Goal: Task Accomplishment & Management: Manage account settings

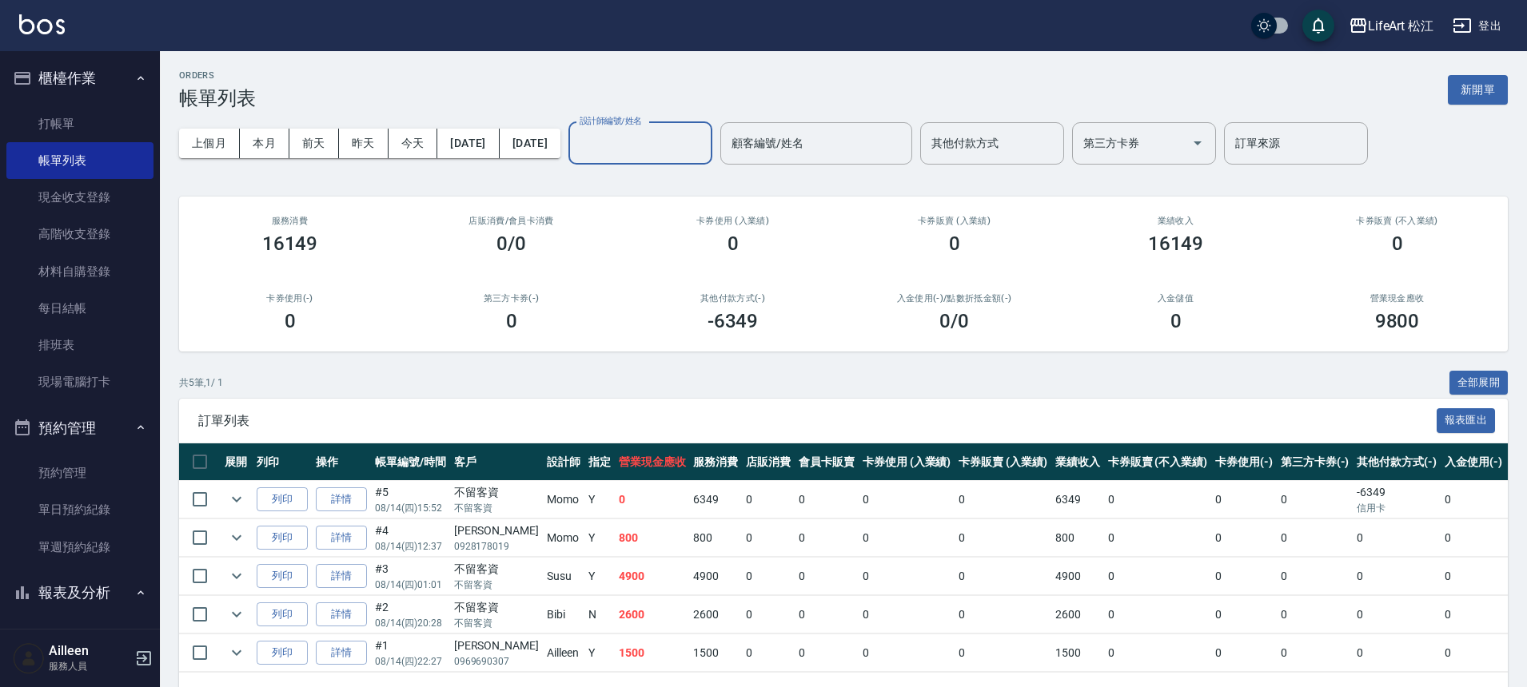
scroll to position [38, 0]
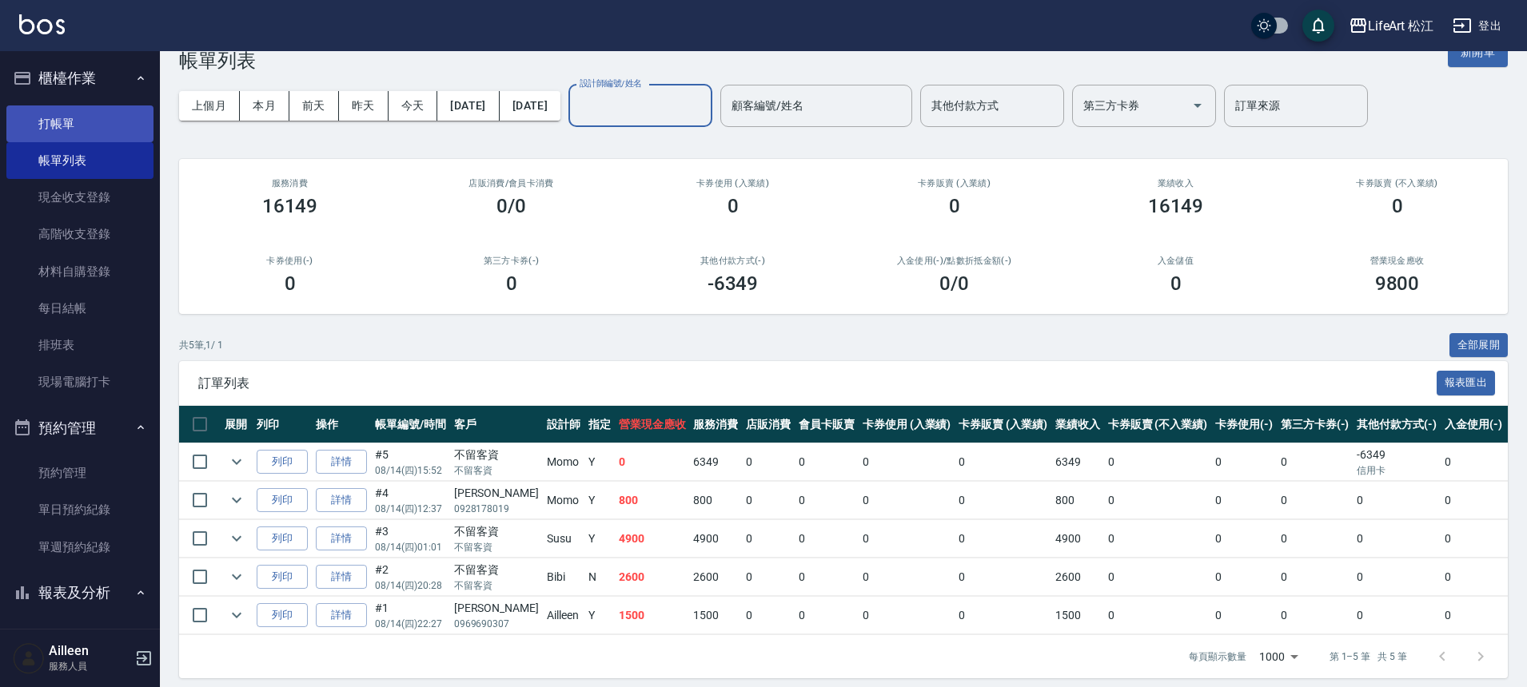
click at [107, 124] on link "打帳單" at bounding box center [79, 124] width 147 height 37
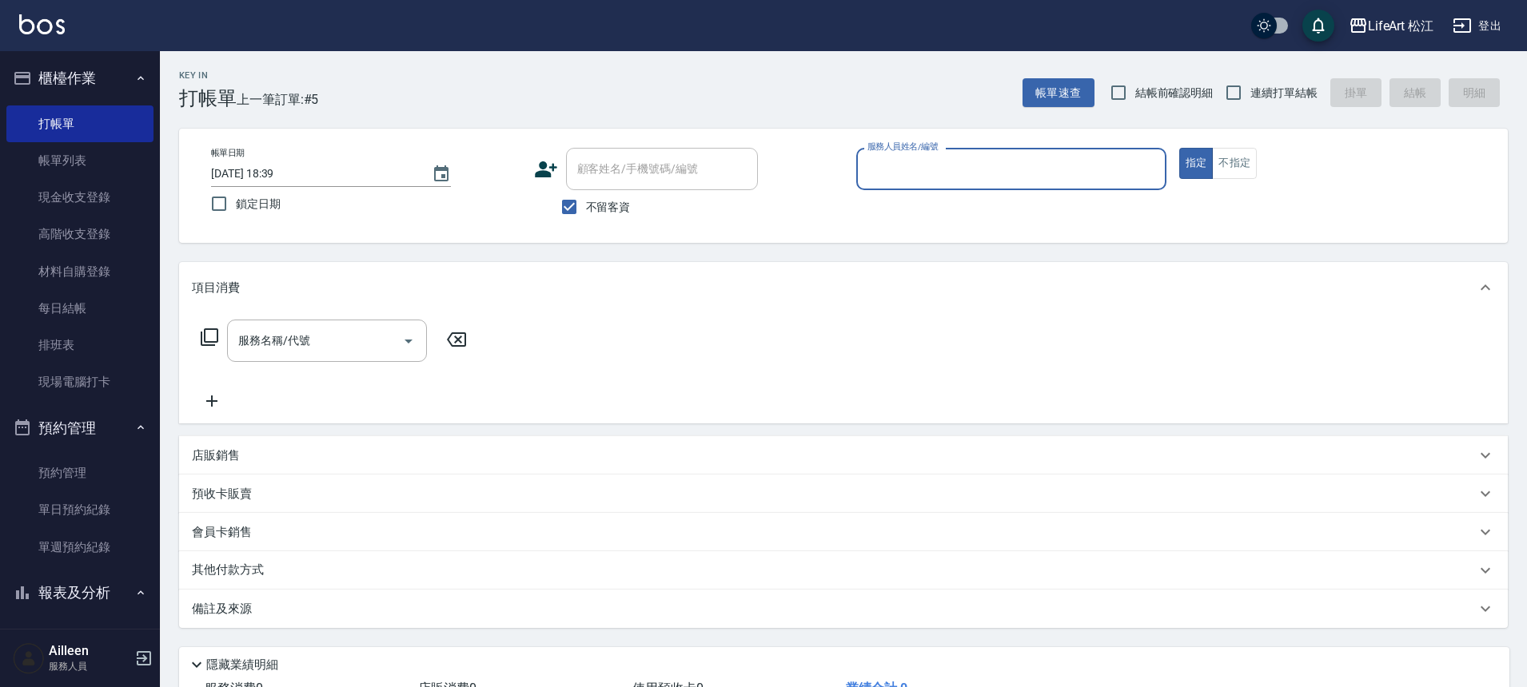
click at [586, 213] on span "不留客資" at bounding box center [608, 207] width 45 height 17
click at [585, 213] on input "不留客資" at bounding box center [569, 207] width 34 height 34
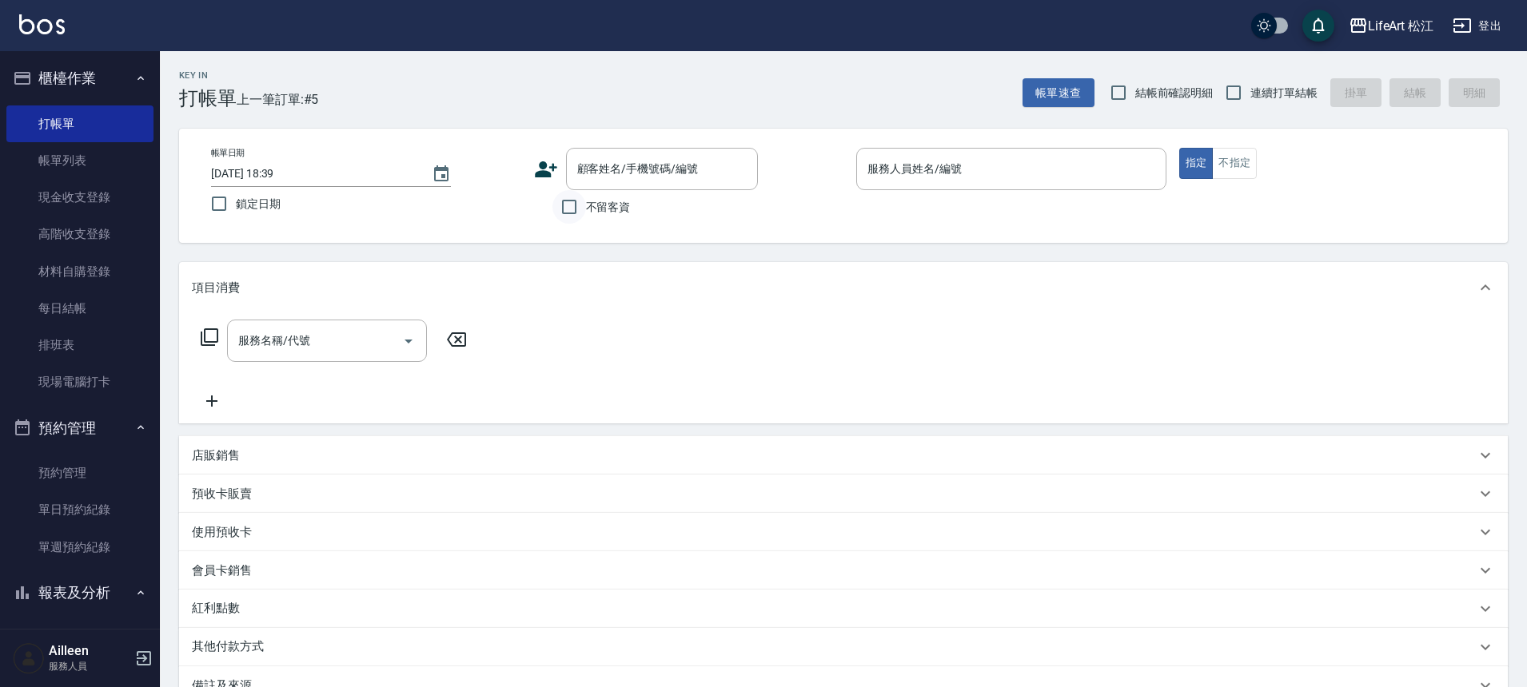
drag, startPoint x: 568, startPoint y: 205, endPoint x: 573, endPoint y: 213, distance: 9.3
click at [573, 213] on input "不留客資" at bounding box center [569, 207] width 34 height 34
checkbox input "true"
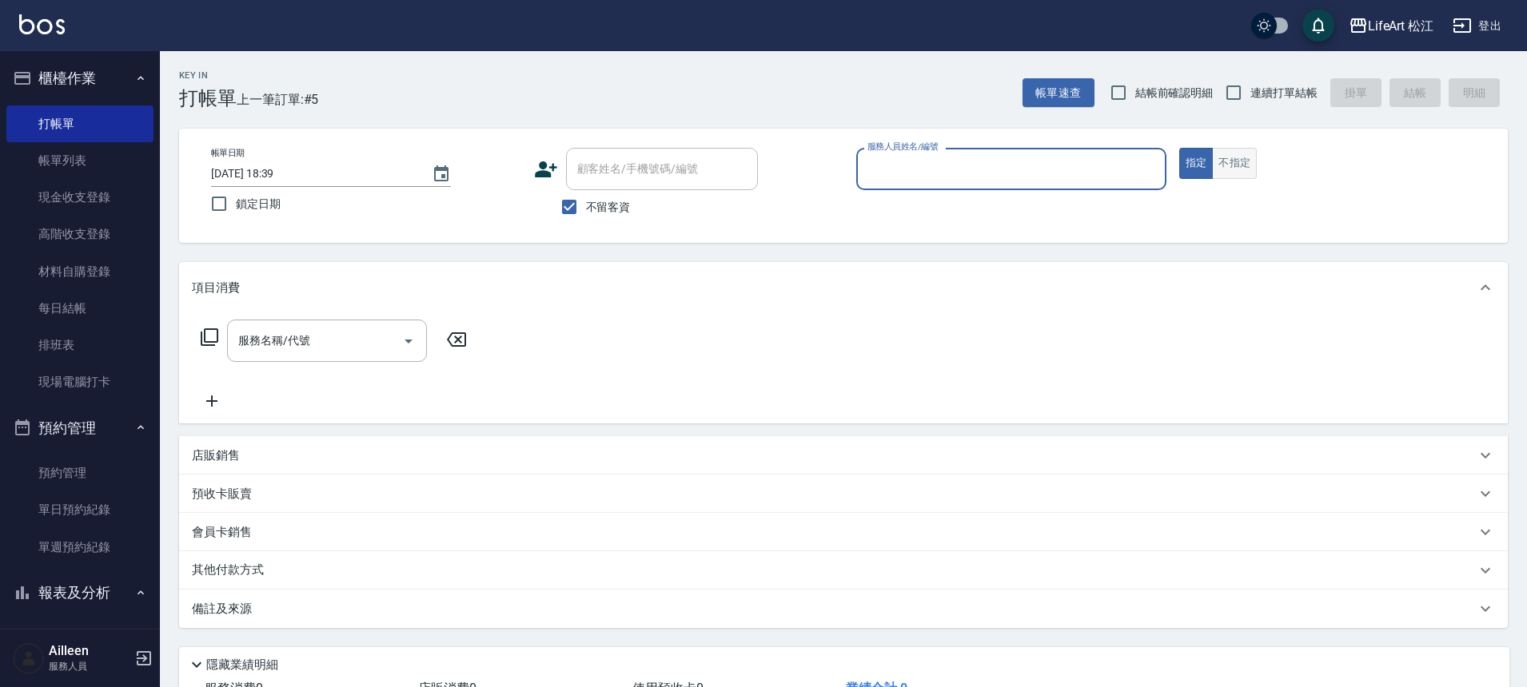
click at [1215, 161] on button "不指定" at bounding box center [1234, 163] width 45 height 31
click at [311, 335] on input "服務名稱/代號" at bounding box center [314, 341] width 161 height 28
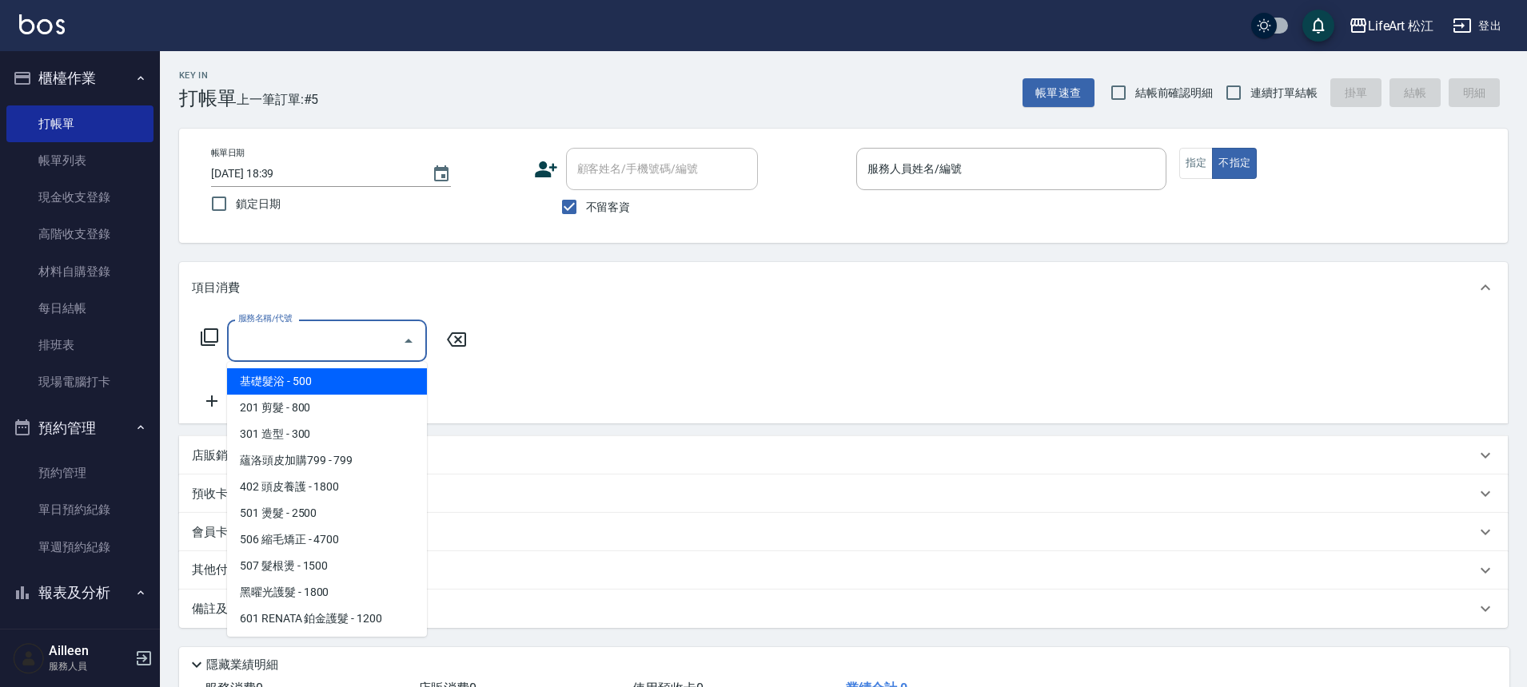
click at [301, 380] on span "基礎髮浴 - 500" at bounding box center [327, 381] width 200 height 26
type input "基礎髮浴 (101)"
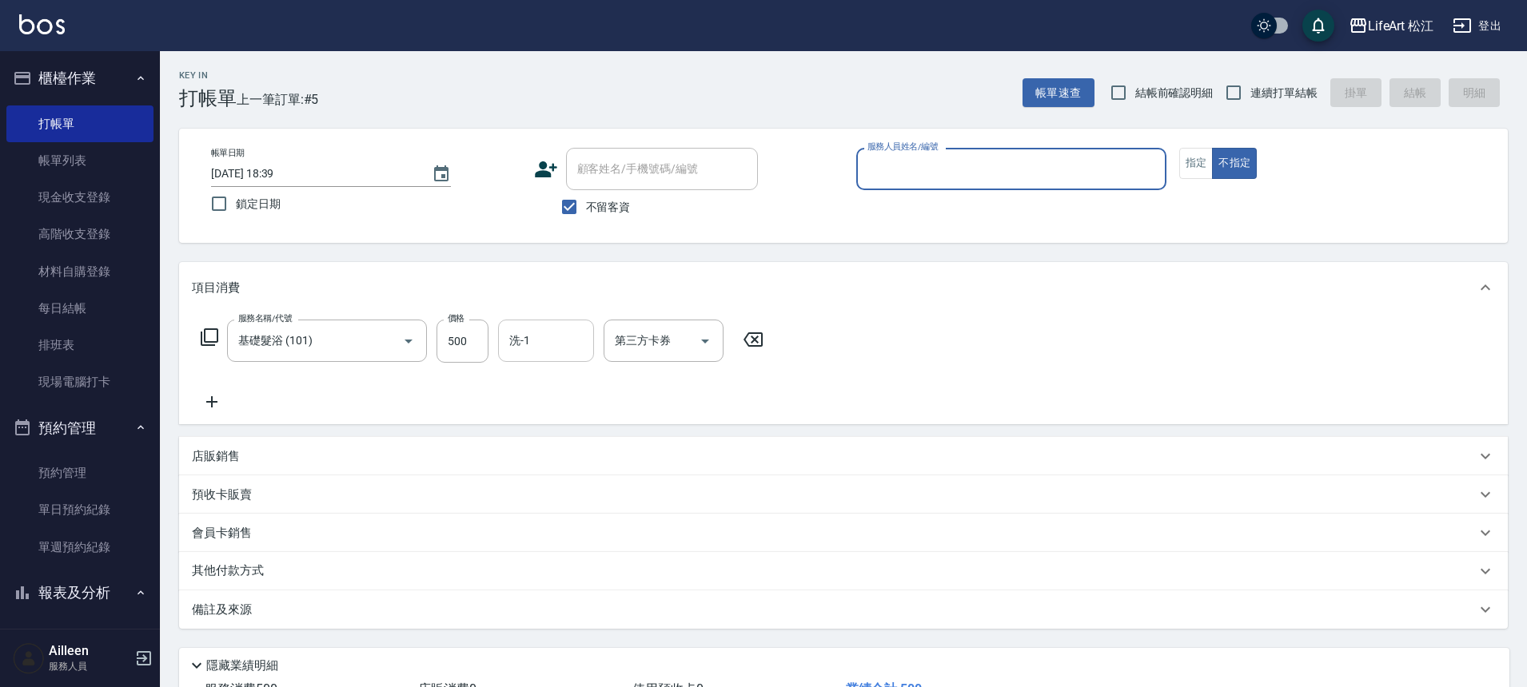
click at [554, 352] on input "洗-1" at bounding box center [546, 341] width 82 height 28
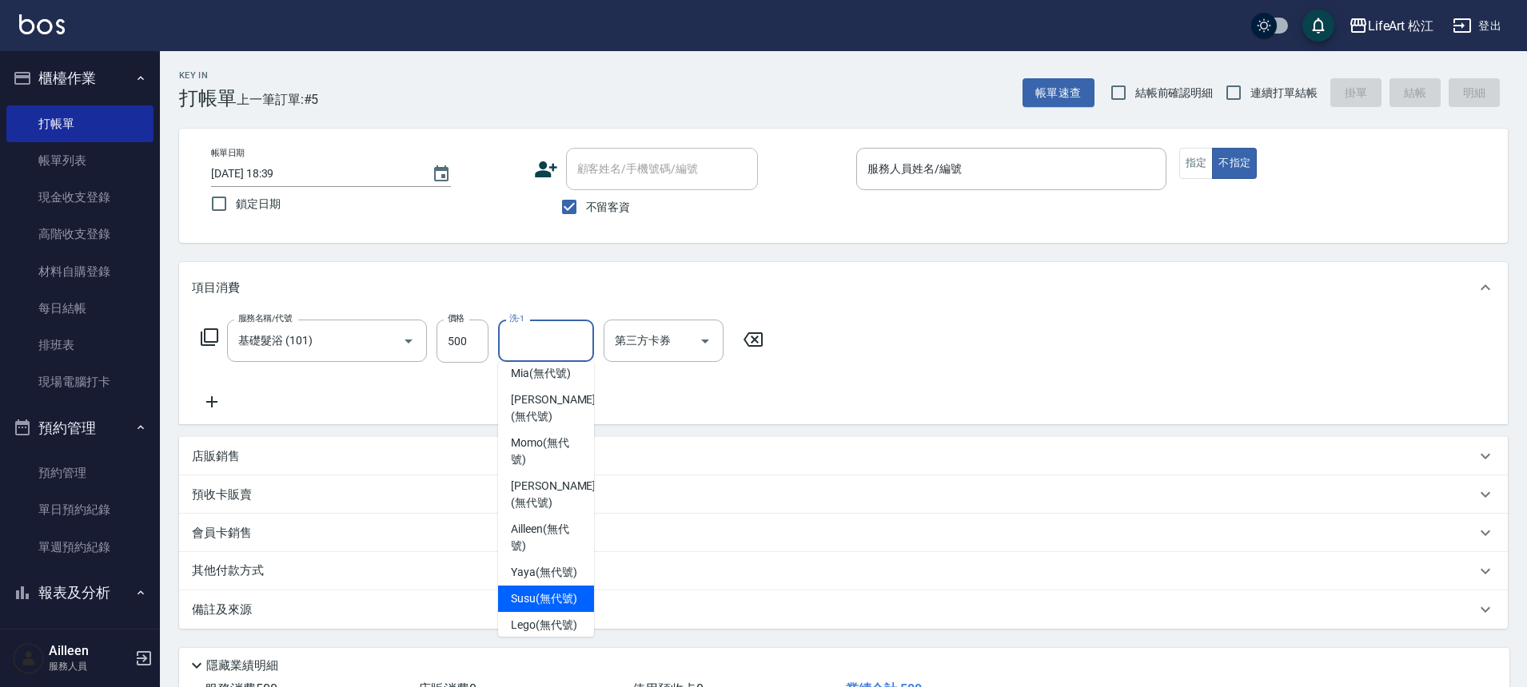
scroll to position [388, 0]
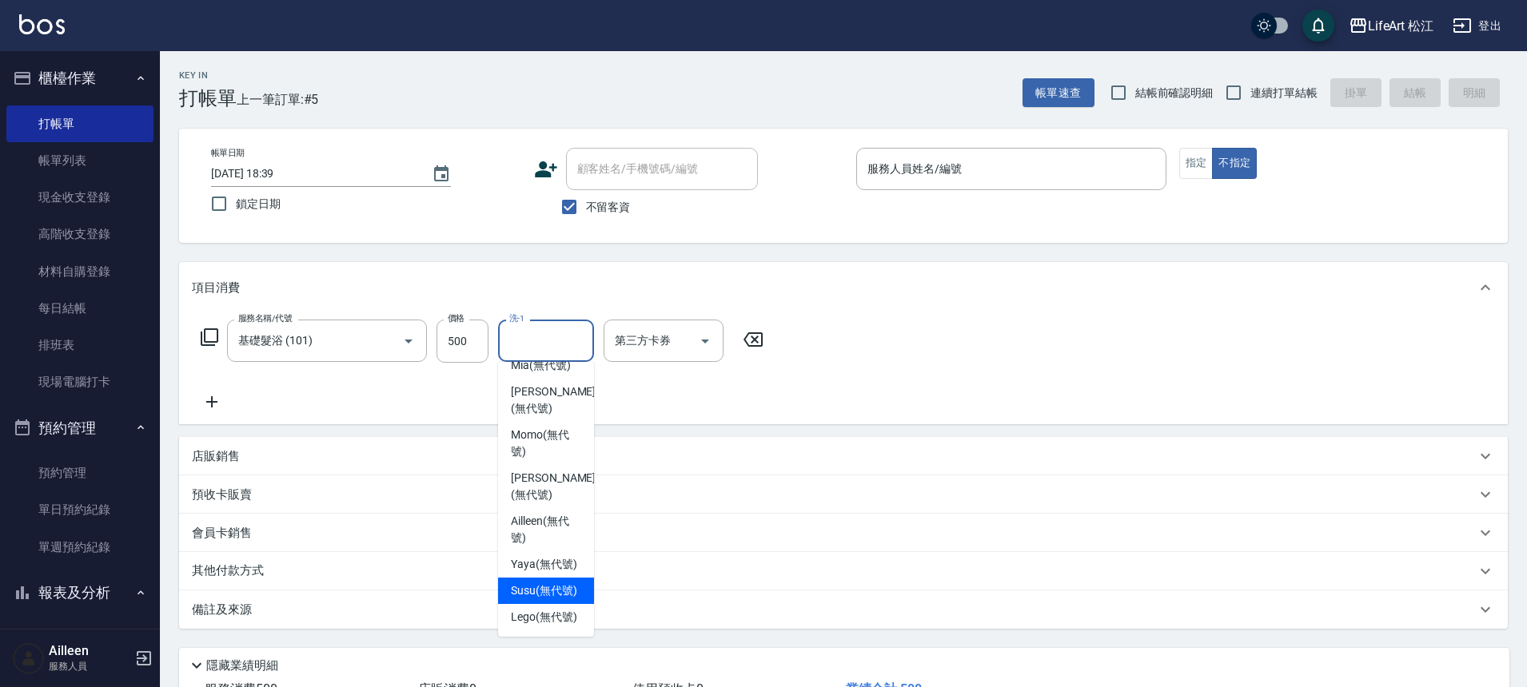
click at [545, 583] on span "Susu (無代號)" at bounding box center [544, 591] width 66 height 17
type input "Susu(無代號)"
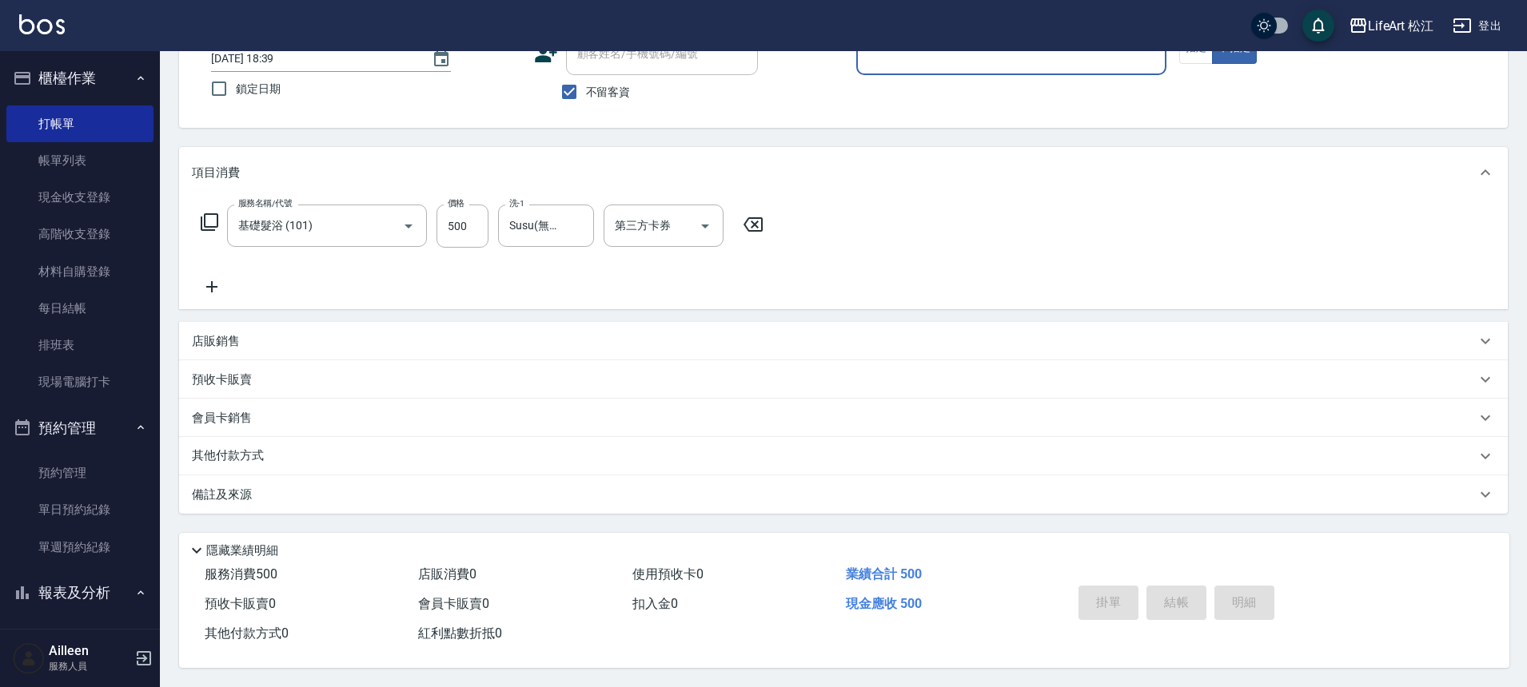
scroll to position [122, 0]
click at [411, 492] on div "備註及來源" at bounding box center [834, 495] width 1284 height 17
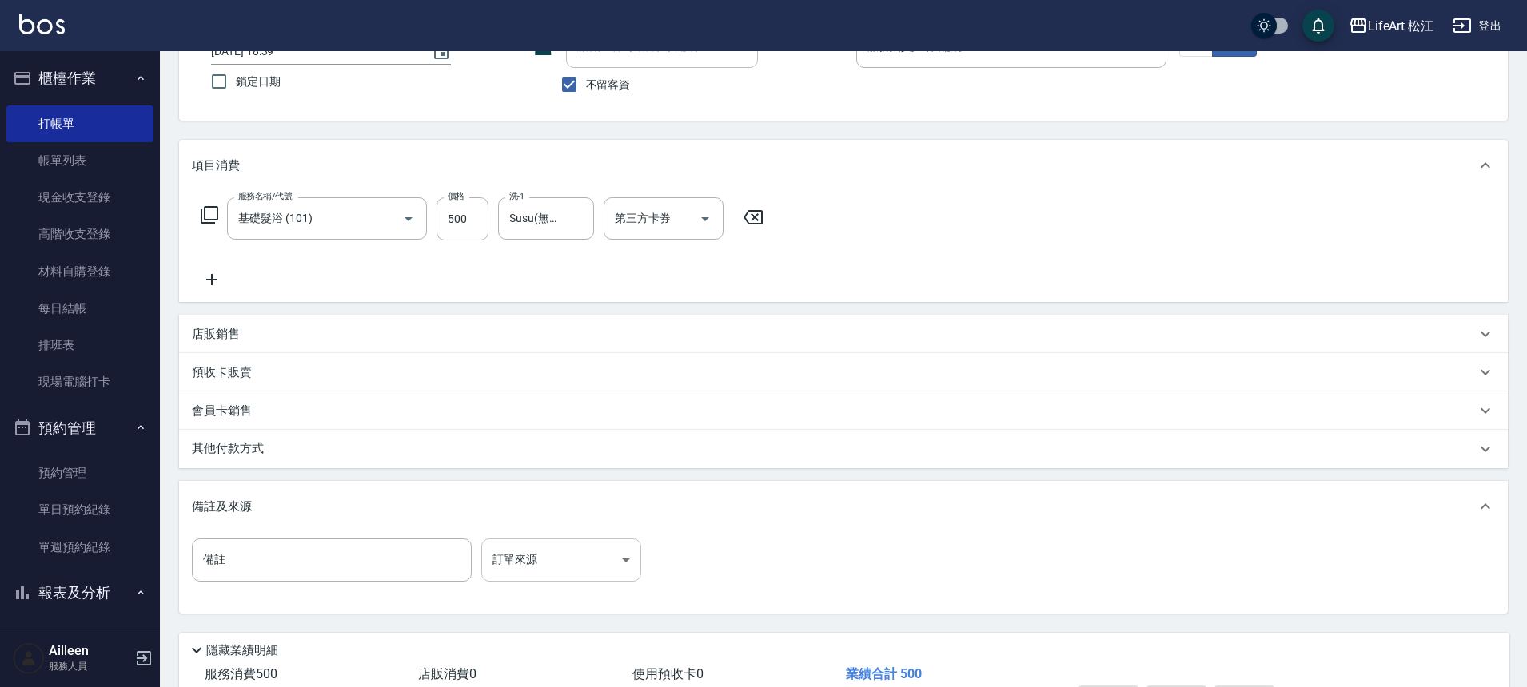
click at [570, 559] on body "LifeArt 松江 登出 櫃檯作業 打帳單 帳單列表 現金收支登錄 高階收支登錄 材料自購登錄 每日結帳 排班表 現場電腦打卡 預約管理 預約管理 單日預約…" at bounding box center [763, 333] width 1527 height 910
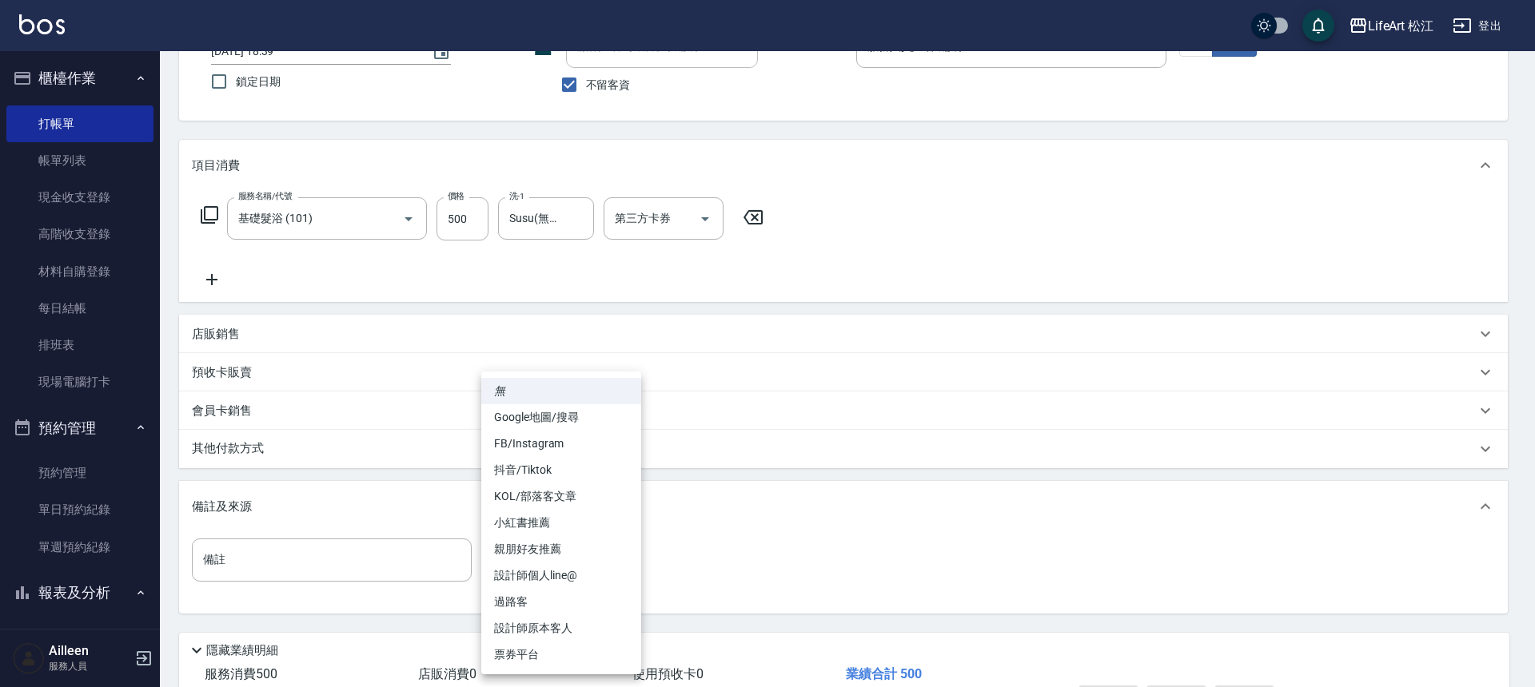
click at [558, 602] on li "過路客" at bounding box center [561, 602] width 160 height 26
type input "過路客"
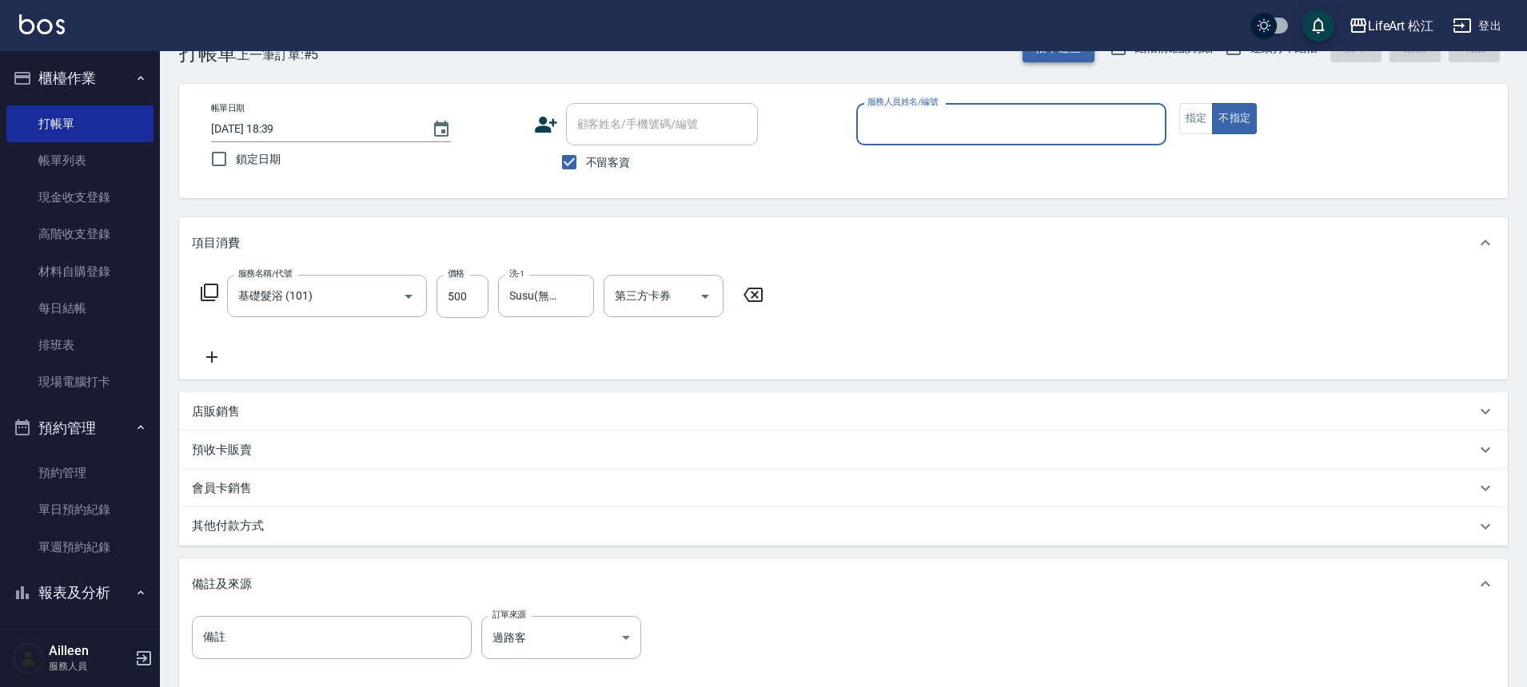
scroll to position [0, 0]
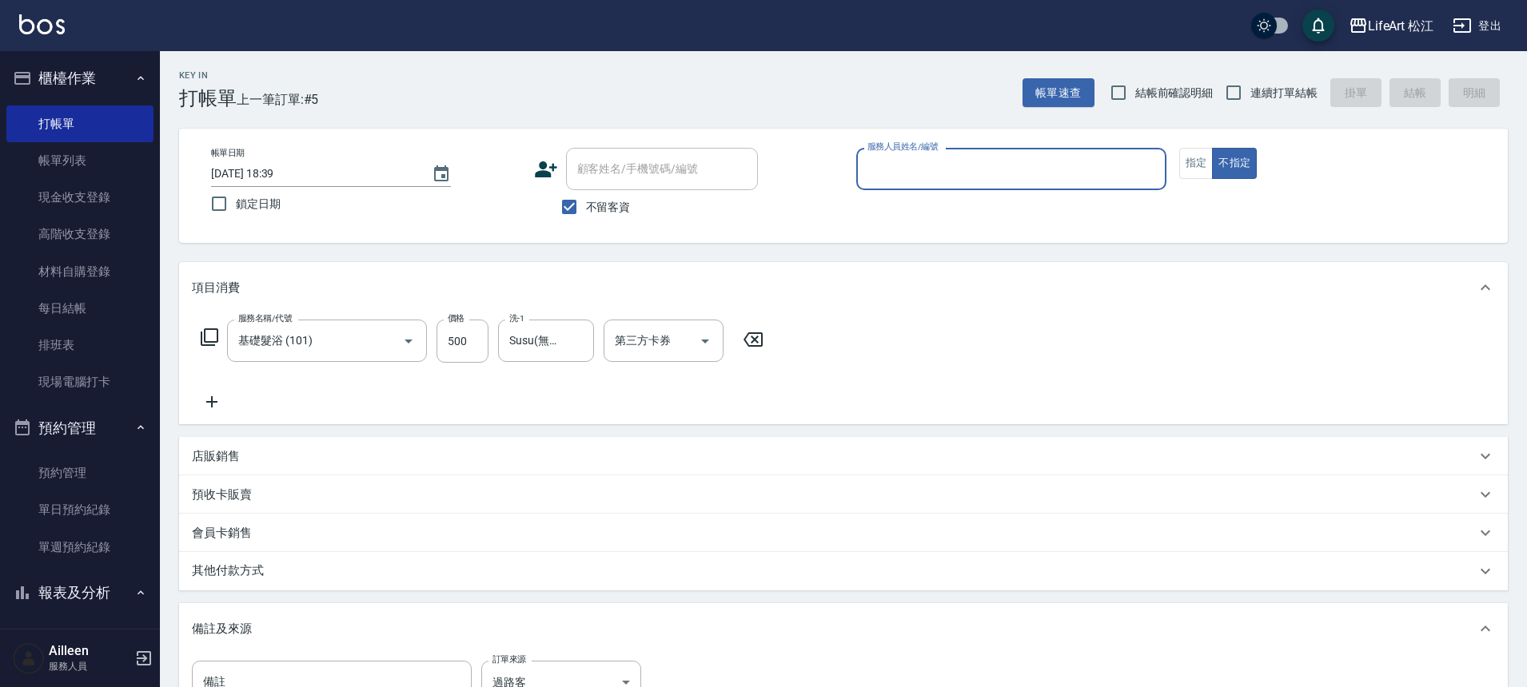
click at [1026, 167] on input "服務人員姓名/編號" at bounding box center [1011, 169] width 296 height 28
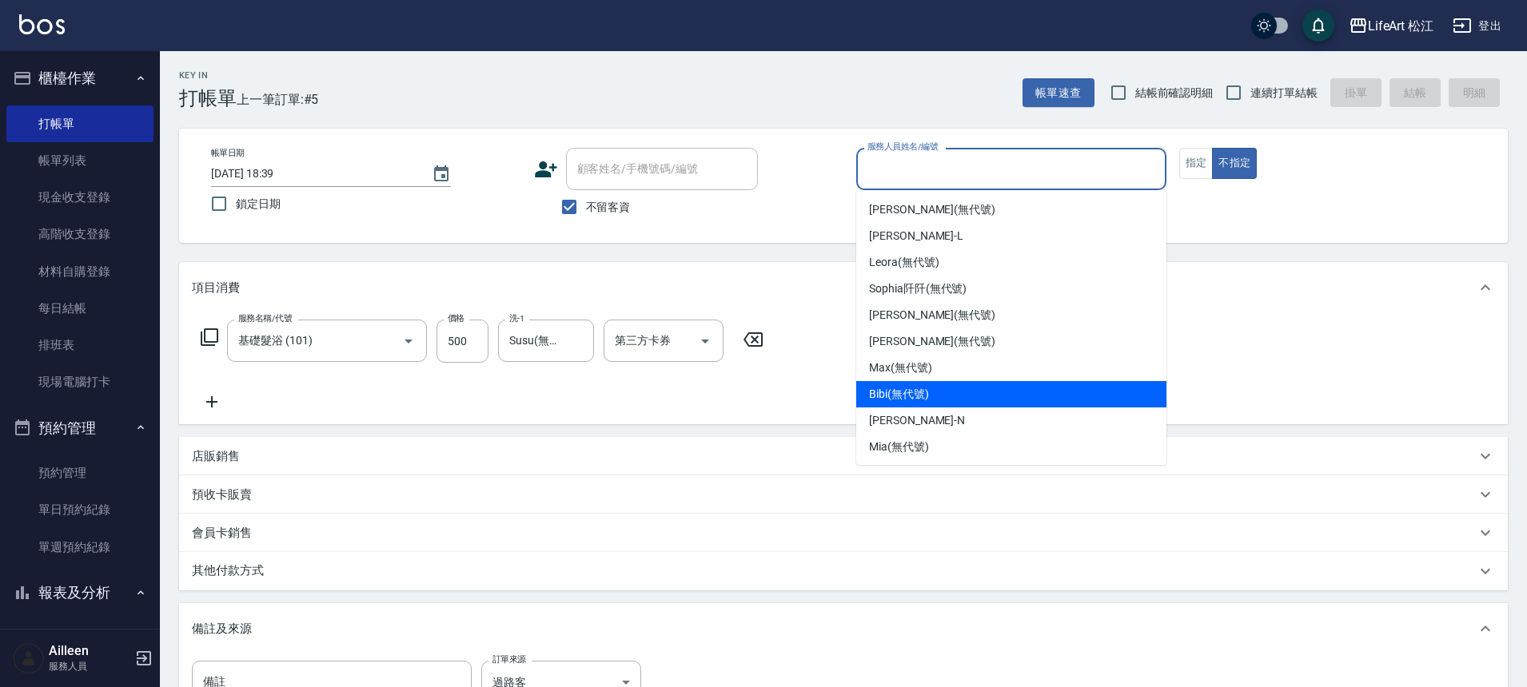
click at [960, 400] on div "Bibi (無代號)" at bounding box center [1011, 394] width 310 height 26
type input "Bibi(無代號)"
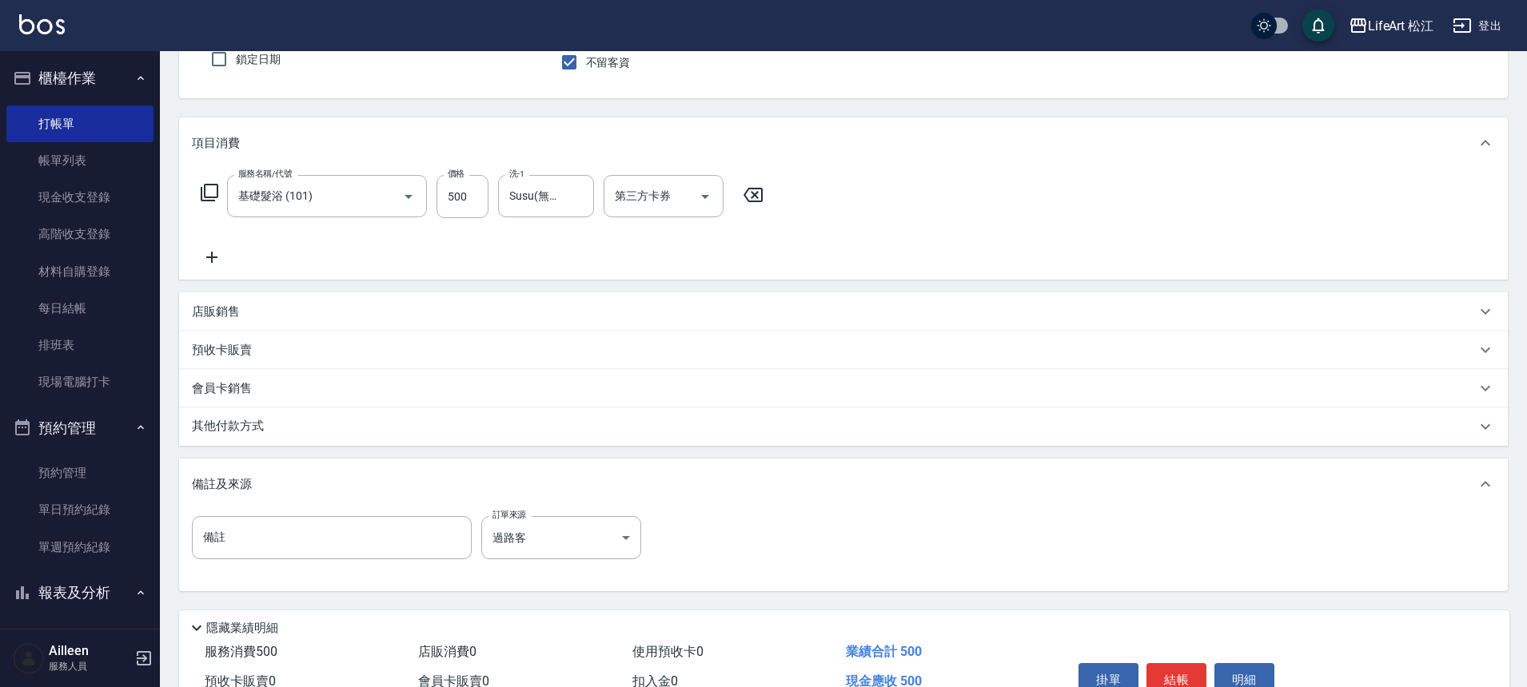
scroll to position [229, 0]
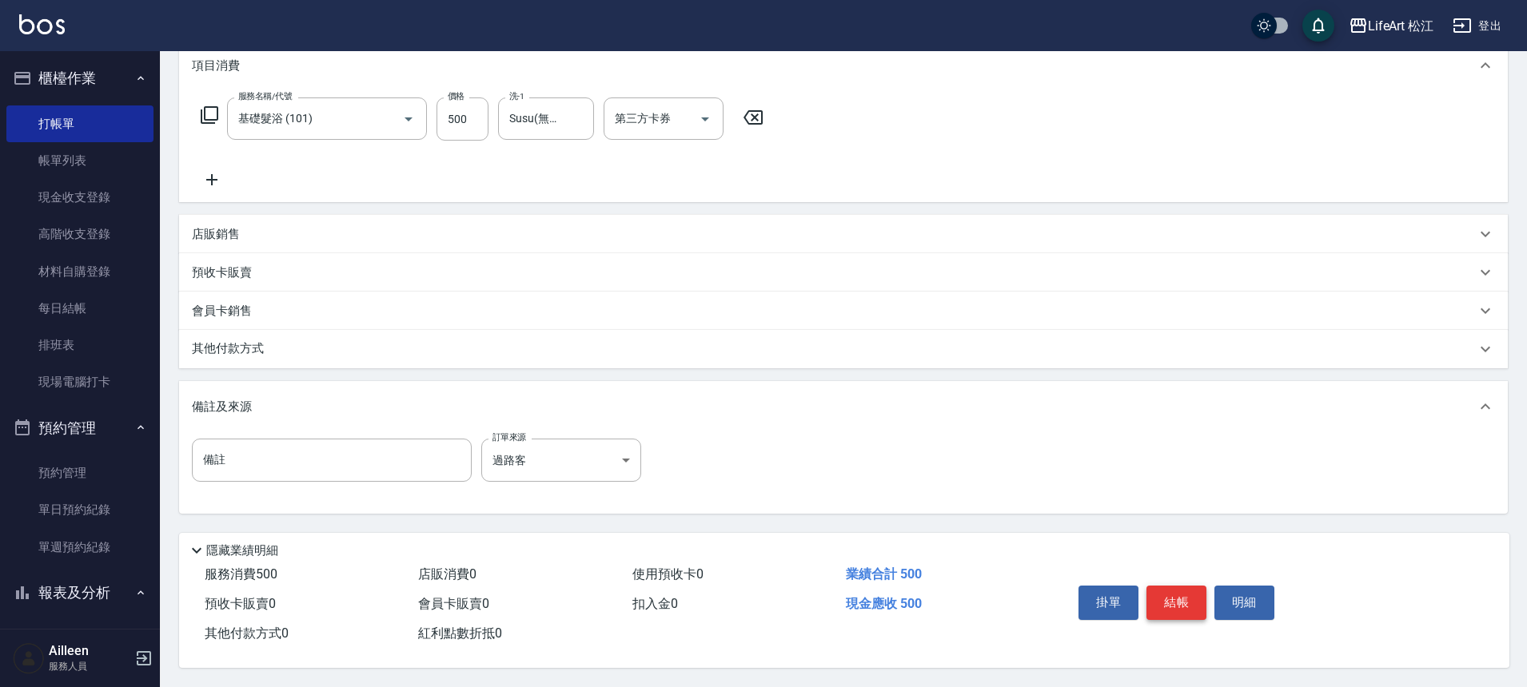
click at [1181, 611] on button "結帳" at bounding box center [1176, 603] width 60 height 34
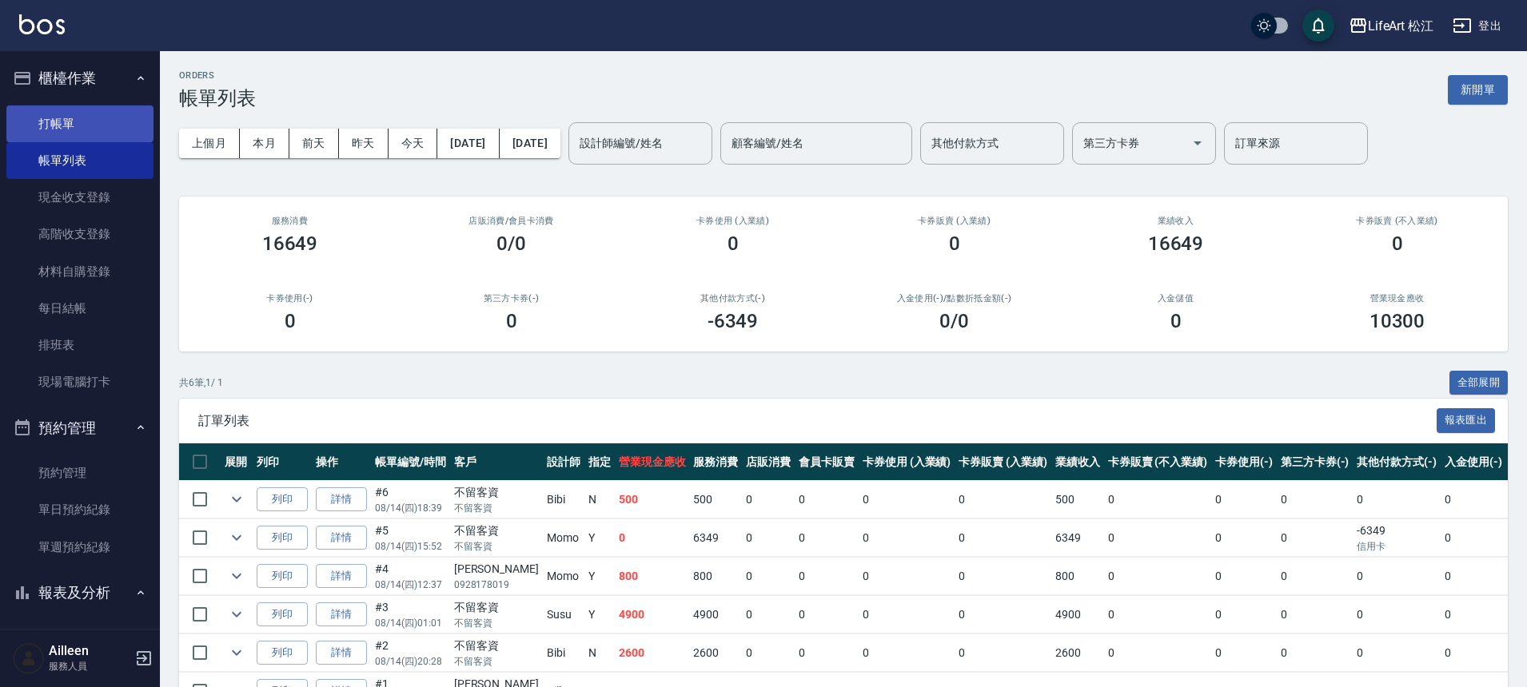
click at [75, 127] on link "打帳單" at bounding box center [79, 124] width 147 height 37
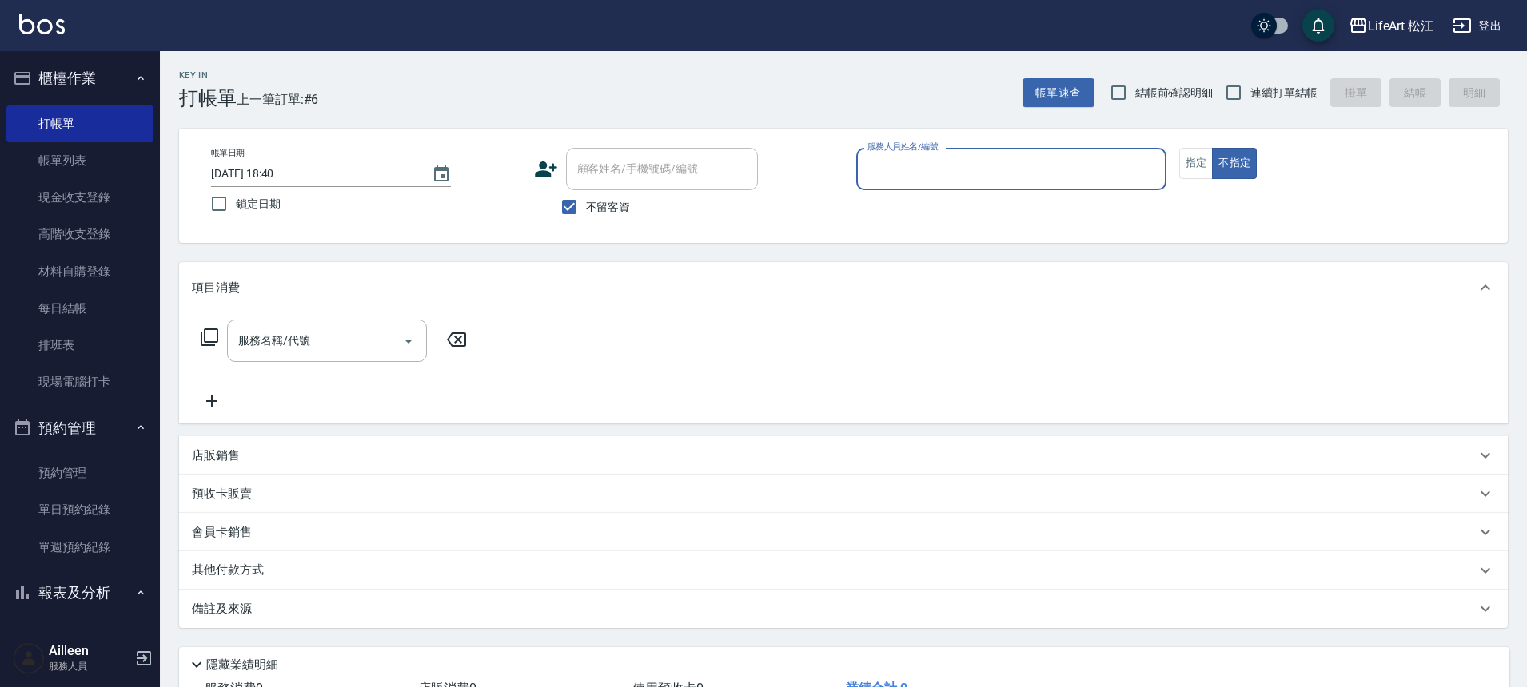
click at [598, 210] on span "不留客資" at bounding box center [608, 207] width 45 height 17
click at [586, 210] on input "不留客資" at bounding box center [569, 207] width 34 height 34
checkbox input "false"
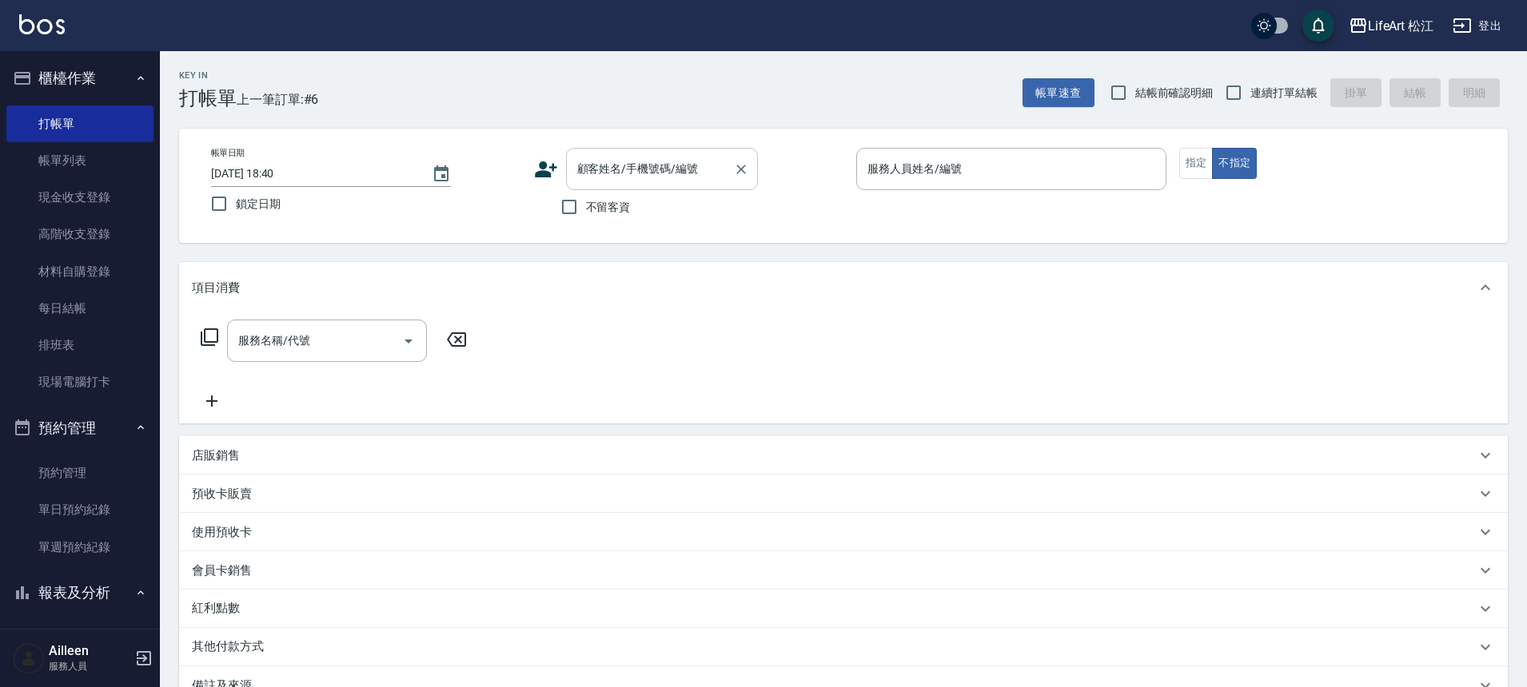
click at [631, 152] on div "顧客姓名/手機號碼/編號" at bounding box center [662, 169] width 192 height 42
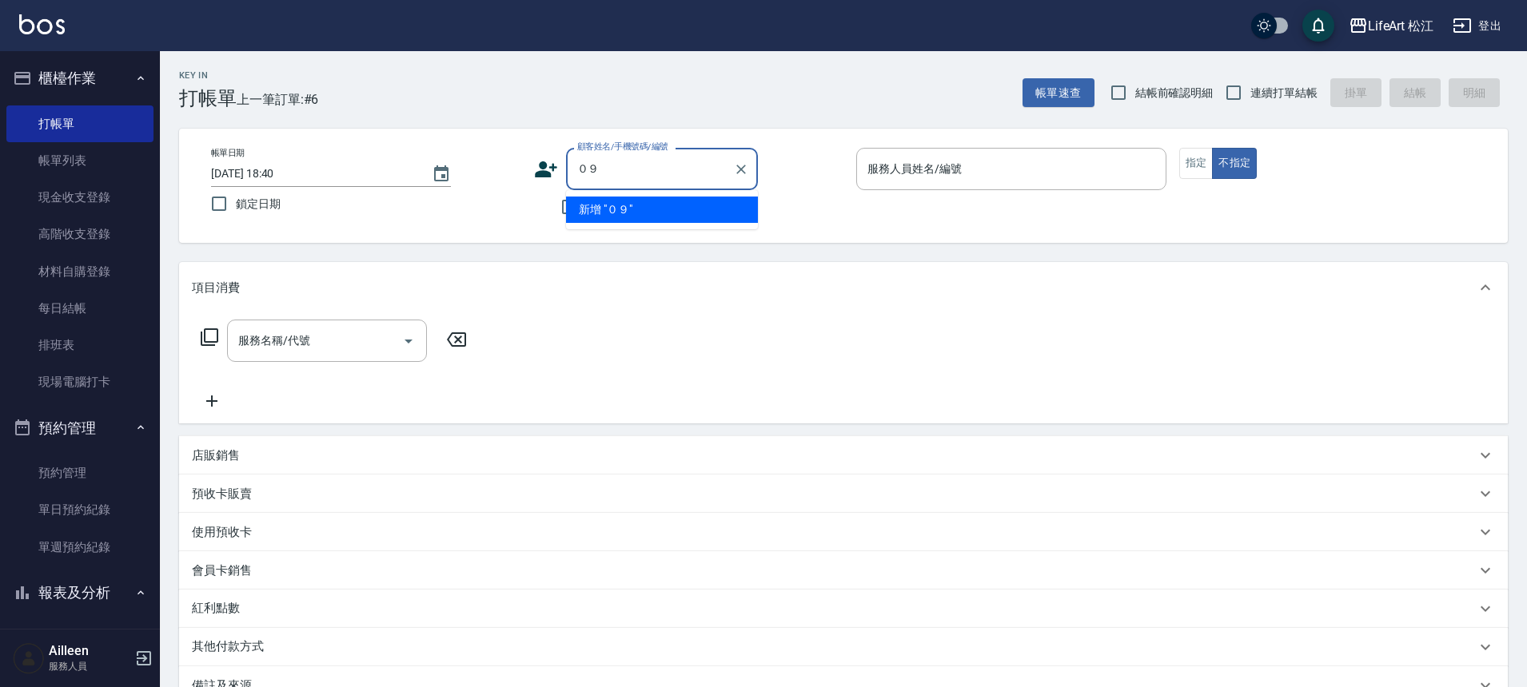
type input "０"
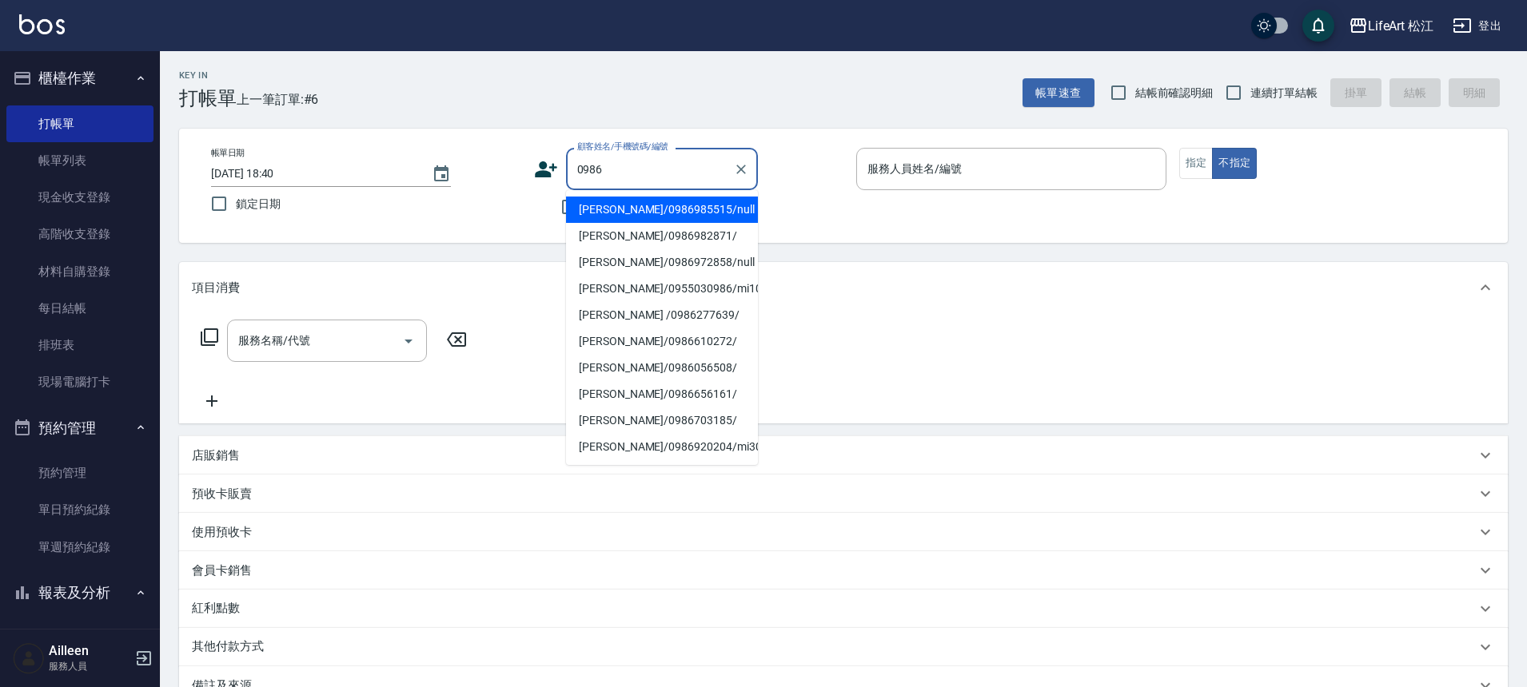
click at [644, 212] on li "[PERSON_NAME]/0986985515/null" at bounding box center [662, 210] width 192 height 26
type input "[PERSON_NAME]/0986985515/null"
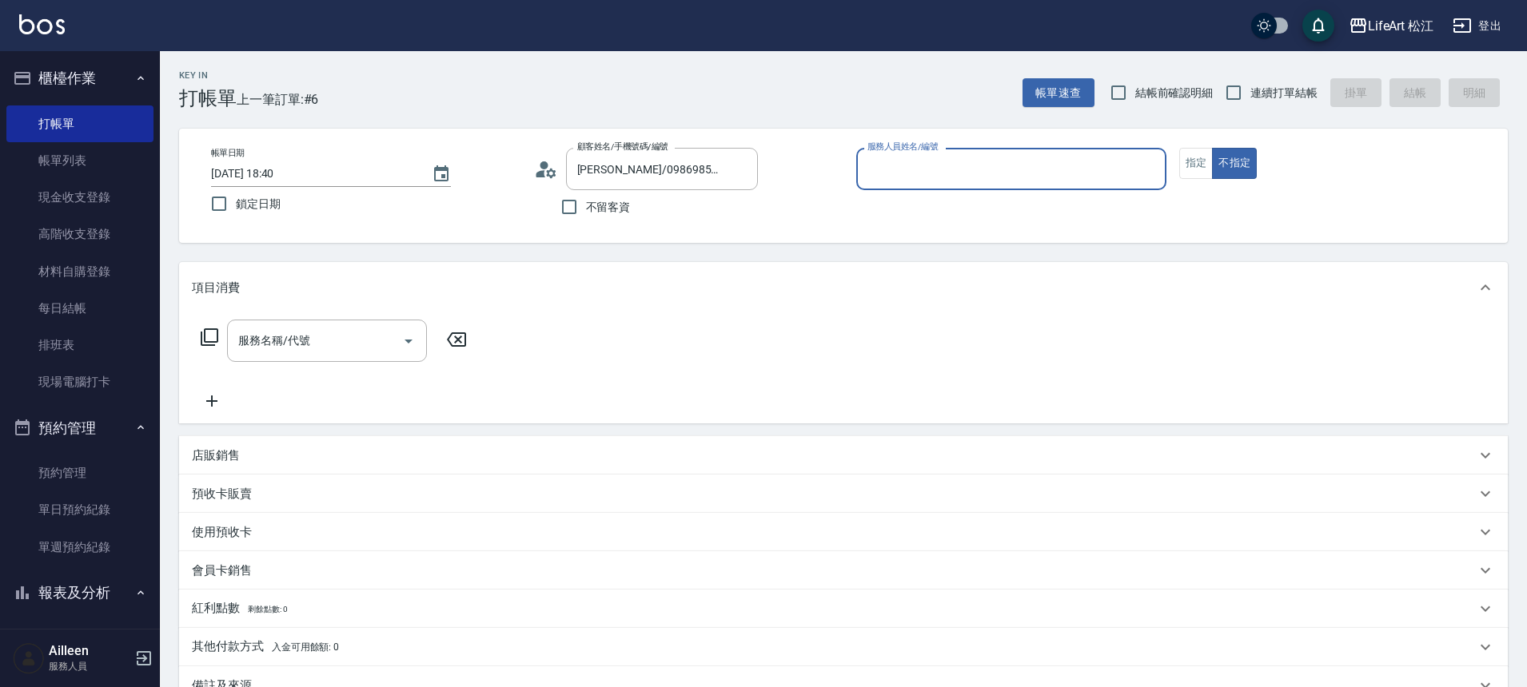
click at [1010, 166] on input "服務人員姓名/編號" at bounding box center [1011, 169] width 296 height 28
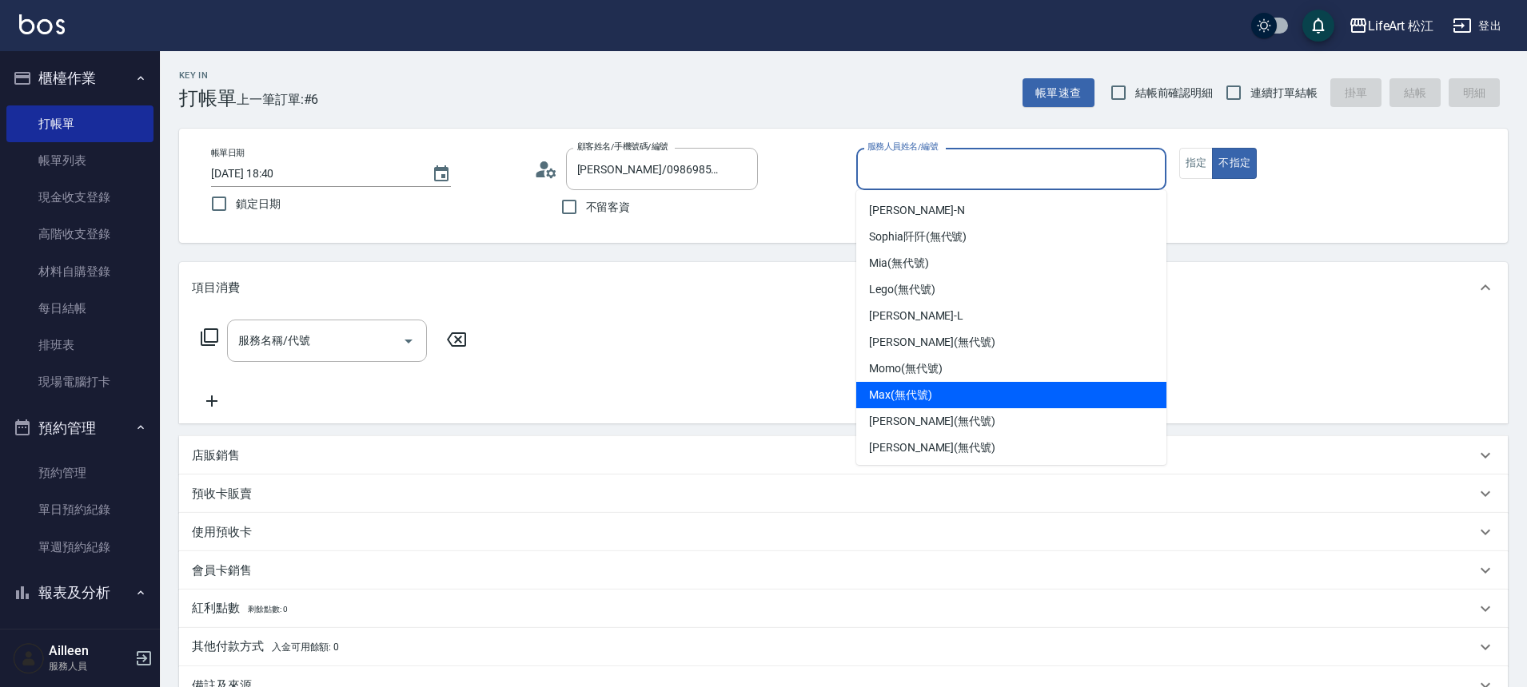
scroll to position [186, 0]
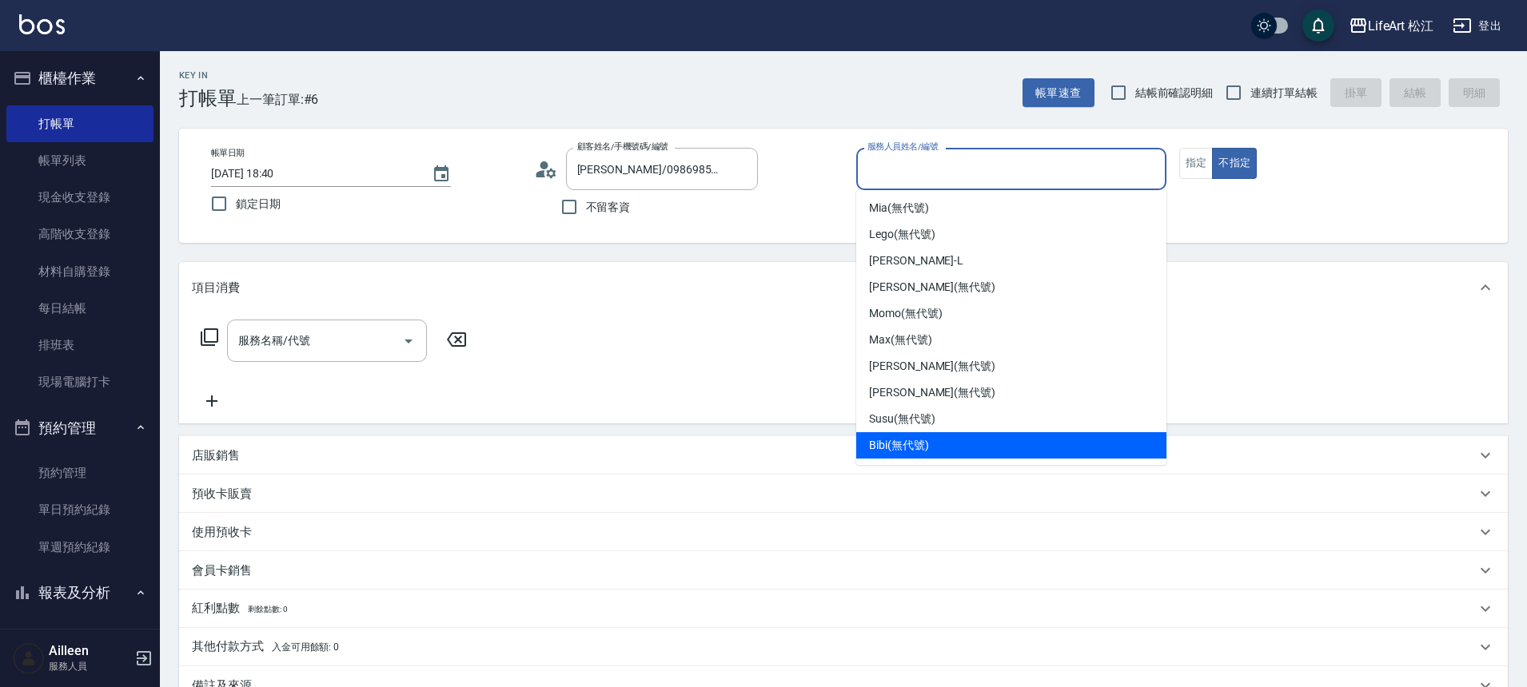
click at [950, 439] on div "Bibi (無代號)" at bounding box center [1011, 445] width 310 height 26
type input "Bibi(無代號)"
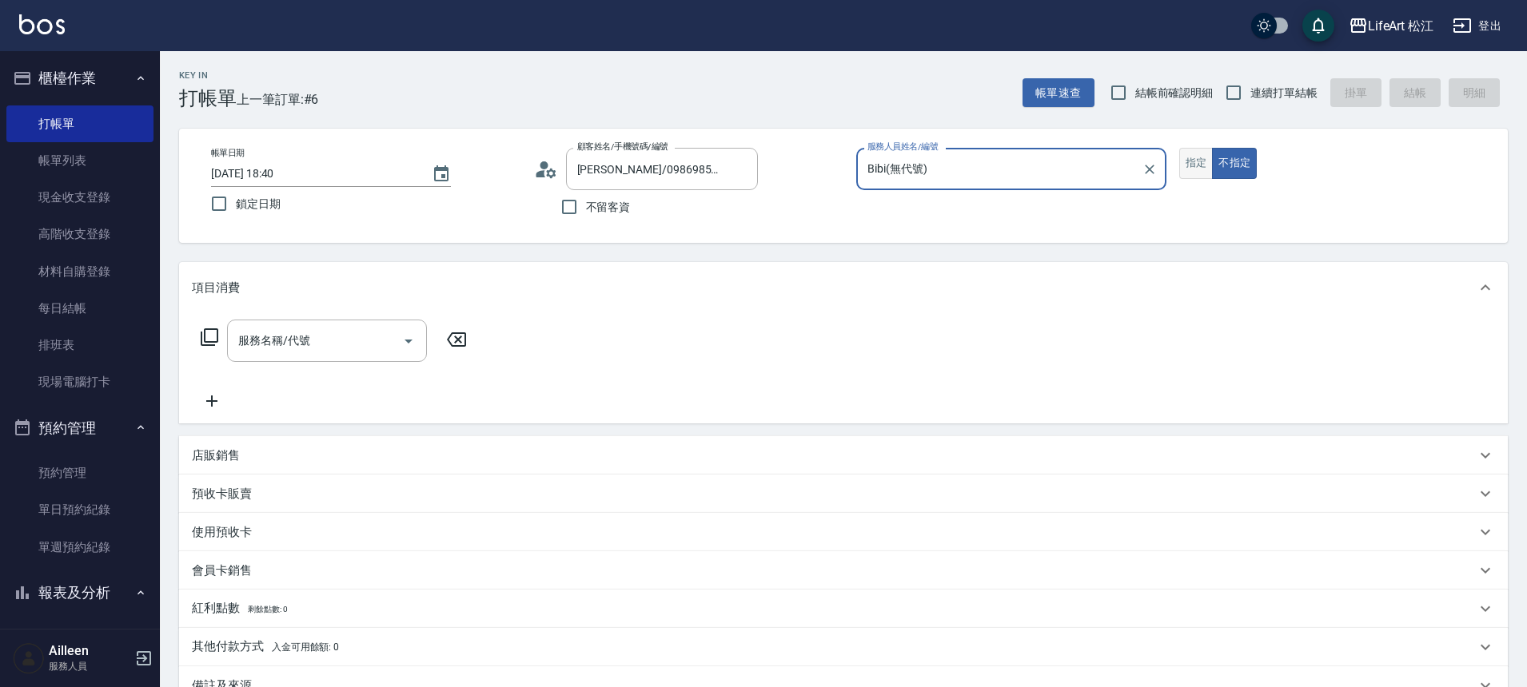
click at [1208, 168] on button "指定" at bounding box center [1196, 163] width 34 height 31
click at [327, 355] on div "服務名稱/代號" at bounding box center [327, 341] width 200 height 42
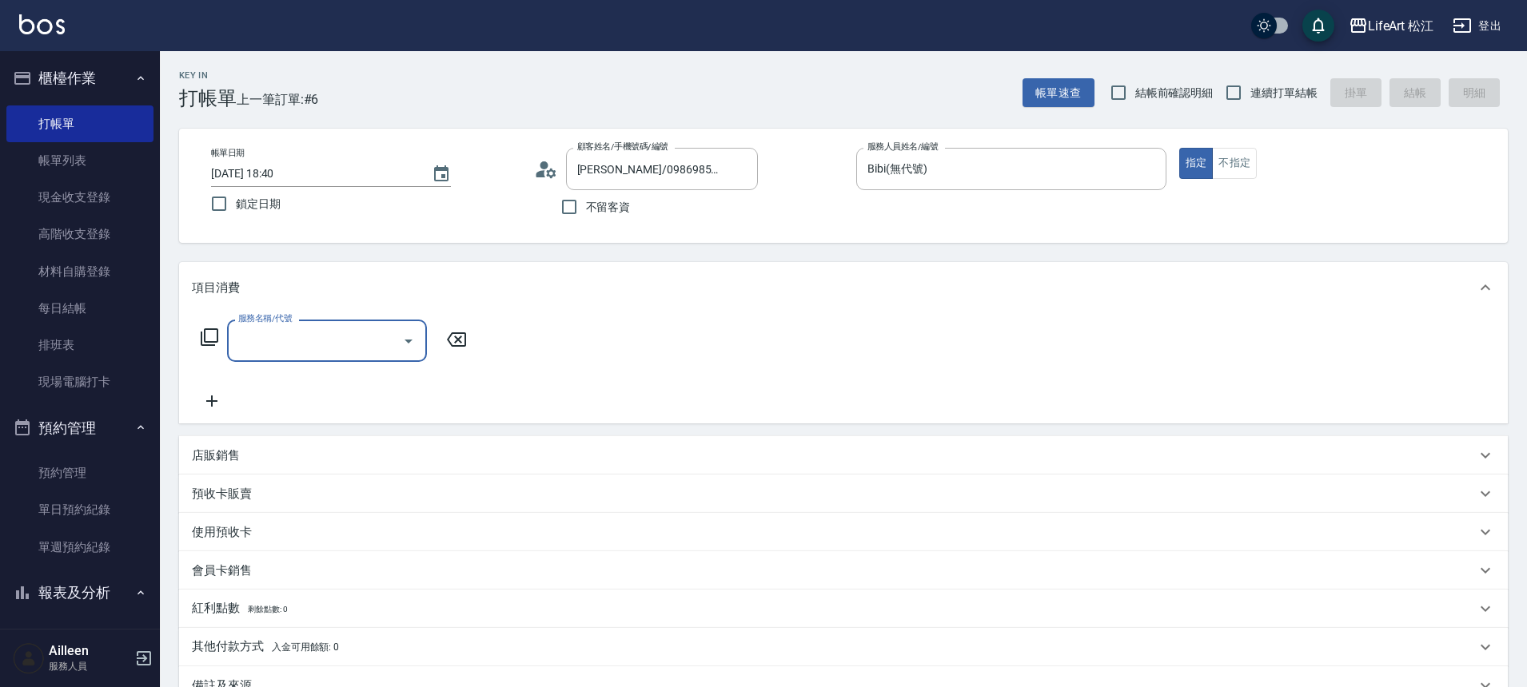
click at [328, 356] on div "服務名稱/代號" at bounding box center [327, 341] width 200 height 42
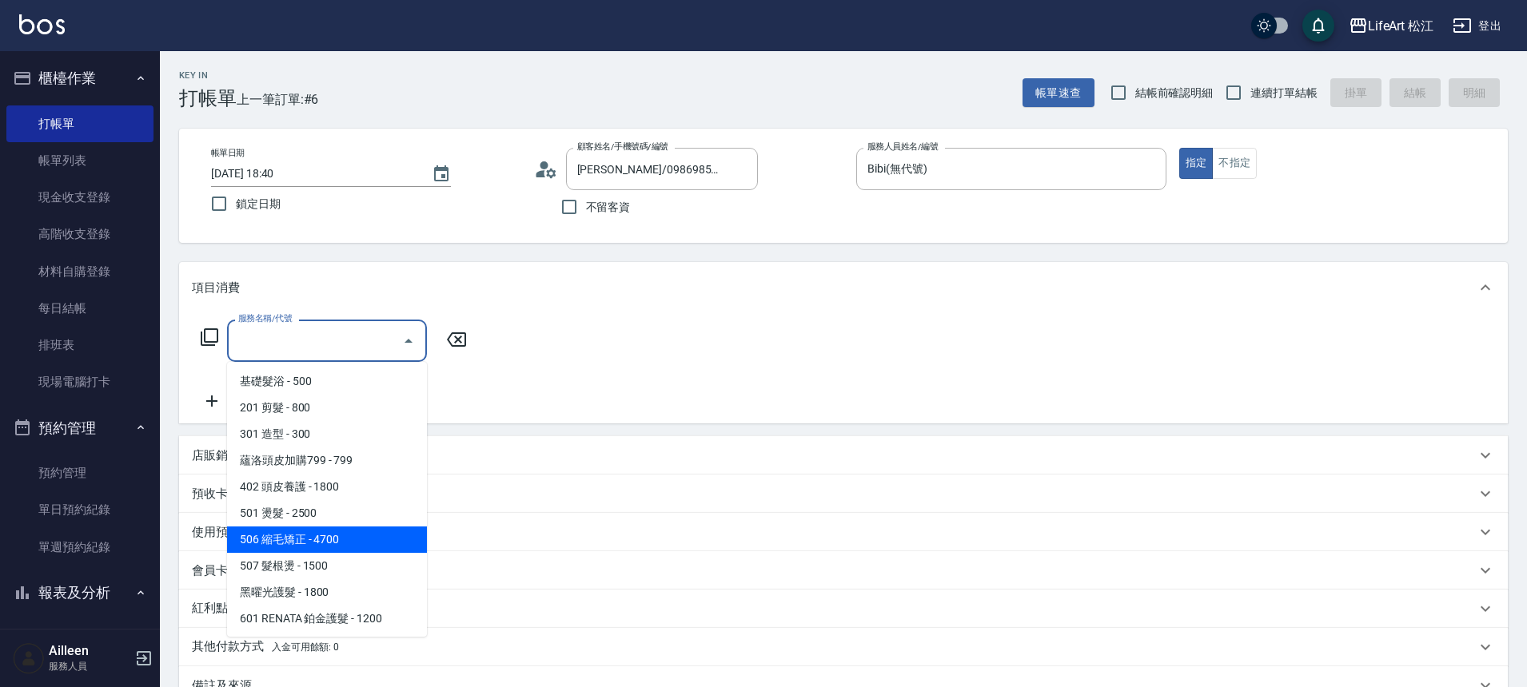
click at [371, 534] on span "506 縮毛矯正 - 4700" at bounding box center [327, 540] width 200 height 26
type input "506 縮毛矯正 (506)"
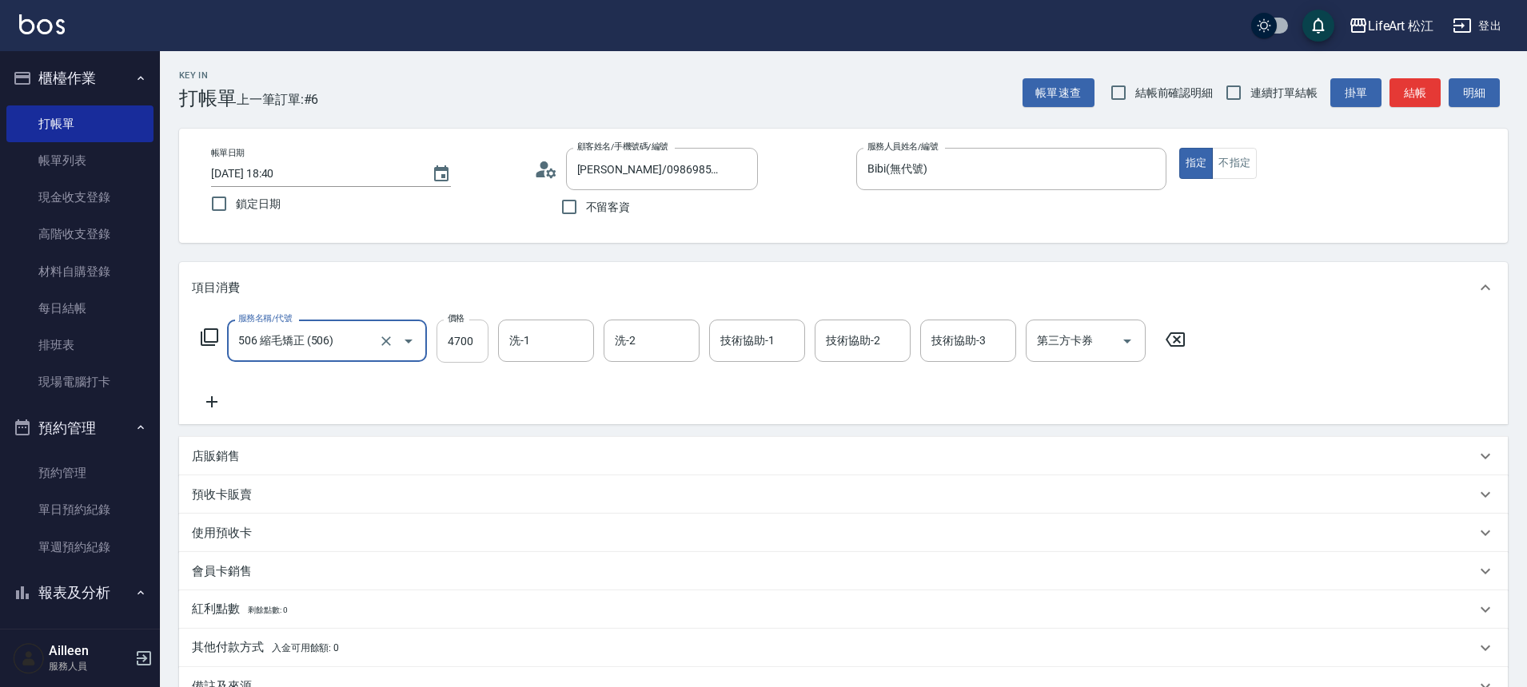
click at [452, 348] on input "4700" at bounding box center [462, 341] width 52 height 43
type input "2300"
click at [537, 348] on input "洗-1" at bounding box center [546, 341] width 82 height 28
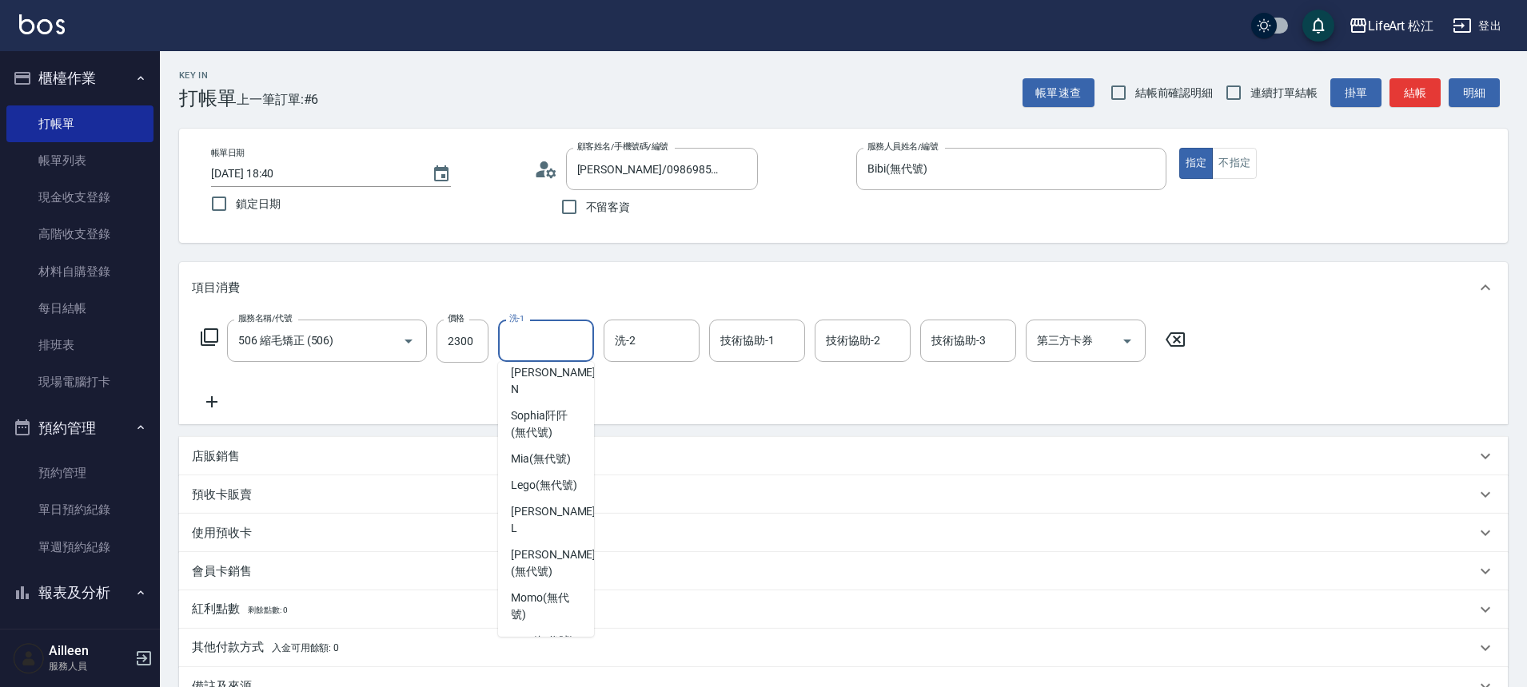
scroll to position [173, 0]
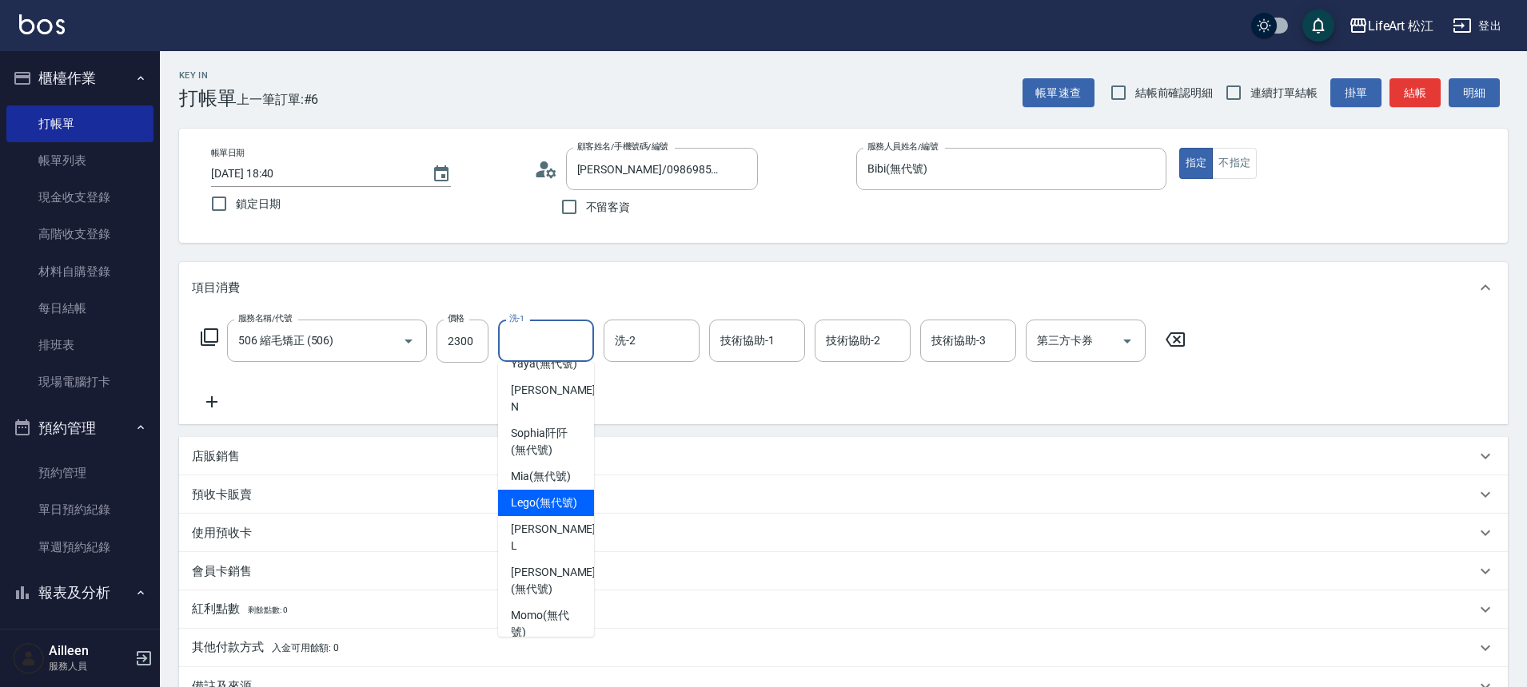
click at [557, 512] on span "Lego (無代號)" at bounding box center [544, 503] width 66 height 17
type input "Lego(無代號)"
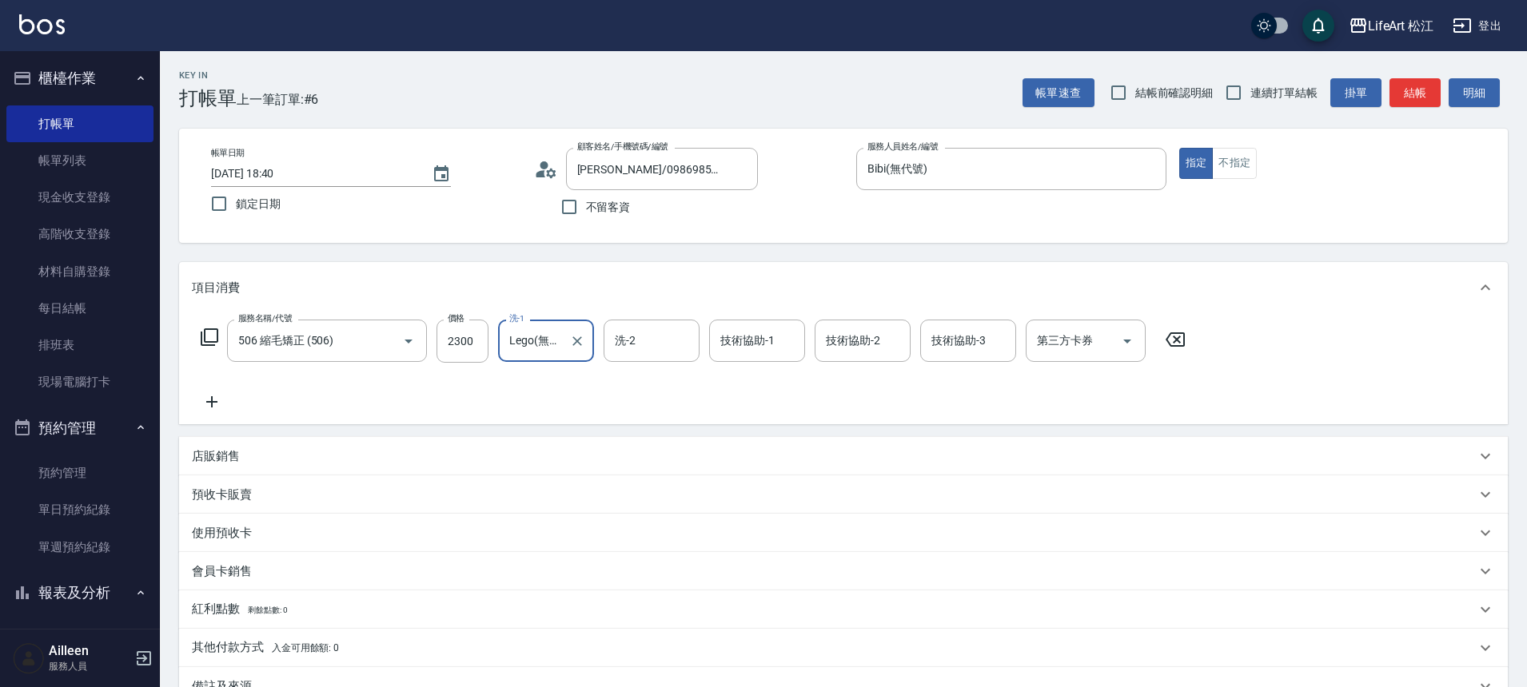
scroll to position [147, 0]
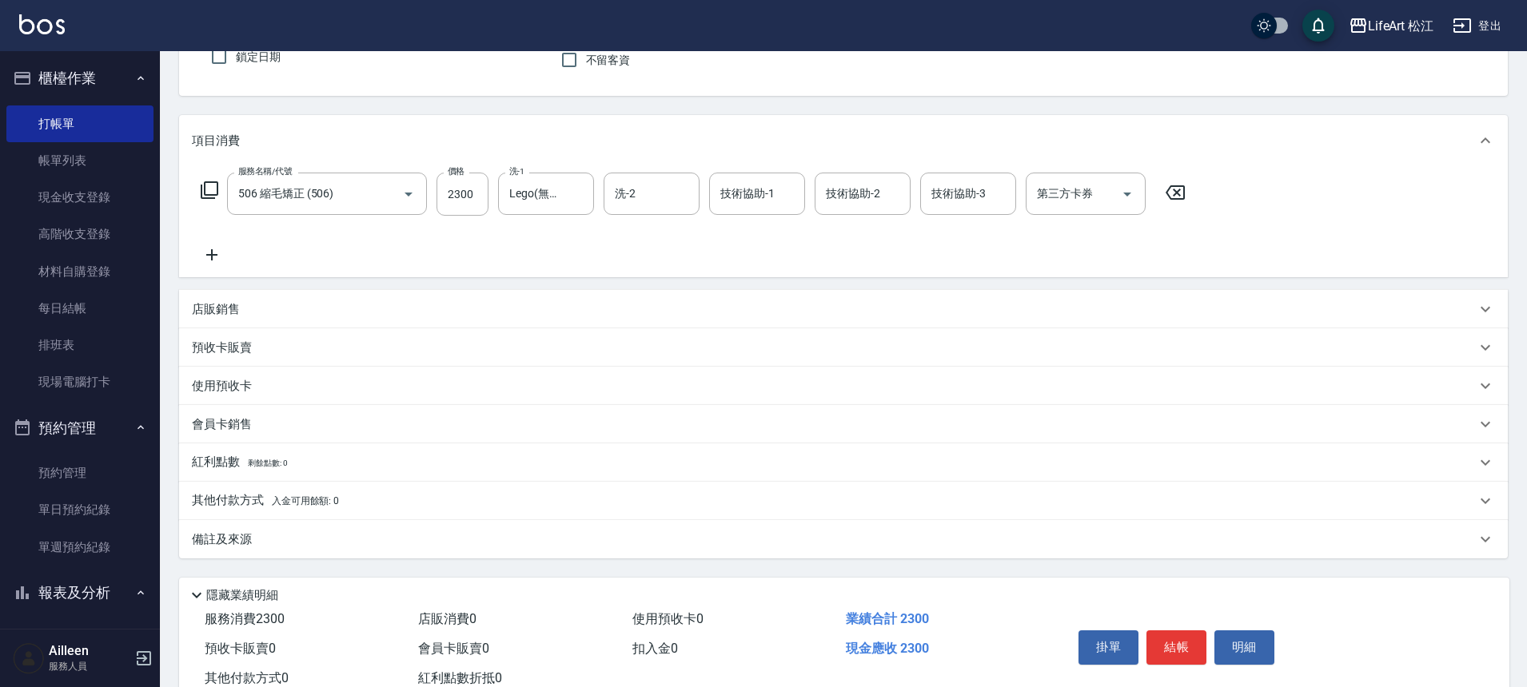
click at [407, 551] on div "備註及來源" at bounding box center [843, 539] width 1328 height 38
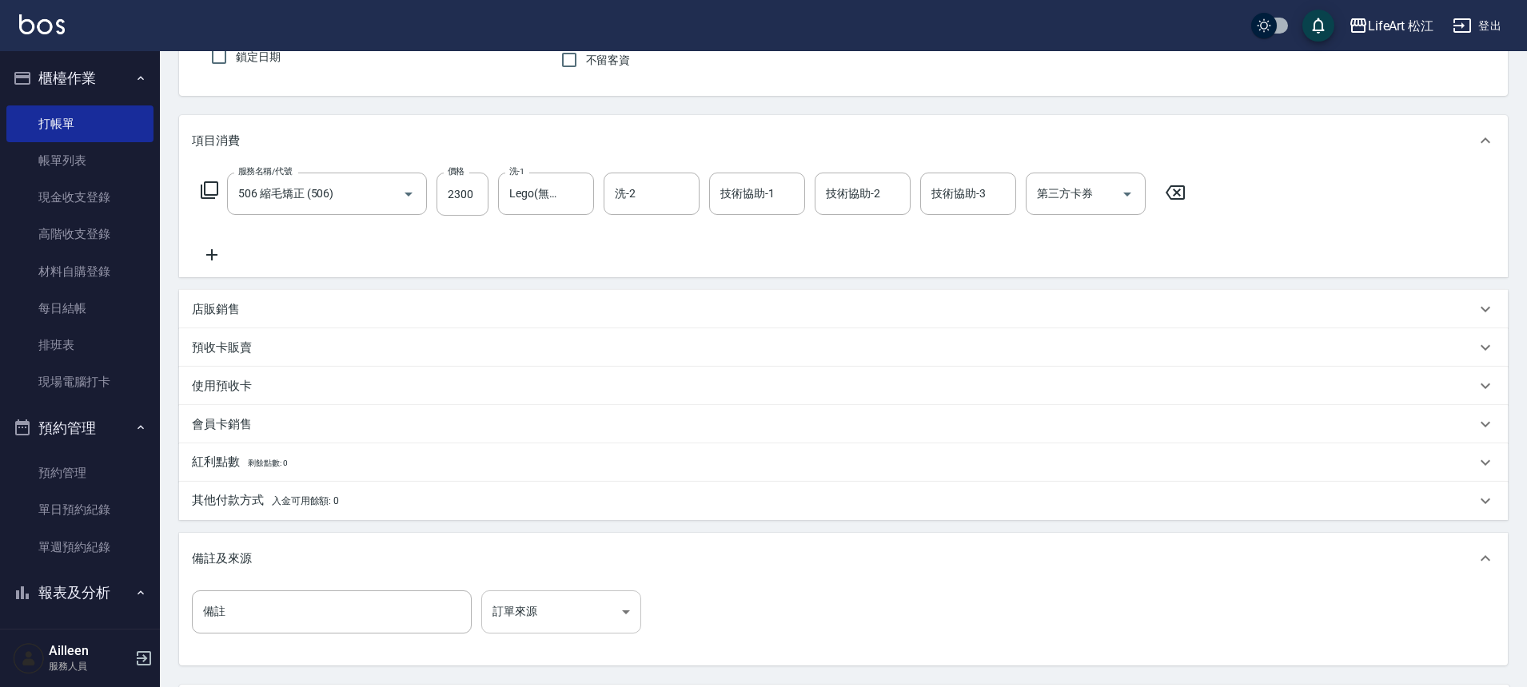
click at [526, 614] on body "LifeArt 松江 登出 櫃檯作業 打帳單 帳單列表 現金收支登錄 高階收支登錄 材料自購登錄 每日結帳 排班表 現場電腦打卡 預約管理 預約管理 單日預約…" at bounding box center [763, 346] width 1527 height 986
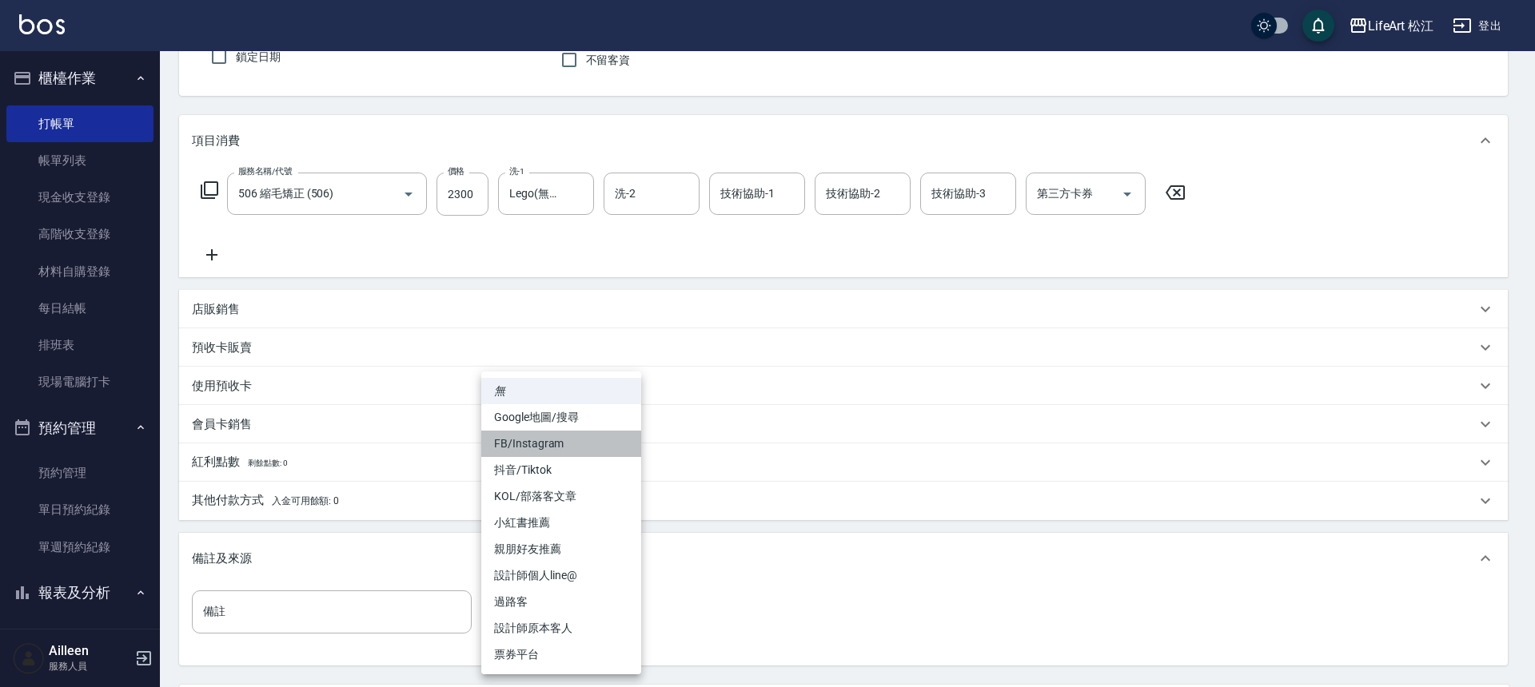
click at [555, 443] on li "FB/Instagram" at bounding box center [561, 444] width 160 height 26
type input "FB/Instagram"
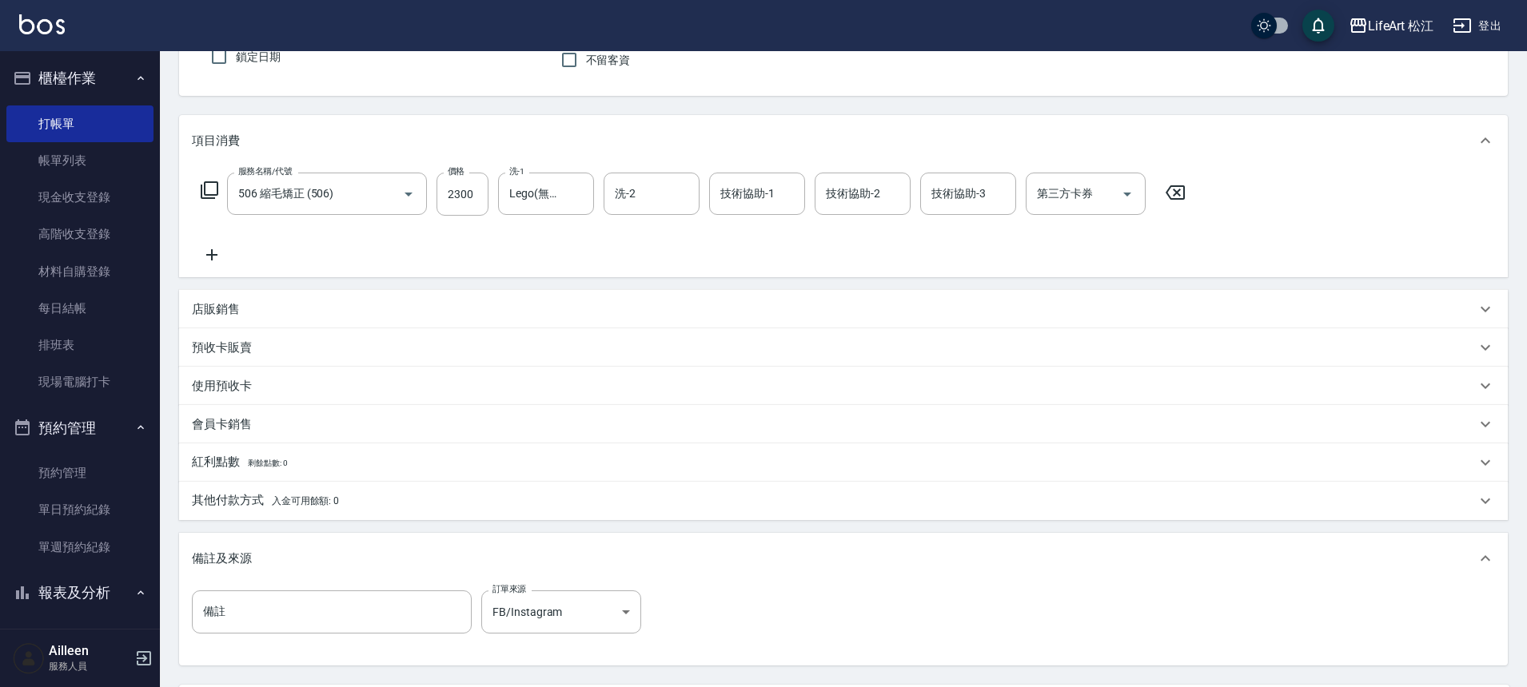
click at [393, 496] on div "其他付款方式 入金可用餘額: 0" at bounding box center [834, 501] width 1284 height 18
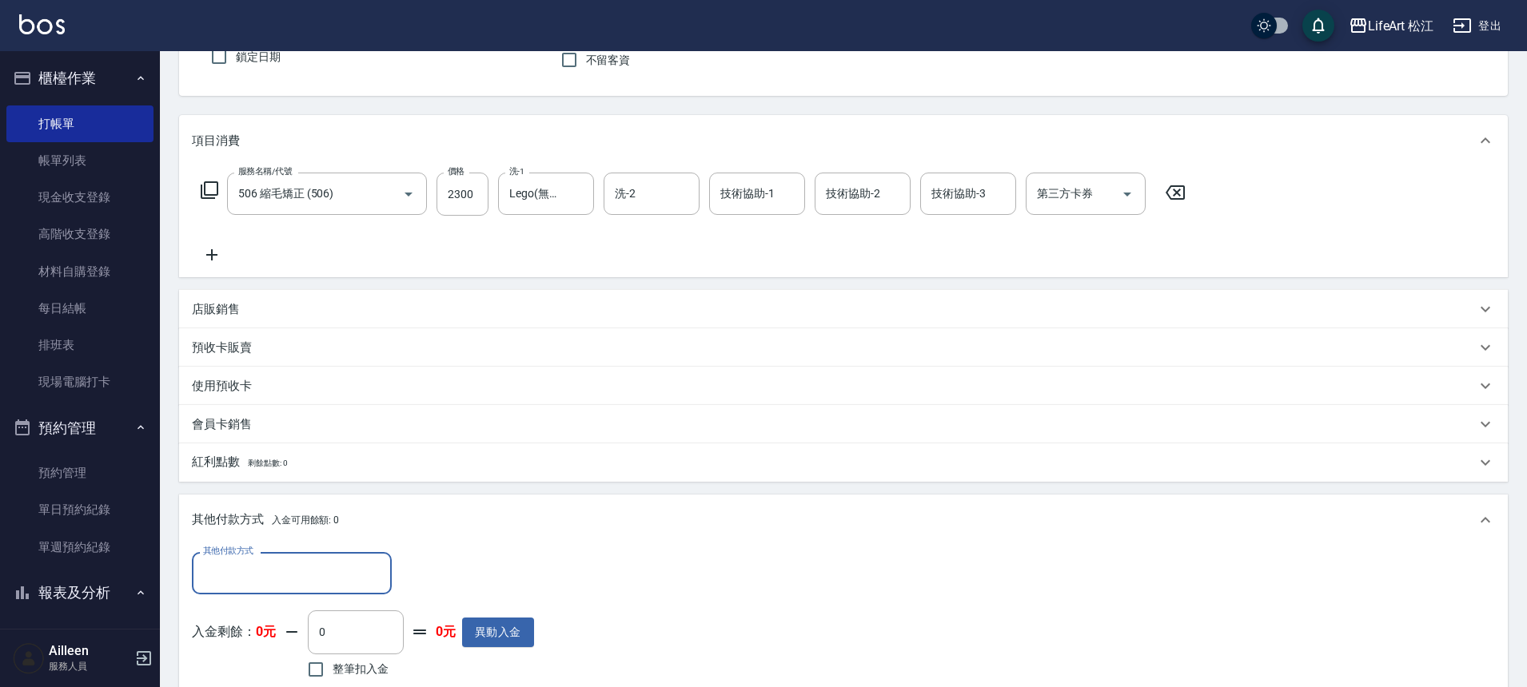
scroll to position [0, 0]
click at [328, 573] on input "其他付款方式" at bounding box center [291, 573] width 185 height 28
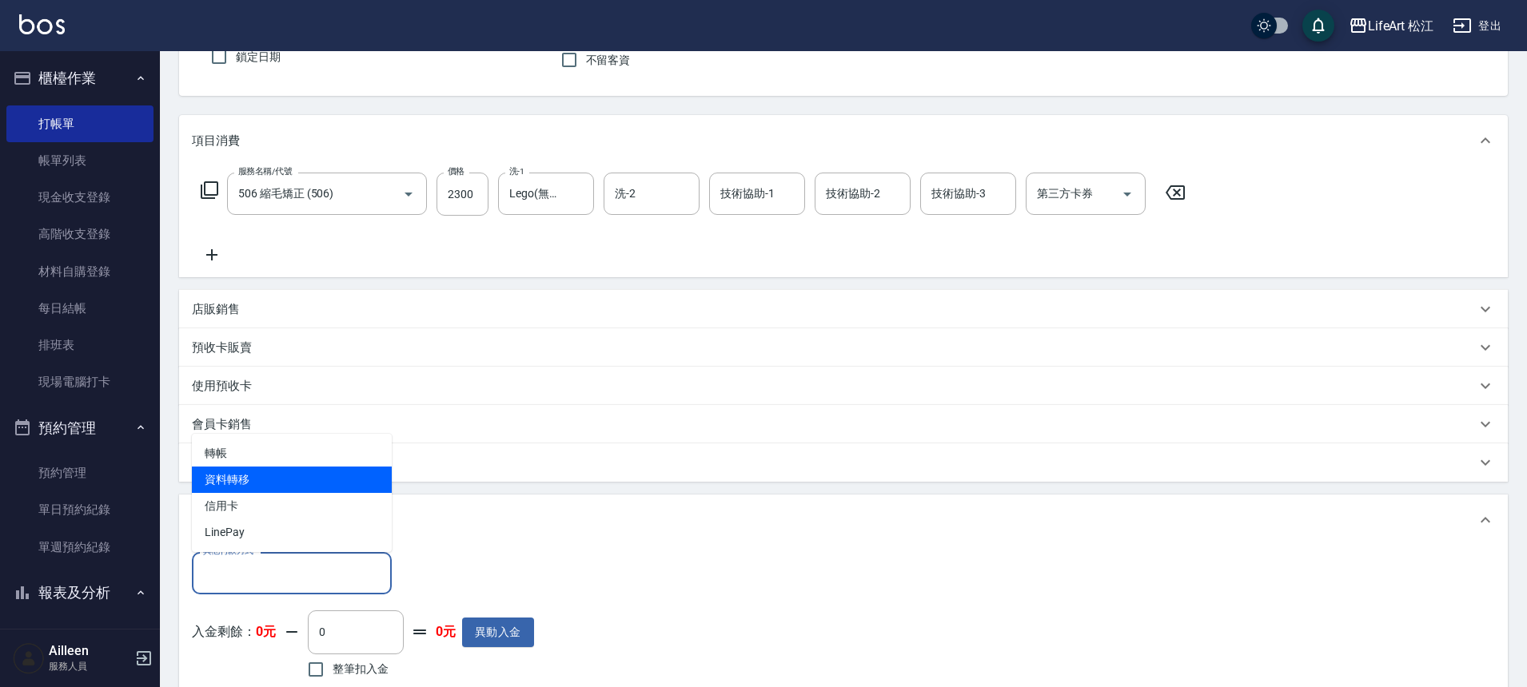
click at [325, 462] on span "轉帳" at bounding box center [292, 453] width 200 height 26
type input "轉帳"
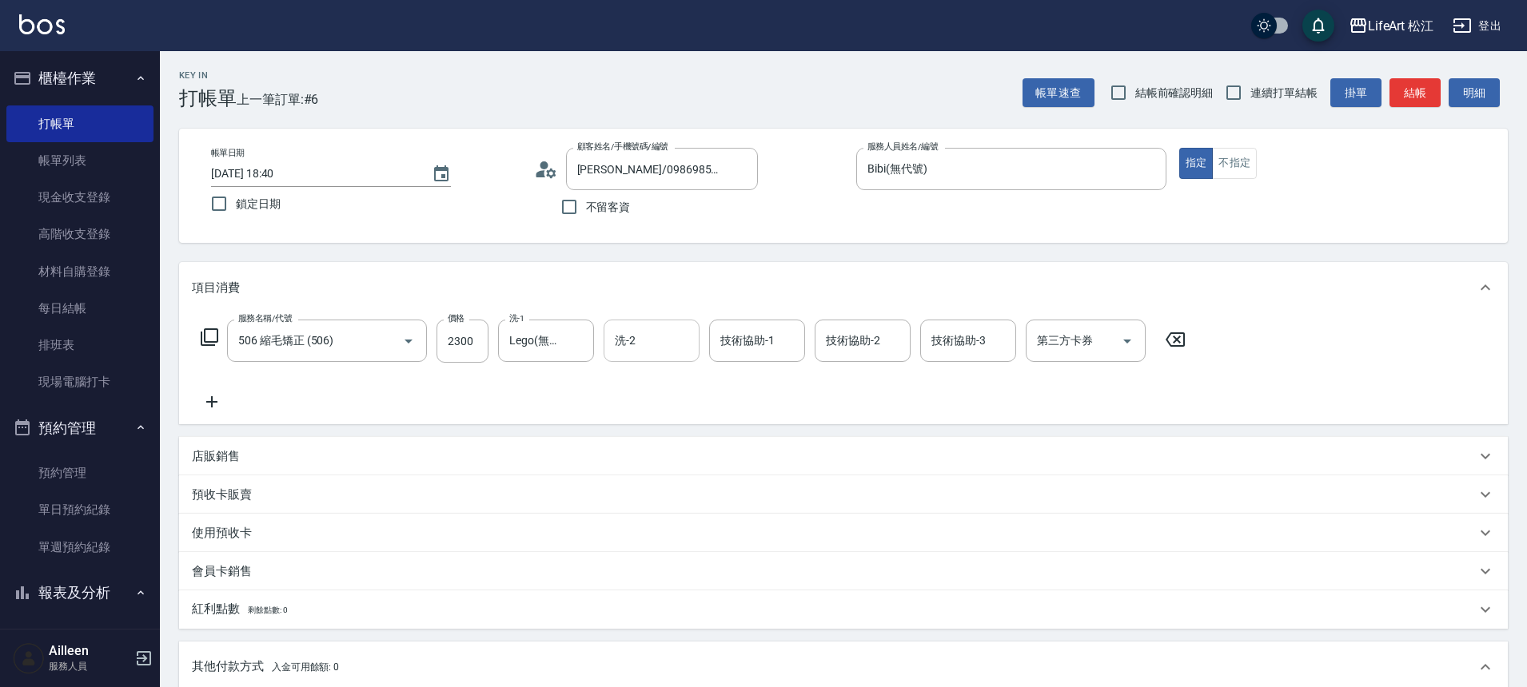
type input "800"
click at [653, 348] on input "洗-2" at bounding box center [652, 341] width 82 height 28
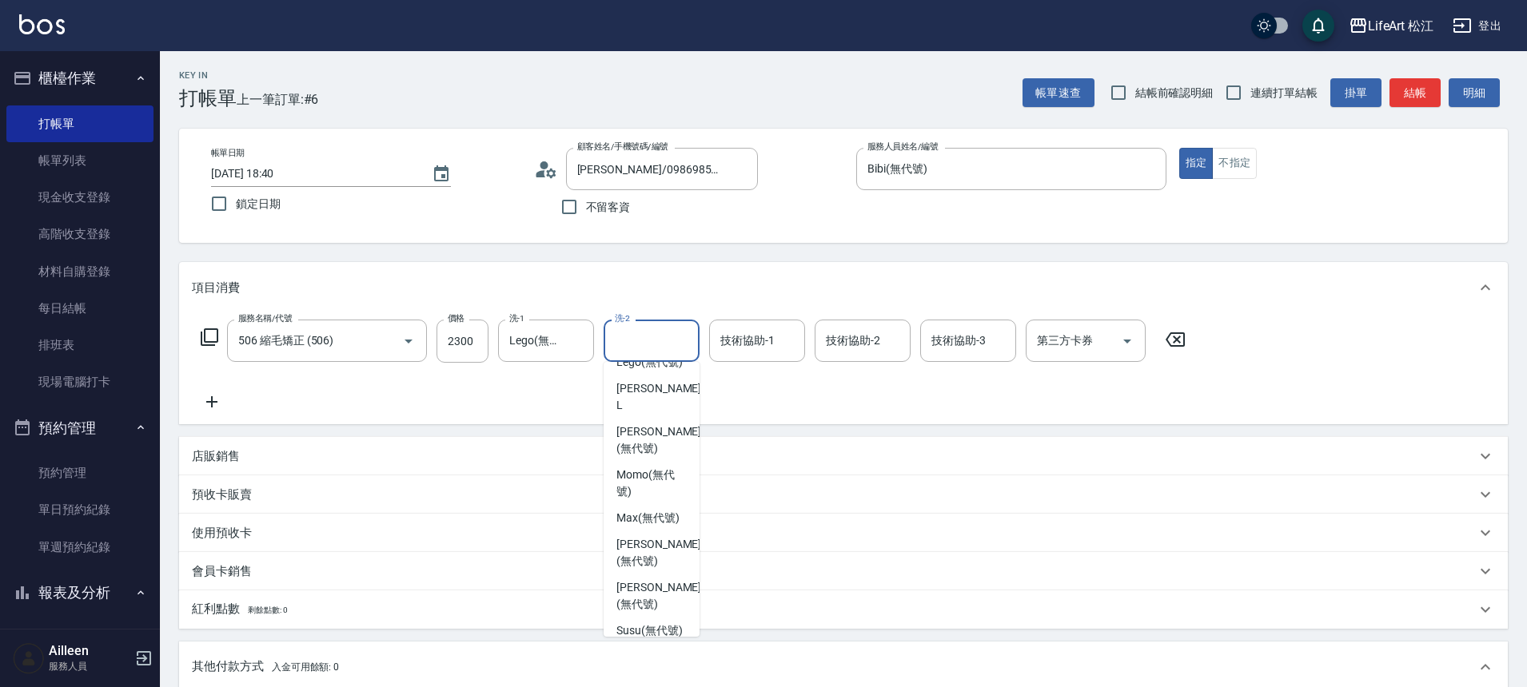
scroll to position [388, 0]
click at [662, 587] on span "Susu (無代號)" at bounding box center [649, 591] width 66 height 17
type input "Susu(無代號)"
type input "0"
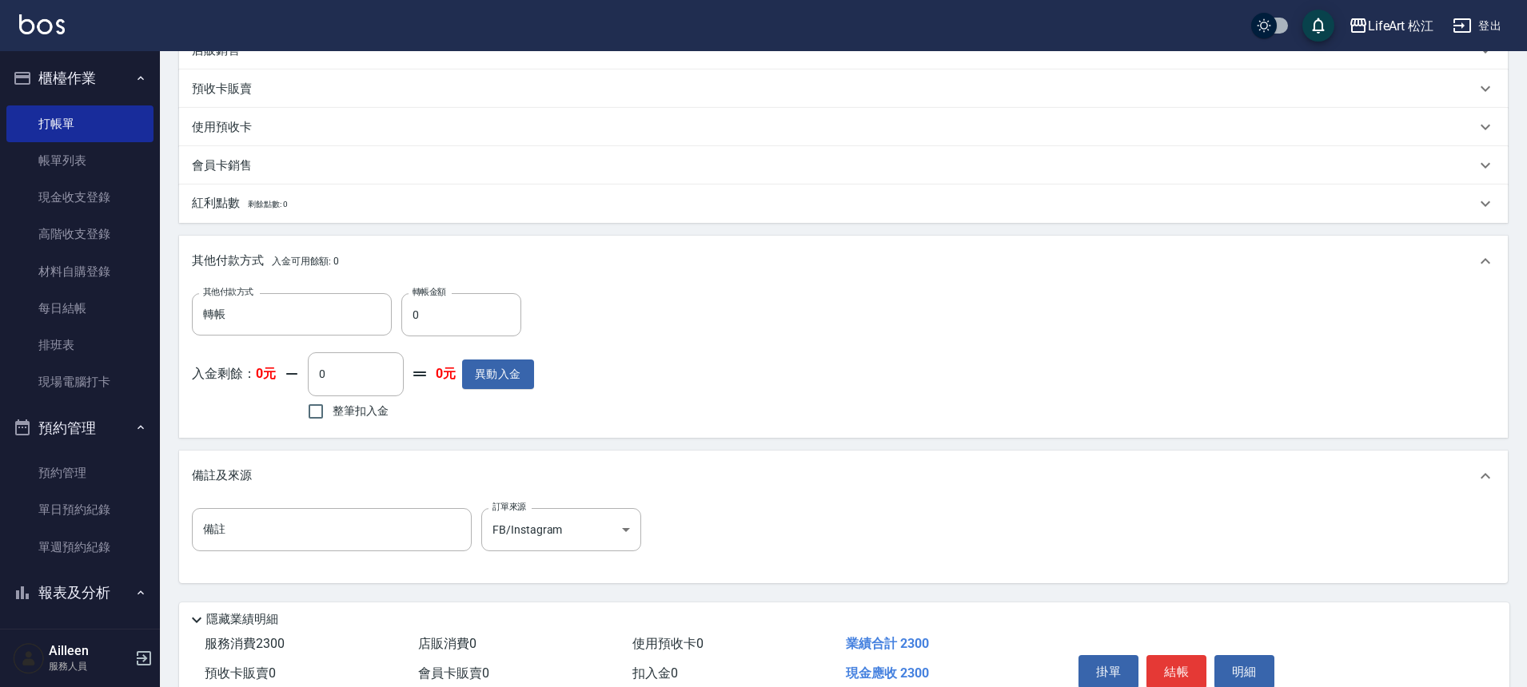
scroll to position [483, 0]
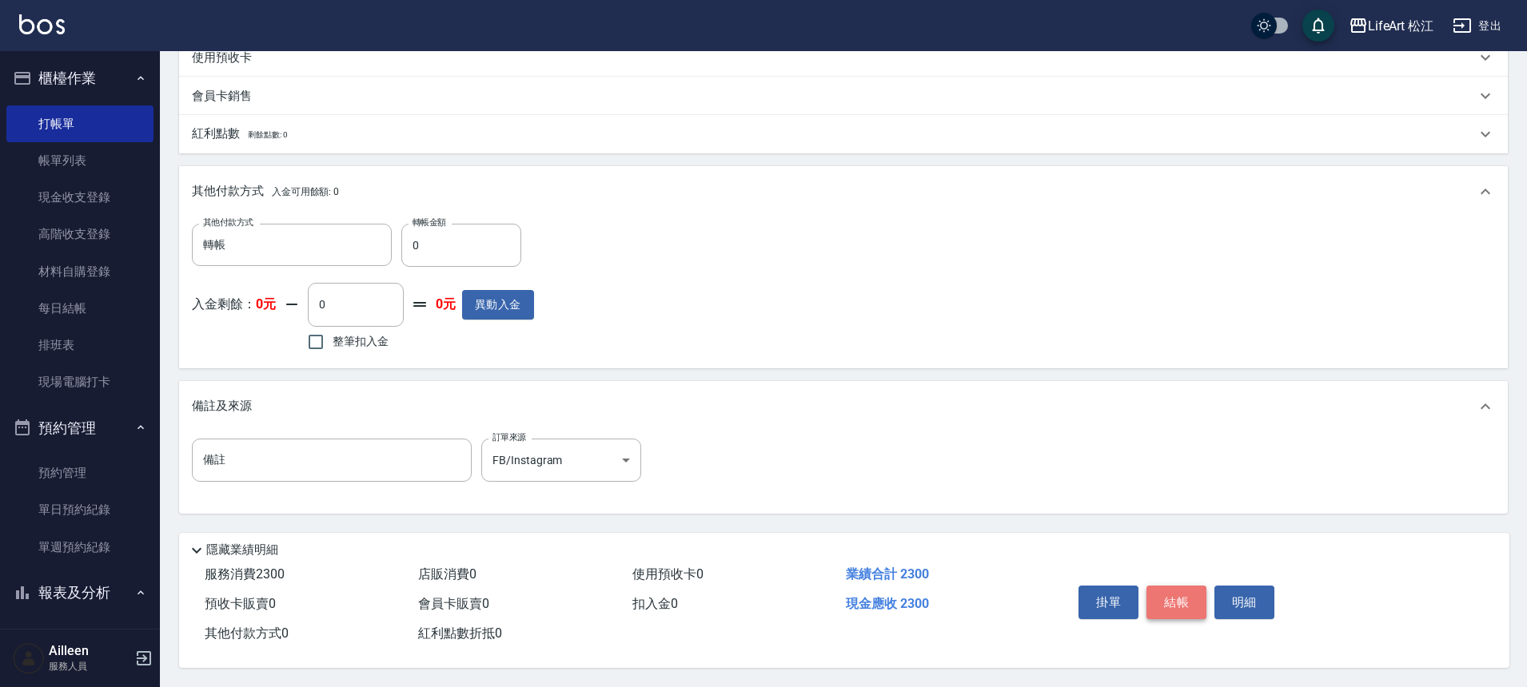
click at [1186, 599] on button "結帳" at bounding box center [1176, 603] width 60 height 34
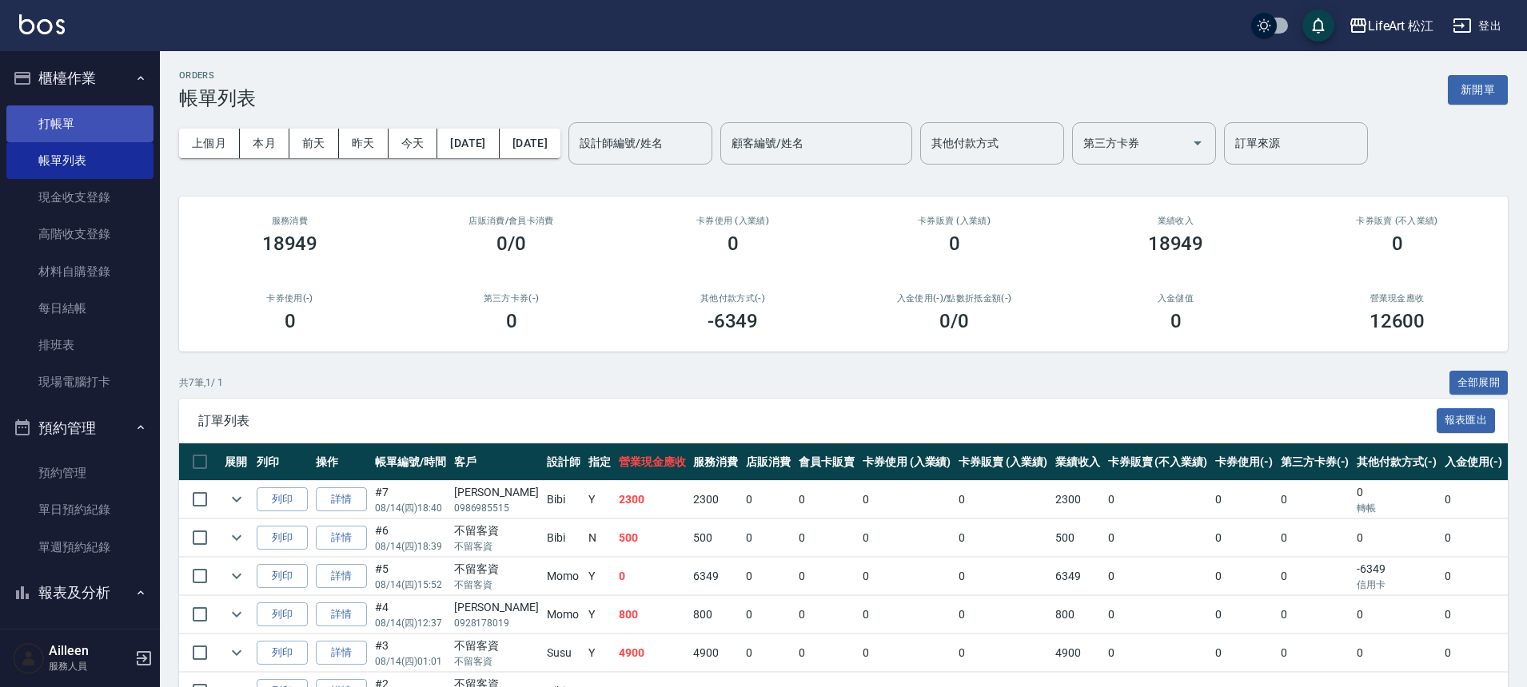
click at [55, 133] on link "打帳單" at bounding box center [79, 124] width 147 height 37
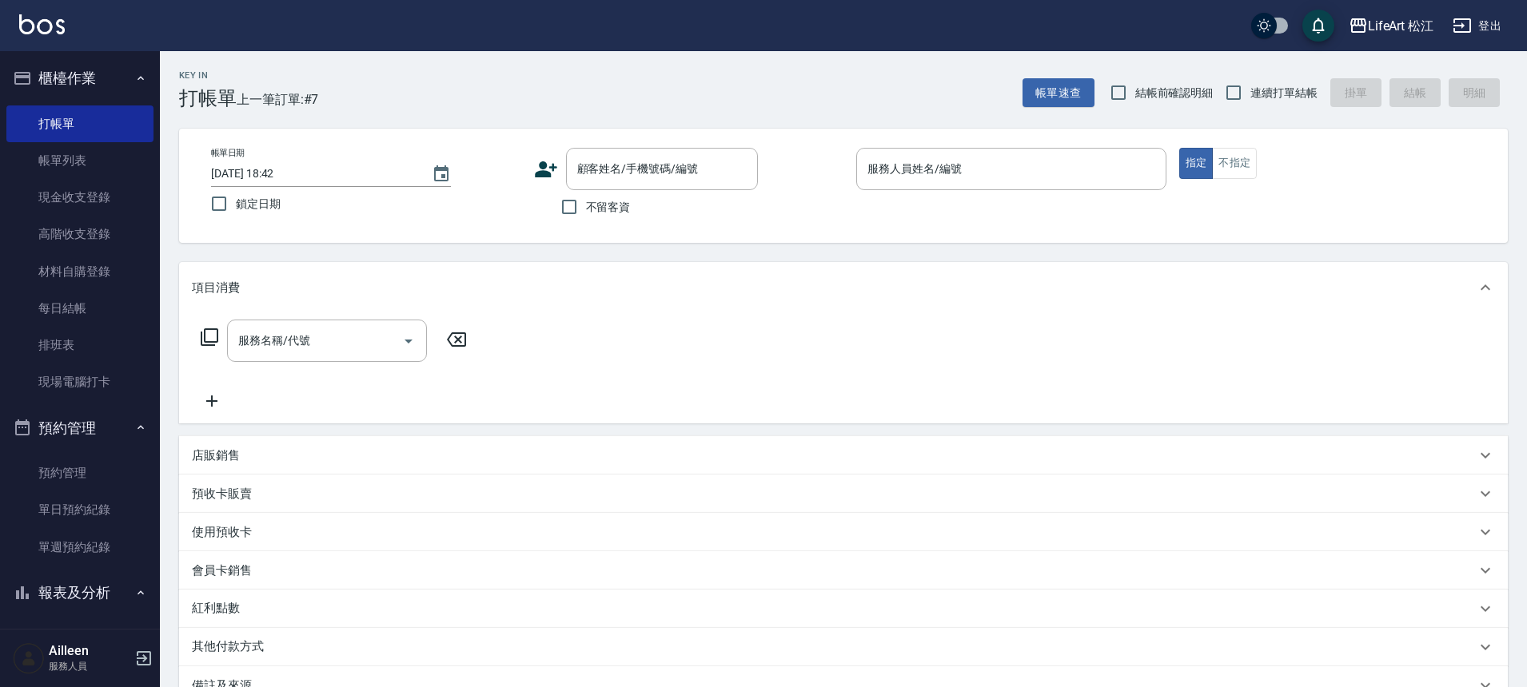
click at [602, 210] on span "不留客資" at bounding box center [608, 207] width 45 height 17
click at [586, 210] on input "不留客資" at bounding box center [569, 207] width 34 height 34
checkbox input "true"
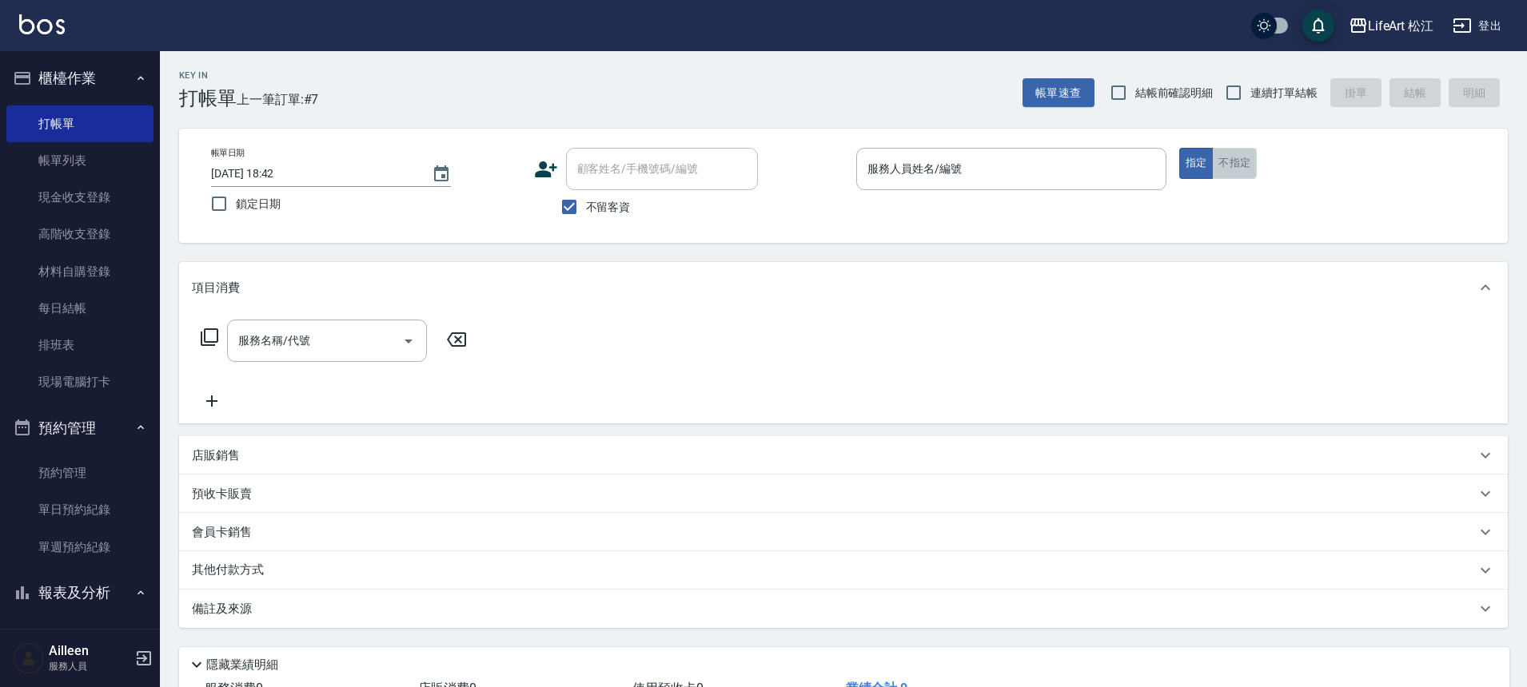
click at [1230, 161] on button "不指定" at bounding box center [1234, 163] width 45 height 31
click at [329, 346] on input "服務名稱/代號" at bounding box center [314, 341] width 161 height 28
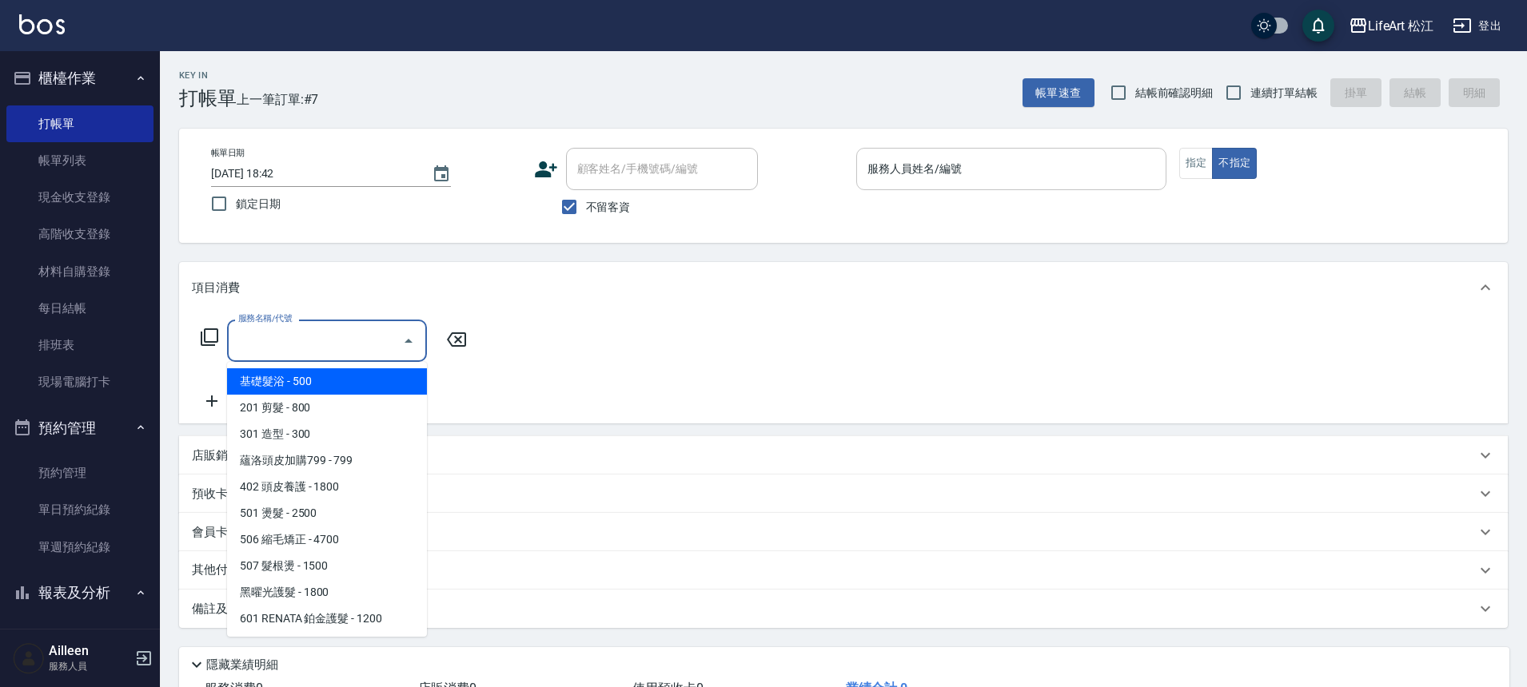
click at [1004, 169] on input "服務人員姓名/編號" at bounding box center [1011, 169] width 296 height 28
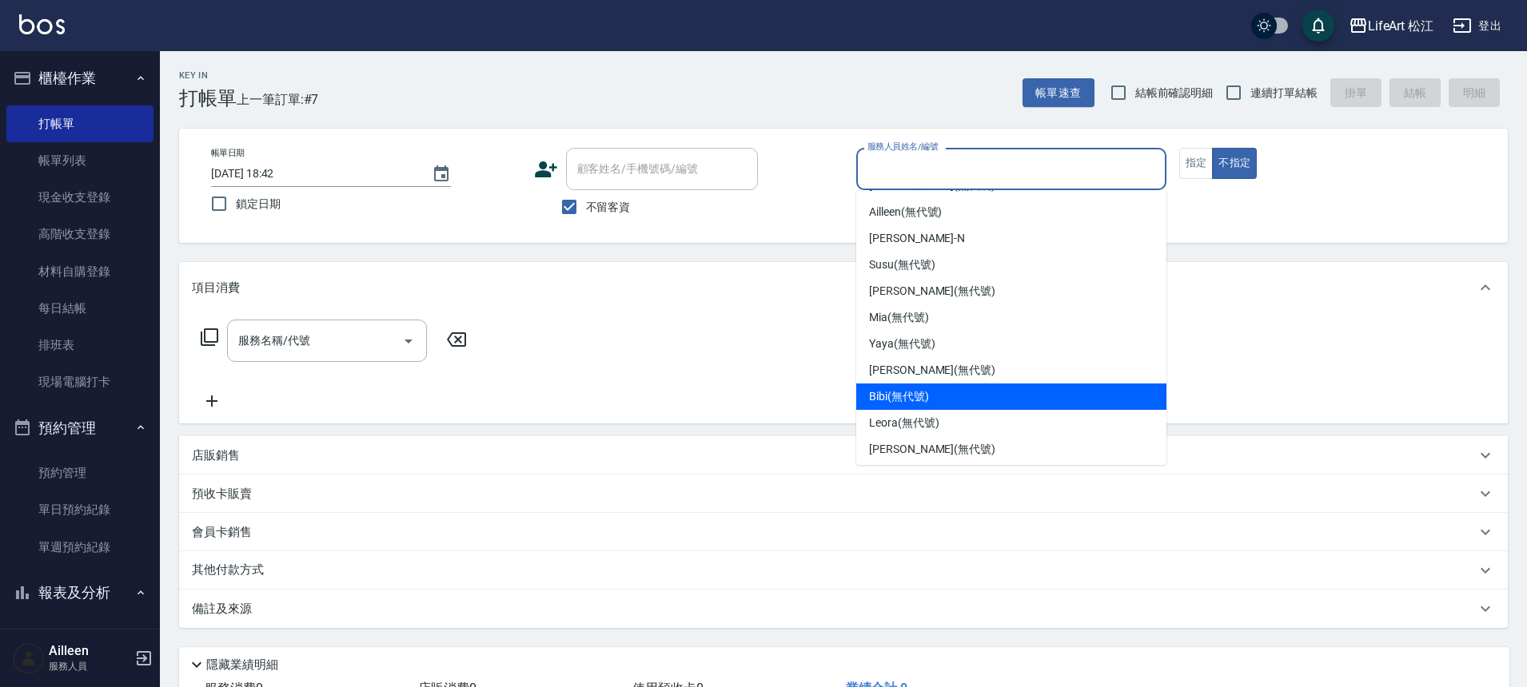
scroll to position [186, 0]
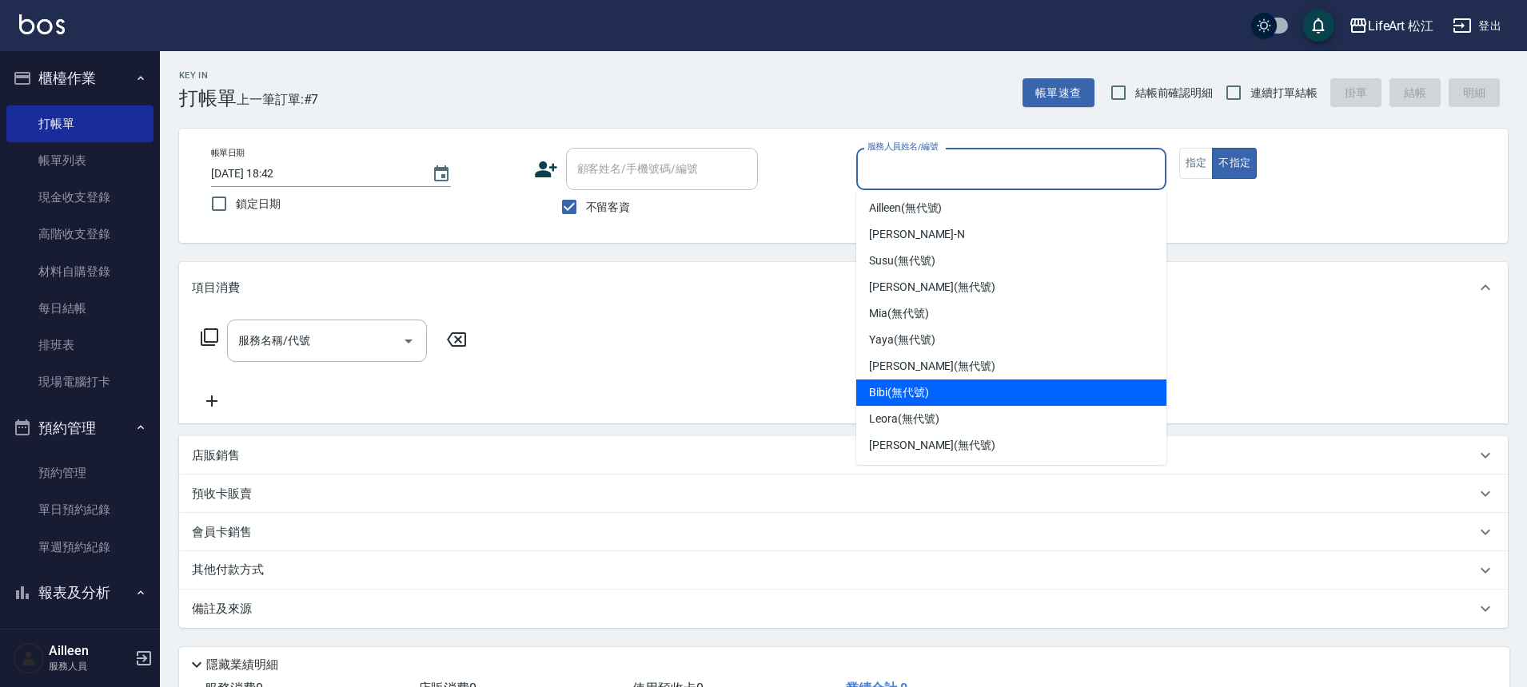
click at [964, 397] on div "Bibi (無代號)" at bounding box center [1011, 393] width 310 height 26
type input "Bibi(無代號)"
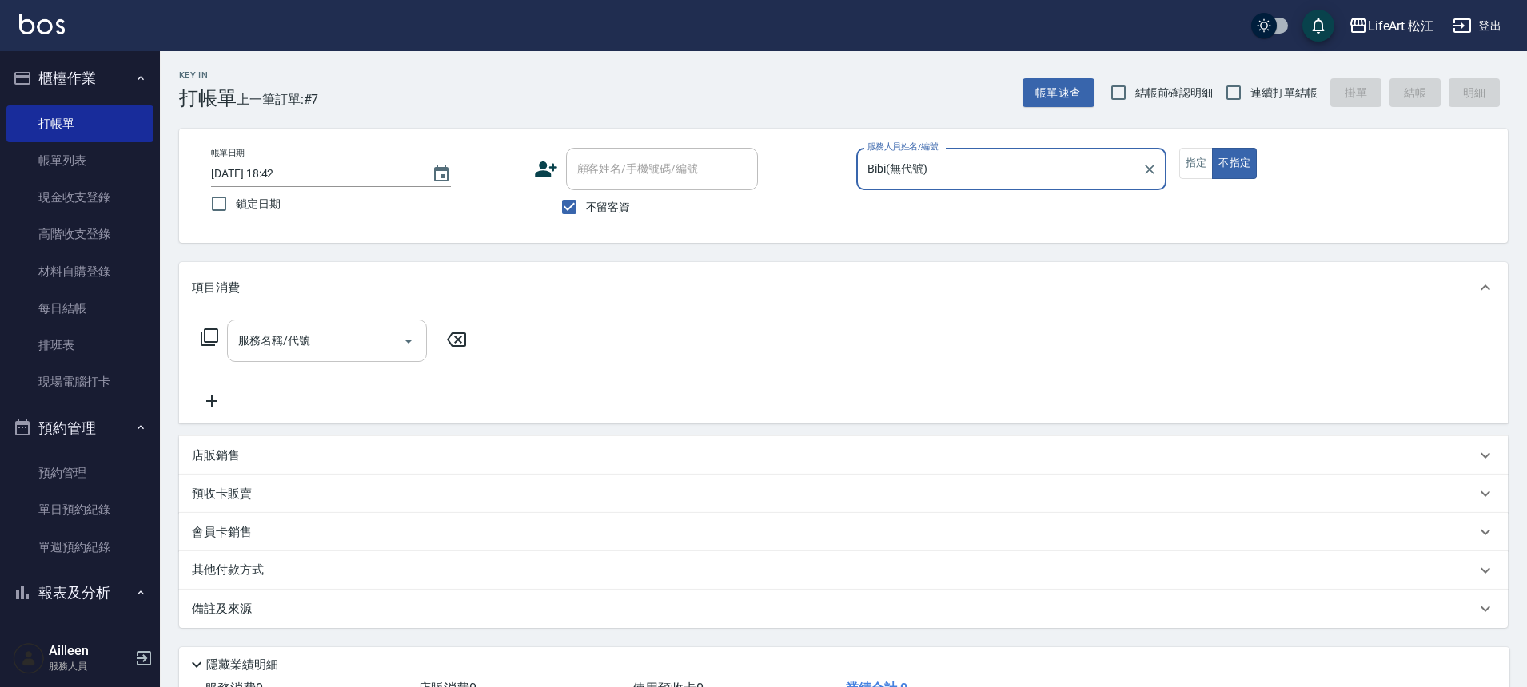
click at [378, 349] on input "服務名稱/代號" at bounding box center [314, 341] width 161 height 28
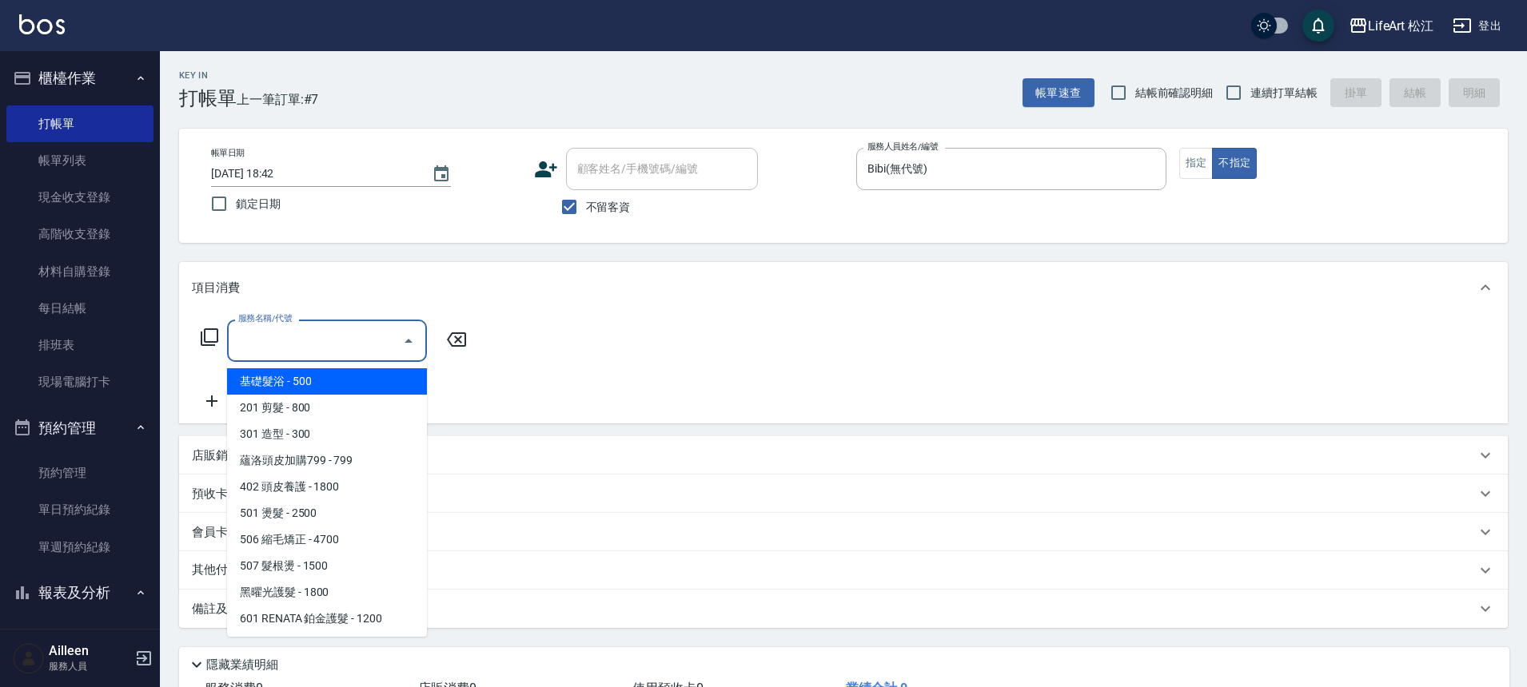
click at [368, 384] on span "基礎髮浴 - 500" at bounding box center [327, 381] width 200 height 26
type input "基礎髮浴 (101)"
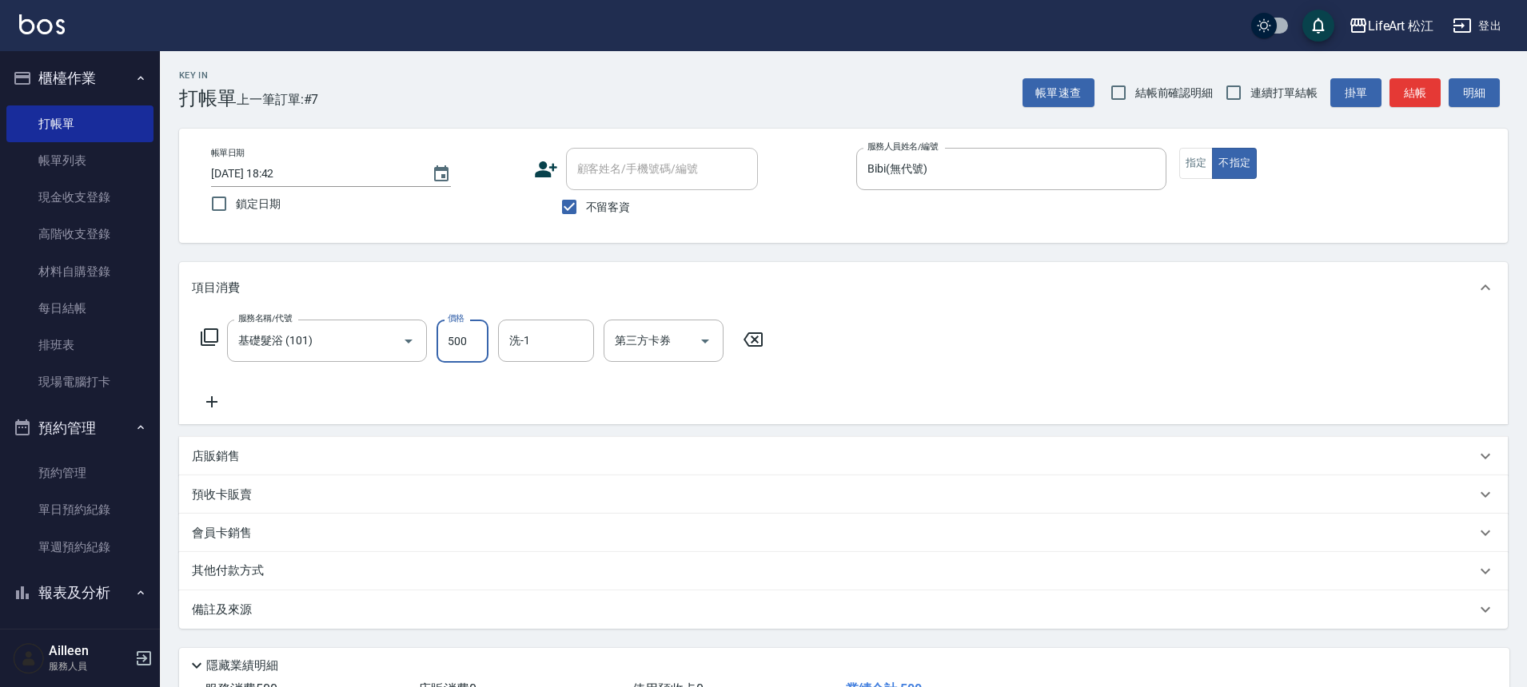
click at [471, 340] on input "500" at bounding box center [462, 341] width 52 height 43
type input "800"
click at [530, 339] on input "洗-1" at bounding box center [546, 341] width 82 height 28
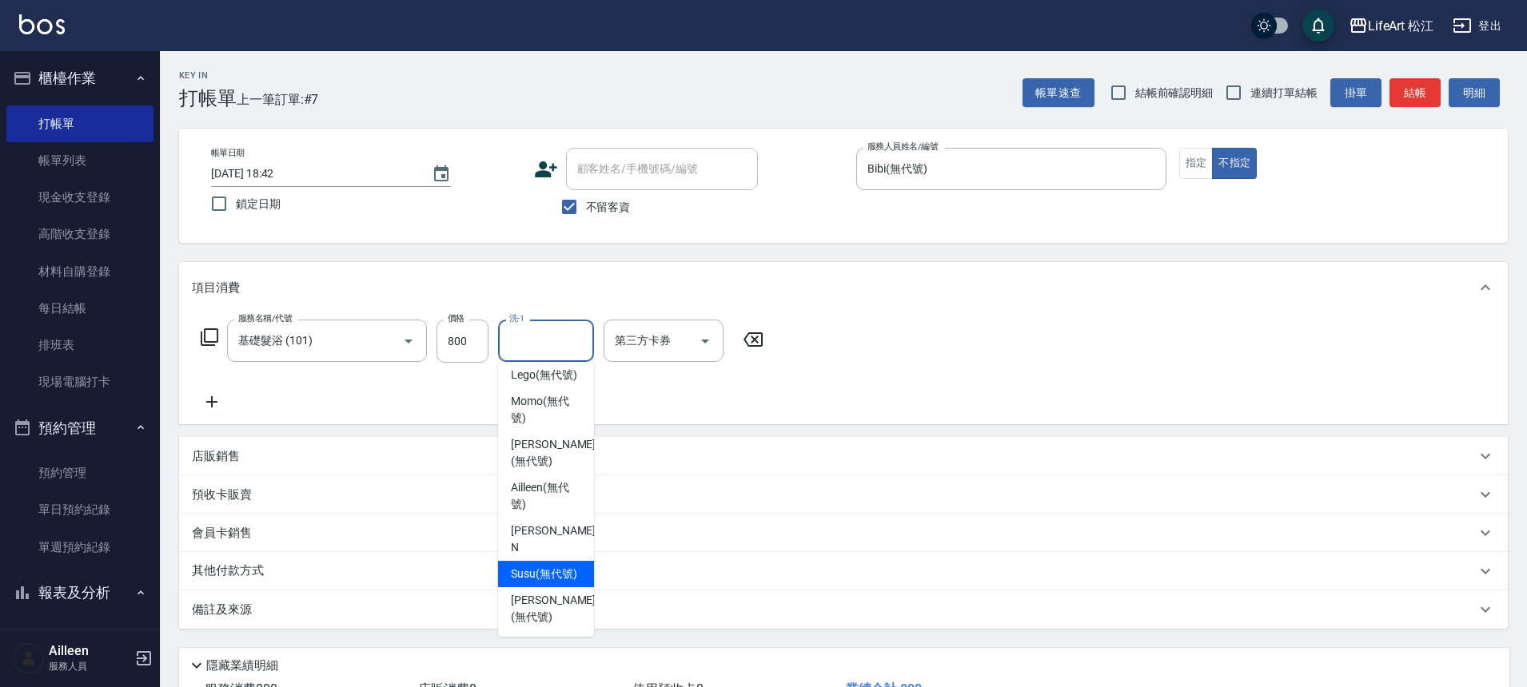
scroll to position [165, 0]
click at [547, 571] on span "Susu (無代號)" at bounding box center [544, 571] width 66 height 17
type input "Susu(無代號)"
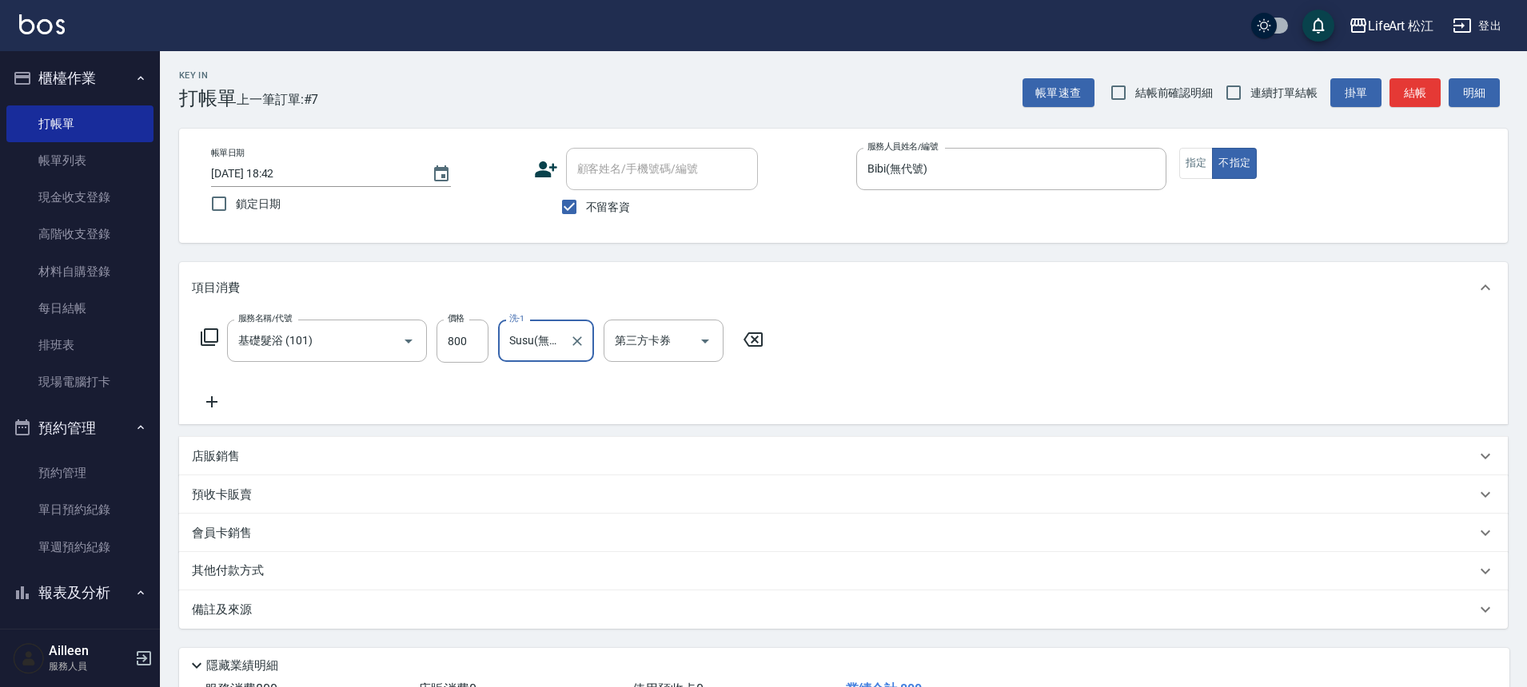
click at [472, 621] on div "備註及來源" at bounding box center [843, 610] width 1328 height 38
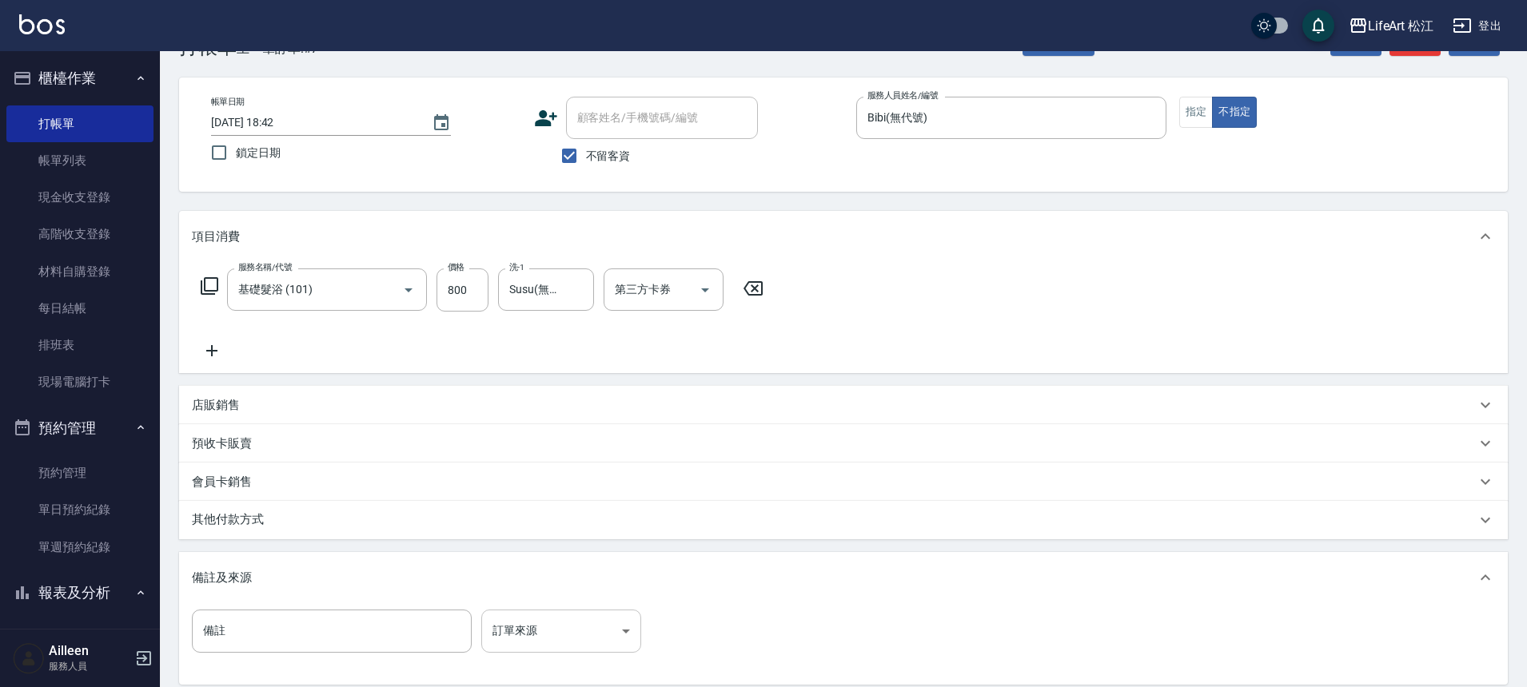
scroll to position [130, 0]
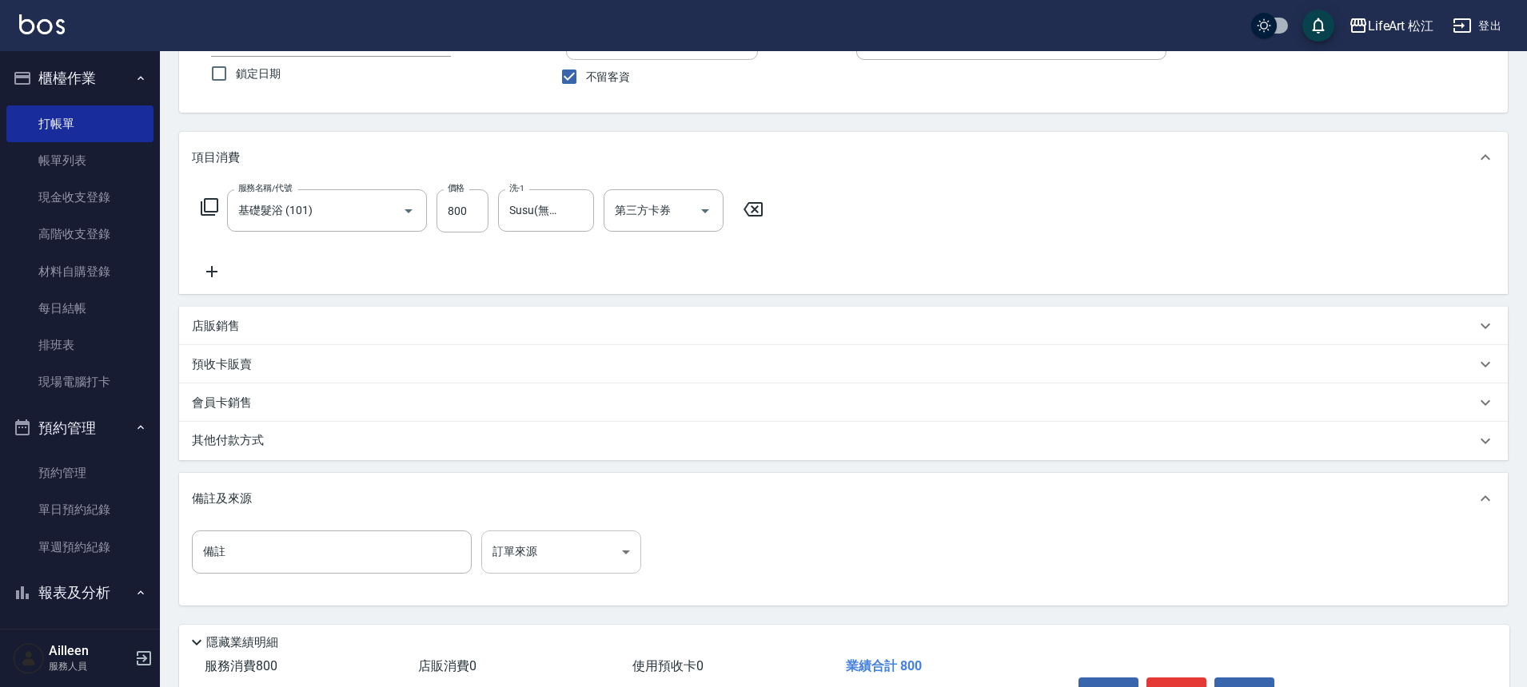
click at [526, 550] on body "LifeArt 松江 登出 櫃檯作業 打帳單 帳單列表 現金收支登錄 高階收支登錄 材料自購登錄 每日結帳 排班表 現場電腦打卡 預約管理 預約管理 單日預約…" at bounding box center [763, 325] width 1527 height 910
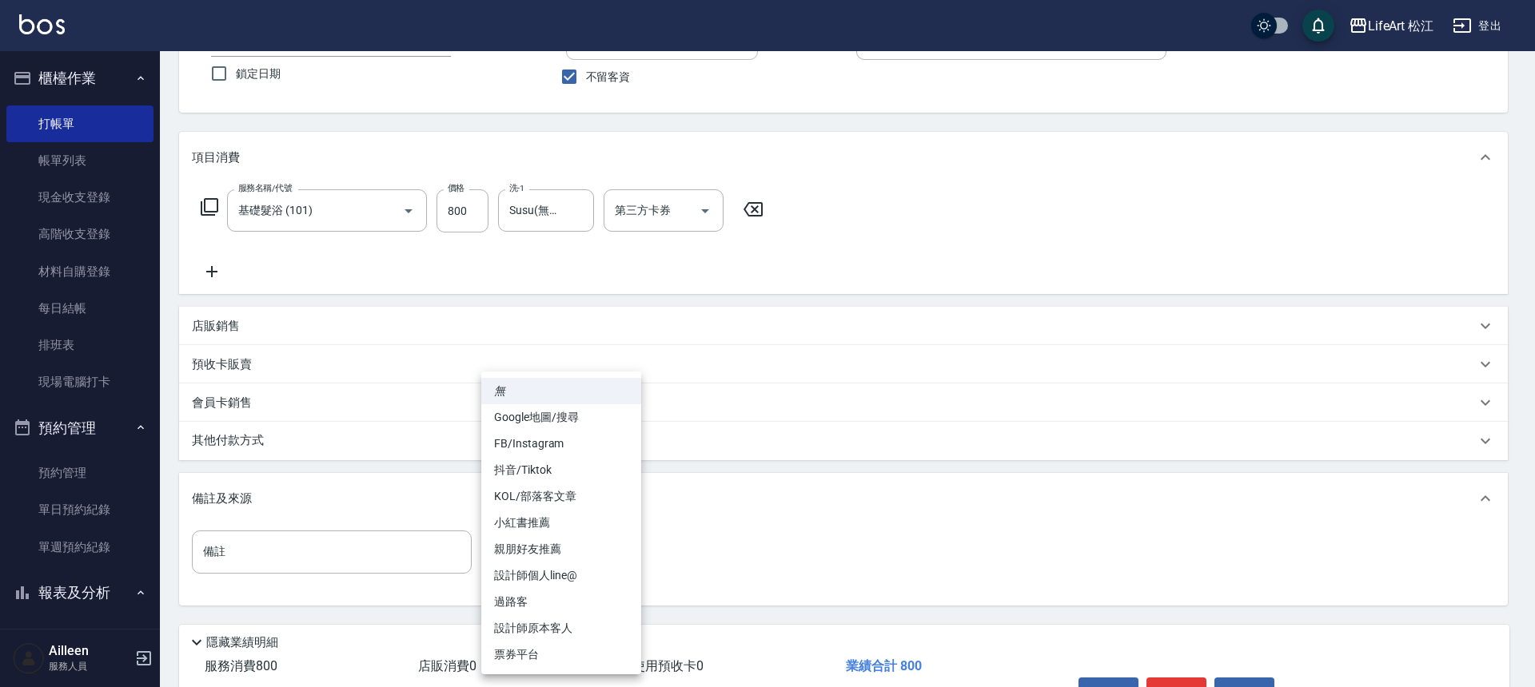
click at [525, 602] on li "過路客" at bounding box center [561, 602] width 160 height 26
type input "過路客"
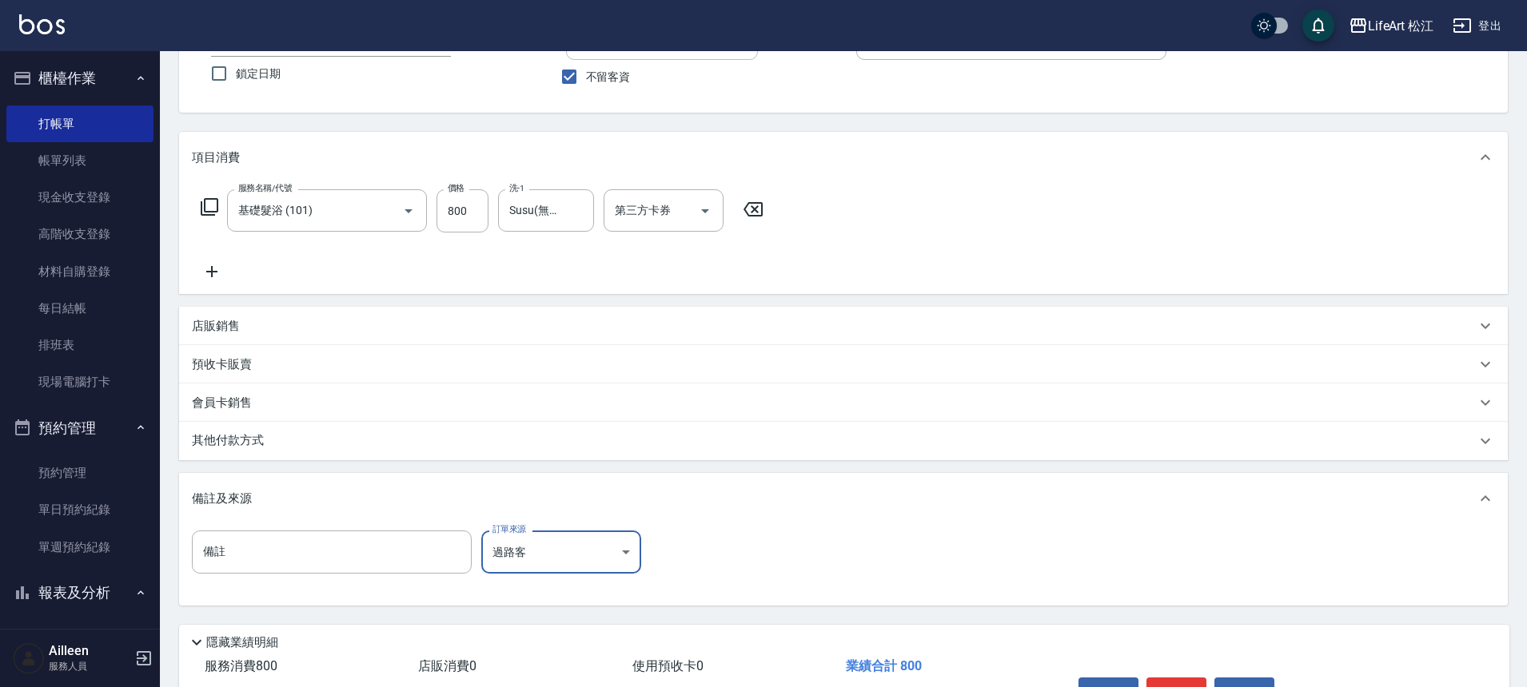
click at [420, 452] on div "其他付款方式" at bounding box center [843, 441] width 1328 height 38
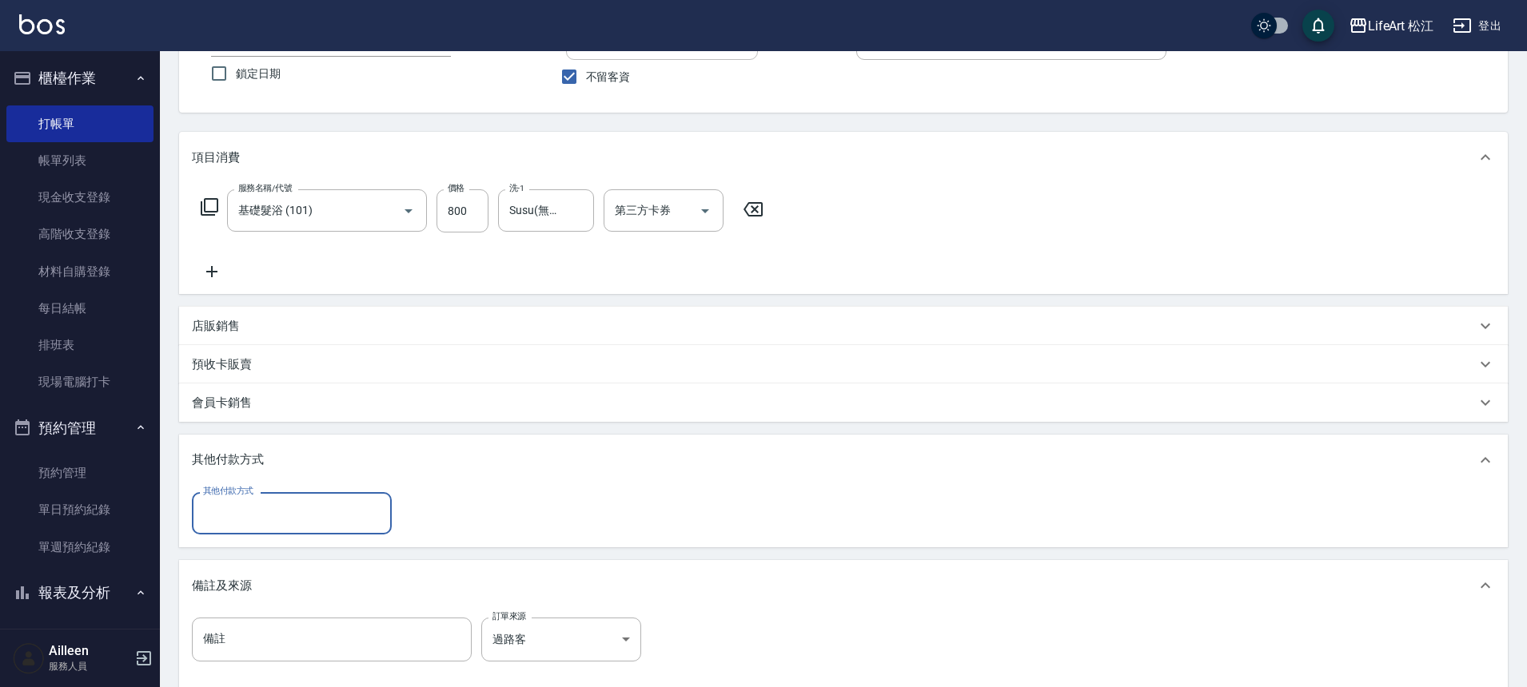
scroll to position [0, 0]
click at [364, 514] on input "其他付款方式" at bounding box center [291, 514] width 185 height 28
click at [356, 556] on span "轉帳" at bounding box center [292, 554] width 200 height 26
type input "轉帳"
click at [482, 497] on input "0" at bounding box center [461, 513] width 120 height 43
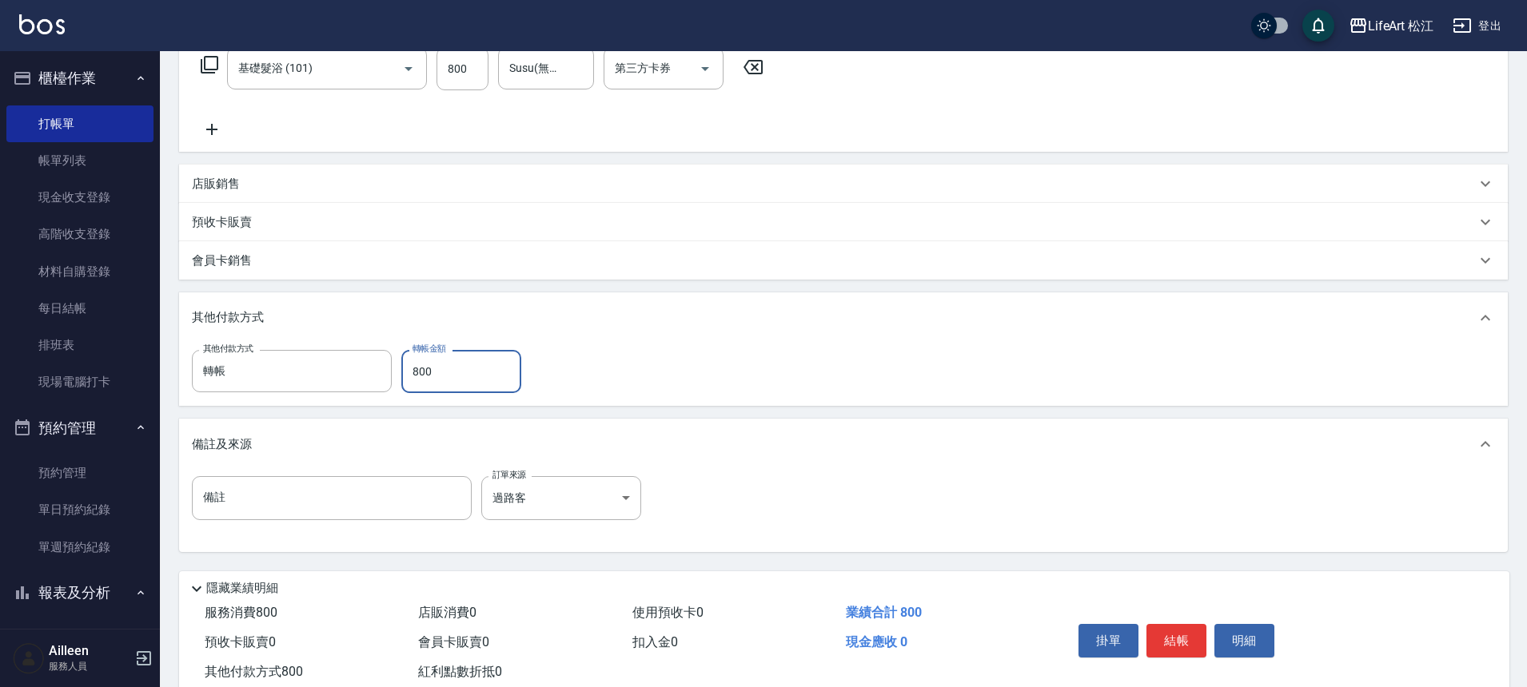
scroll to position [318, 0]
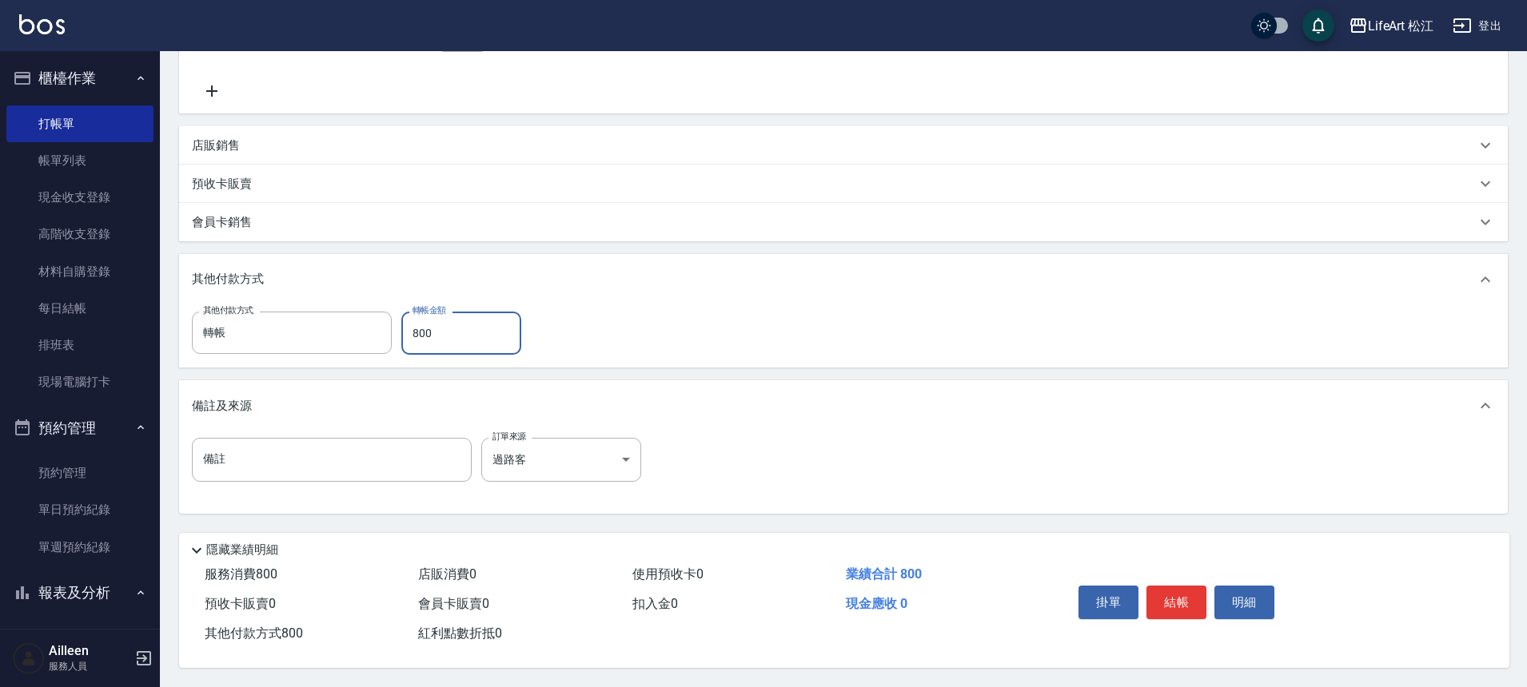
type input "800"
click at [1183, 586] on button "結帳" at bounding box center [1176, 603] width 60 height 34
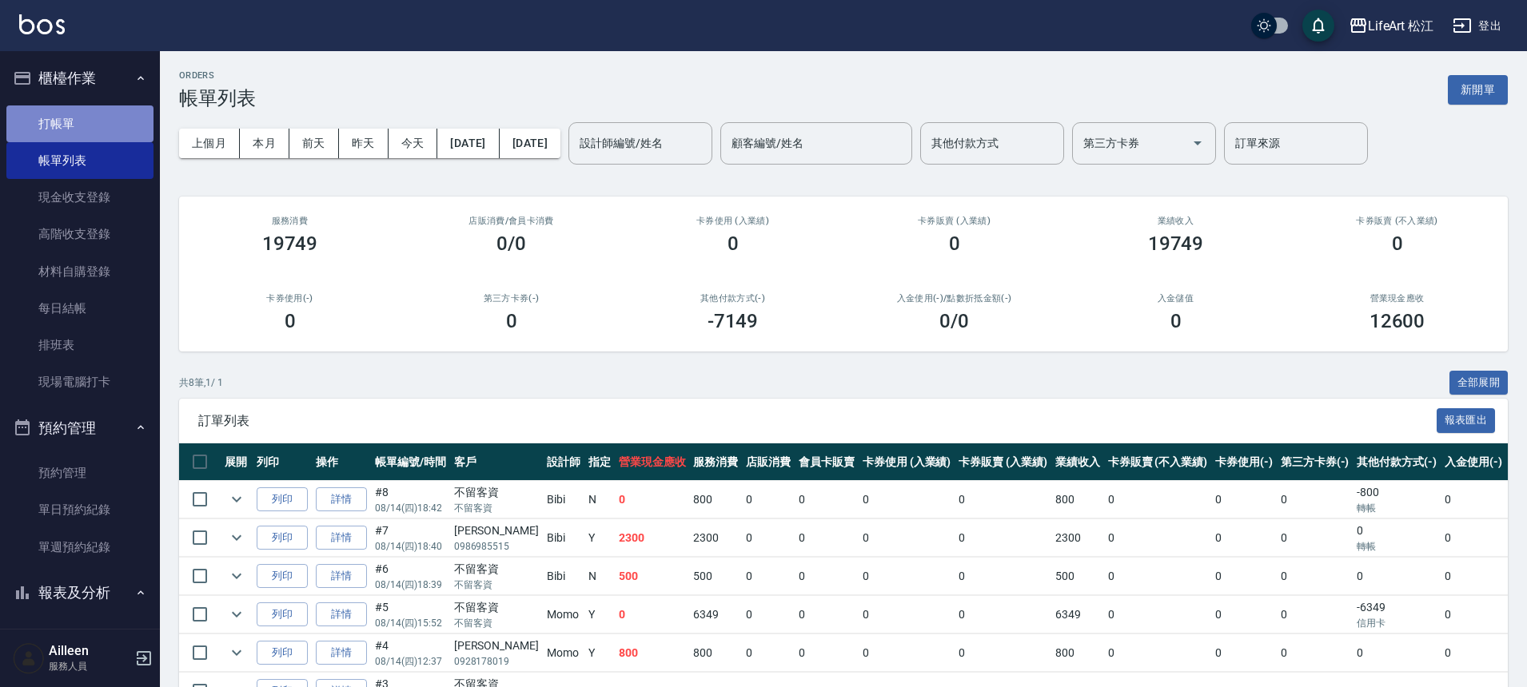
click at [84, 131] on link "打帳單" at bounding box center [79, 124] width 147 height 37
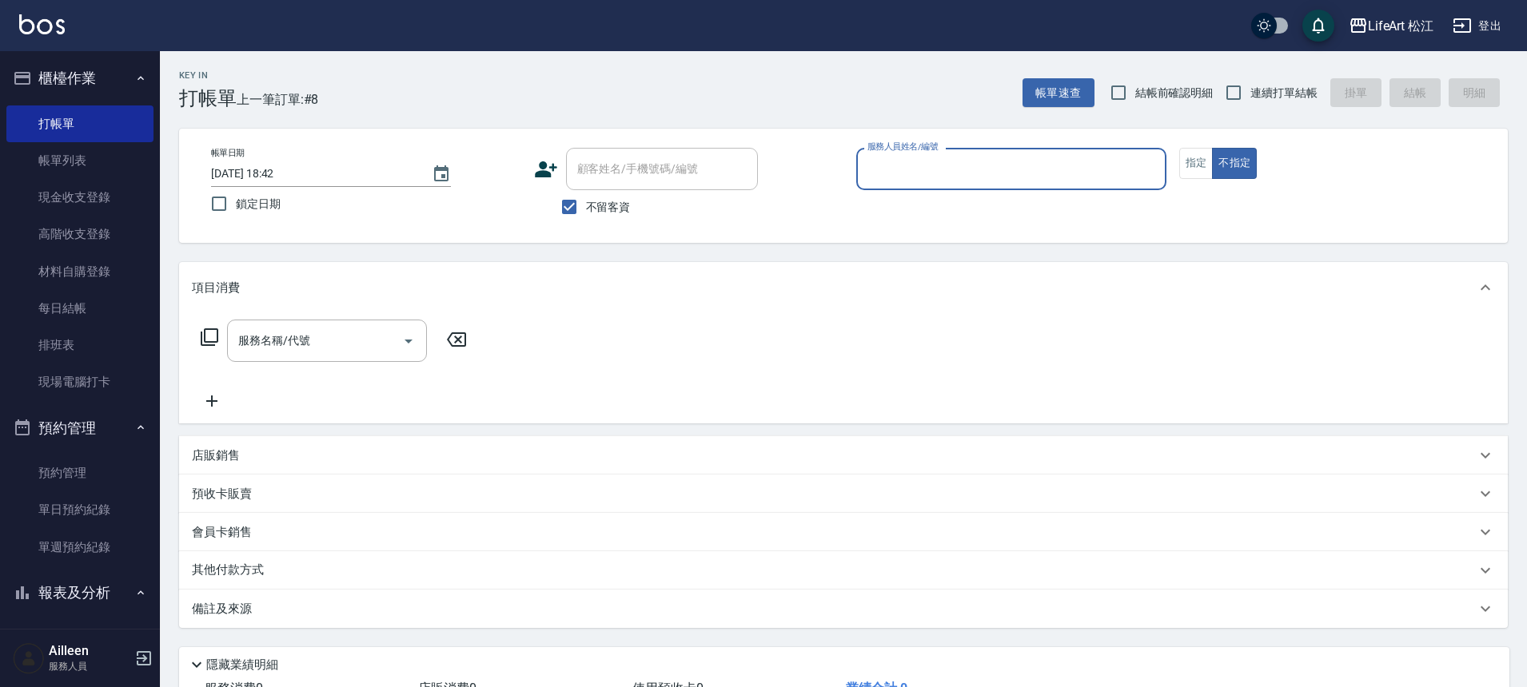
click at [599, 210] on span "不留客資" at bounding box center [608, 207] width 45 height 17
click at [586, 210] on input "不留客資" at bounding box center [569, 207] width 34 height 34
checkbox input "false"
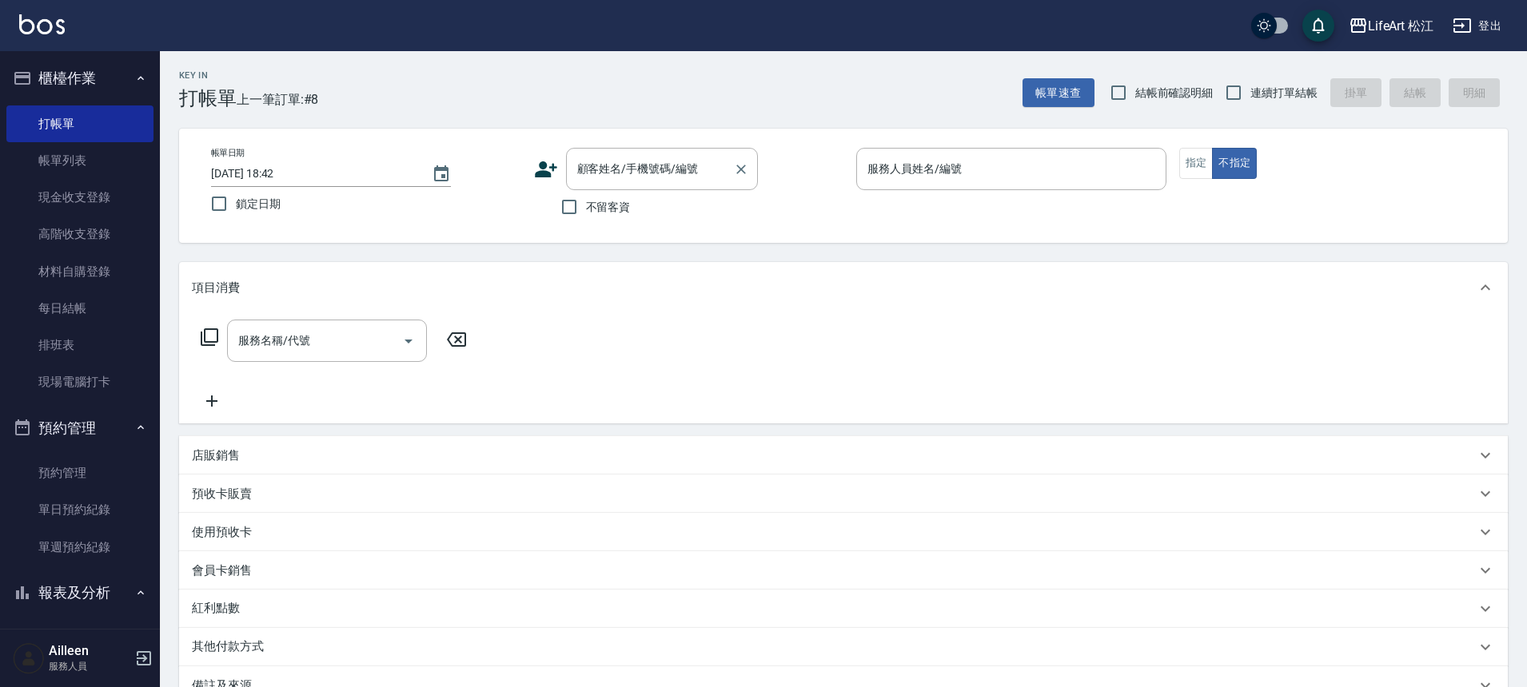
click at [629, 170] on div "顧客姓名/手機號碼/編號 顧客姓名/手機號碼/編號" at bounding box center [662, 169] width 192 height 42
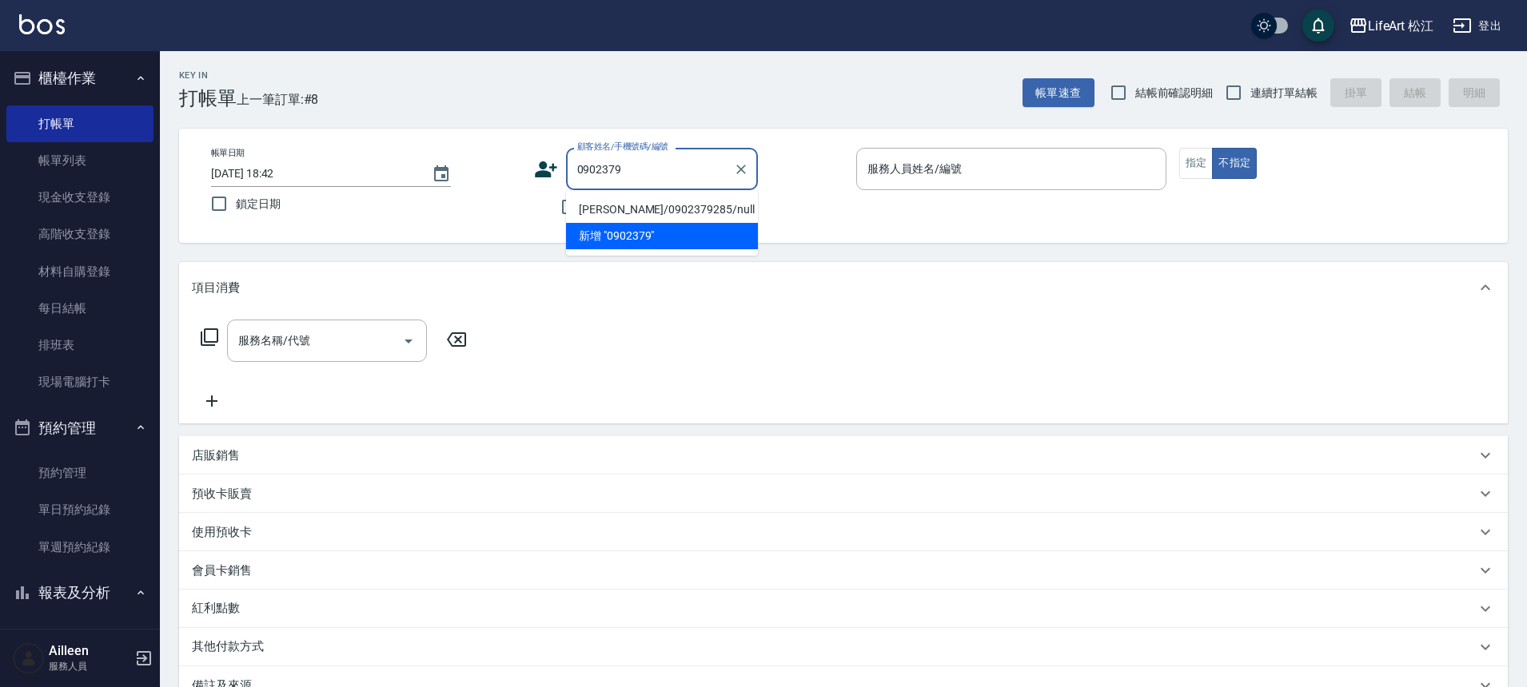
click at [703, 203] on li "[PERSON_NAME]/0902379285/null" at bounding box center [662, 210] width 192 height 26
type input "[PERSON_NAME]/0902379285/null"
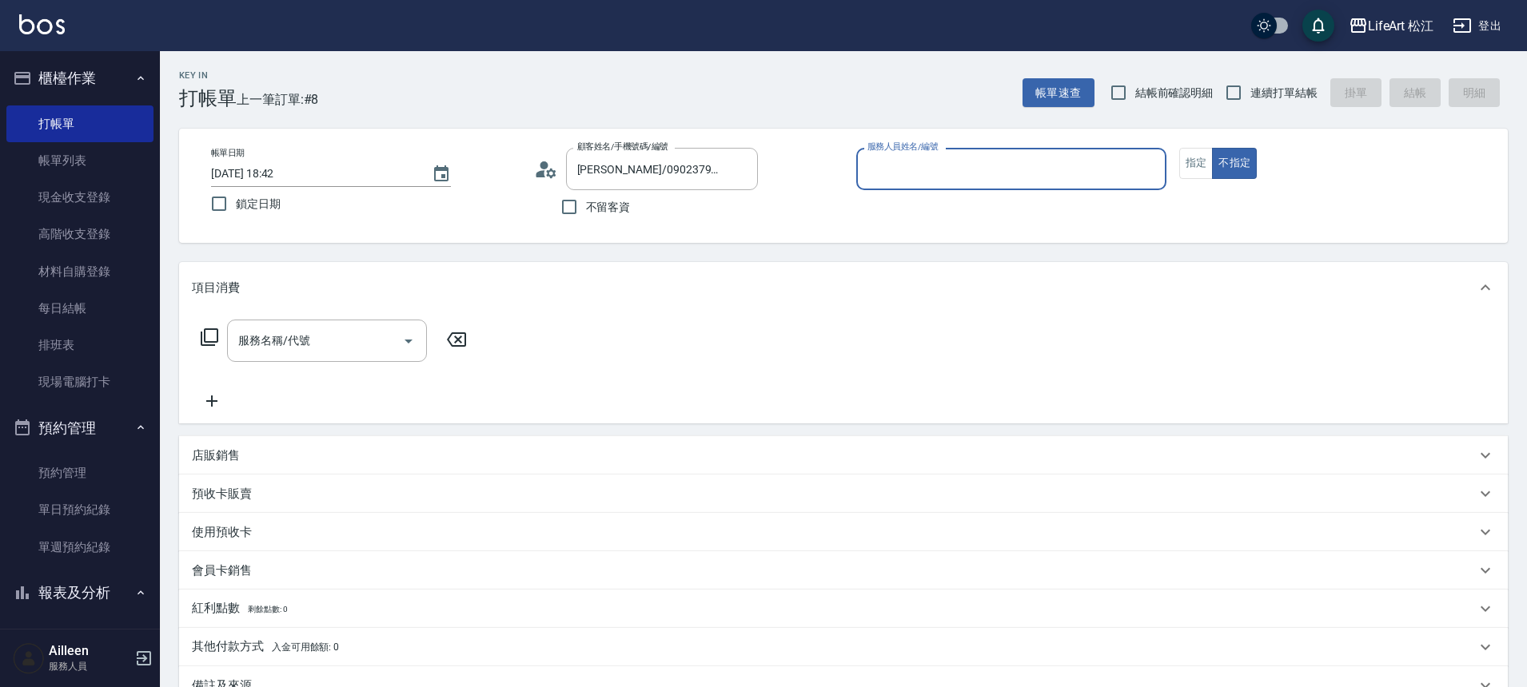
click at [1038, 167] on input "服務人員姓名/編號" at bounding box center [1011, 169] width 296 height 28
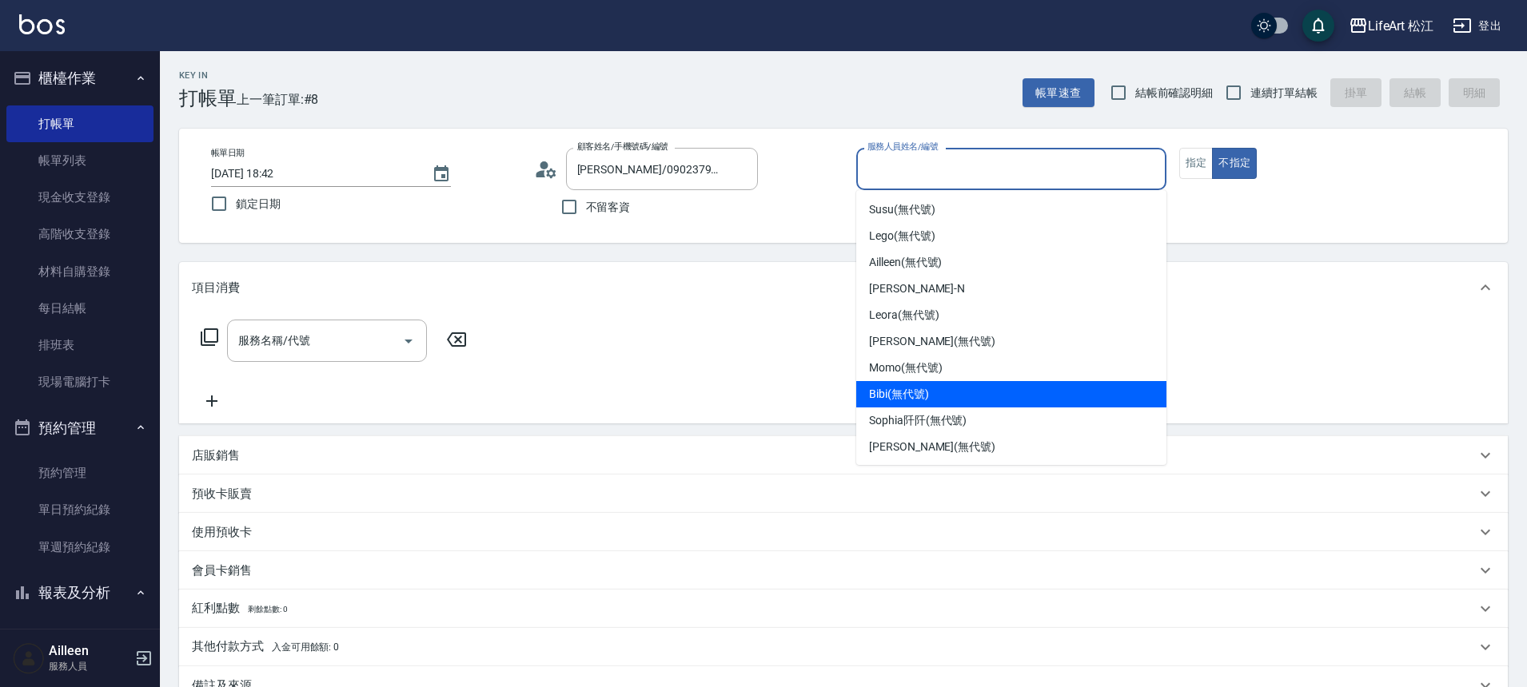
click at [968, 400] on div "Bibi (無代號)" at bounding box center [1011, 394] width 310 height 26
type input "Bibi(無代號)"
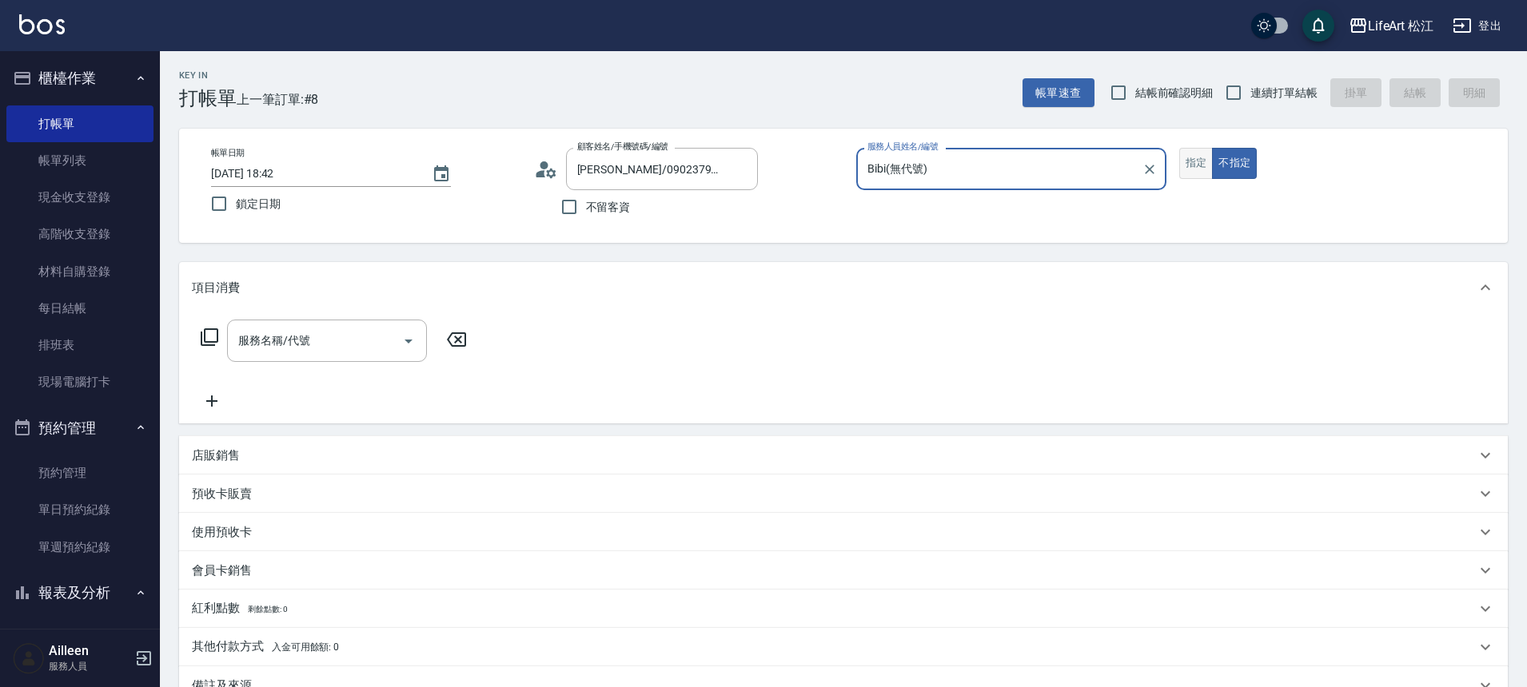
click at [1181, 164] on button "指定" at bounding box center [1196, 163] width 34 height 31
click at [364, 348] on input "服務名稱/代號" at bounding box center [314, 341] width 161 height 28
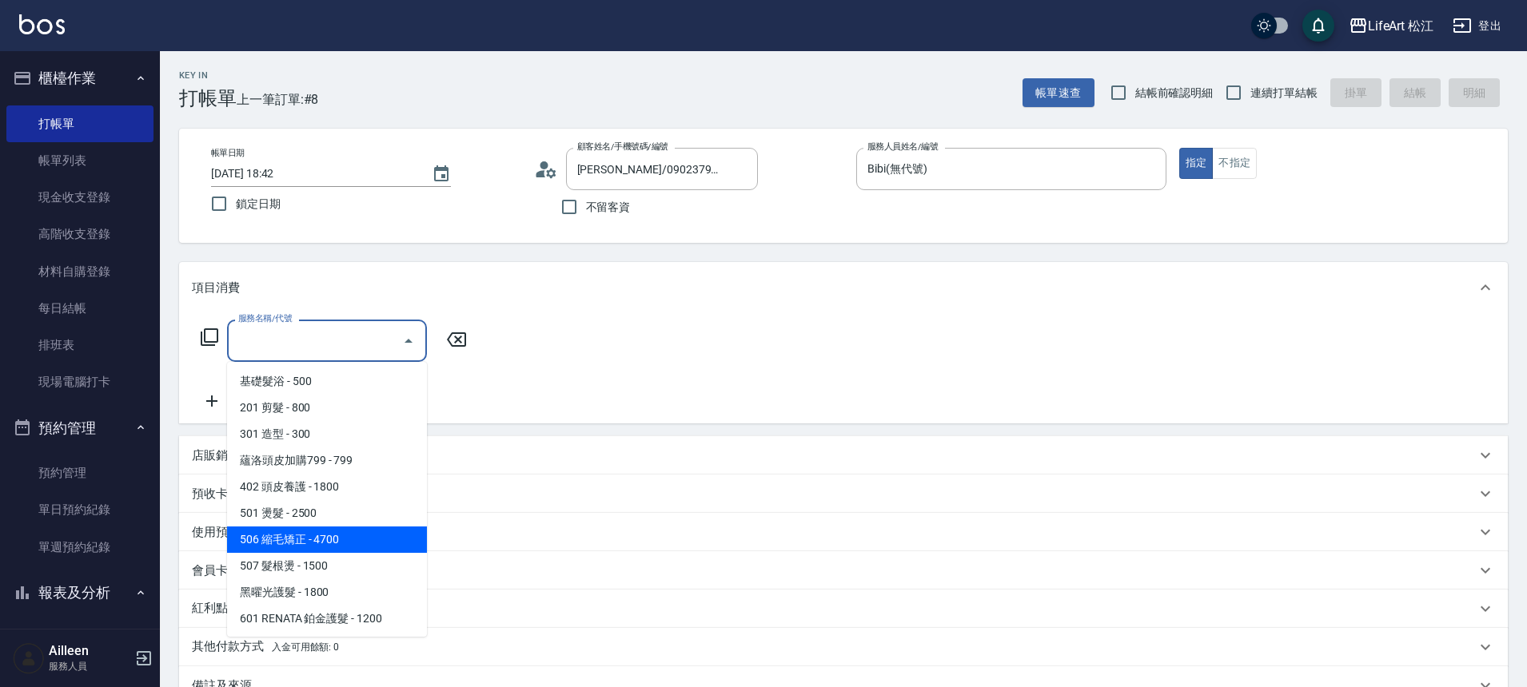
click at [335, 535] on span "506 縮毛矯正 - 4700" at bounding box center [327, 540] width 200 height 26
type input "506 縮毛矯正 (506)"
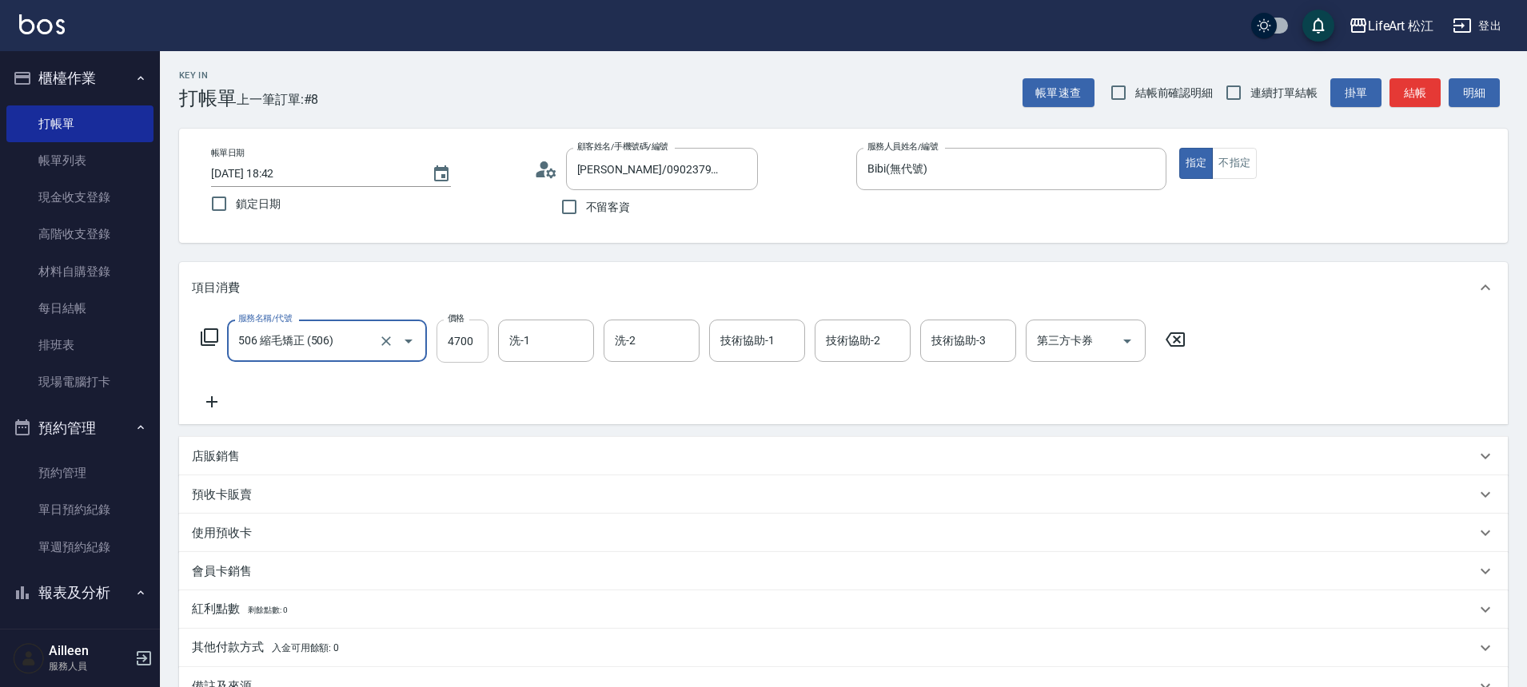
click at [465, 352] on input "4700" at bounding box center [462, 341] width 52 height 43
type input "1500"
click at [559, 352] on input "洗-1" at bounding box center [546, 341] width 82 height 28
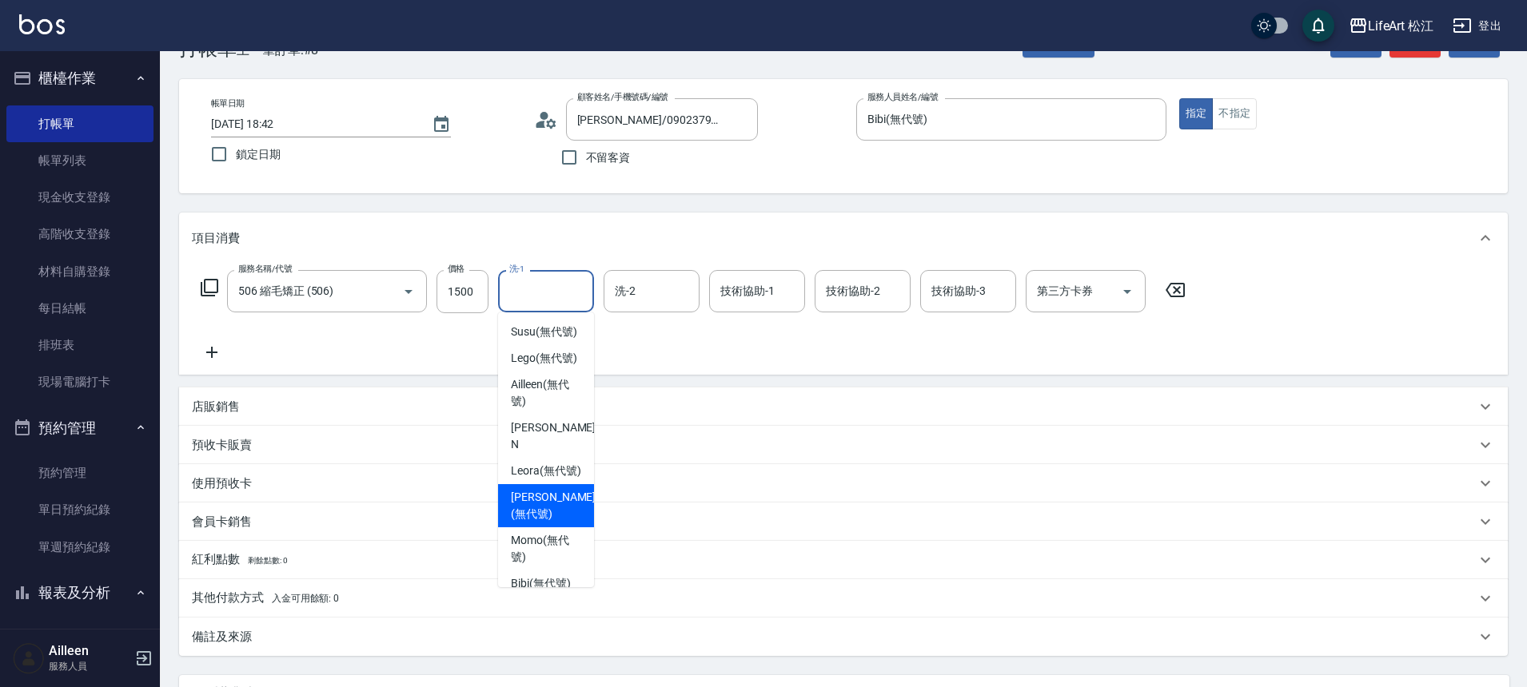
scroll to position [143, 0]
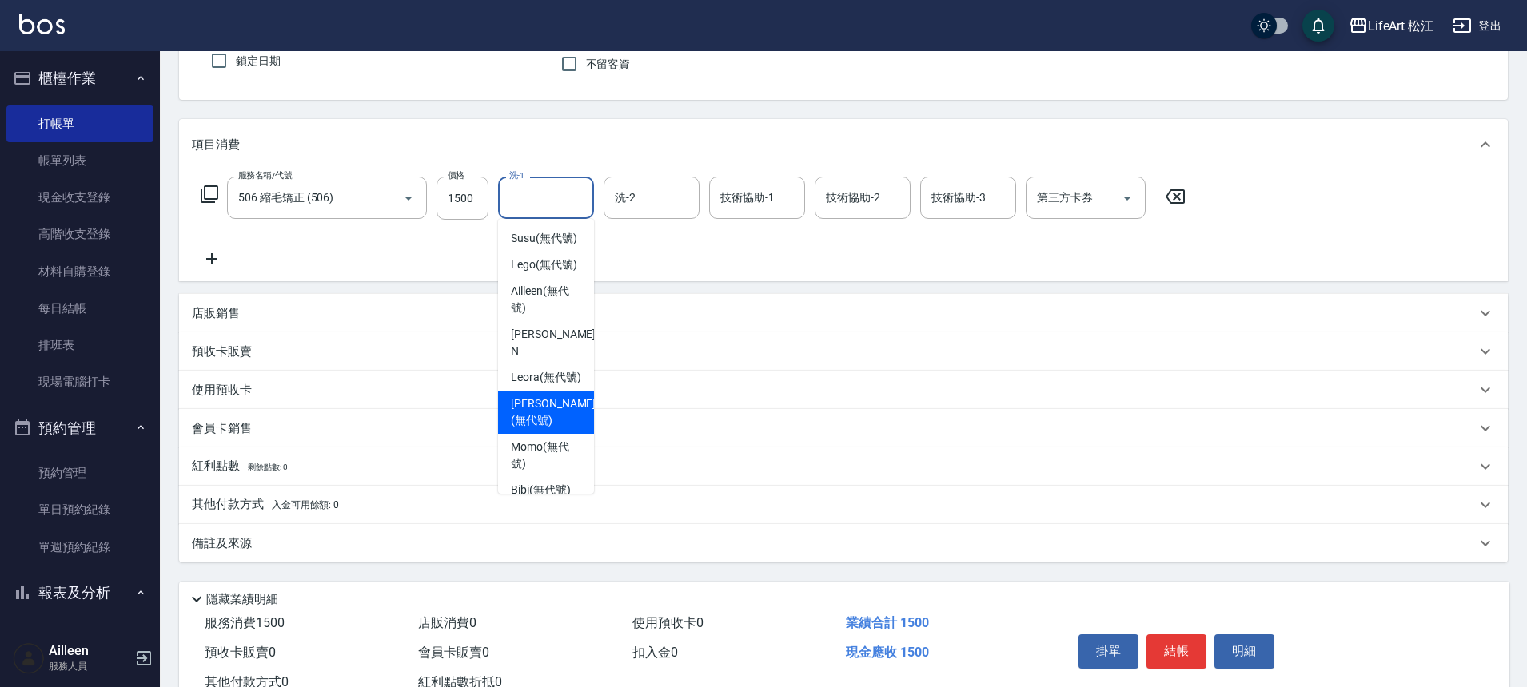
click at [310, 547] on div "備註及來源" at bounding box center [834, 544] width 1284 height 17
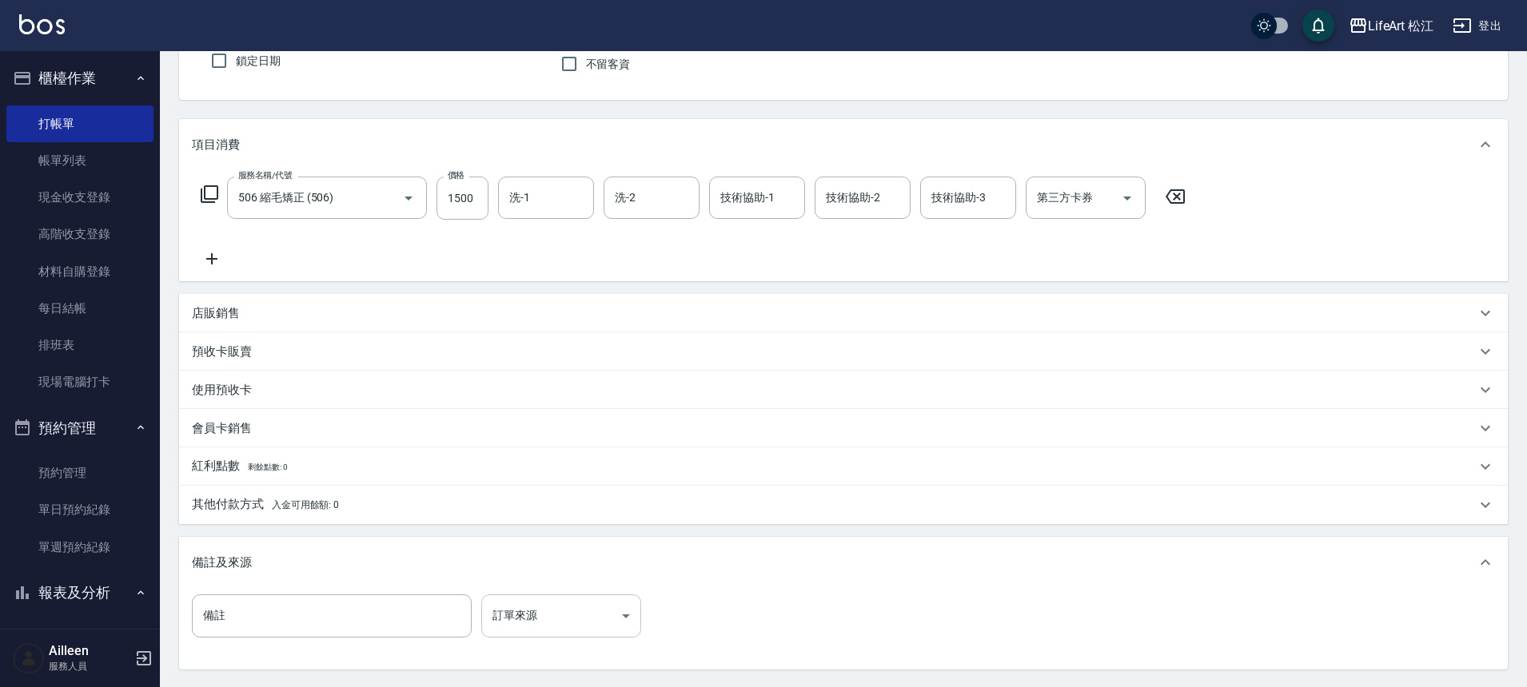
click at [529, 611] on body "LifeArt 松江 登出 櫃檯作業 打帳單 帳單列表 現金收支登錄 高階收支登錄 材料自購登錄 每日結帳 排班表 現場電腦打卡 預約管理 預約管理 單日預約…" at bounding box center [763, 350] width 1527 height 986
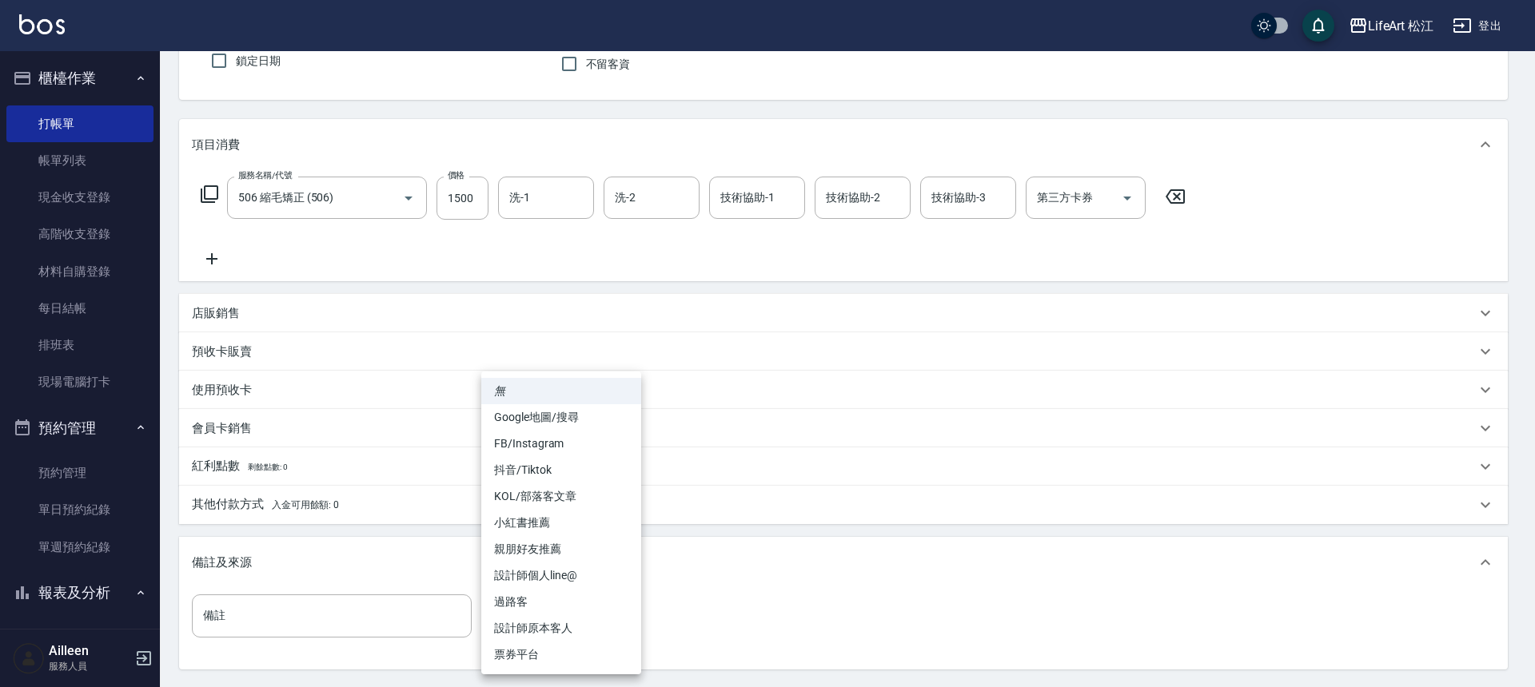
click at [553, 443] on li "FB/Instagram" at bounding box center [561, 444] width 160 height 26
type input "FB/Instagram"
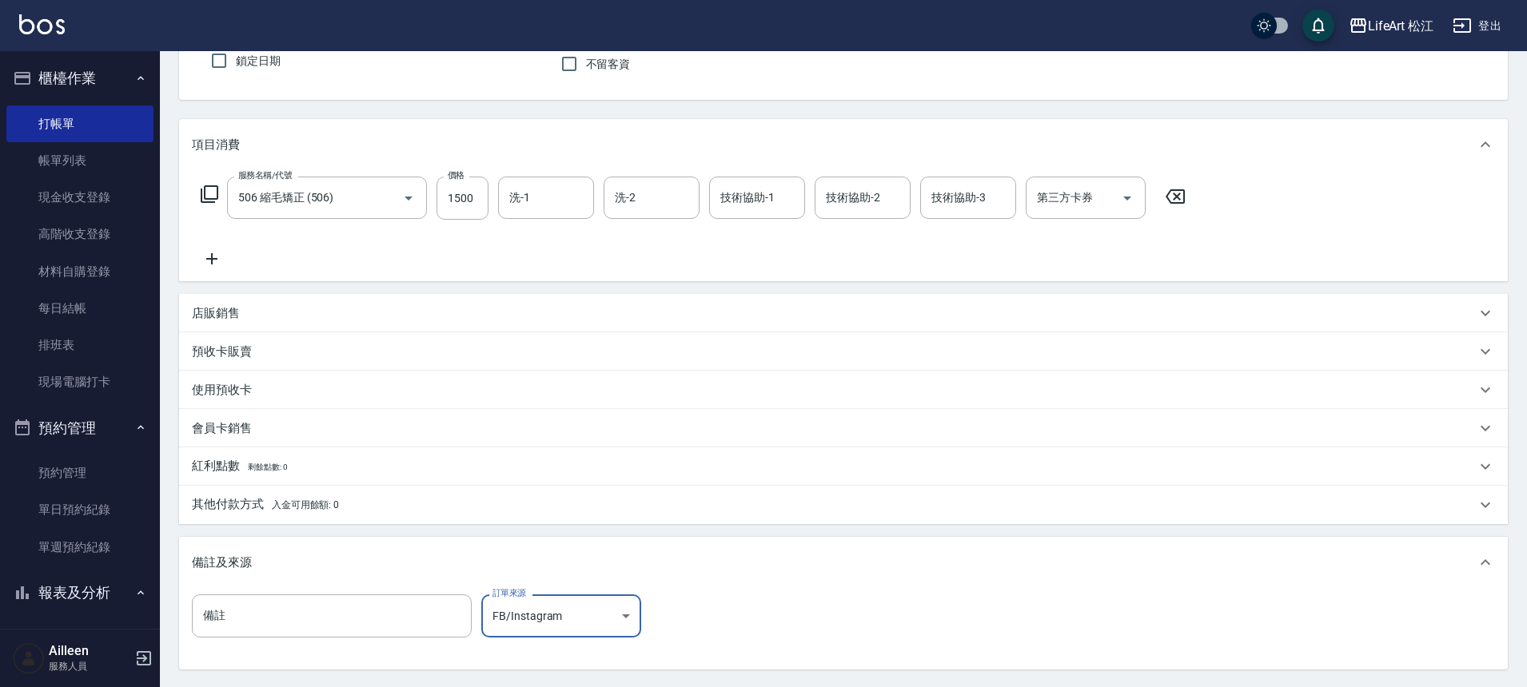
click at [360, 494] on div "其他付款方式 入金可用餘額: 0" at bounding box center [843, 505] width 1328 height 38
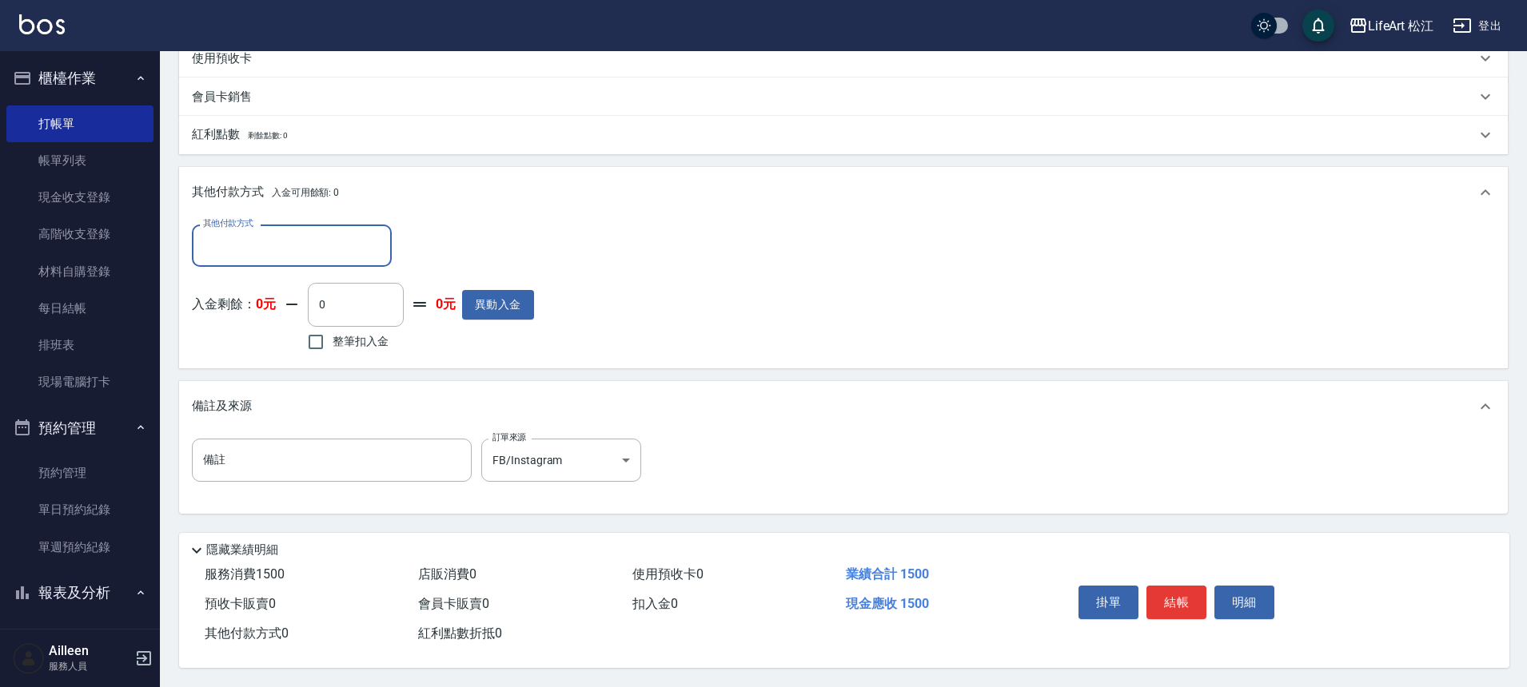
scroll to position [0, 0]
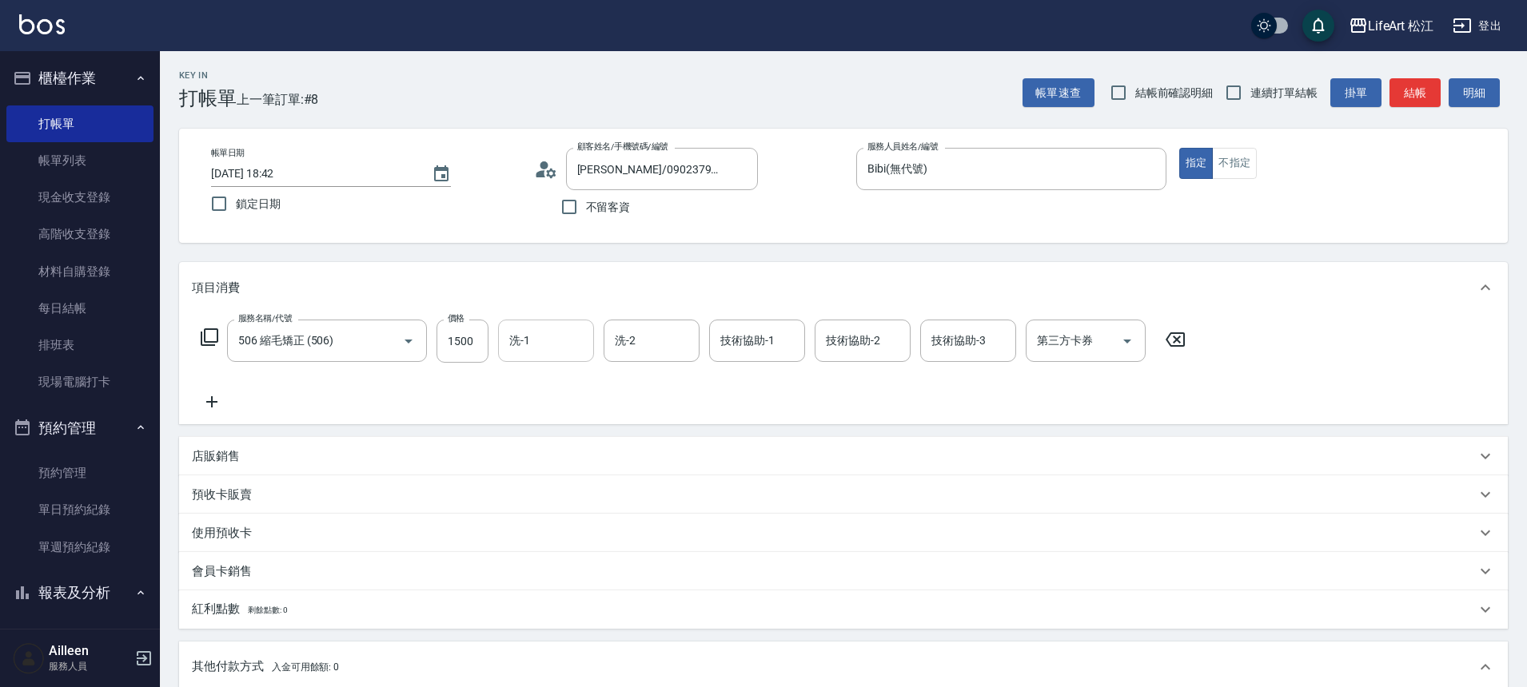
click at [559, 338] on input "洗-1" at bounding box center [546, 341] width 82 height 28
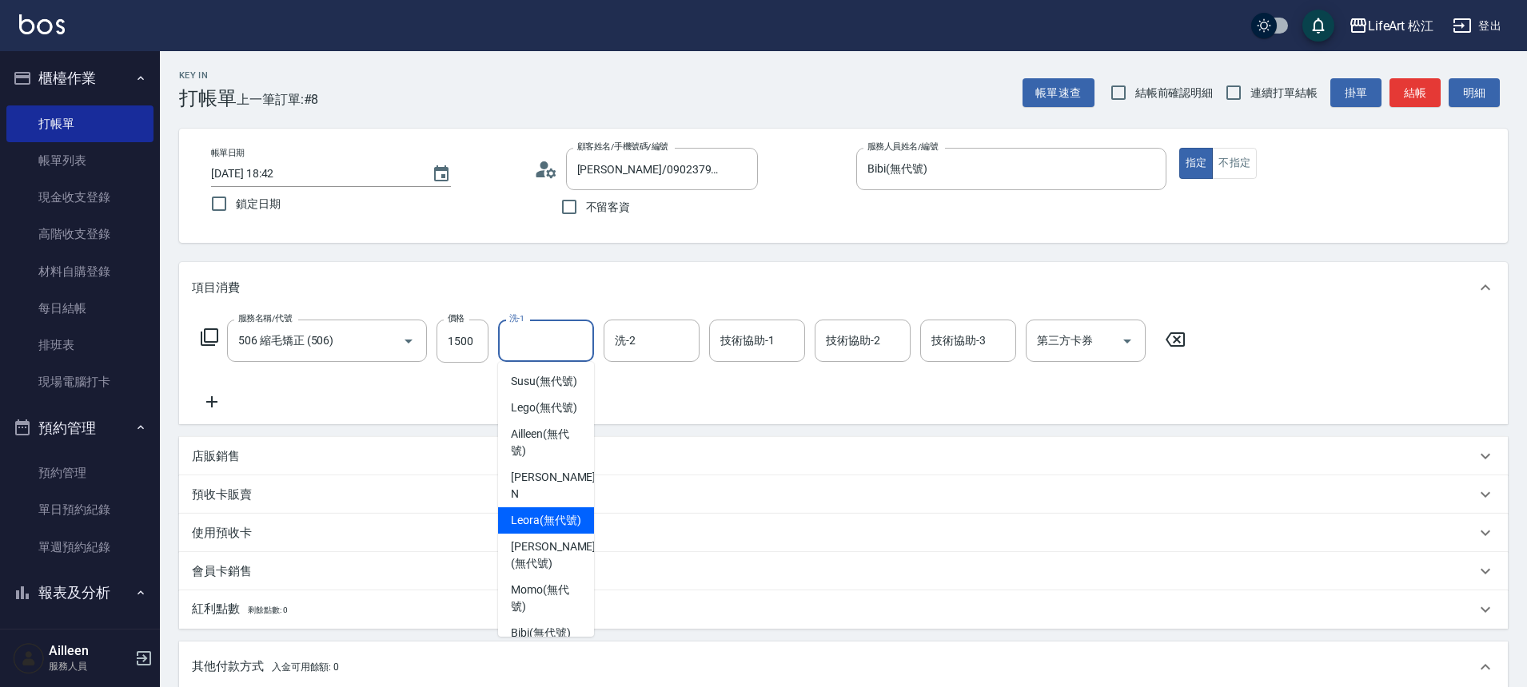
click at [545, 529] on span "Leora (無代號)" at bounding box center [546, 520] width 70 height 17
type input "Leora(無代號)"
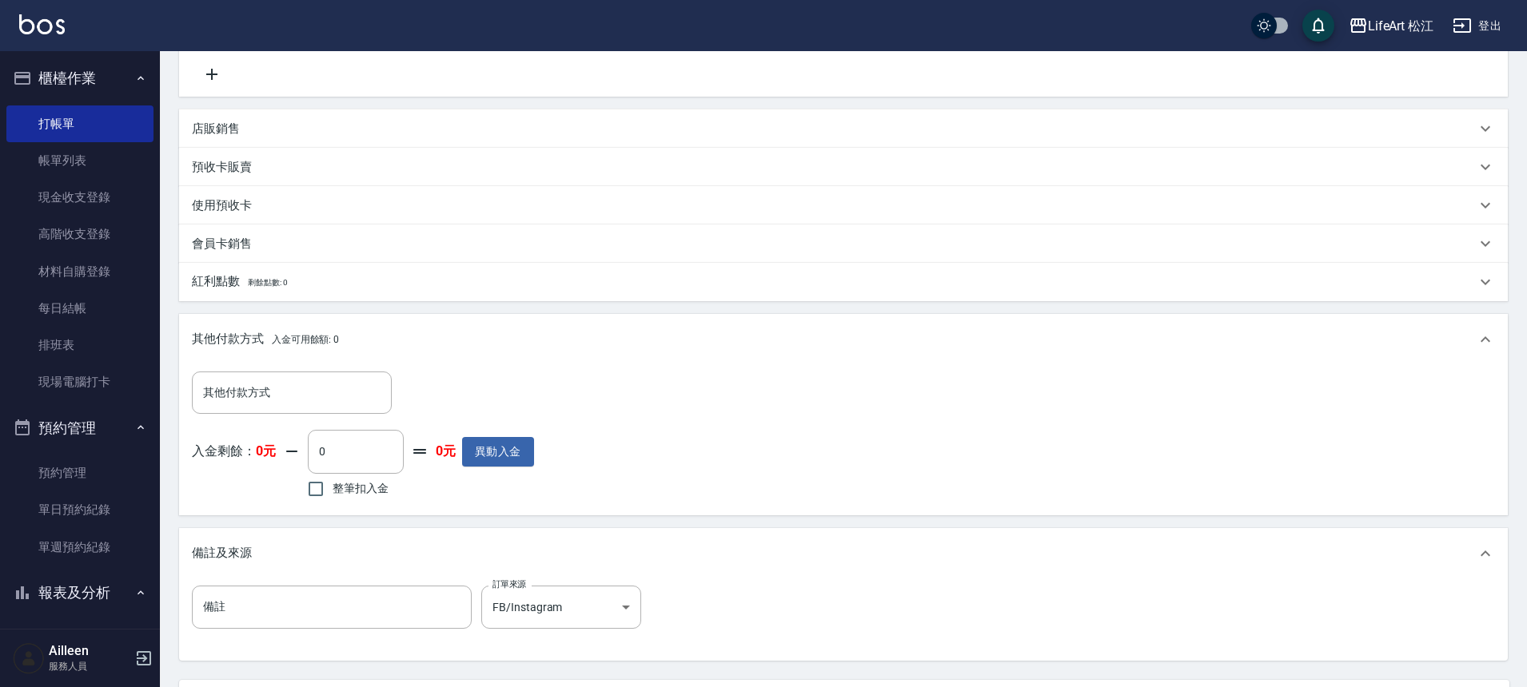
scroll to position [482, 0]
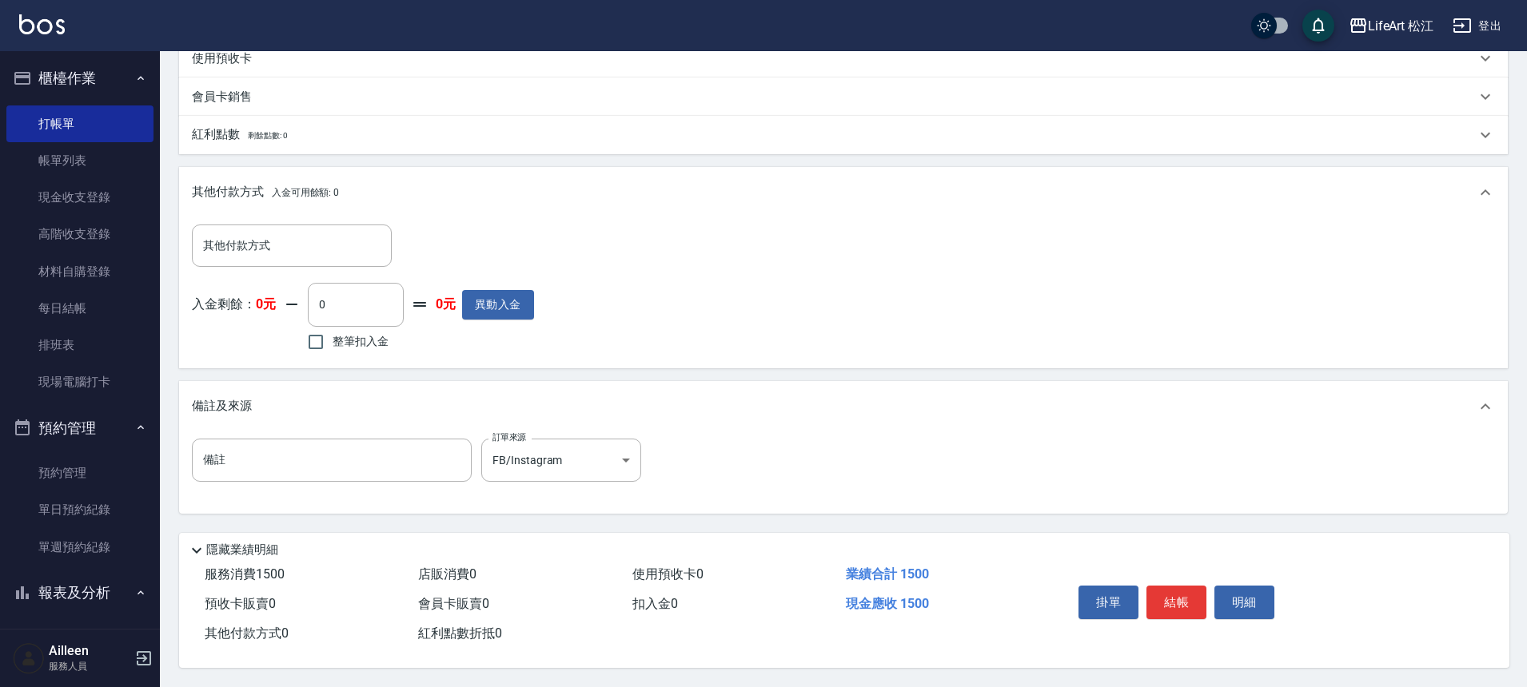
click at [1168, 593] on button "結帳" at bounding box center [1176, 603] width 60 height 34
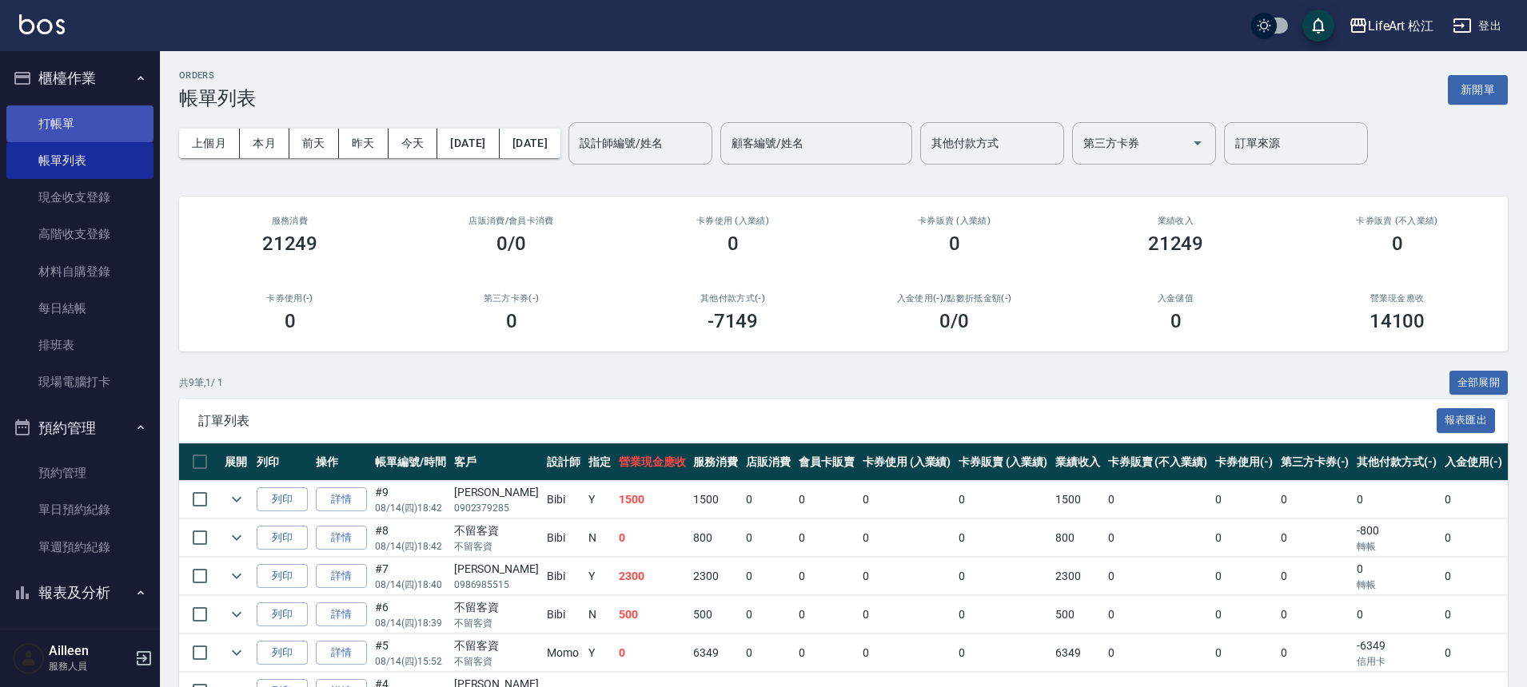
click at [96, 114] on link "打帳單" at bounding box center [79, 124] width 147 height 37
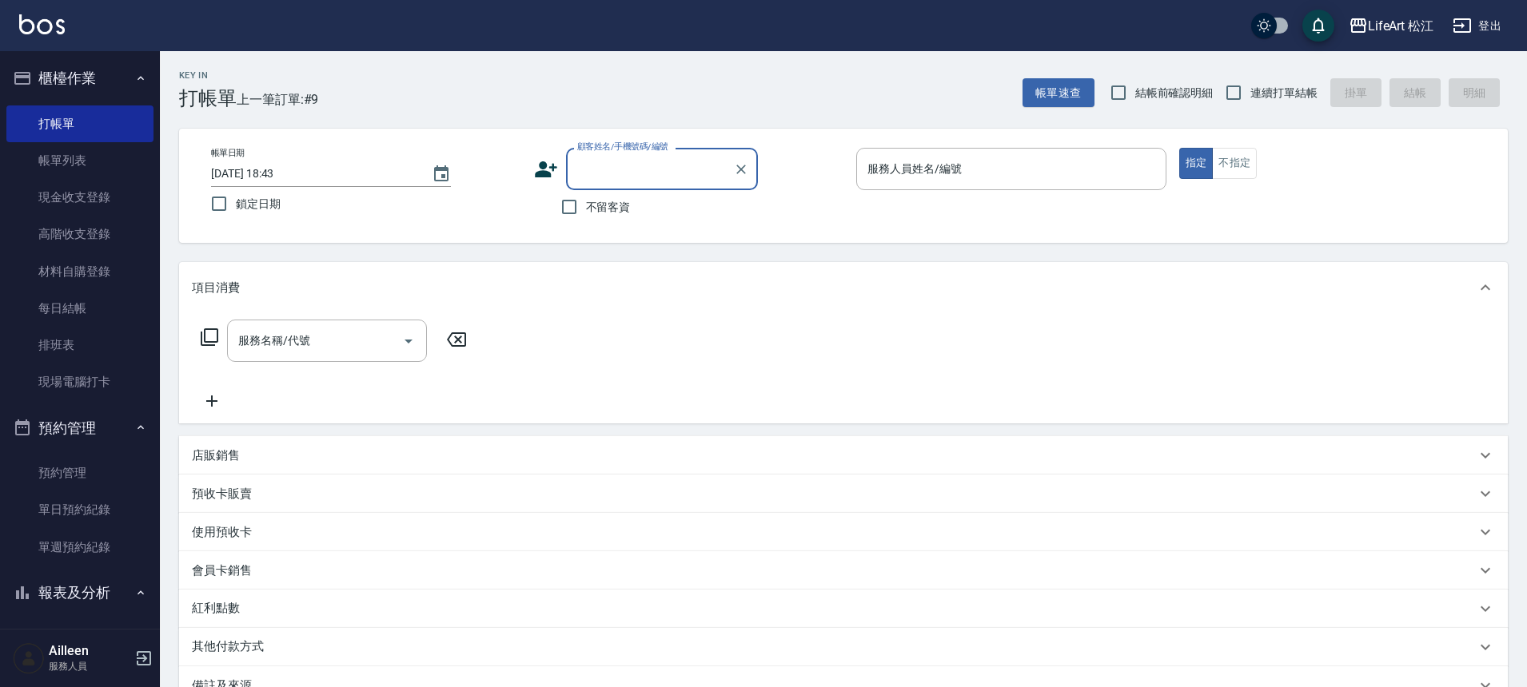
click at [583, 213] on input "不留客資" at bounding box center [569, 207] width 34 height 34
checkbox input "true"
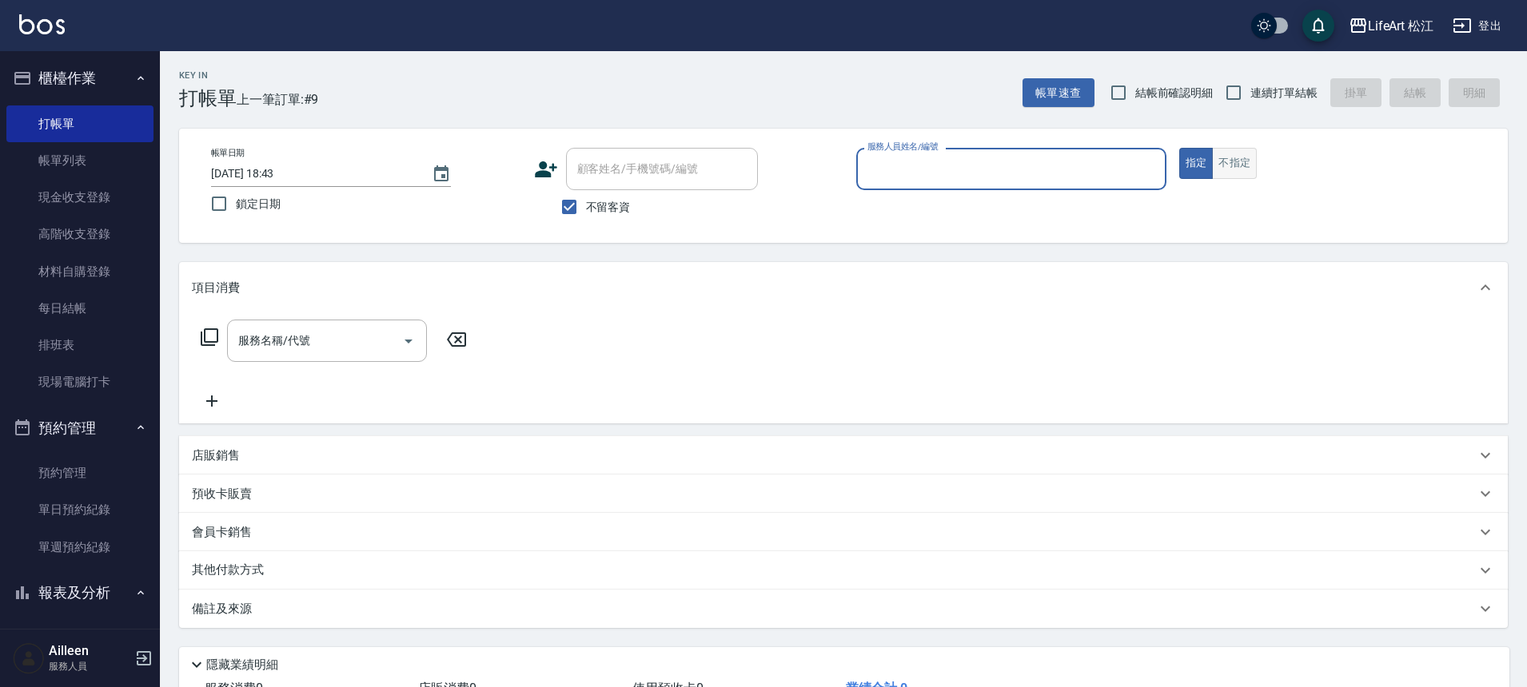
click at [1234, 161] on button "不指定" at bounding box center [1234, 163] width 45 height 31
click at [1000, 169] on input "服務人員姓名/編號" at bounding box center [1011, 169] width 296 height 28
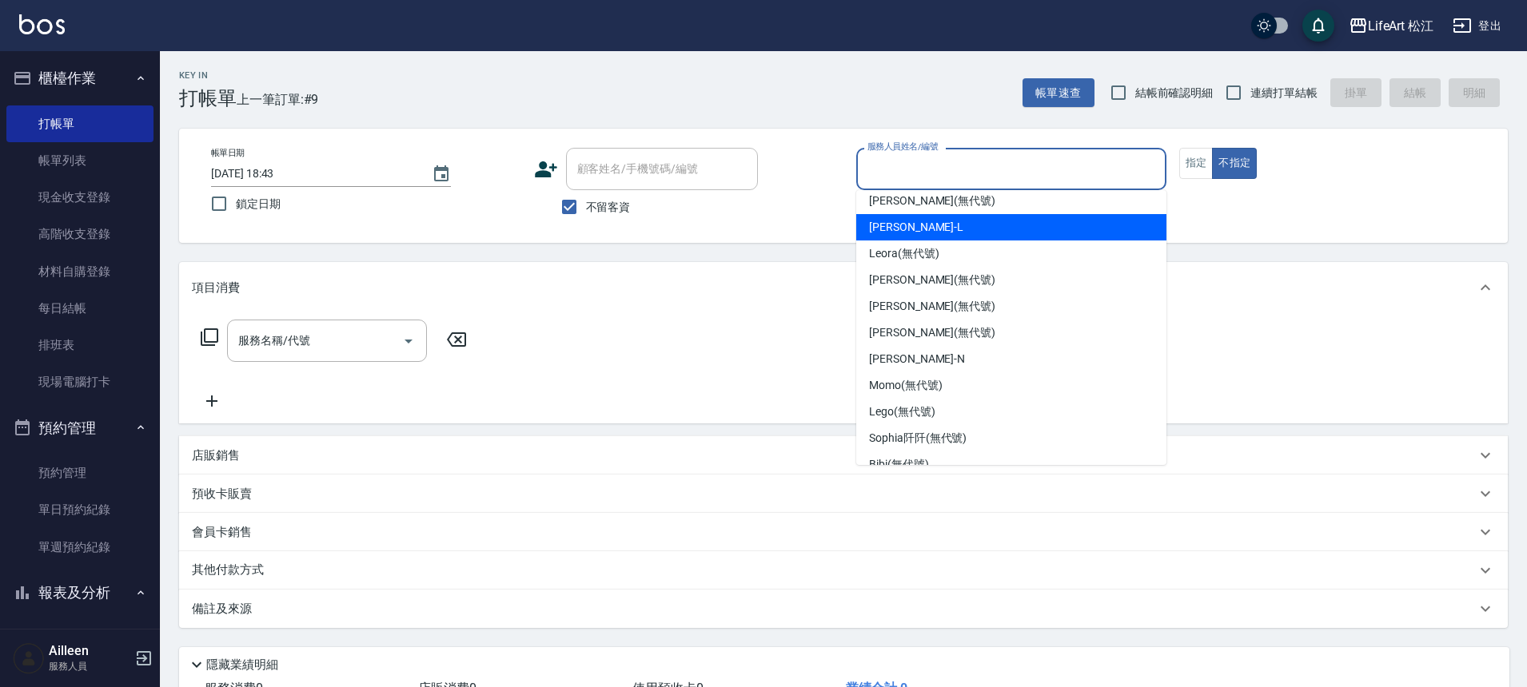
scroll to position [186, 0]
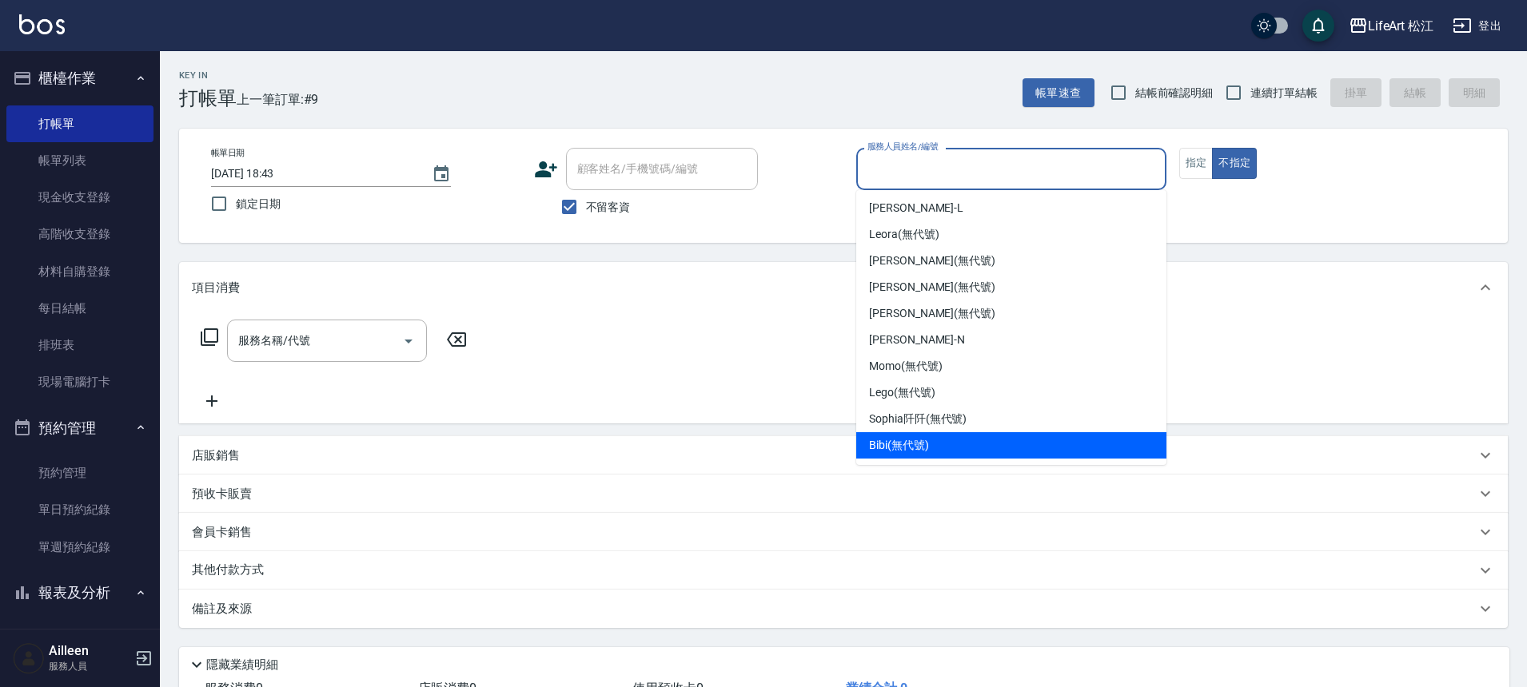
click at [906, 447] on span "Bibi (無代號)" at bounding box center [899, 445] width 60 height 17
type input "Bibi(無代號)"
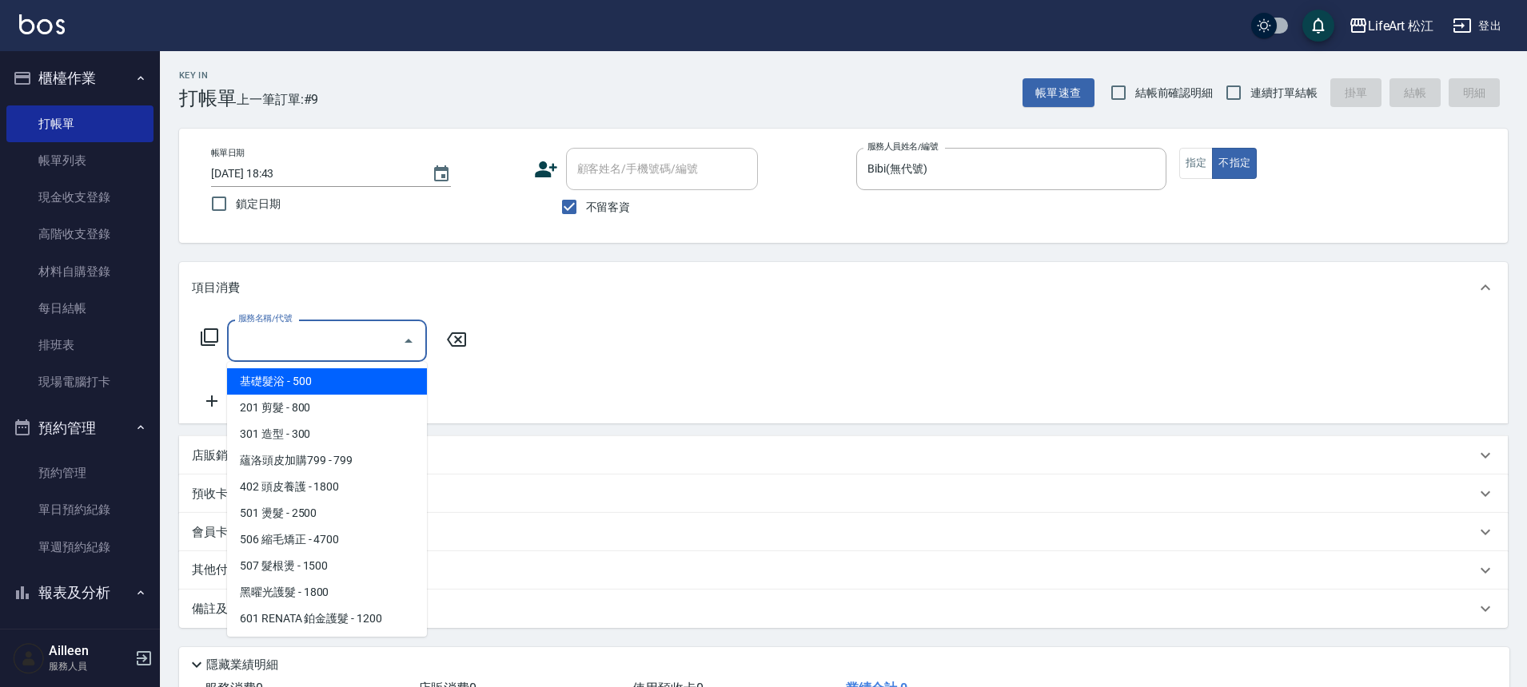
click at [349, 344] on input "服務名稱/代號" at bounding box center [314, 341] width 161 height 28
click at [353, 391] on span "基礎髮浴 - 500" at bounding box center [327, 381] width 200 height 26
type input "基礎髮浴 (101)"
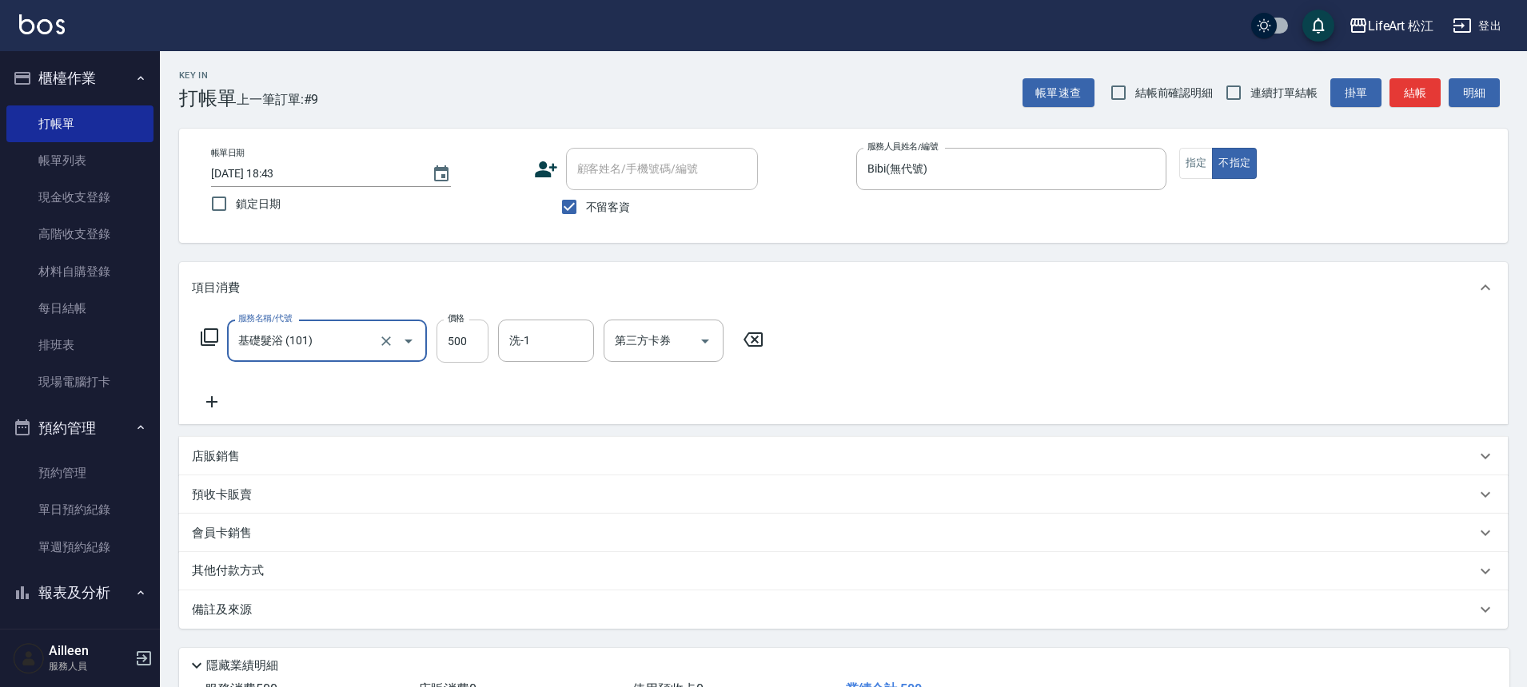
click at [473, 344] on input "500" at bounding box center [462, 341] width 52 height 43
click at [213, 408] on icon at bounding box center [212, 401] width 40 height 19
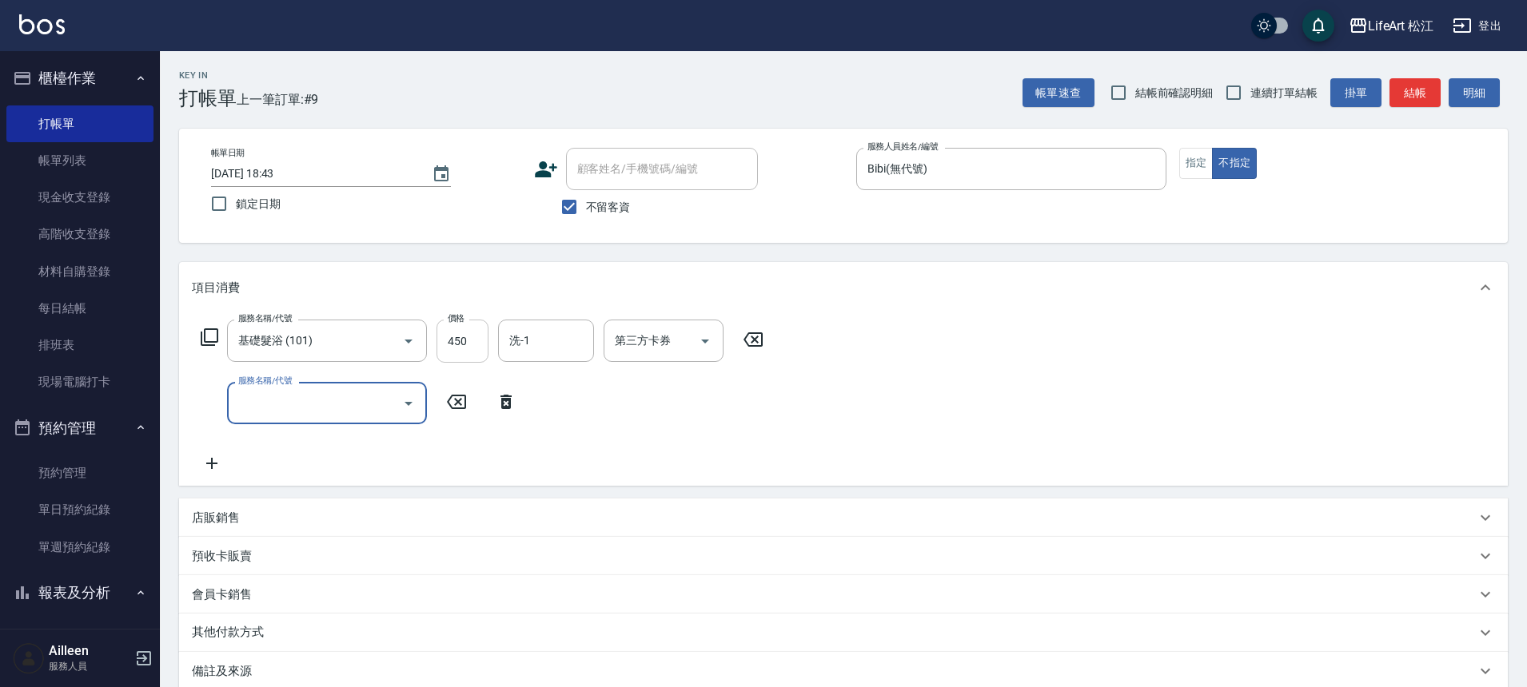
click at [466, 358] on input "450" at bounding box center [462, 341] width 52 height 43
type input "350"
click at [337, 407] on input "服務名稱/代號" at bounding box center [314, 403] width 161 height 28
click at [405, 408] on icon "Open" at bounding box center [408, 403] width 19 height 19
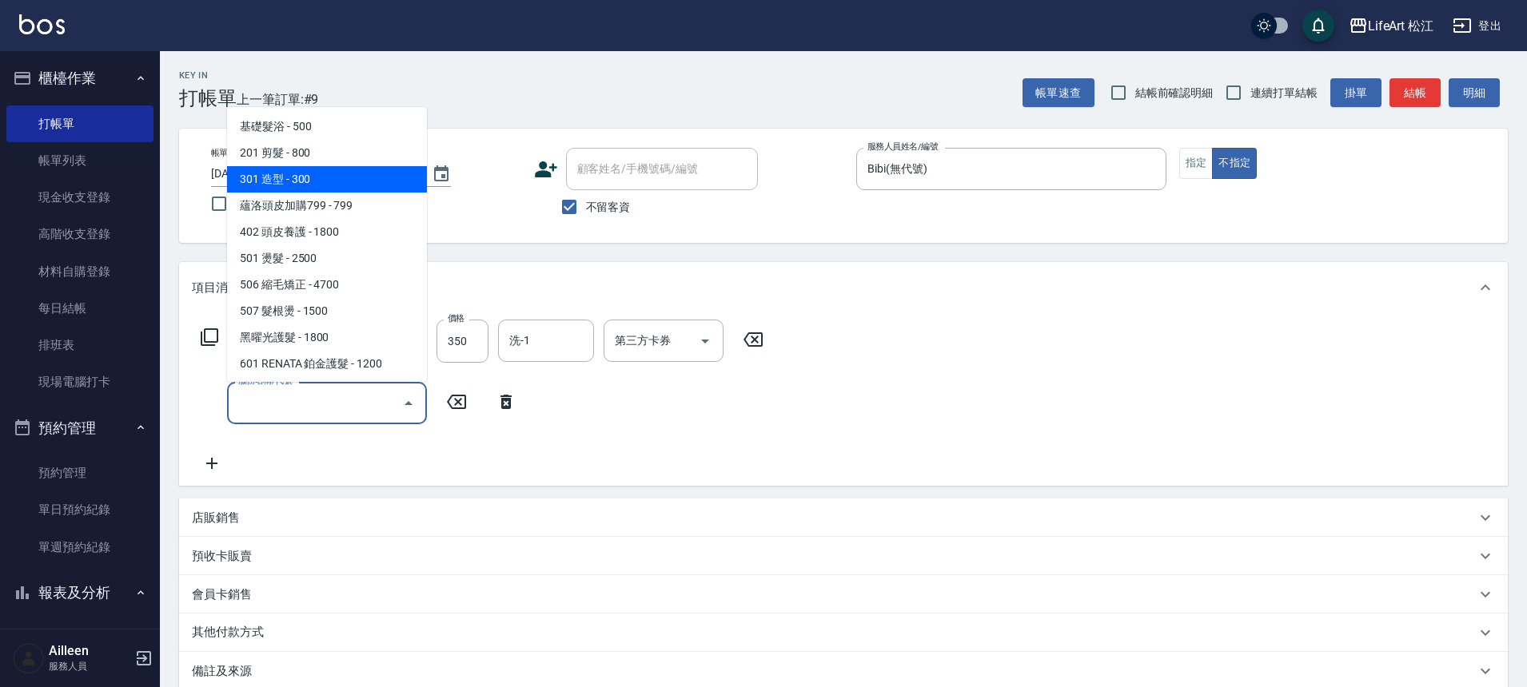
click at [323, 175] on span "301 造型 - 300" at bounding box center [327, 179] width 200 height 26
type input "301 造型(301)"
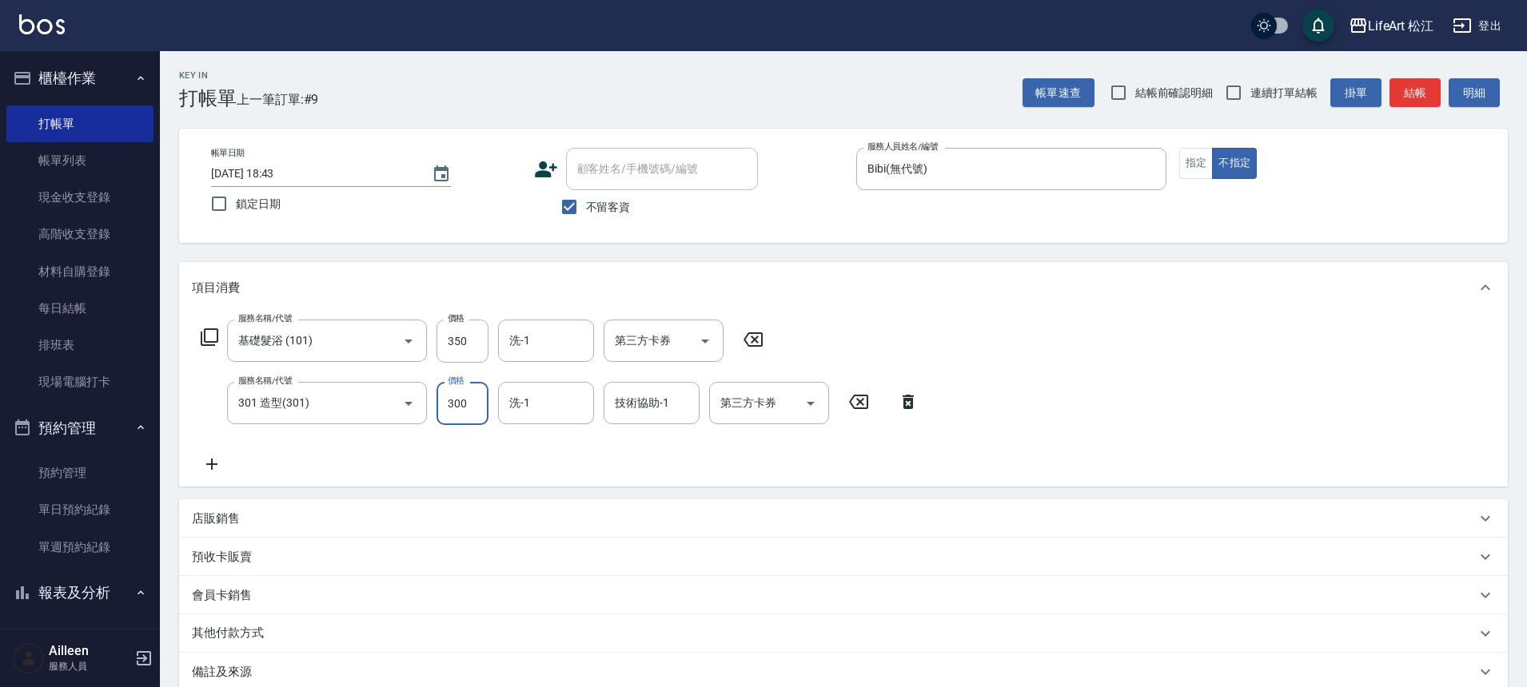
click at [445, 404] on input "300" at bounding box center [462, 403] width 52 height 43
click at [452, 404] on input "300" at bounding box center [462, 403] width 52 height 43
type input "100"
click at [209, 460] on icon at bounding box center [212, 464] width 40 height 19
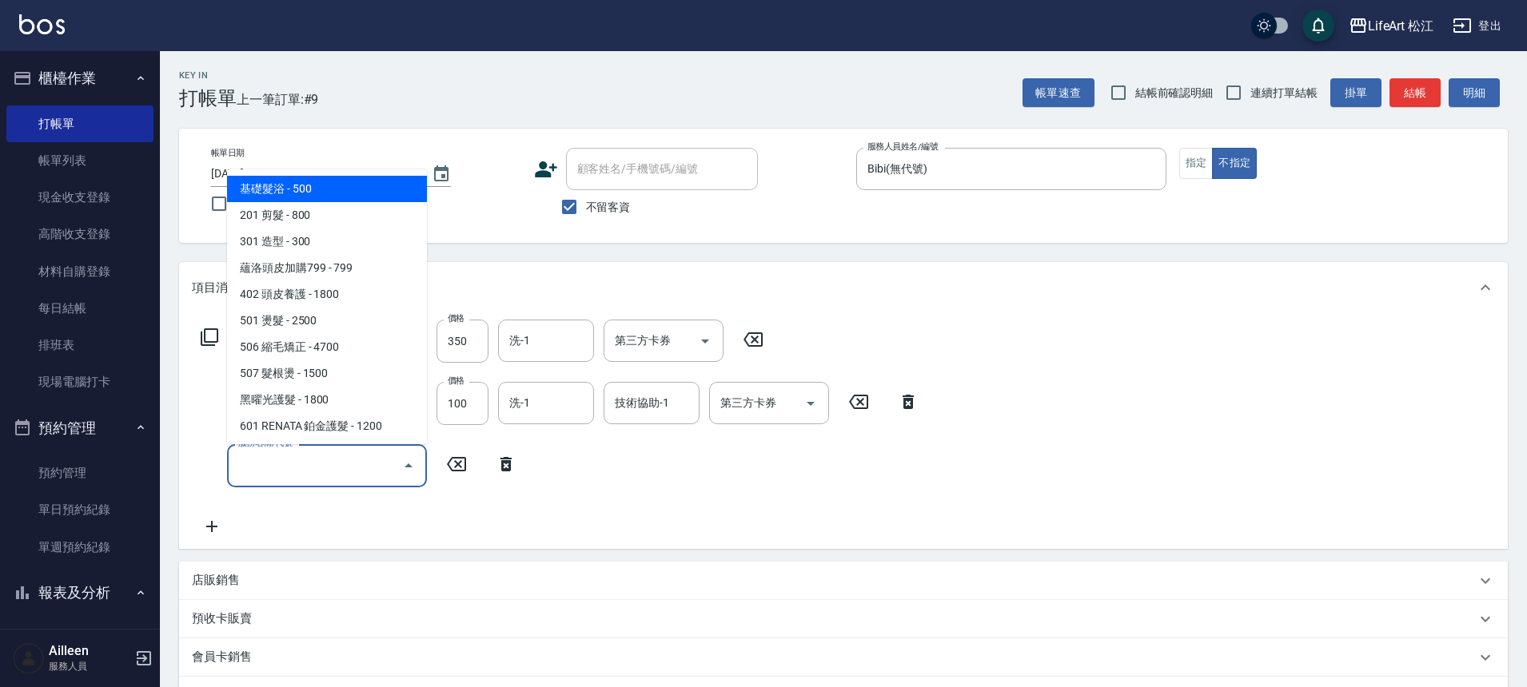
click at [363, 468] on input "服務名稱/代號" at bounding box center [314, 466] width 161 height 28
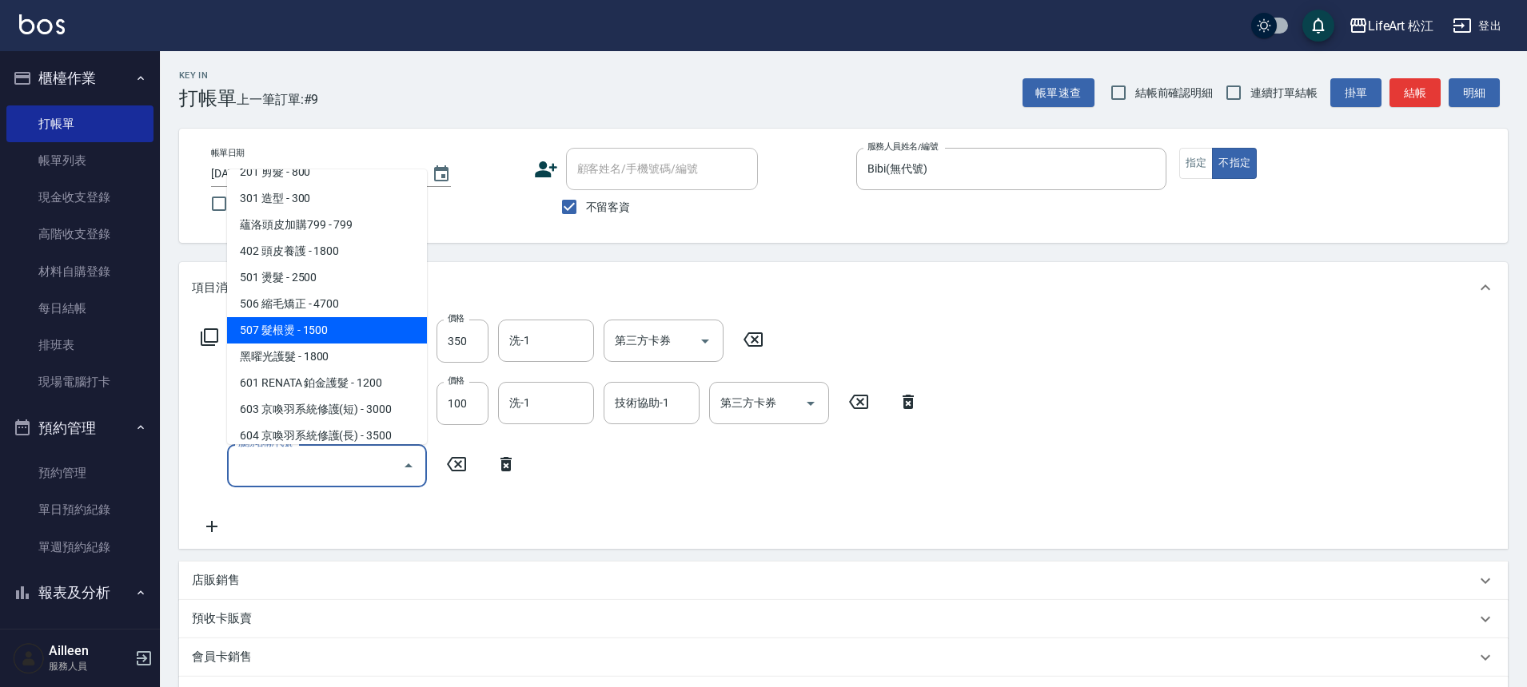
scroll to position [213, 0]
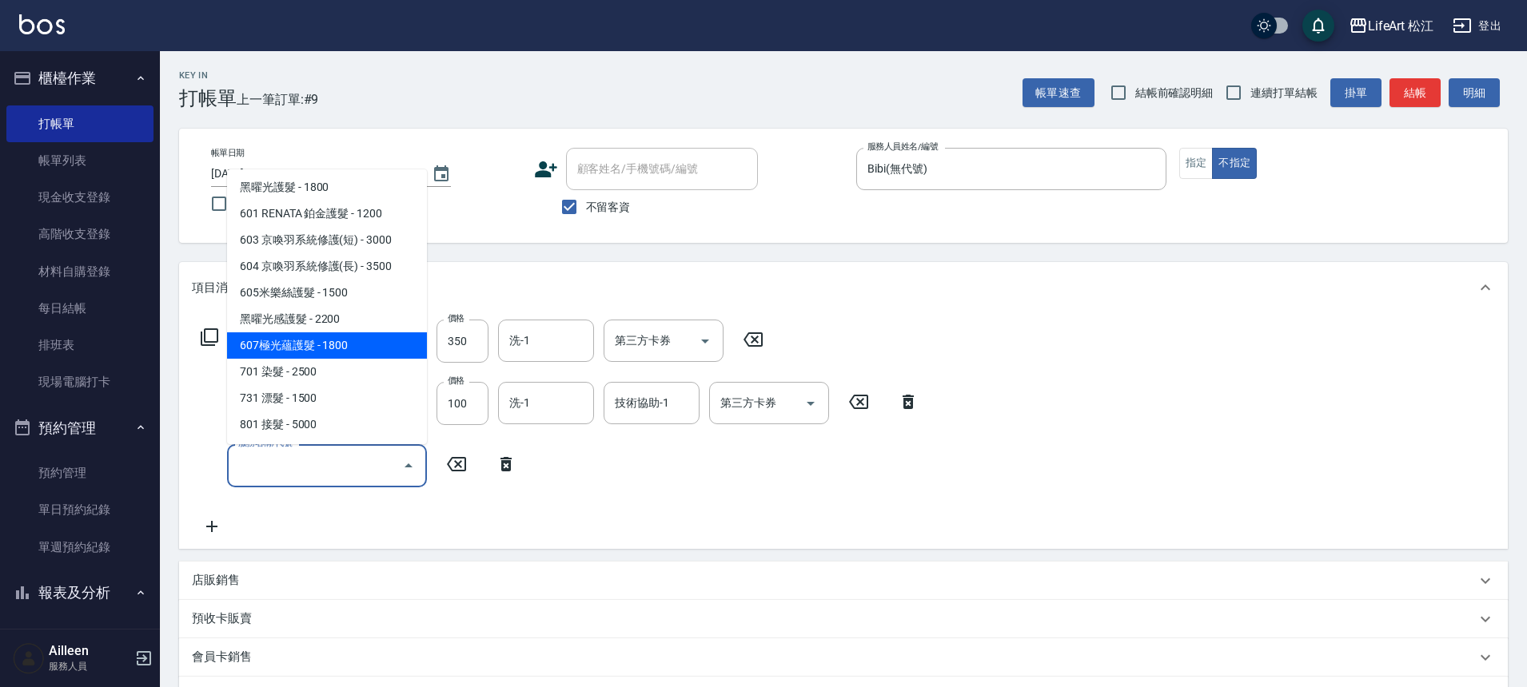
click at [327, 340] on span "607極光蘊護髮 - 1800" at bounding box center [327, 345] width 200 height 26
type input "607極光蘊護髮(607)"
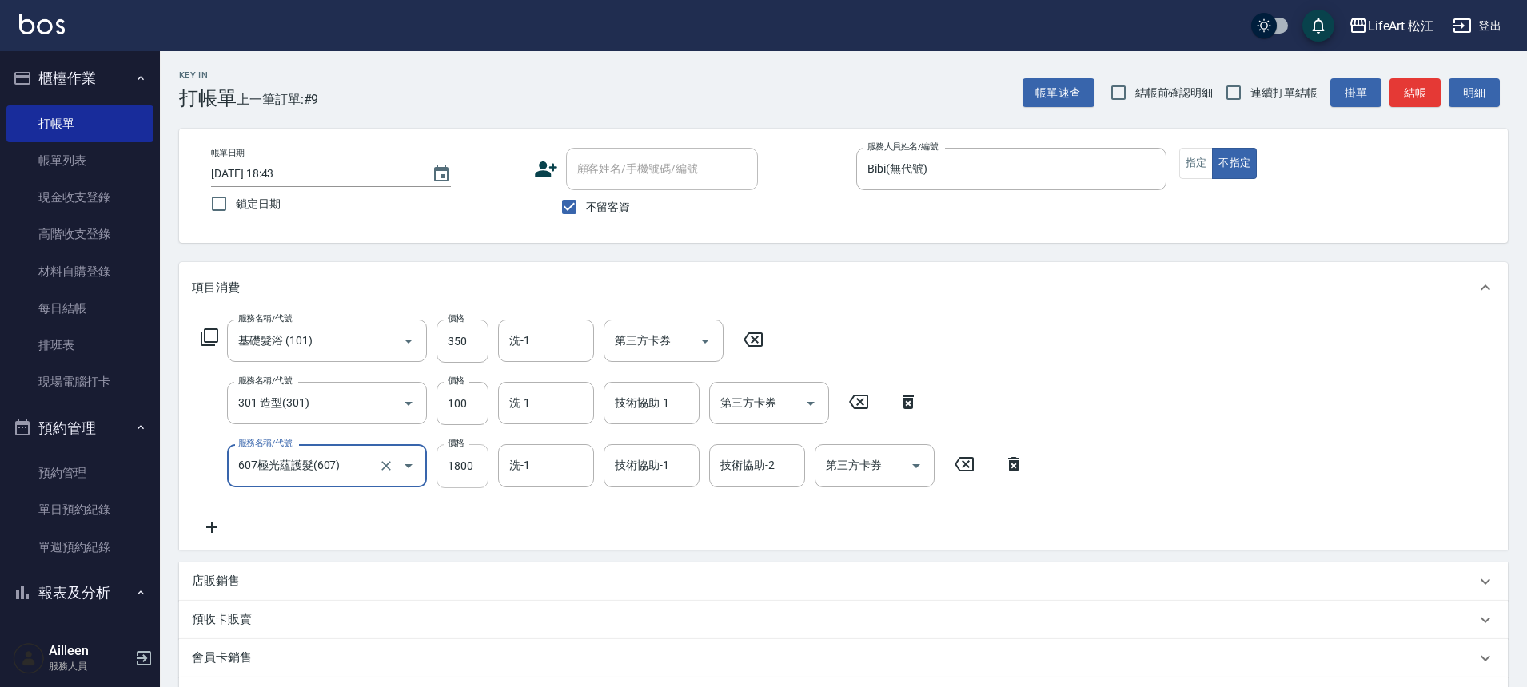
click at [458, 468] on input "1800" at bounding box center [462, 465] width 52 height 43
type input "3000"
click at [541, 339] on input "洗-1" at bounding box center [546, 341] width 82 height 28
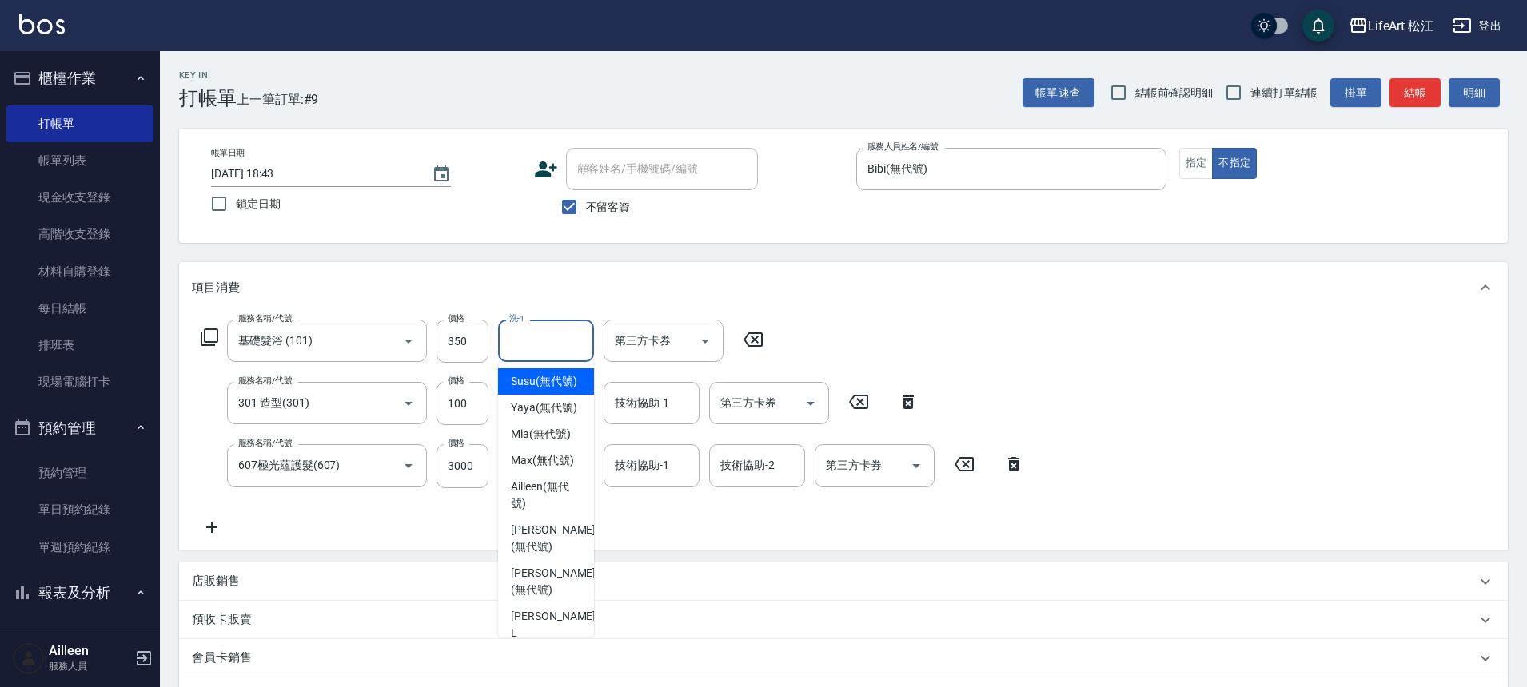
click at [559, 390] on span "Susu (無代號)" at bounding box center [544, 381] width 66 height 17
type input "Susu(無代號)"
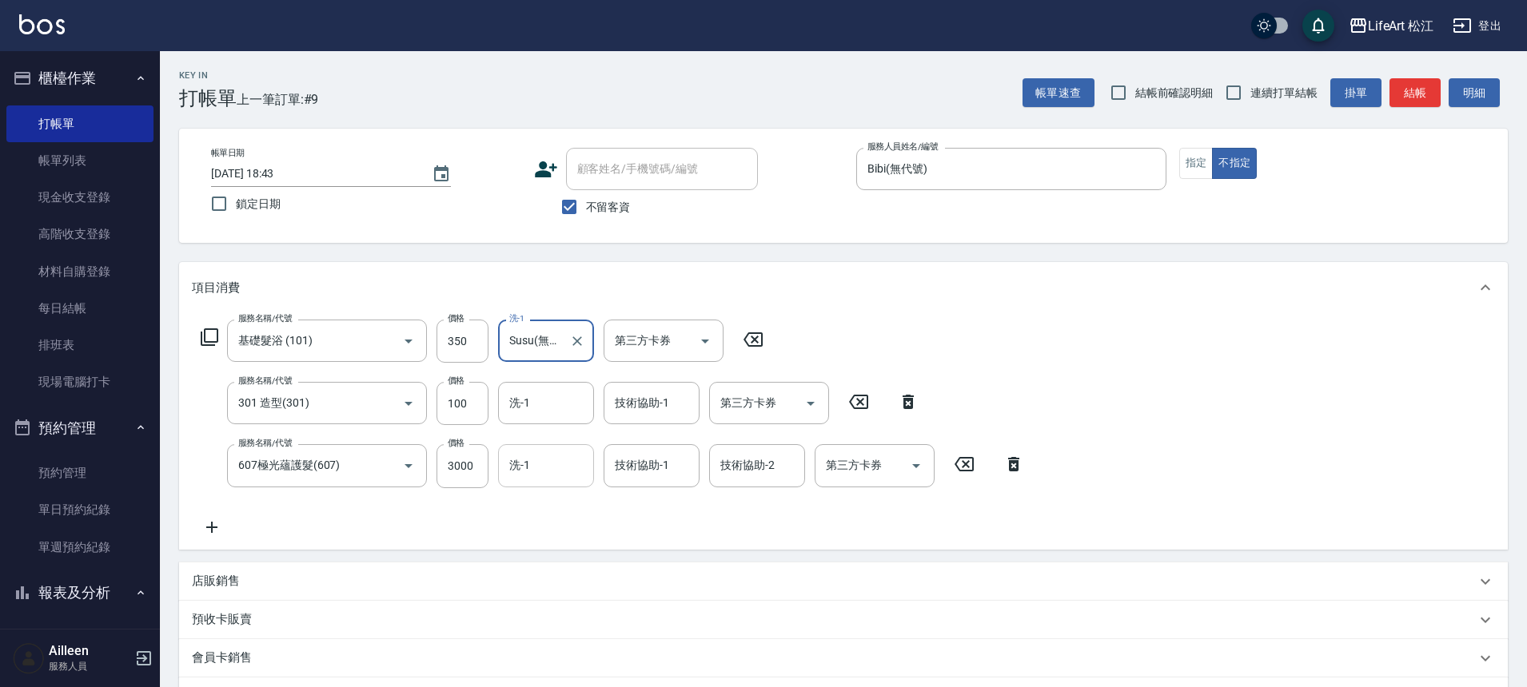
click at [567, 476] on input "洗-1" at bounding box center [546, 466] width 82 height 28
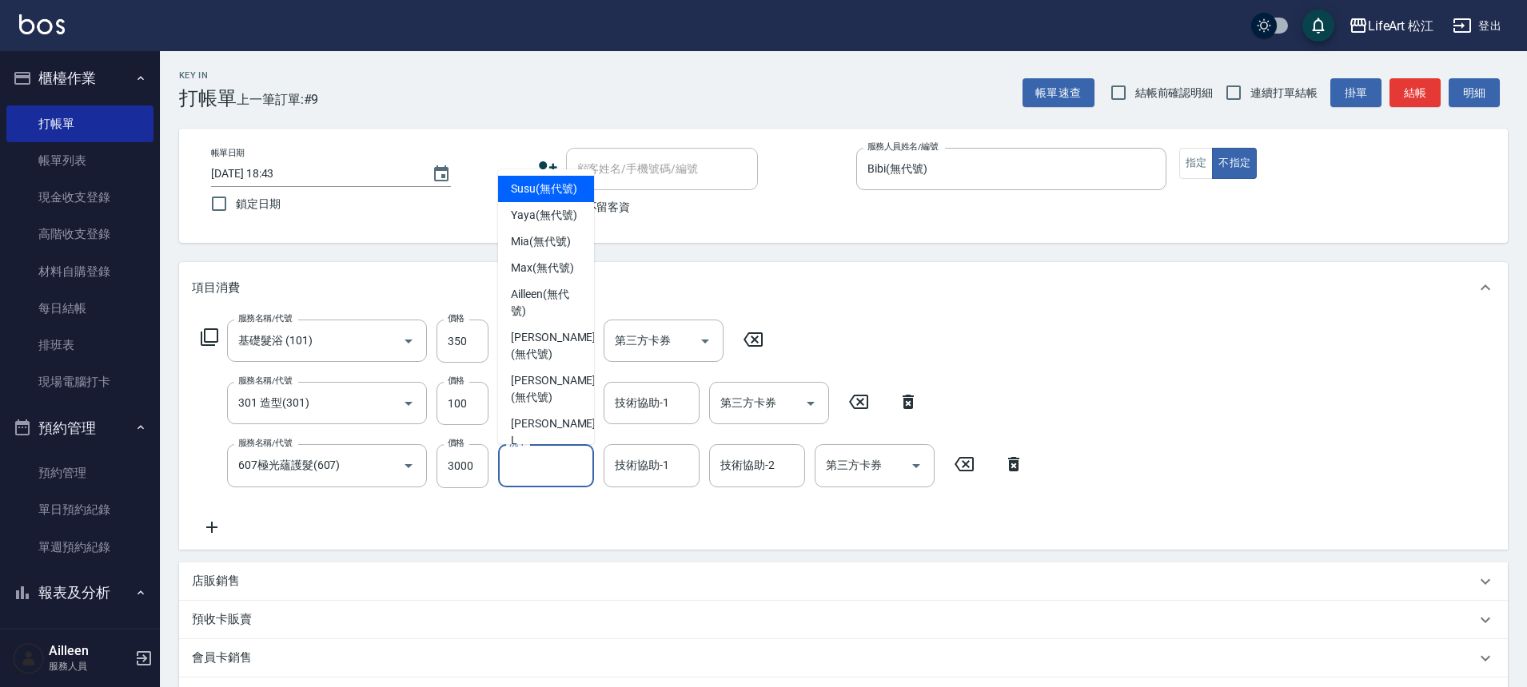
click at [528, 196] on span "Susu (無代號)" at bounding box center [544, 189] width 66 height 17
type input "Susu(無代號)"
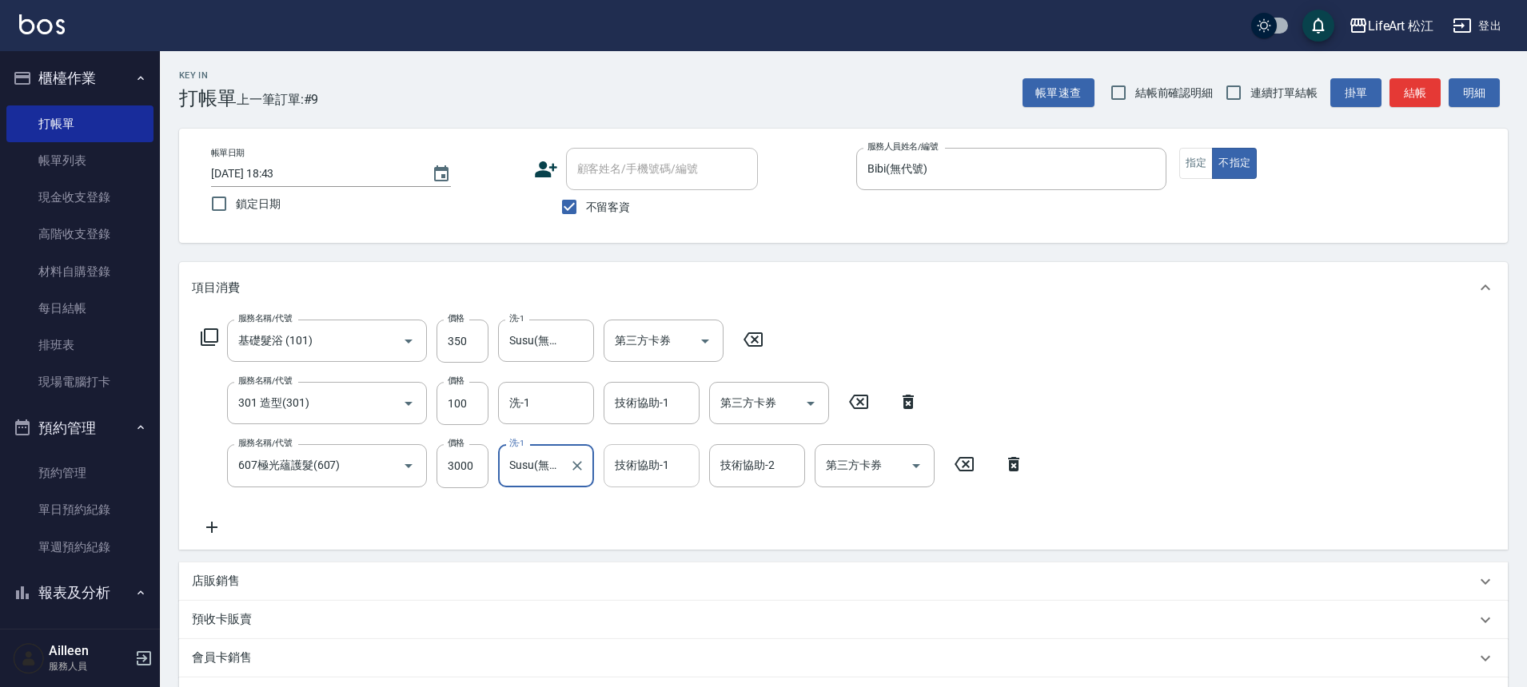
click at [664, 471] on div "技術協助-1 技術協助-1" at bounding box center [651, 465] width 96 height 42
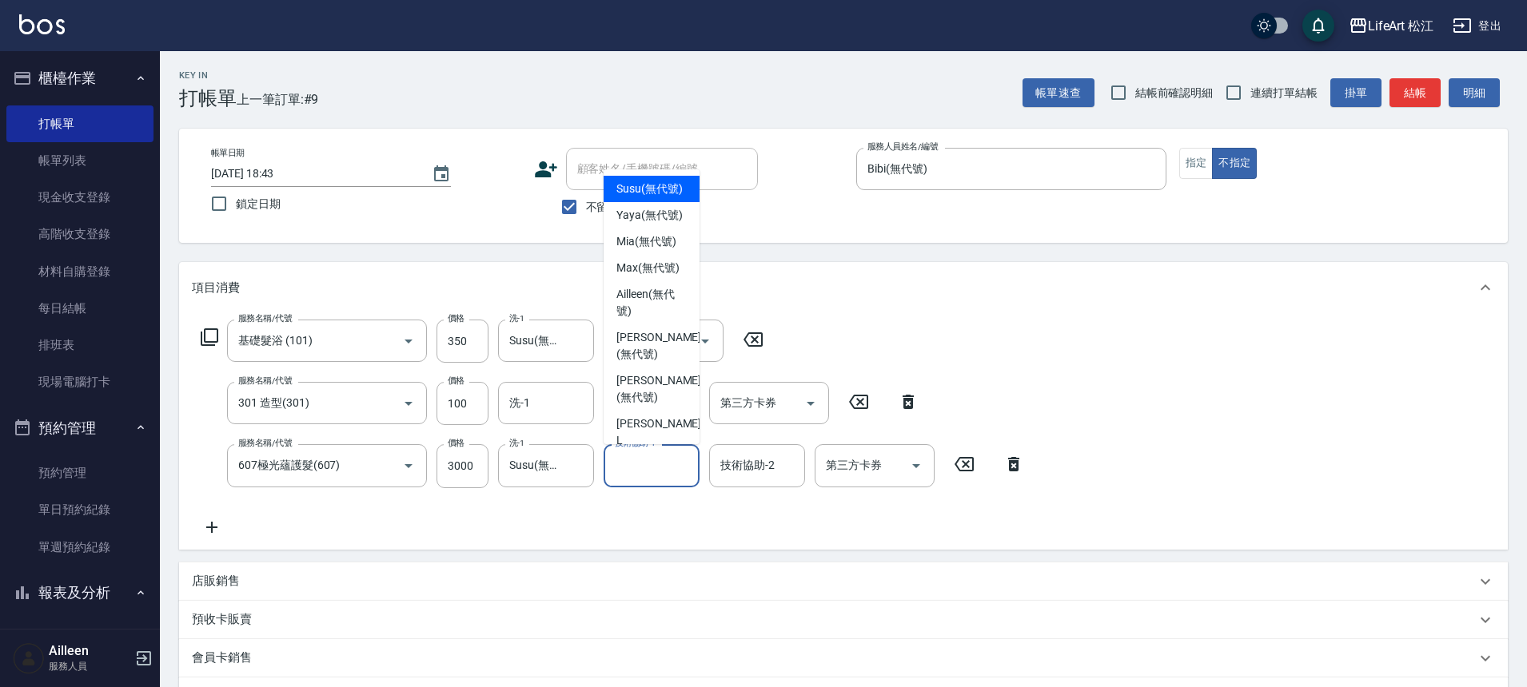
click at [643, 197] on span "Susu (無代號)" at bounding box center [649, 189] width 66 height 17
type input "Susu(無代號)"
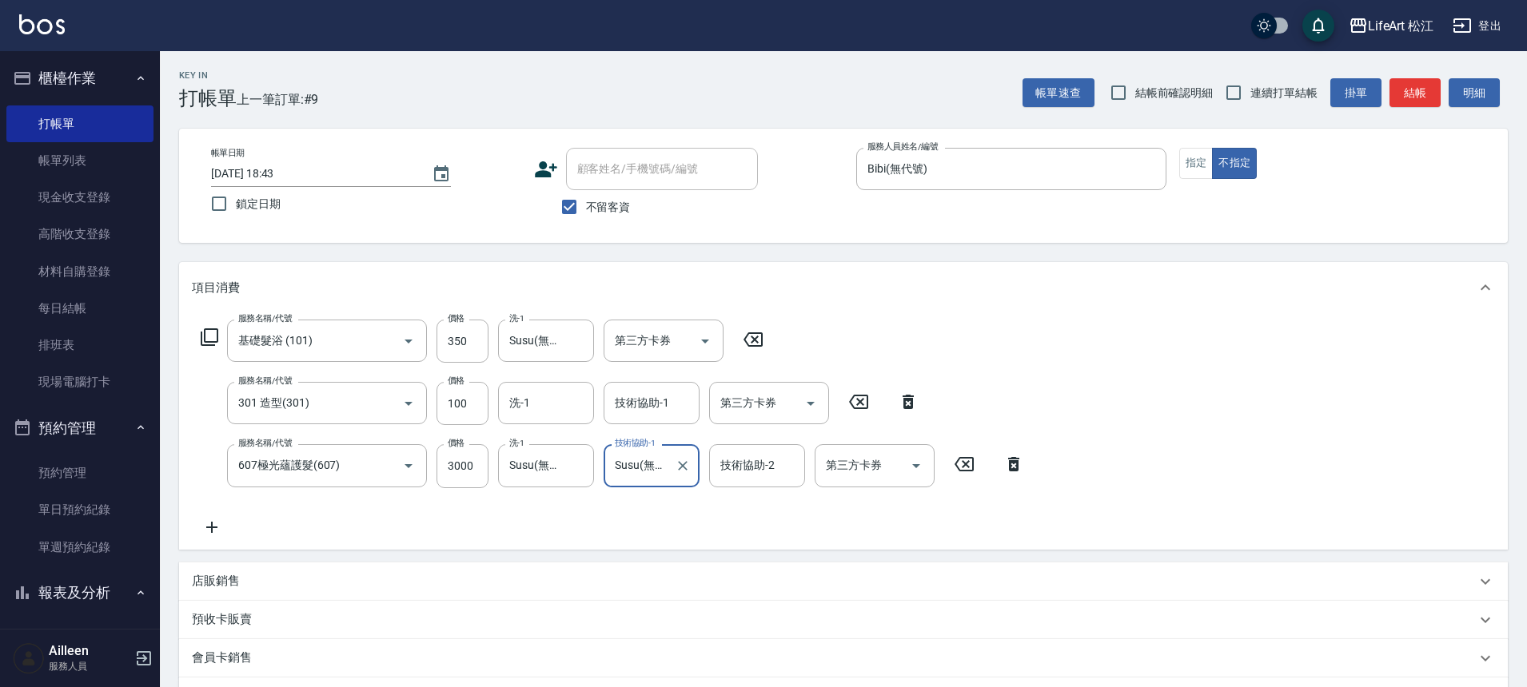
click at [726, 466] on div "技術協助-2 技術協助-2" at bounding box center [757, 465] width 96 height 42
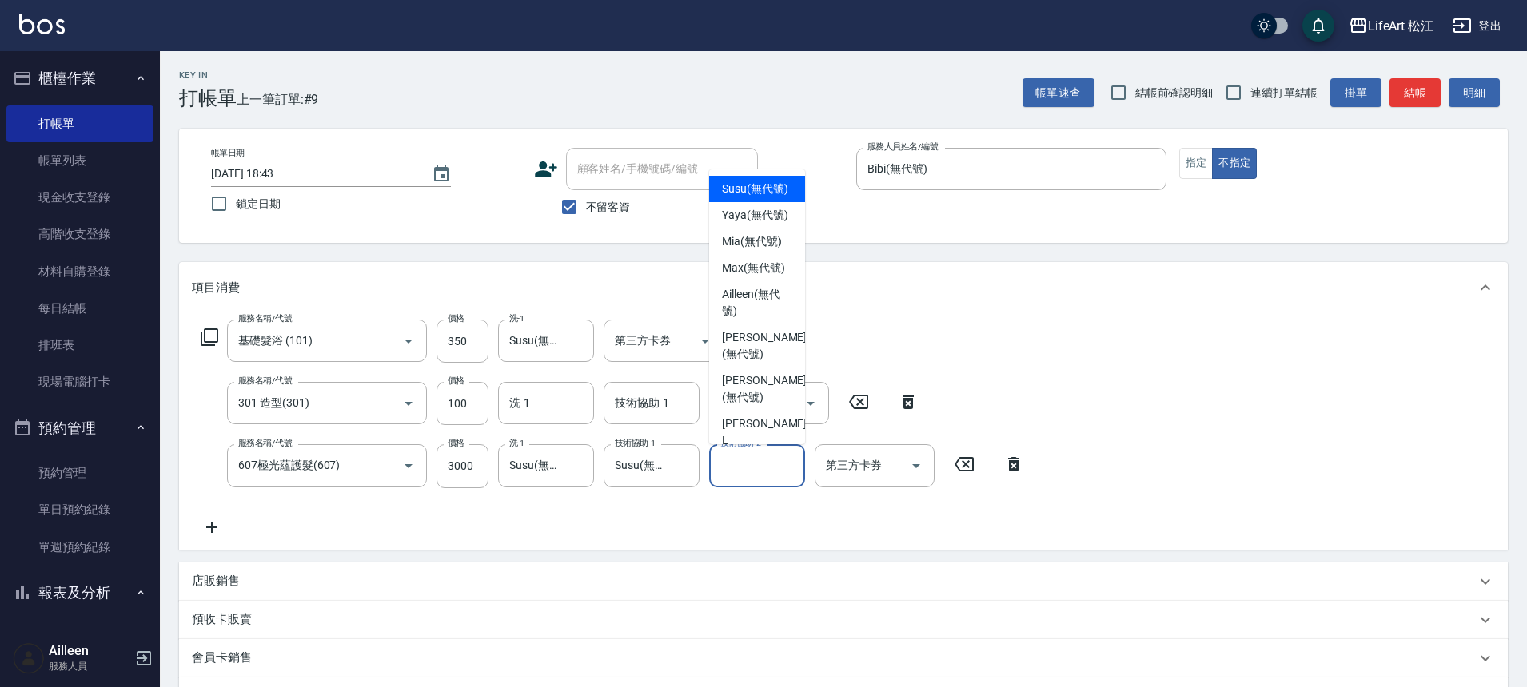
click at [743, 196] on span "Susu (無代號)" at bounding box center [755, 189] width 66 height 17
type input "Susu(無代號)"
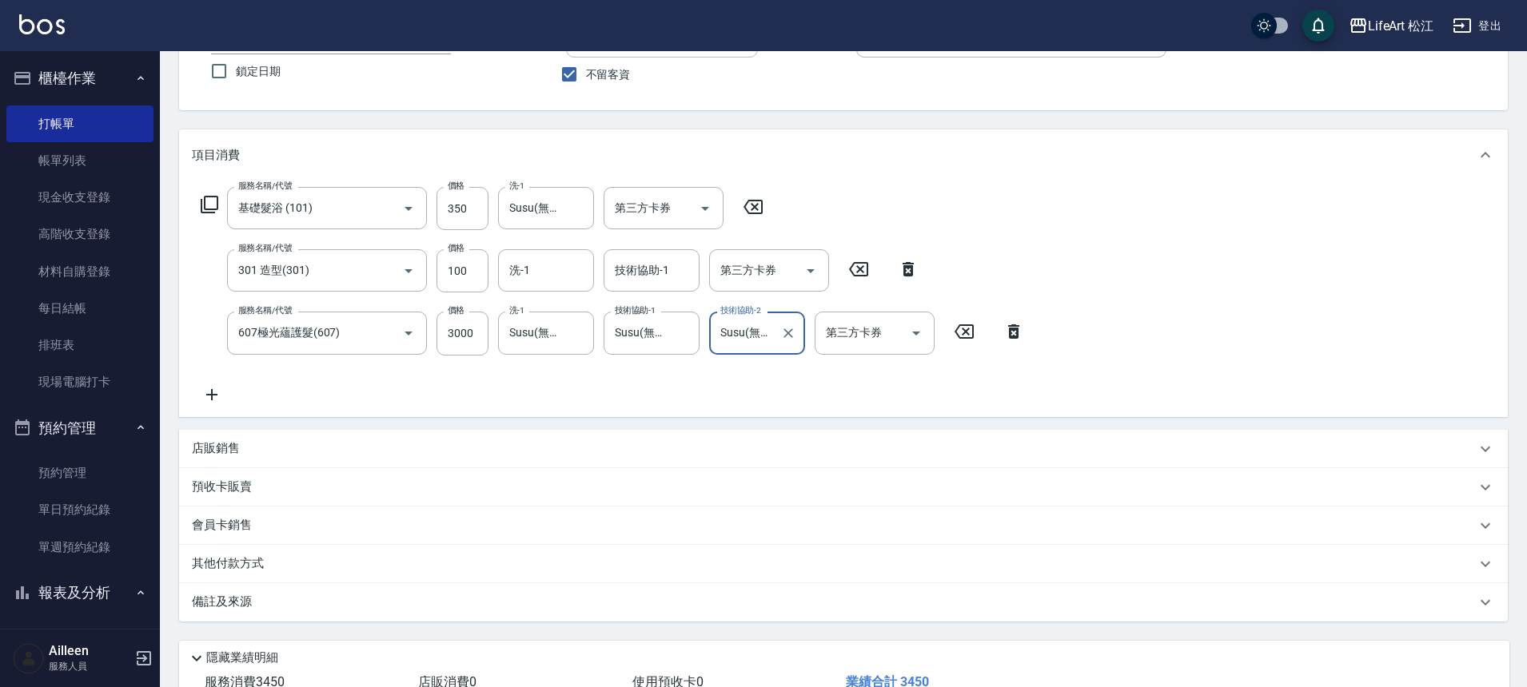
scroll to position [133, 0]
click at [299, 575] on div "其他付款方式" at bounding box center [843, 563] width 1328 height 38
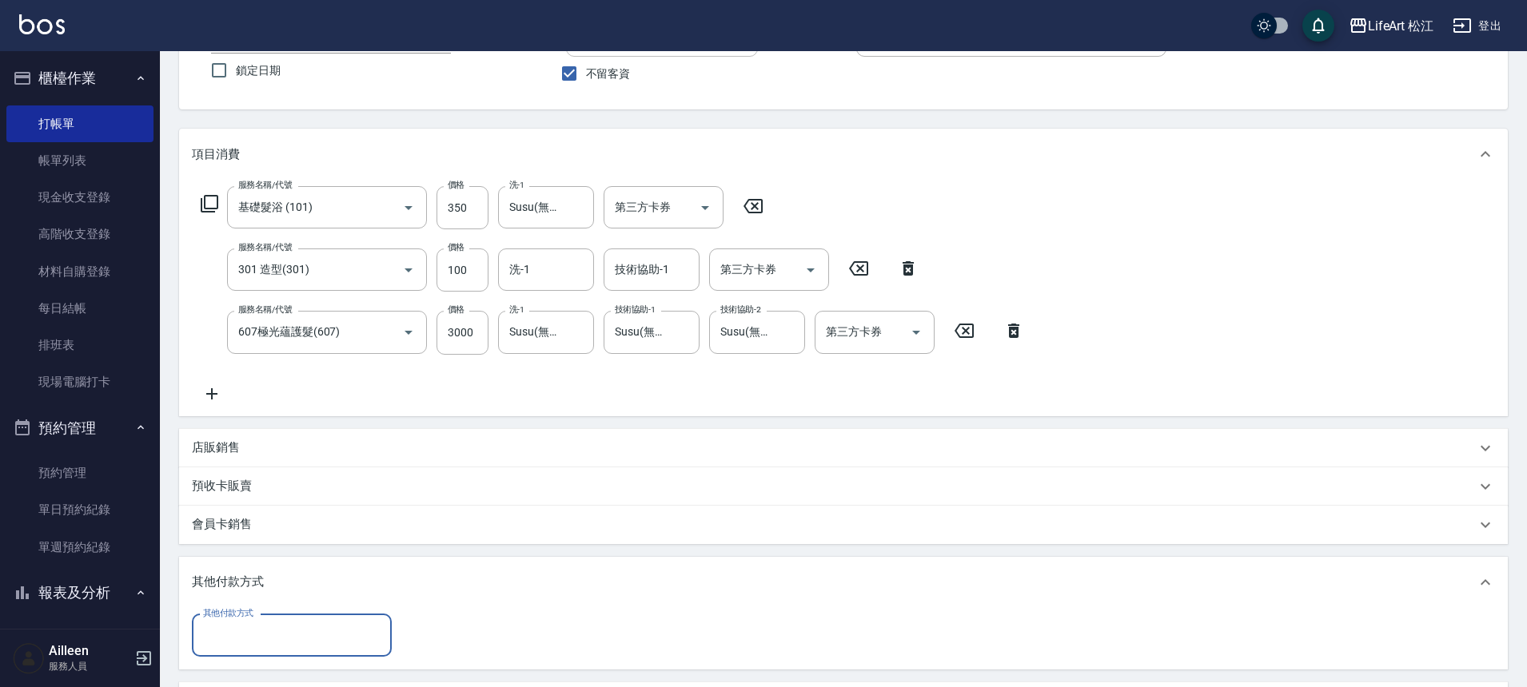
scroll to position [1, 0]
click at [293, 618] on div "其他付款方式" at bounding box center [292, 636] width 200 height 42
click at [319, 602] on span "LinePay" at bounding box center [292, 595] width 200 height 26
type input "LinePay"
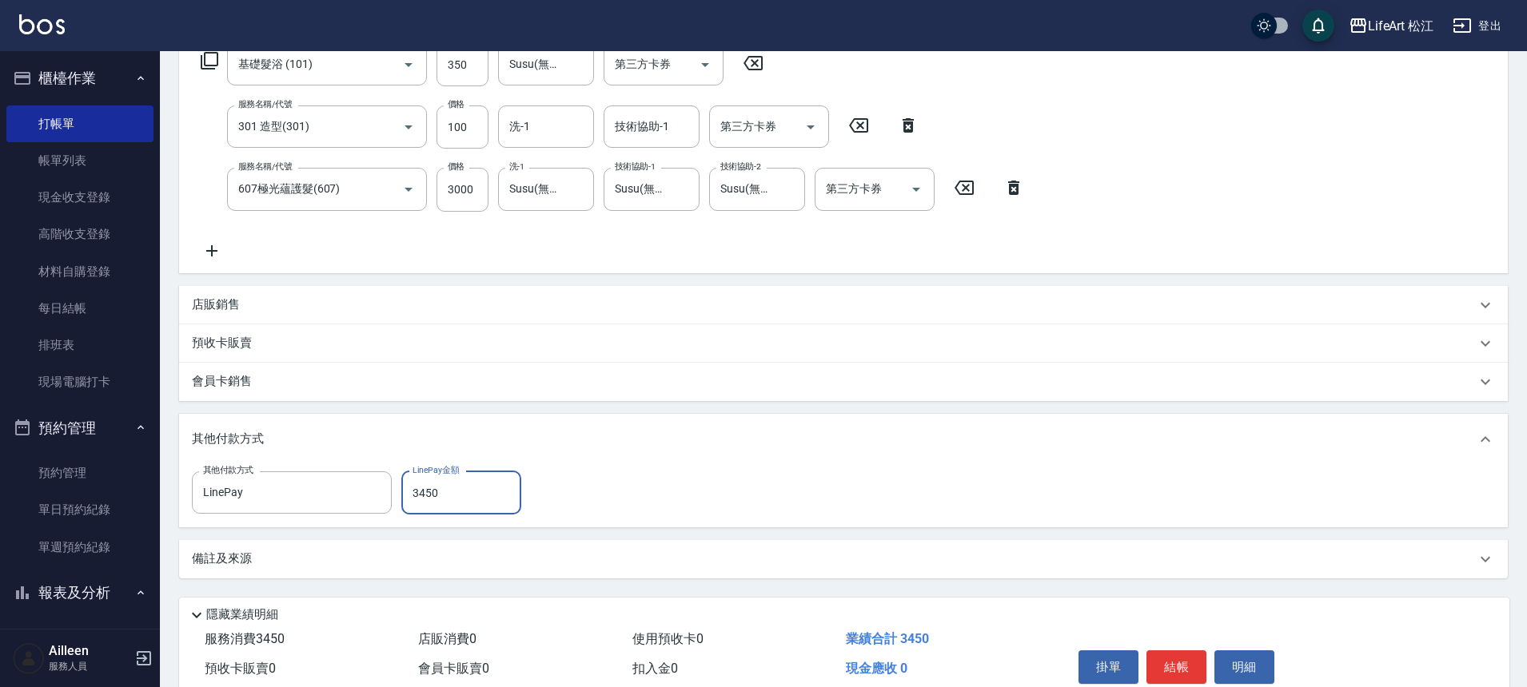
scroll to position [348, 0]
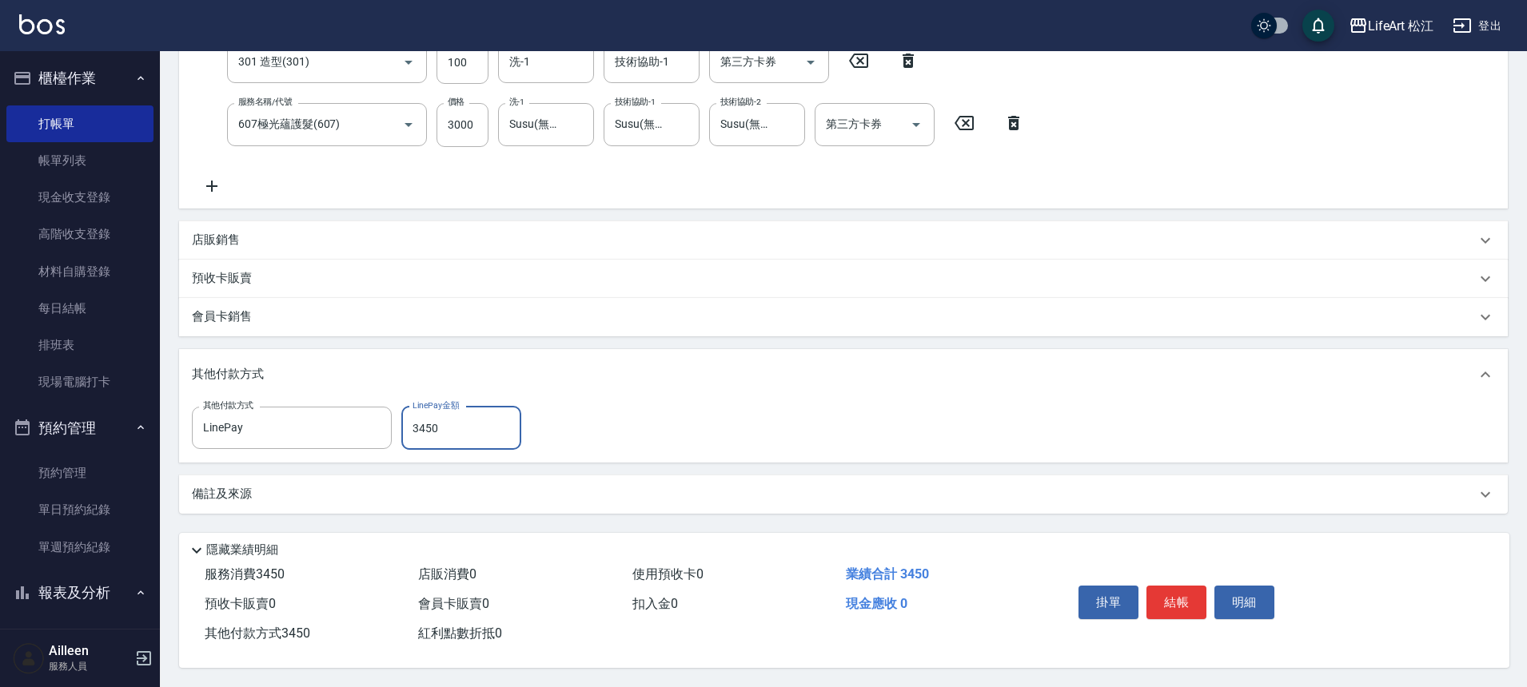
type input "3450"
click at [454, 504] on div "備註及來源" at bounding box center [843, 495] width 1328 height 38
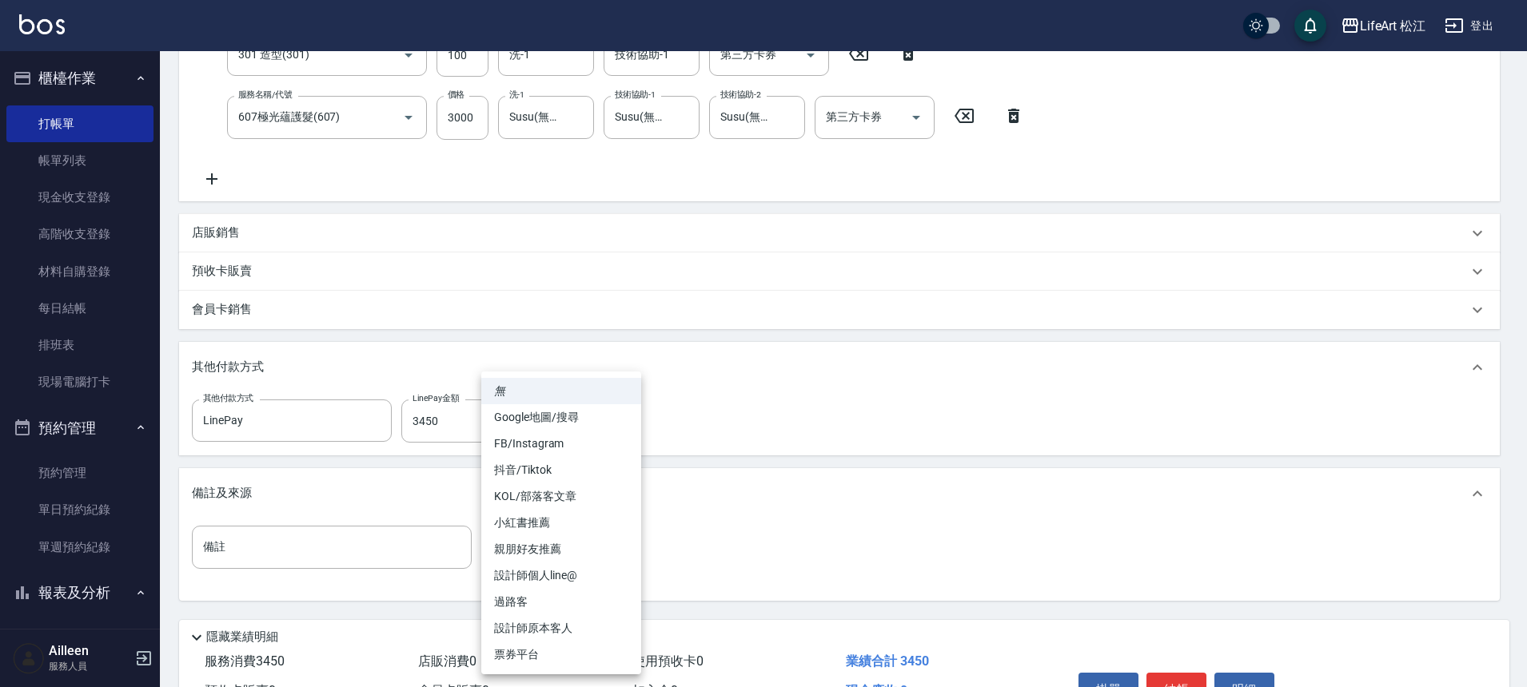
click at [555, 543] on body "LifeArt 松江 登出 櫃檯作業 打帳單 帳單列表 現金收支登錄 高階收支登錄 材料自購登錄 每日結帳 排班表 現場電腦打卡 預約管理 預約管理 單日預約…" at bounding box center [763, 213] width 1527 height 1123
click at [551, 607] on li "過路客" at bounding box center [561, 602] width 160 height 26
type input "過路客"
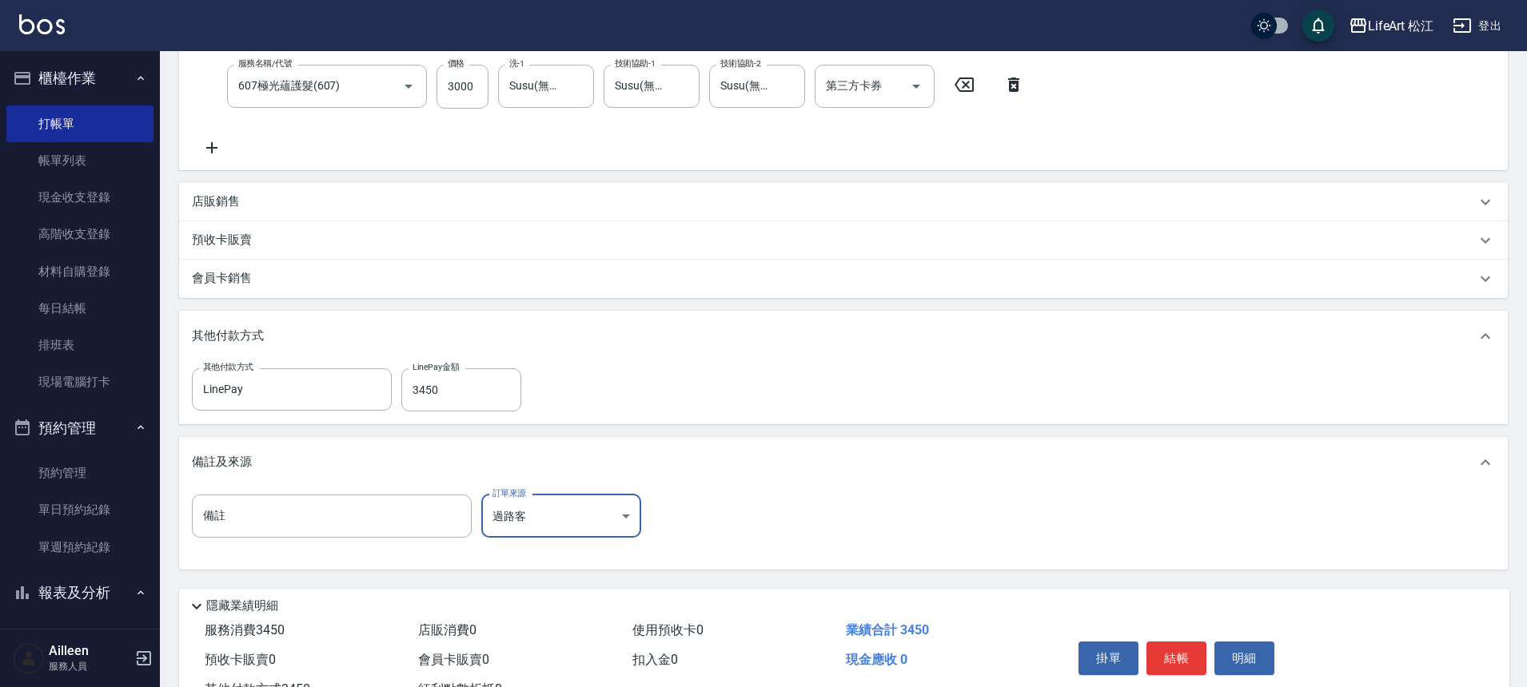
scroll to position [443, 0]
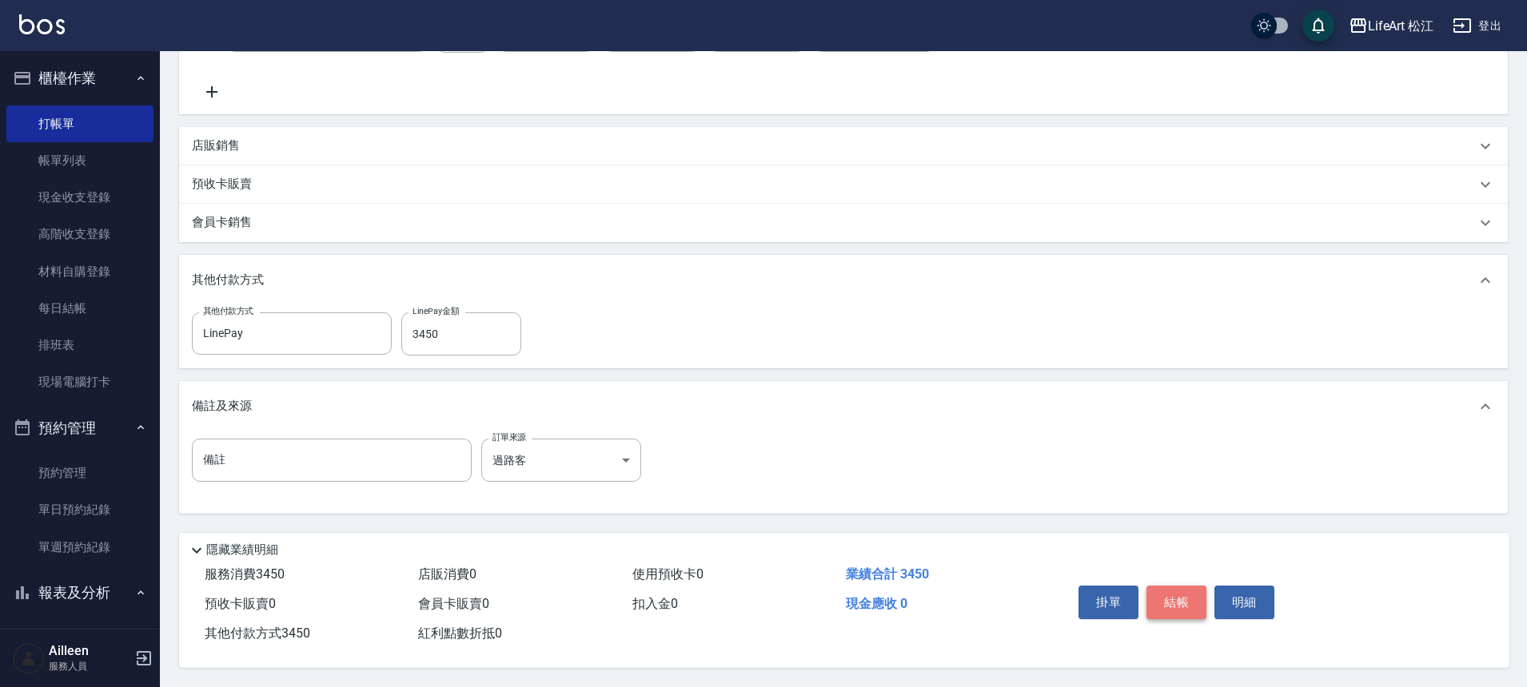
click at [1161, 603] on button "結帳" at bounding box center [1176, 603] width 60 height 34
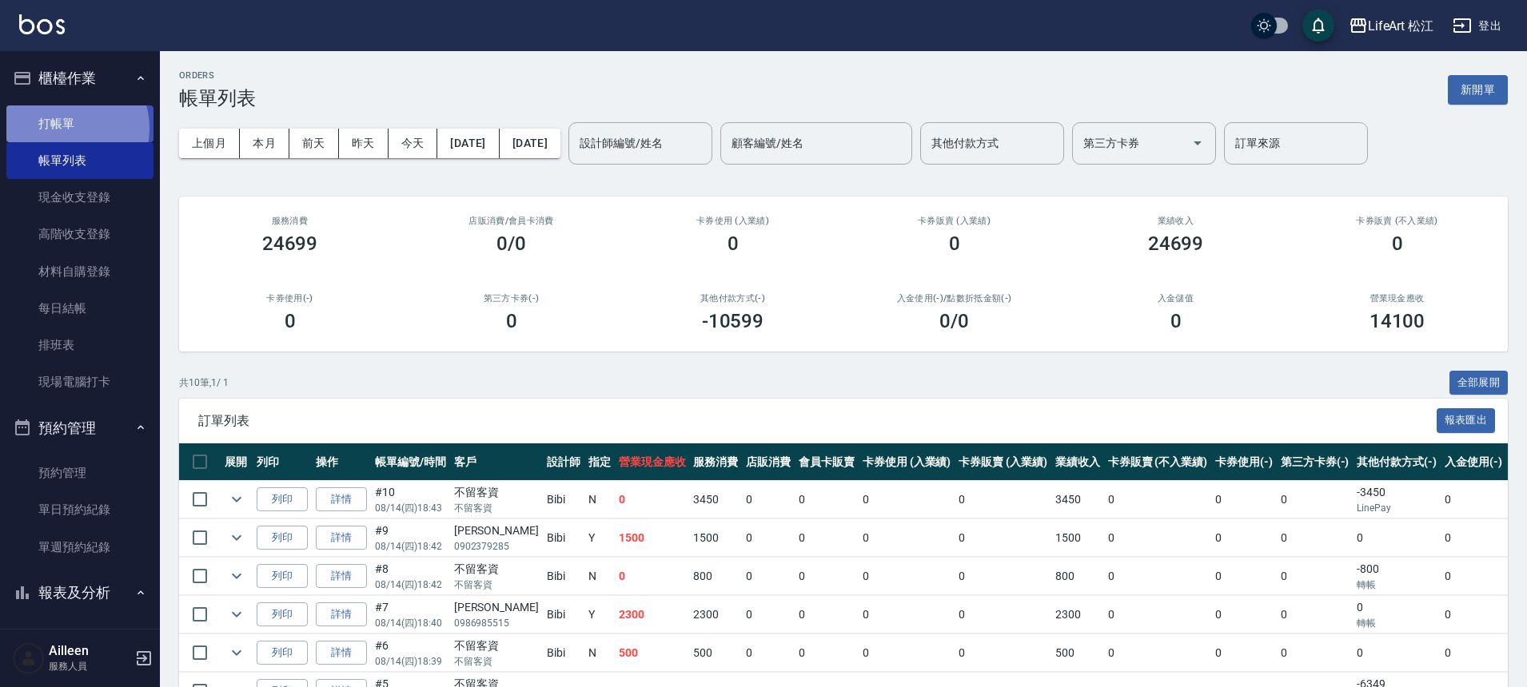
click at [66, 128] on link "打帳單" at bounding box center [79, 124] width 147 height 37
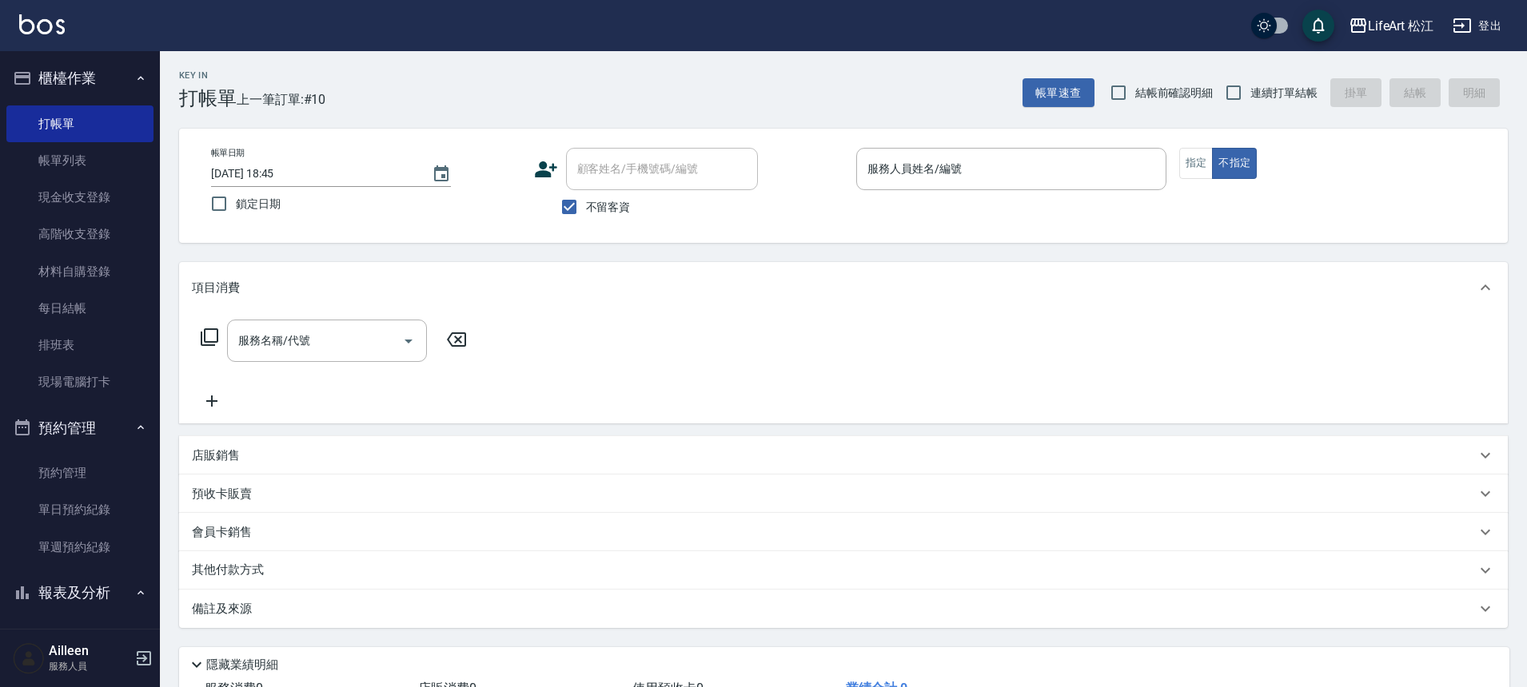
click at [604, 213] on span "不留客資" at bounding box center [608, 207] width 45 height 17
click at [586, 213] on input "不留客資" at bounding box center [569, 207] width 34 height 34
checkbox input "false"
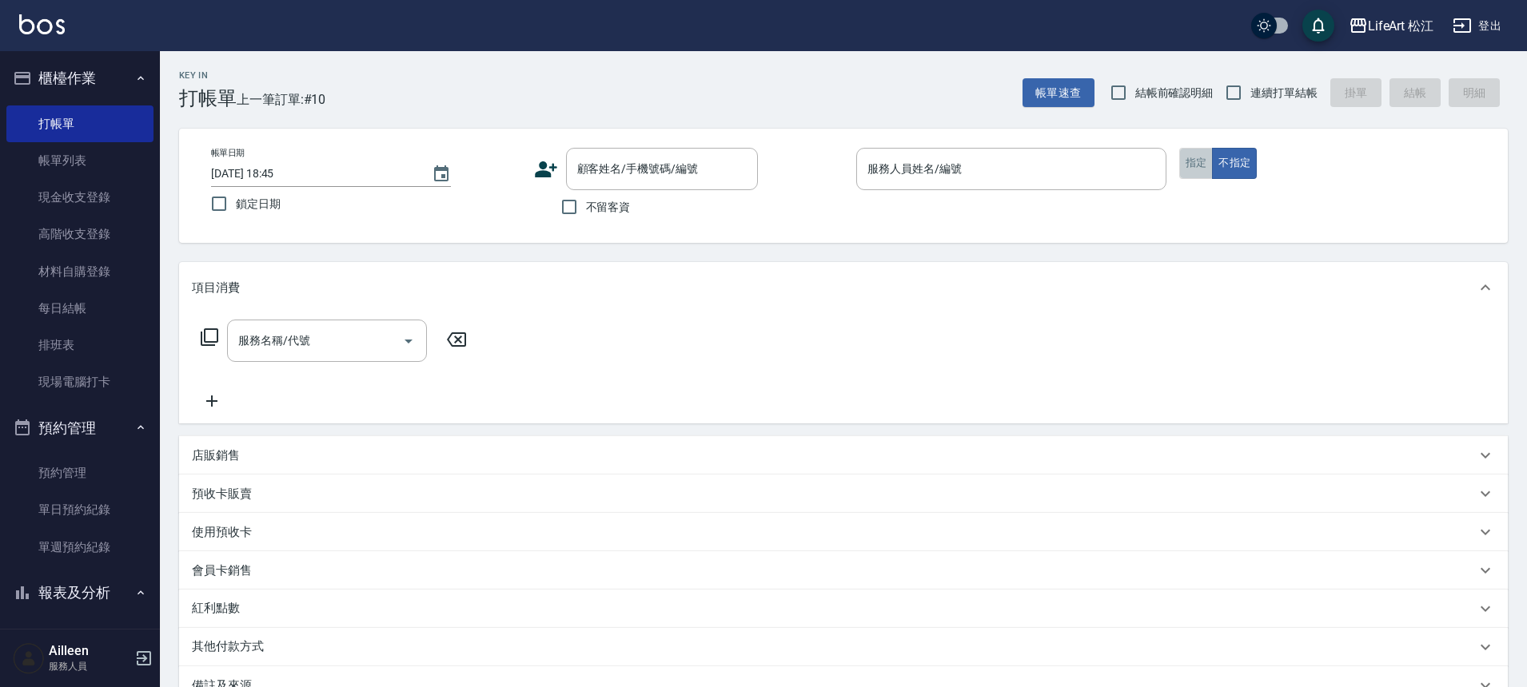
click at [1191, 169] on button "指定" at bounding box center [1196, 163] width 34 height 31
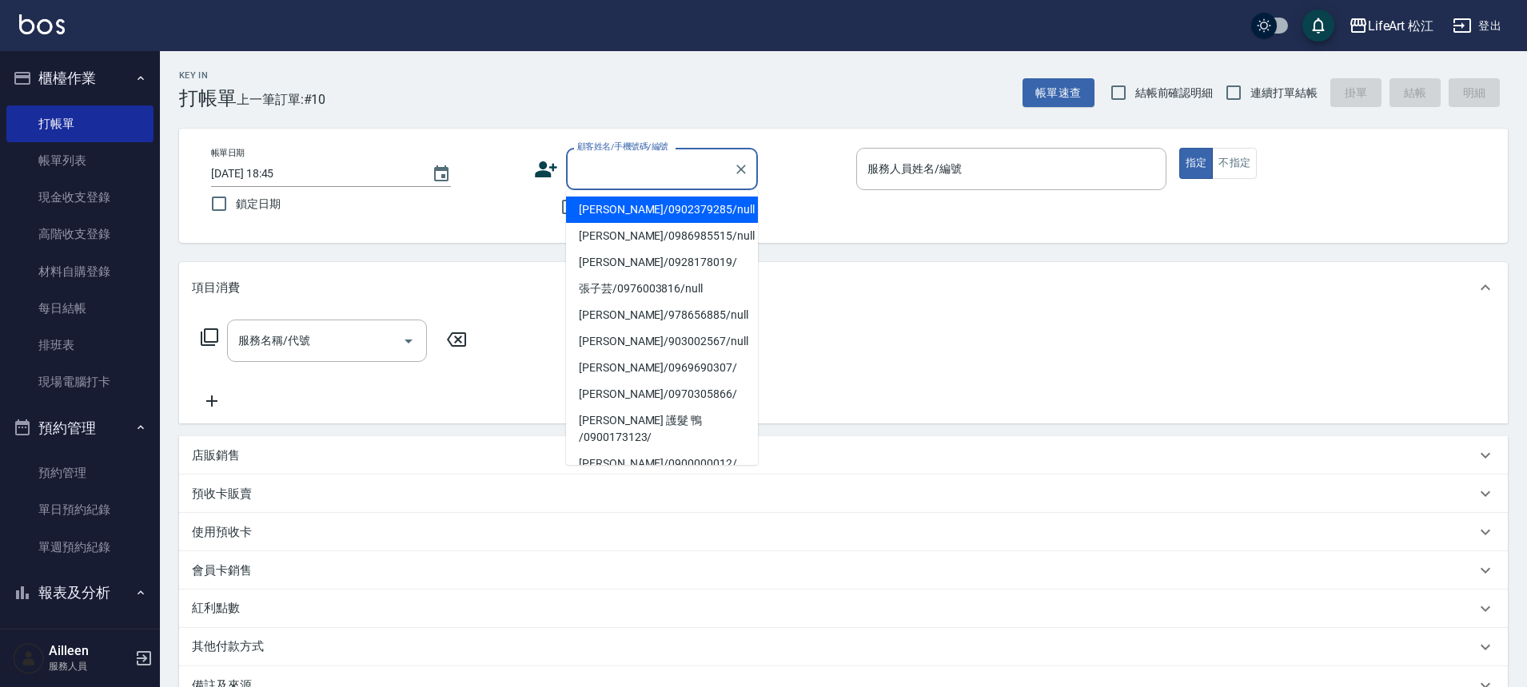
click at [651, 178] on input "顧客姓名/手機號碼/編號" at bounding box center [649, 169] width 153 height 28
click at [654, 209] on li "張子芸/0976003816/null" at bounding box center [662, 210] width 192 height 26
type input "張子芸/0976003816/null"
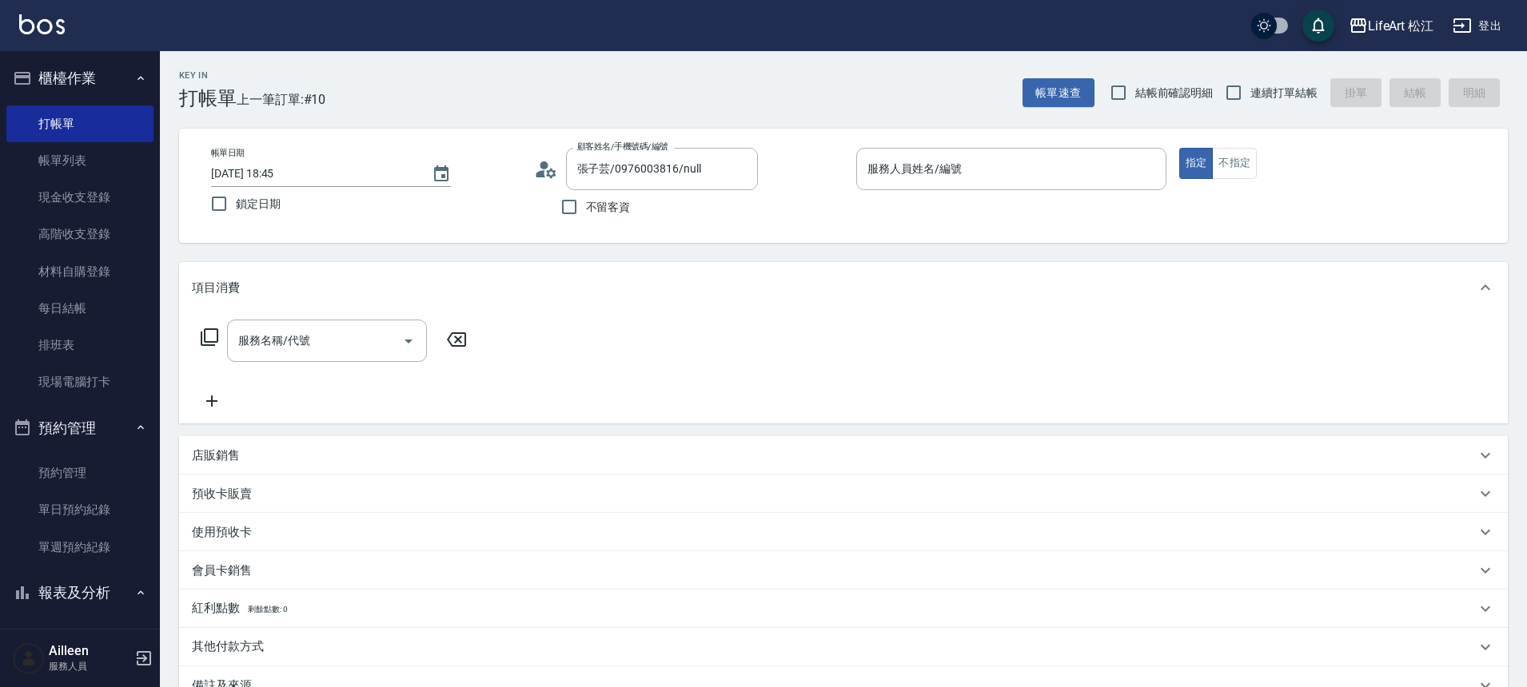
click at [655, 207] on div "不留客資" at bounding box center [646, 207] width 224 height 34
click at [887, 171] on input "服務人員姓名/編號" at bounding box center [1011, 169] width 296 height 28
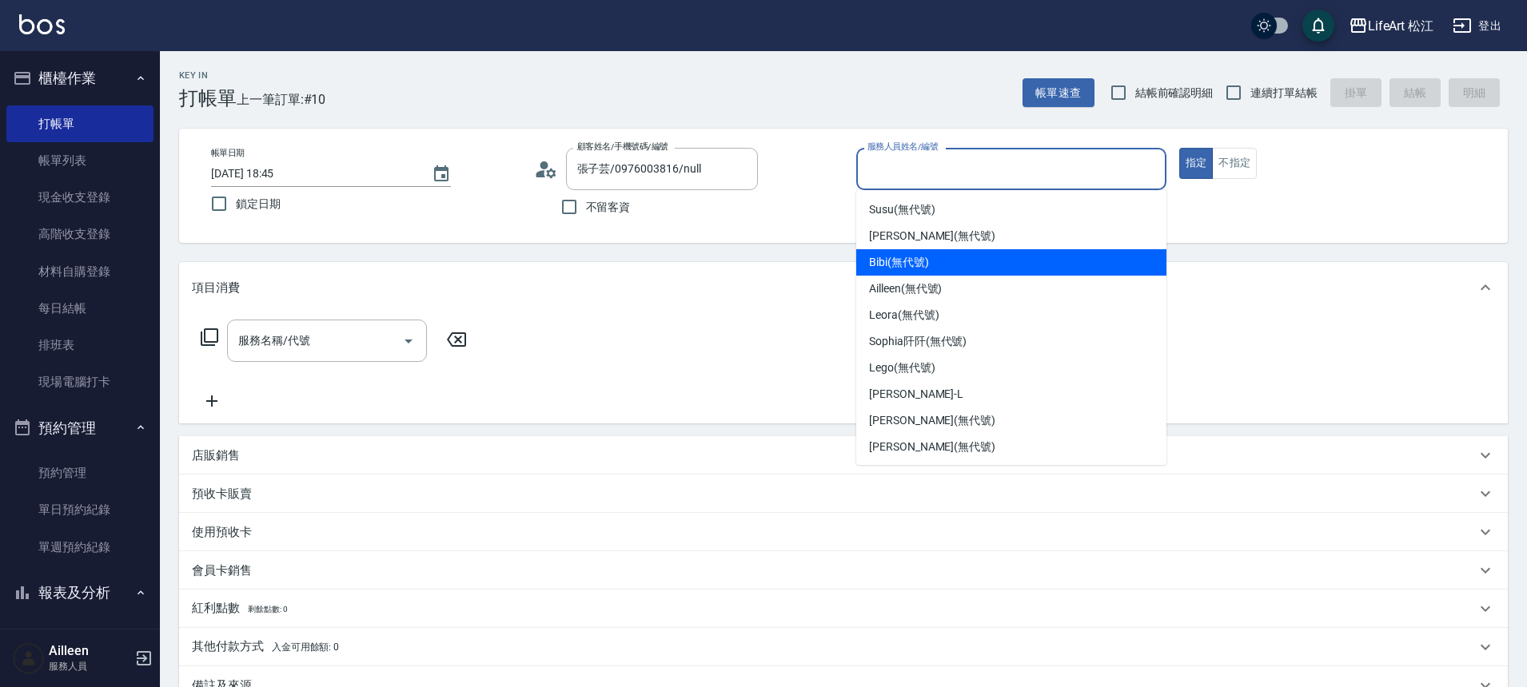
click at [934, 269] on div "Bibi (無代號)" at bounding box center [1011, 262] width 310 height 26
type input "Bibi(無代號)"
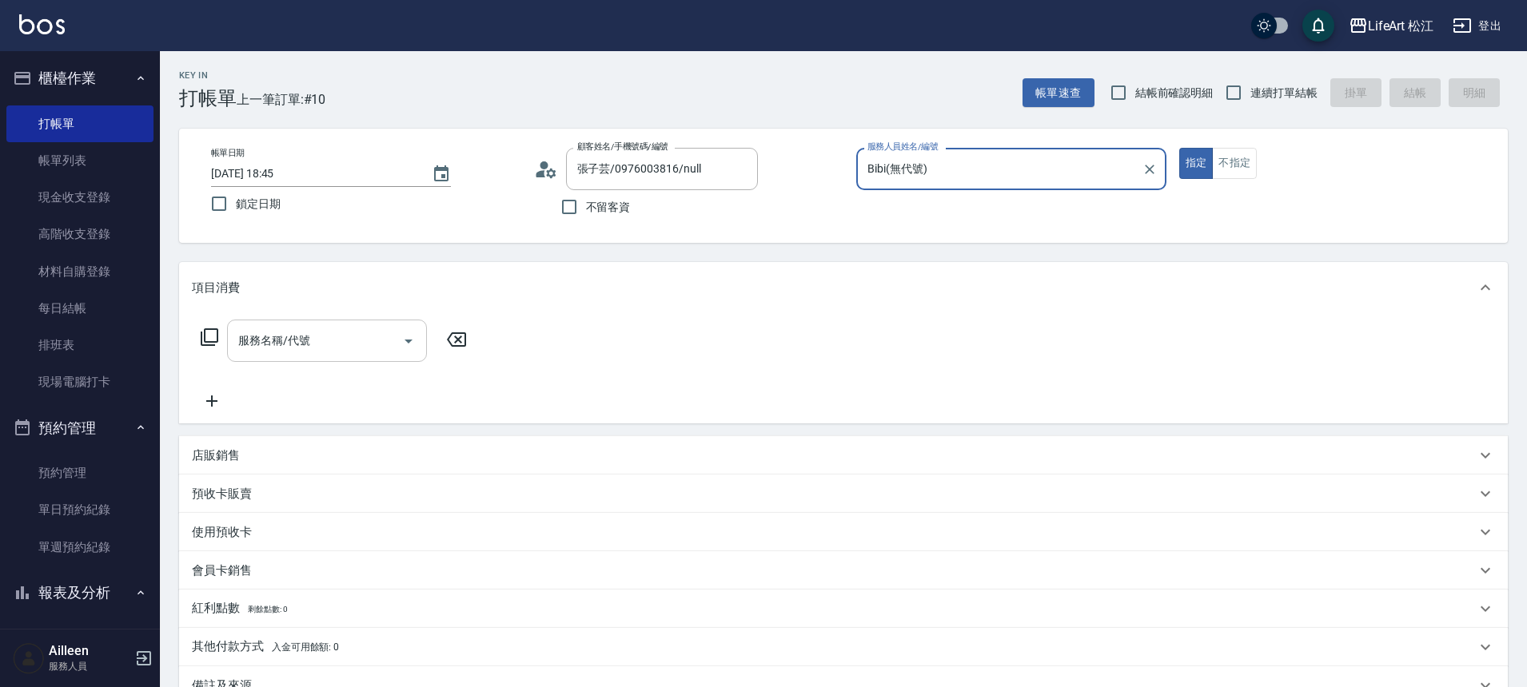
click at [366, 349] on input "服務名稱/代號" at bounding box center [314, 341] width 161 height 28
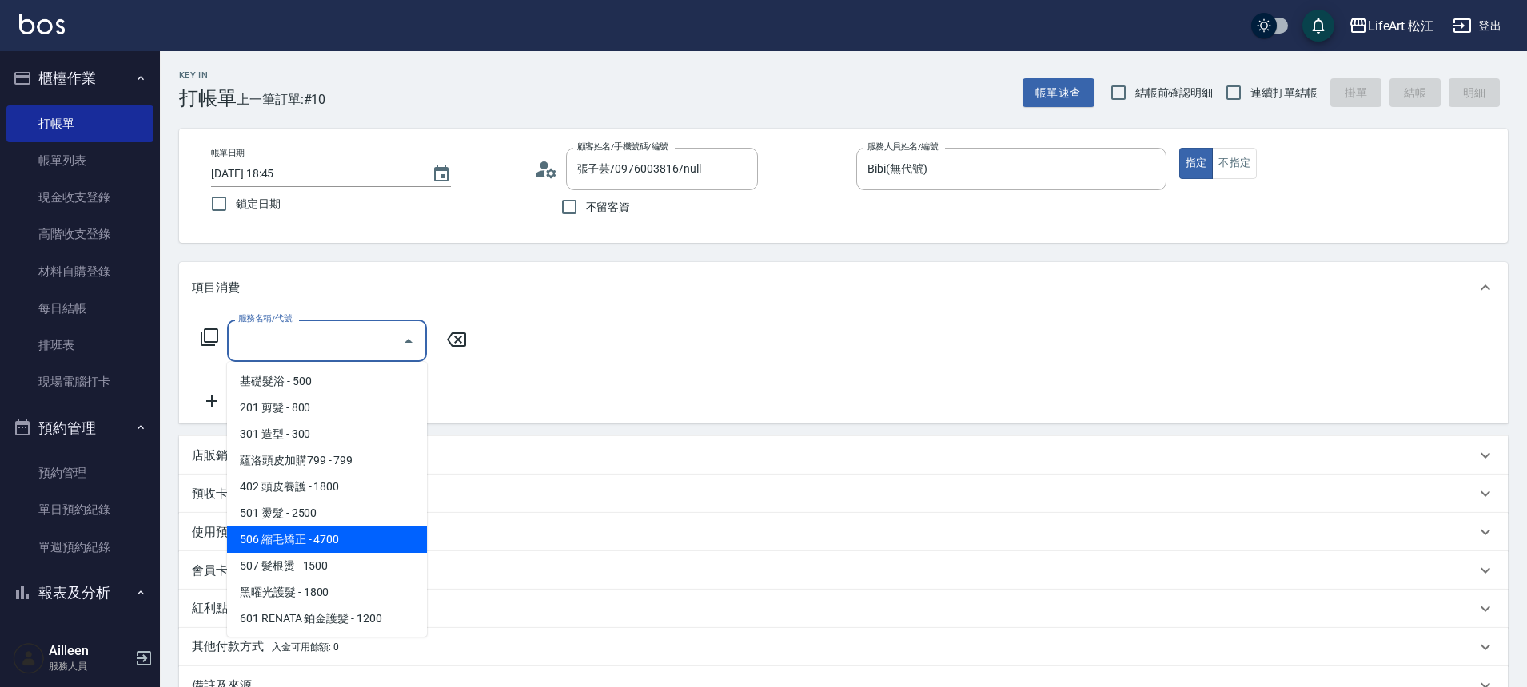
click at [319, 537] on span "506 縮毛矯正 - 4700" at bounding box center [327, 540] width 200 height 26
type input "506 縮毛矯正 (506)"
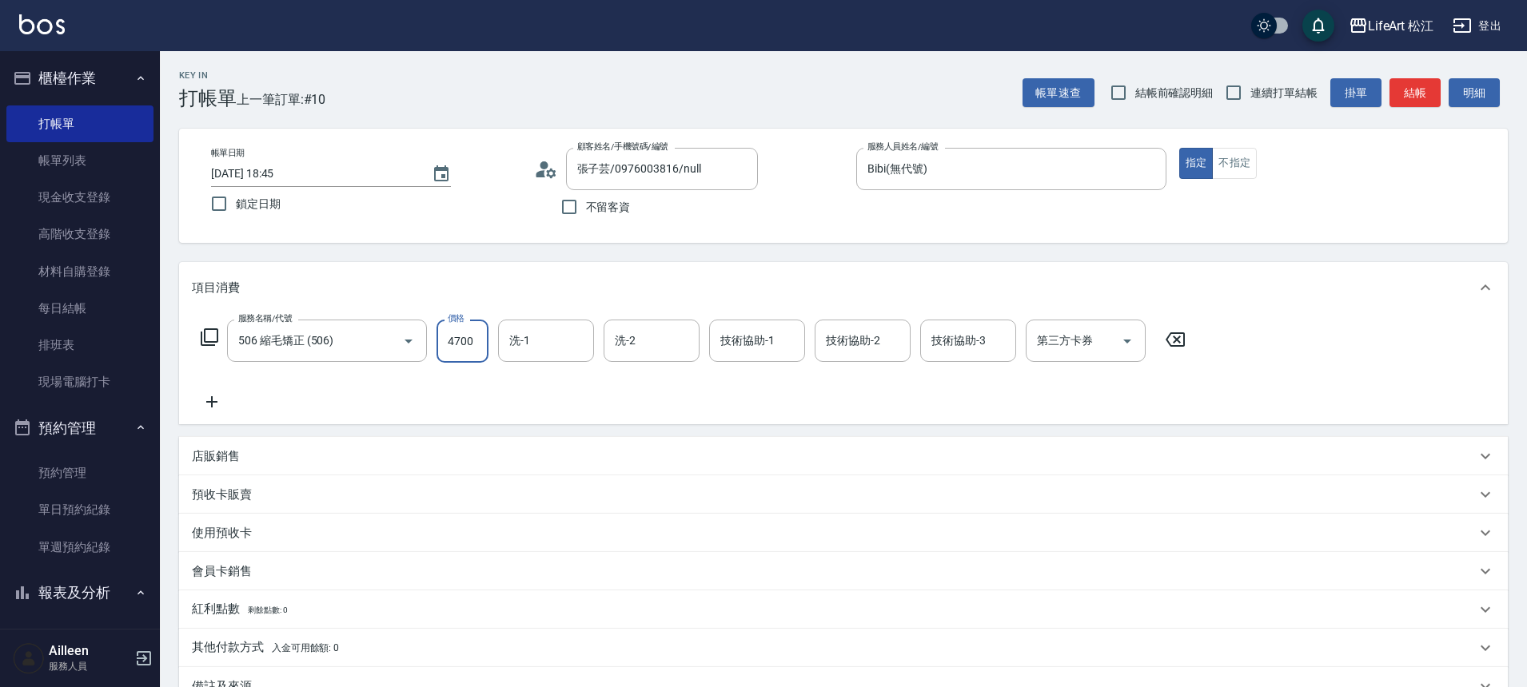
click at [460, 336] on input "4700" at bounding box center [462, 341] width 52 height 43
type input "800"
click at [211, 399] on icon at bounding box center [212, 401] width 40 height 19
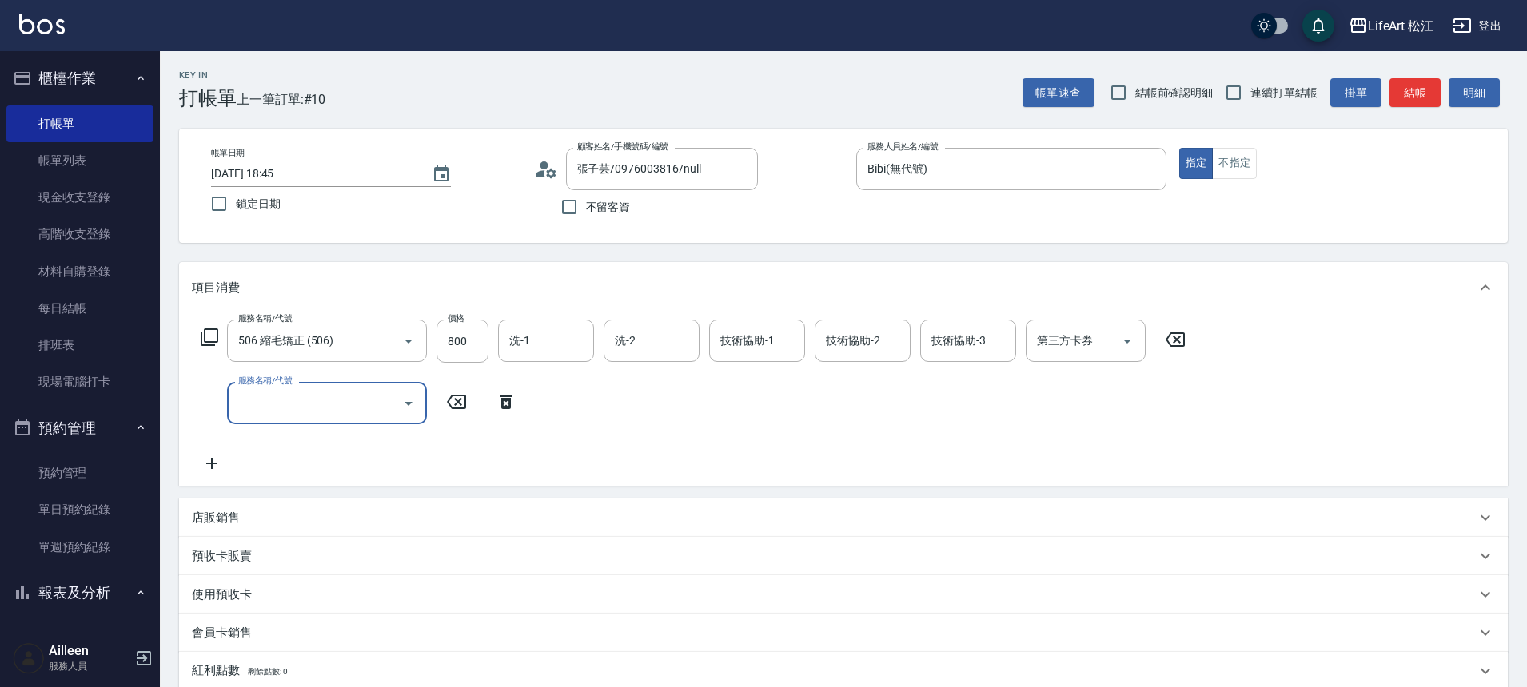
click at [343, 400] on input "服務名稱/代號" at bounding box center [314, 403] width 161 height 28
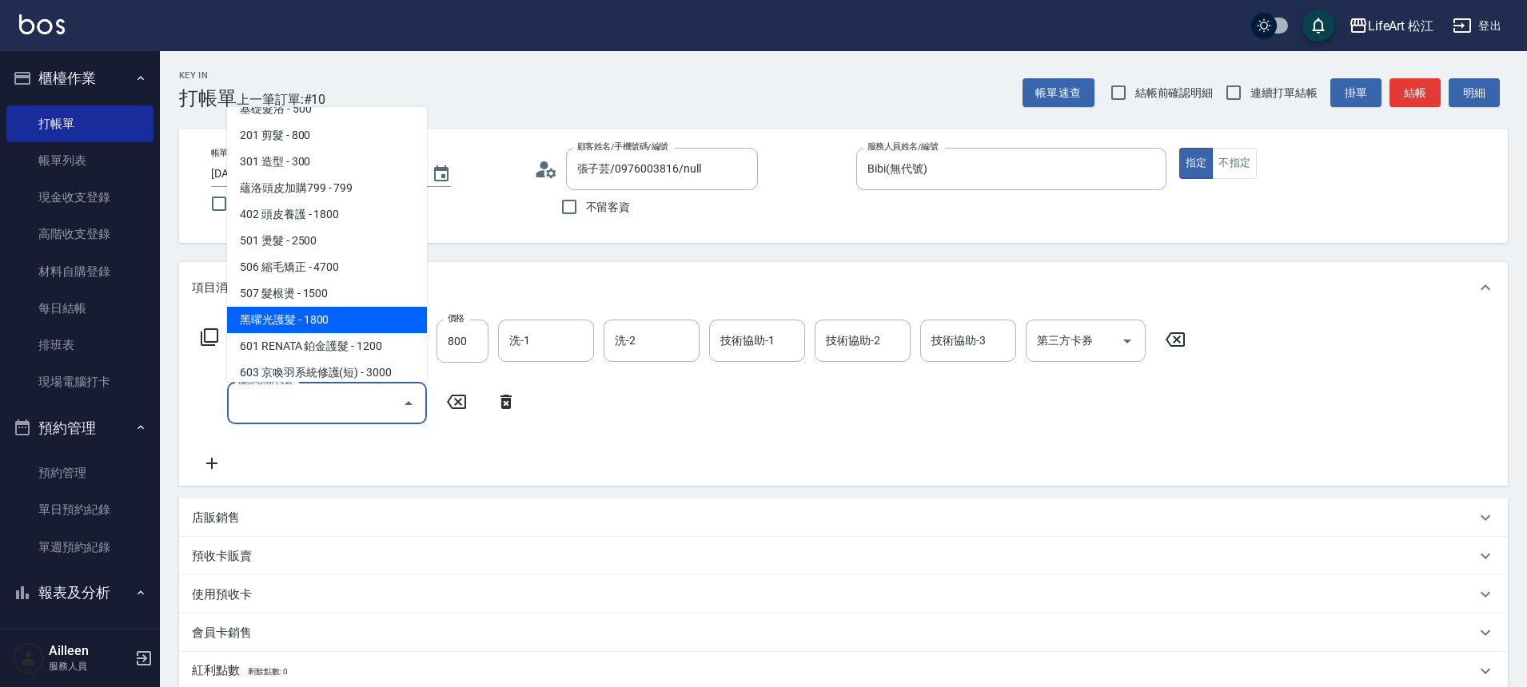
scroll to position [30, 0]
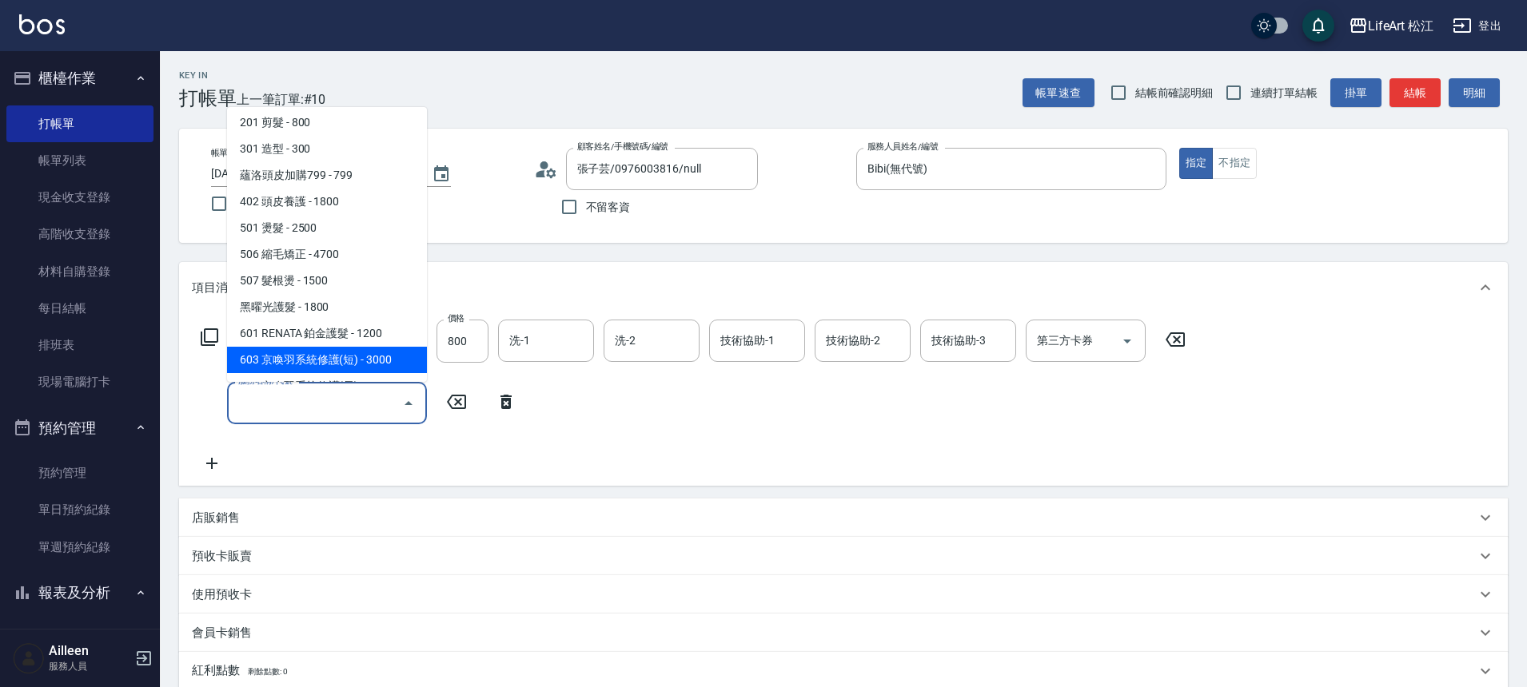
click at [340, 364] on span "603 京喚羽系統修護(短) - 3000" at bounding box center [327, 360] width 200 height 26
type input "603 京喚羽系統修護(短)(603)"
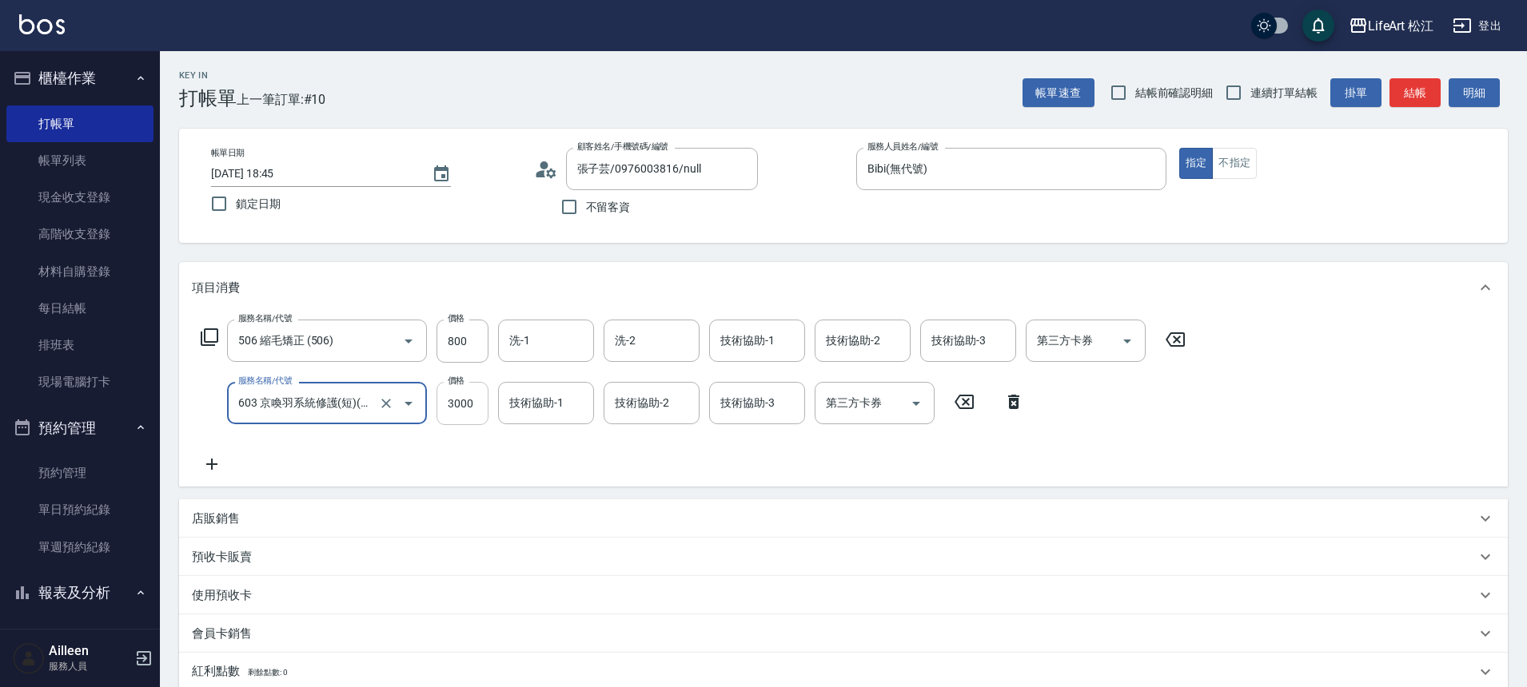
click at [468, 403] on input "3000" at bounding box center [462, 403] width 52 height 43
click at [468, 391] on input "3000" at bounding box center [462, 403] width 52 height 43
click at [474, 412] on input "3000" at bounding box center [462, 403] width 52 height 43
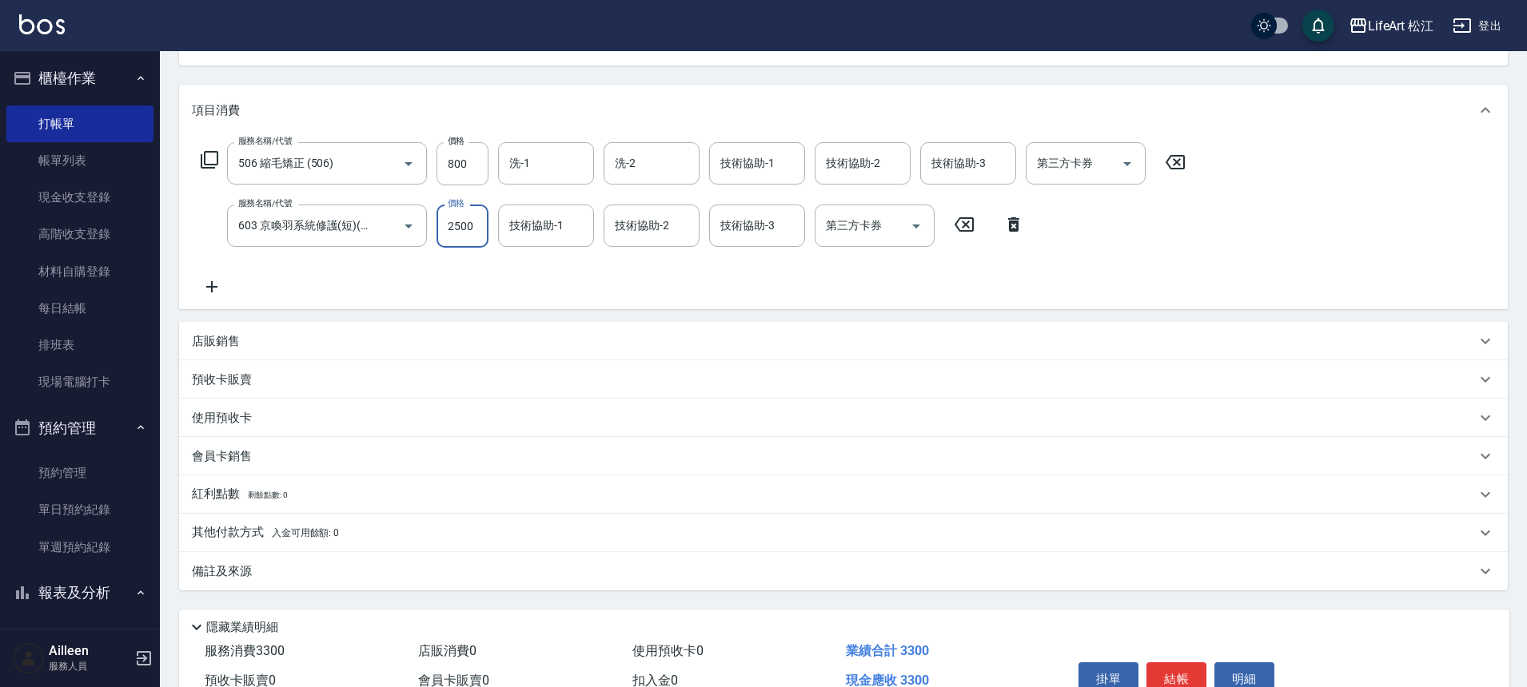
scroll to position [187, 0]
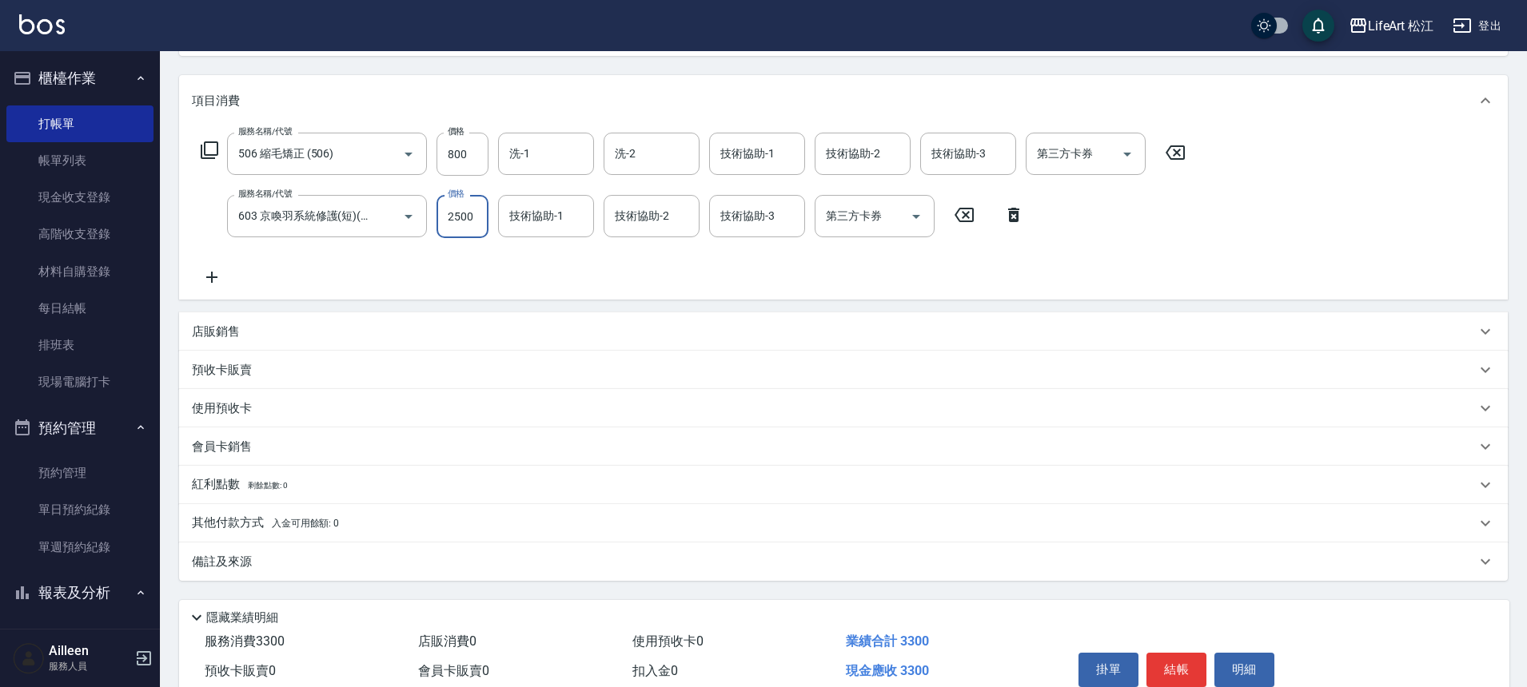
type input "2500"
click at [369, 568] on div "備註及來源" at bounding box center [834, 562] width 1284 height 17
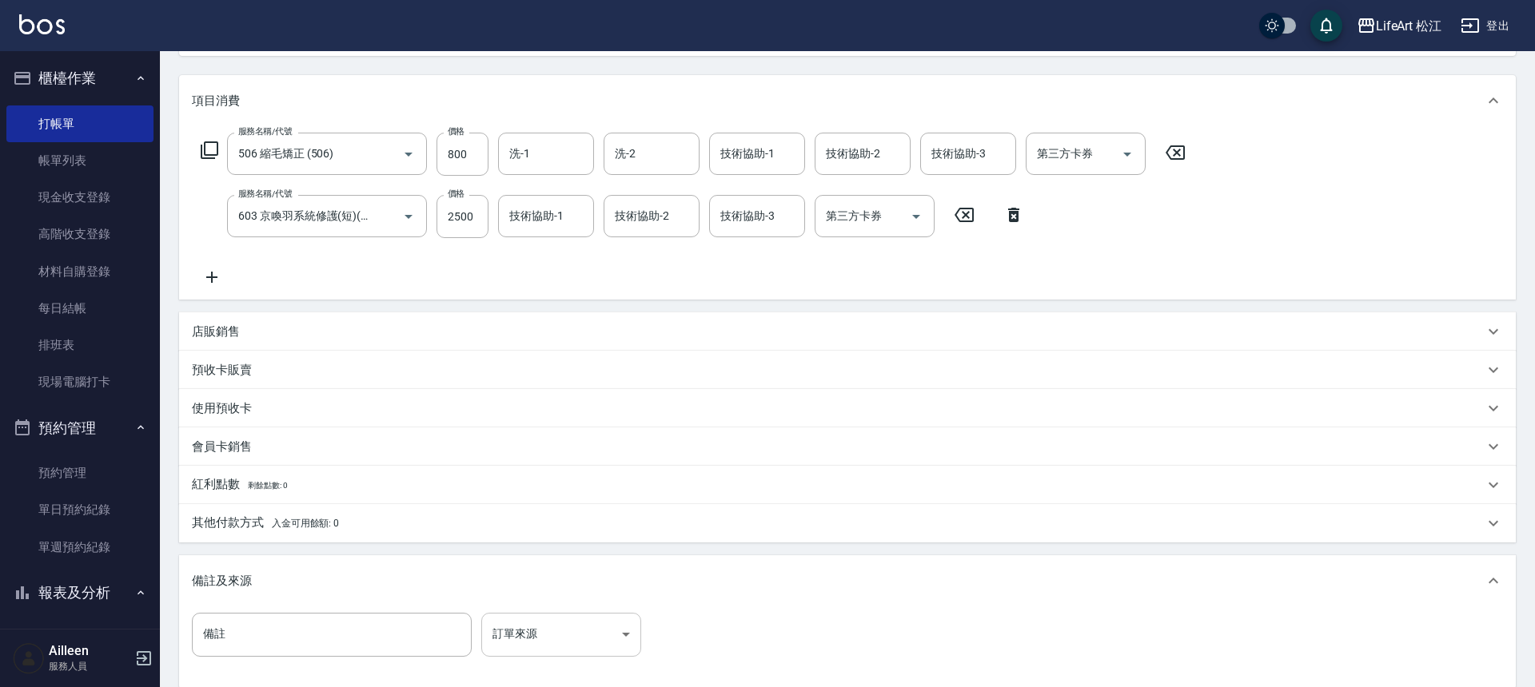
click at [543, 622] on body "LifeArt 松江 登出 櫃檯作業 打帳單 帳單列表 現金收支登錄 高階收支登錄 材料自購登錄 每日結帳 排班表 現場電腦打卡 預約管理 預約管理 單日預約…" at bounding box center [767, 337] width 1535 height 1049
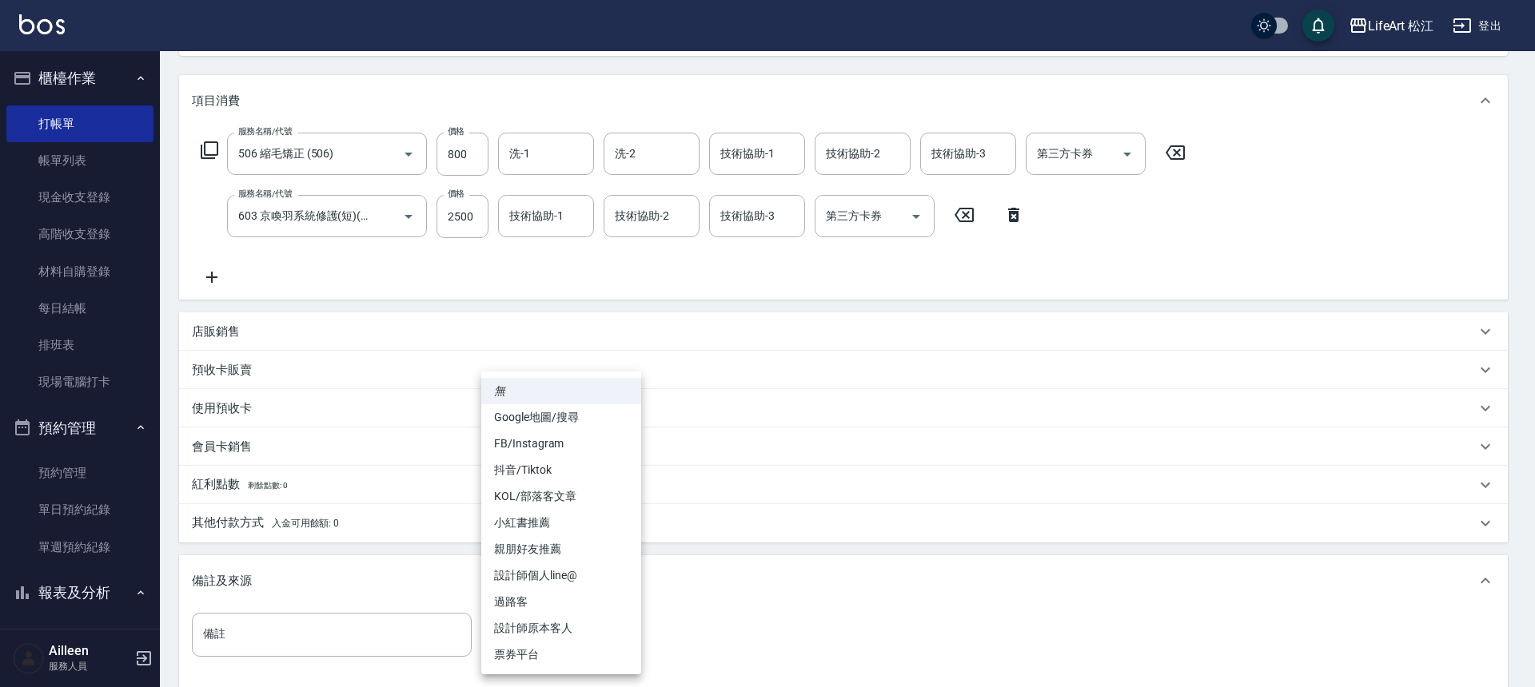
click at [563, 448] on li "FB/Instagram" at bounding box center [561, 444] width 160 height 26
type input "FB/Instagram"
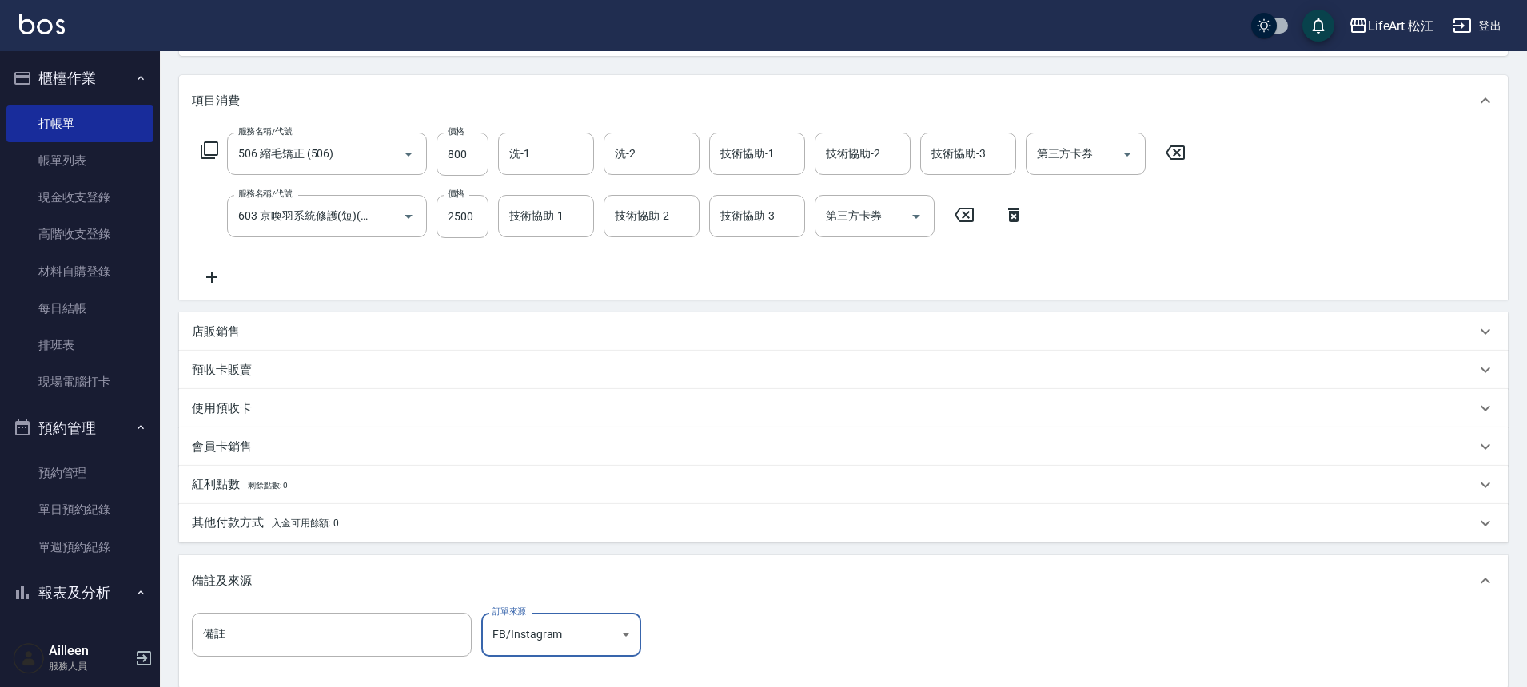
click at [290, 510] on div "其他付款方式 入金可用餘額: 0" at bounding box center [843, 523] width 1328 height 38
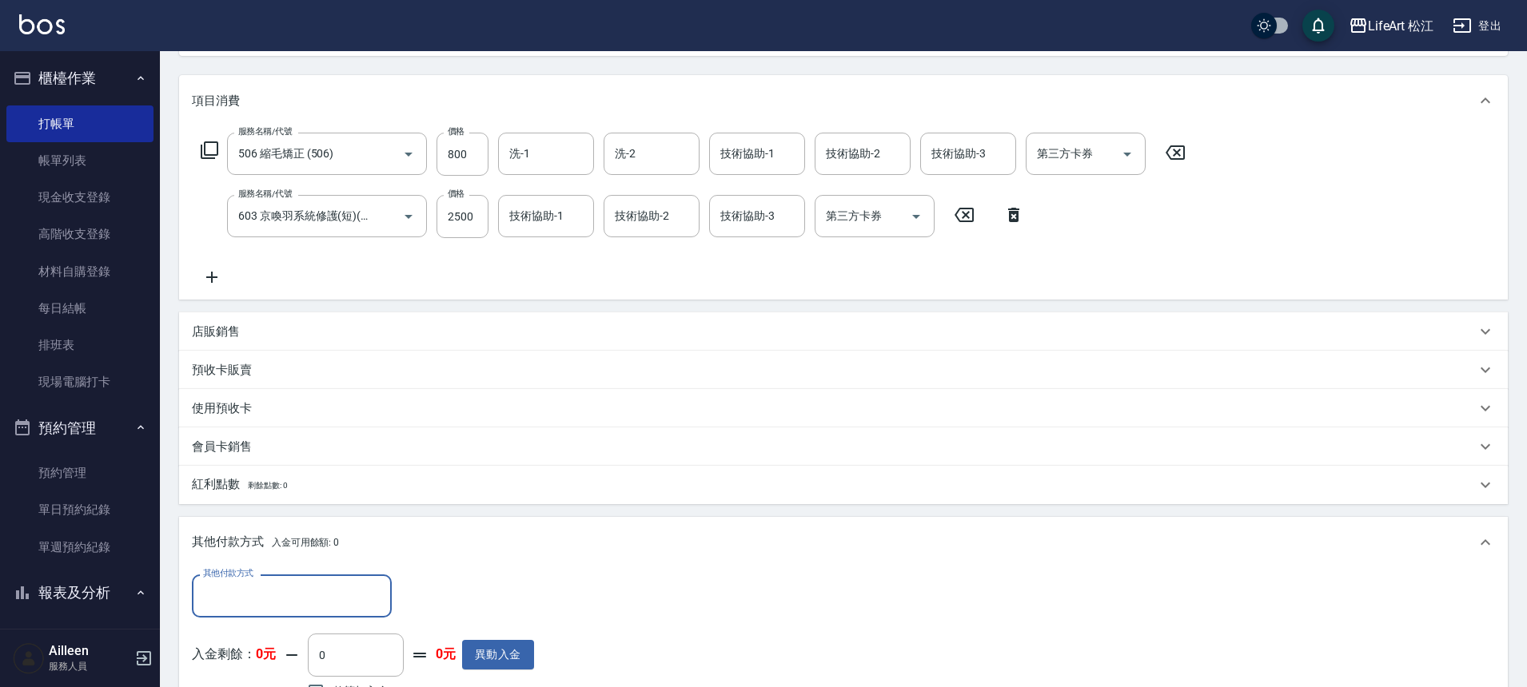
scroll to position [338, 0]
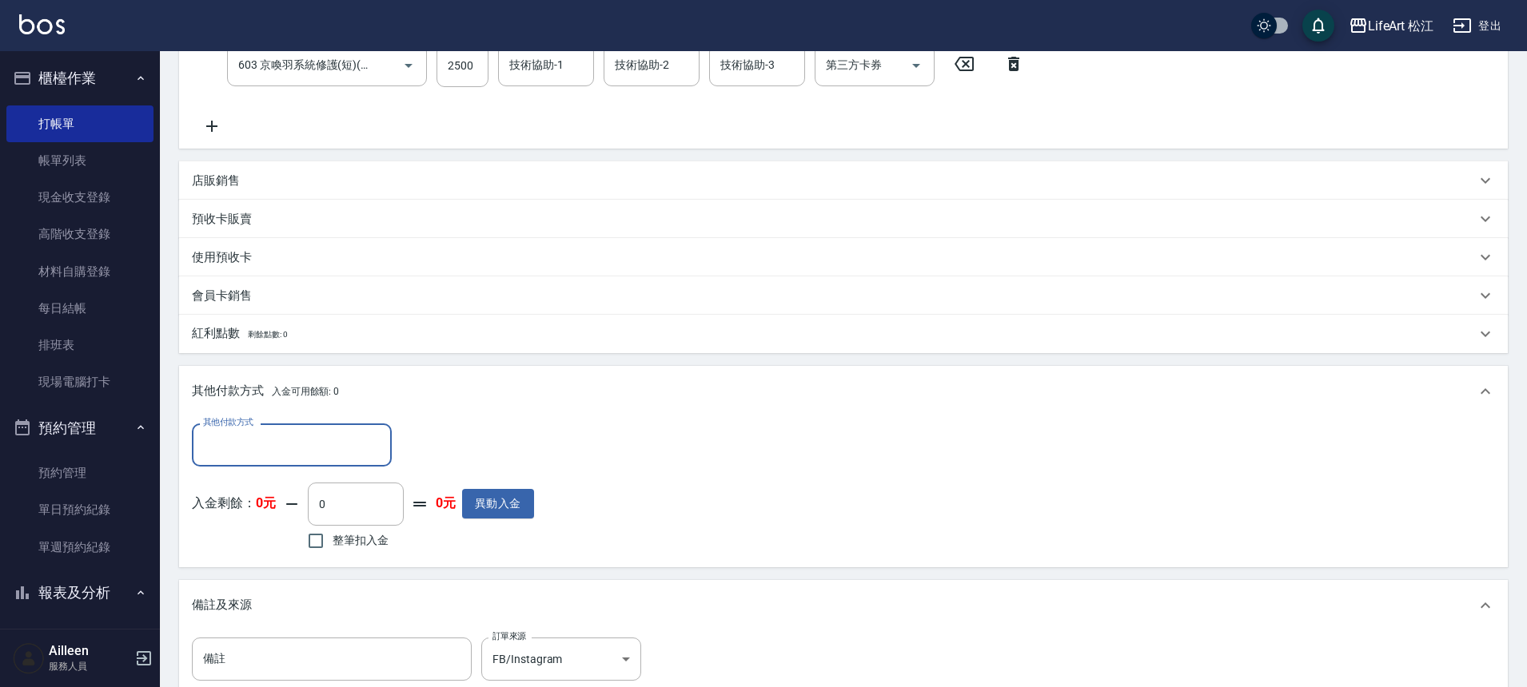
click at [321, 456] on input "其他付款方式" at bounding box center [291, 445] width 185 height 28
click at [301, 558] on span "LinePay" at bounding box center [292, 565] width 200 height 26
type input "LinePay"
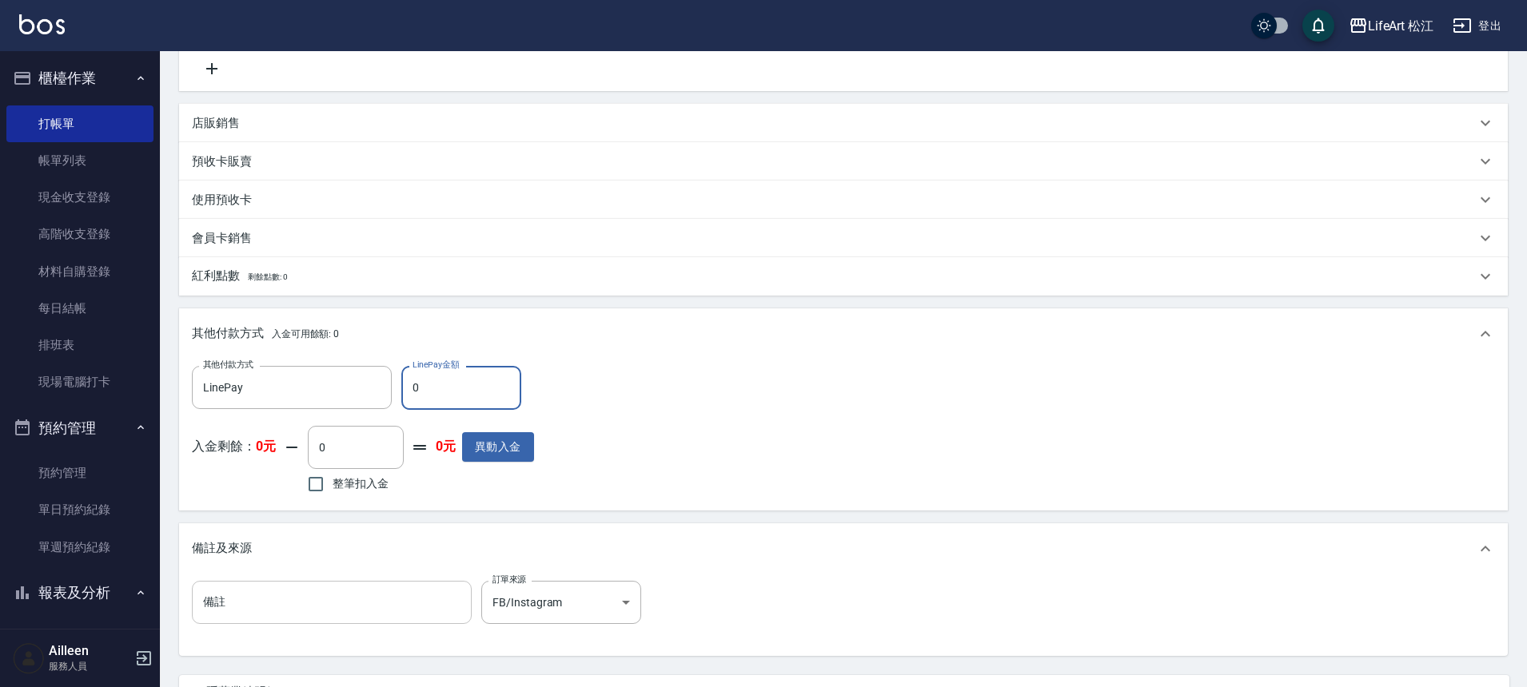
scroll to position [545, 0]
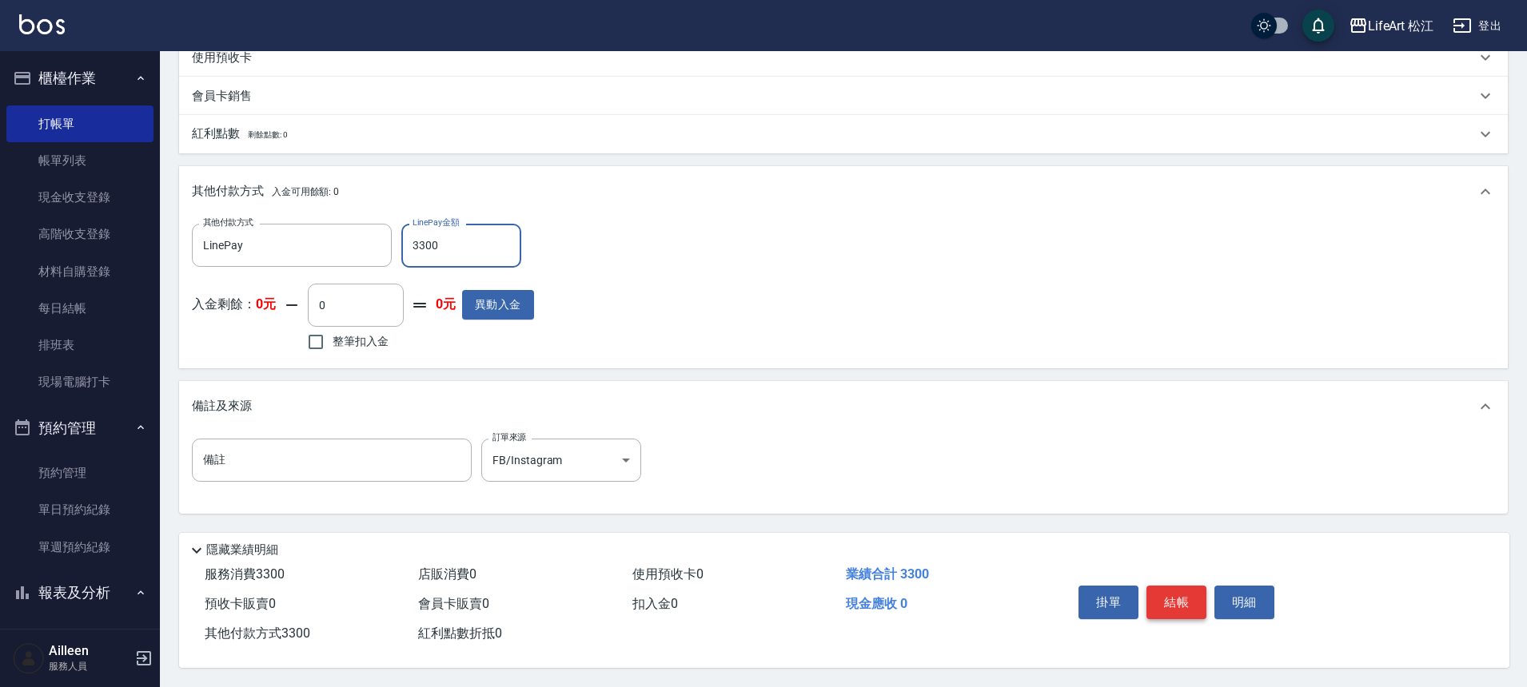
type input "3300"
click at [1169, 602] on button "結帳" at bounding box center [1176, 603] width 60 height 34
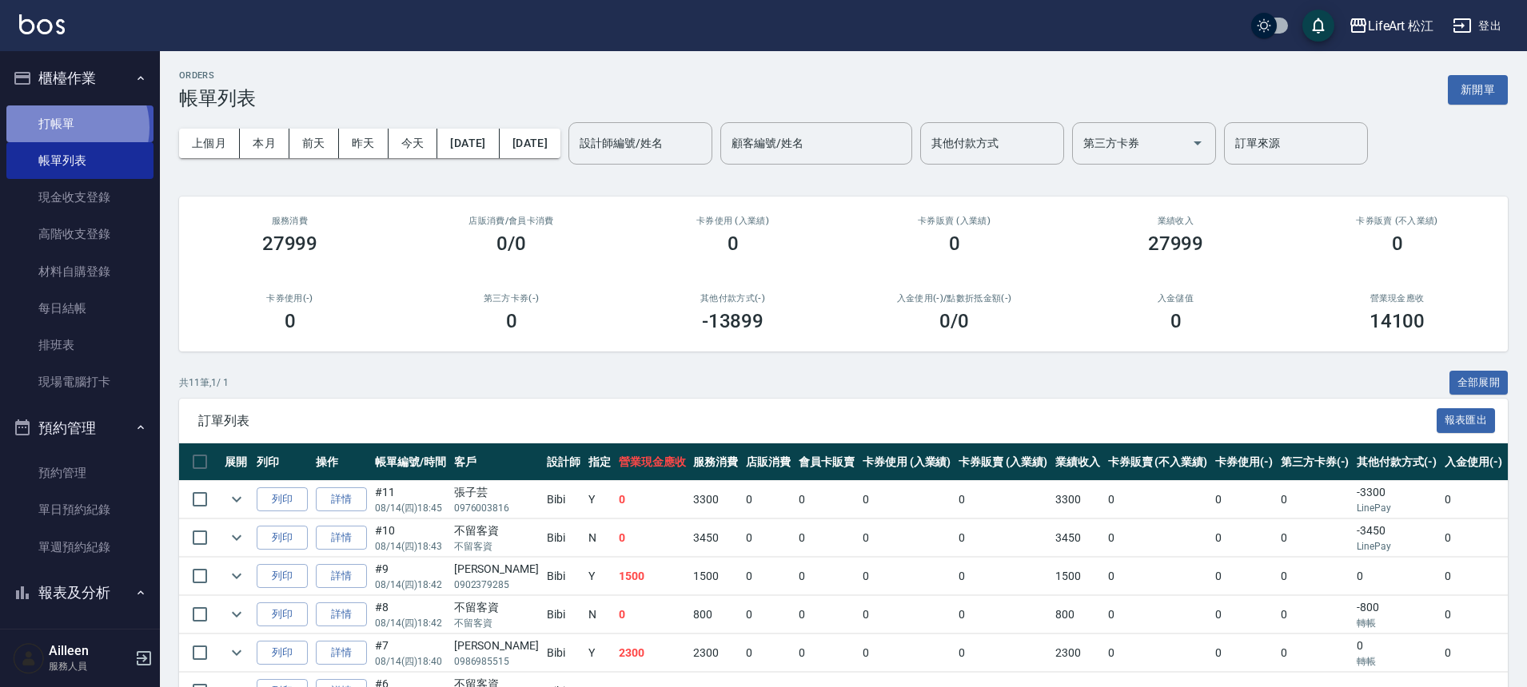
click at [70, 127] on link "打帳單" at bounding box center [79, 124] width 147 height 37
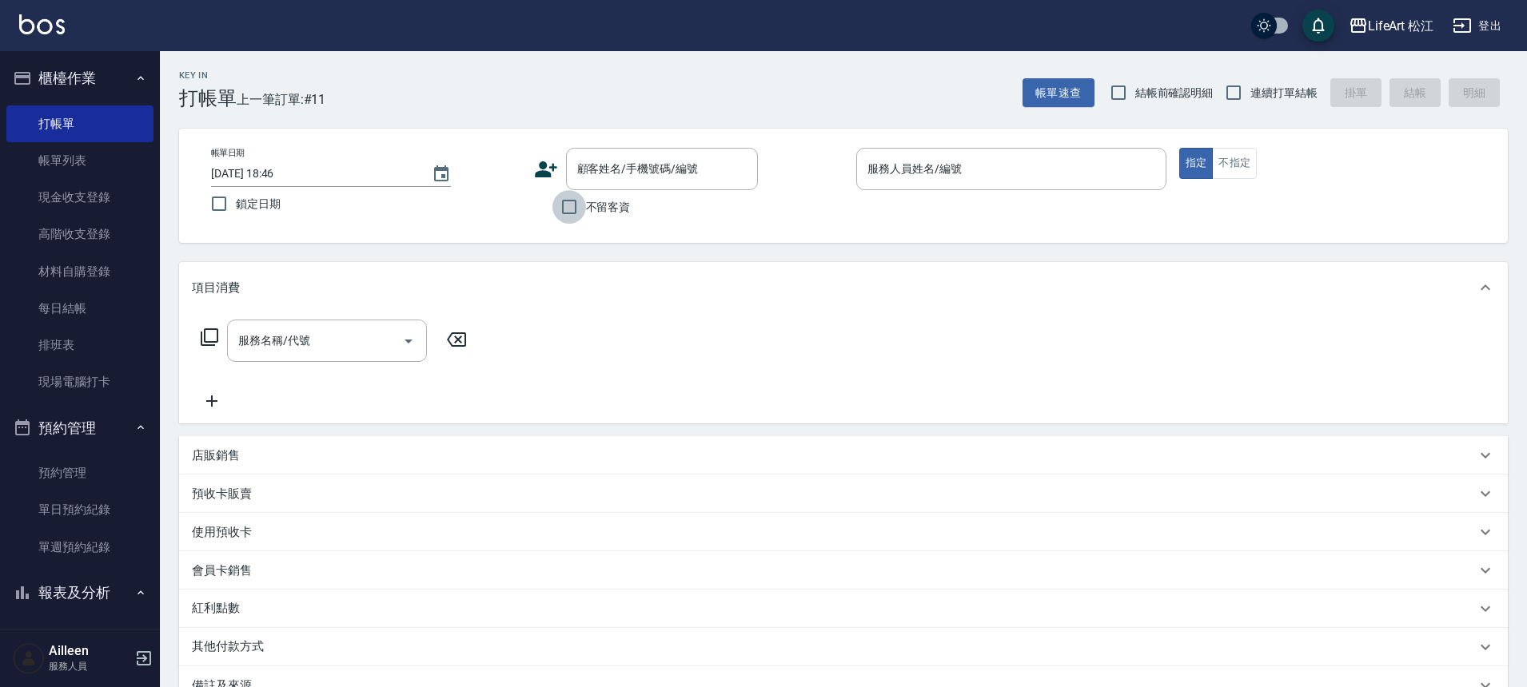
click at [571, 207] on input "不留客資" at bounding box center [569, 207] width 34 height 34
checkbox input "true"
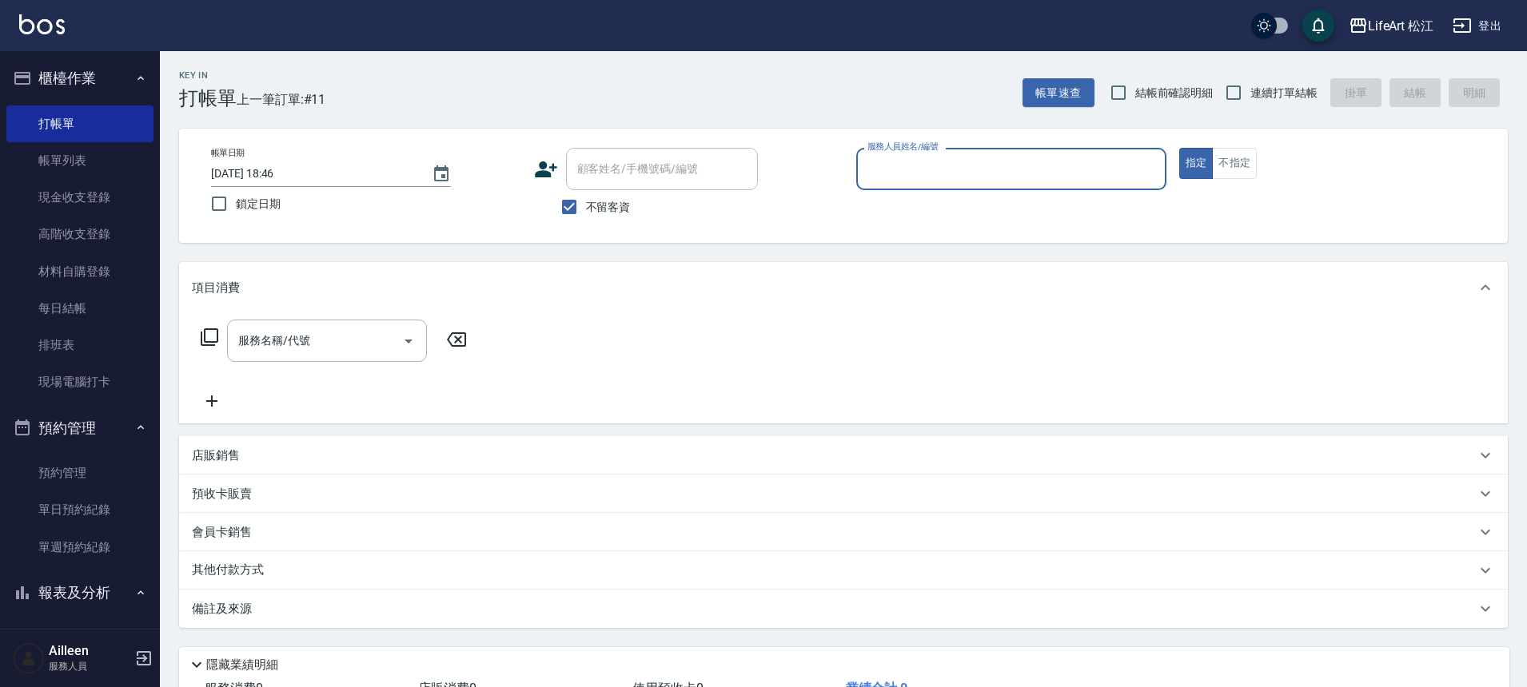
click at [1095, 175] on input "服務人員姓名/編號" at bounding box center [1011, 169] width 296 height 28
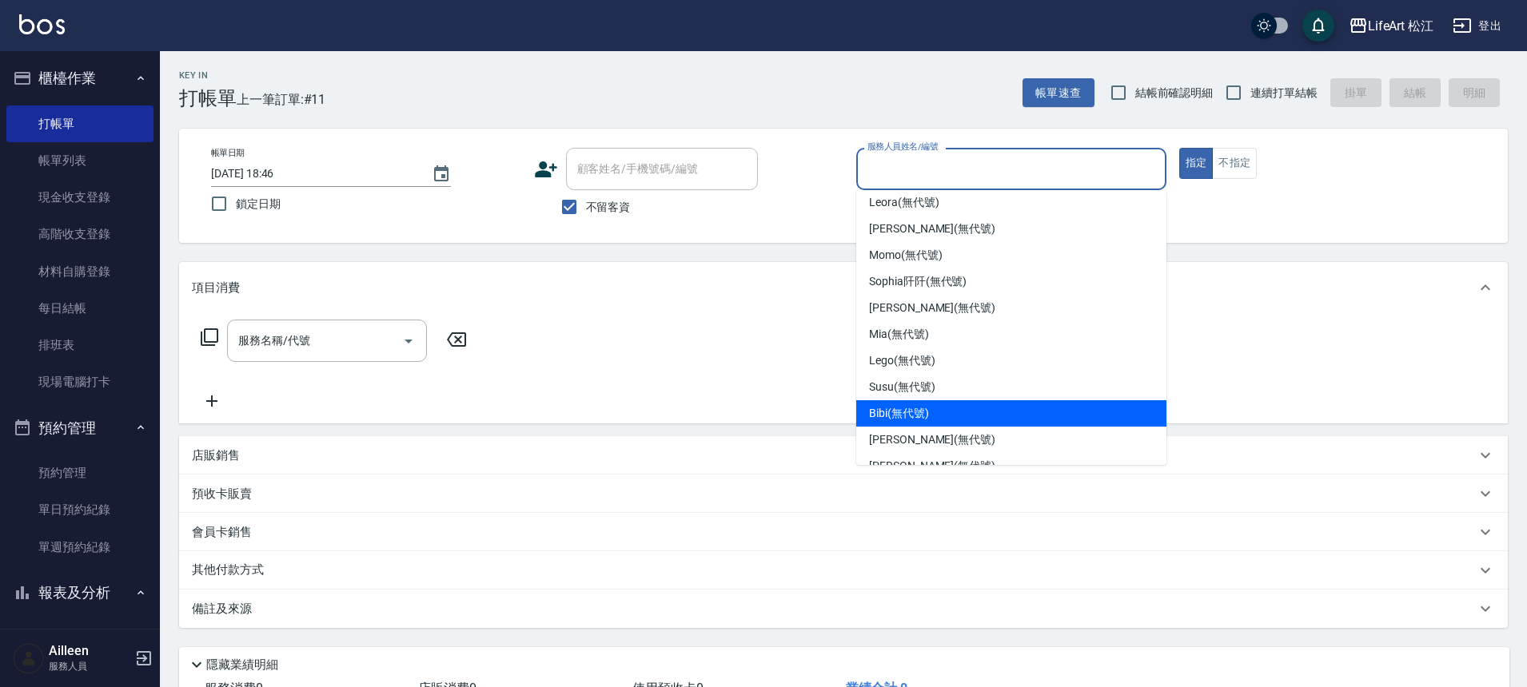
scroll to position [141, 0]
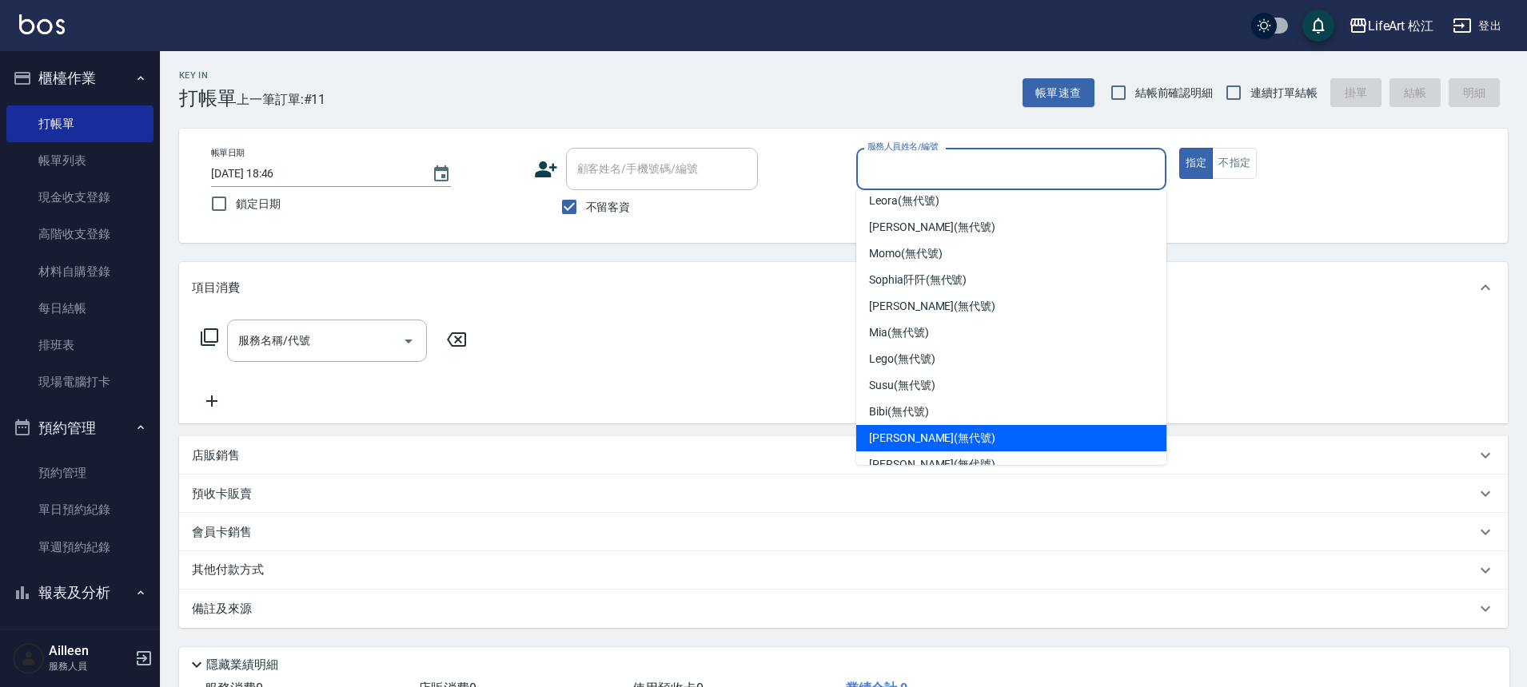
click at [1001, 428] on div "[PERSON_NAME] (無代號)" at bounding box center [1011, 438] width 310 height 26
type input "[PERSON_NAME](無代號)"
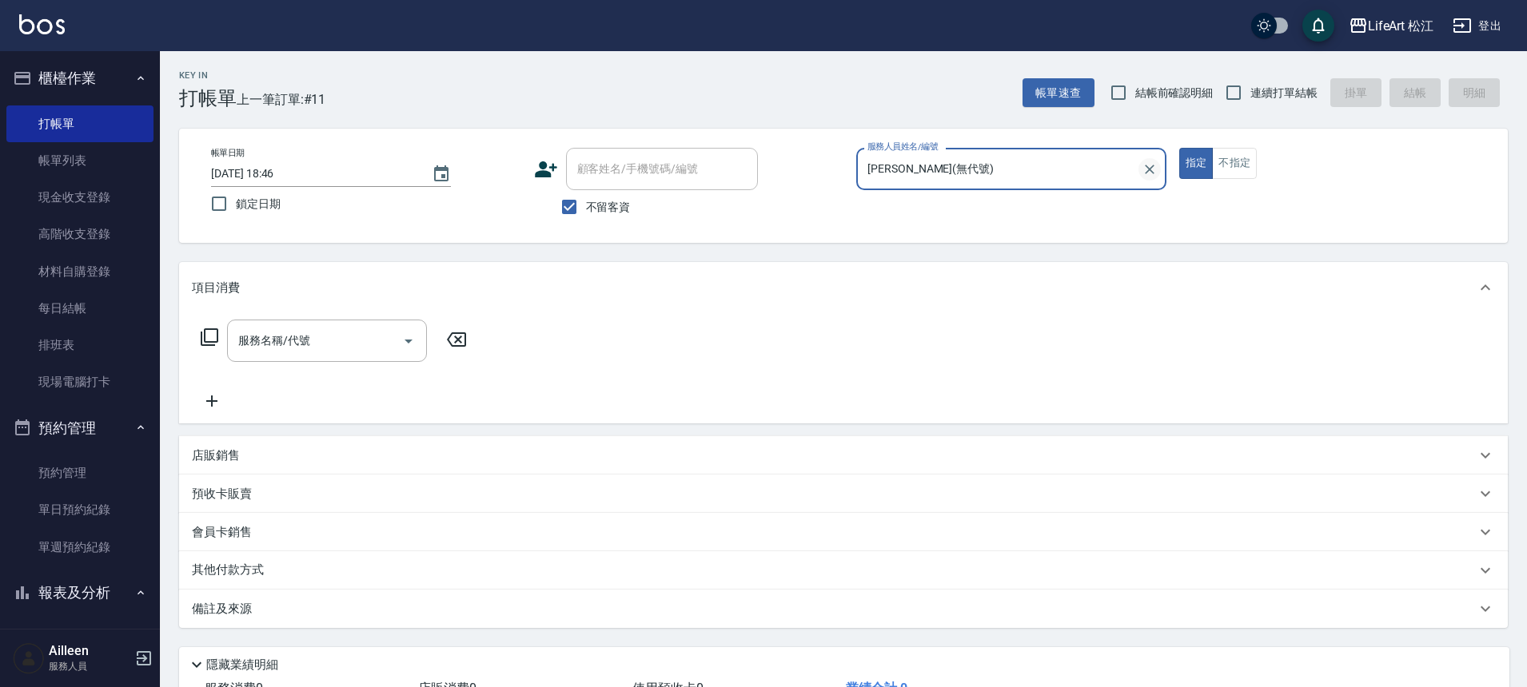
click at [1151, 171] on icon "Clear" at bounding box center [1150, 170] width 10 height 10
click at [1037, 171] on input "服務人員姓名/編號" at bounding box center [1011, 169] width 296 height 28
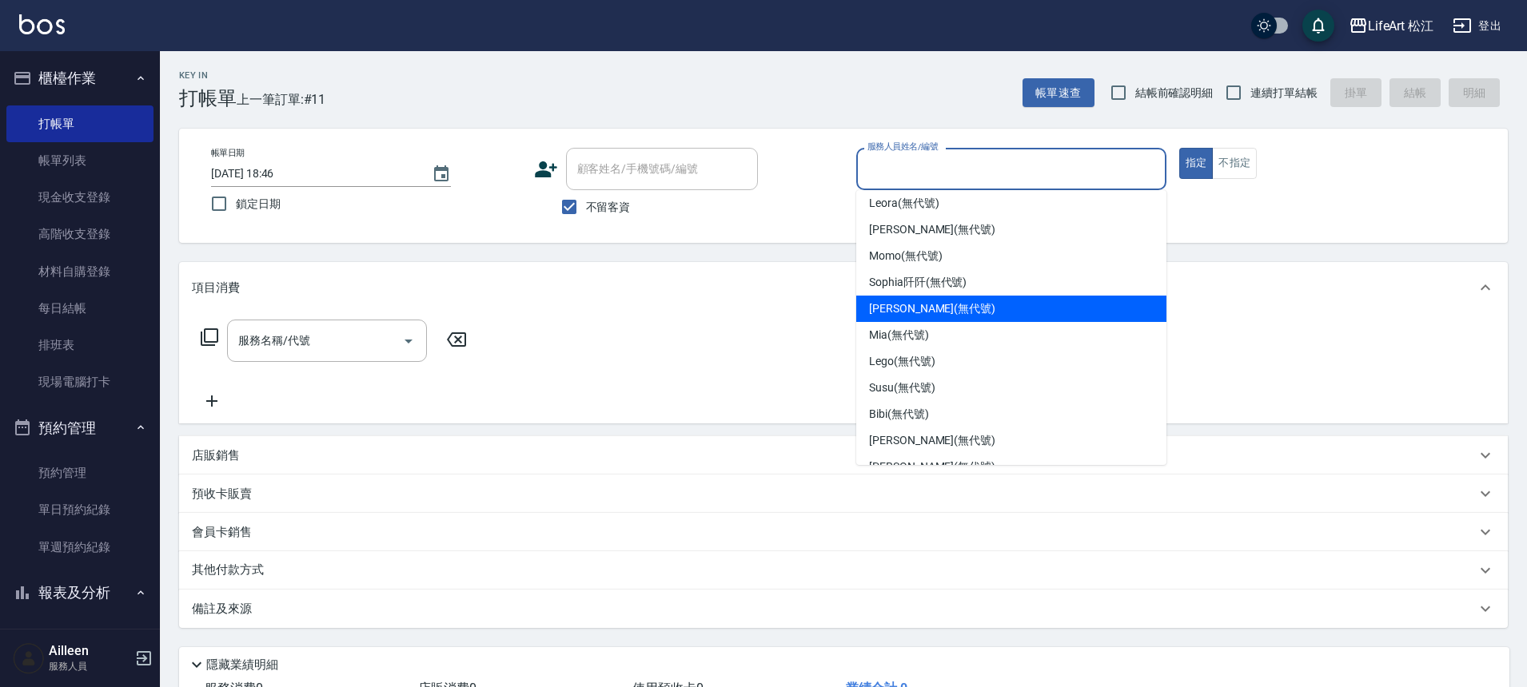
scroll to position [186, 0]
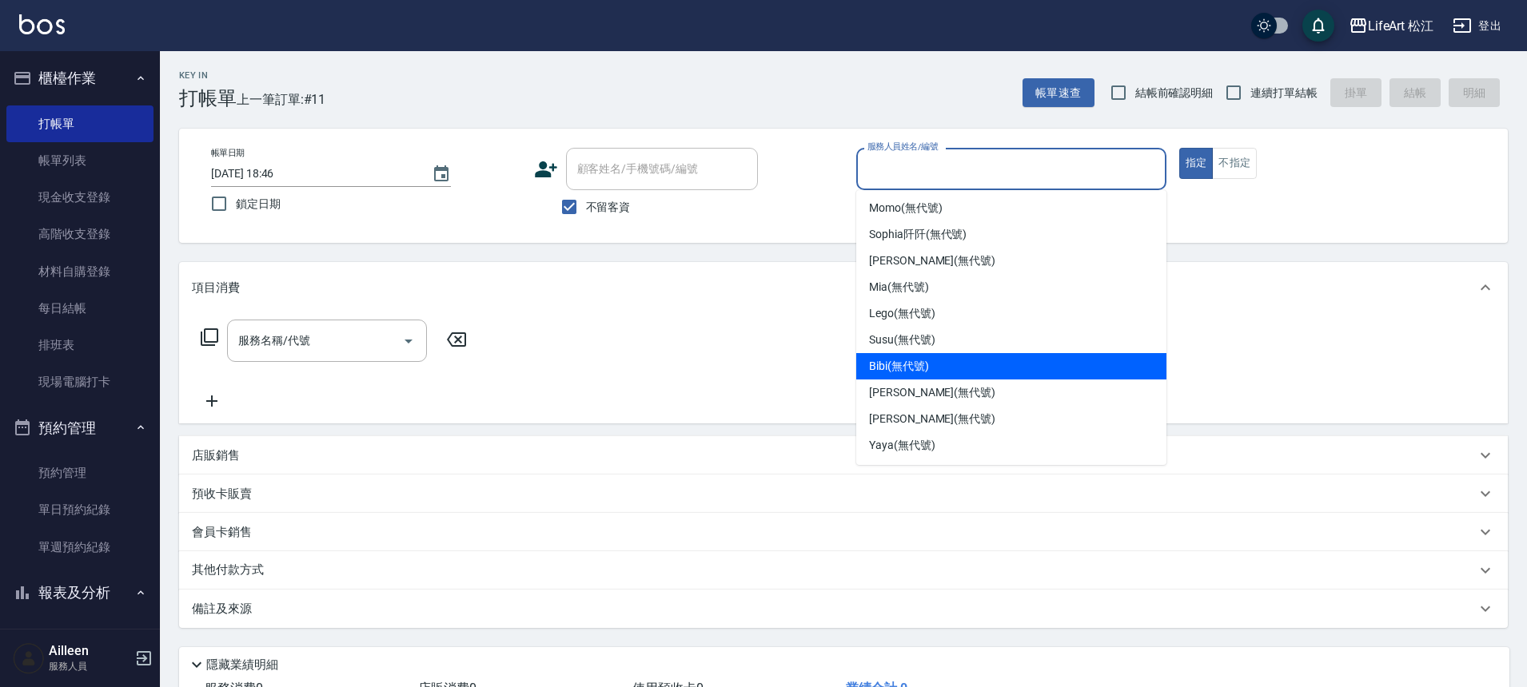
click at [993, 369] on div "Bibi (無代號)" at bounding box center [1011, 366] width 310 height 26
type input "Bibi(無代號)"
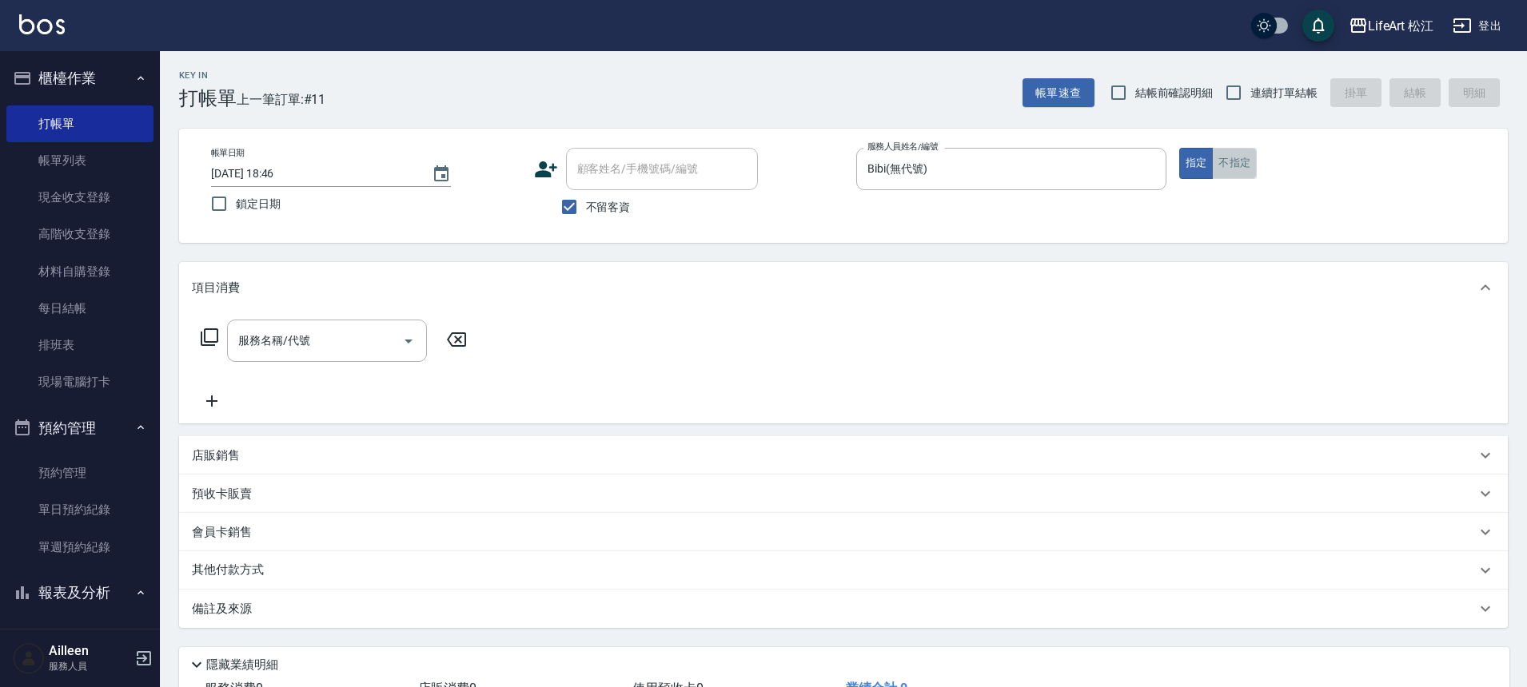
click at [1224, 152] on button "不指定" at bounding box center [1234, 163] width 45 height 31
click at [321, 352] on input "服務名稱/代號" at bounding box center [314, 341] width 161 height 28
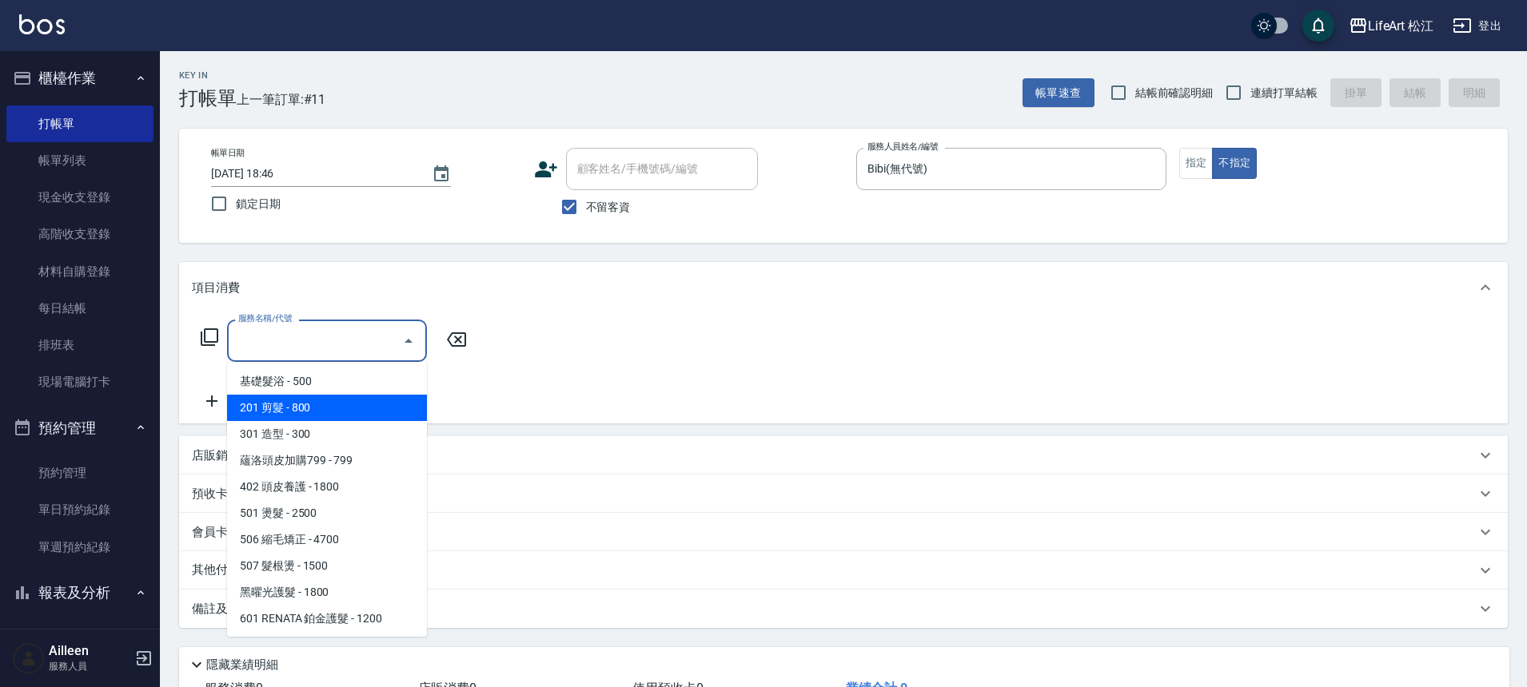
click at [349, 405] on span "201 剪髮 - 800" at bounding box center [327, 408] width 200 height 26
type input "201 剪髮(201)"
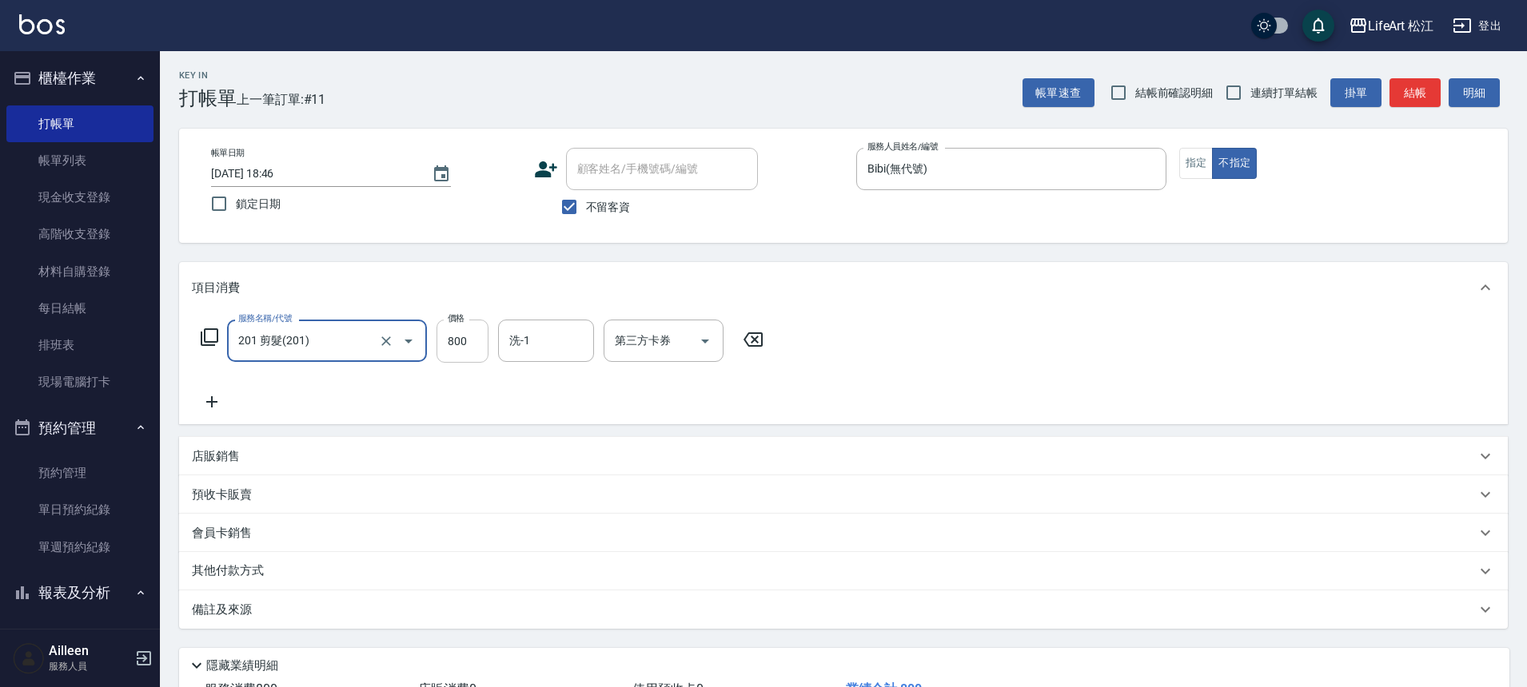
click at [473, 354] on input "800" at bounding box center [462, 341] width 52 height 43
type input "1100"
click at [305, 602] on div "備註及來源" at bounding box center [834, 610] width 1284 height 17
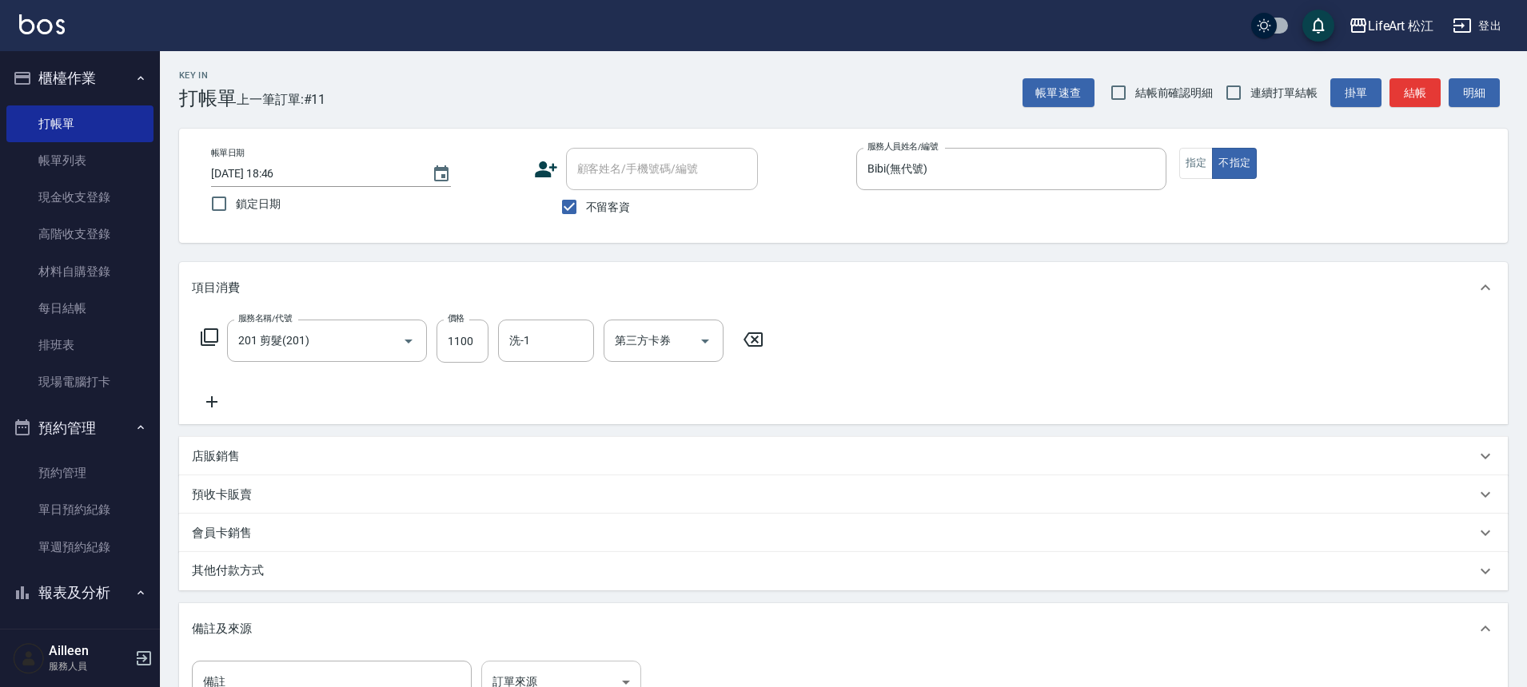
scroll to position [17, 0]
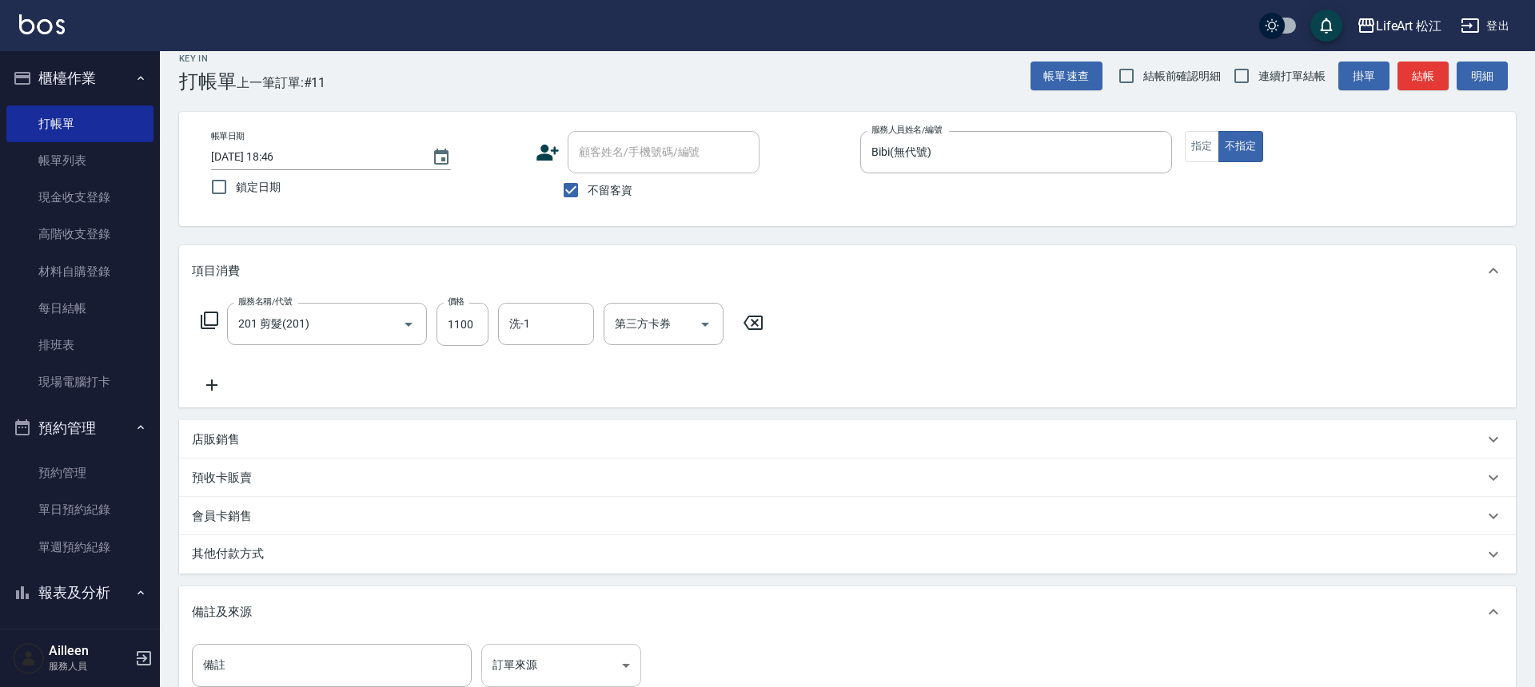
click at [519, 675] on body "LifeArt 松江 登出 櫃檯作業 打帳單 帳單列表 現金收支登錄 高階收支登錄 材料自購登錄 每日結帳 排班表 現場電腦打卡 預約管理 預約管理 單日預約…" at bounding box center [767, 438] width 1535 height 910
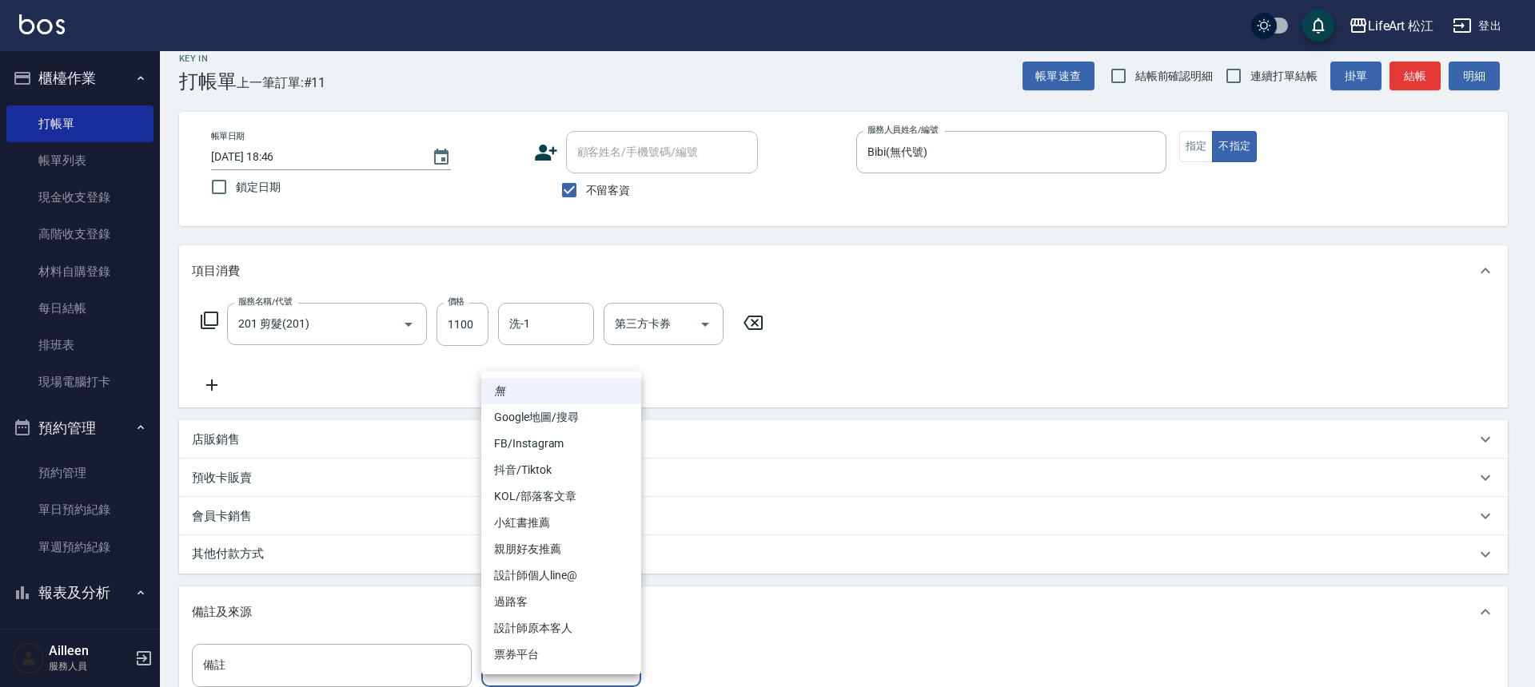
click at [577, 603] on li "過路客" at bounding box center [561, 602] width 160 height 26
type input "過路客"
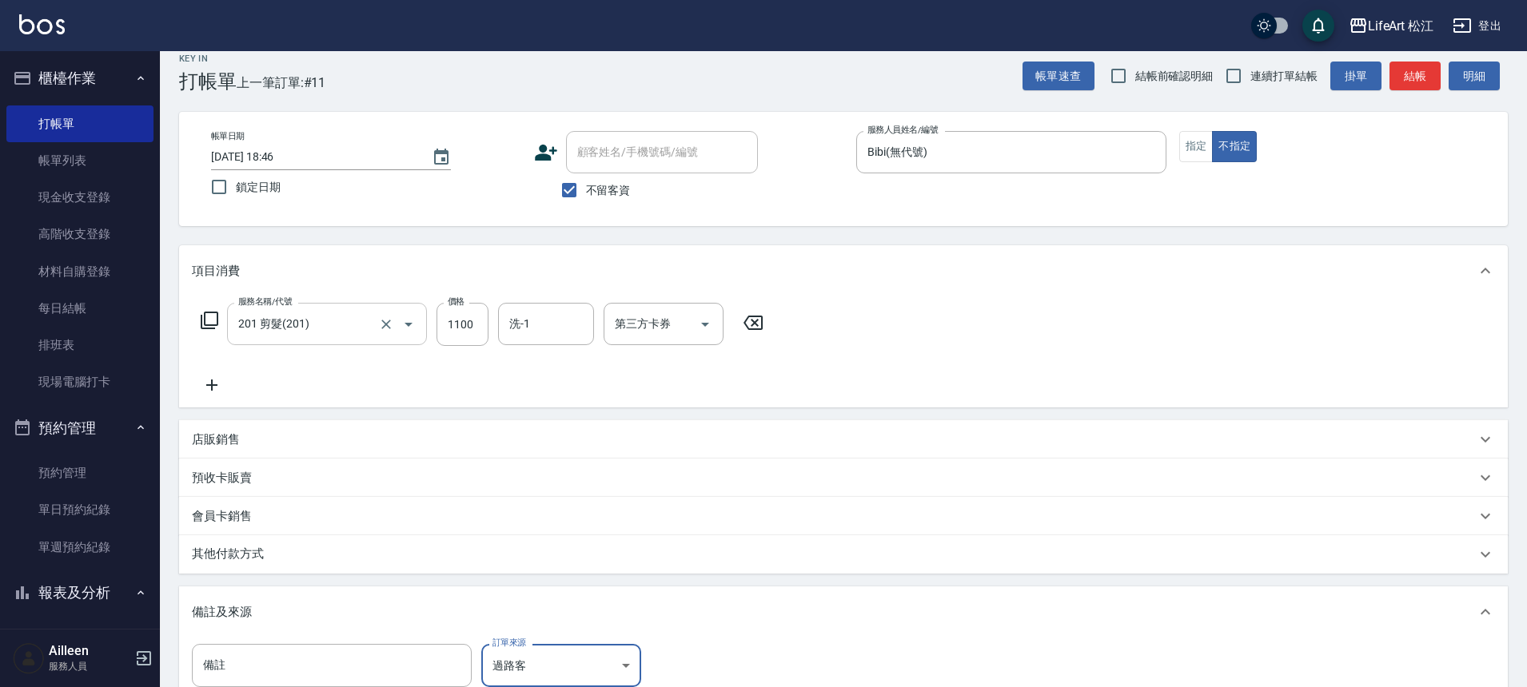
click at [342, 329] on input "201 剪髮(201)" at bounding box center [304, 324] width 141 height 28
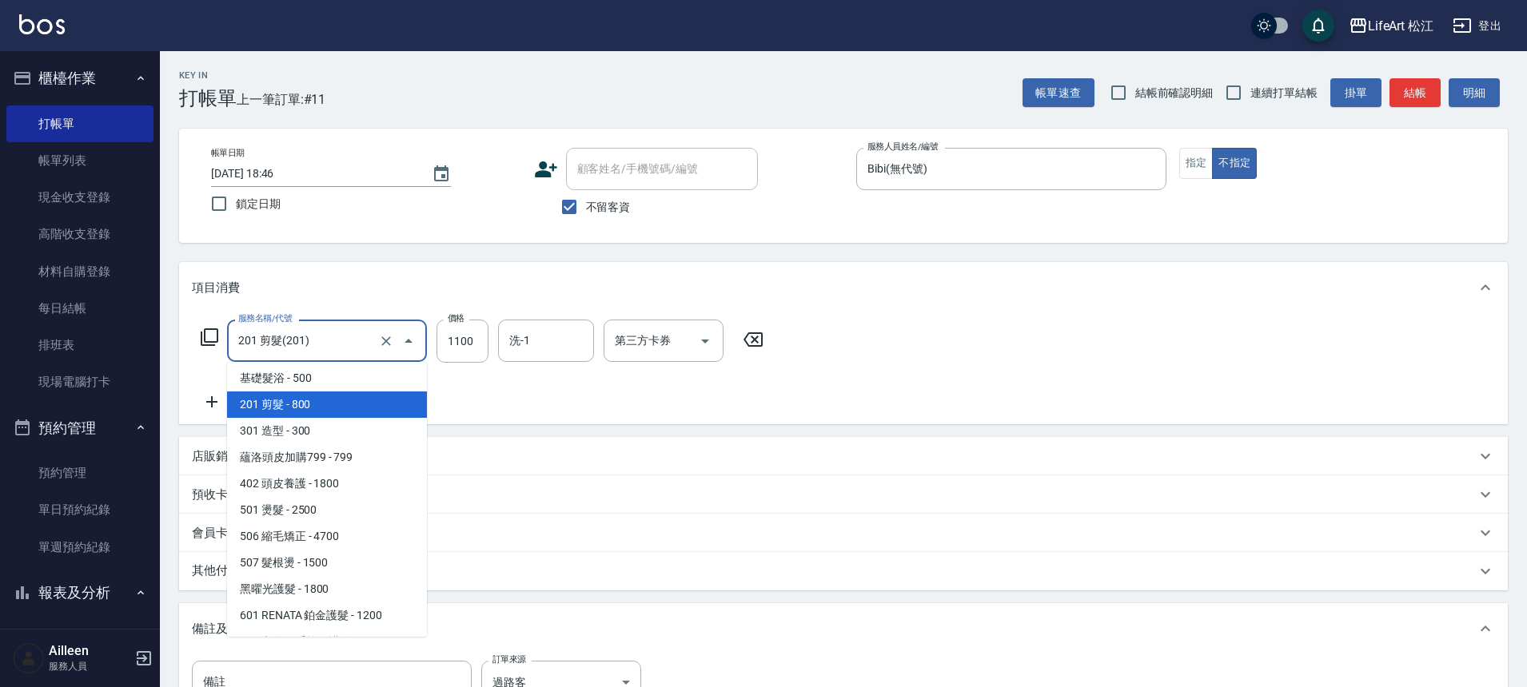
scroll to position [0, 0]
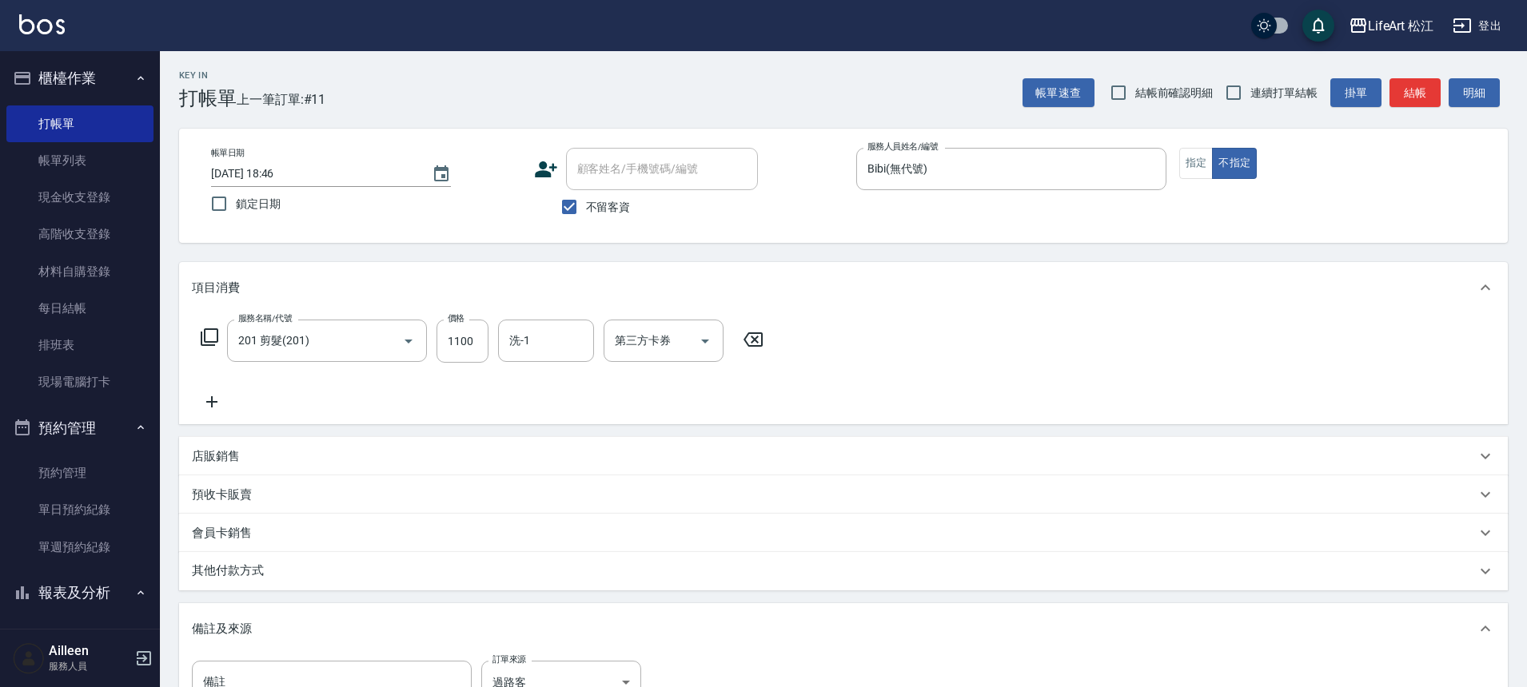
click at [648, 622] on div "備註及來源" at bounding box center [834, 629] width 1284 height 17
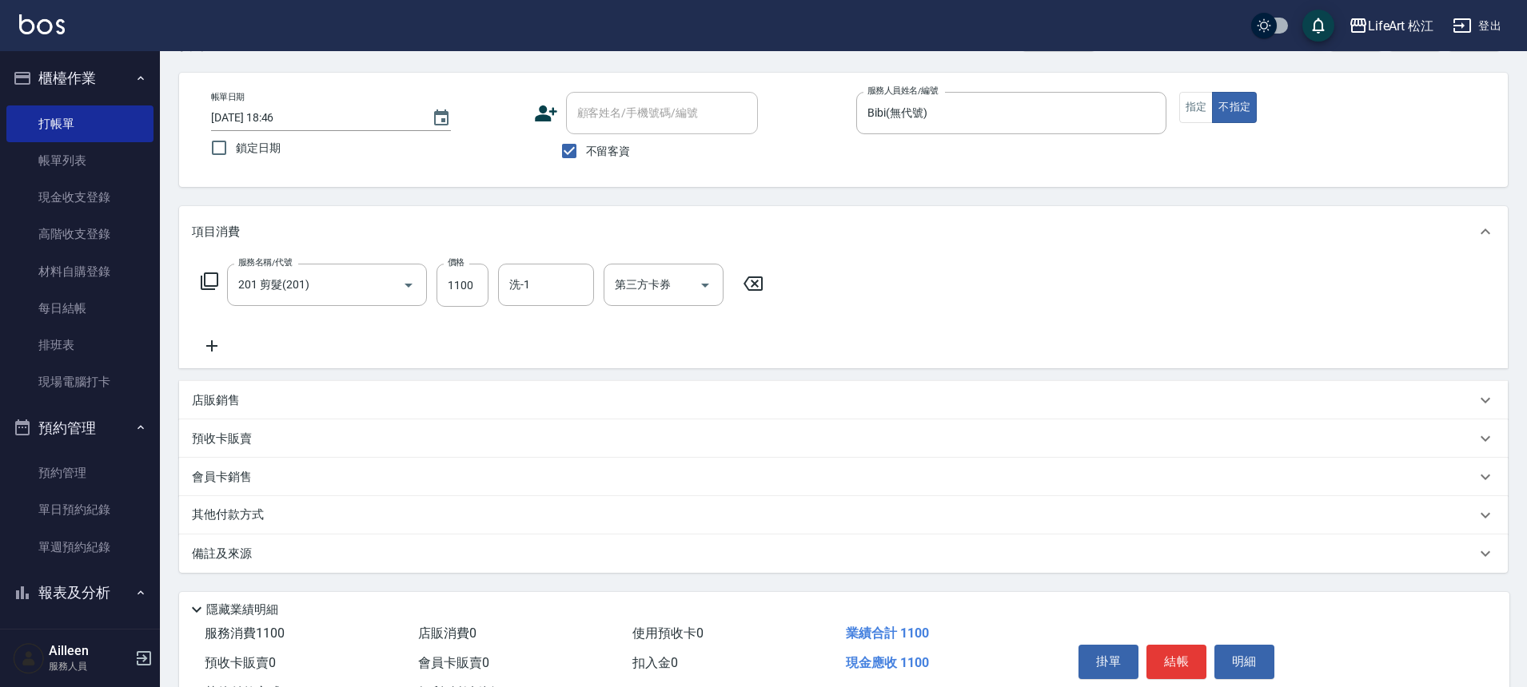
scroll to position [122, 0]
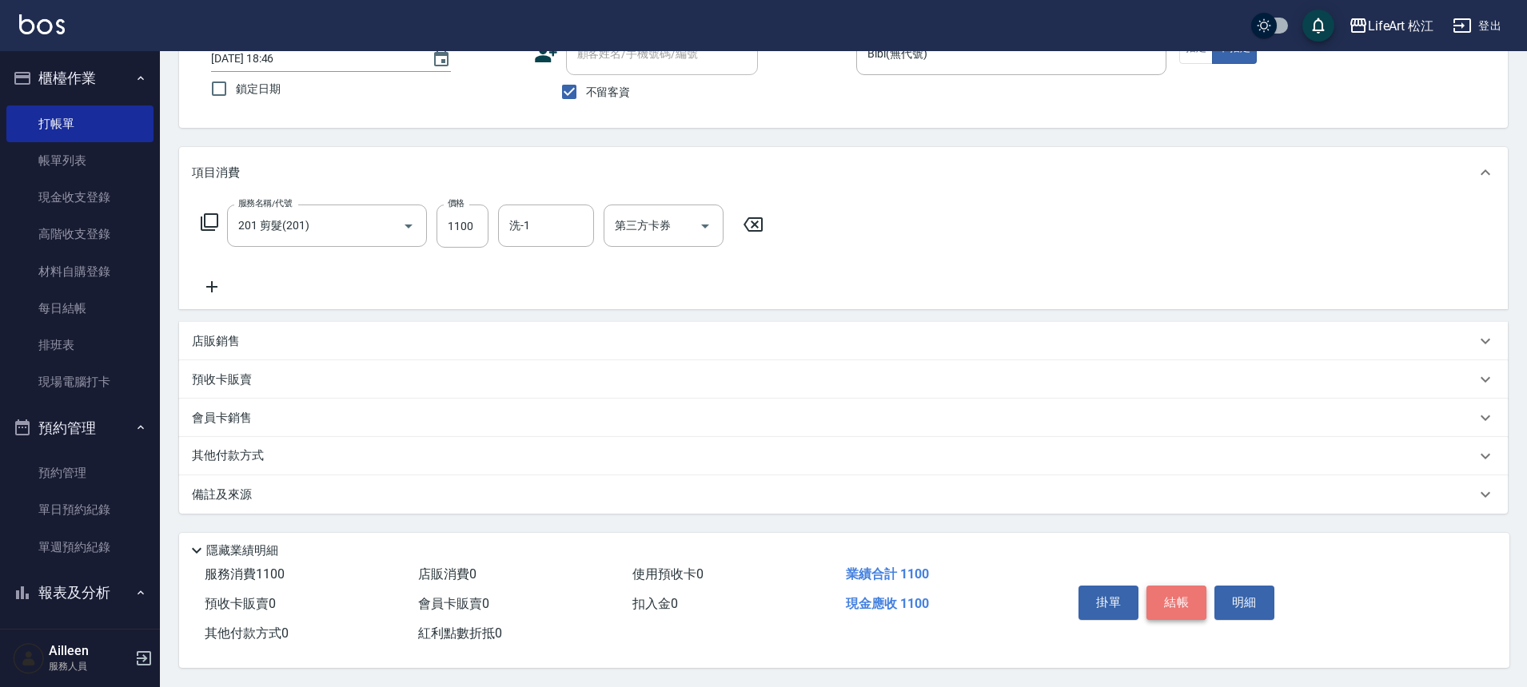
click at [1169, 589] on button "結帳" at bounding box center [1176, 603] width 60 height 34
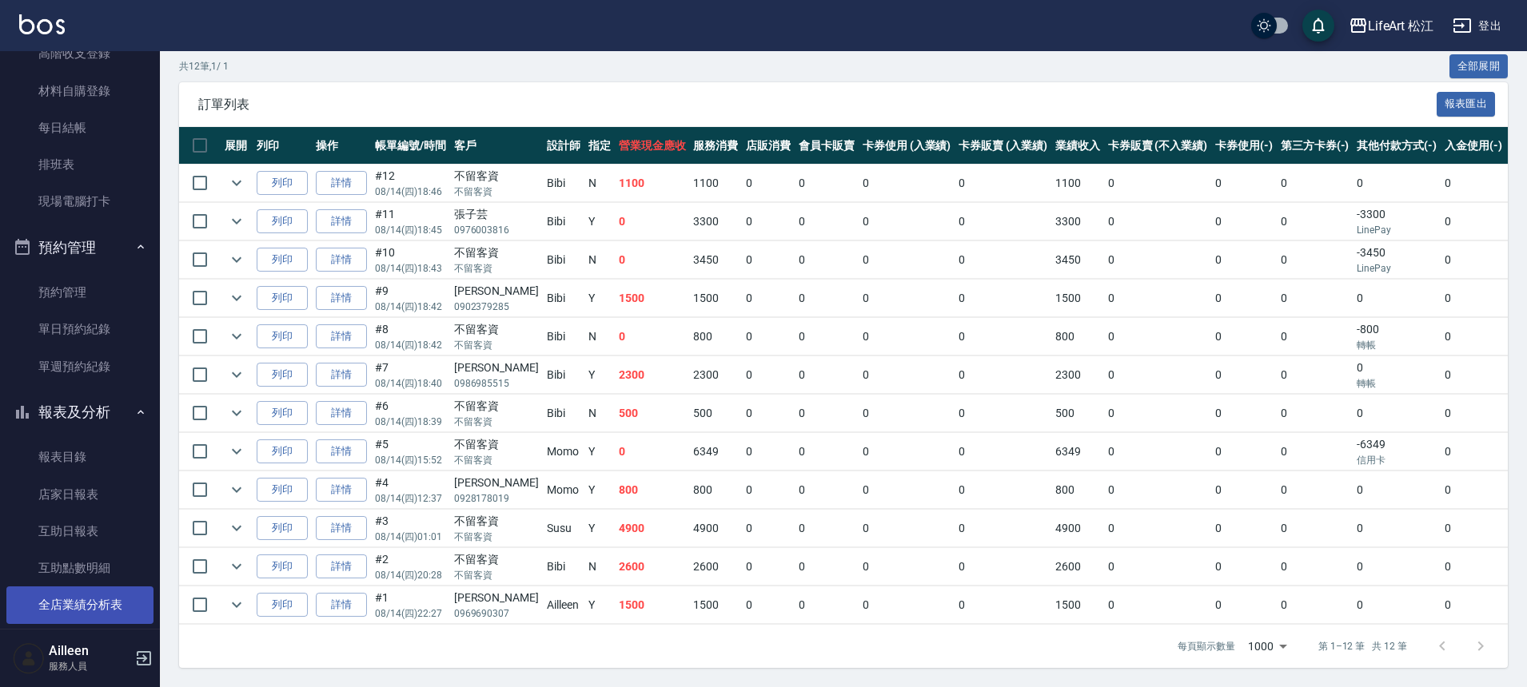
scroll to position [181, 0]
click at [97, 603] on link "全店業績分析表" at bounding box center [79, 604] width 147 height 37
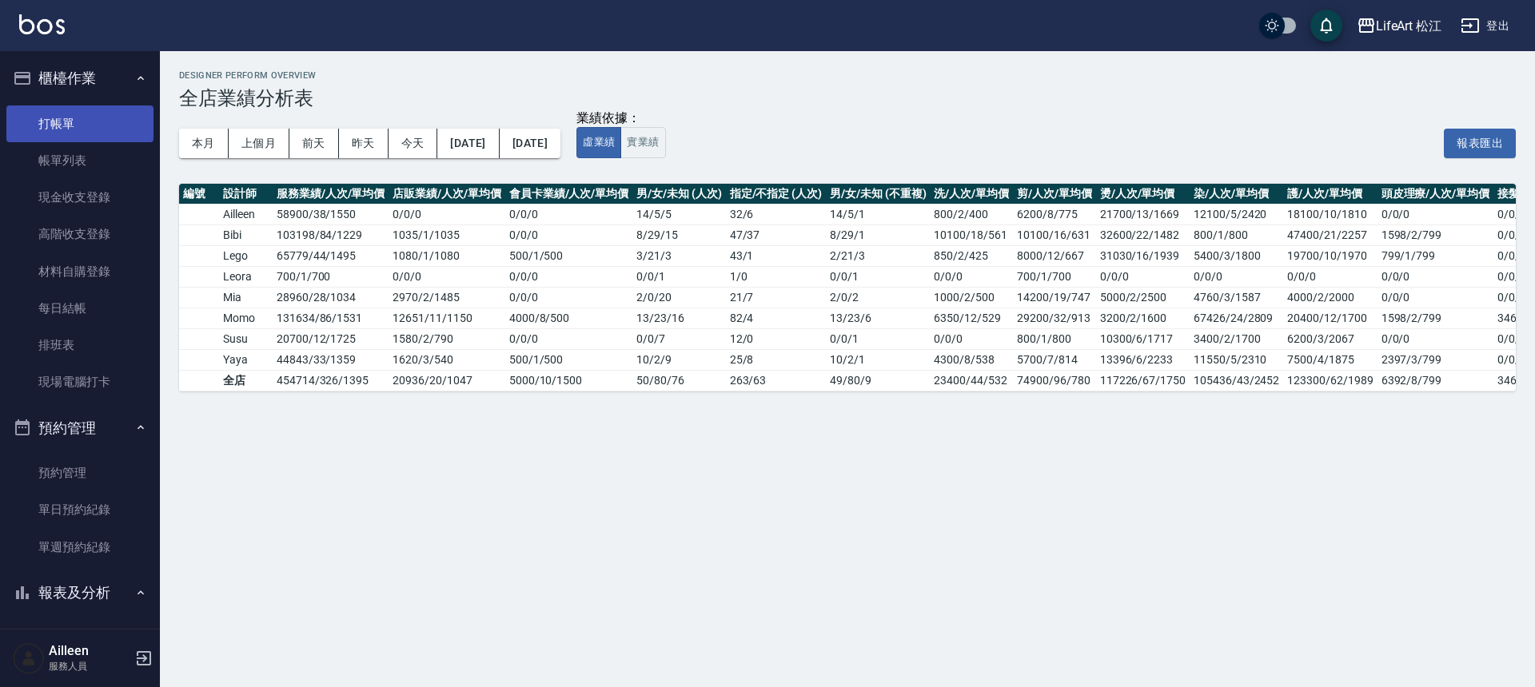
click at [130, 117] on link "打帳單" at bounding box center [79, 124] width 147 height 37
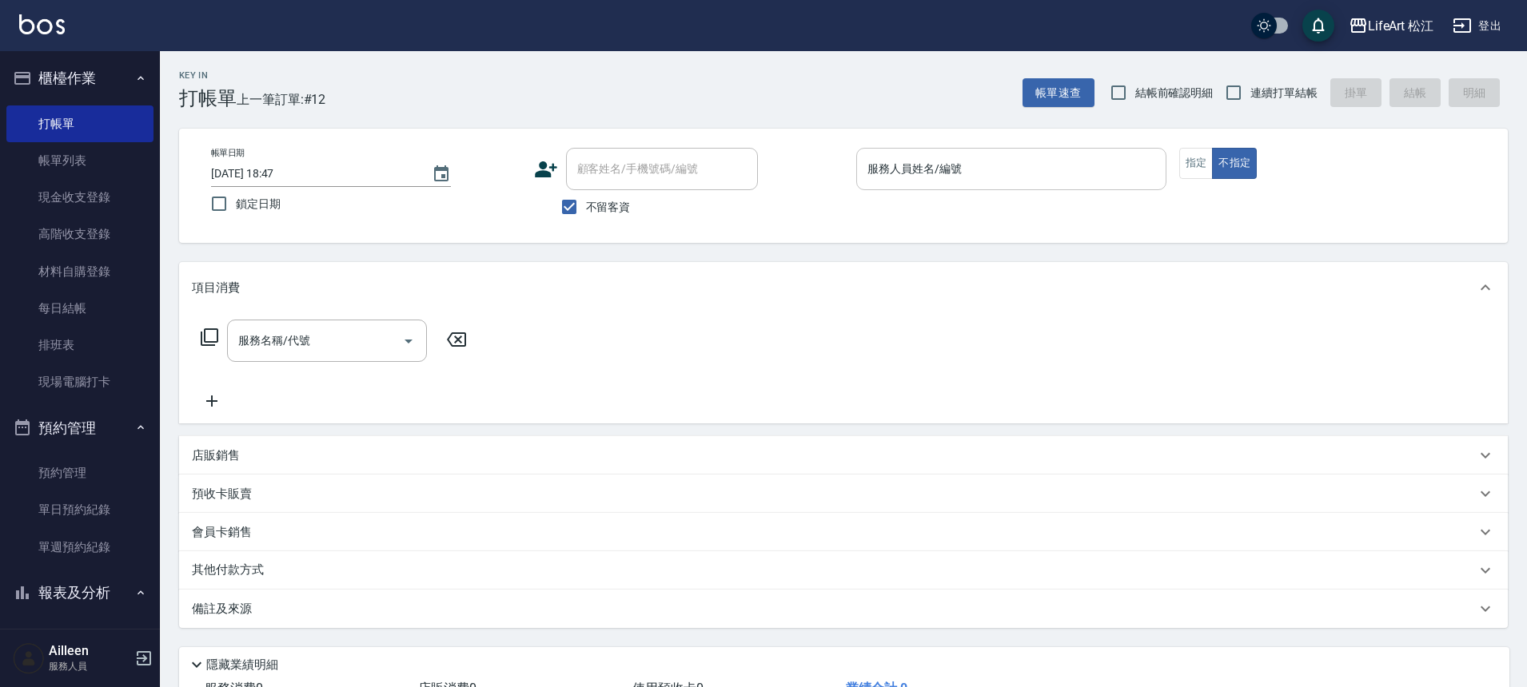
click at [906, 176] on input "服務人員姓名/編號" at bounding box center [1011, 169] width 296 height 28
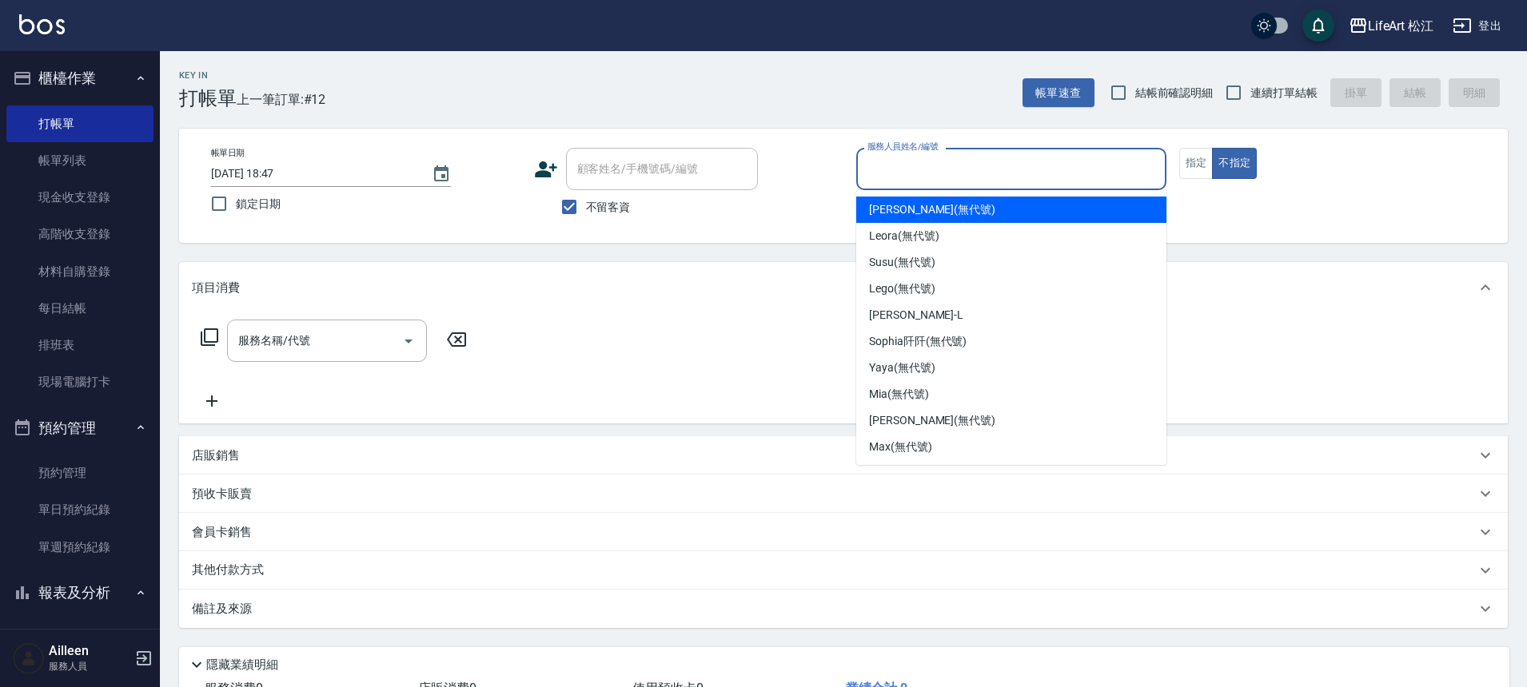
click at [607, 208] on span "不留客資" at bounding box center [608, 207] width 45 height 17
click at [586, 208] on input "不留客資" at bounding box center [569, 207] width 34 height 34
checkbox input "false"
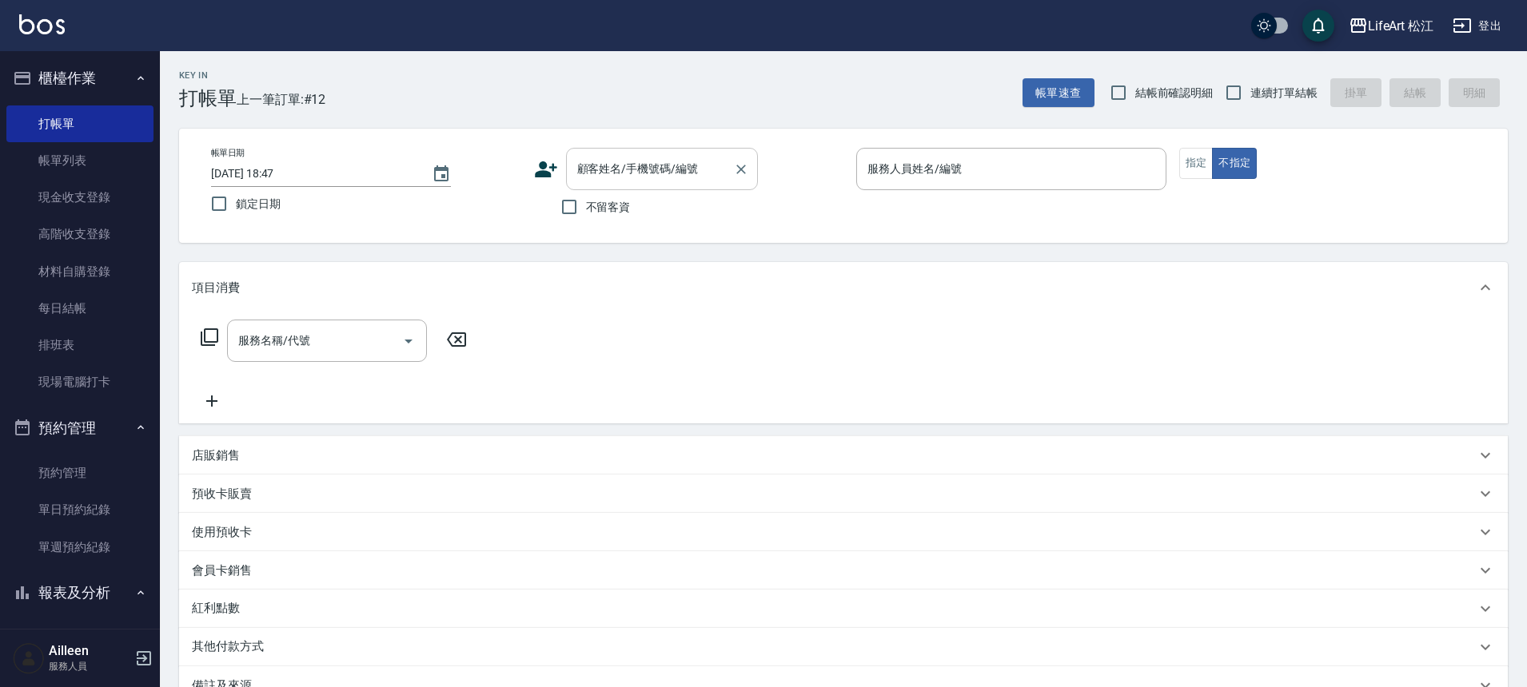
click at [638, 169] on div "顧客姓名/手機號碼/編號 顧客姓名/手機號碼/編號" at bounding box center [662, 169] width 192 height 42
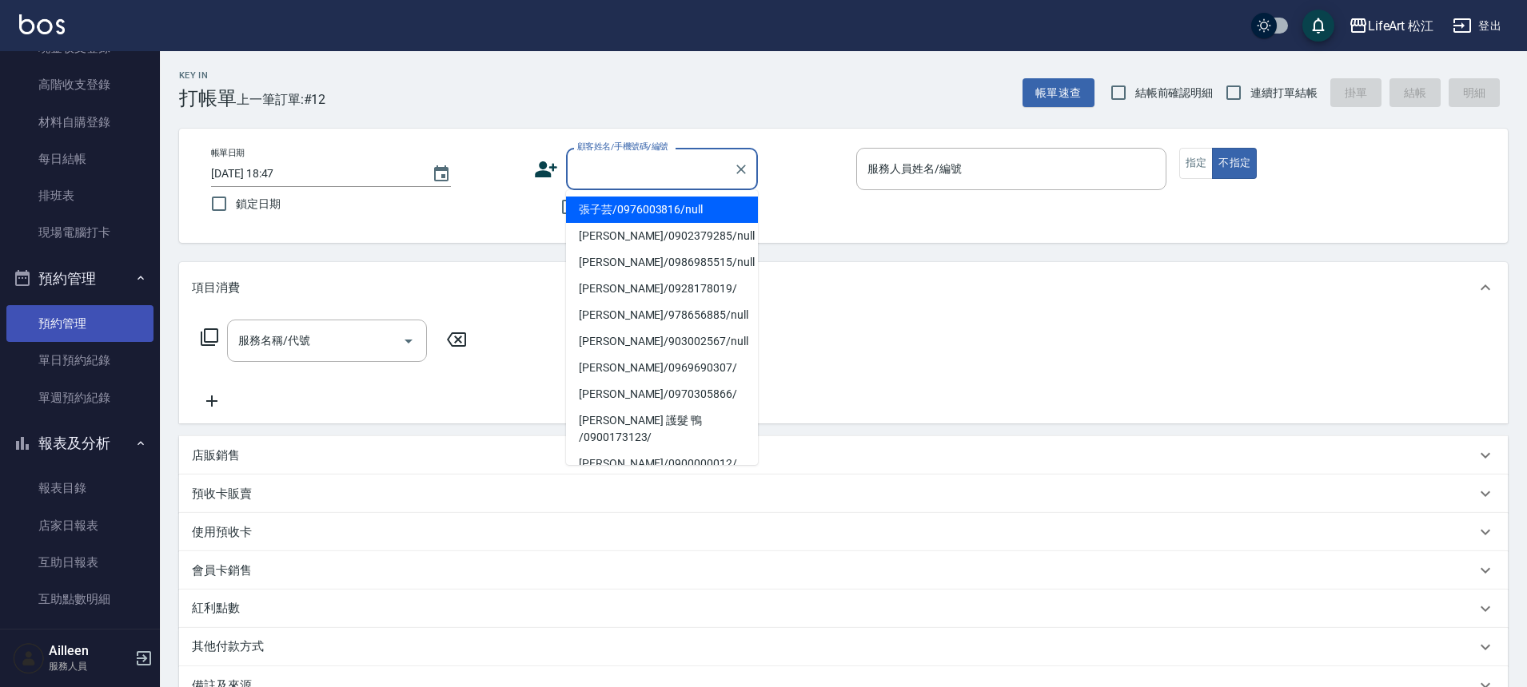
scroll to position [193, 0]
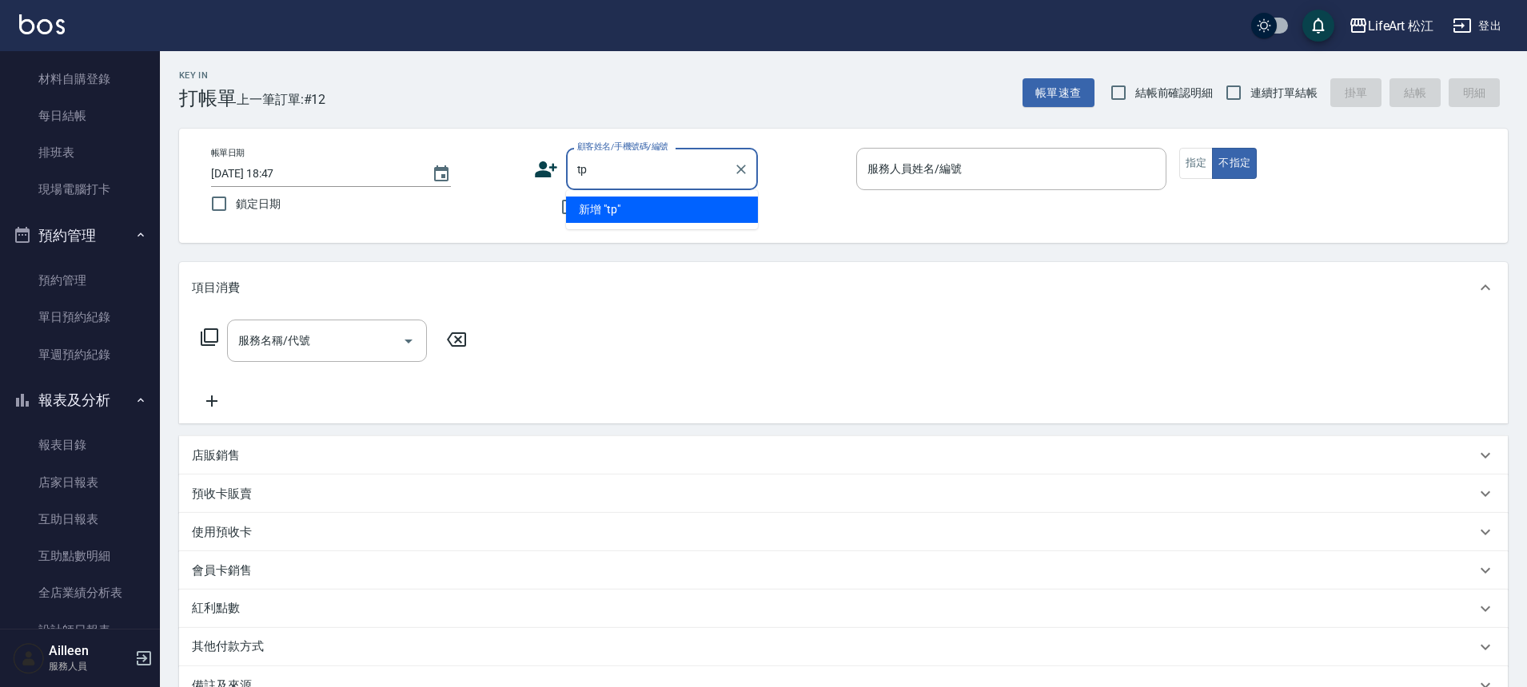
type input "t"
type input "[PERSON_NAME]"
click at [735, 169] on icon "Clear" at bounding box center [741, 169] width 16 height 16
click at [736, 169] on icon "Clear" at bounding box center [741, 169] width 16 height 16
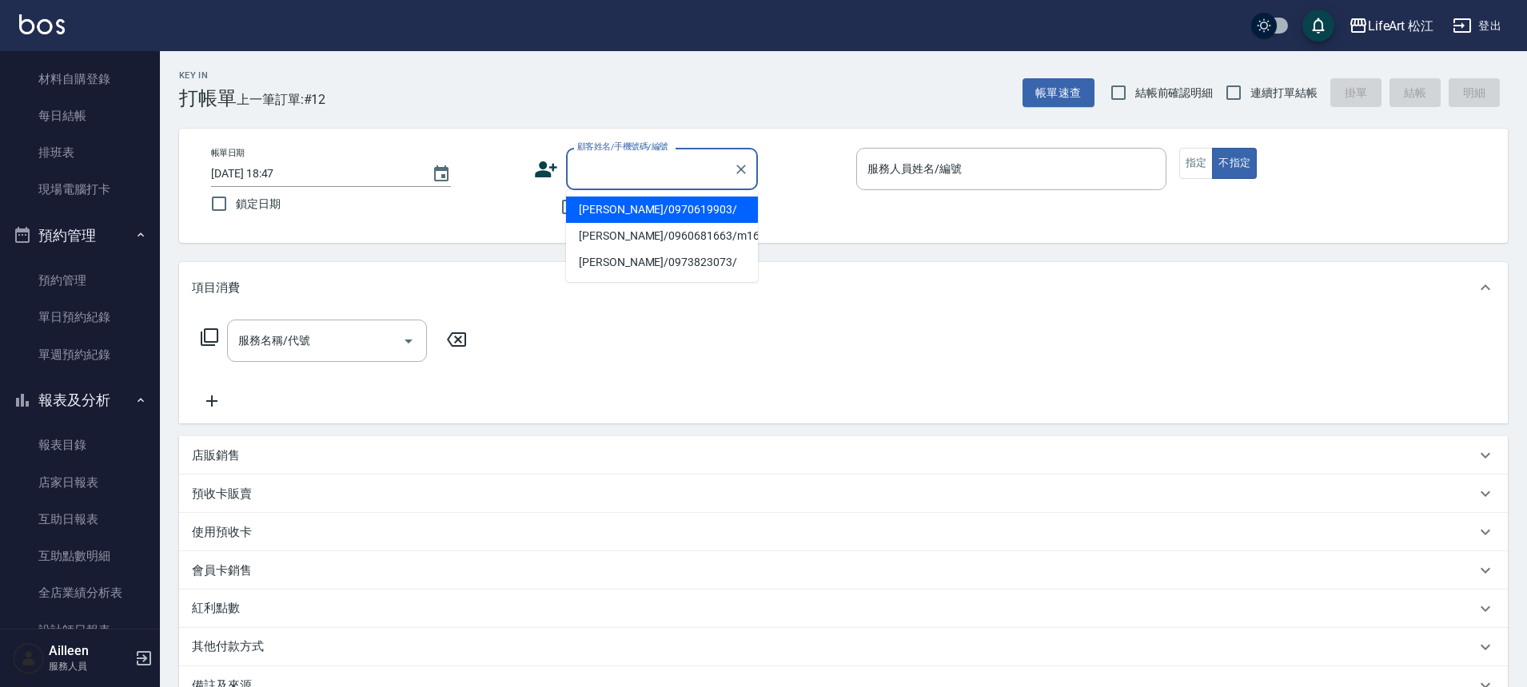
click at [709, 111] on div "Key In 打帳單 上一筆訂單:#12 帳單速查 結帳前確認明細 連續打單結帳 掛單 結帳 明細 帳單日期 [DATE] 18:47 鎖定日期 顧客姓名/手…" at bounding box center [843, 464] width 1367 height 827
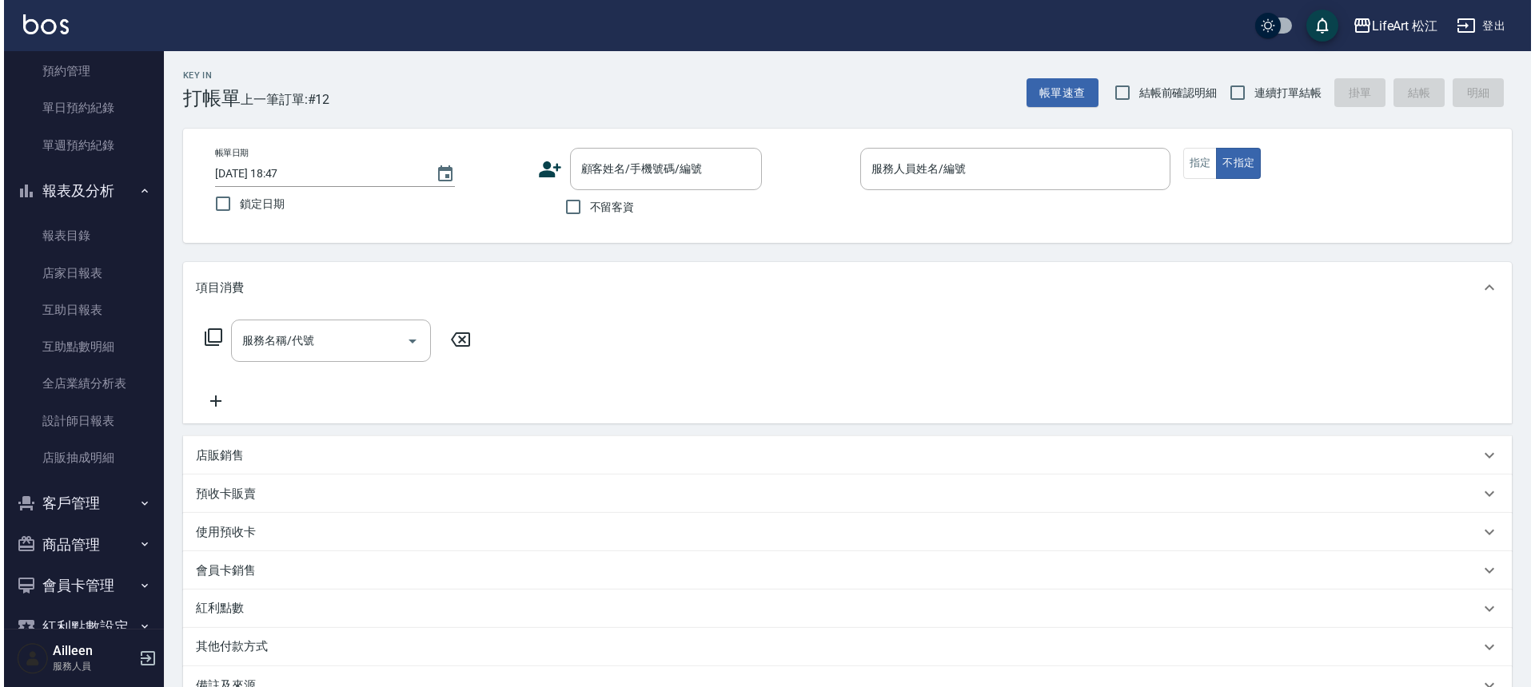
scroll to position [440, 0]
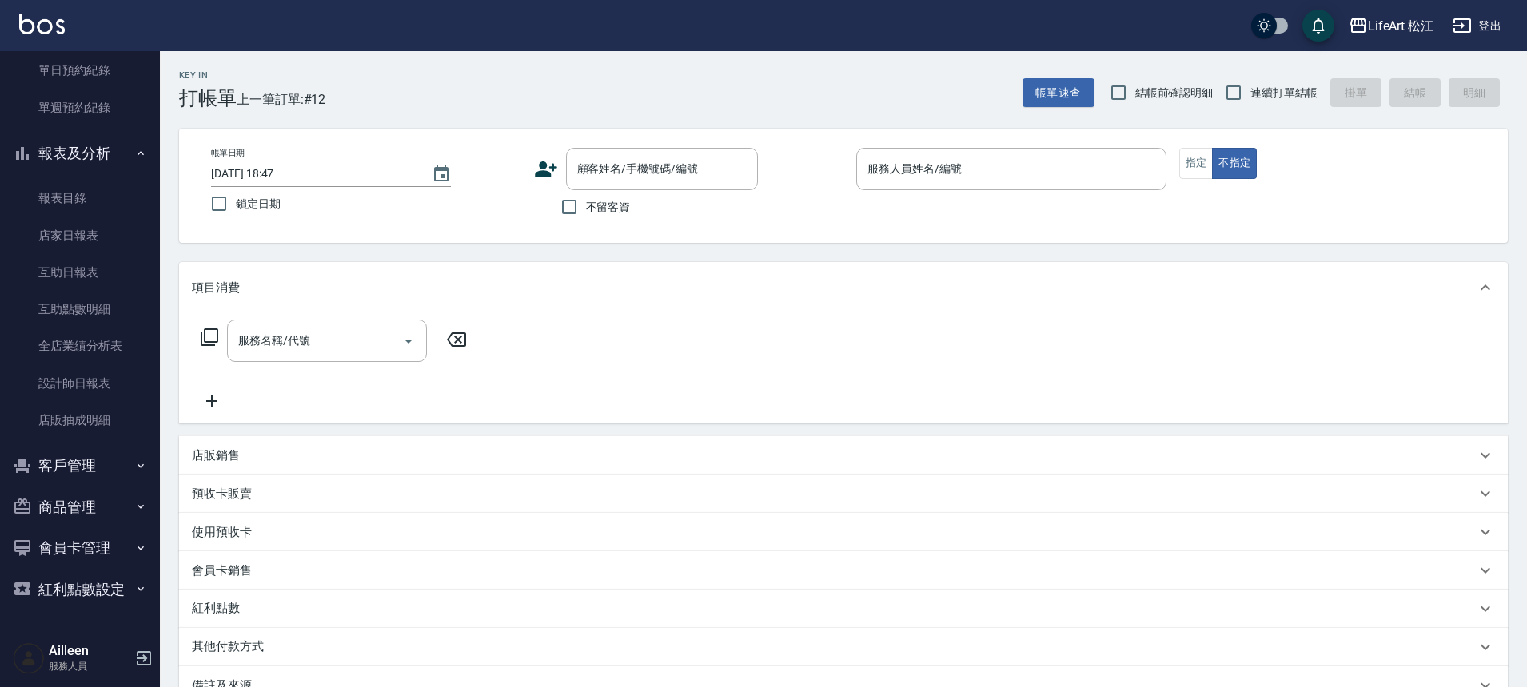
click at [20, 460] on icon "button" at bounding box center [22, 466] width 16 height 14
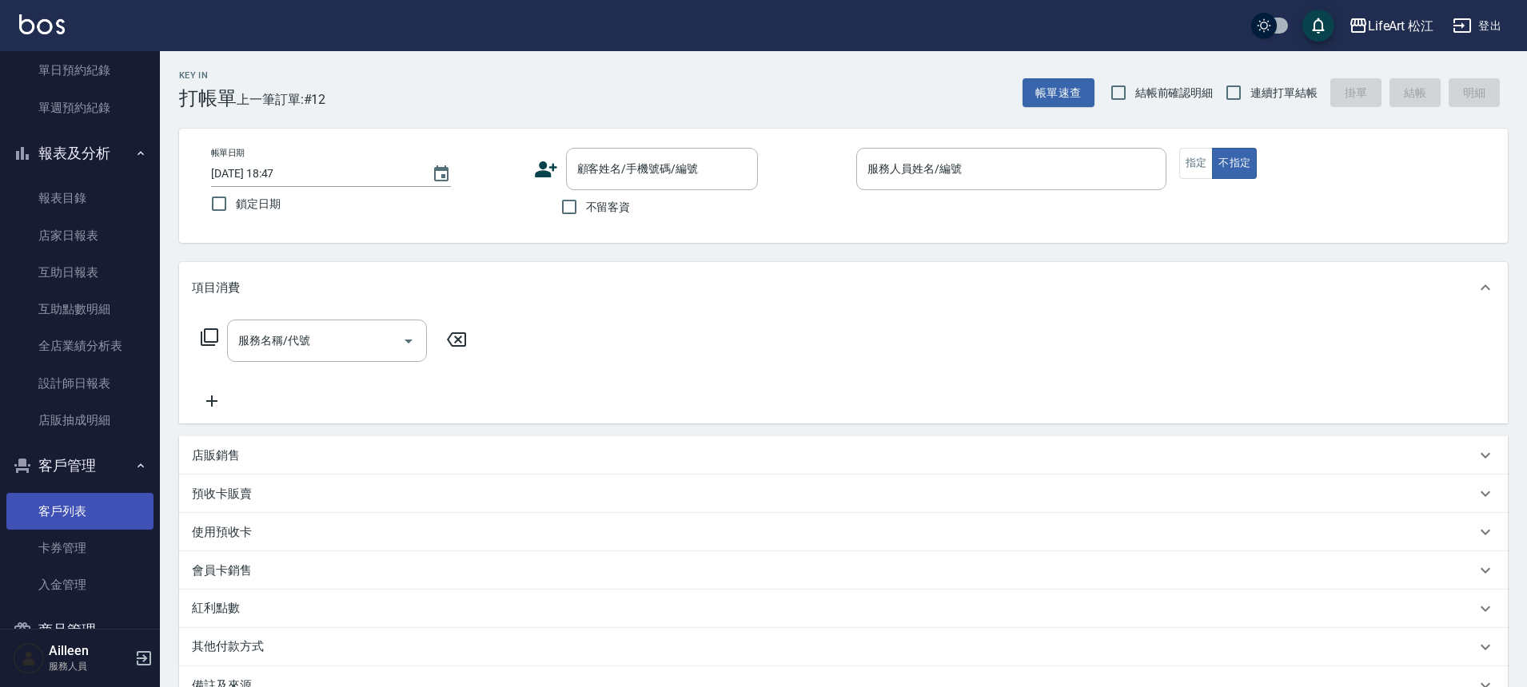
click at [98, 523] on link "客戶列表" at bounding box center [79, 511] width 147 height 37
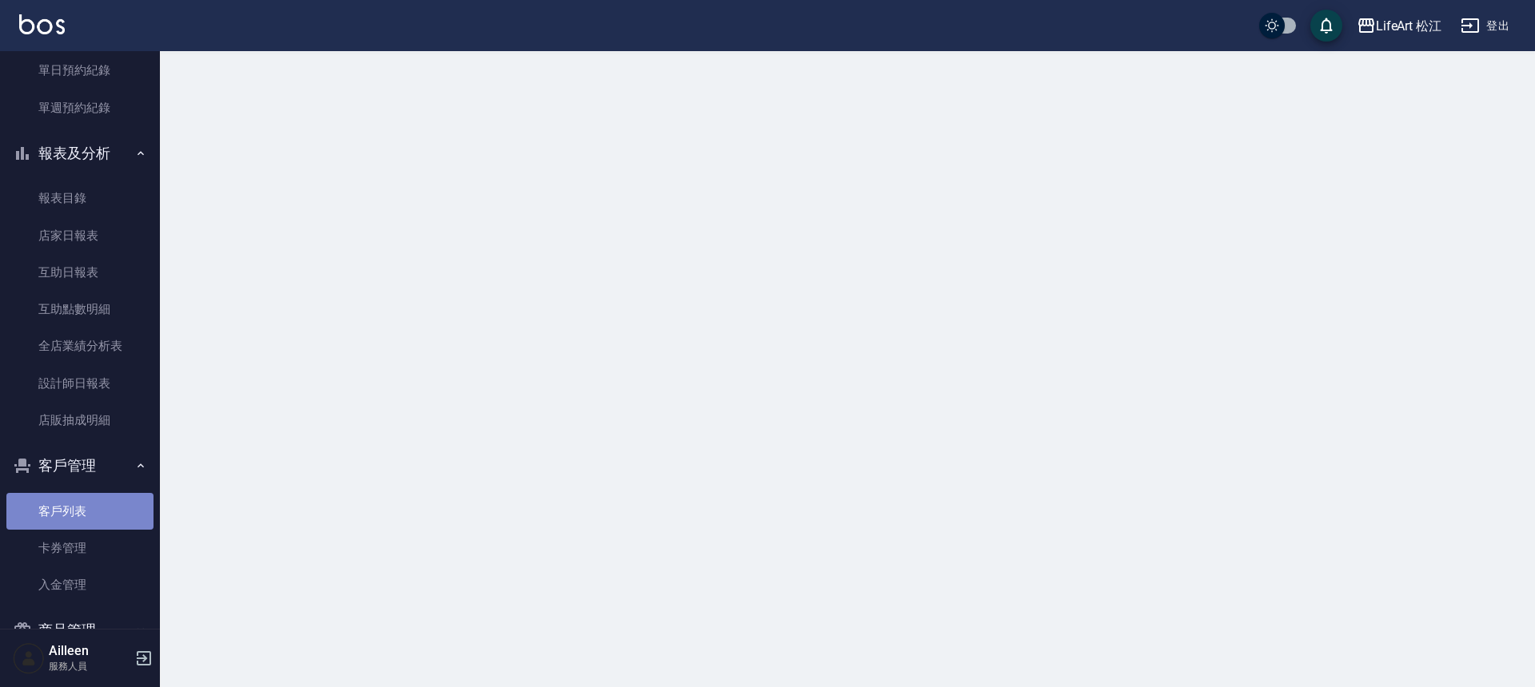
click at [100, 508] on link "客戶列表" at bounding box center [79, 511] width 147 height 37
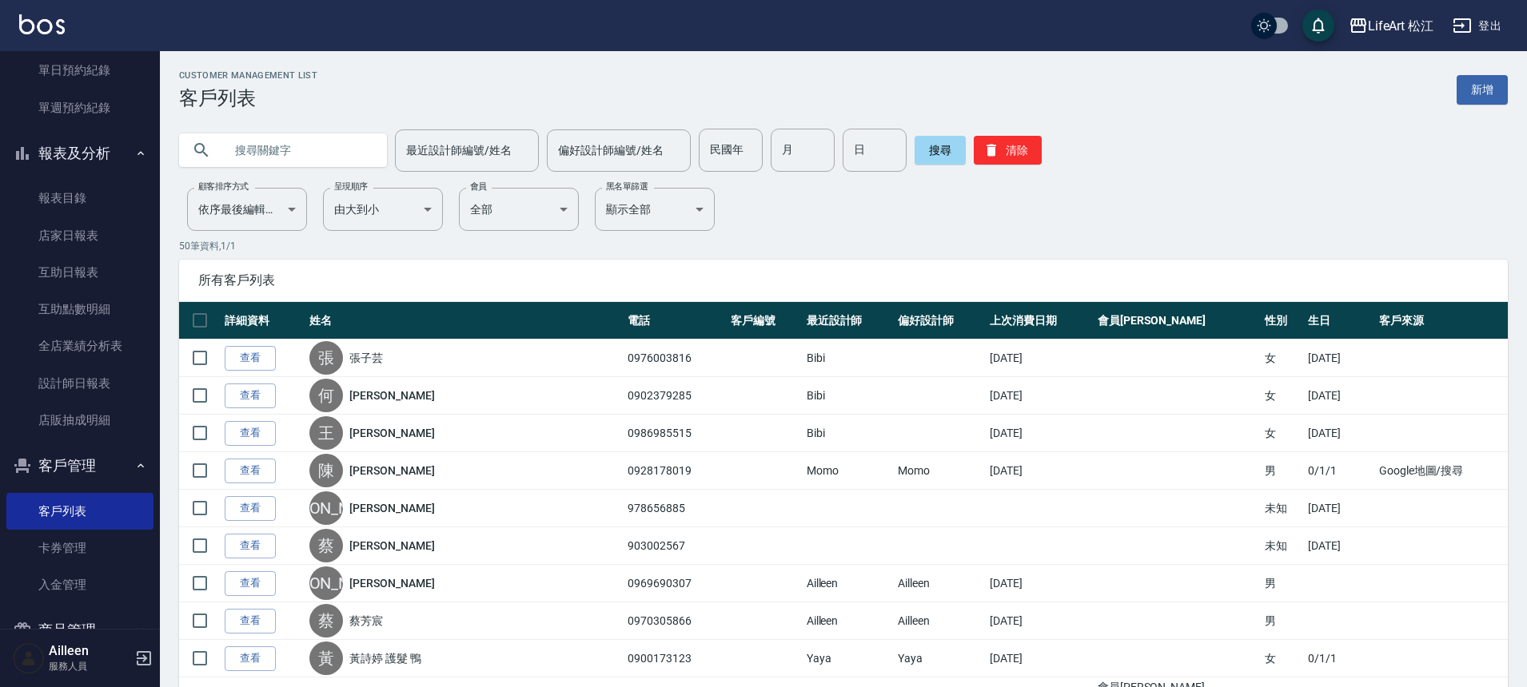
click at [293, 149] on input "text" at bounding box center [299, 150] width 150 height 43
type input "ㄔ"
type input "t"
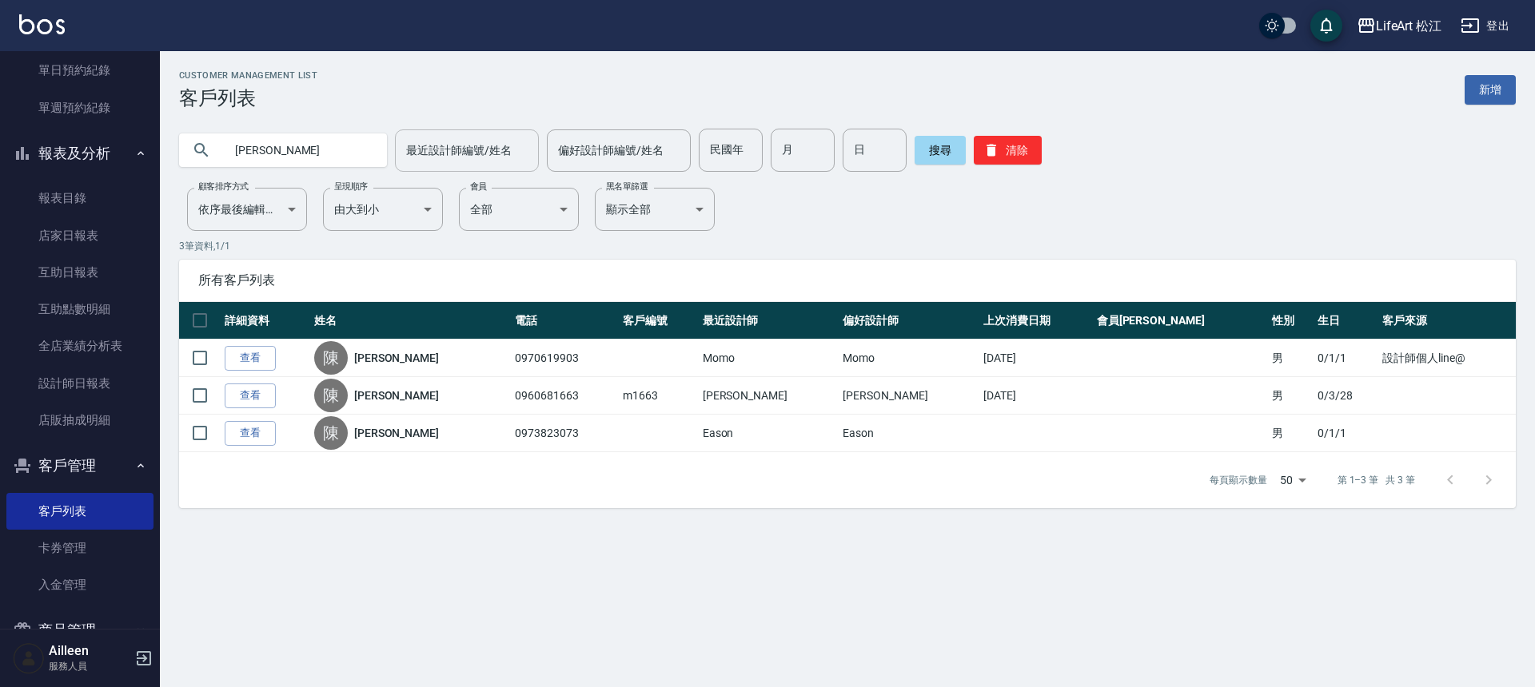
type input "陳"
type input "０"
type input "0903826508"
click at [941, 148] on button "搜尋" at bounding box center [939, 150] width 51 height 29
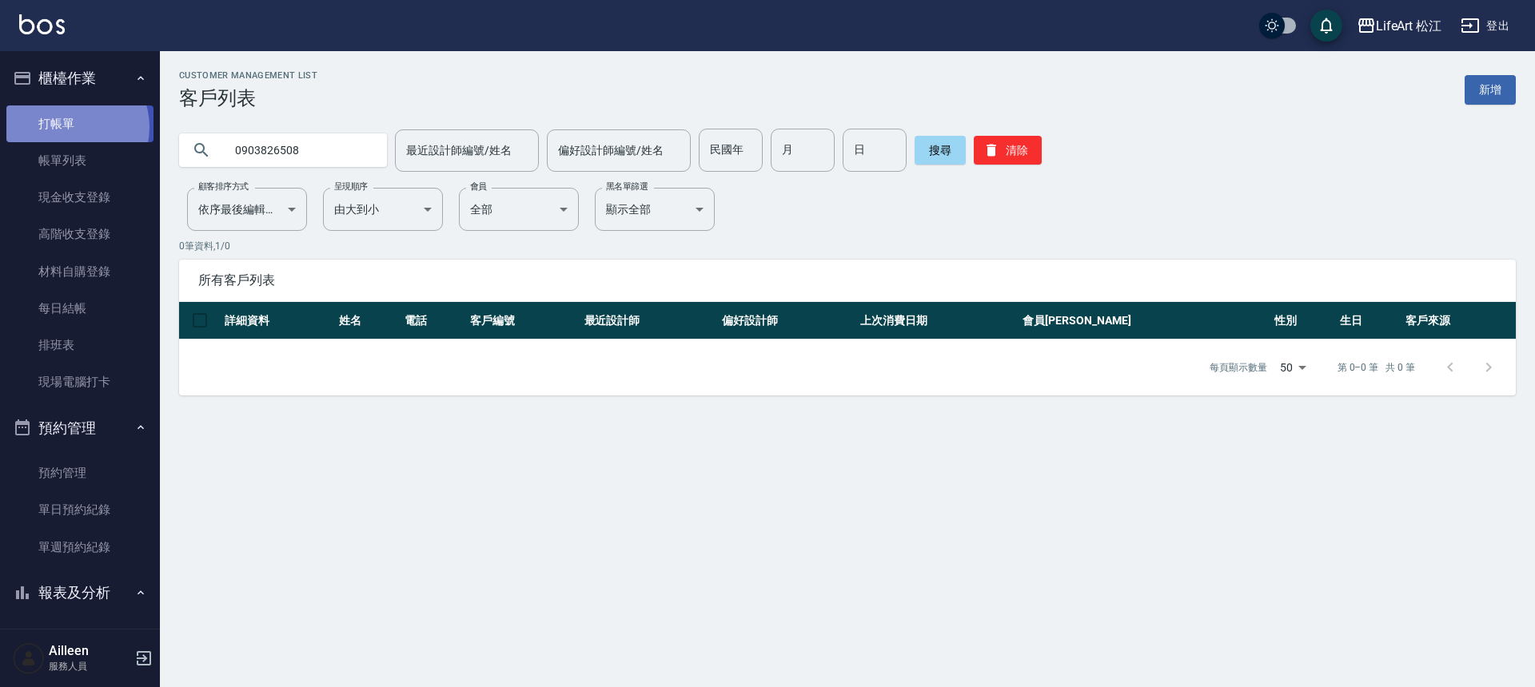
click at [70, 126] on link "打帳單" at bounding box center [79, 124] width 147 height 37
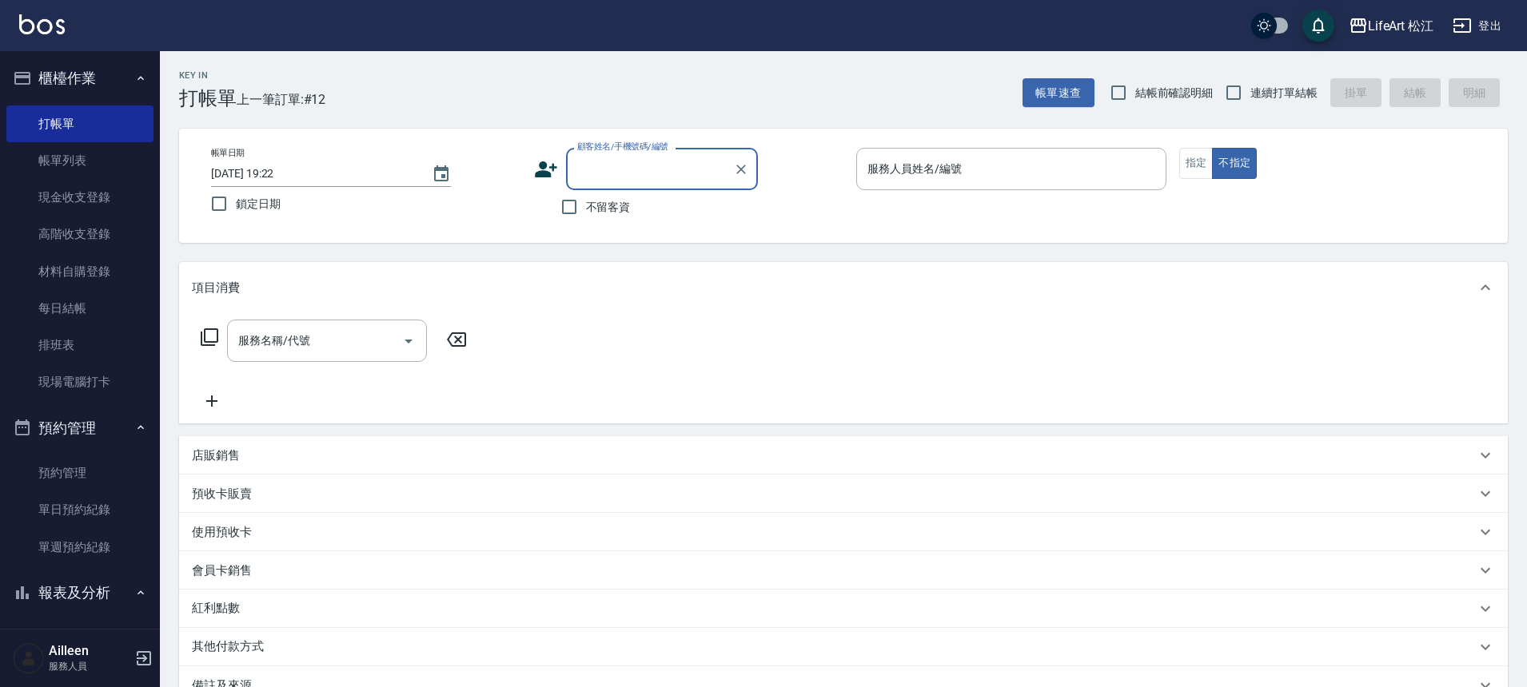
click at [541, 169] on icon at bounding box center [546, 169] width 24 height 24
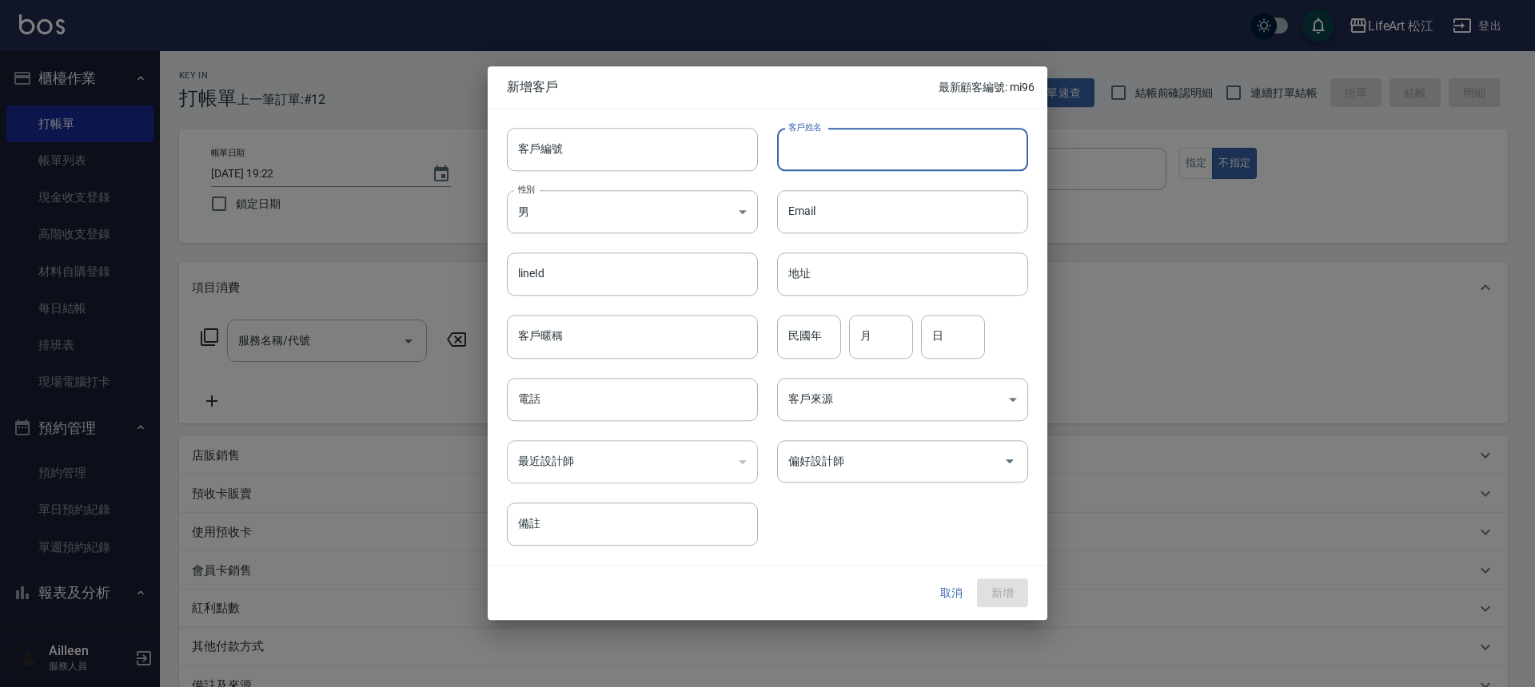
click at [830, 150] on input "客戶姓名" at bounding box center [902, 149] width 251 height 43
type input "ㄊ"
click at [838, 161] on input "ㄊ" at bounding box center [902, 149] width 251 height 43
type input "[PERSON_NAME]"
click at [714, 205] on body "LifeArt 松江 登出 櫃檯作業 打帳單 帳單列表 現金收支登錄 高階收支登錄 材料自購登錄 每日結帳 排班表 現場電腦打卡 預約管理 預約管理 單日預約…" at bounding box center [767, 439] width 1535 height 878
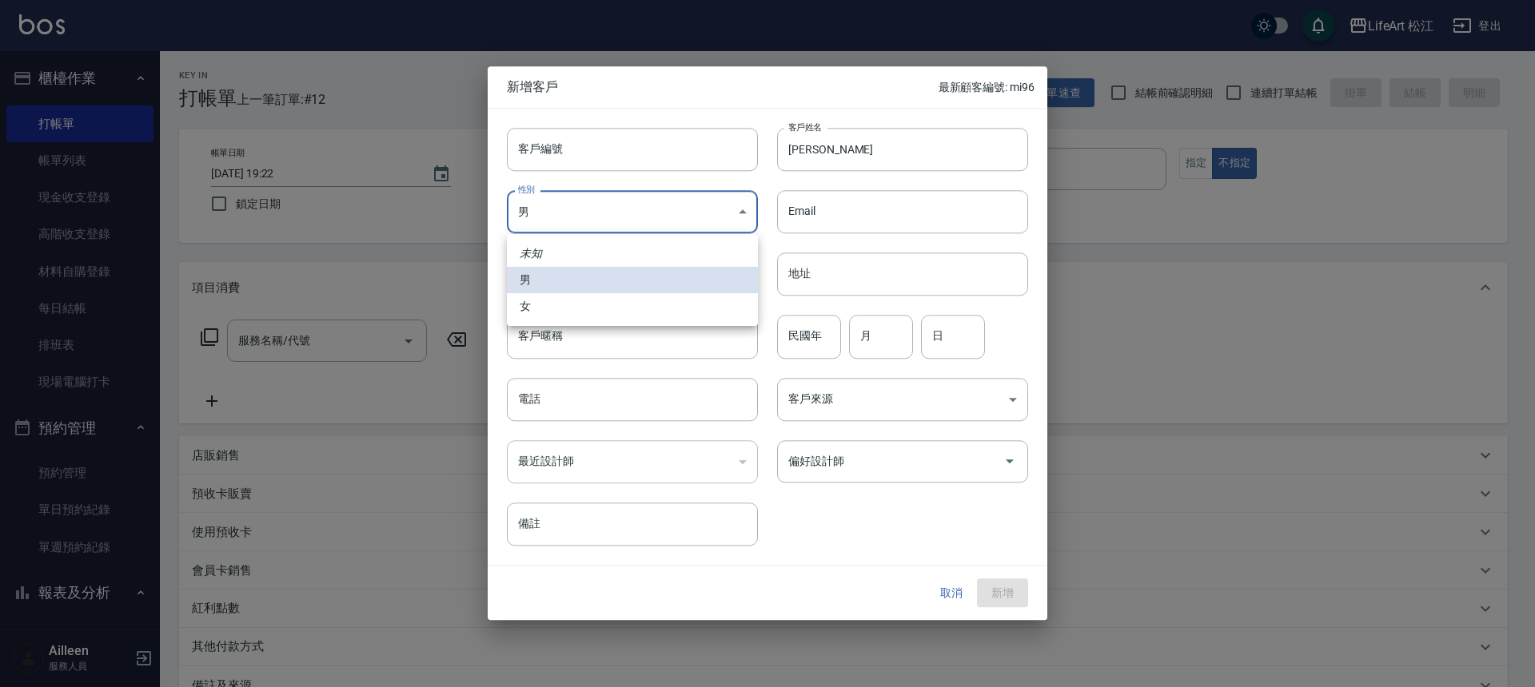
click at [592, 312] on li "女" at bounding box center [632, 306] width 251 height 26
type input "[DEMOGRAPHIC_DATA]"
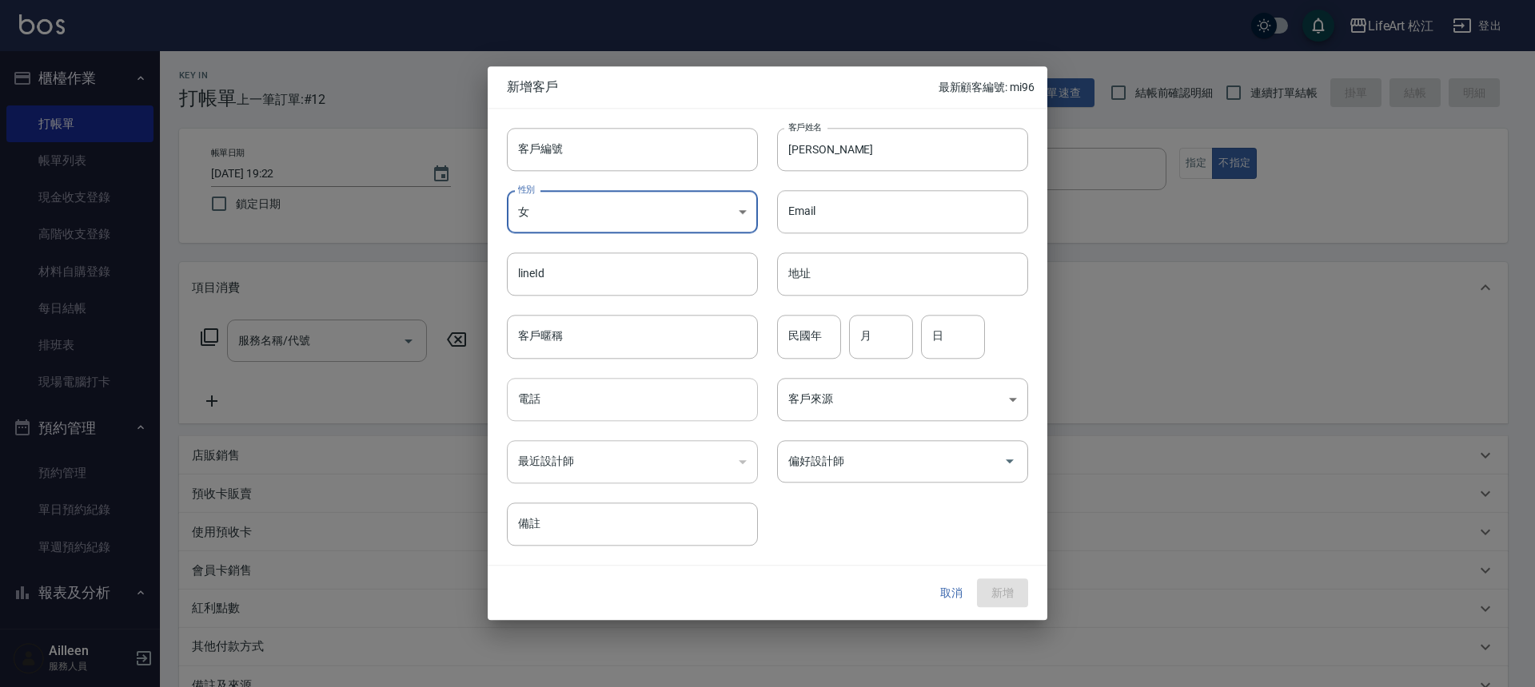
click at [587, 400] on input "電話" at bounding box center [632, 399] width 251 height 43
type input "0972102818"
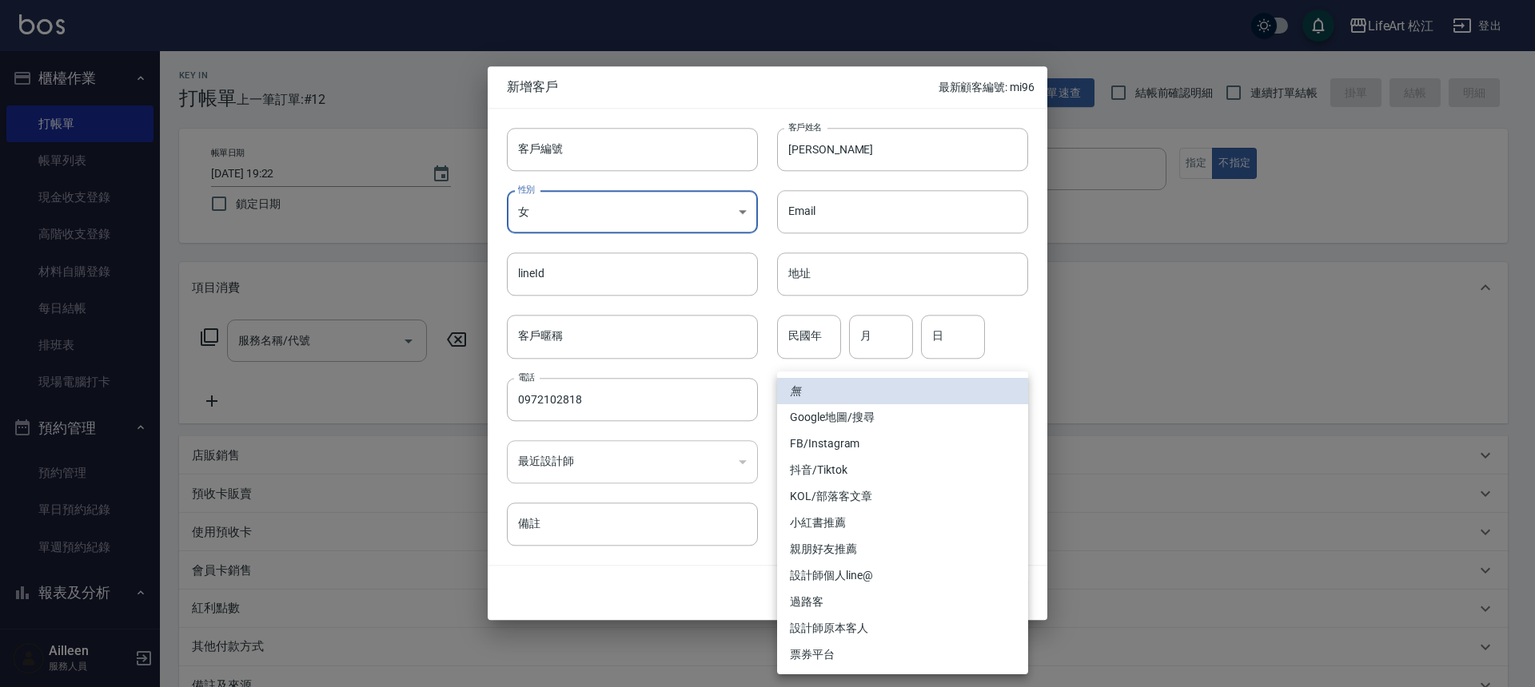
click at [942, 413] on body "LifeArt 松江 登出 櫃檯作業 打帳單 帳單列表 現金收支登錄 高階收支登錄 材料自購登錄 每日結帳 排班表 現場電腦打卡 預約管理 預約管理 單日預約…" at bounding box center [767, 439] width 1535 height 878
click at [870, 448] on li "FB/Instagram" at bounding box center [902, 444] width 251 height 26
type input "FB/Instagram"
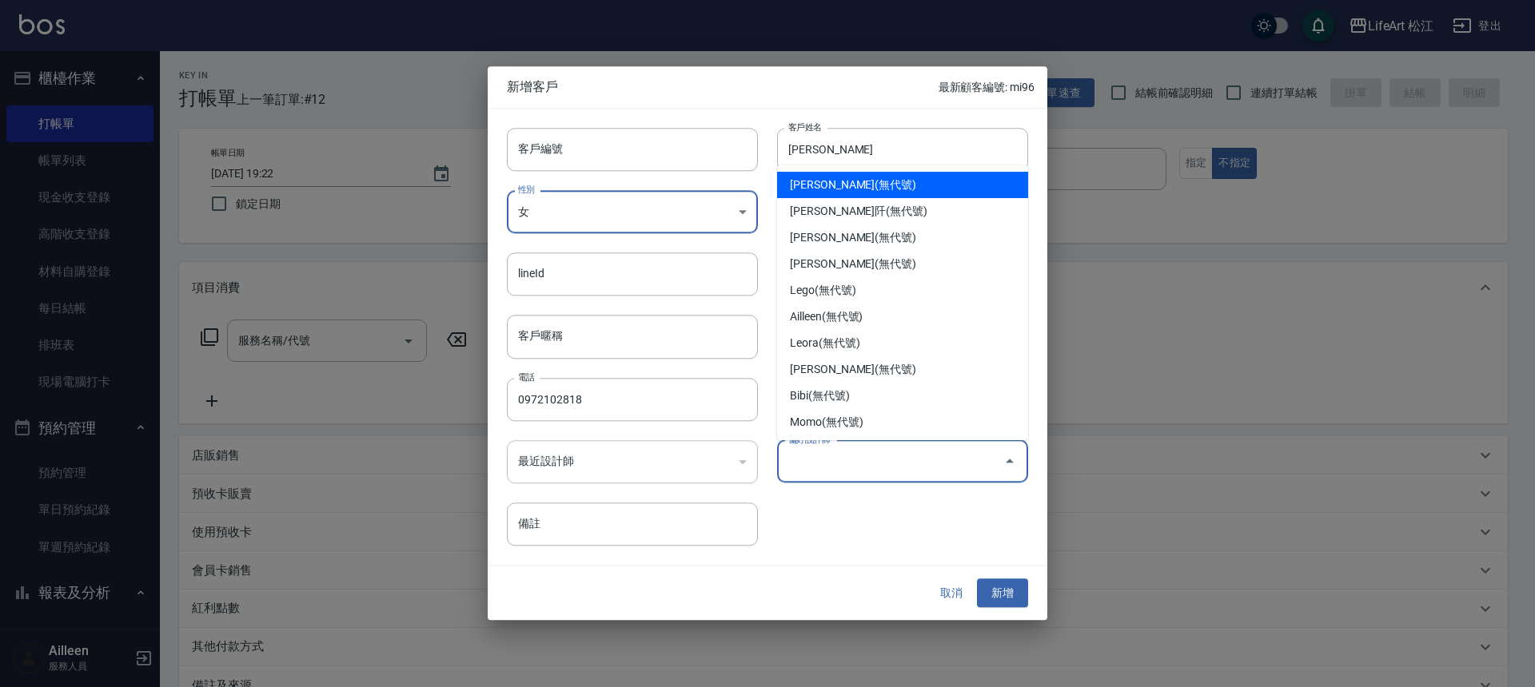
click at [866, 456] on input "偏好設計師" at bounding box center [890, 462] width 213 height 28
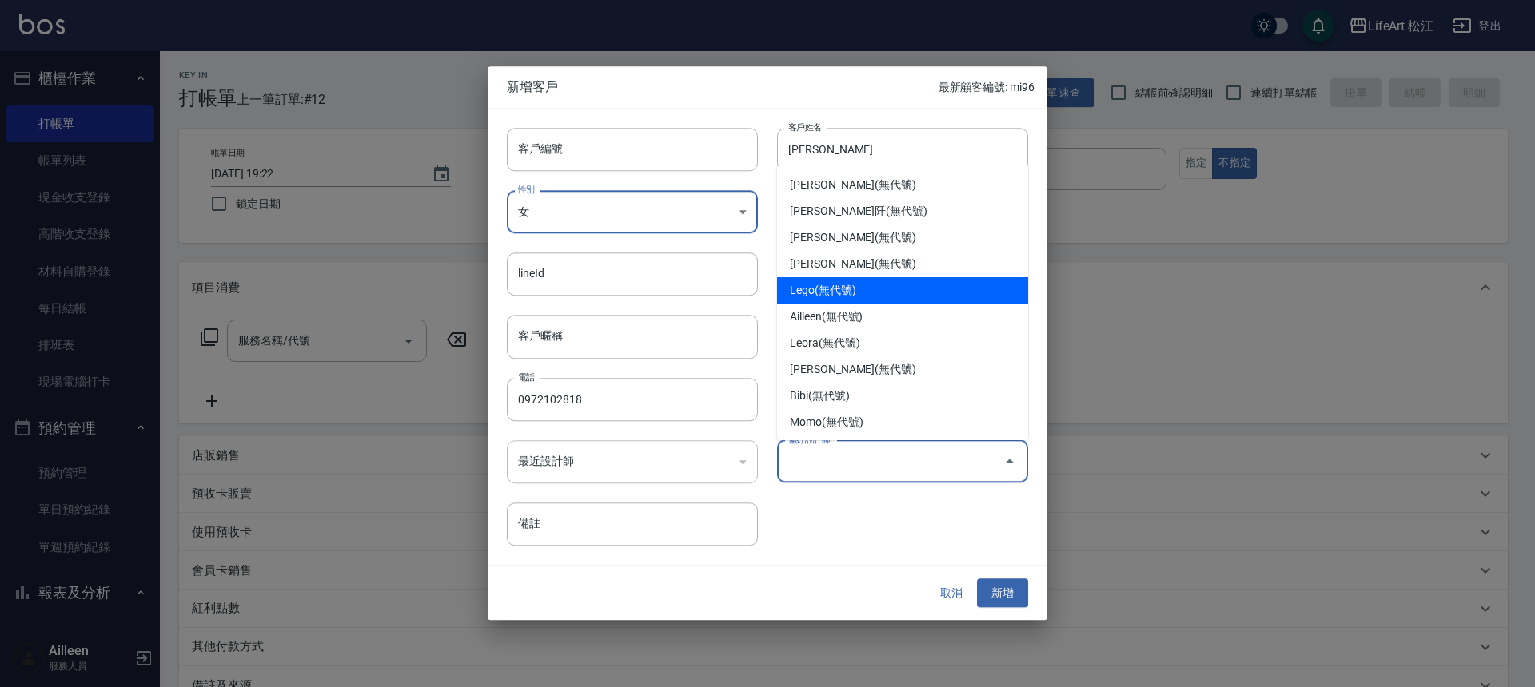
click at [829, 295] on li "Lego(無代號)" at bounding box center [902, 290] width 251 height 26
type input "Lego"
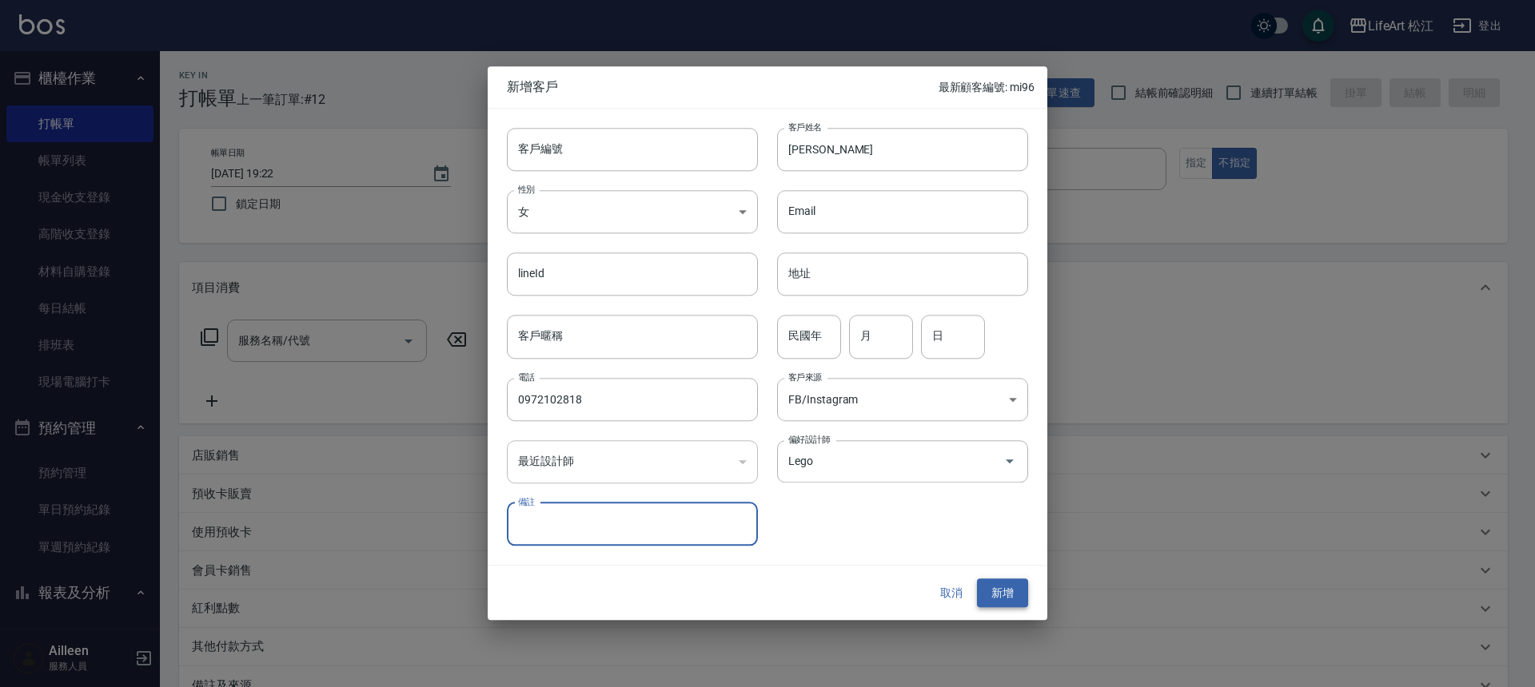
click at [984, 595] on button "新增" at bounding box center [1002, 594] width 51 height 30
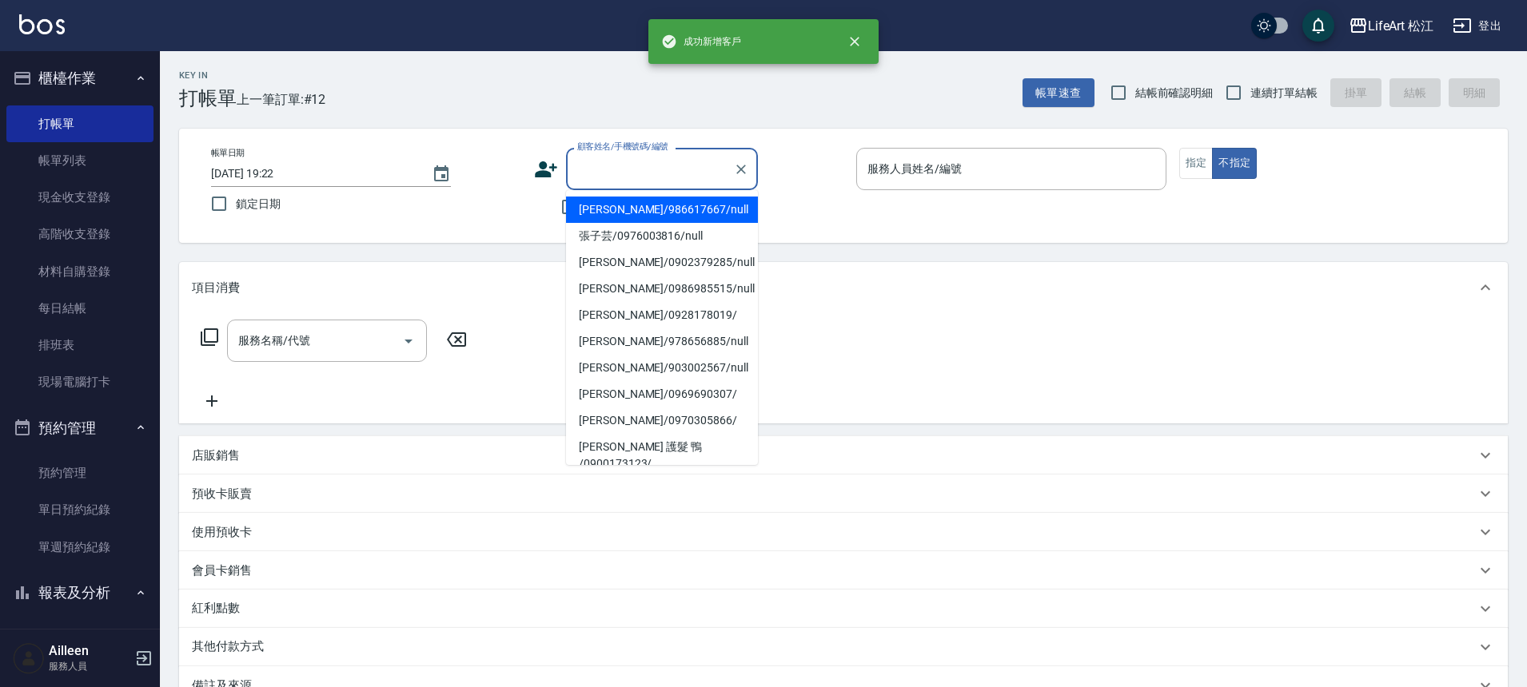
click at [694, 177] on input "顧客姓名/手機號碼/編號" at bounding box center [649, 169] width 153 height 28
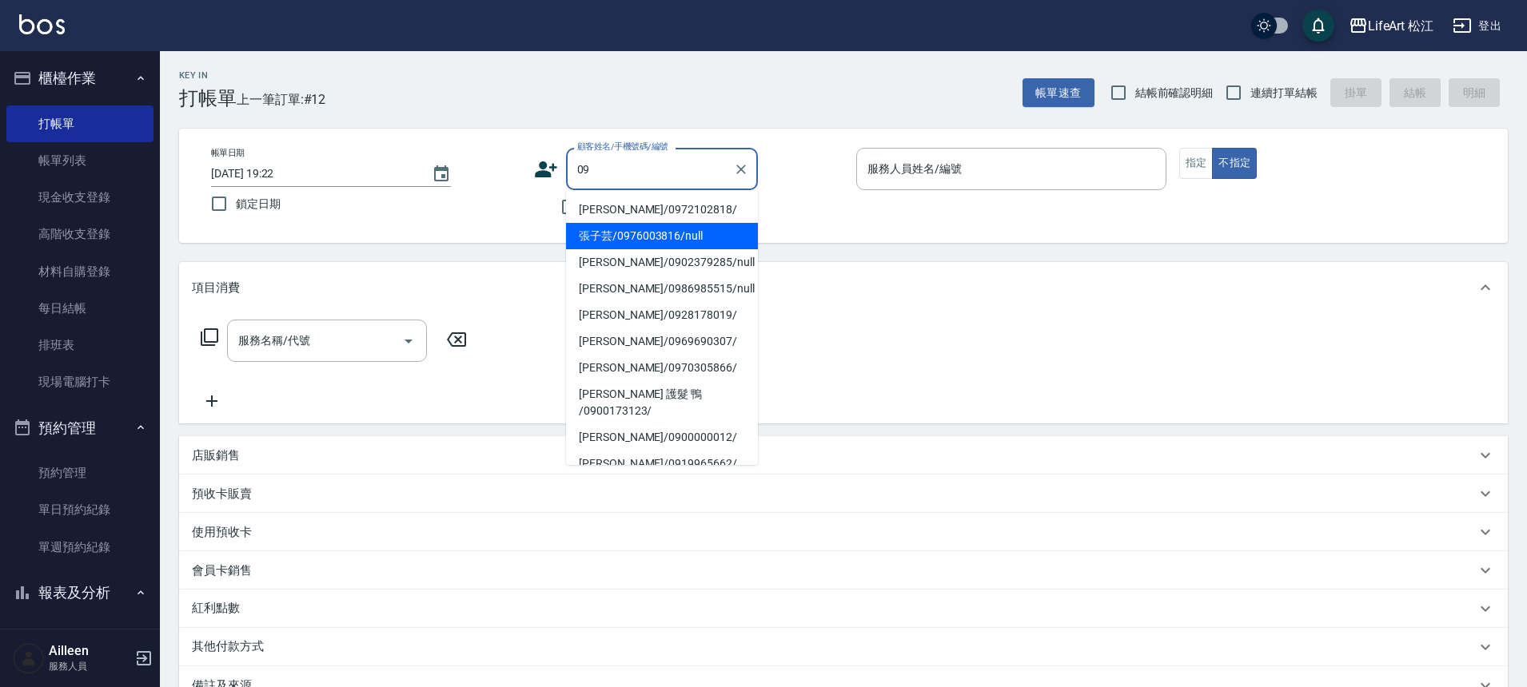
click at [675, 207] on li "[PERSON_NAME]/0972102818/" at bounding box center [662, 210] width 192 height 26
type input "[PERSON_NAME]/0972102818/"
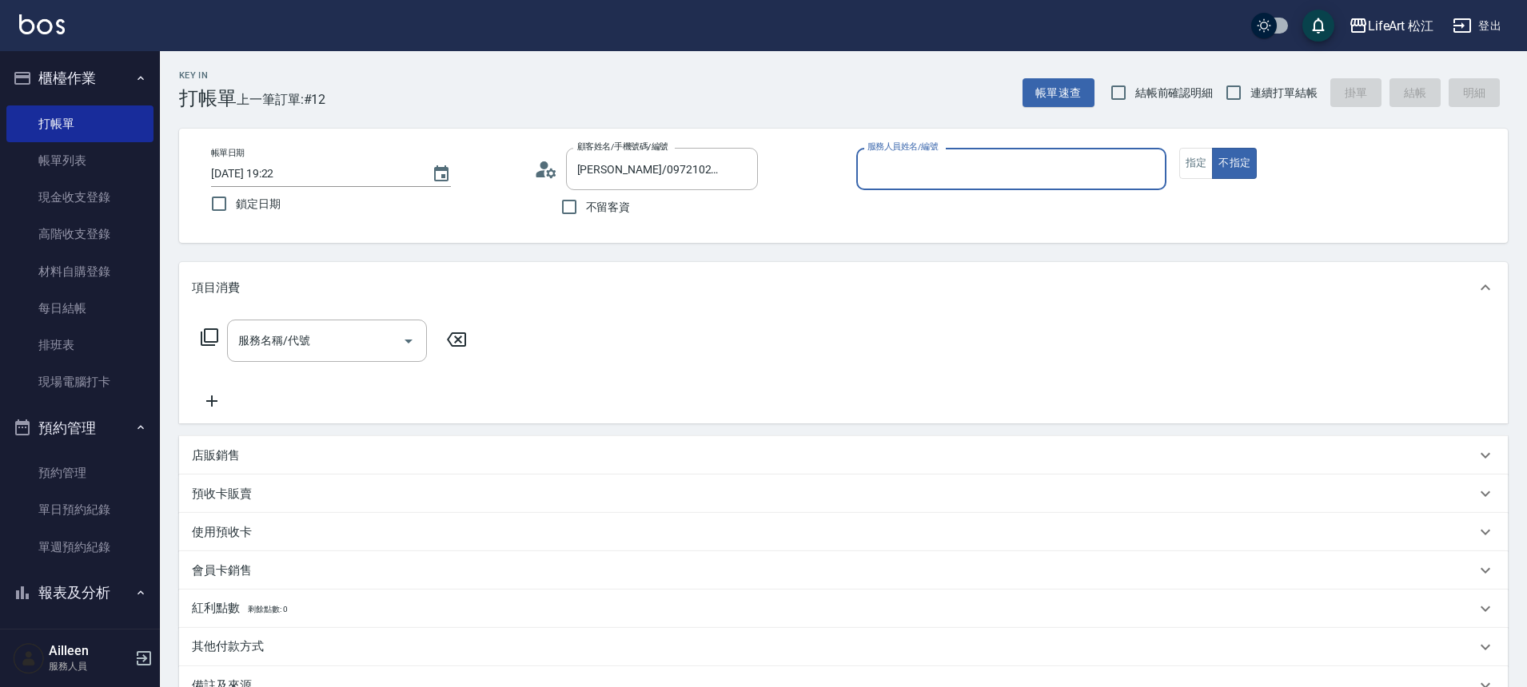
type input "Lego(無代號)"
click at [1200, 170] on button "指定" at bounding box center [1196, 163] width 34 height 31
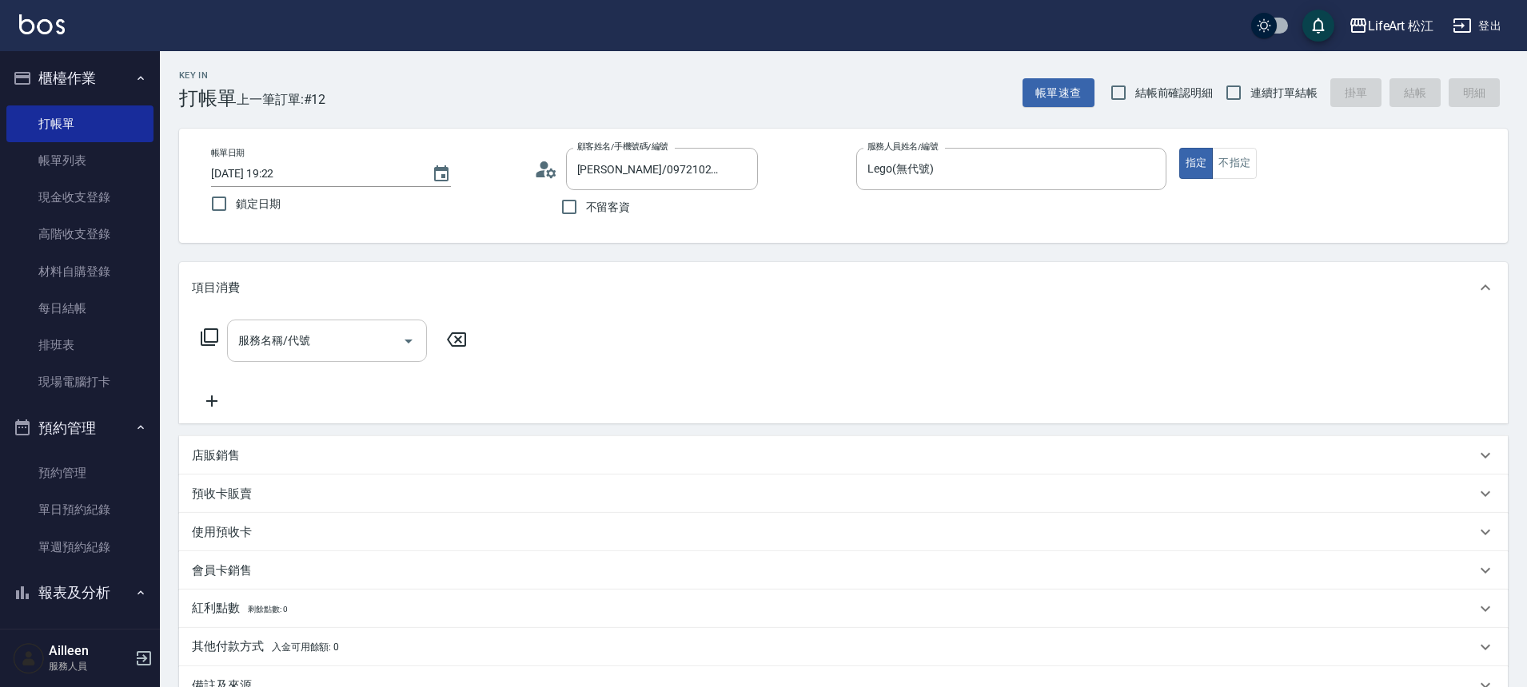
click at [352, 355] on input "服務名稱/代號" at bounding box center [314, 341] width 161 height 28
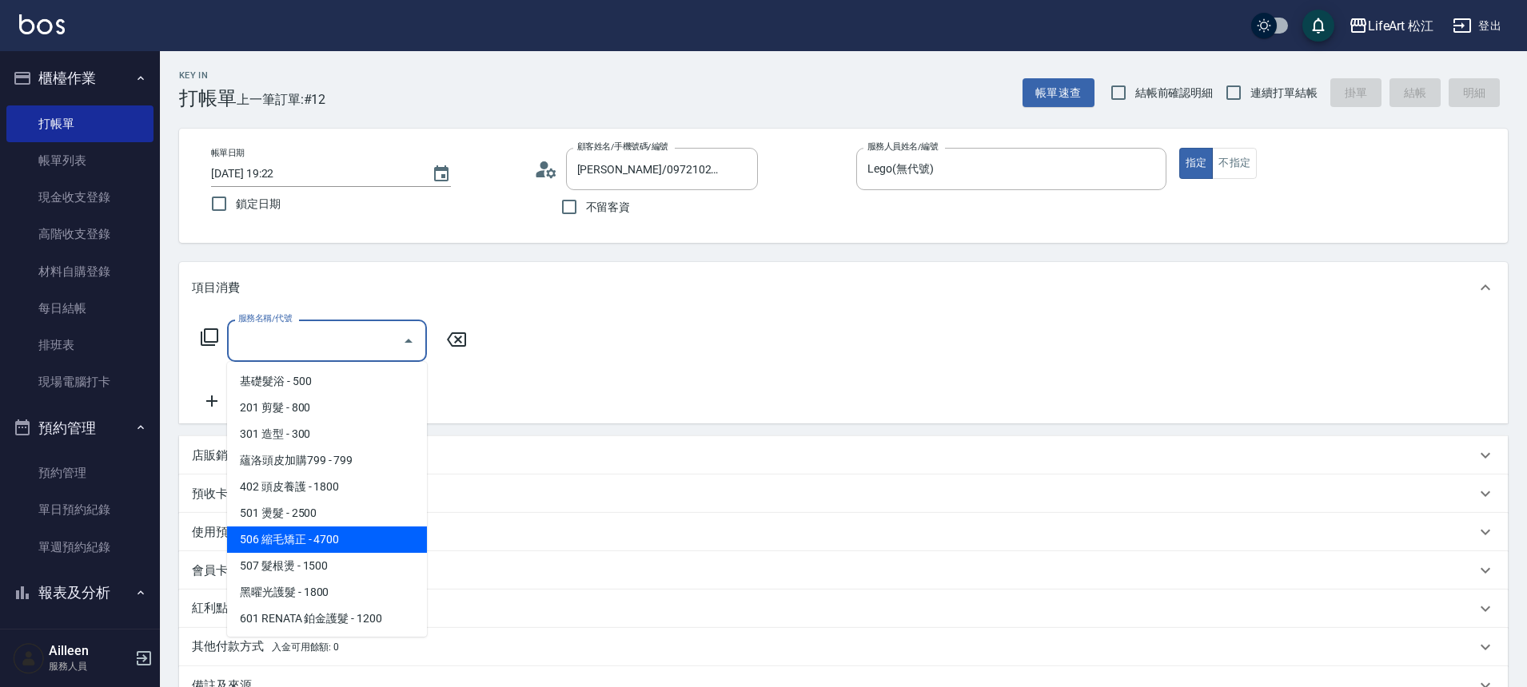
click at [326, 541] on span "506 縮毛矯正 - 4700" at bounding box center [327, 540] width 200 height 26
type input "506 縮毛矯正 (506)"
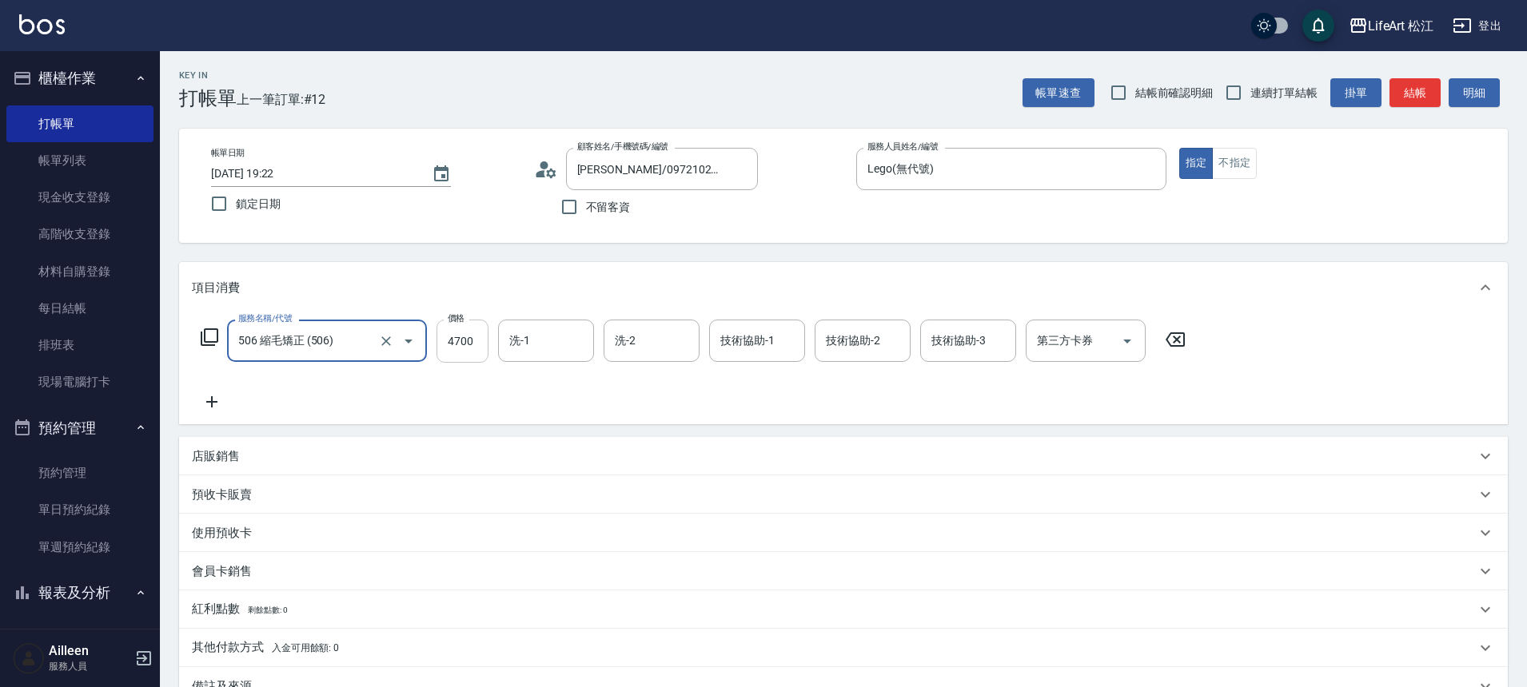
click at [464, 336] on input "4700" at bounding box center [462, 341] width 52 height 43
type input "1500"
click at [721, 332] on input "技術協助-1" at bounding box center [757, 341] width 82 height 28
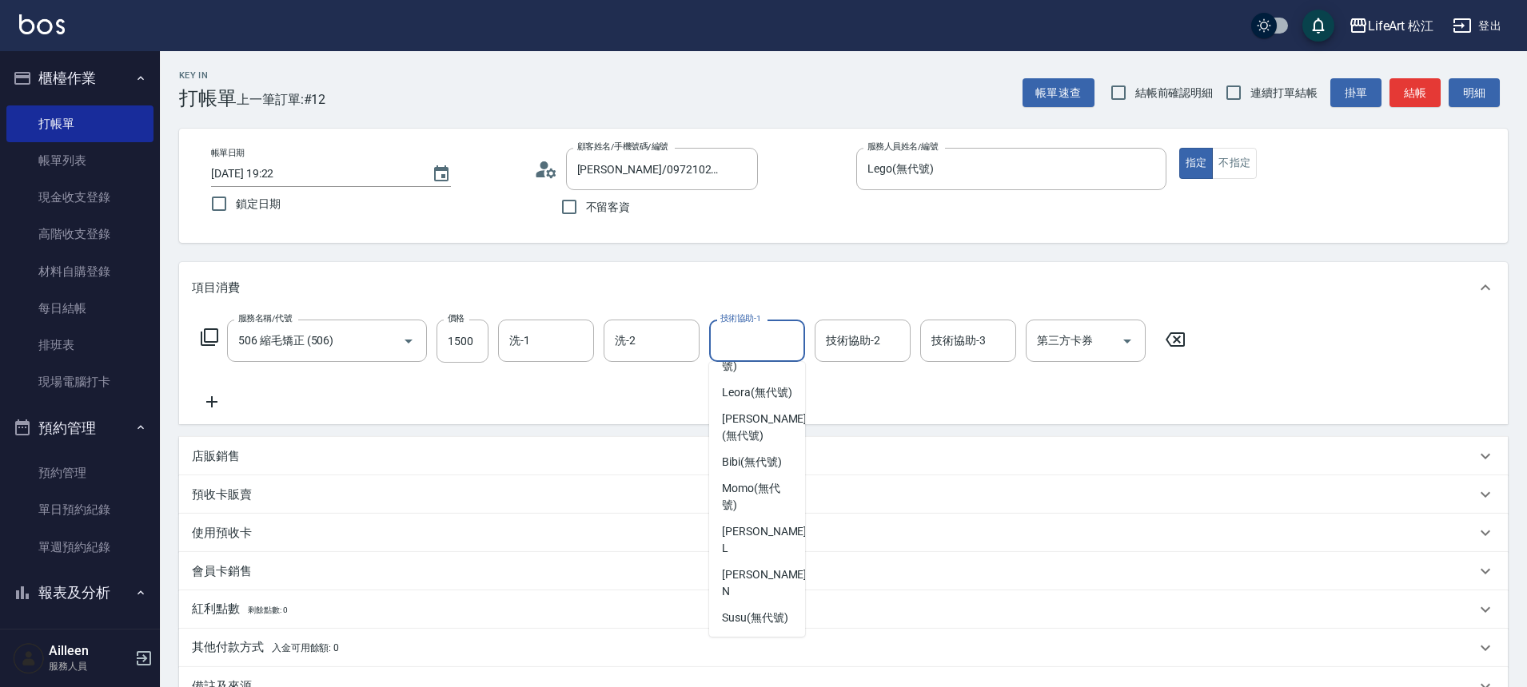
scroll to position [189, 0]
click at [728, 443] on span "Leora (無代號)" at bounding box center [757, 434] width 70 height 17
type input "Leora(無代號)"
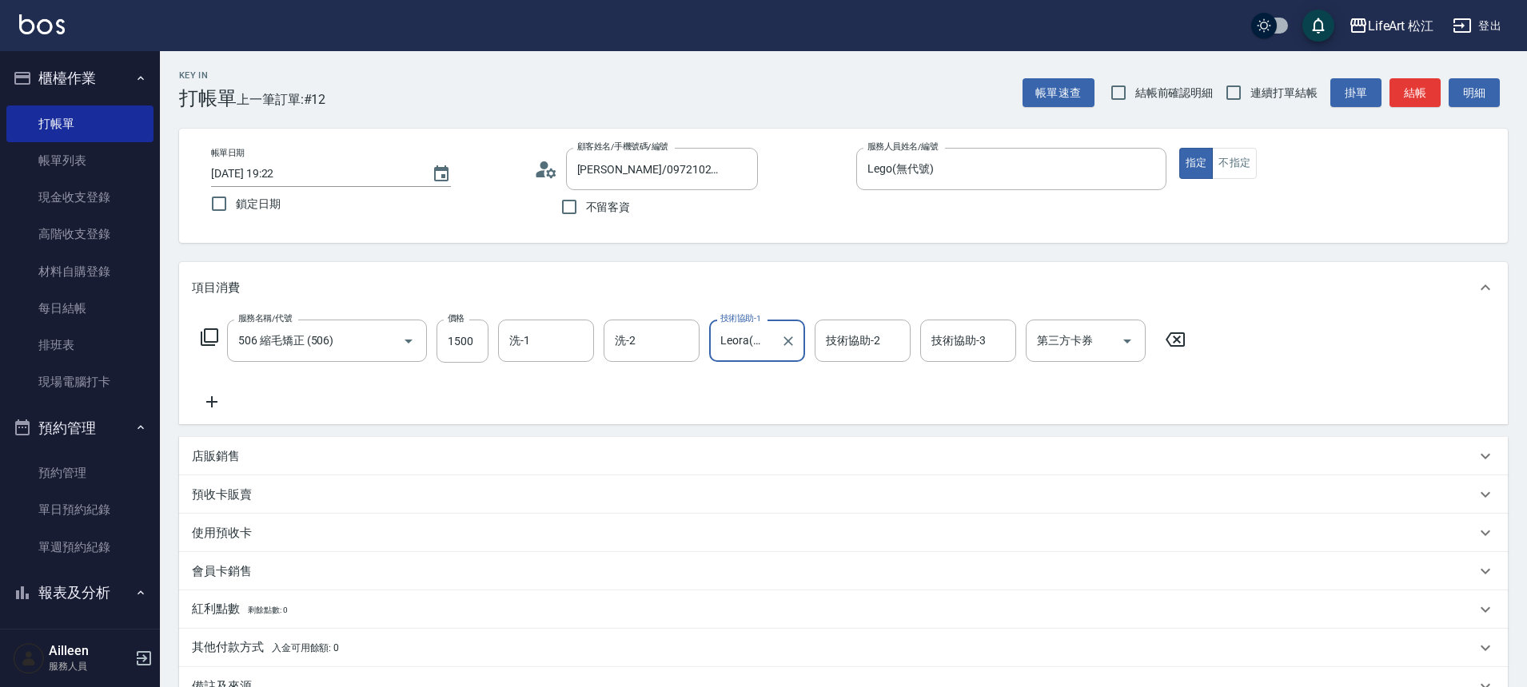
click at [210, 396] on icon at bounding box center [212, 401] width 40 height 19
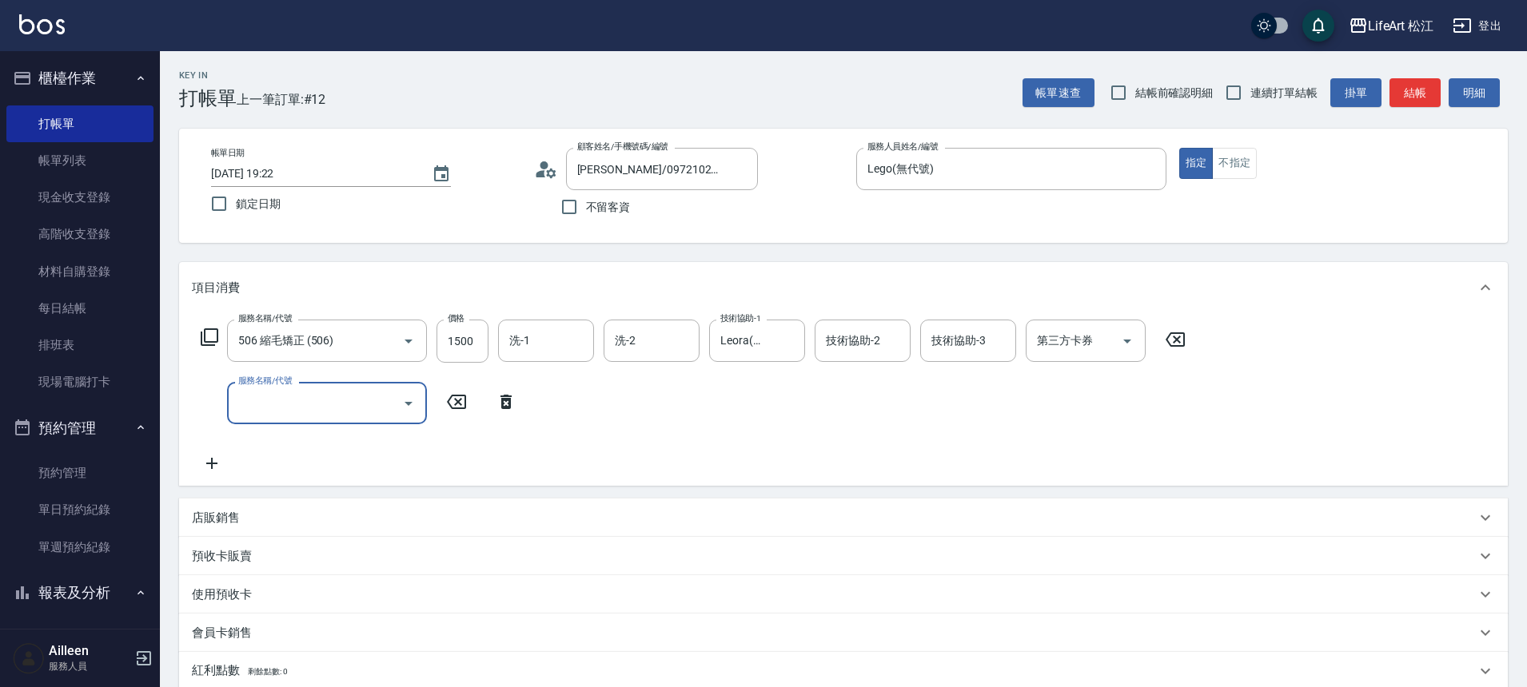
click at [214, 396] on div "服務名稱/代號 服務名稱/代號" at bounding box center [359, 403] width 334 height 42
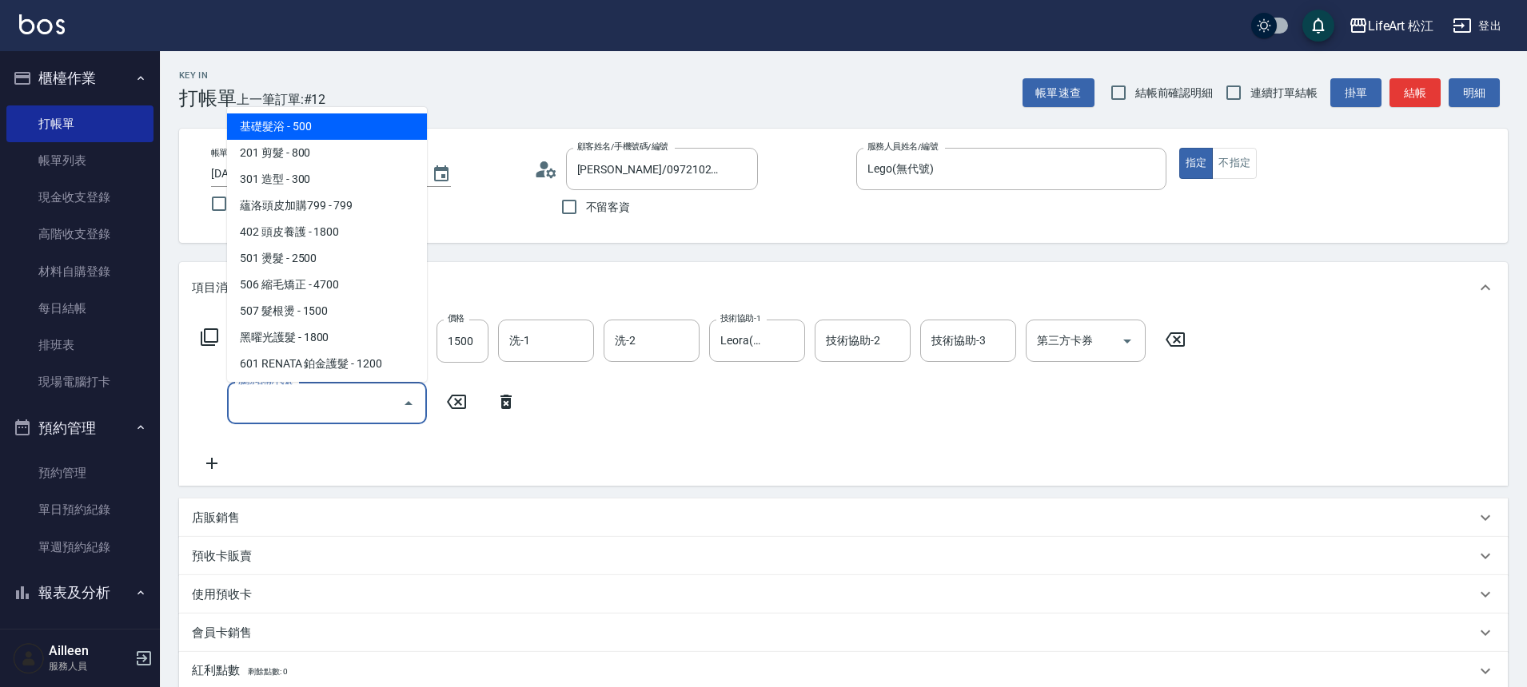
click at [326, 401] on input "服務名稱/代號" at bounding box center [314, 403] width 161 height 28
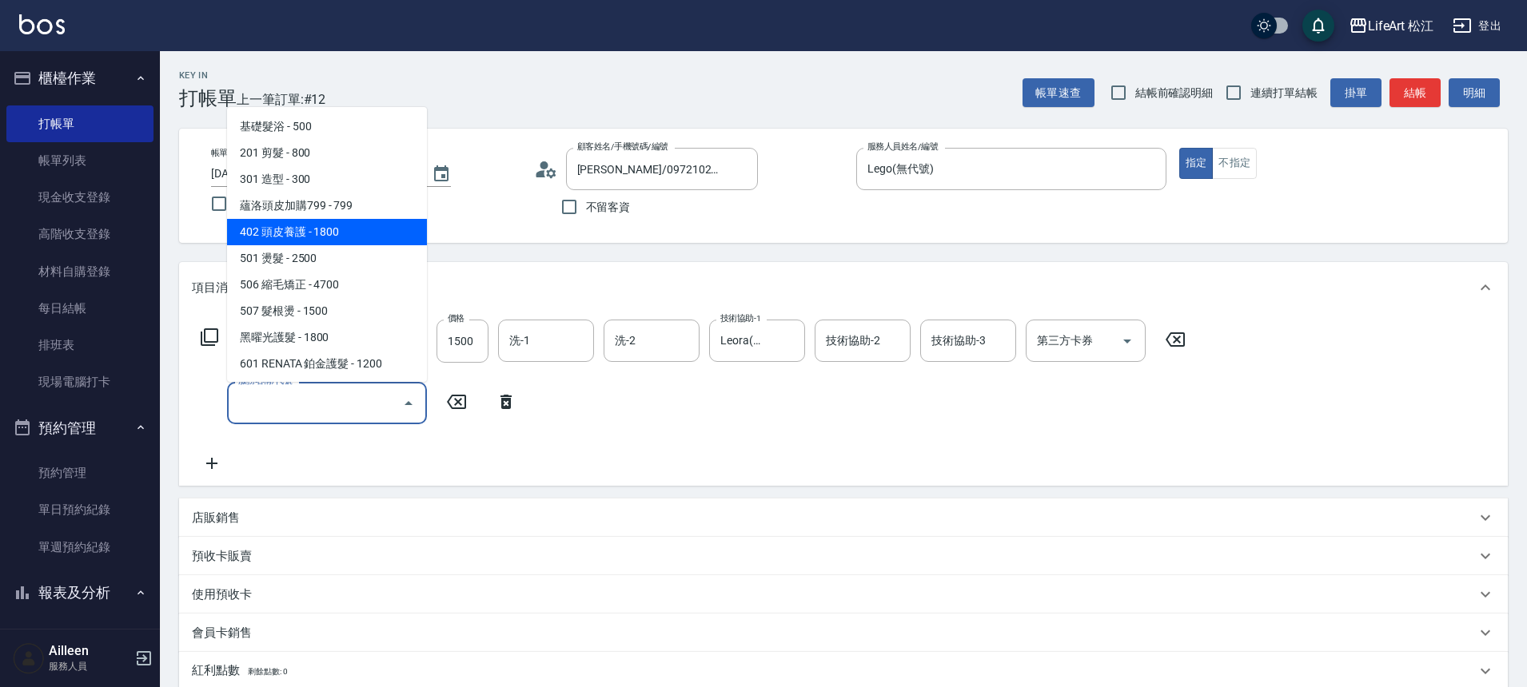
scroll to position [213, 0]
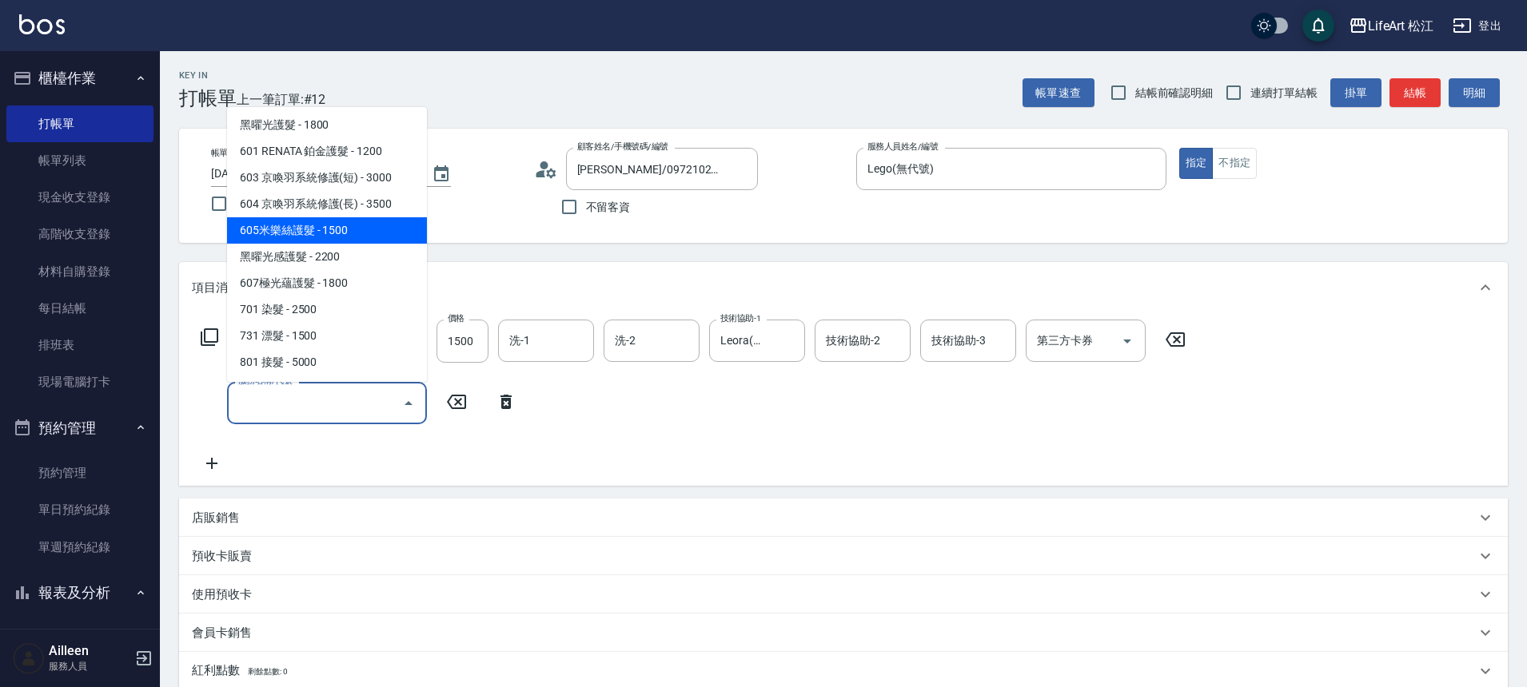
click at [301, 234] on span "605米樂絲護髮 - 1500" at bounding box center [327, 230] width 200 height 26
type input "605米樂絲護髮(605)"
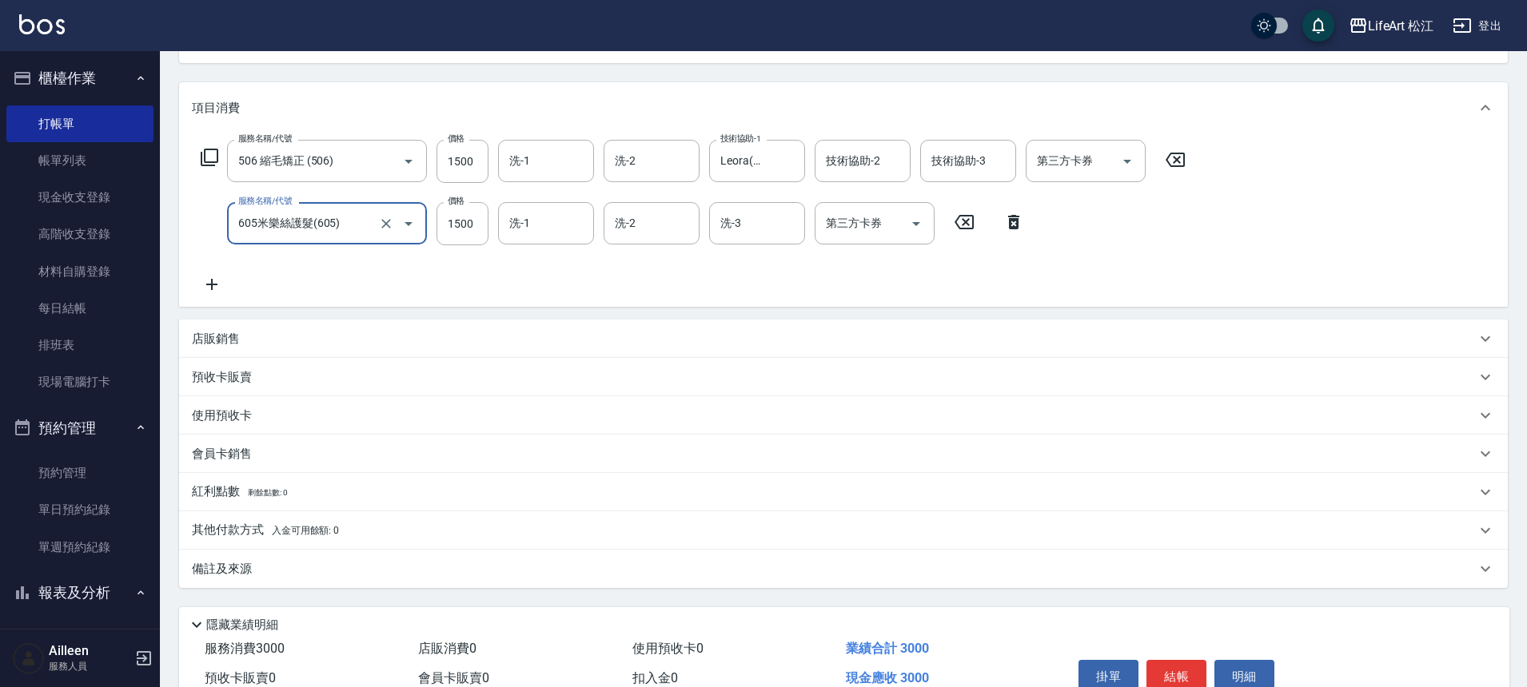
scroll to position [261, 0]
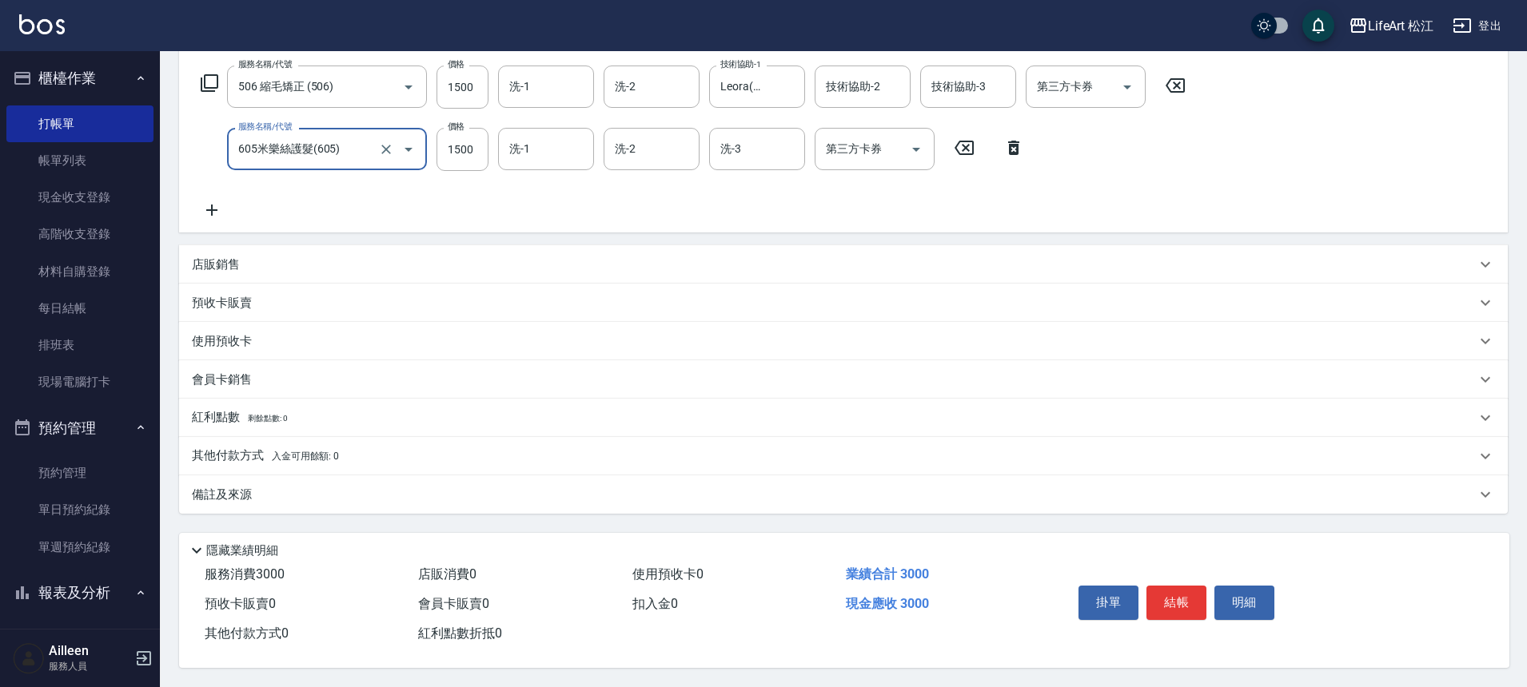
click at [226, 487] on p "備註及來源" at bounding box center [222, 495] width 60 height 17
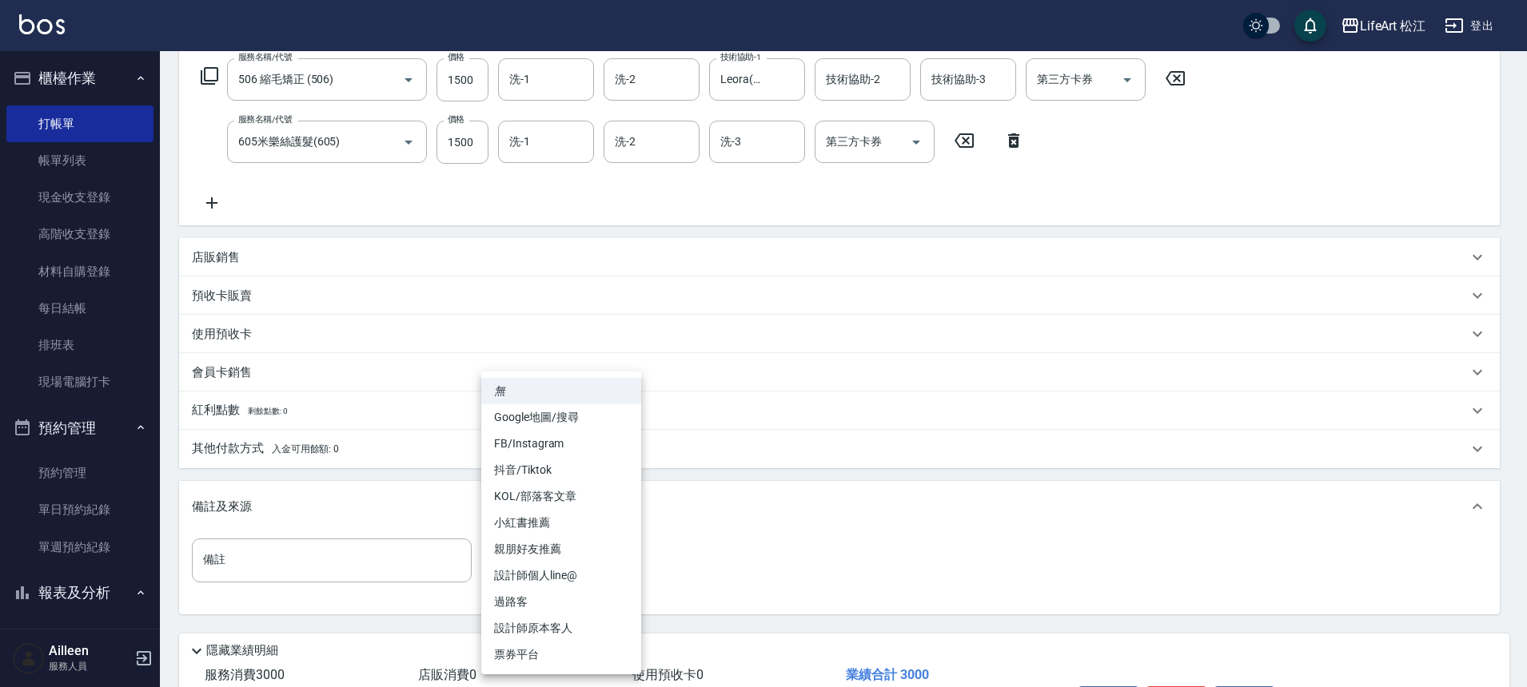
click at [559, 541] on body "LifeArt 松江 登出 櫃檯作業 打帳單 帳單列表 現金收支登錄 高階收支登錄 材料自購登錄 每日結帳 排班表 現場電腦打卡 預約管理 預約管理 單日預約…" at bounding box center [763, 263] width 1527 height 1049
click at [550, 447] on li "FB/Instagram" at bounding box center [561, 444] width 160 height 26
type input "FB/Instagram"
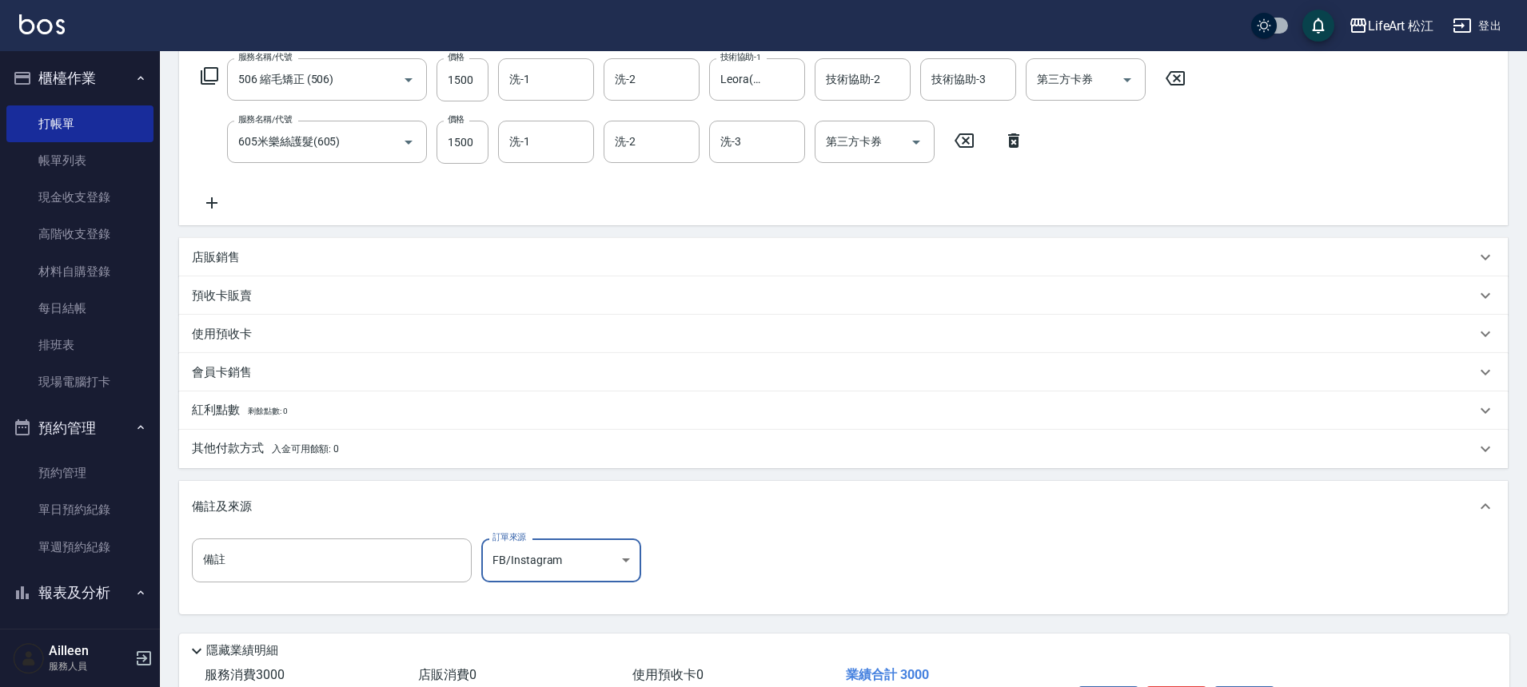
click at [237, 443] on p "其他付款方式 入金可用餘額: 0" at bounding box center [265, 449] width 147 height 18
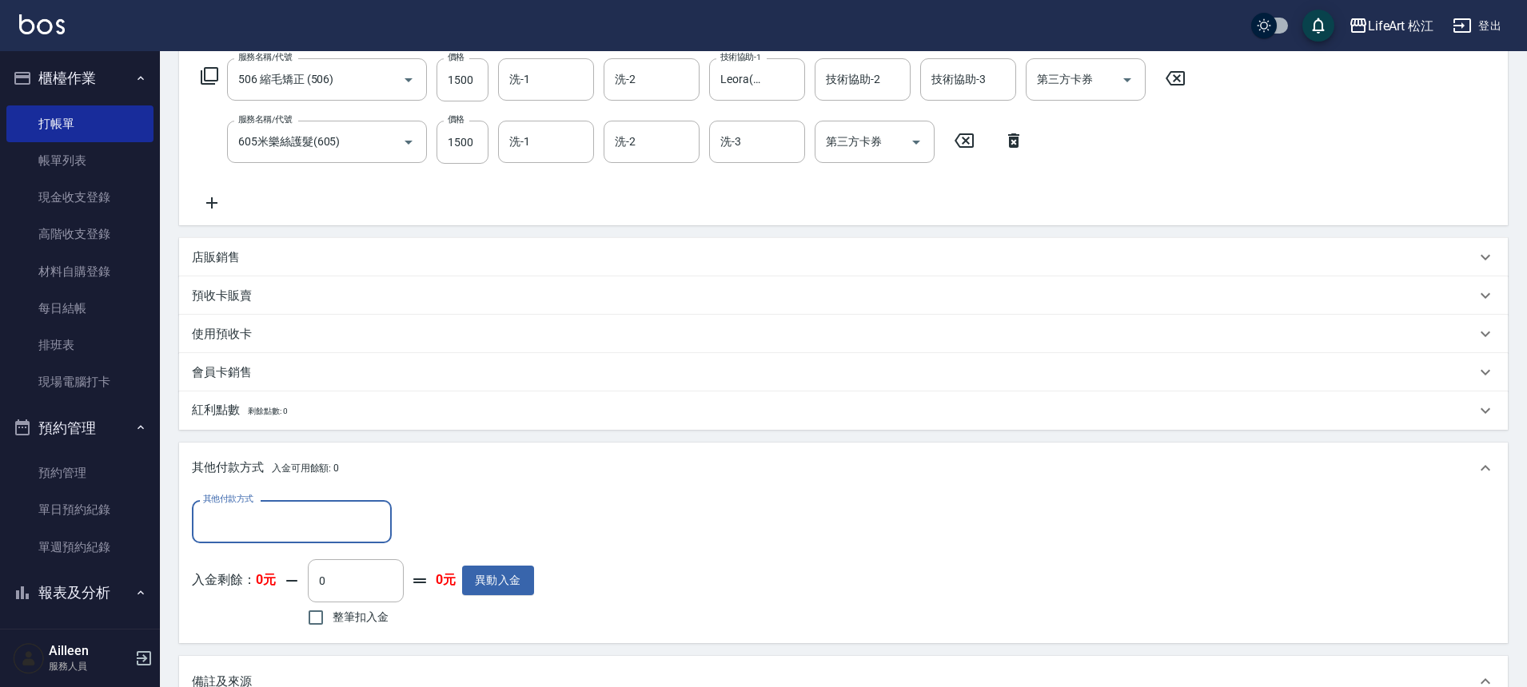
scroll to position [0, 0]
click at [227, 525] on input "其他付款方式" at bounding box center [291, 522] width 185 height 28
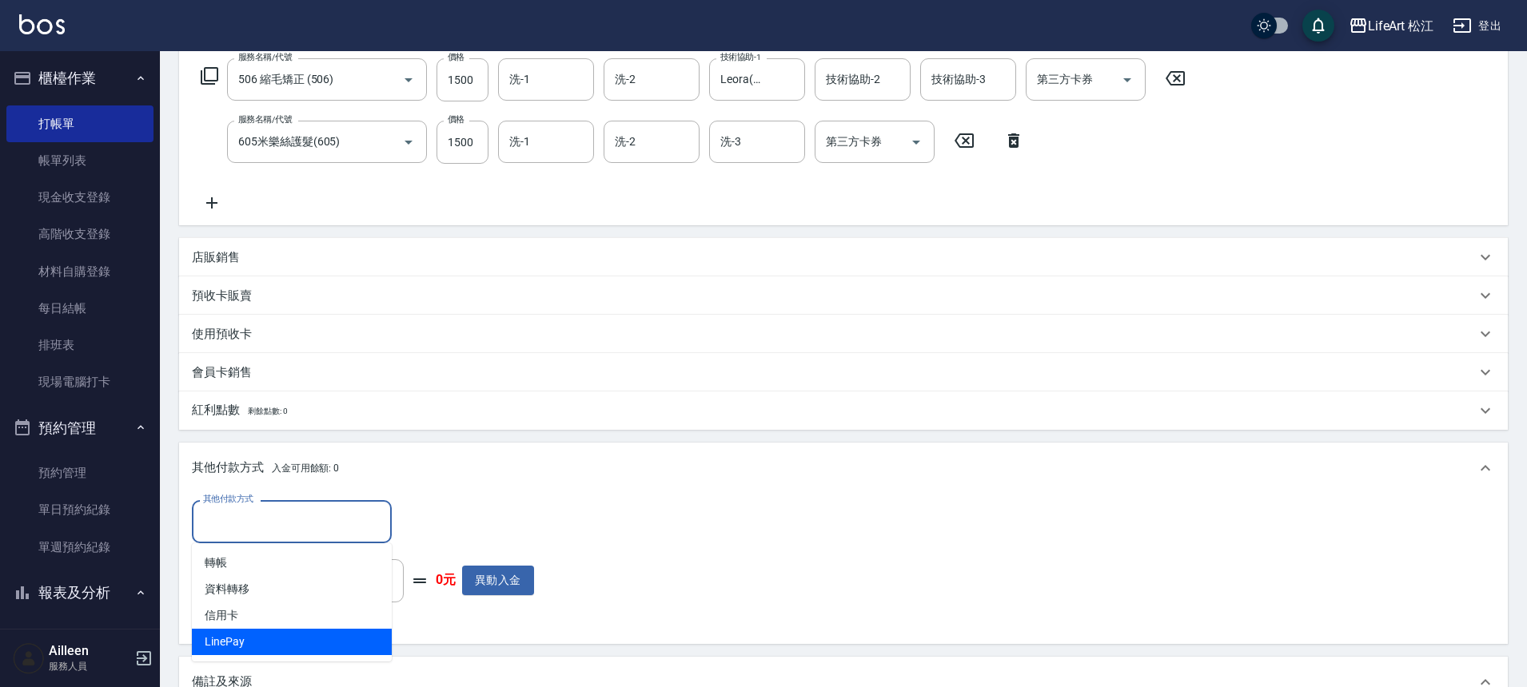
click at [245, 656] on ul "轉帳 資料轉移 信用卡 LinePay" at bounding box center [292, 603] width 200 height 118
click at [248, 646] on span "LinePay" at bounding box center [292, 642] width 200 height 26
type input "LinePay"
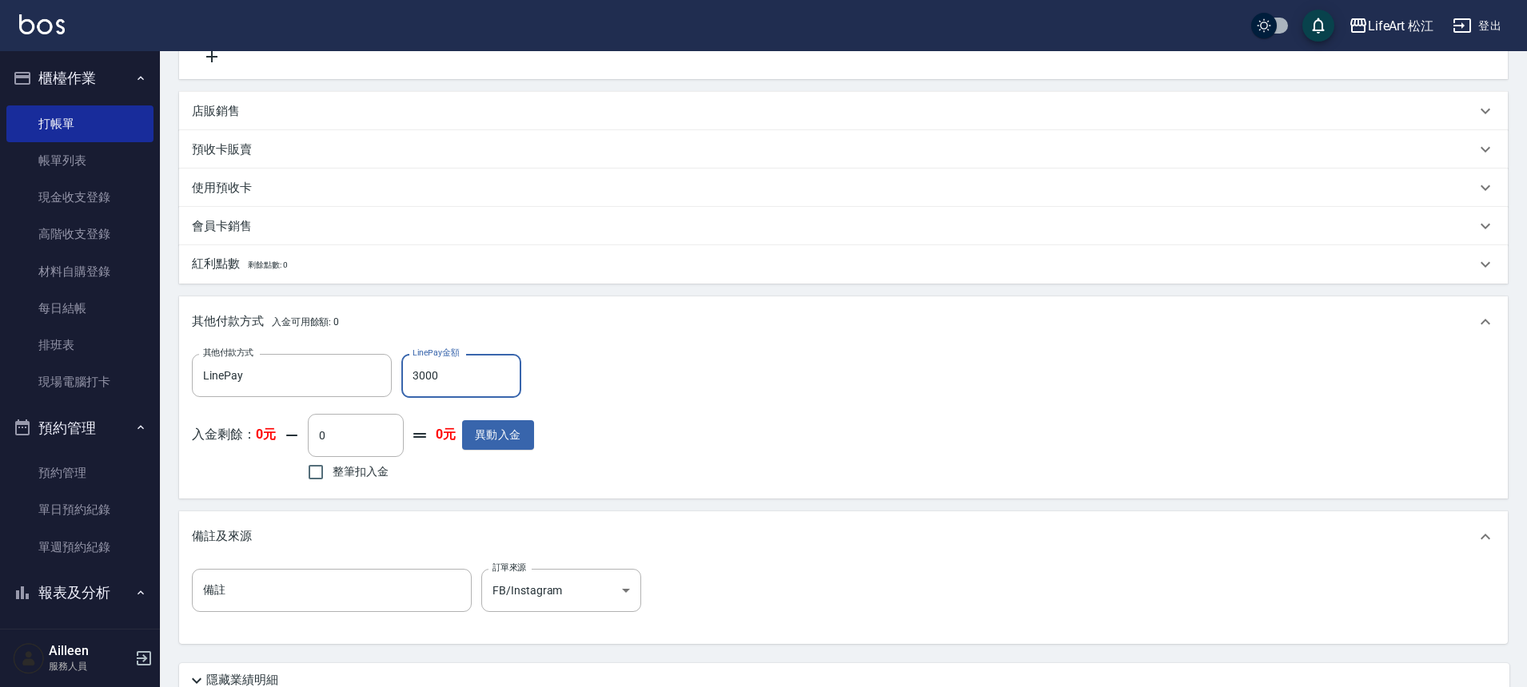
scroll to position [545, 0]
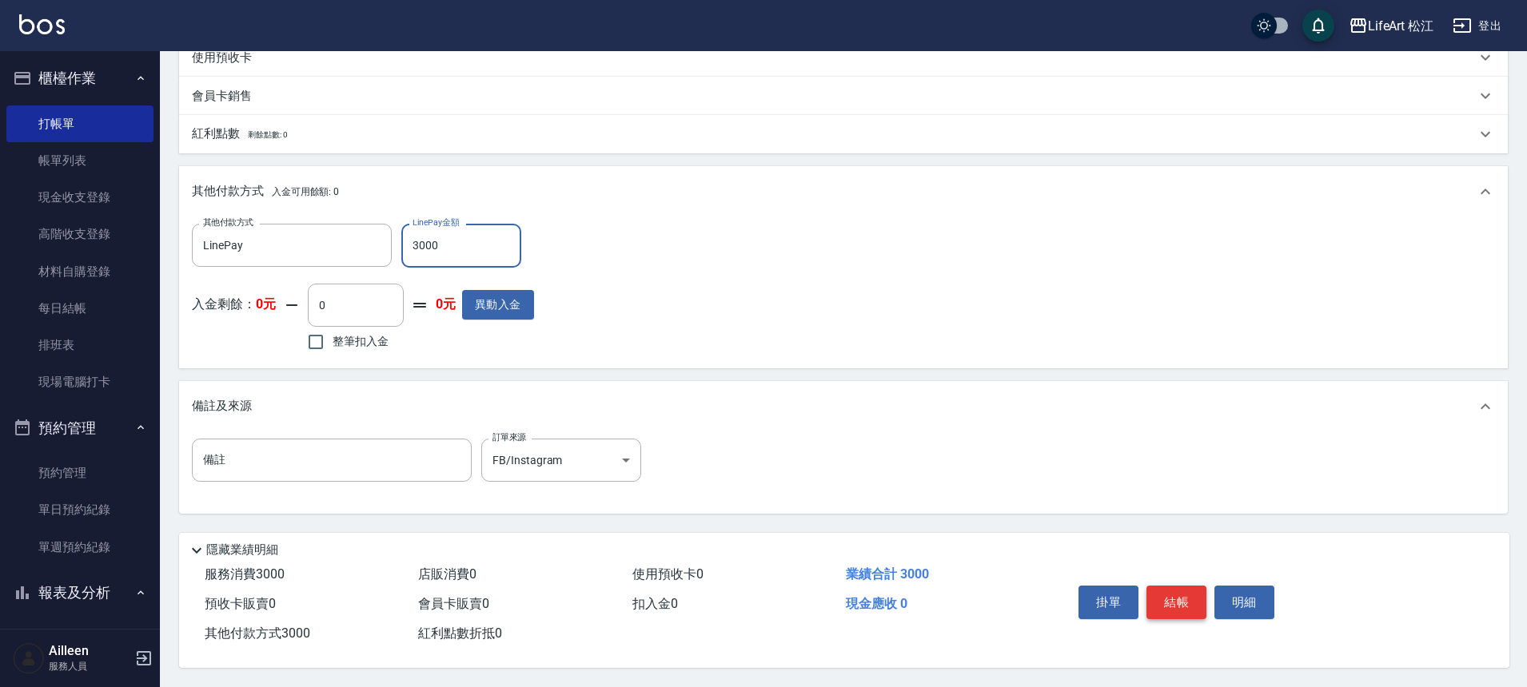
type input "3000"
click at [1185, 592] on button "結帳" at bounding box center [1176, 603] width 60 height 34
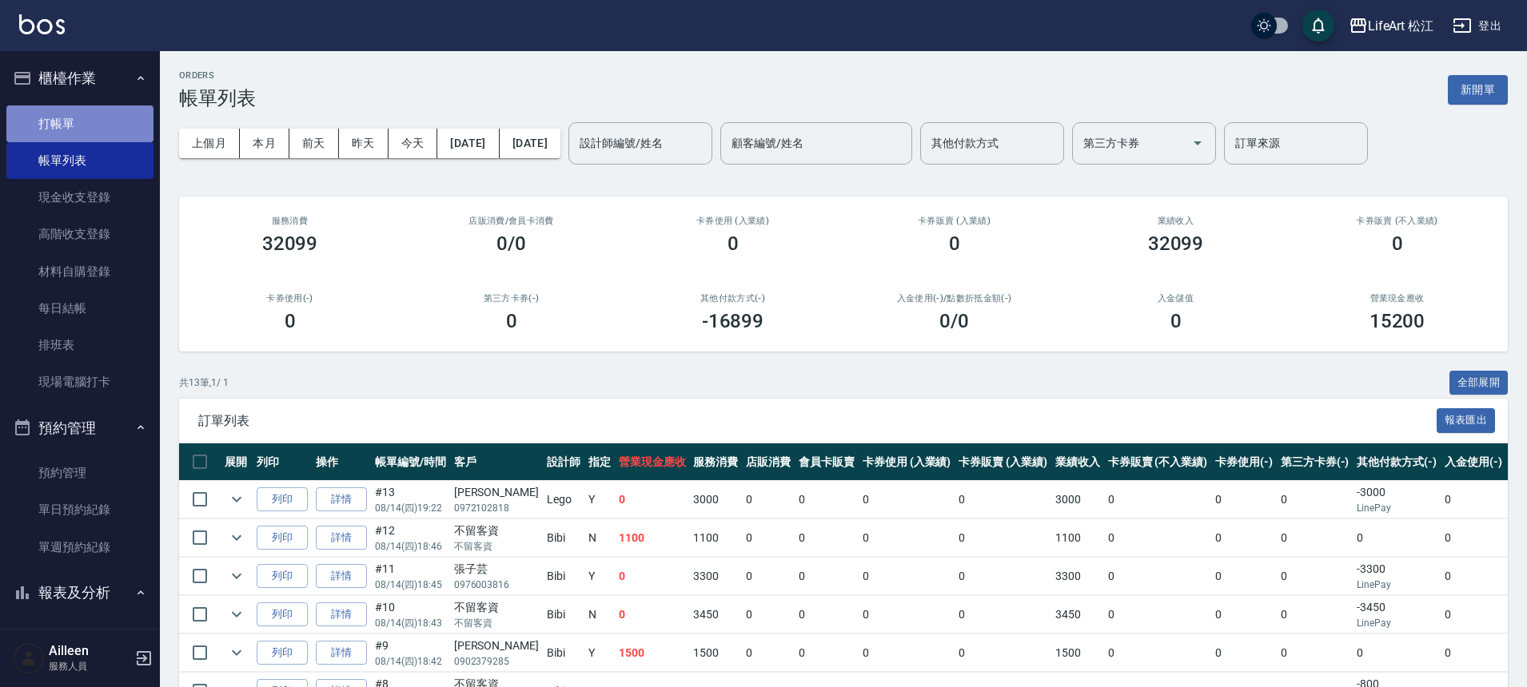
click at [82, 130] on link "打帳單" at bounding box center [79, 124] width 147 height 37
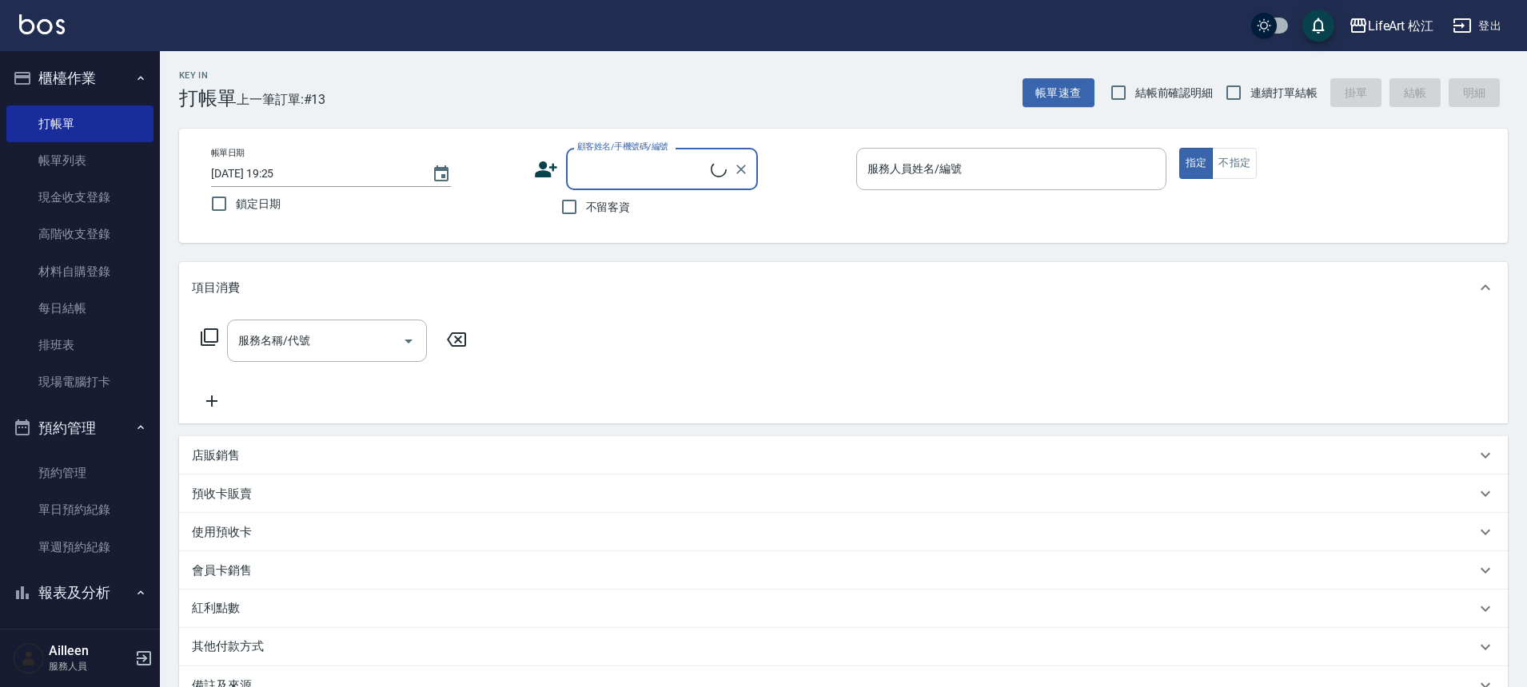
click at [636, 178] on input "顧客姓名/手機號碼/編號" at bounding box center [641, 169] width 137 height 28
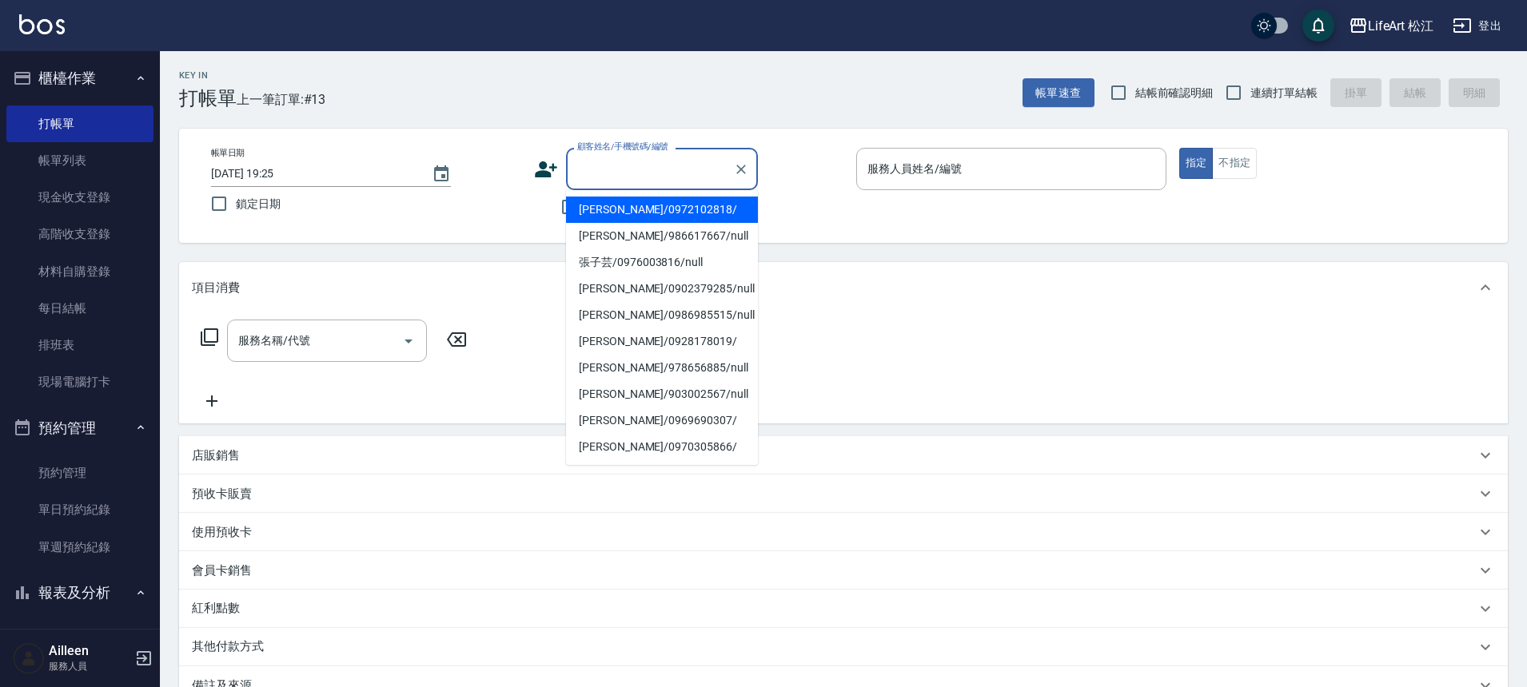
click at [559, 173] on div "顧客姓名/手機號碼/編號 顧客姓名/手機號碼/編號" at bounding box center [689, 169] width 310 height 42
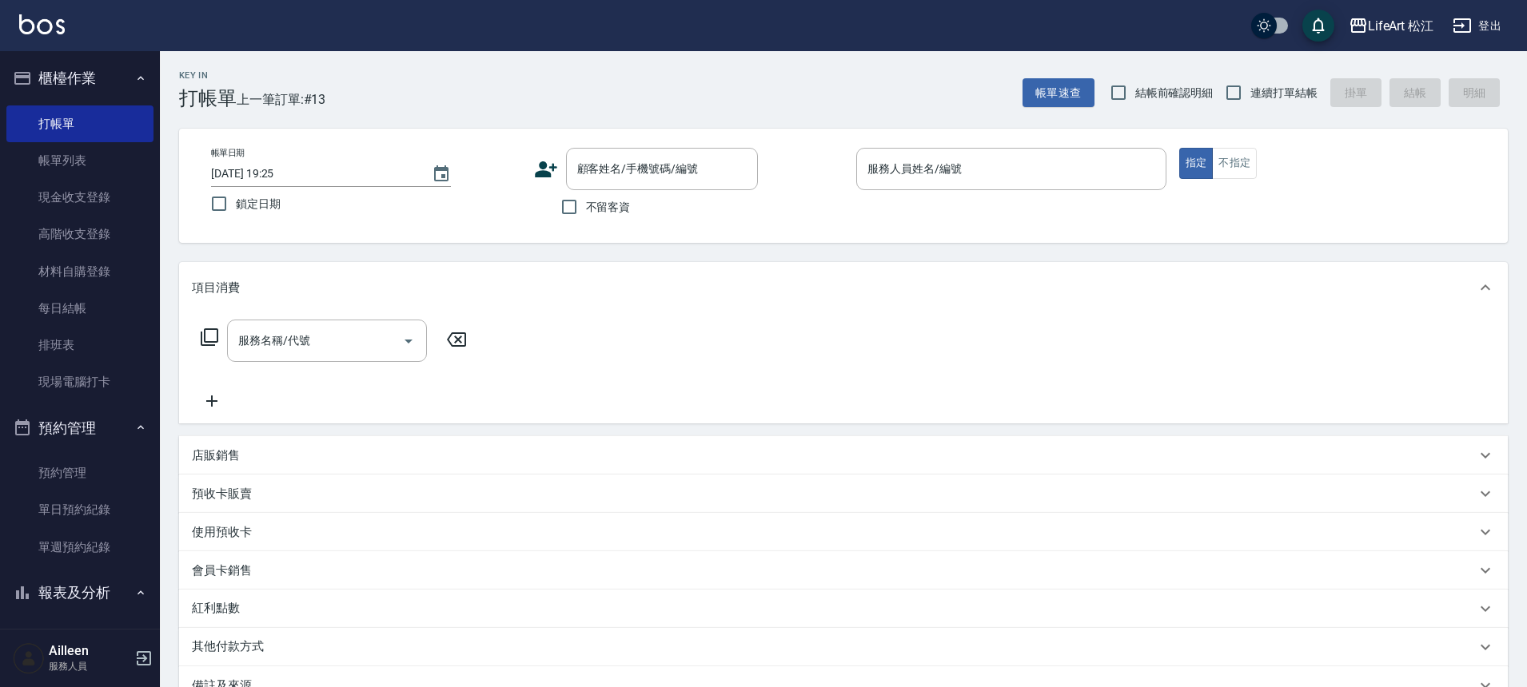
click at [551, 171] on icon at bounding box center [546, 169] width 24 height 24
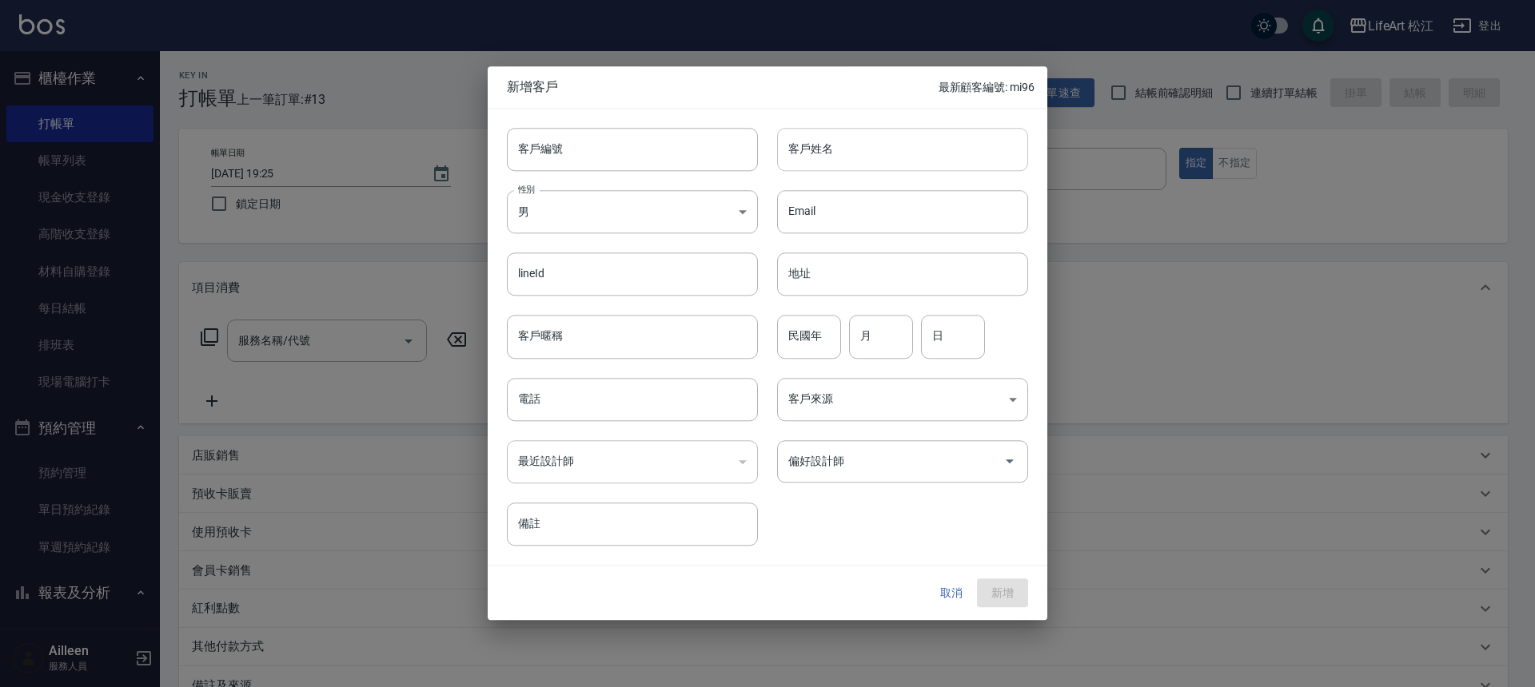
click at [894, 159] on input "客戶姓名" at bounding box center [902, 149] width 251 height 43
click at [1173, 269] on div at bounding box center [767, 343] width 1535 height 687
click at [948, 591] on button "取消" at bounding box center [951, 594] width 51 height 30
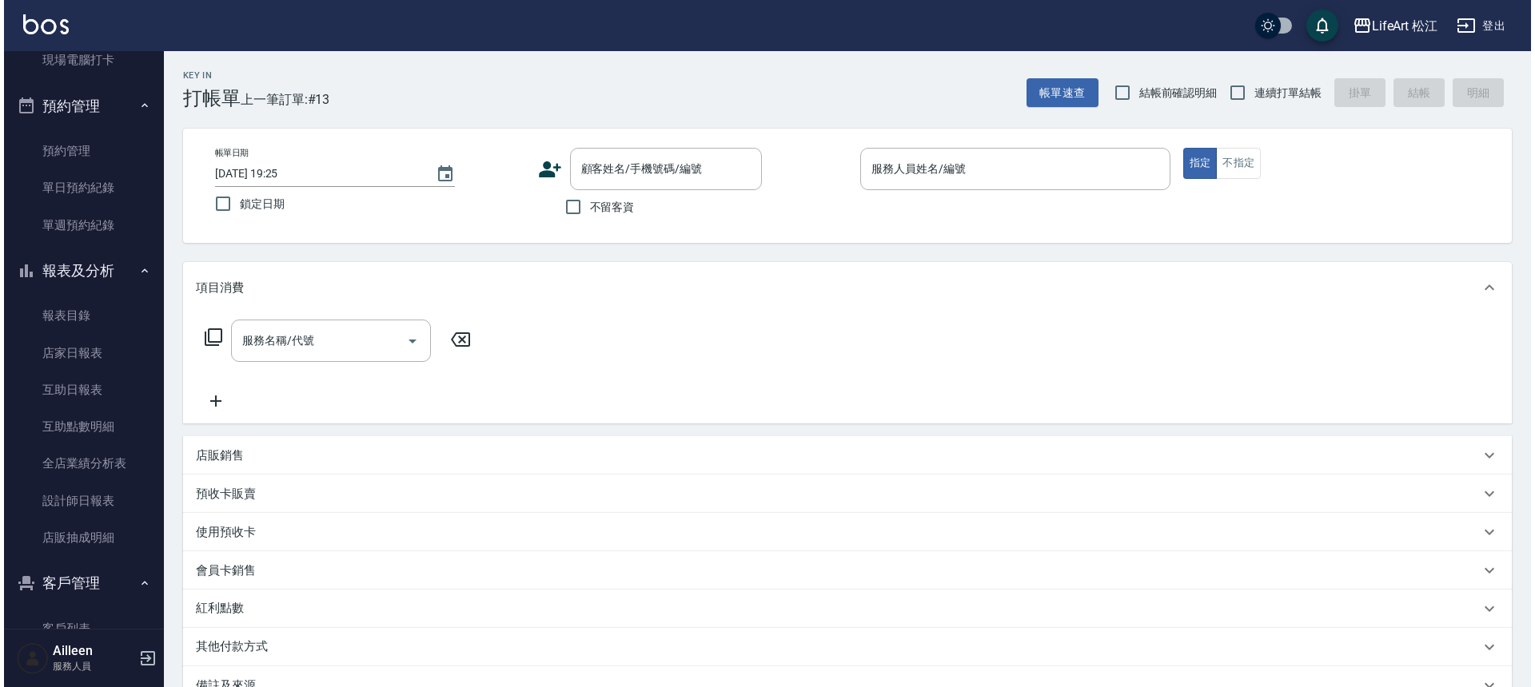
scroll to position [533, 0]
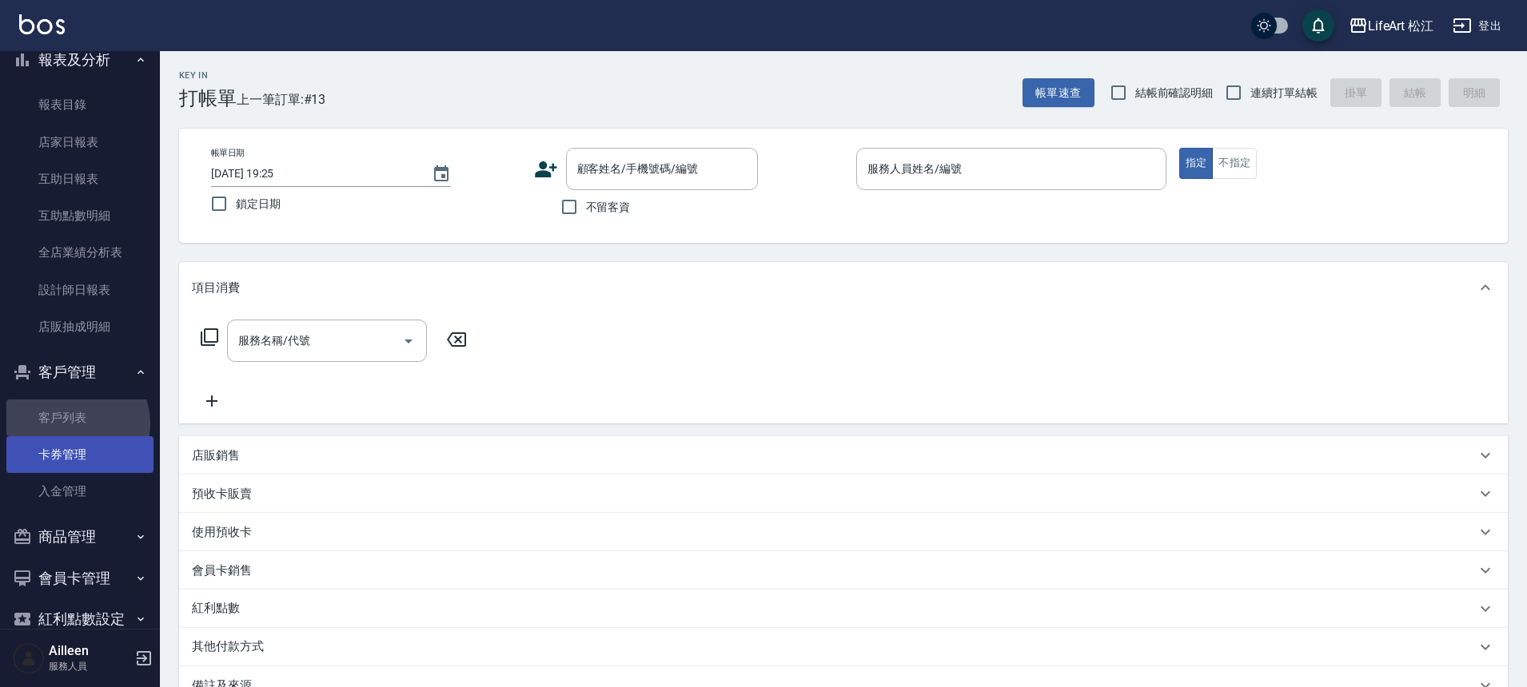
drag, startPoint x: 73, startPoint y: 424, endPoint x: 51, endPoint y: 463, distance: 44.7
click at [73, 425] on link "客戶列表" at bounding box center [79, 418] width 147 height 37
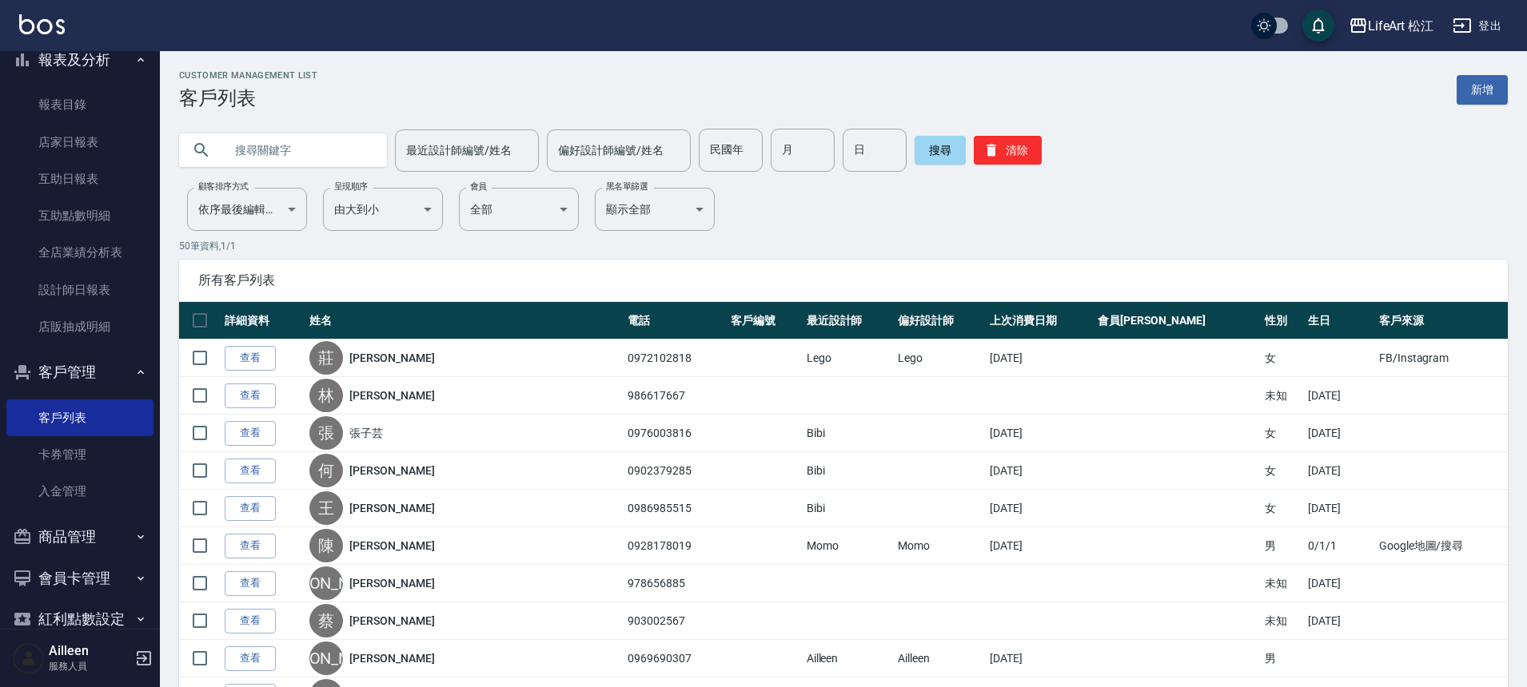
click at [290, 153] on input "text" at bounding box center [299, 150] width 150 height 43
type input "t"
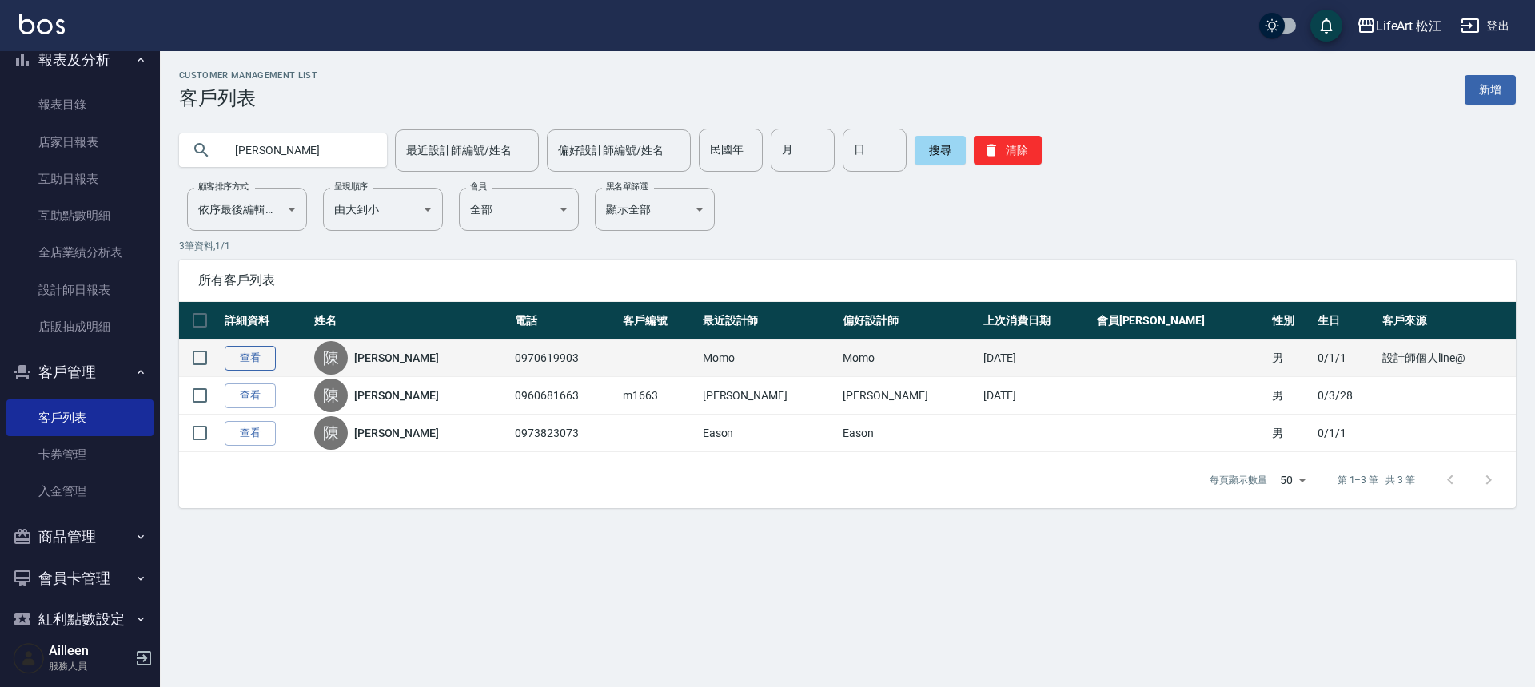
type input "[PERSON_NAME]"
click at [239, 358] on link "查看" at bounding box center [250, 358] width 51 height 25
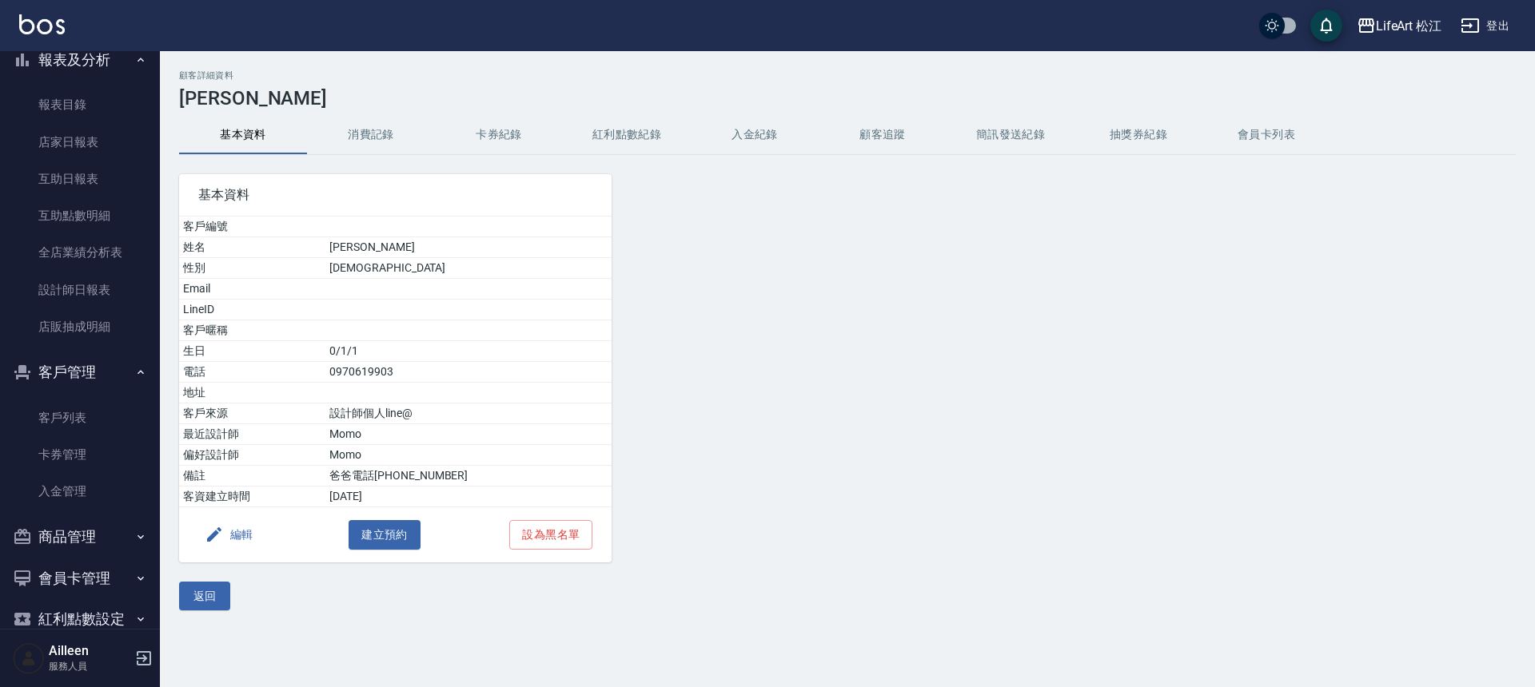
click at [387, 132] on button "消費記錄" at bounding box center [371, 135] width 128 height 38
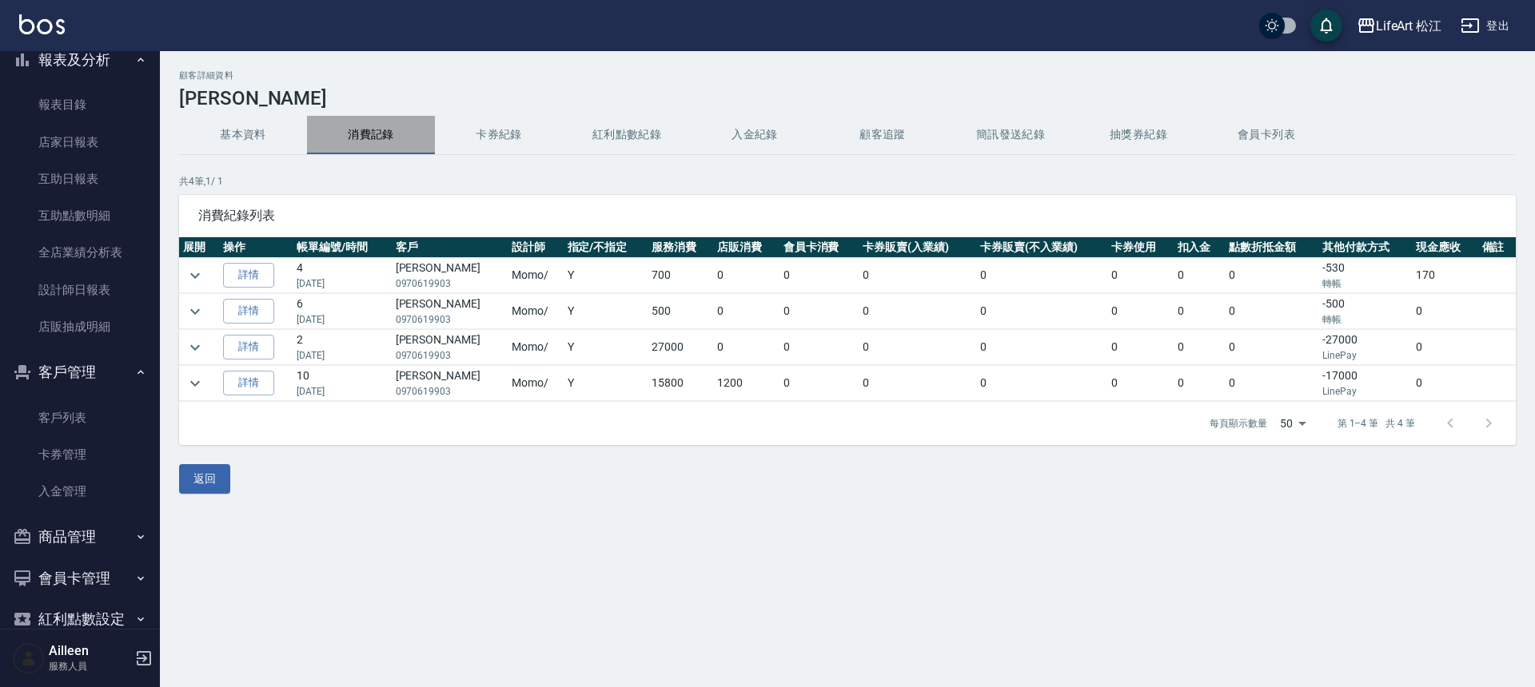
click at [387, 132] on button "消費記錄" at bounding box center [371, 135] width 128 height 38
click at [198, 349] on icon "expand row" at bounding box center [194, 347] width 19 height 19
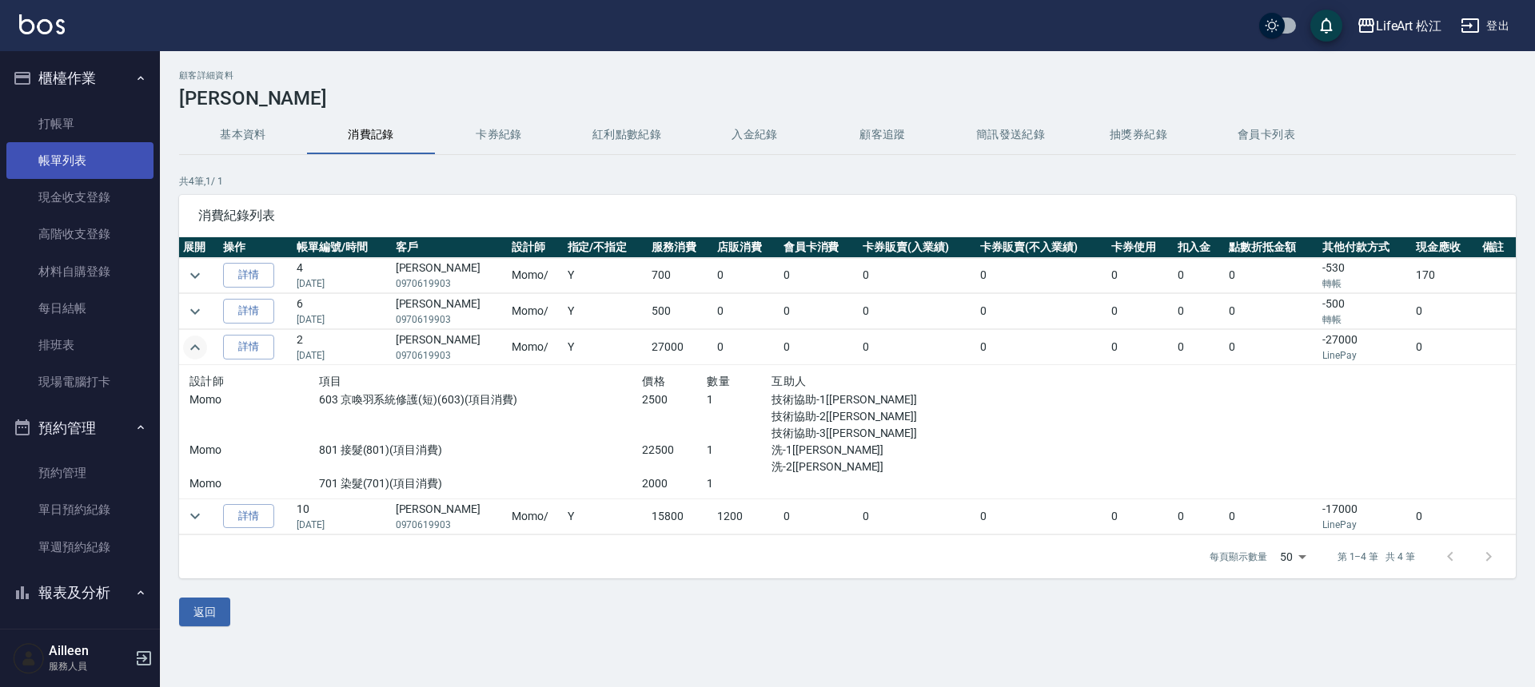
click at [62, 163] on link "帳單列表" at bounding box center [79, 160] width 147 height 37
click at [60, 168] on link "帳單列表" at bounding box center [79, 160] width 147 height 37
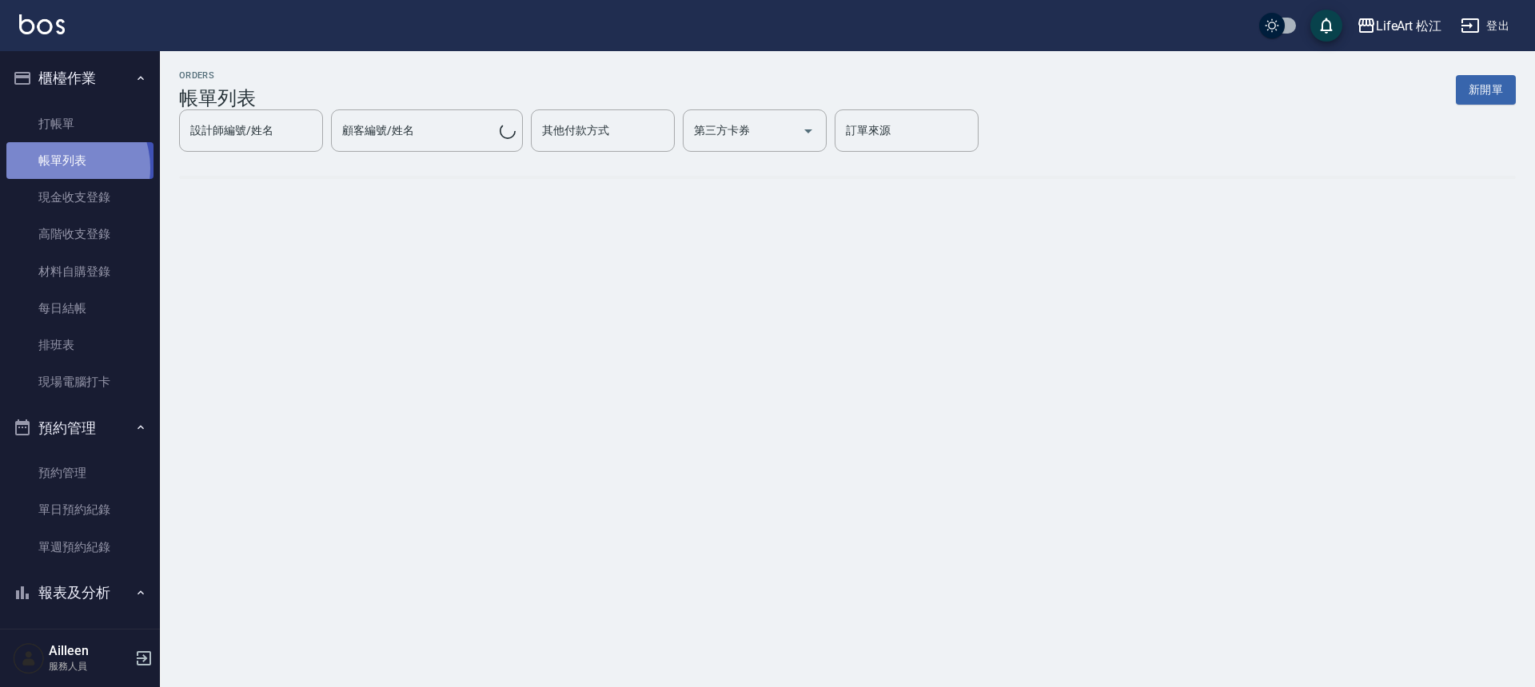
click at [60, 168] on link "帳單列表" at bounding box center [79, 160] width 147 height 37
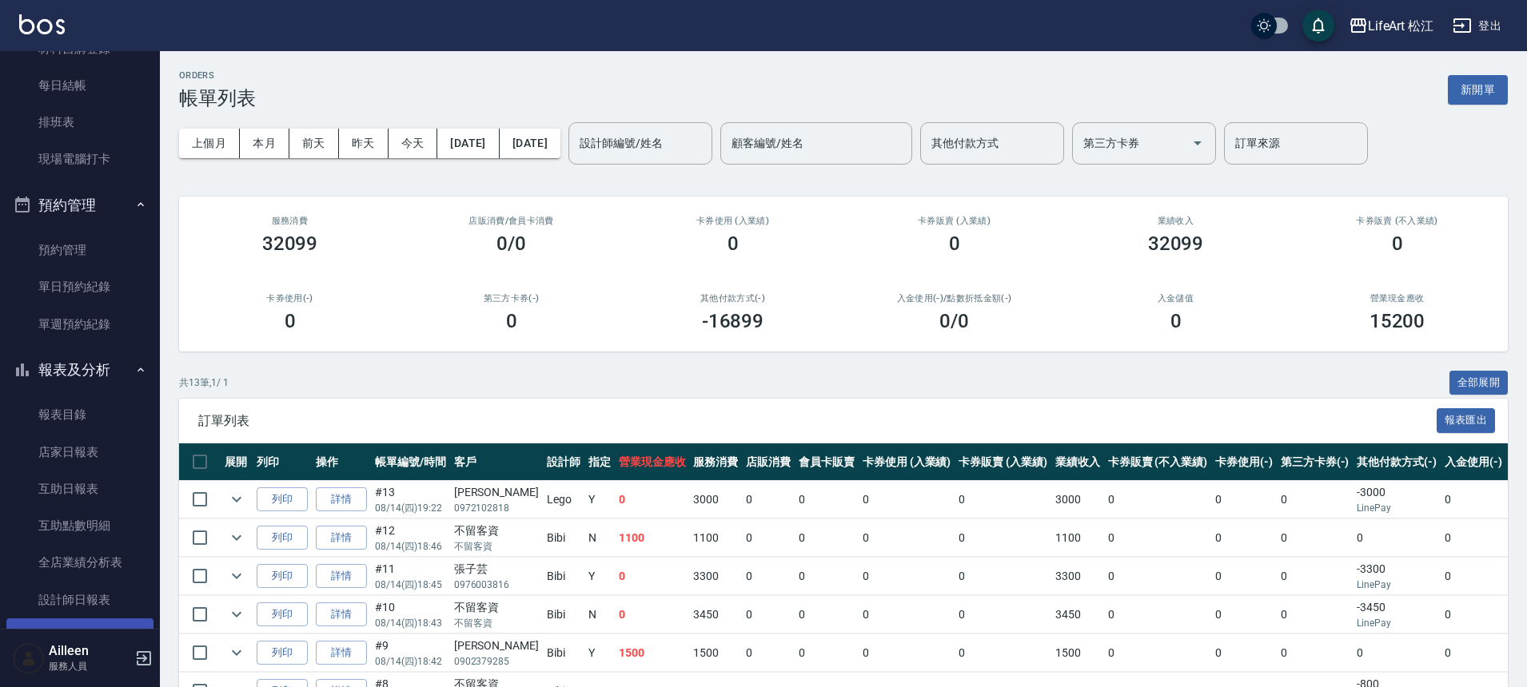
scroll to position [352, 0]
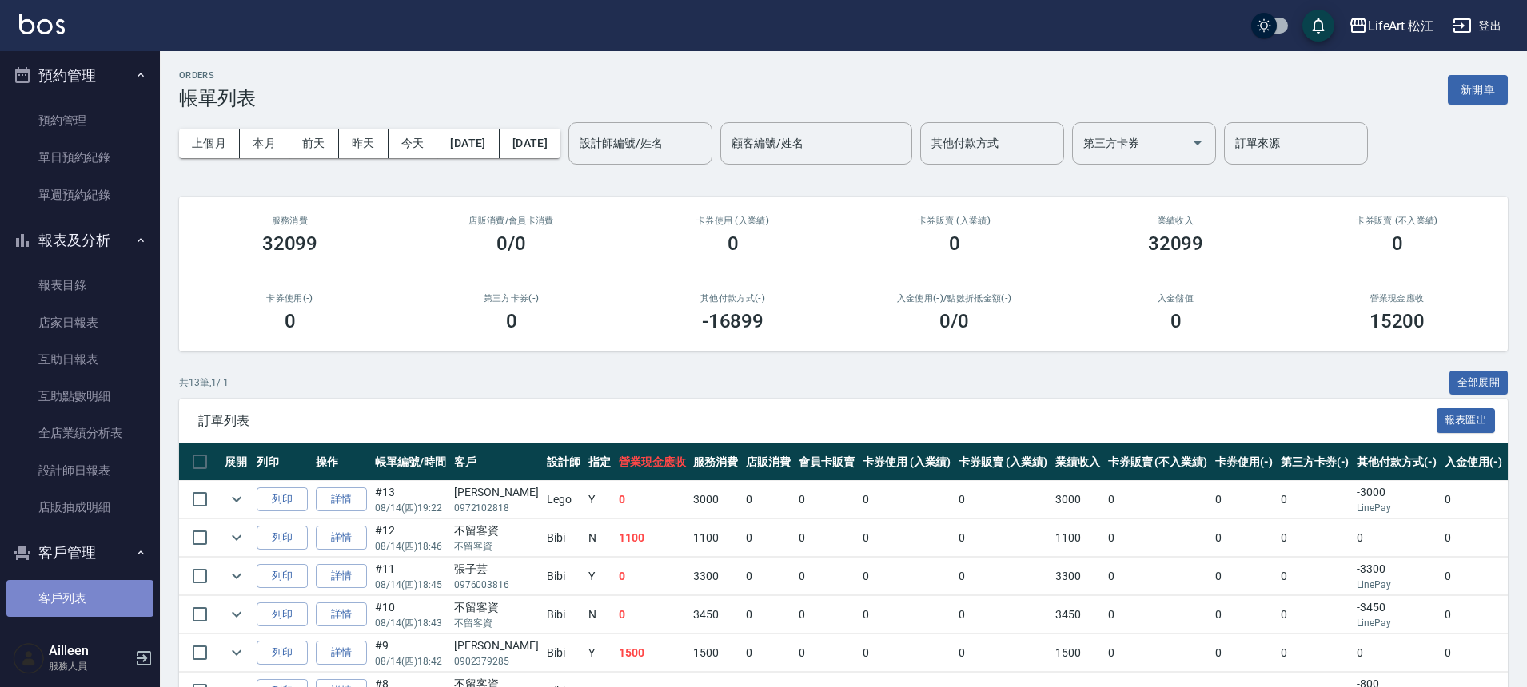
click at [86, 588] on link "客戶列表" at bounding box center [79, 598] width 147 height 37
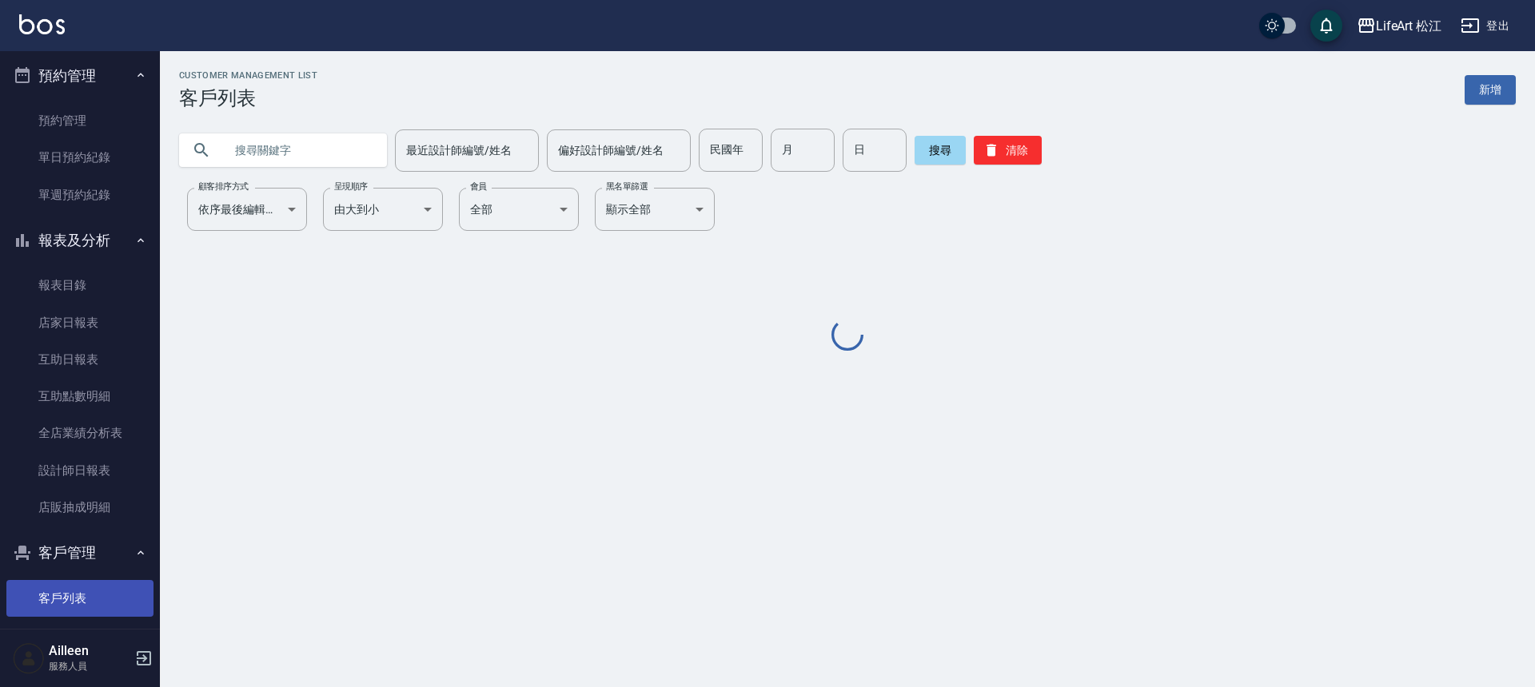
click at [86, 594] on link "客戶列表" at bounding box center [79, 598] width 147 height 37
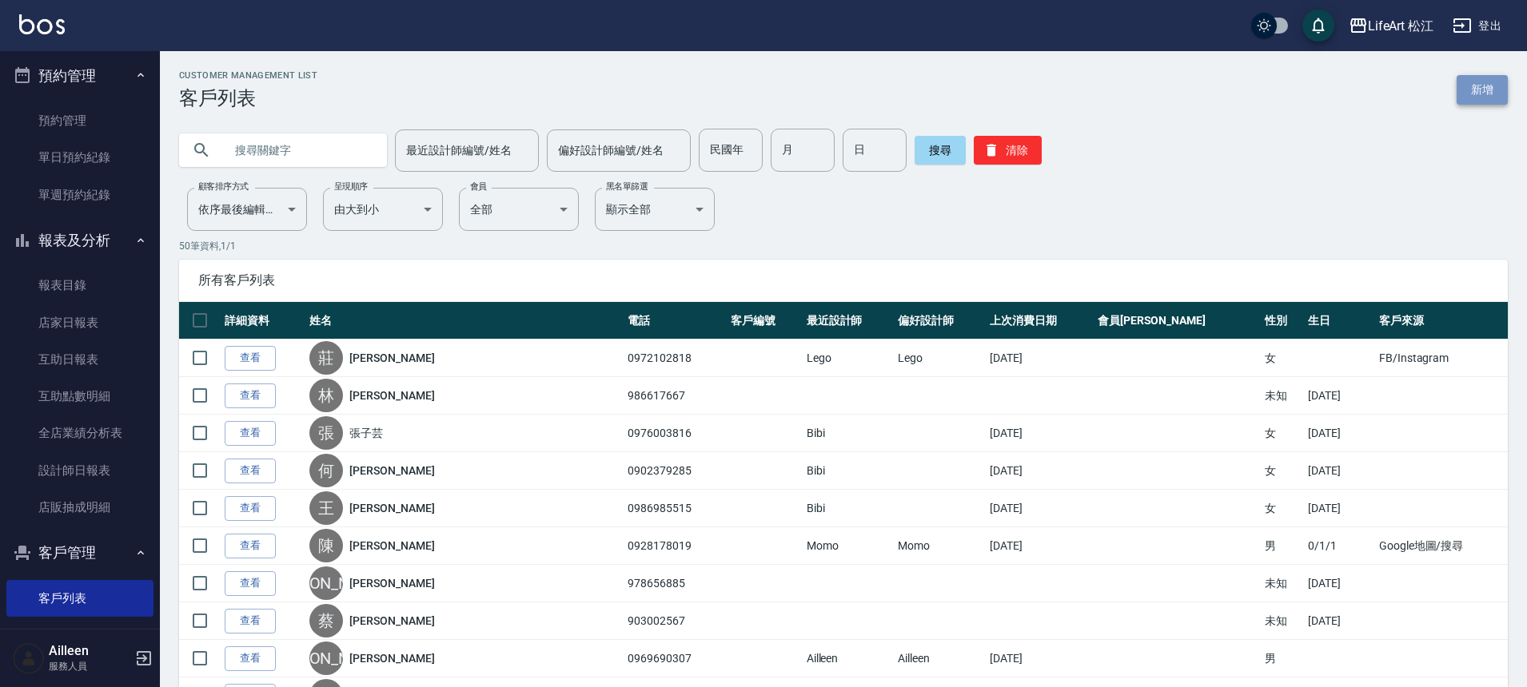
click at [1492, 103] on link "新增" at bounding box center [1481, 90] width 51 height 30
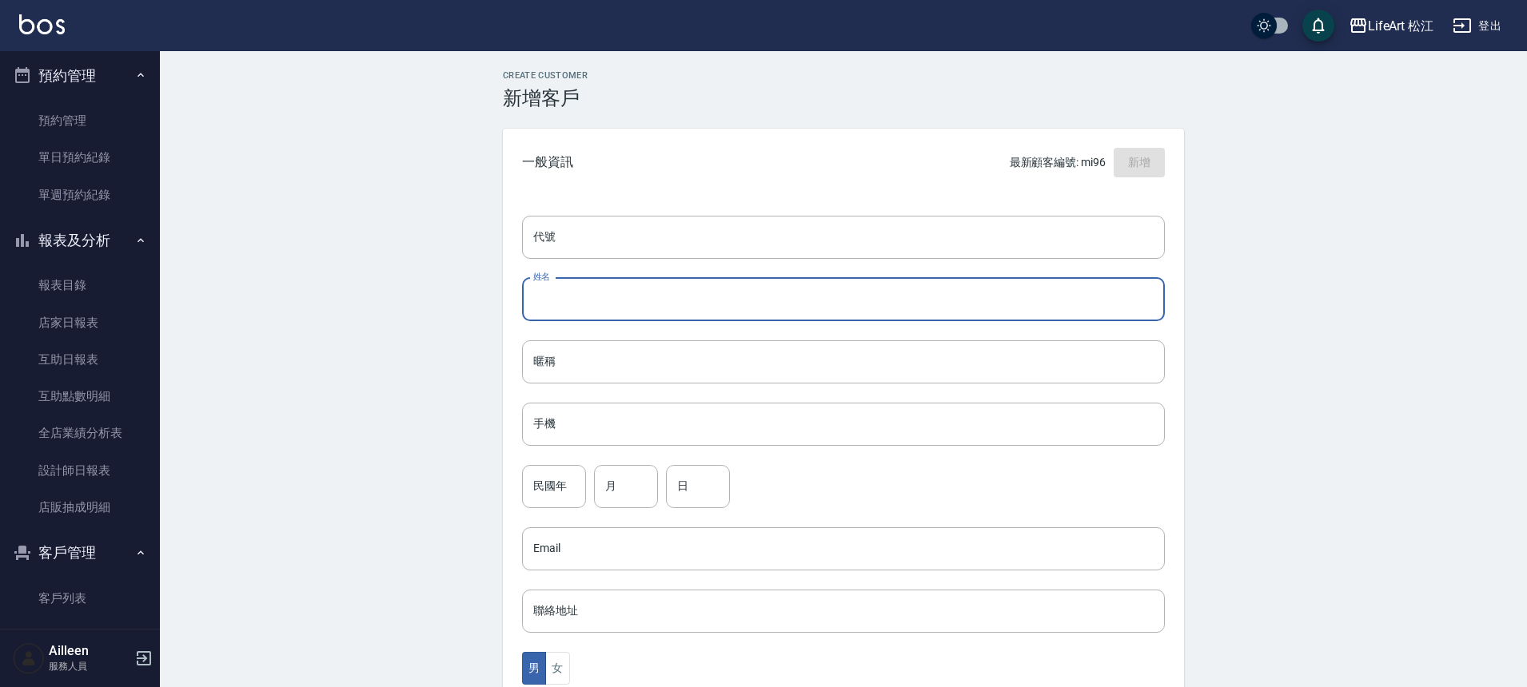
click at [675, 311] on input "姓名" at bounding box center [843, 299] width 643 height 43
type input "[PERSON_NAME]"
click at [638, 417] on input "手機" at bounding box center [843, 424] width 643 height 43
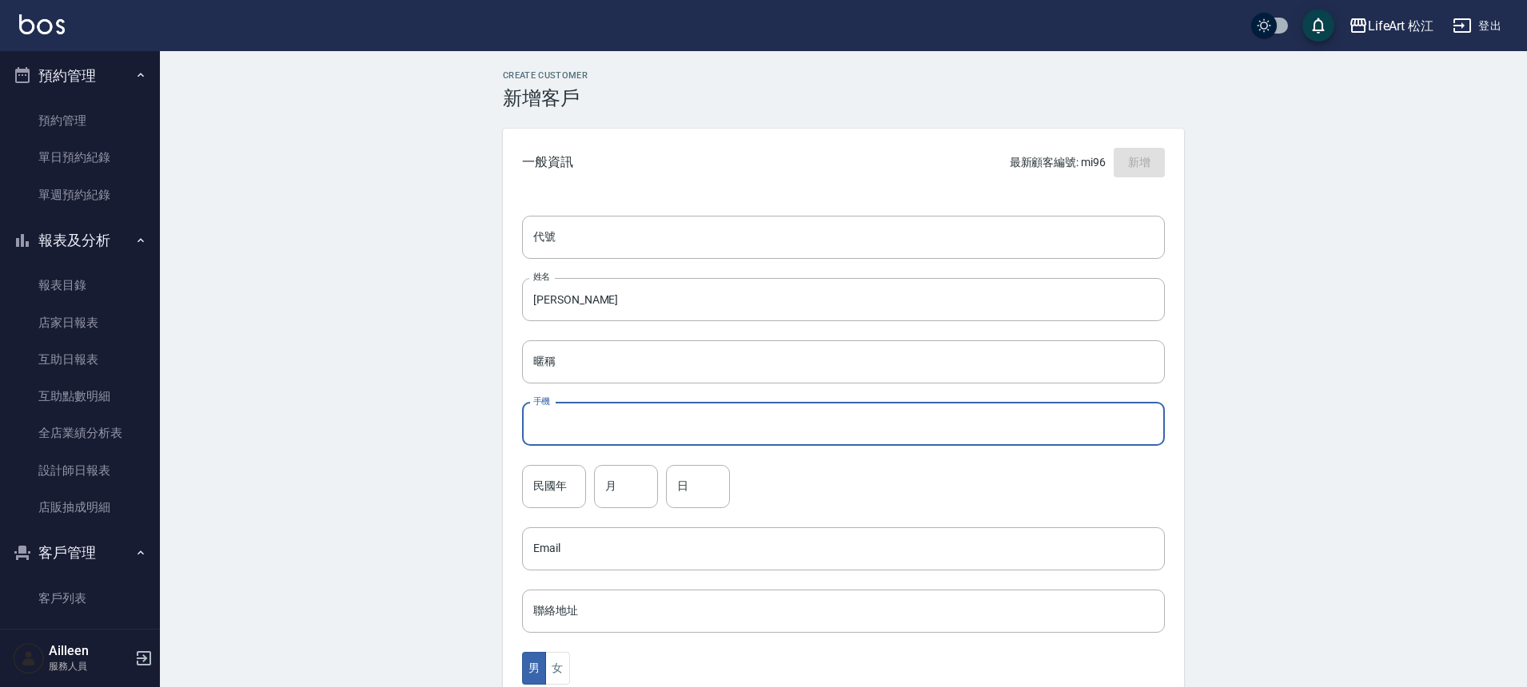
type input "０"
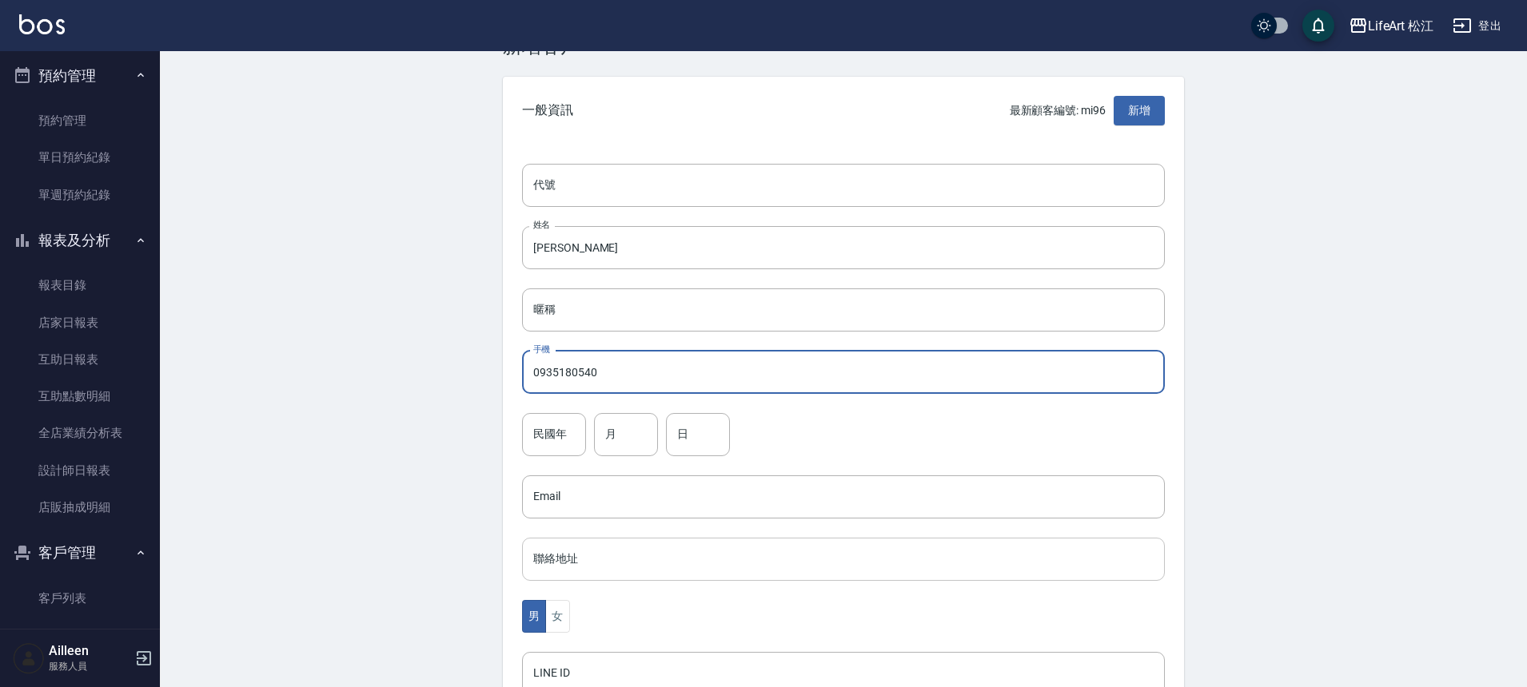
scroll to position [156, 0]
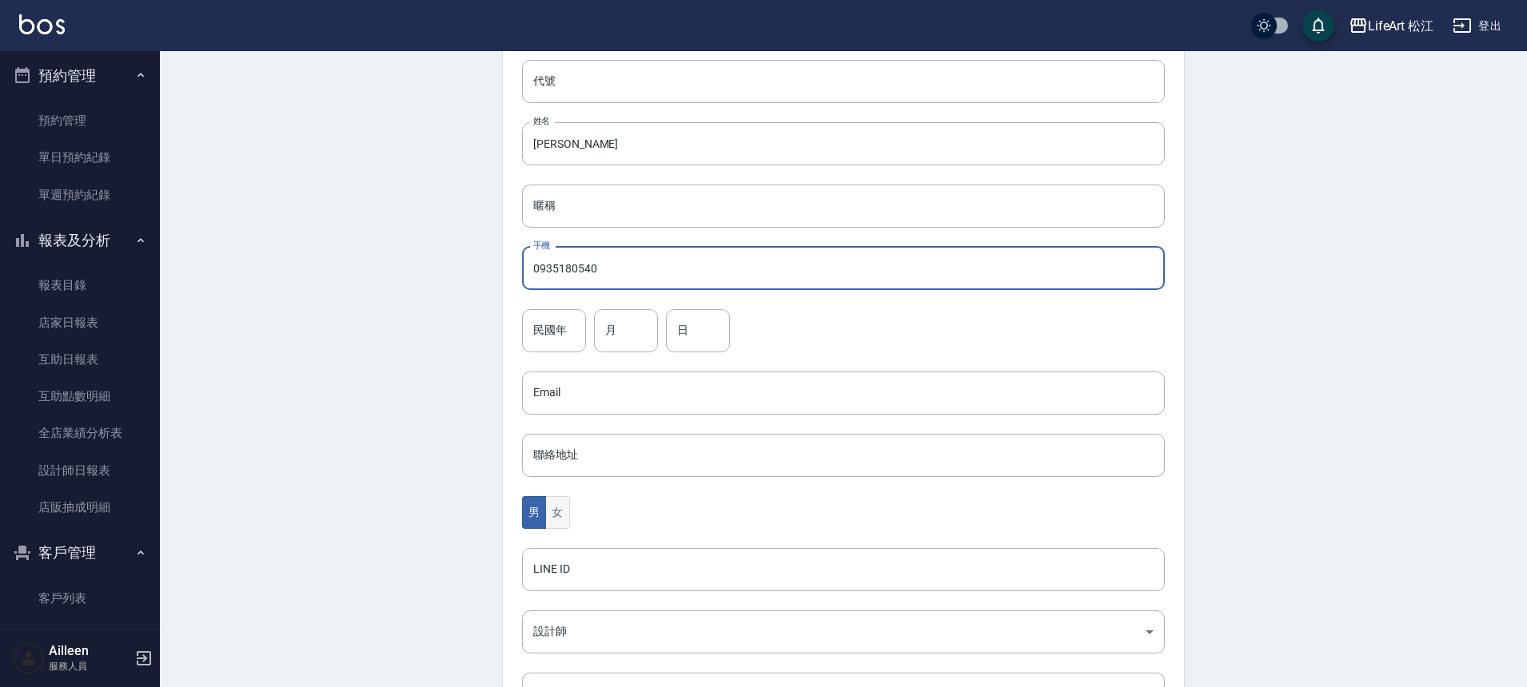
type input "0935180540"
click at [565, 516] on button "女" at bounding box center [557, 512] width 24 height 33
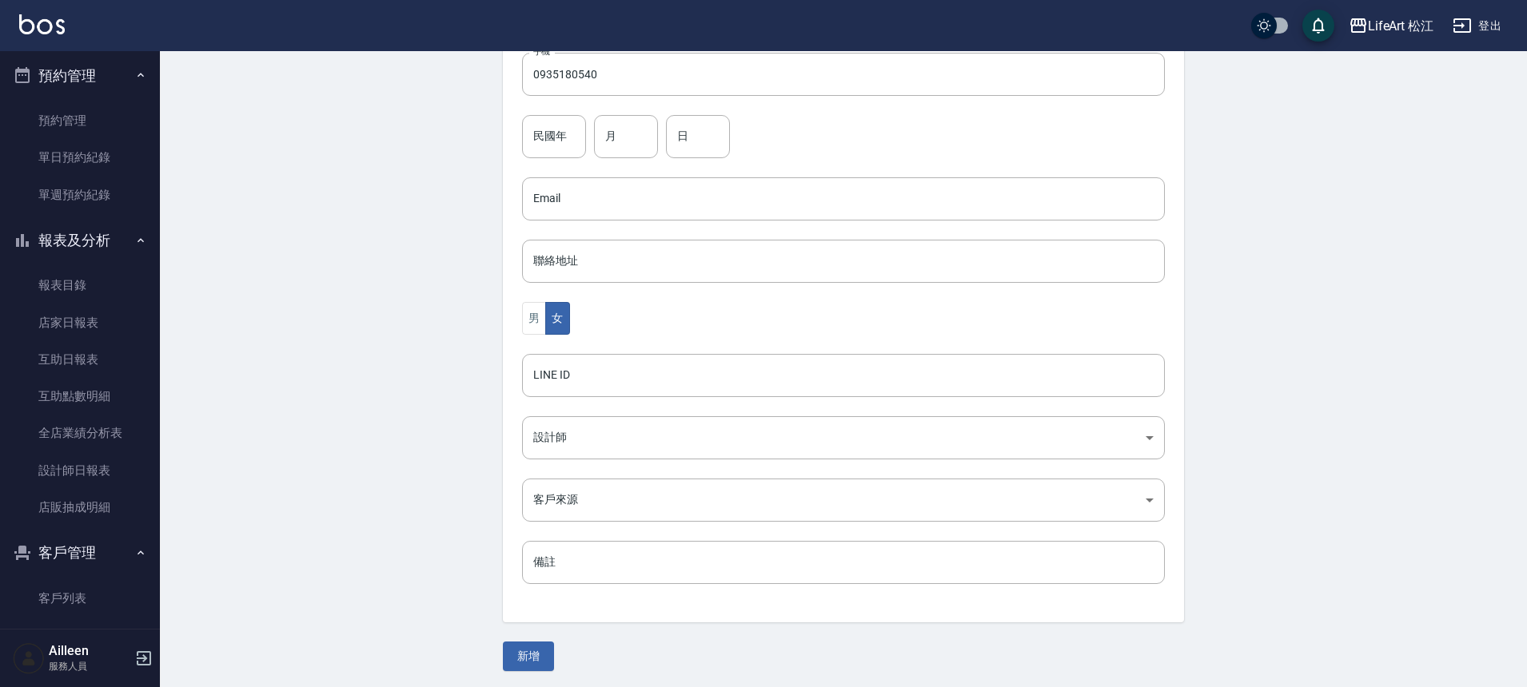
scroll to position [353, 0]
click at [566, 434] on body "LifeArt 松江 登出 櫃檯作業 打帳單 帳單列表 現金收支登錄 高階收支登錄 材料自購登錄 每日結帳 排班表 現場電腦打卡 預約管理 預約管理 單日預約…" at bounding box center [763, 167] width 1527 height 1041
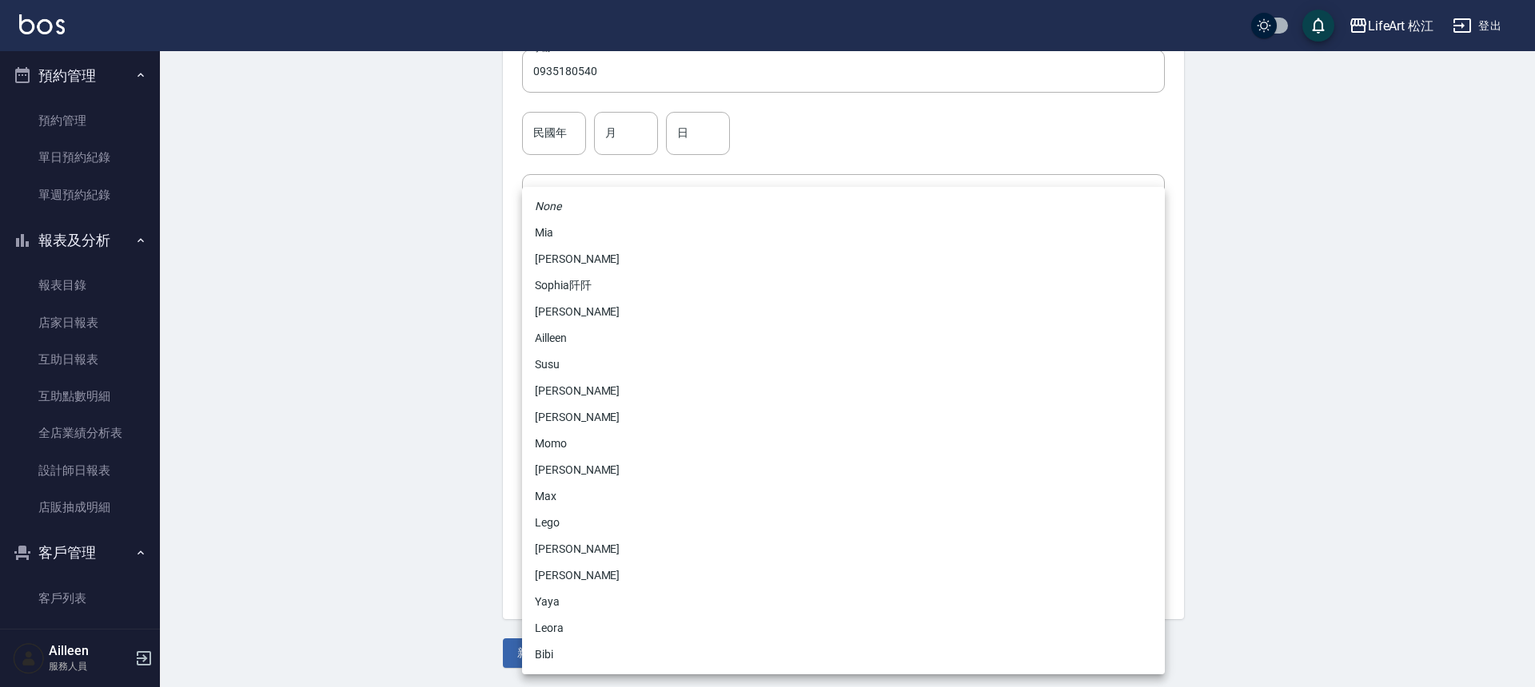
click at [561, 444] on li "Momo" at bounding box center [843, 444] width 643 height 26
type input "e84b7556-3071-4136-b765-65514d721750"
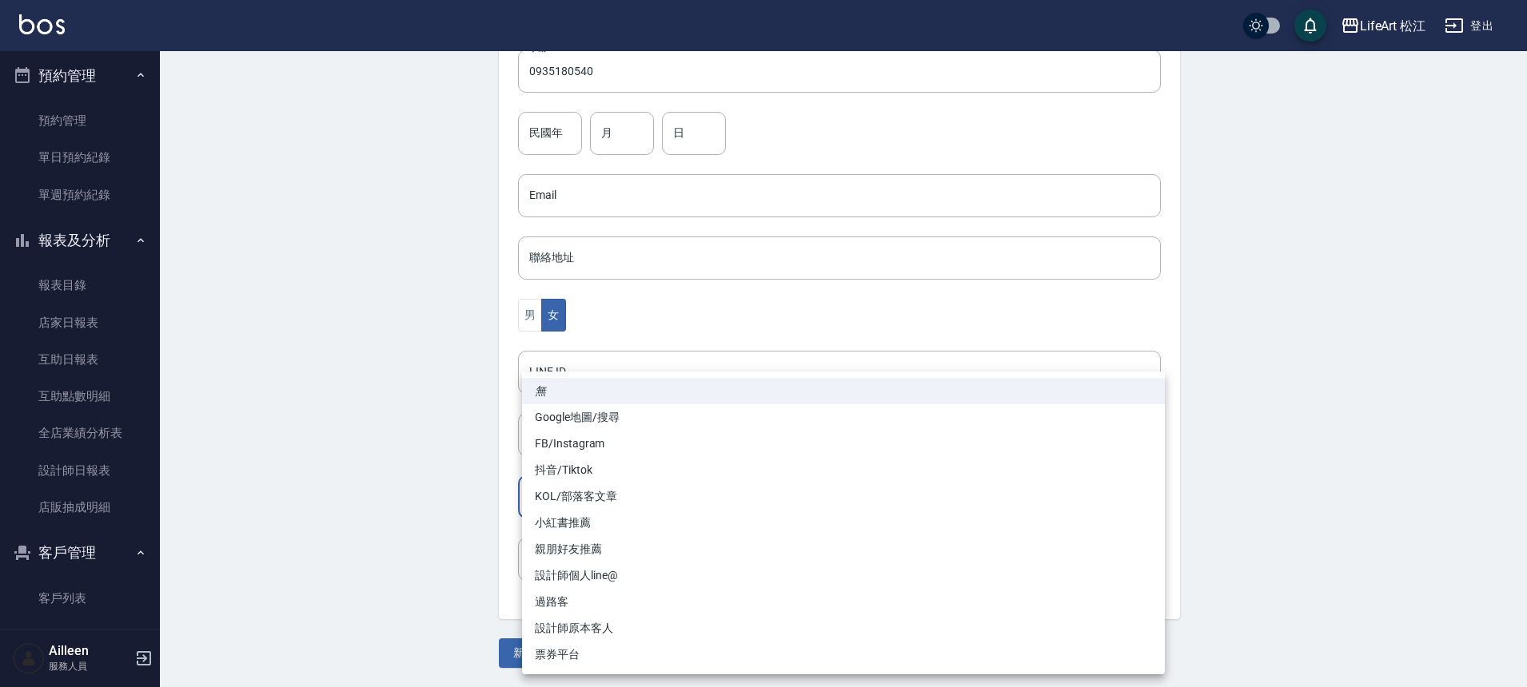
click at [595, 507] on body "LifeArt 松江 登出 櫃檯作業 打帳單 帳單列表 現金收支登錄 高階收支登錄 材料自購登錄 每日結帳 排班表 現場電腦打卡 預約管理 預約管理 單日預約…" at bounding box center [763, 167] width 1527 height 1041
click at [631, 450] on li "FB/Instagram" at bounding box center [843, 444] width 643 height 26
type input "FB/Instagram"
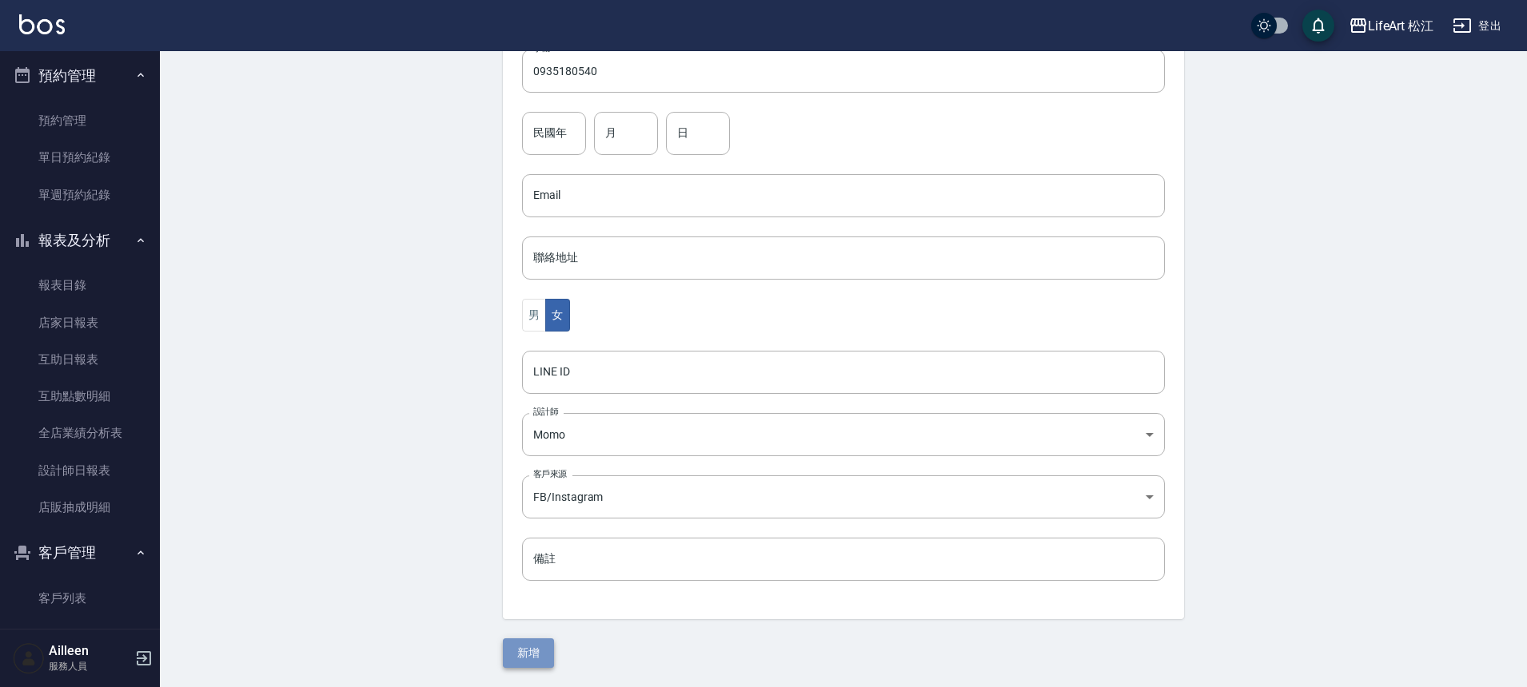
click at [545, 642] on button "新增" at bounding box center [528, 654] width 51 height 30
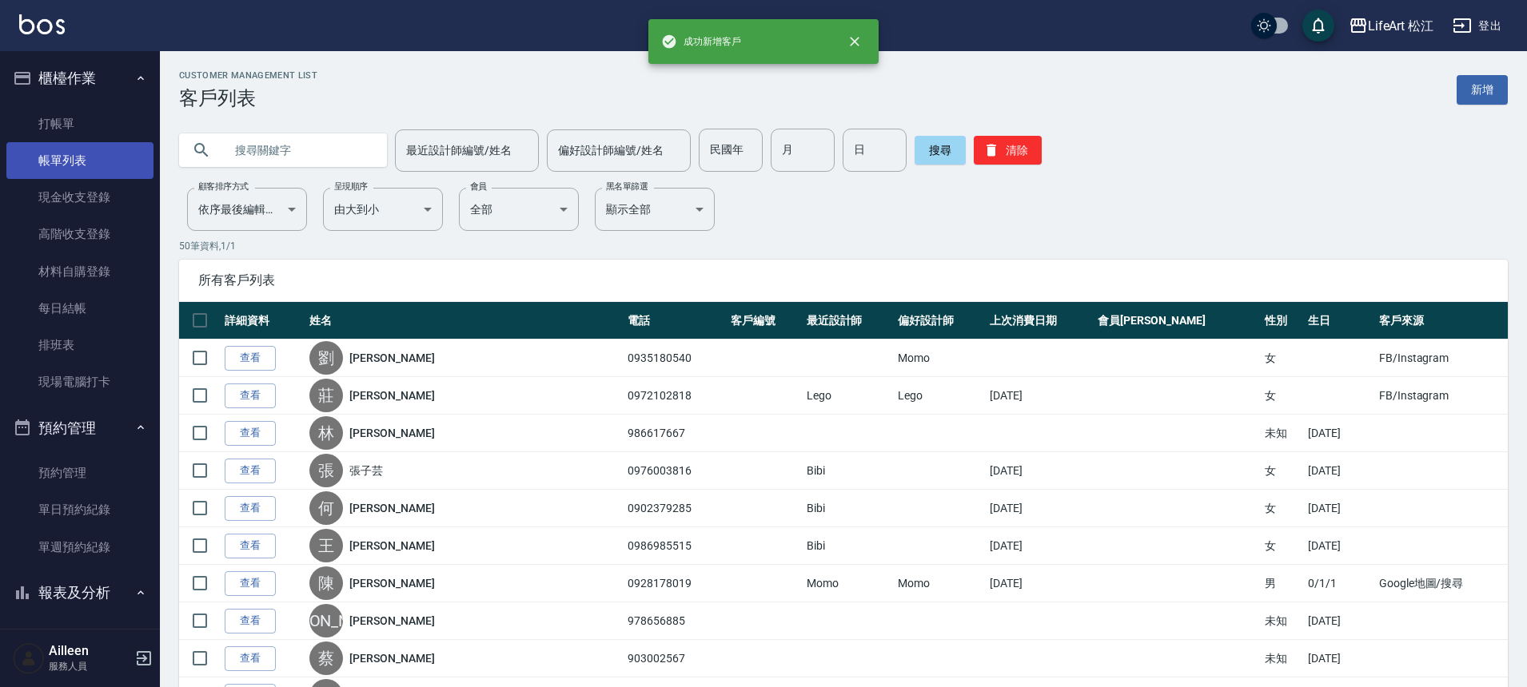
click at [32, 157] on link "帳單列表" at bounding box center [79, 160] width 147 height 37
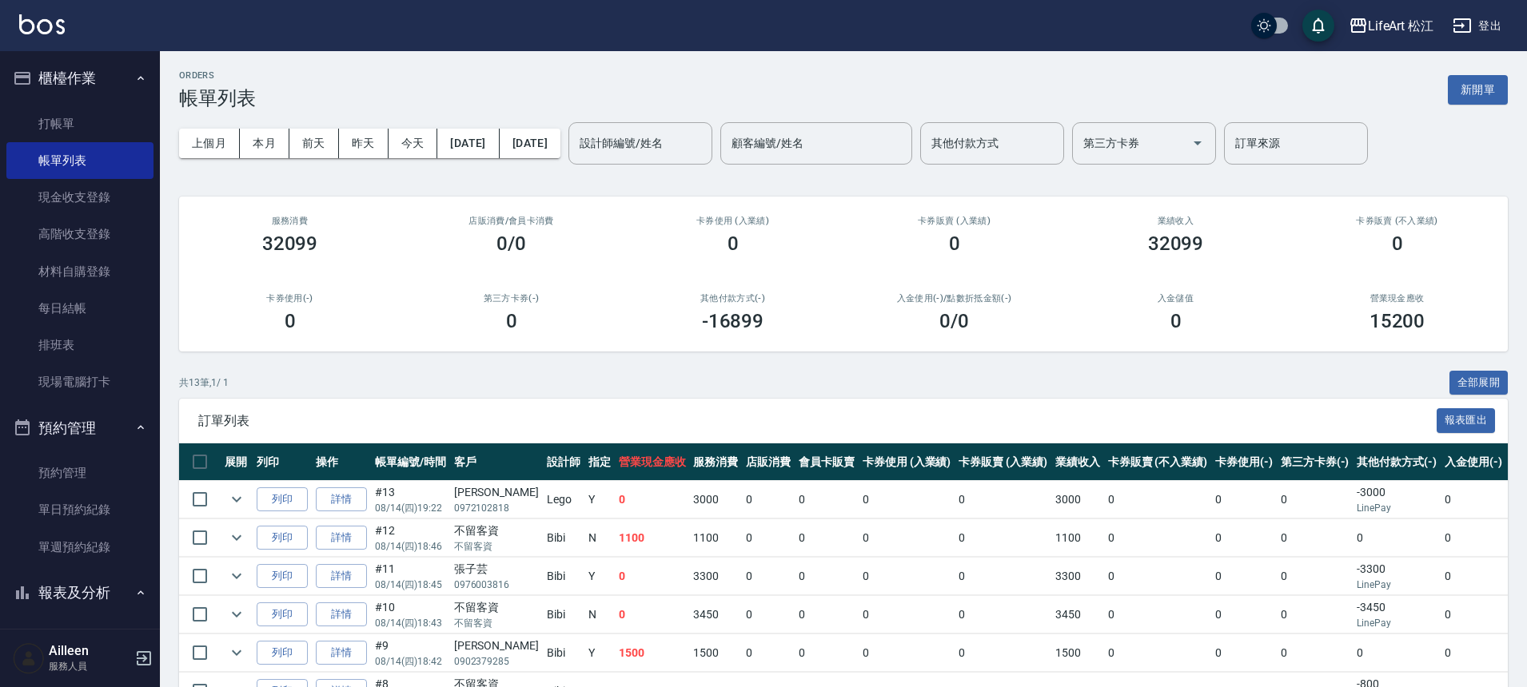
click at [1442, 90] on div "ORDERS 帳單列表 新開單" at bounding box center [843, 89] width 1328 height 39
click at [1472, 86] on button "新開單" at bounding box center [1477, 90] width 60 height 30
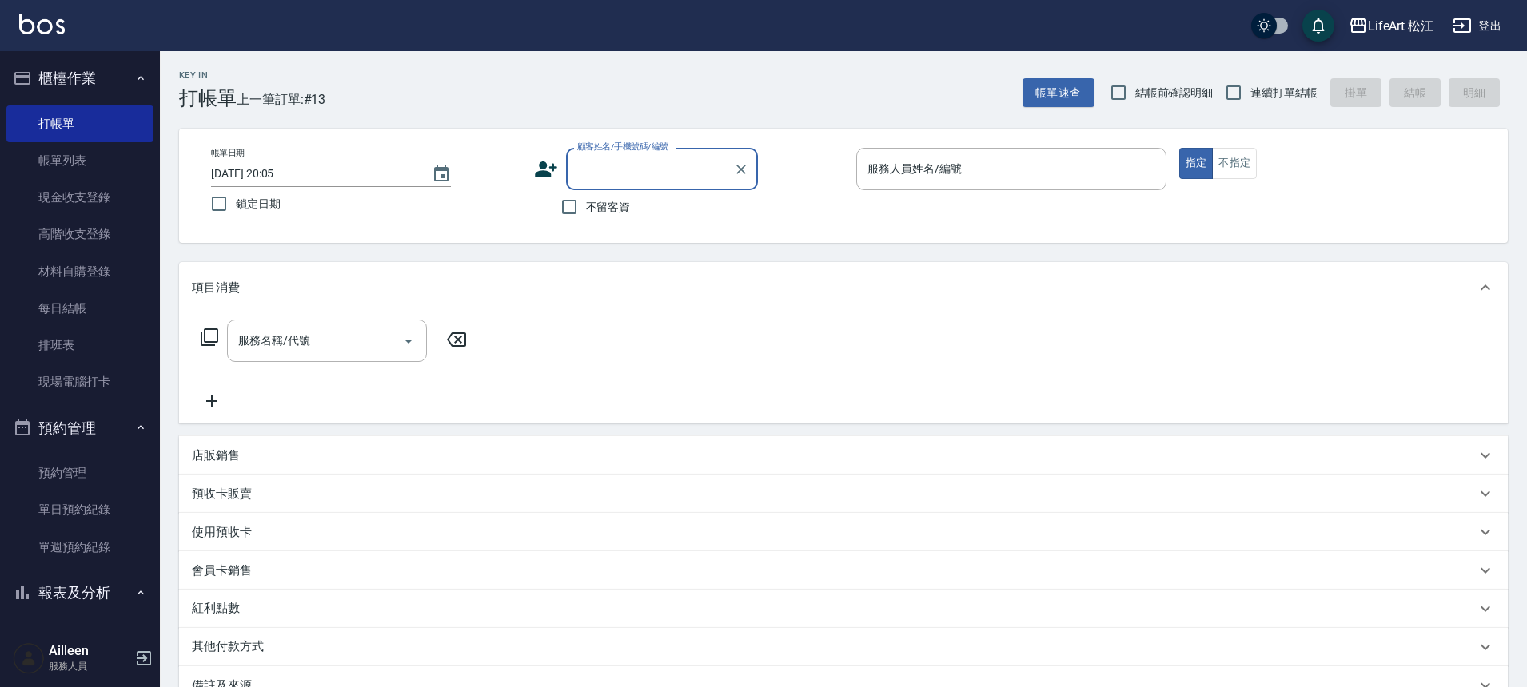
click at [639, 175] on input "顧客姓名/手機號碼/編號" at bounding box center [649, 169] width 153 height 28
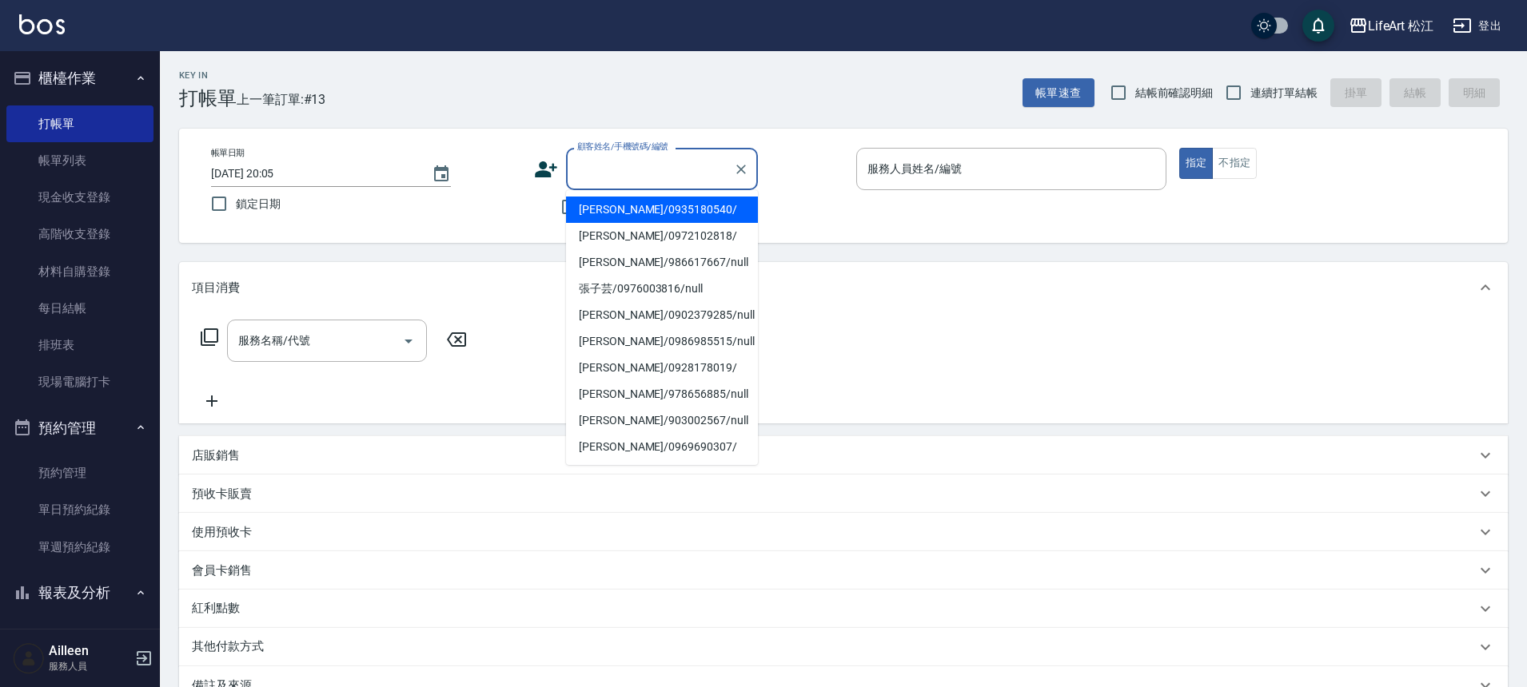
click at [639, 213] on li "[PERSON_NAME]/0935180540/" at bounding box center [662, 210] width 192 height 26
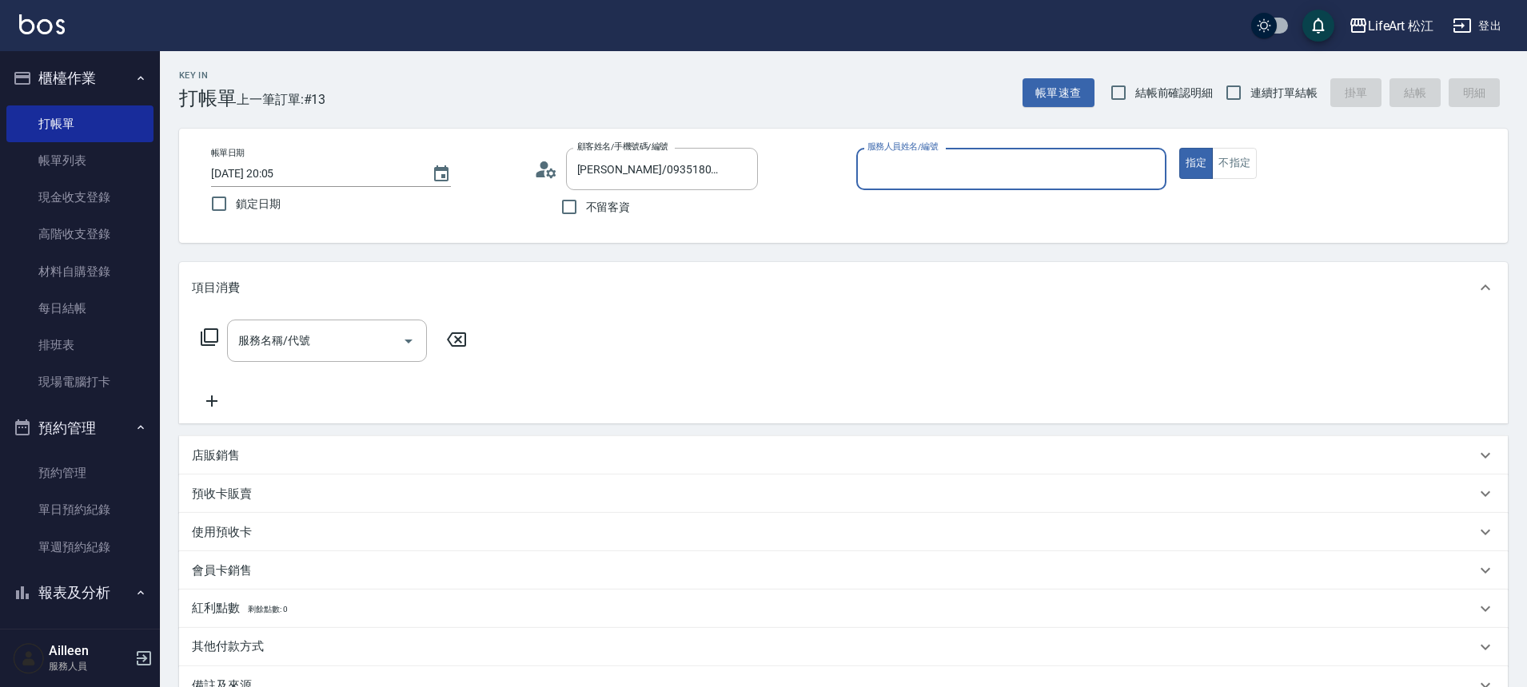
type input "[PERSON_NAME]/0935180540/"
type input "Momo(無代號)"
click at [319, 346] on input "服務名稱/代號" at bounding box center [314, 341] width 161 height 28
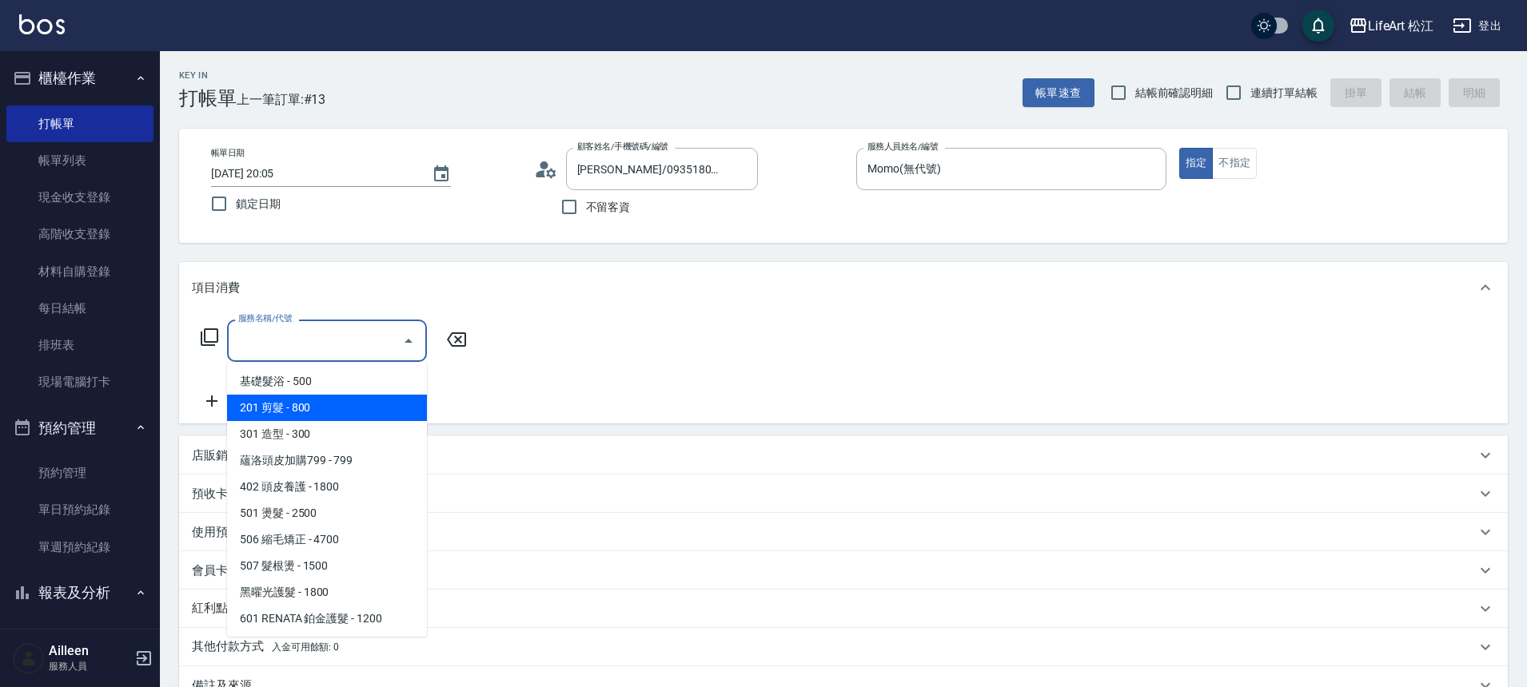
click at [332, 413] on span "201 剪髮 - 800" at bounding box center [327, 408] width 200 height 26
type input "201 剪髮(201)"
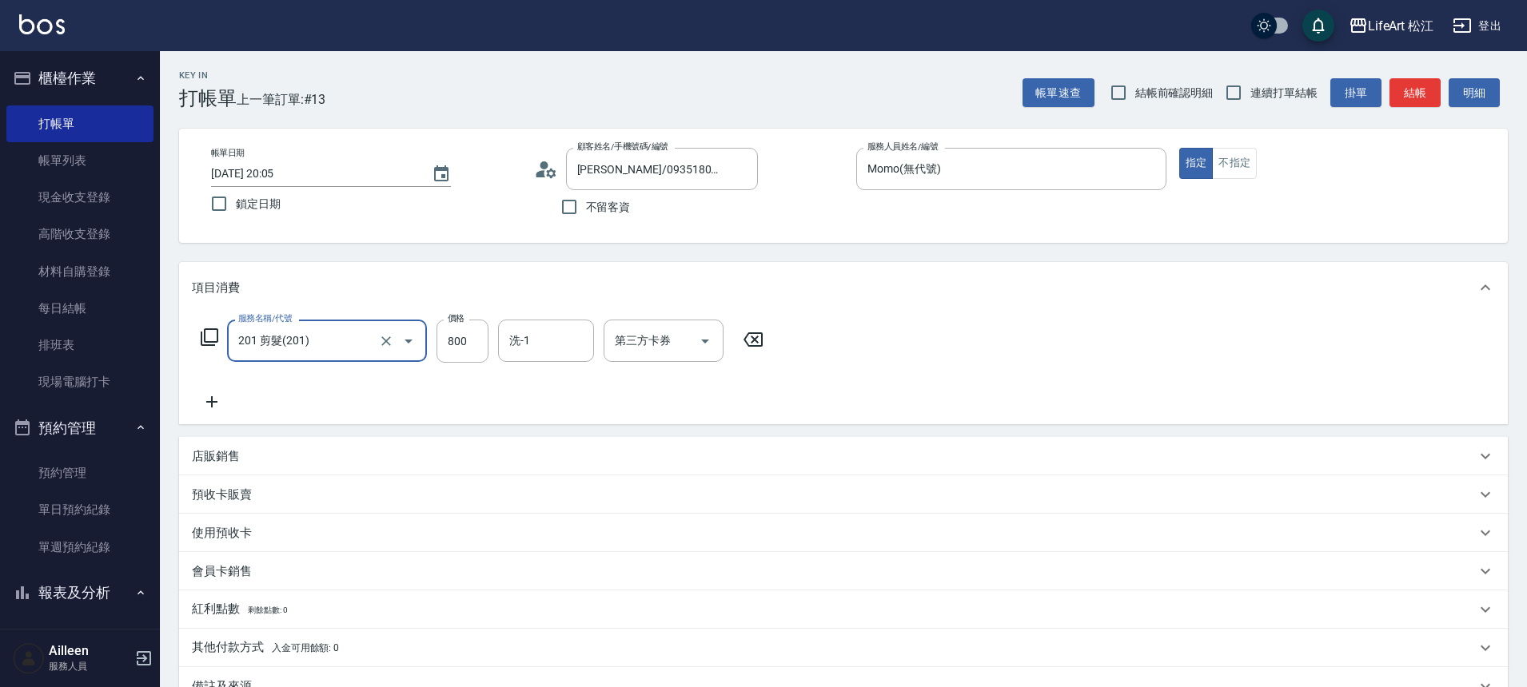
click at [211, 403] on icon at bounding box center [211, 401] width 11 height 11
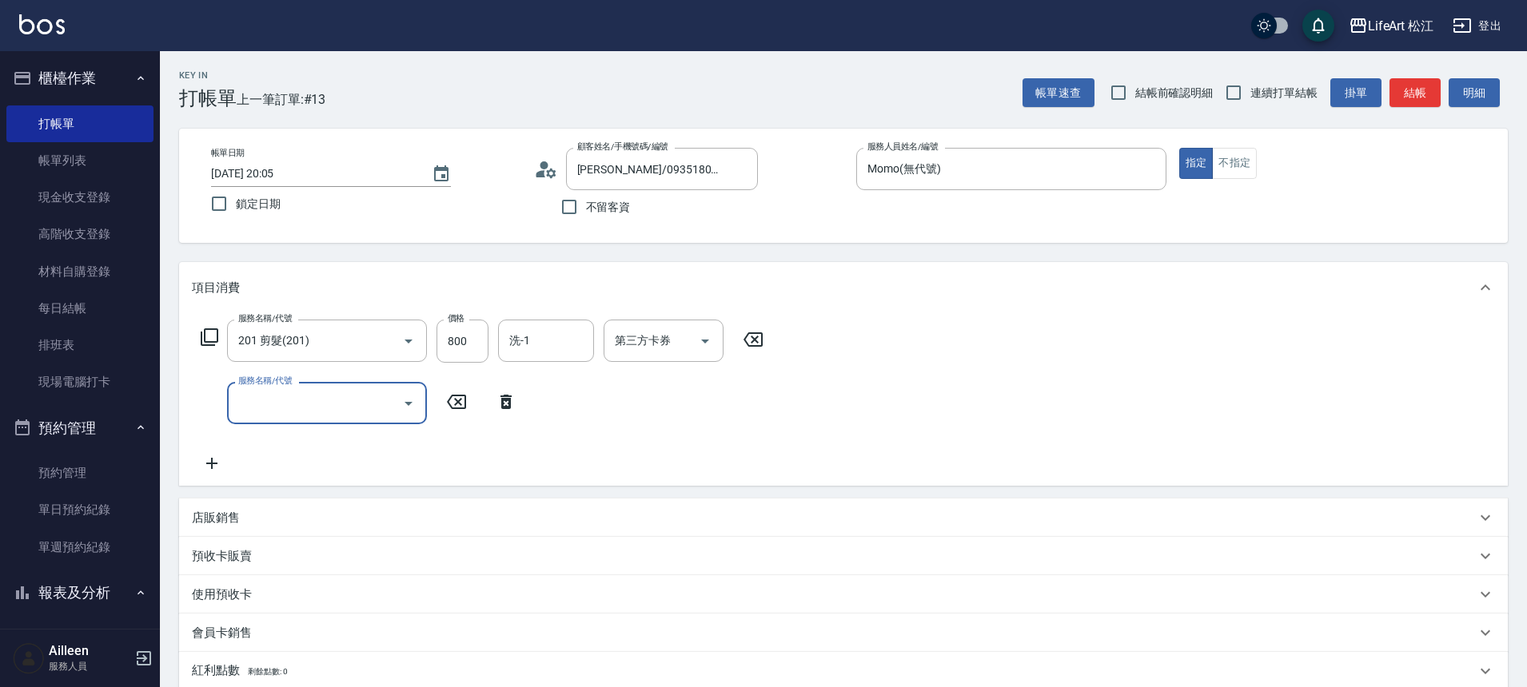
click at [261, 402] on input "服務名稱/代號" at bounding box center [314, 403] width 161 height 28
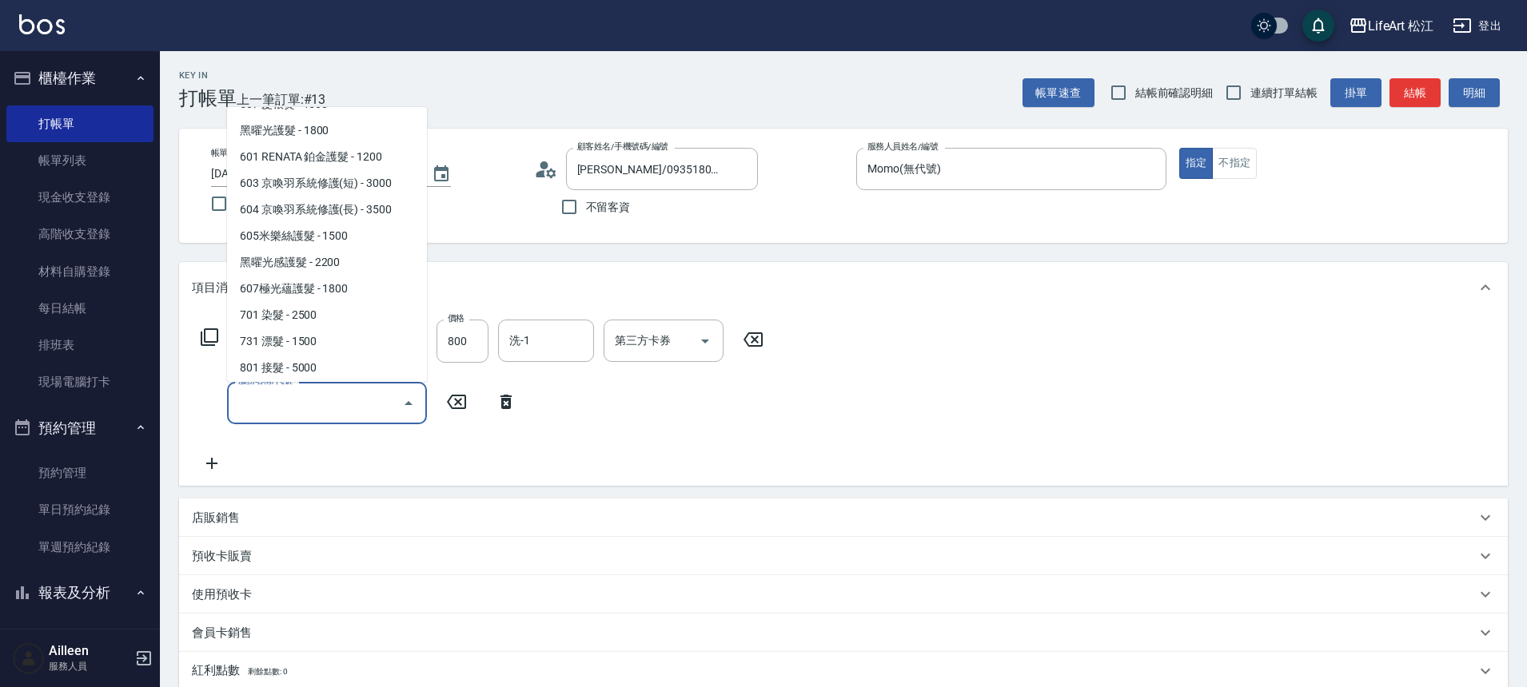
scroll to position [213, 0]
click at [356, 312] on span "701 染髮 - 2500" at bounding box center [327, 310] width 200 height 26
type input "701 染髮(701)"
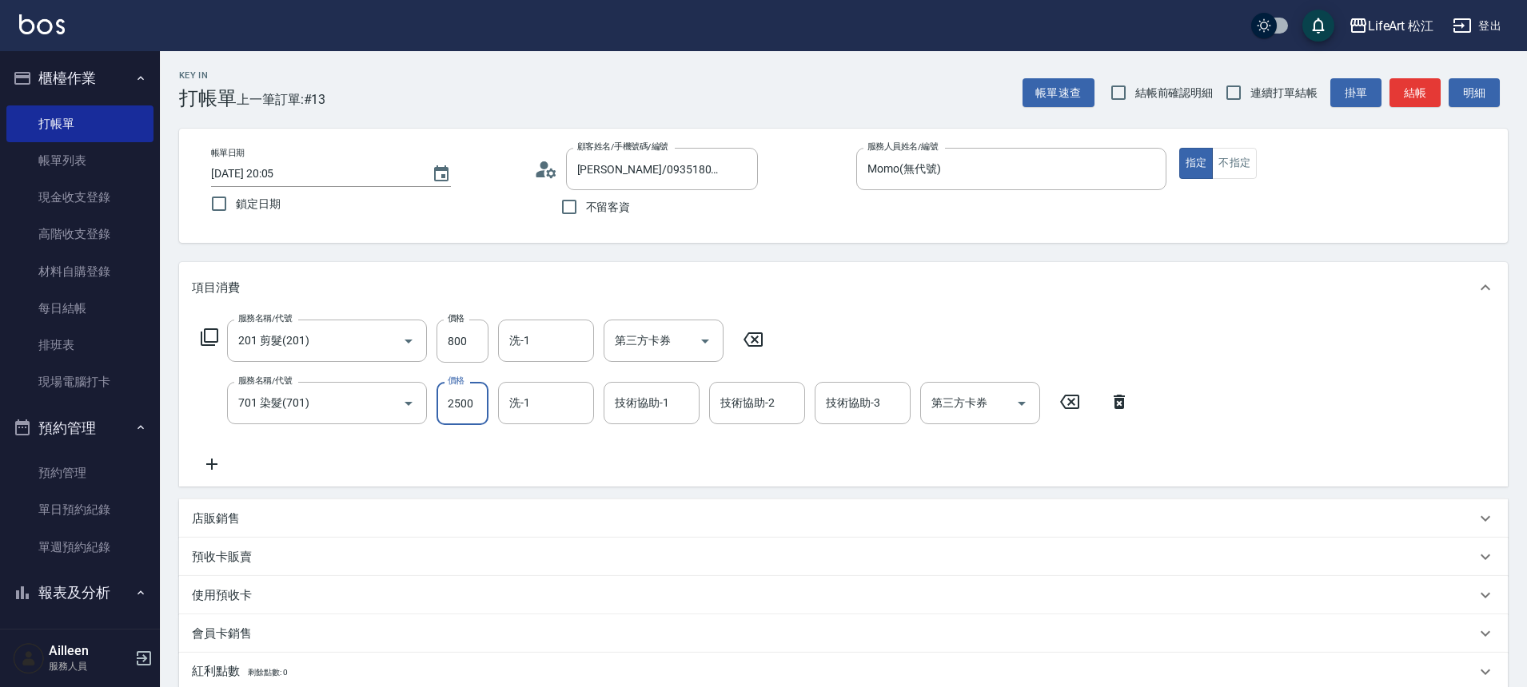
click at [472, 404] on input "2500" at bounding box center [462, 403] width 52 height 43
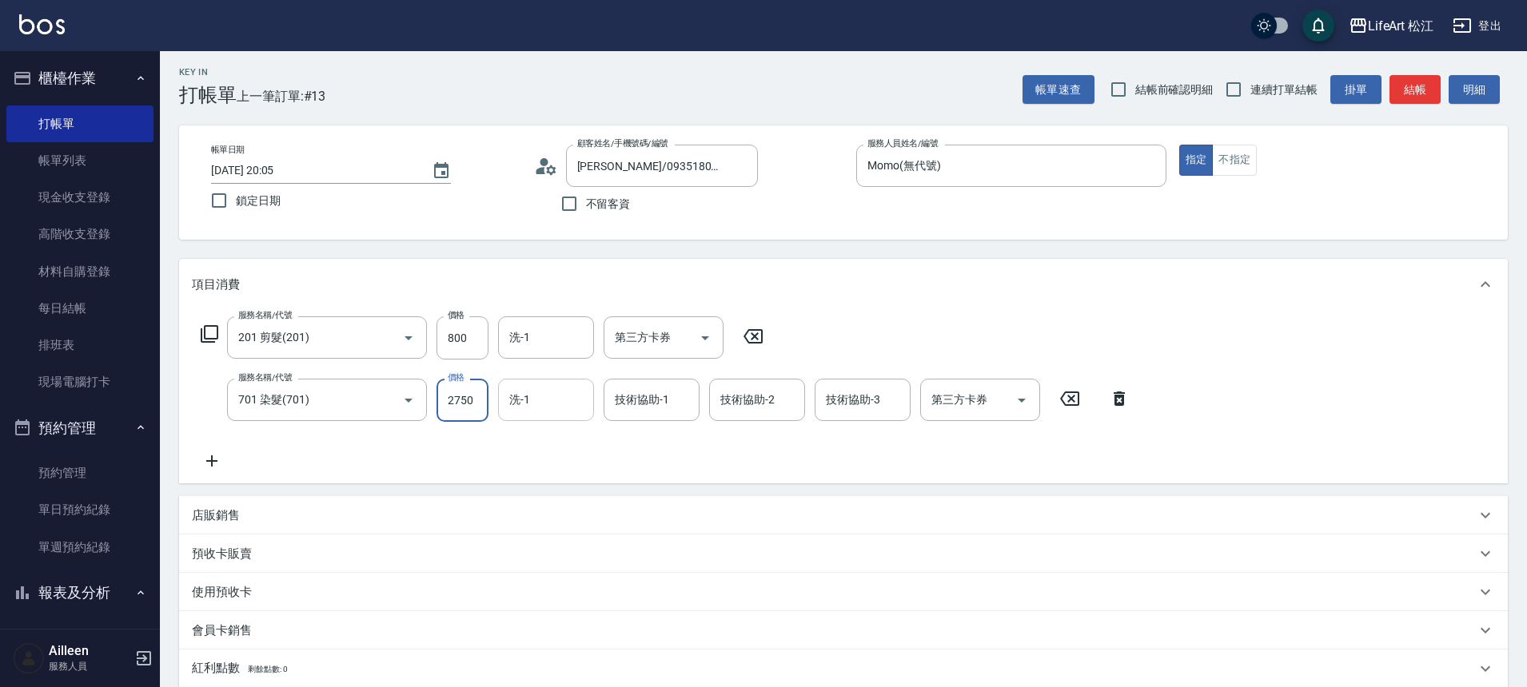
type input "2750"
click at [531, 411] on input "洗-1" at bounding box center [546, 400] width 82 height 28
click at [407, 440] on div "服務名稱/代號 201 剪髮(201) 服務名稱/代號 價格 800 價格 洗-1 洗-1 第三方卡券 第三方卡券 服務名稱/代號 701 染髮(701) 服…" at bounding box center [665, 394] width 947 height 154
click at [572, 395] on input "洗-1" at bounding box center [546, 400] width 82 height 28
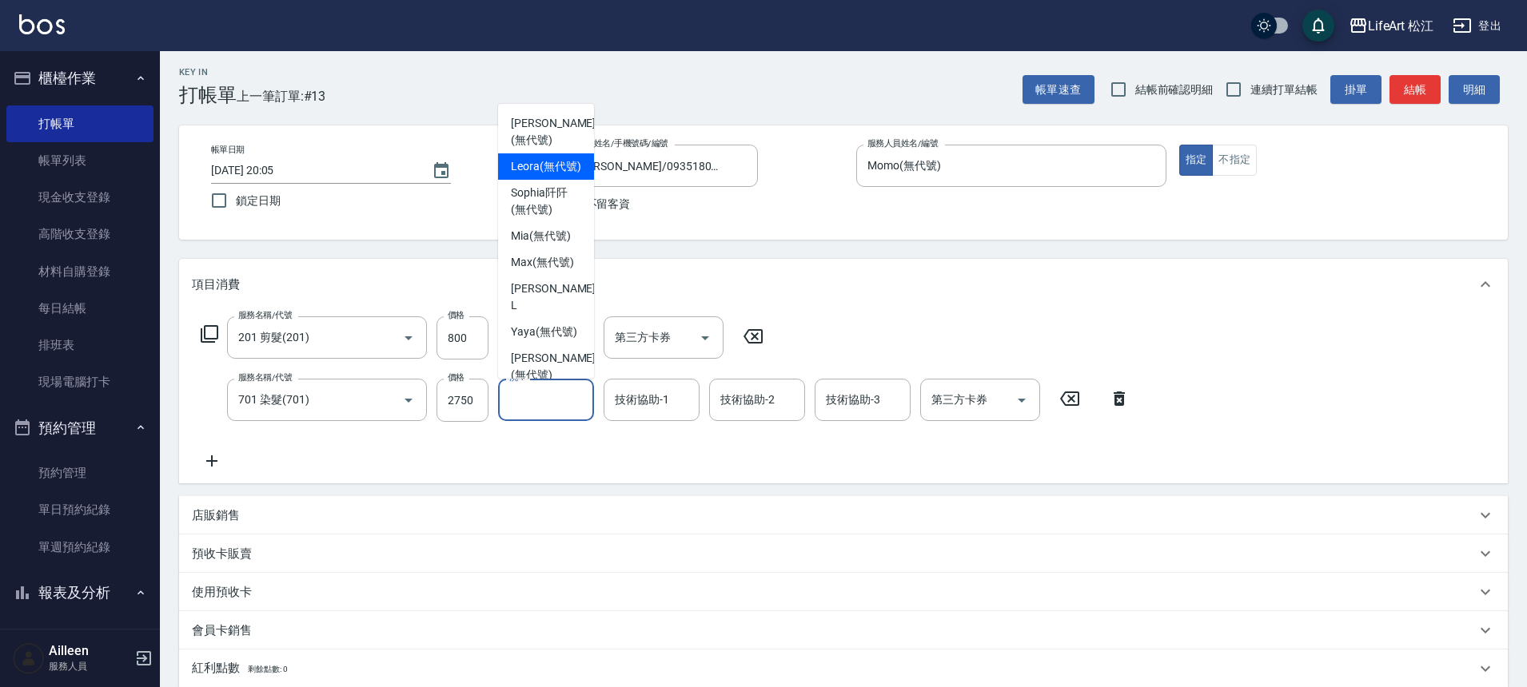
click at [570, 174] on span "Leora (無代號)" at bounding box center [546, 166] width 70 height 17
type input "Leora(無代號)"
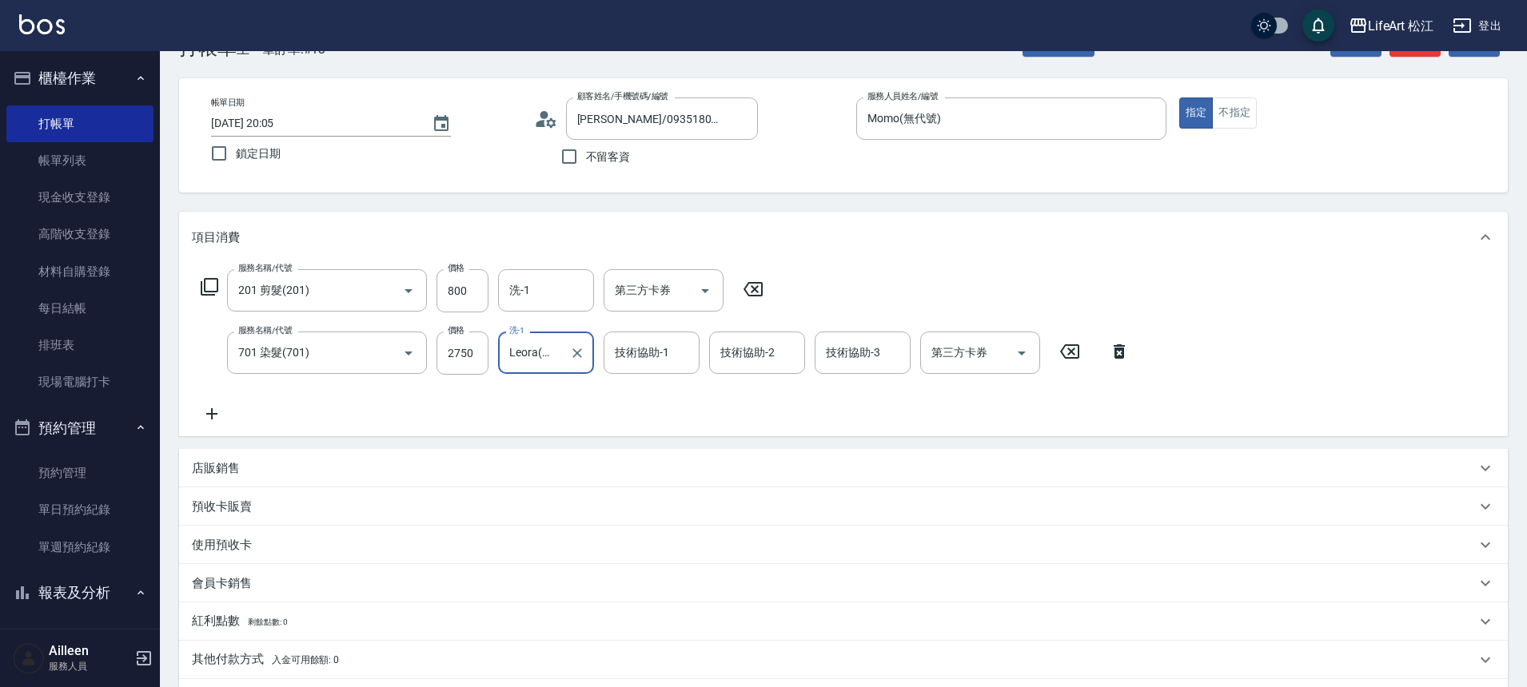
scroll to position [132, 0]
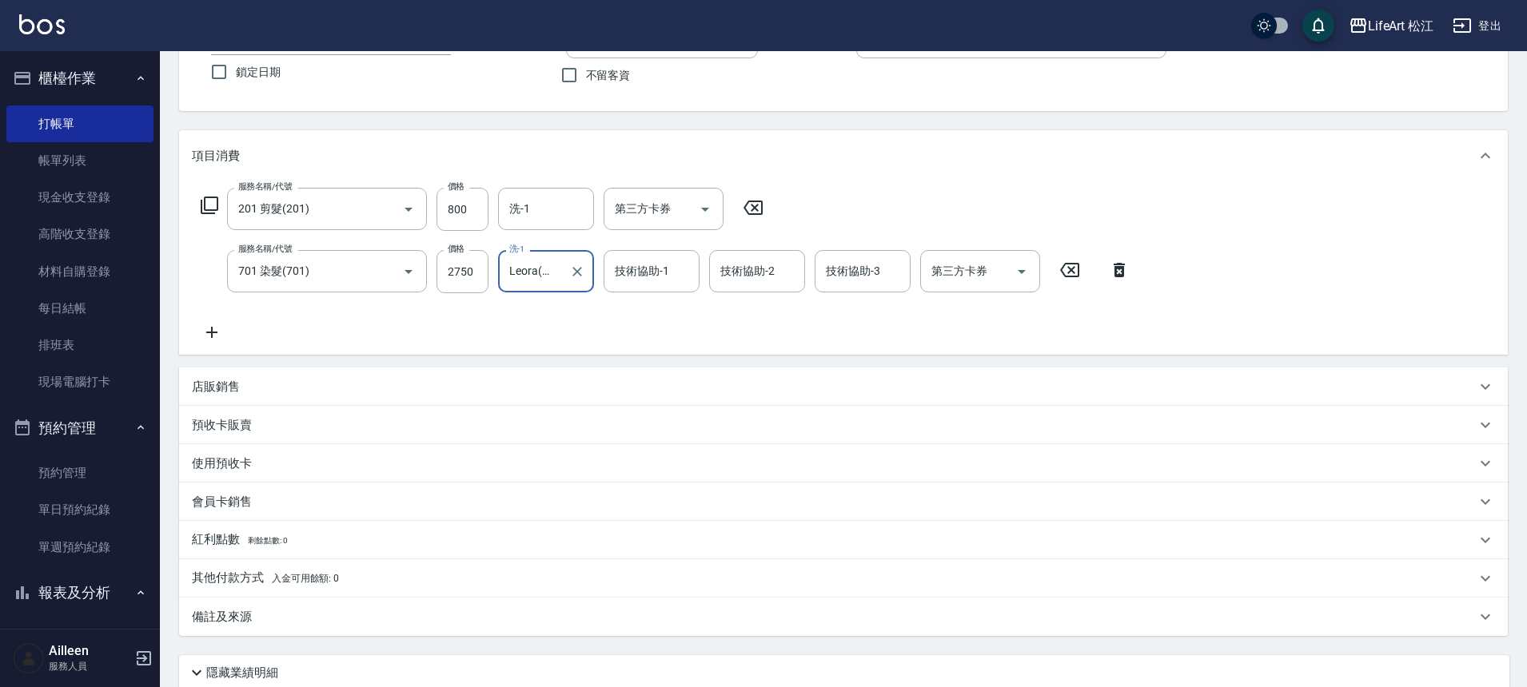
click at [249, 396] on div "店販銷售" at bounding box center [843, 387] width 1328 height 38
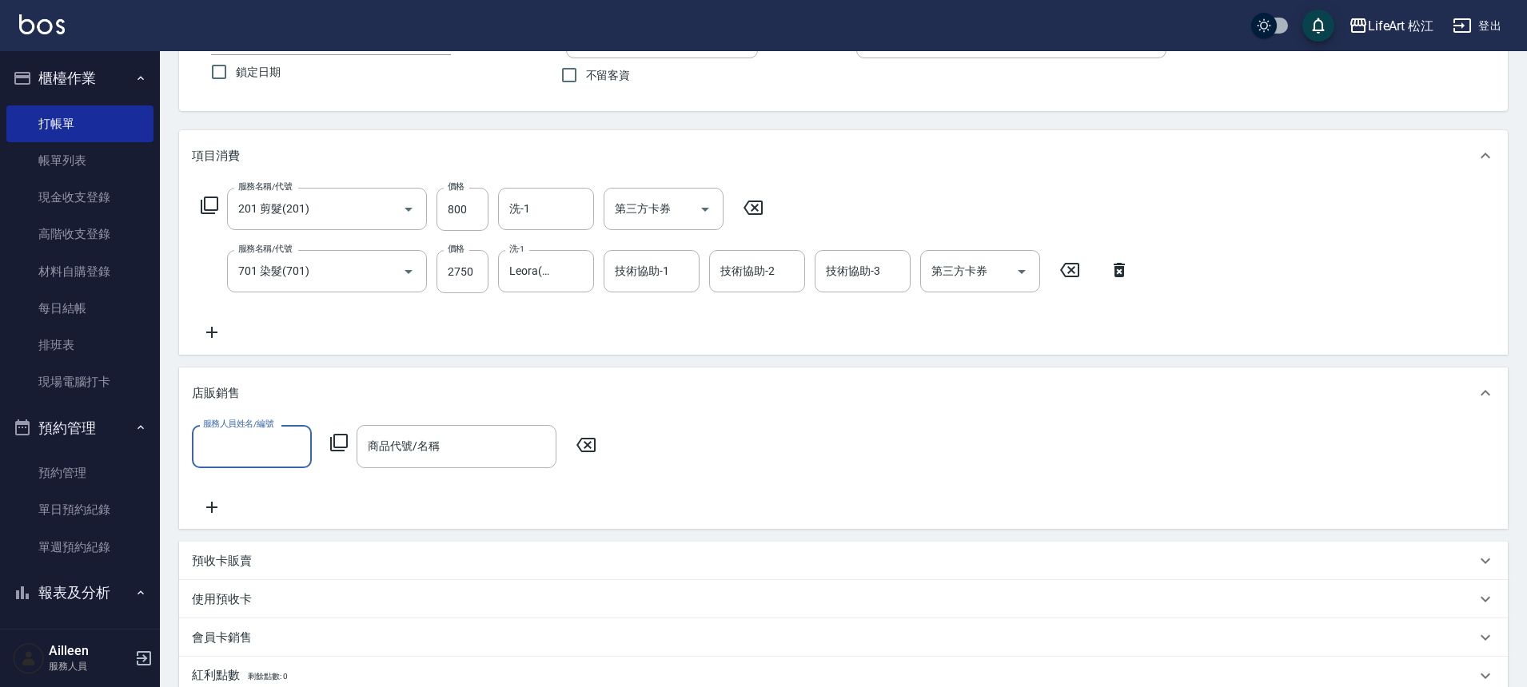
scroll to position [1, 0]
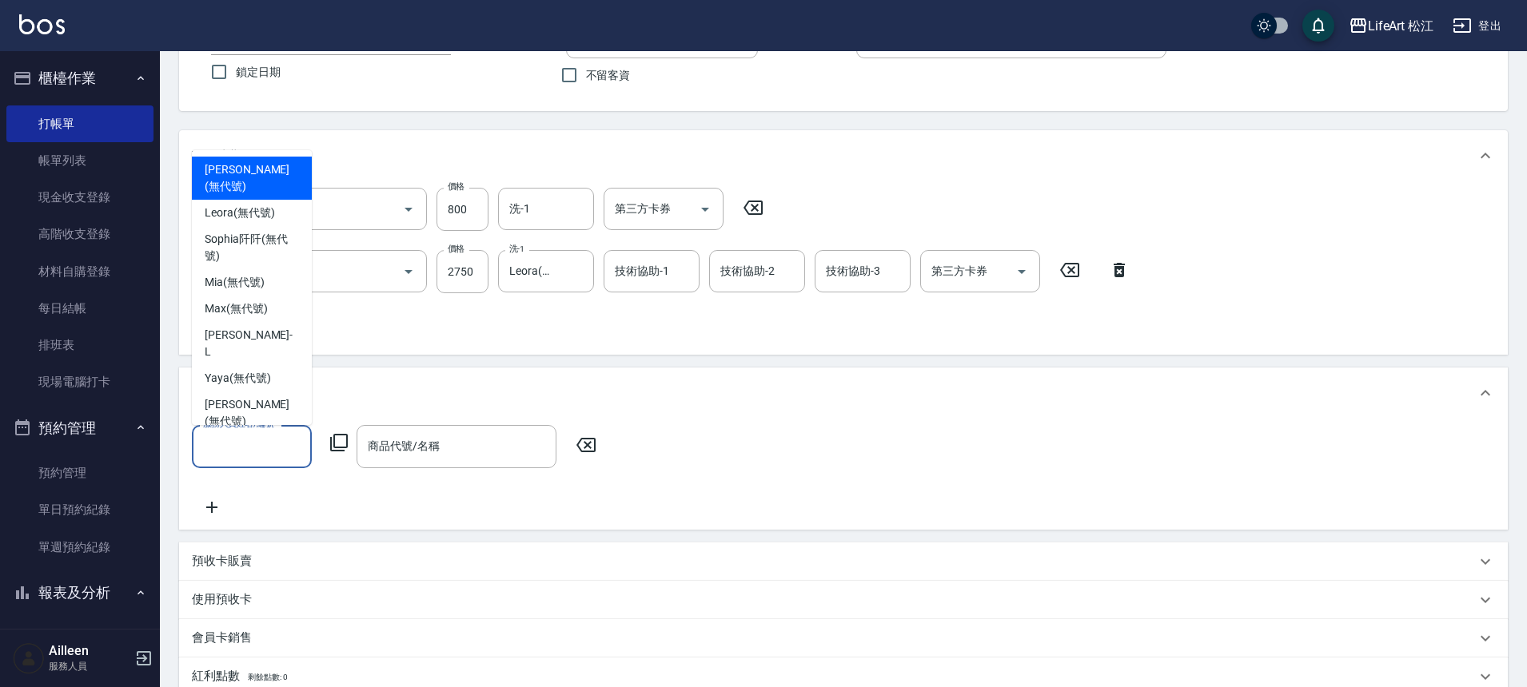
click at [259, 447] on input "服務人員姓名/編號" at bounding box center [252, 446] width 106 height 28
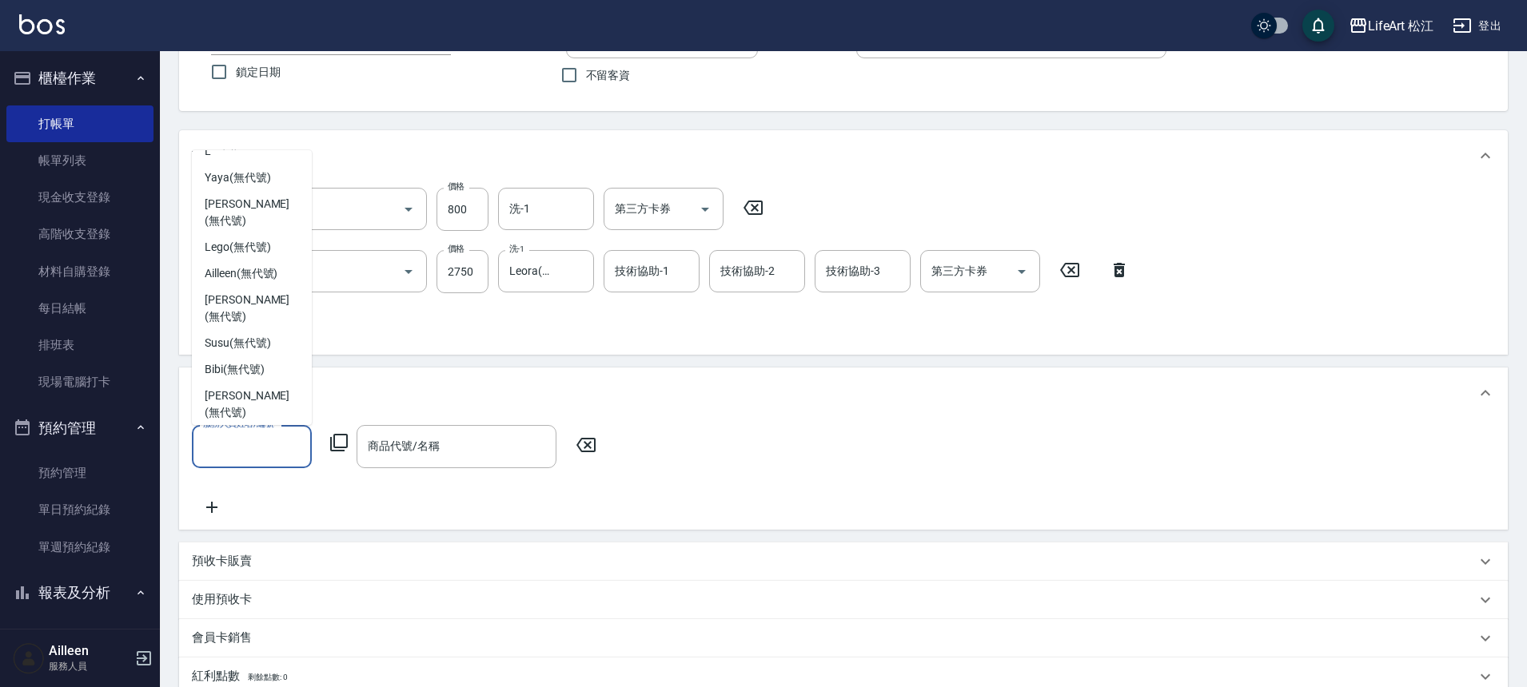
scroll to position [203, 0]
click at [249, 515] on span "Momo (無代號)" at bounding box center [242, 523] width 74 height 17
type input "Momo(無代號)"
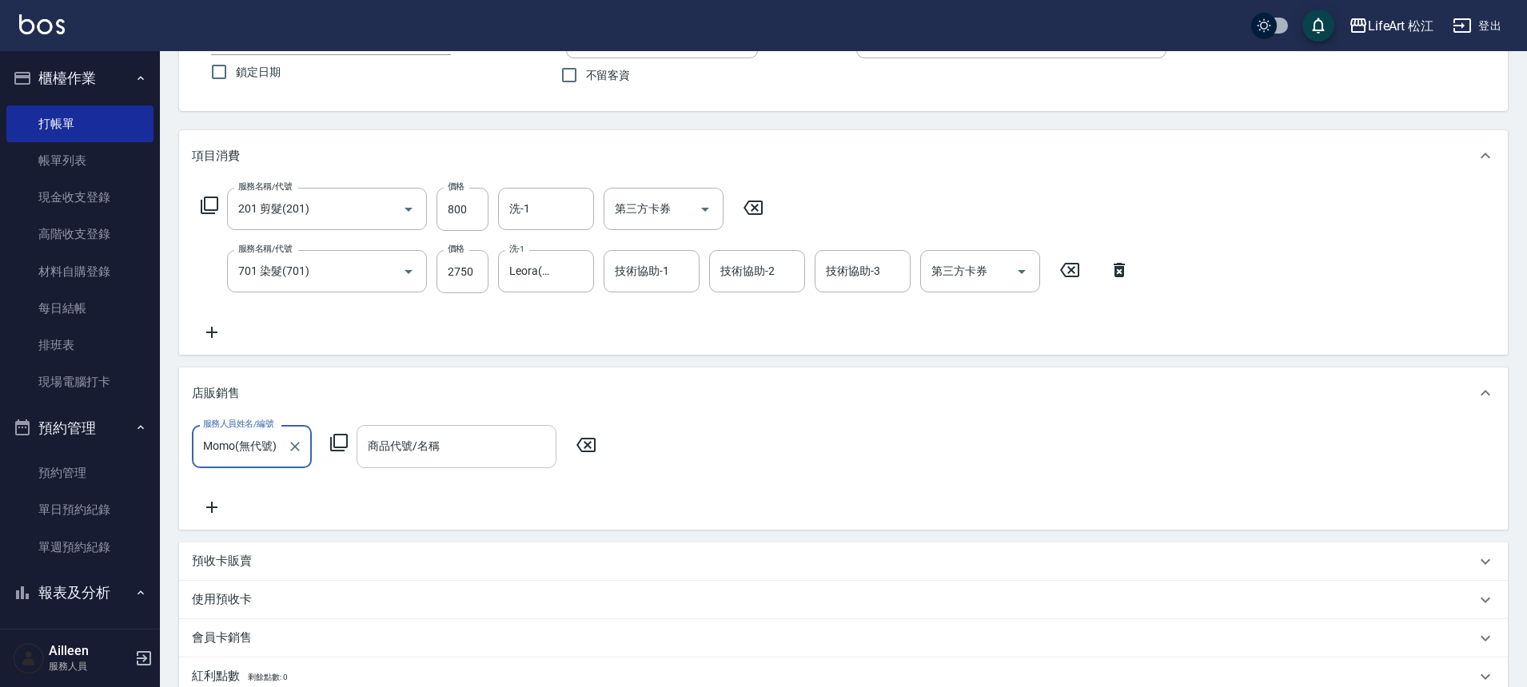
click at [468, 449] on input "商品代號/名稱" at bounding box center [456, 446] width 185 height 28
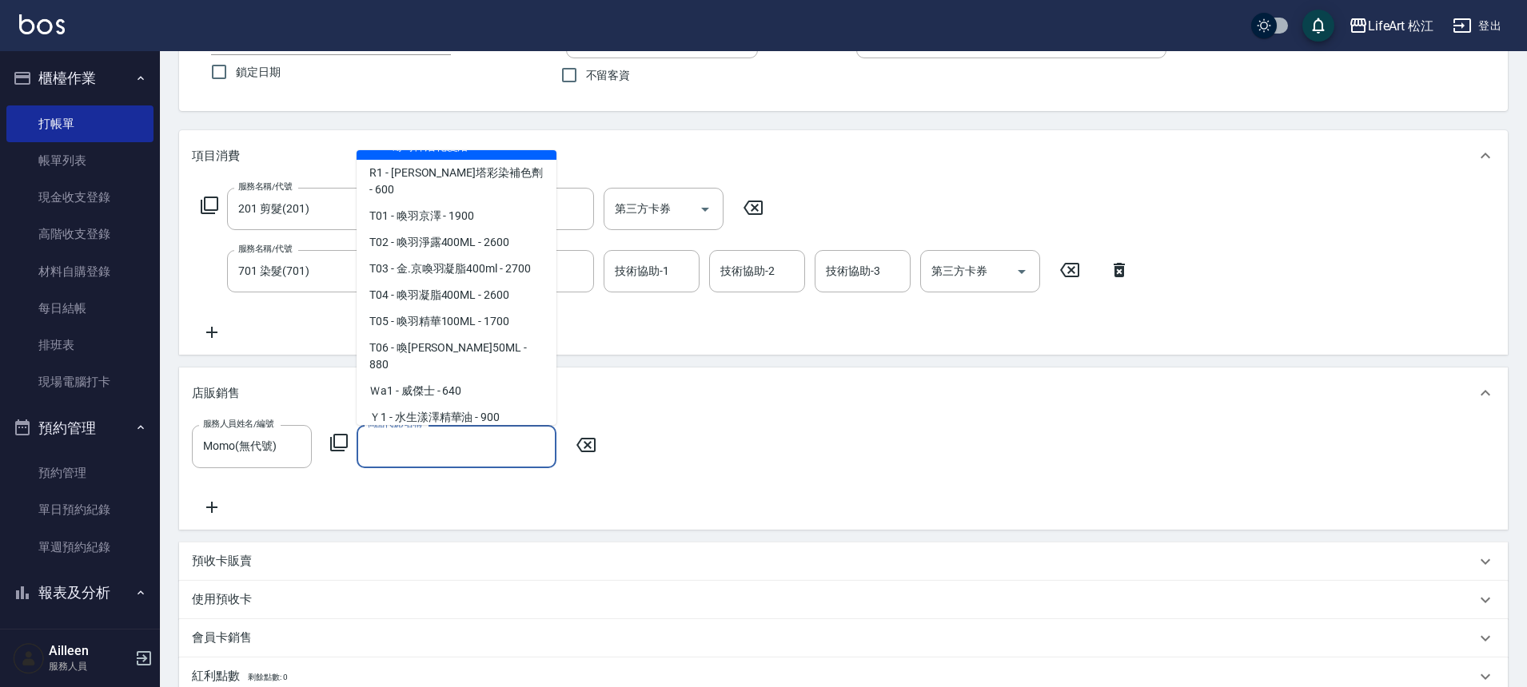
scroll to position [1313, 0]
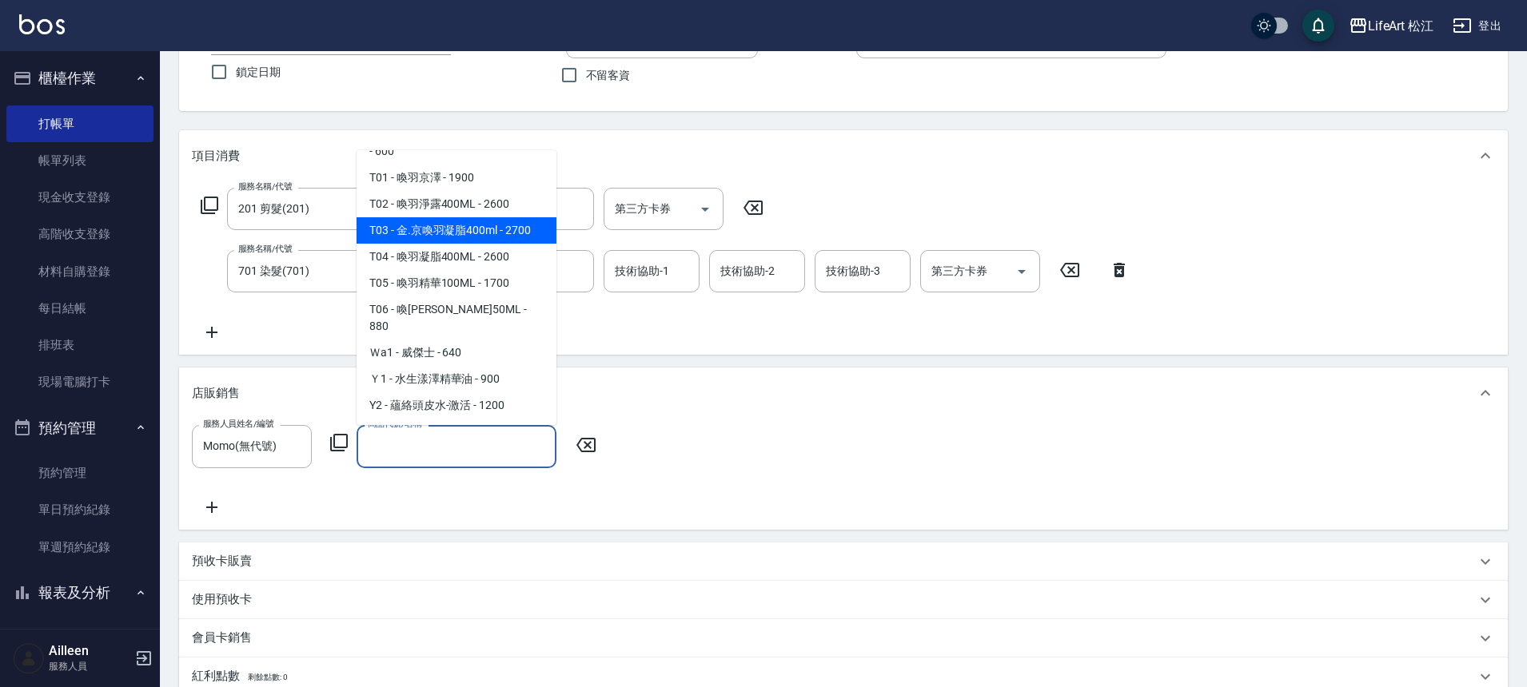
click at [508, 244] on span "T03 - 金.京喚羽凝脂400ml - 2700" at bounding box center [456, 230] width 200 height 26
type input "金.京喚羽凝脂400ml"
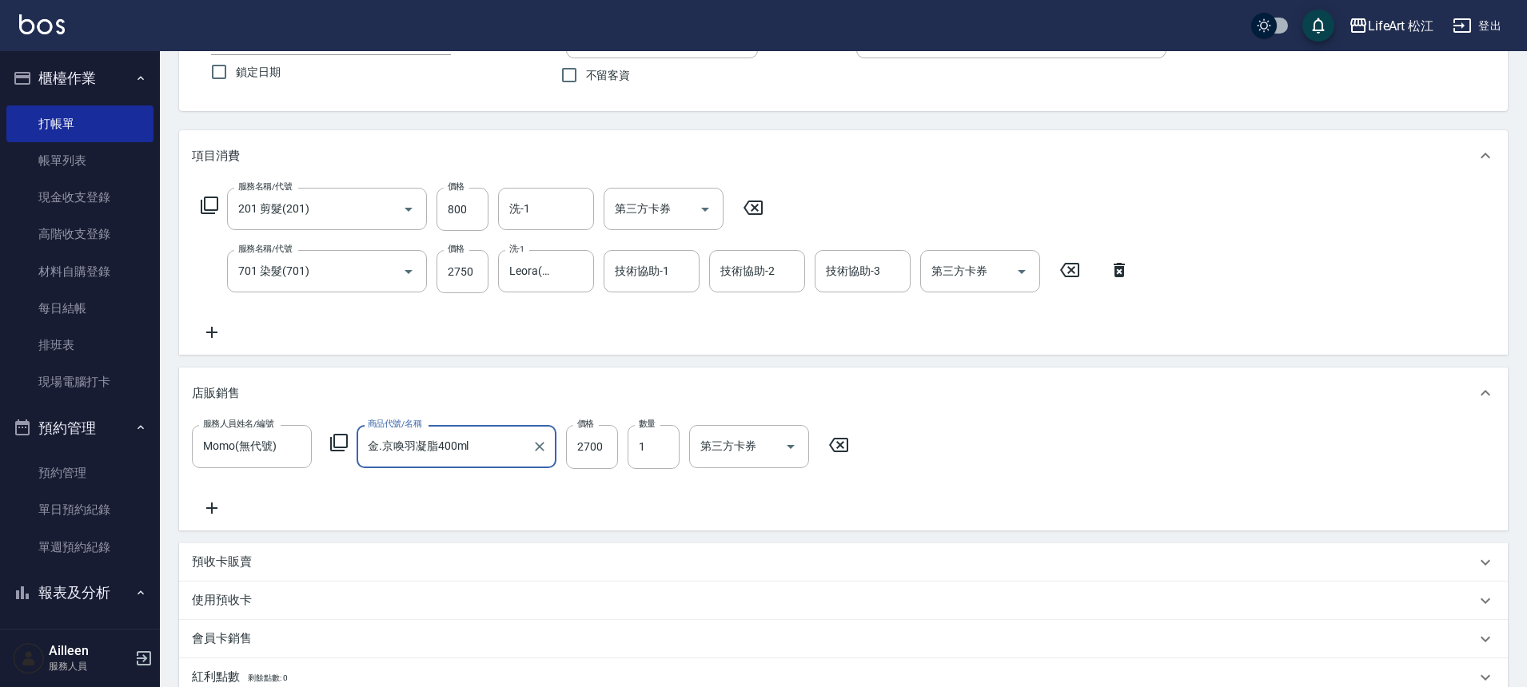
click at [509, 245] on label "洗-1" at bounding box center [516, 249] width 15 height 12
click at [508, 257] on input "Leora(無代號)" at bounding box center [534, 271] width 58 height 28
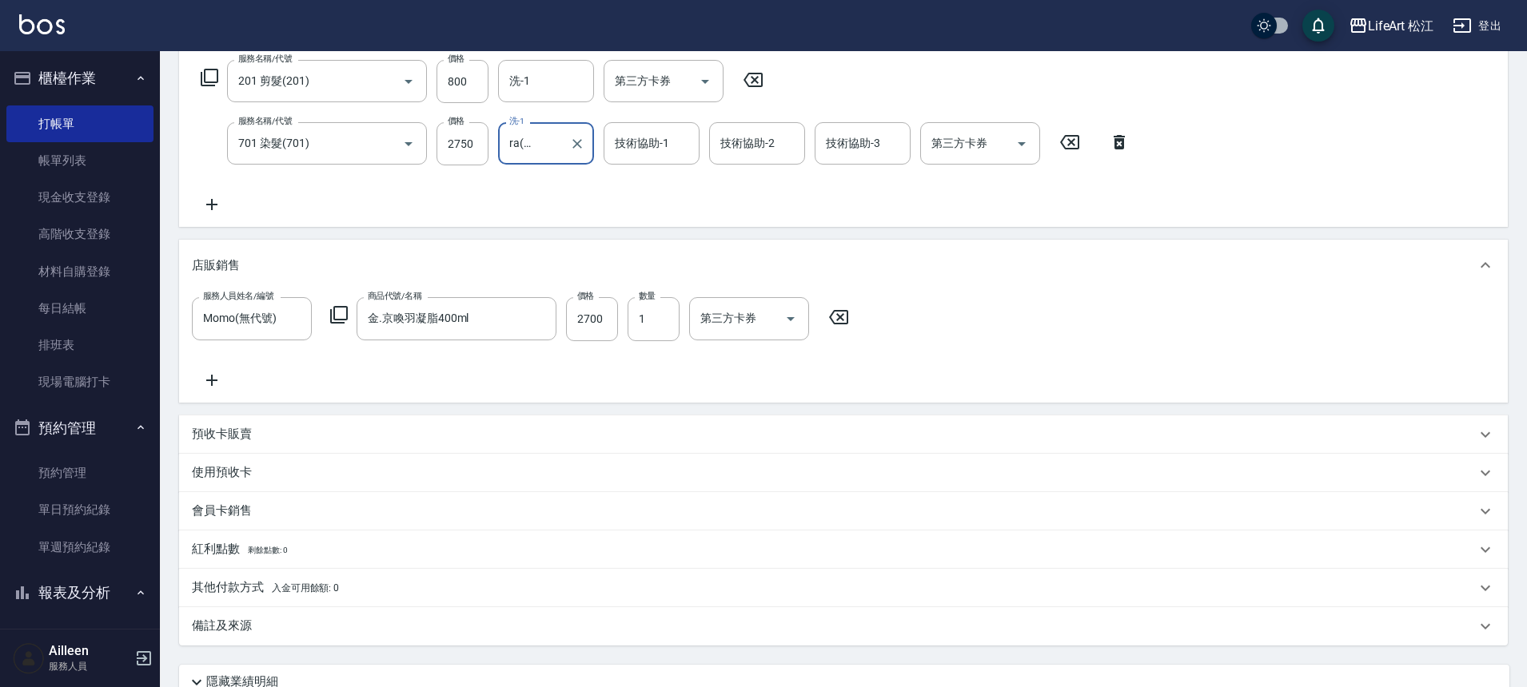
scroll to position [399, 0]
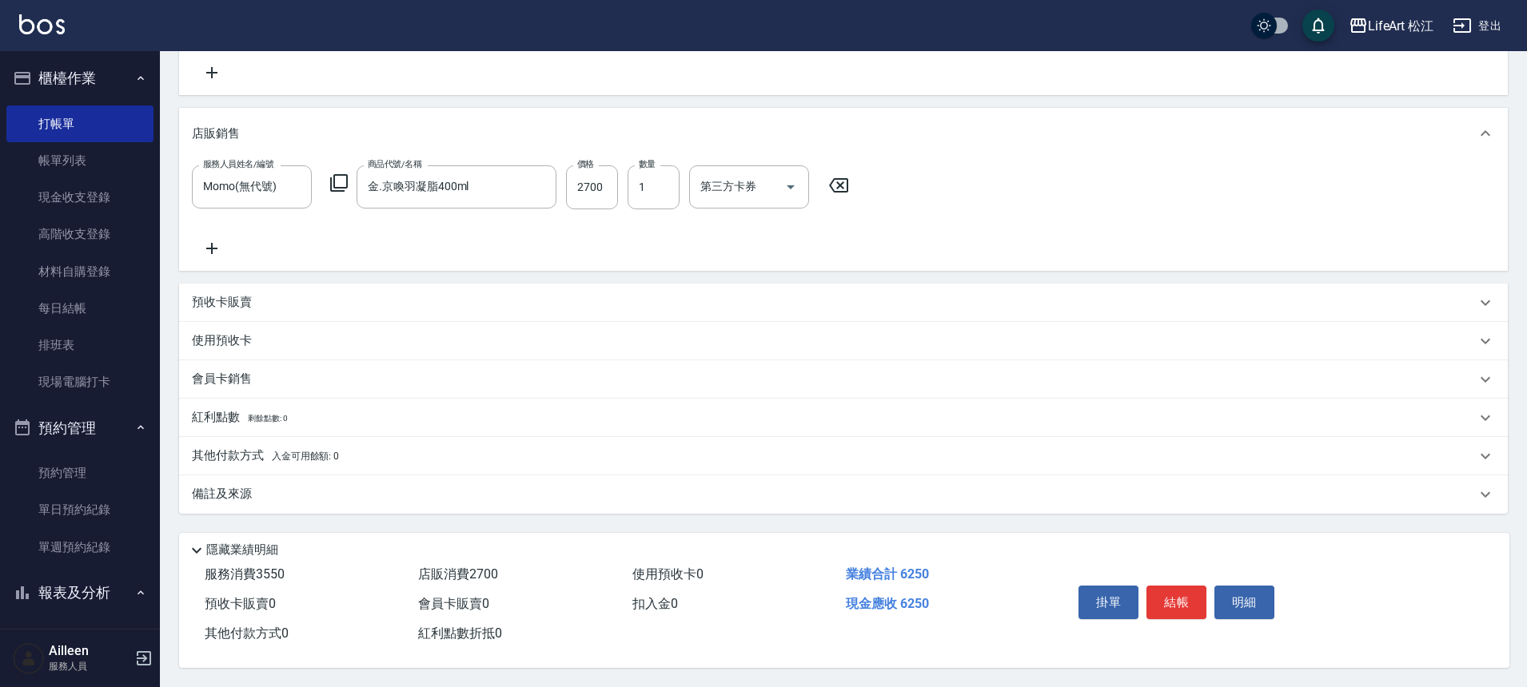
click at [304, 486] on div "備註及來源" at bounding box center [834, 494] width 1284 height 17
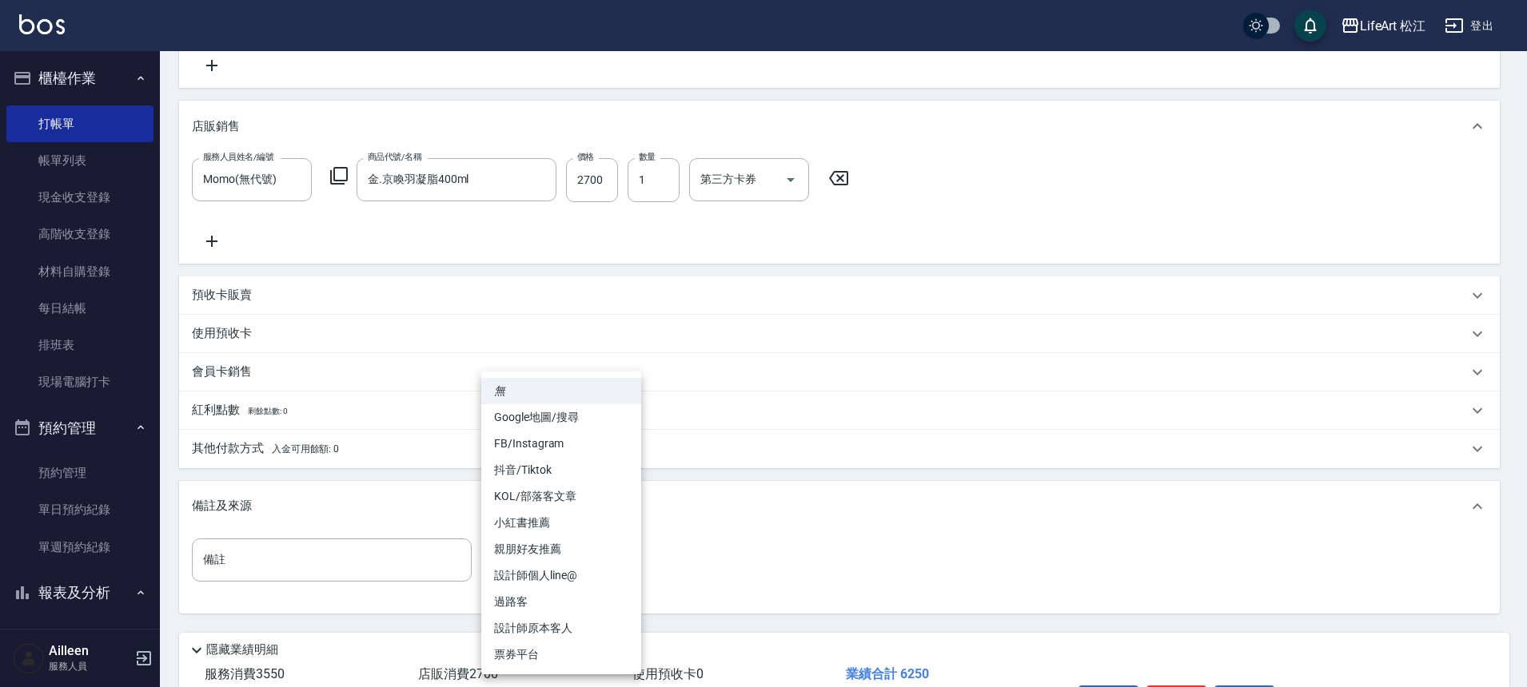
click at [587, 558] on body "LifeArt 松江 登出 櫃檯作業 打帳單 帳單列表 現金收支登錄 高階收支登錄 材料自購登錄 每日結帳 排班表 現場電腦打卡 預約管理 預約管理 單日預約…" at bounding box center [763, 194] width 1527 height 1186
click at [559, 448] on li "FB/Instagram" at bounding box center [561, 444] width 160 height 26
type input "FB/Instagram"
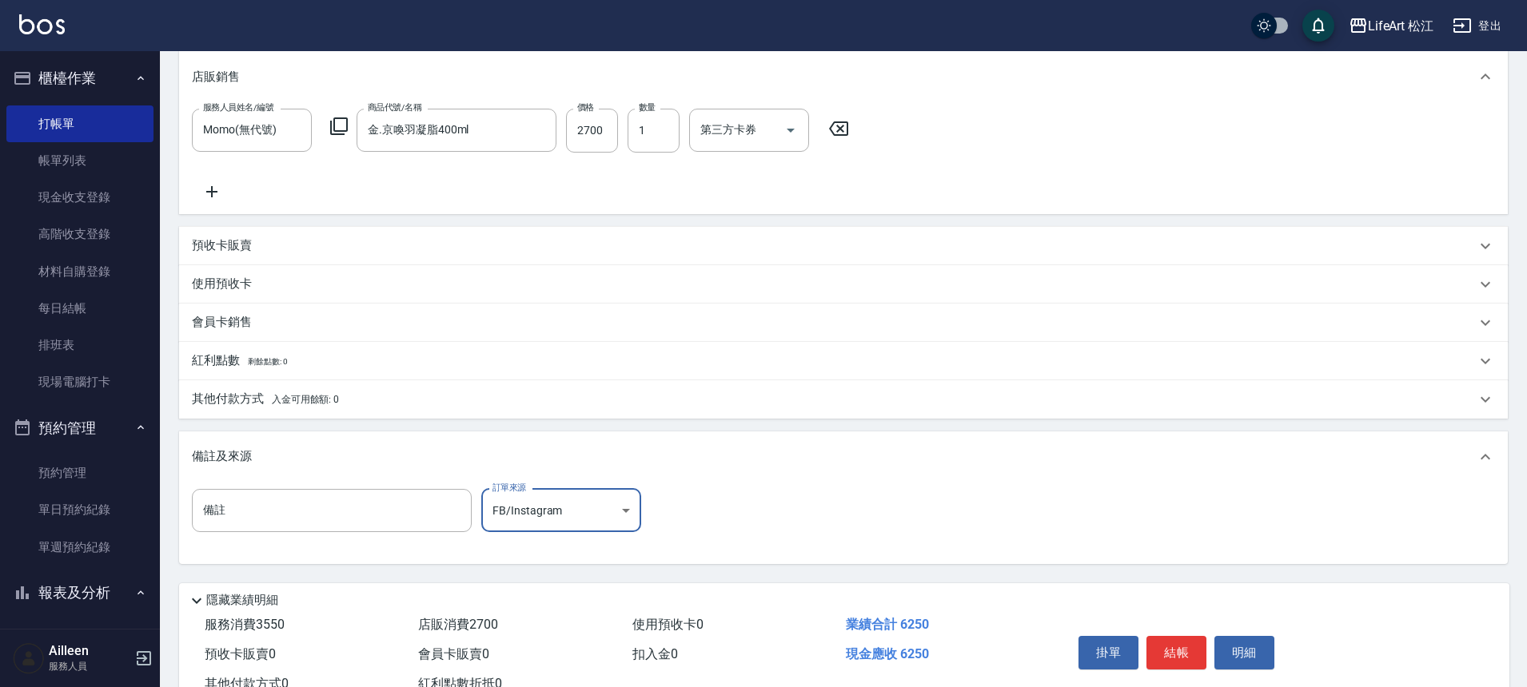
scroll to position [506, 0]
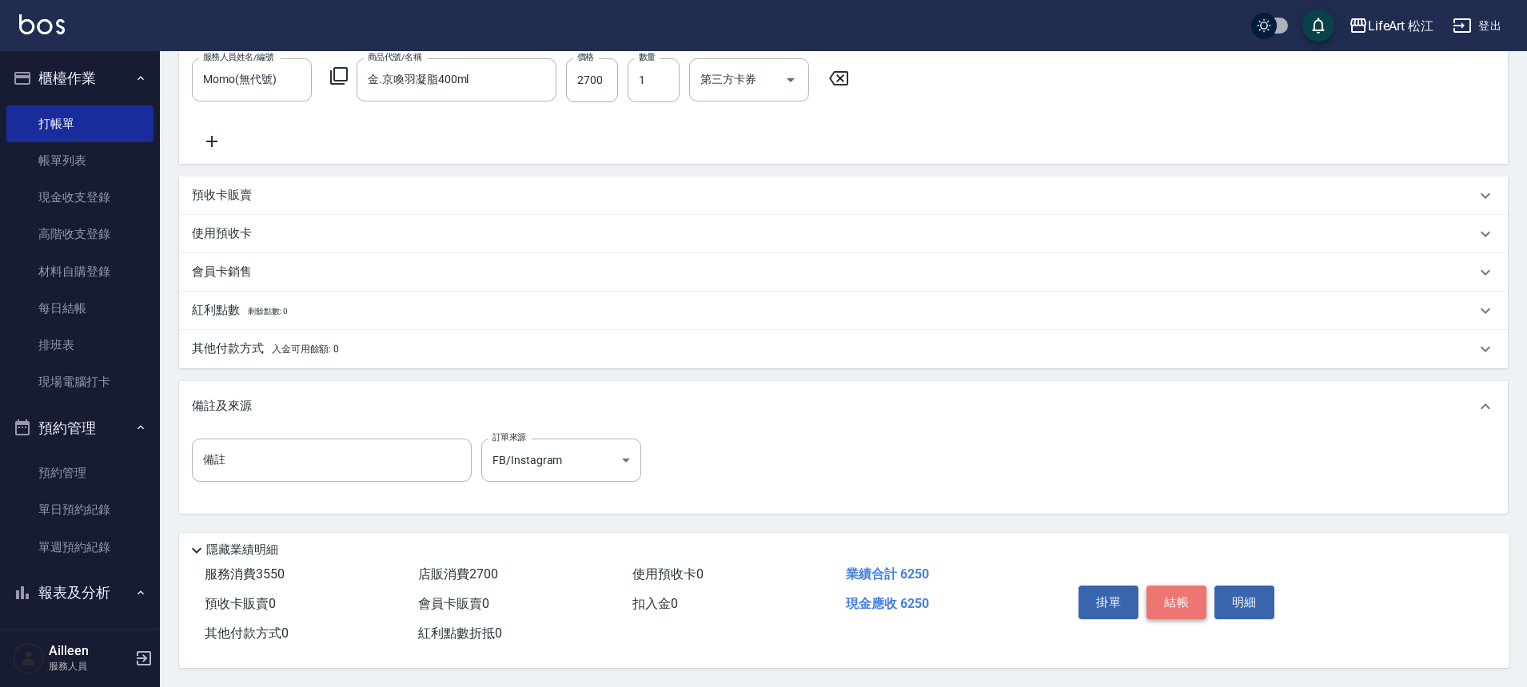
click at [1184, 588] on button "結帳" at bounding box center [1176, 603] width 60 height 34
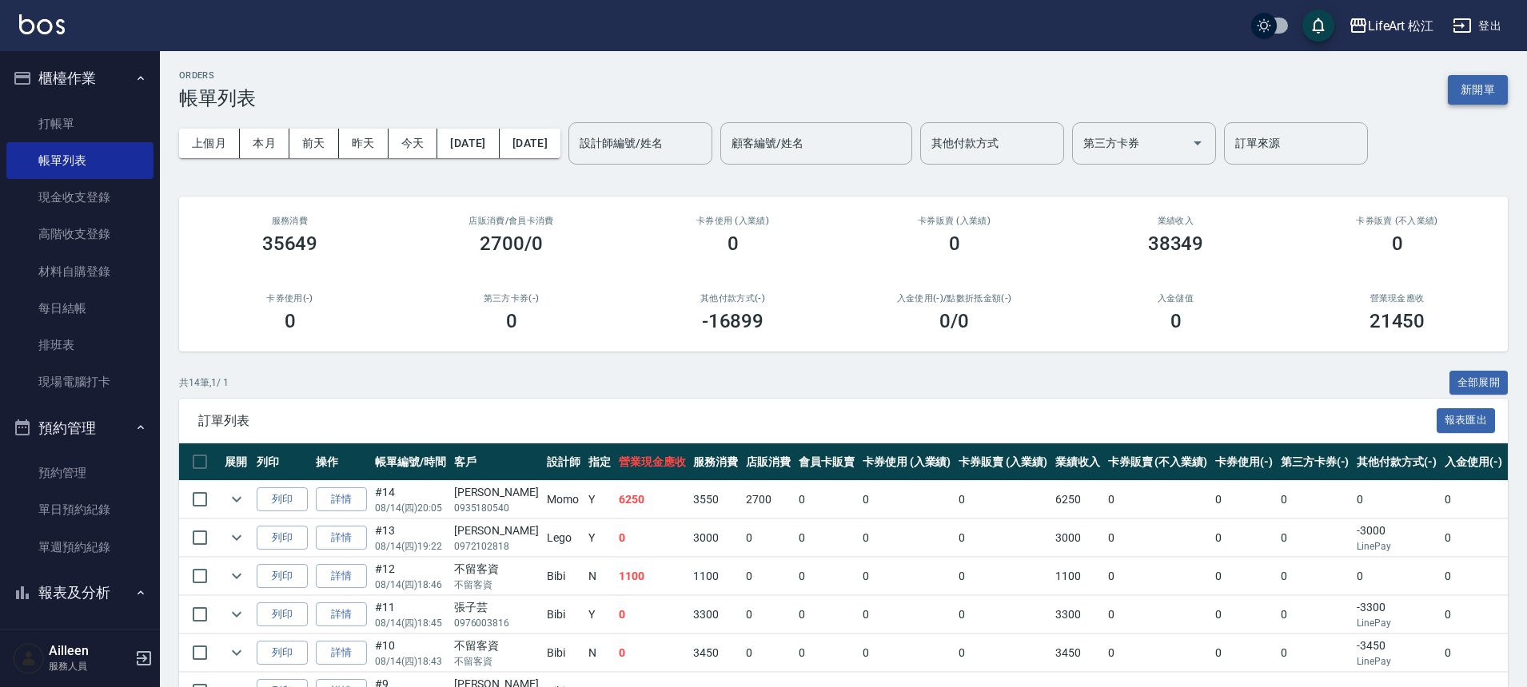
click at [1469, 92] on button "新開單" at bounding box center [1477, 90] width 60 height 30
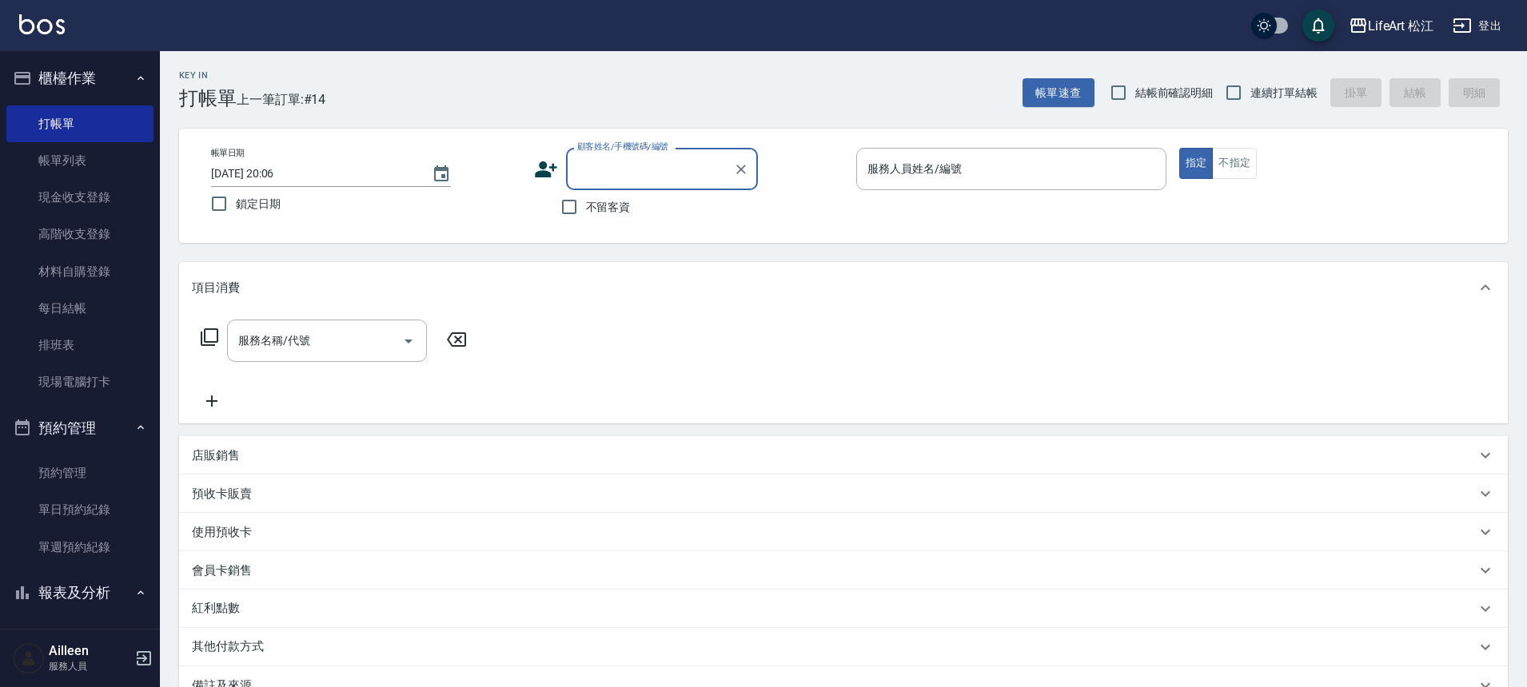
type input "x"
click at [691, 202] on li "[PERSON_NAME]/0917501118/" at bounding box center [662, 210] width 192 height 26
type input "[PERSON_NAME]/0917501118/"
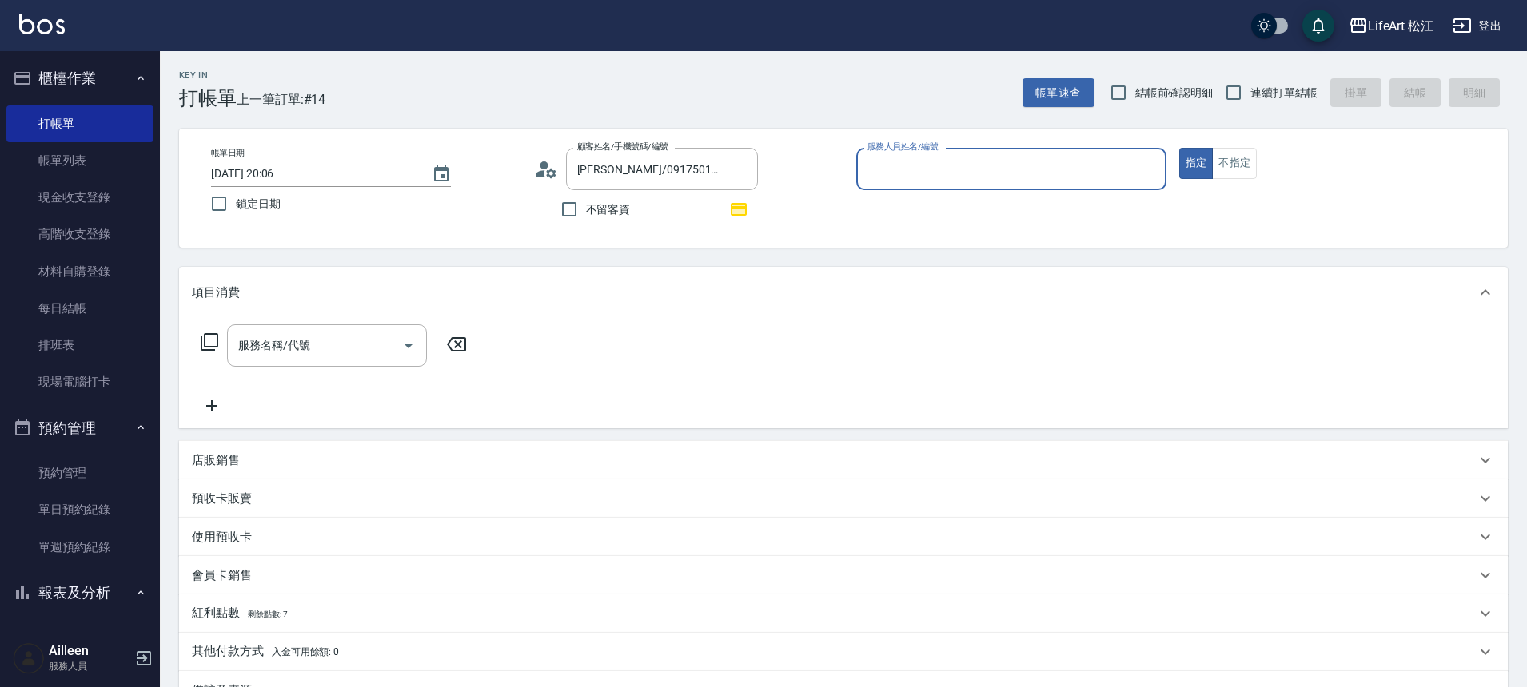
click at [912, 174] on input "服務人員姓名/編號" at bounding box center [1011, 169] width 296 height 28
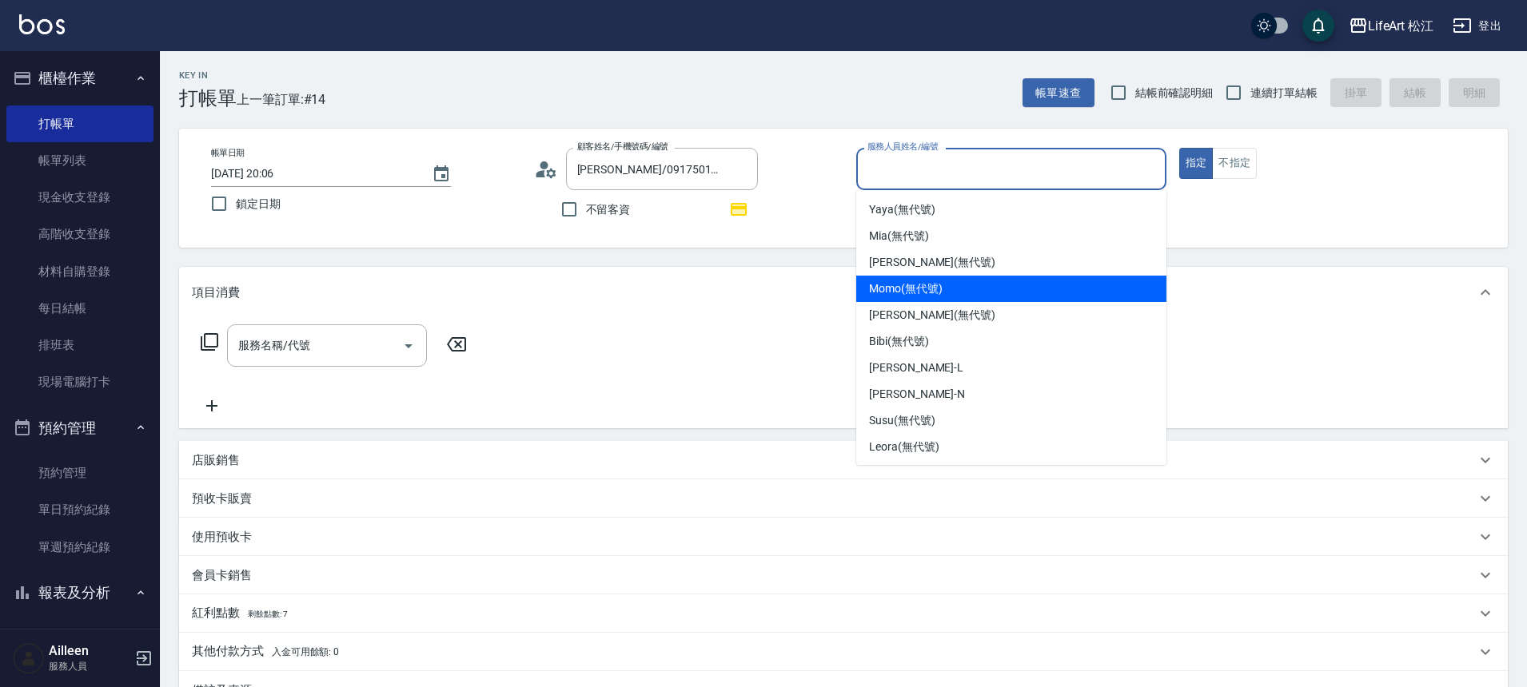
click at [906, 284] on span "Momo (無代號)" at bounding box center [906, 289] width 74 height 17
type input "Momo(無代號)"
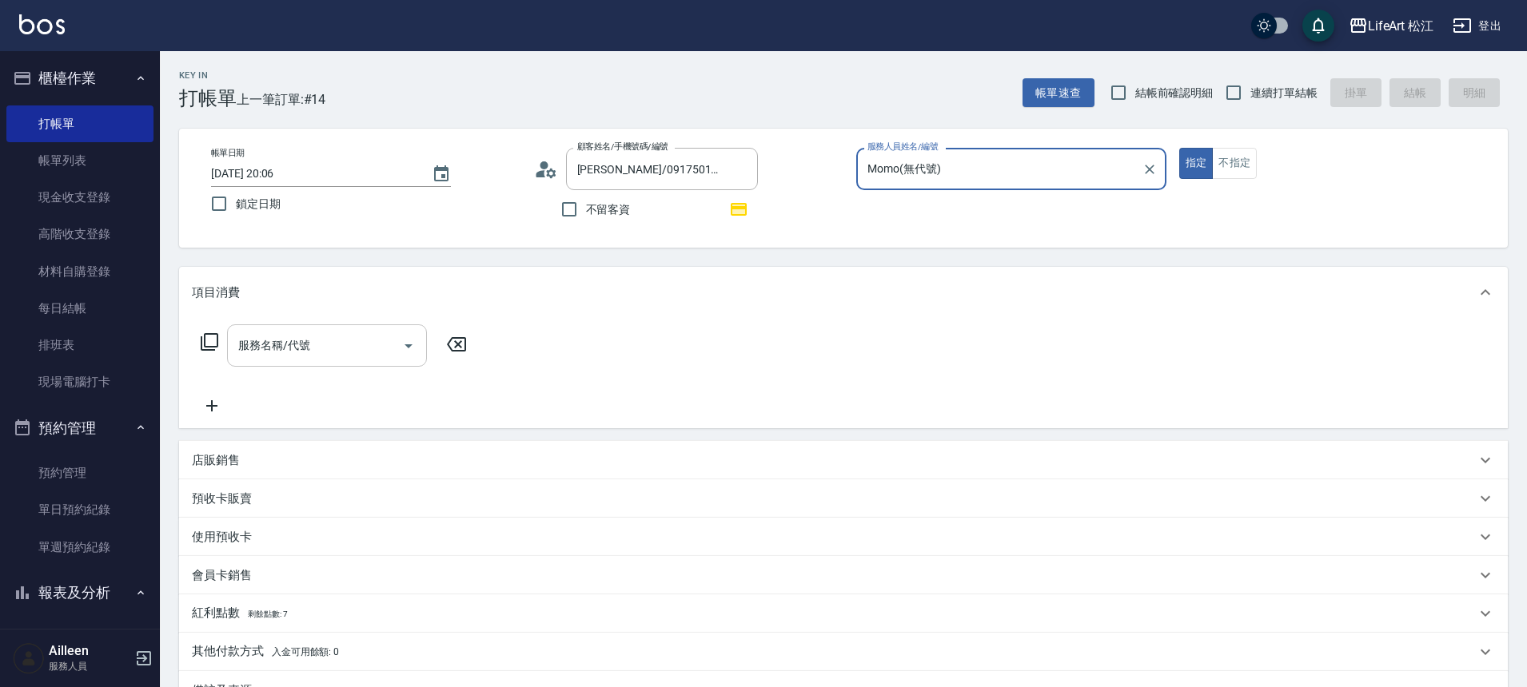
click at [282, 360] on div "服務名稱/代號" at bounding box center [327, 346] width 200 height 42
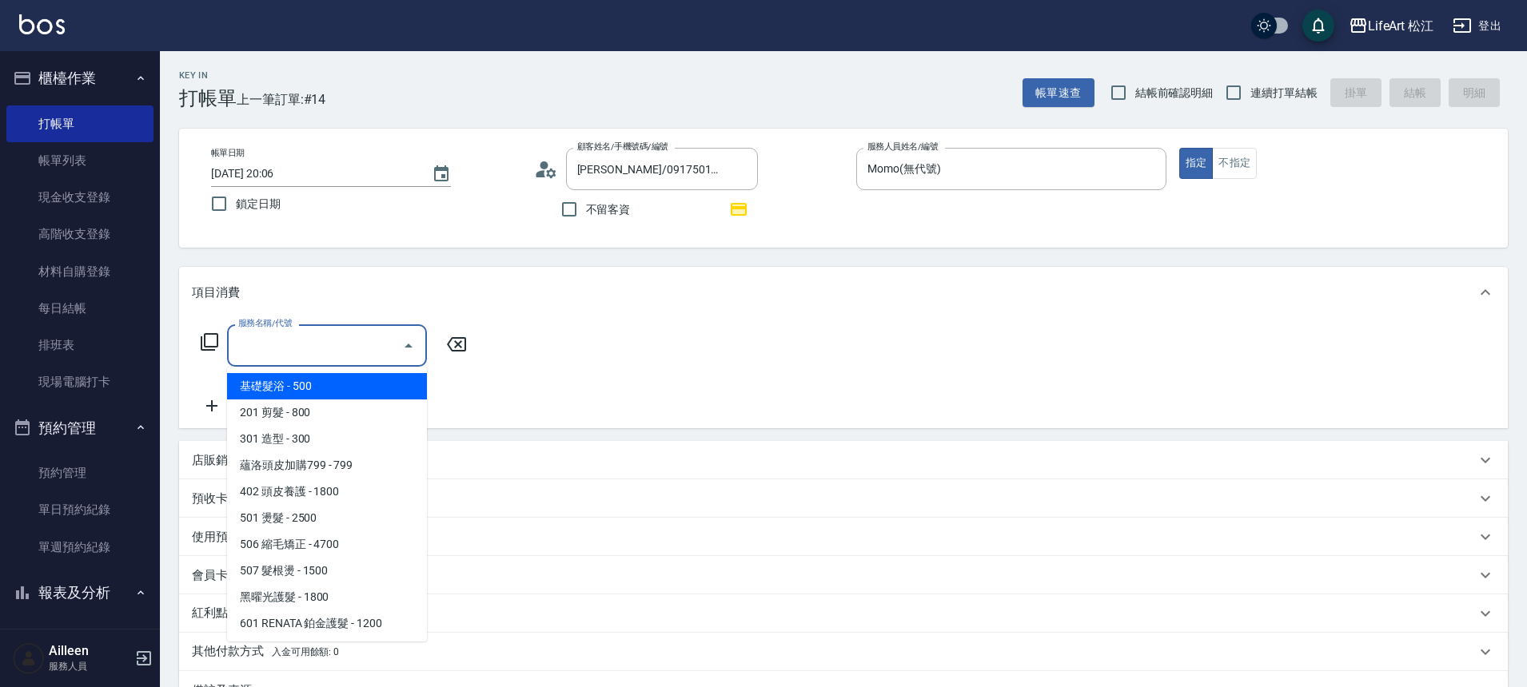
click at [294, 378] on span "基礎髮浴 - 500" at bounding box center [327, 386] width 200 height 26
type input "基礎髮浴 (101)"
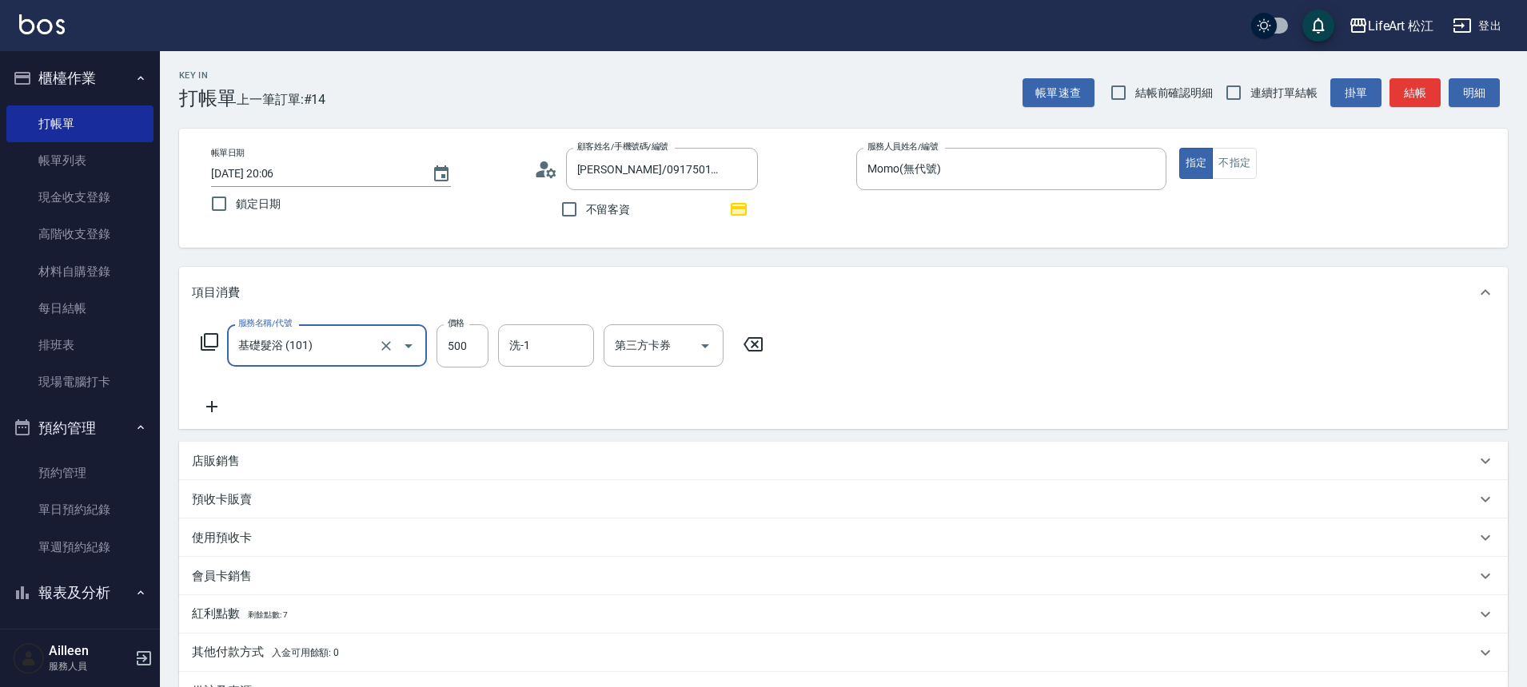
click at [297, 407] on div "服務名稱/代號 基礎髮浴 (101) 服務名稱/代號 價格 500 價格 洗-1 洗-1 第三方卡券 第三方卡券" at bounding box center [482, 371] width 581 height 92
click at [213, 412] on icon at bounding box center [212, 406] width 40 height 19
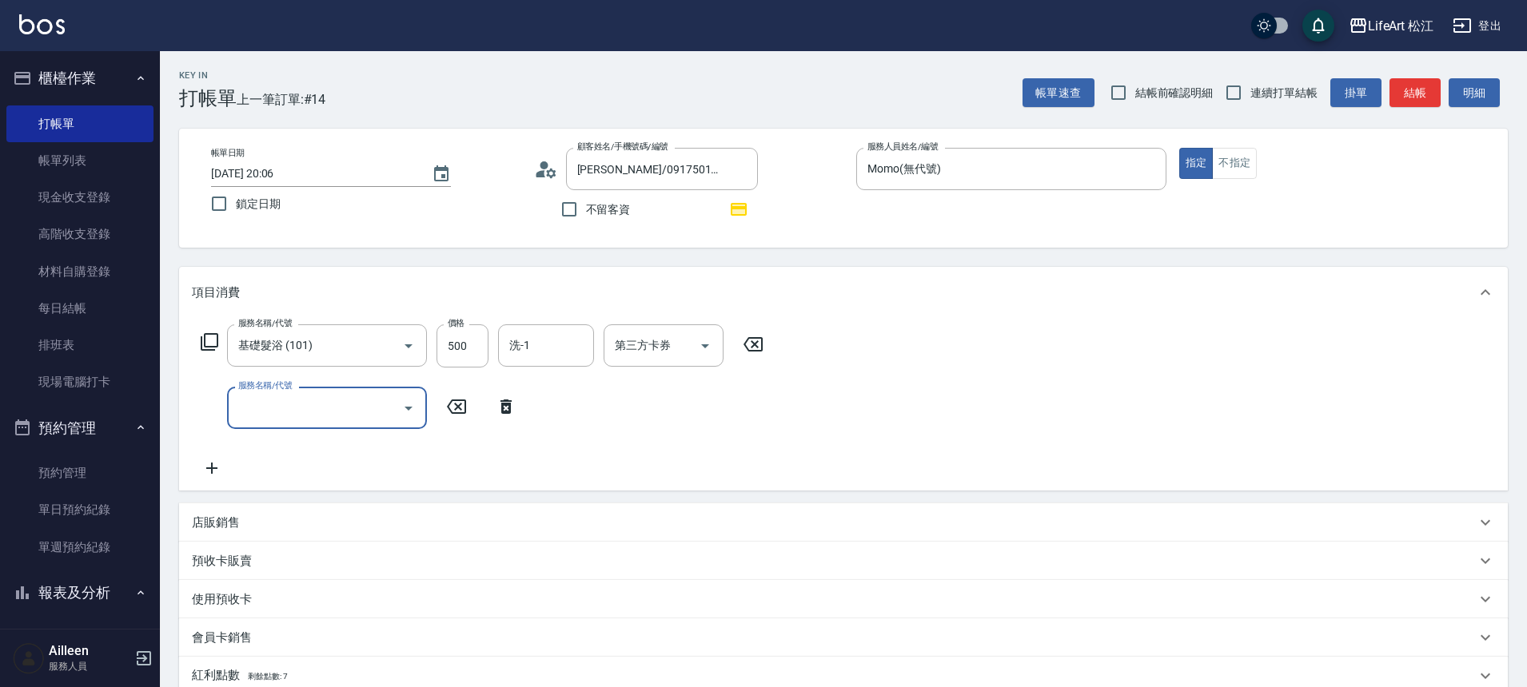
click at [288, 410] on input "服務名稱/代號" at bounding box center [314, 408] width 161 height 28
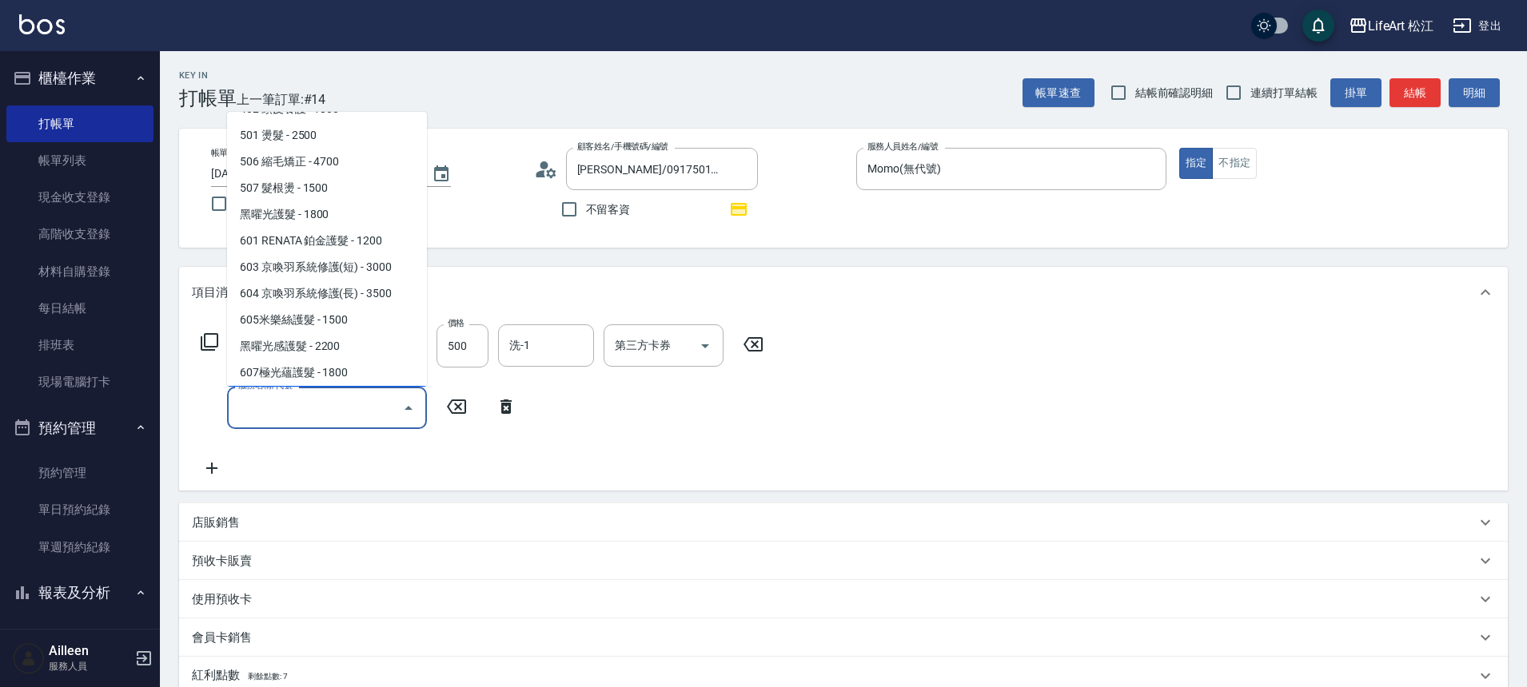
scroll to position [213, 0]
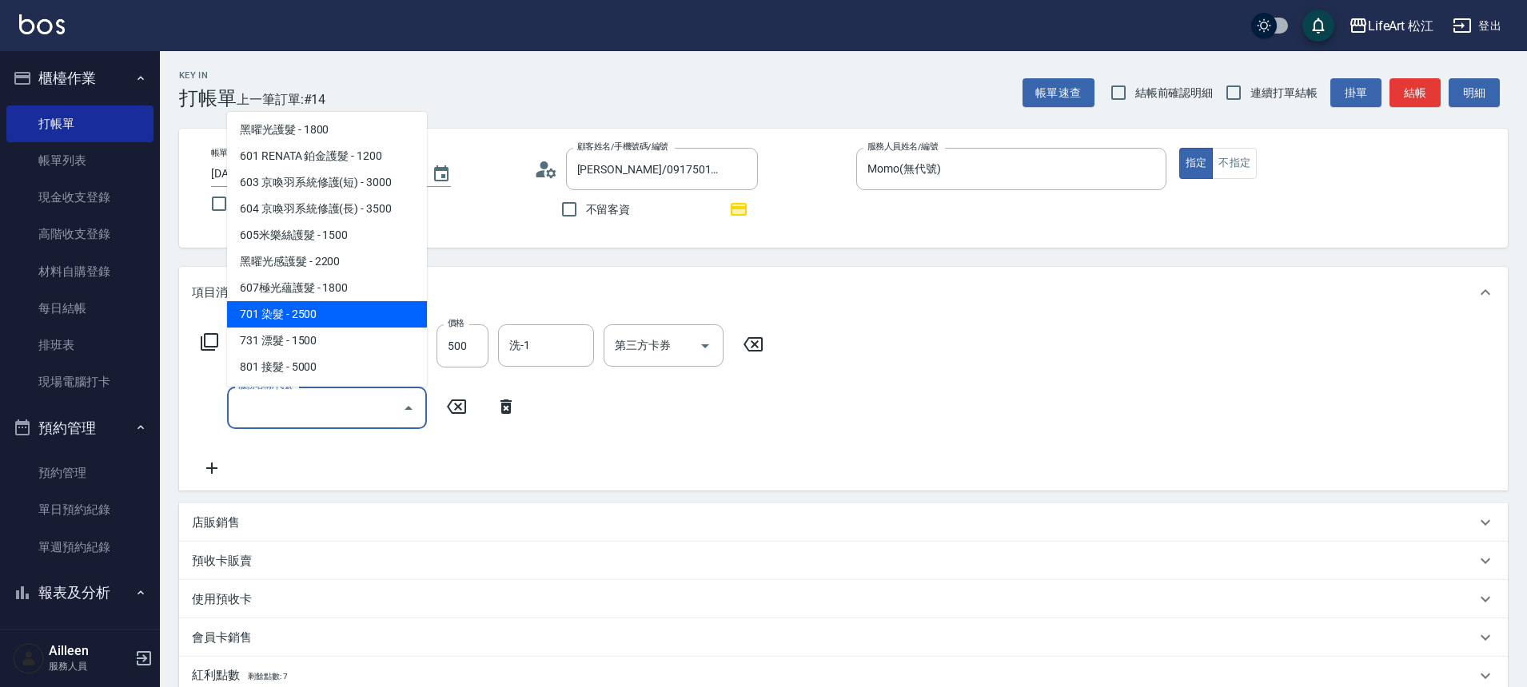
click at [329, 323] on span "701 染髮 - 2500" at bounding box center [327, 314] width 200 height 26
type input "701 染髮(701)"
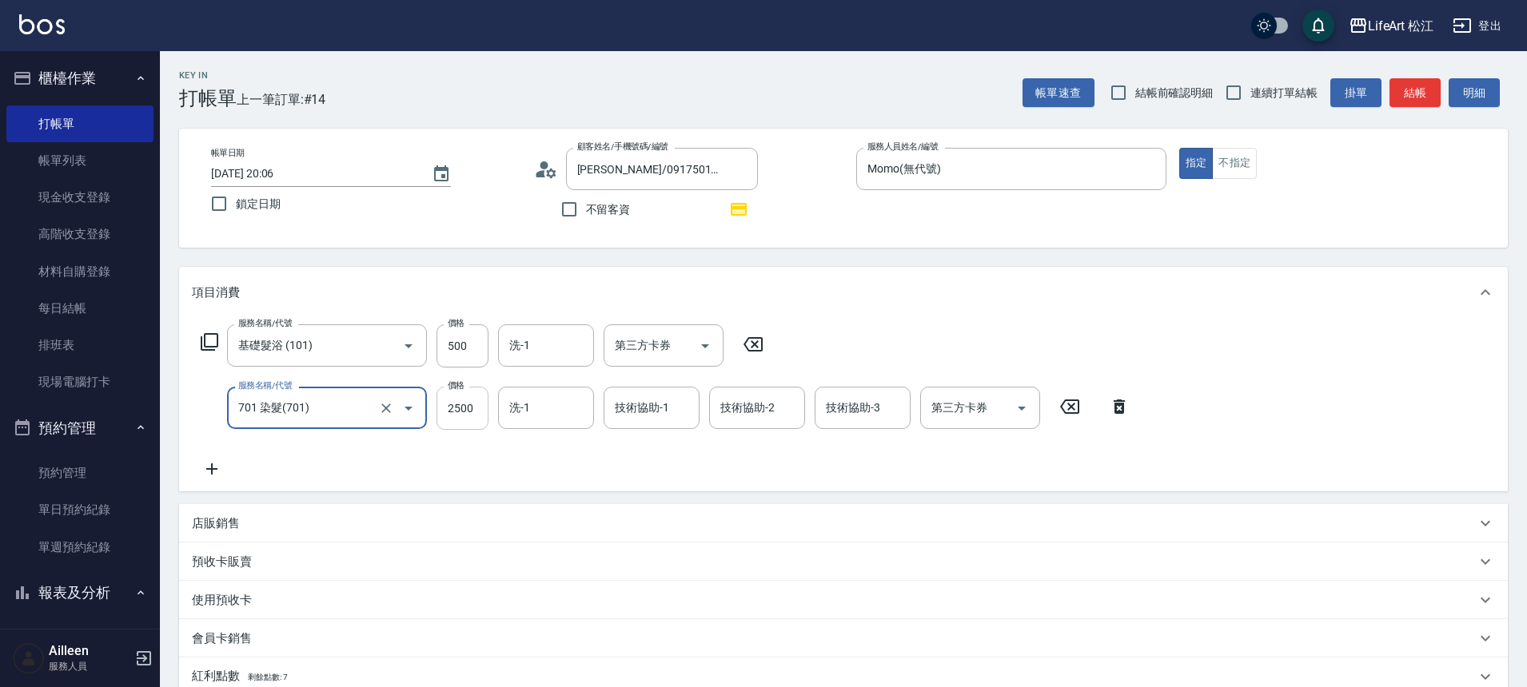
click at [471, 415] on input "2500" at bounding box center [462, 408] width 52 height 43
type input "1440"
click at [521, 410] on div "洗-1 洗-1" at bounding box center [546, 408] width 96 height 42
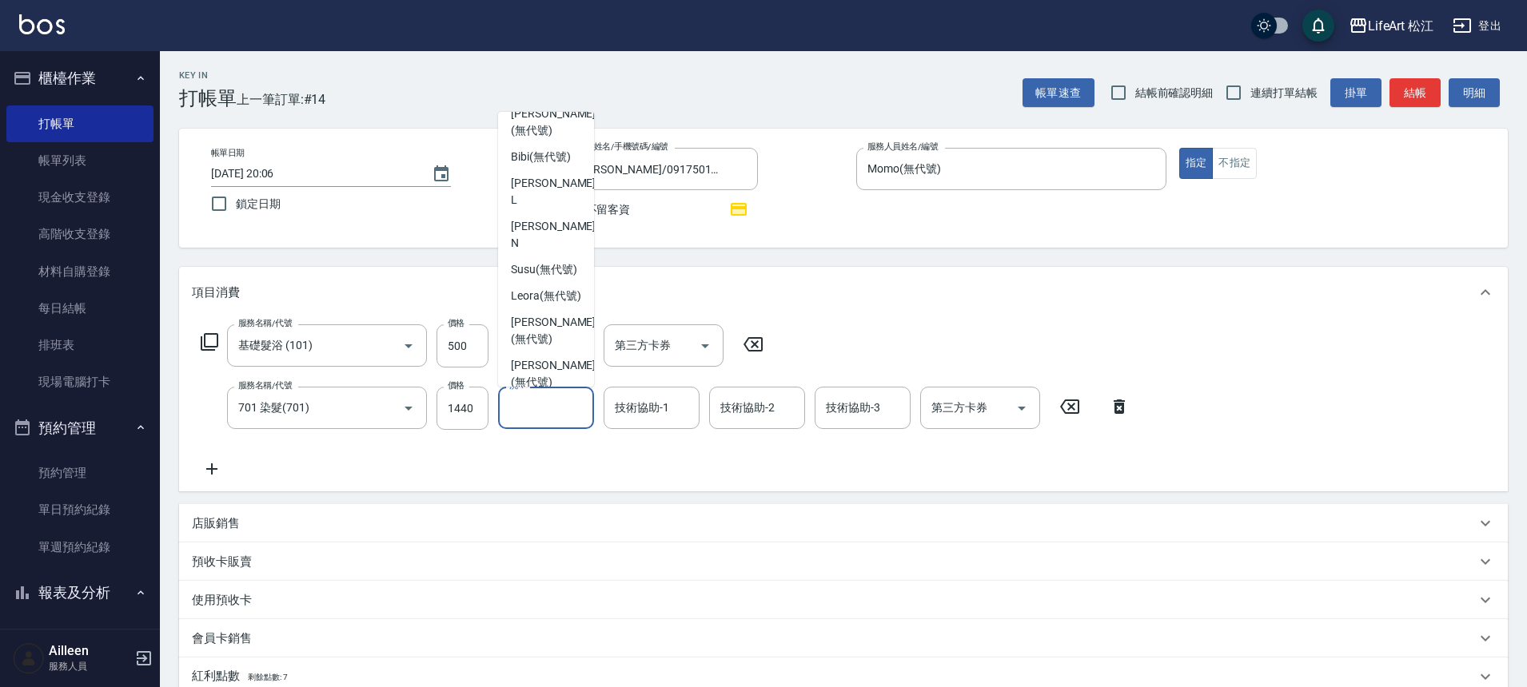
scroll to position [154, 0]
click at [538, 295] on span "Leora (無代號)" at bounding box center [546, 298] width 70 height 17
type input "Leora(無代號)"
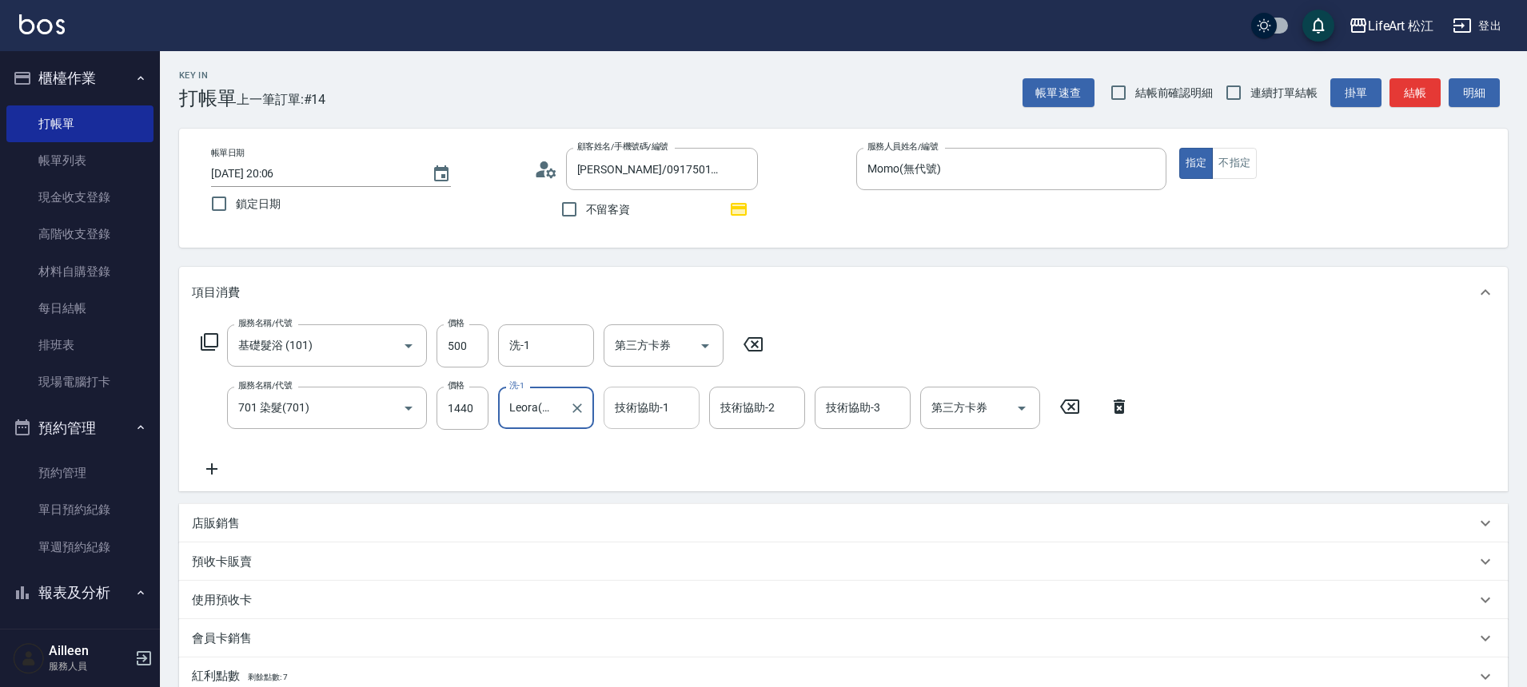
click at [654, 416] on input "技術協助-1" at bounding box center [652, 408] width 82 height 28
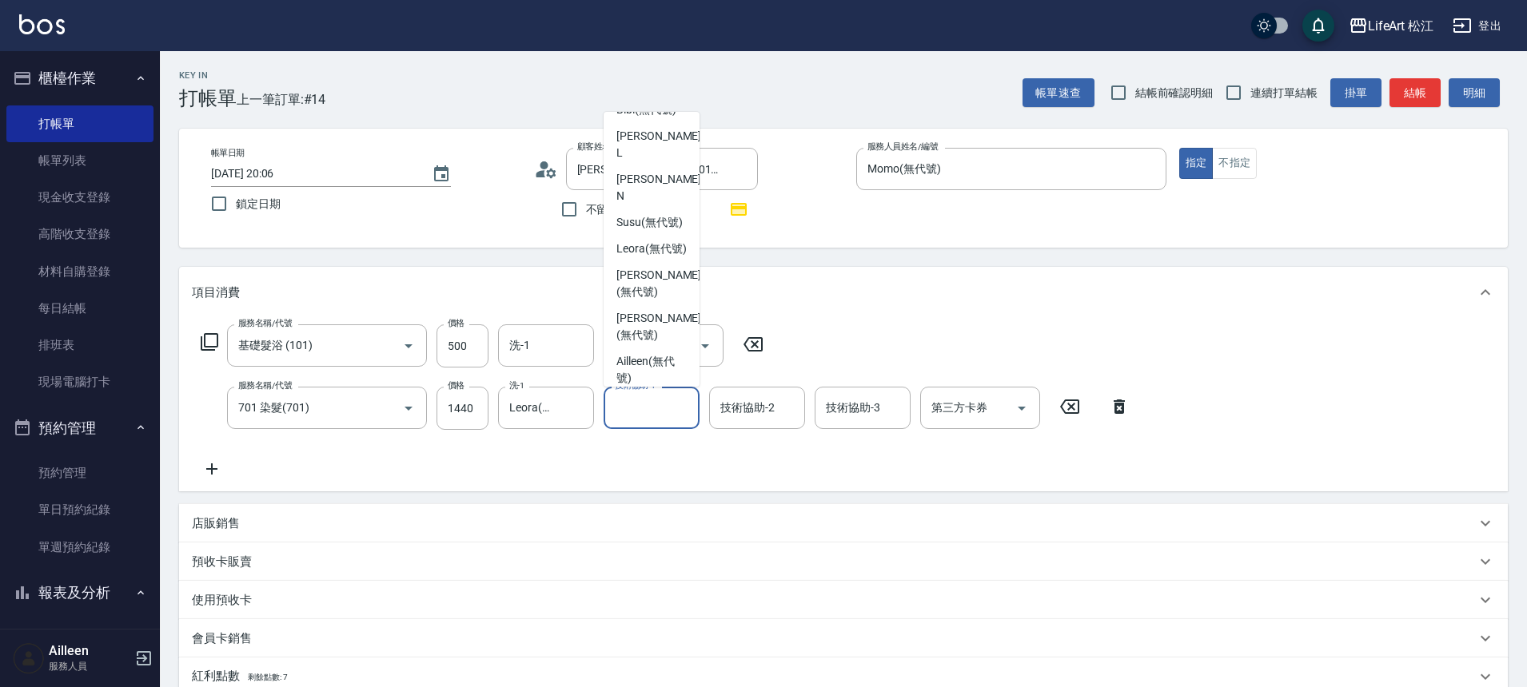
scroll to position [207, 0]
click at [603, 235] on div "Leora (無代號)" at bounding box center [651, 246] width 96 height 26
type input "Leora(無代號)"
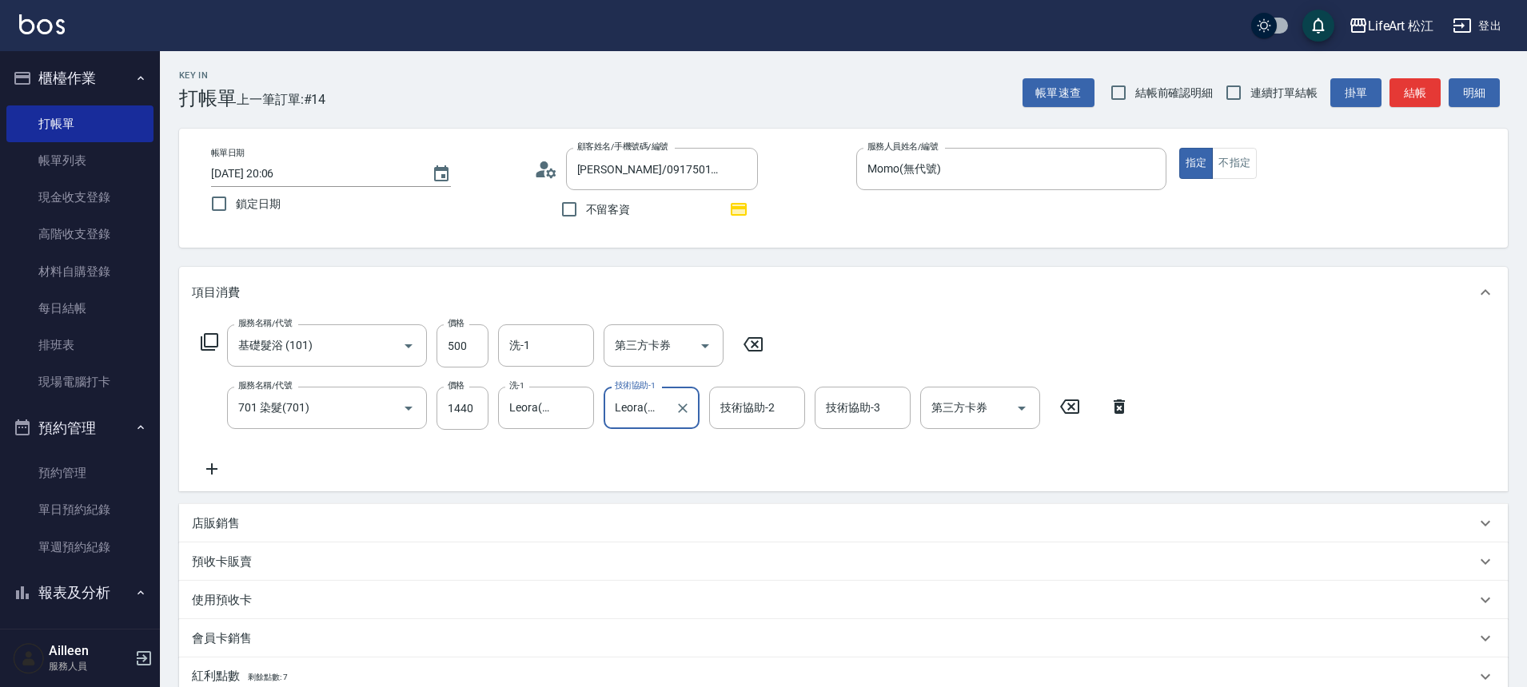
click at [723, 413] on div "技術協助-2 技術協助-2" at bounding box center [757, 408] width 96 height 42
click at [723, 414] on div "技術協助-2 技術協助-2" at bounding box center [757, 408] width 96 height 42
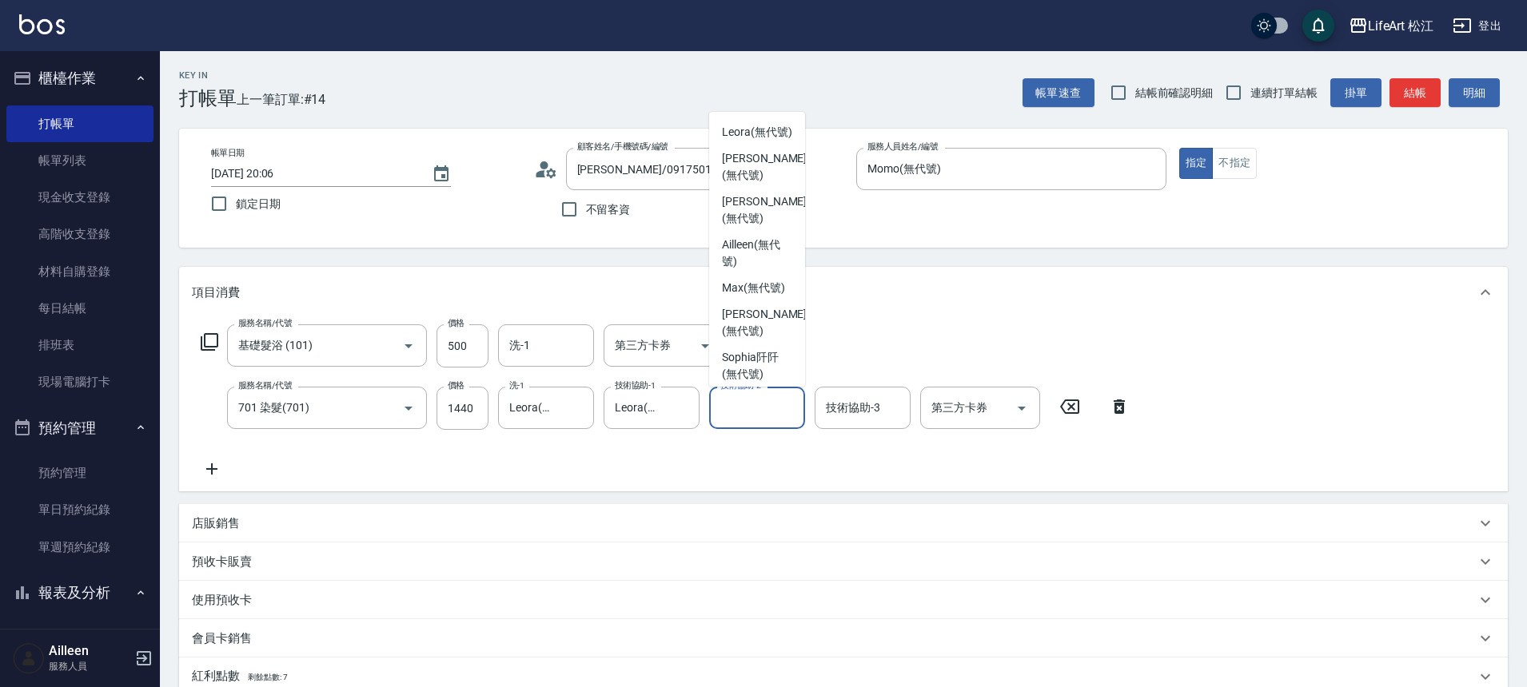
scroll to position [305, 0]
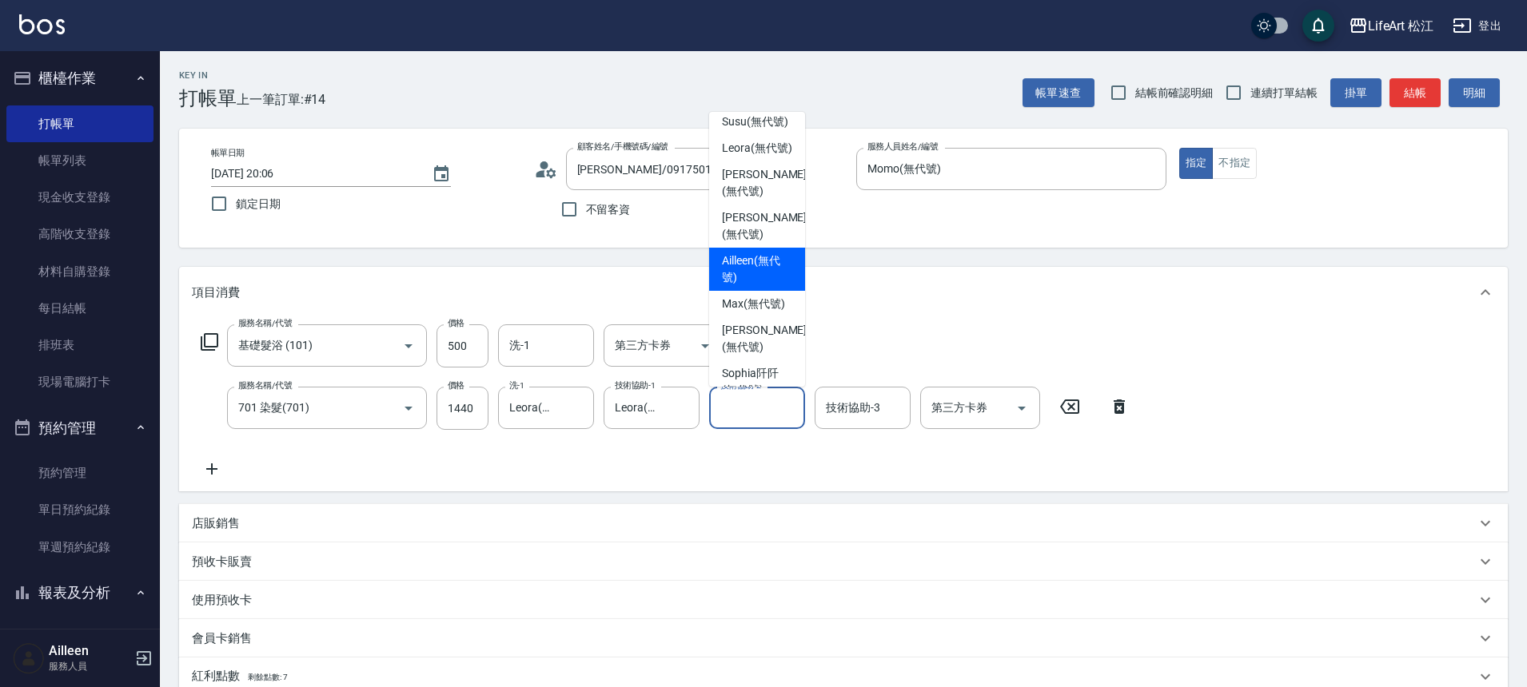
drag, startPoint x: 757, startPoint y: 197, endPoint x: 801, endPoint y: 293, distance: 105.5
click at [800, 293] on ul "Yaya (無代號) [PERSON_NAME] (無代號) [PERSON_NAME] (無代號) Momo (無代號) [PERSON_NAME] (無代…" at bounding box center [757, 249] width 96 height 275
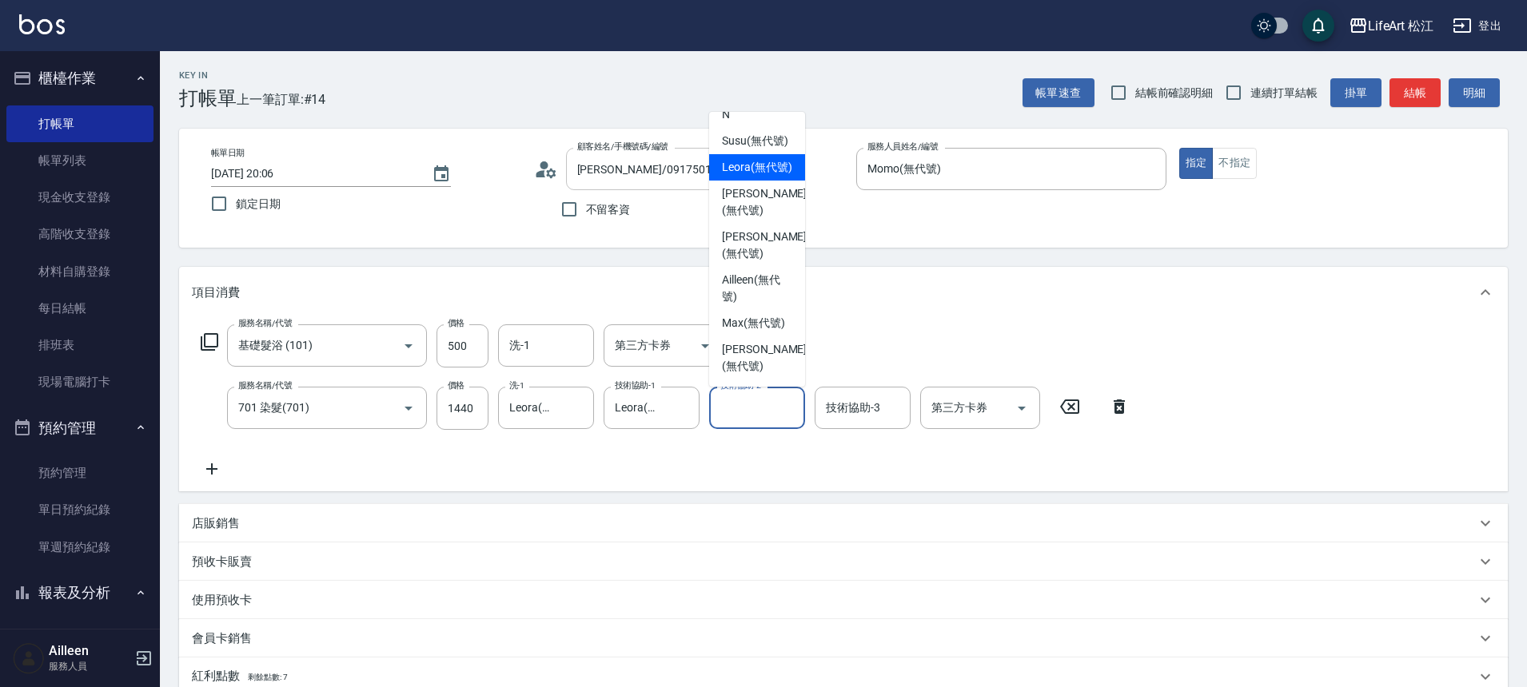
click at [737, 168] on span "Leora (無代號)" at bounding box center [757, 167] width 70 height 17
type input "Leora(無代號)"
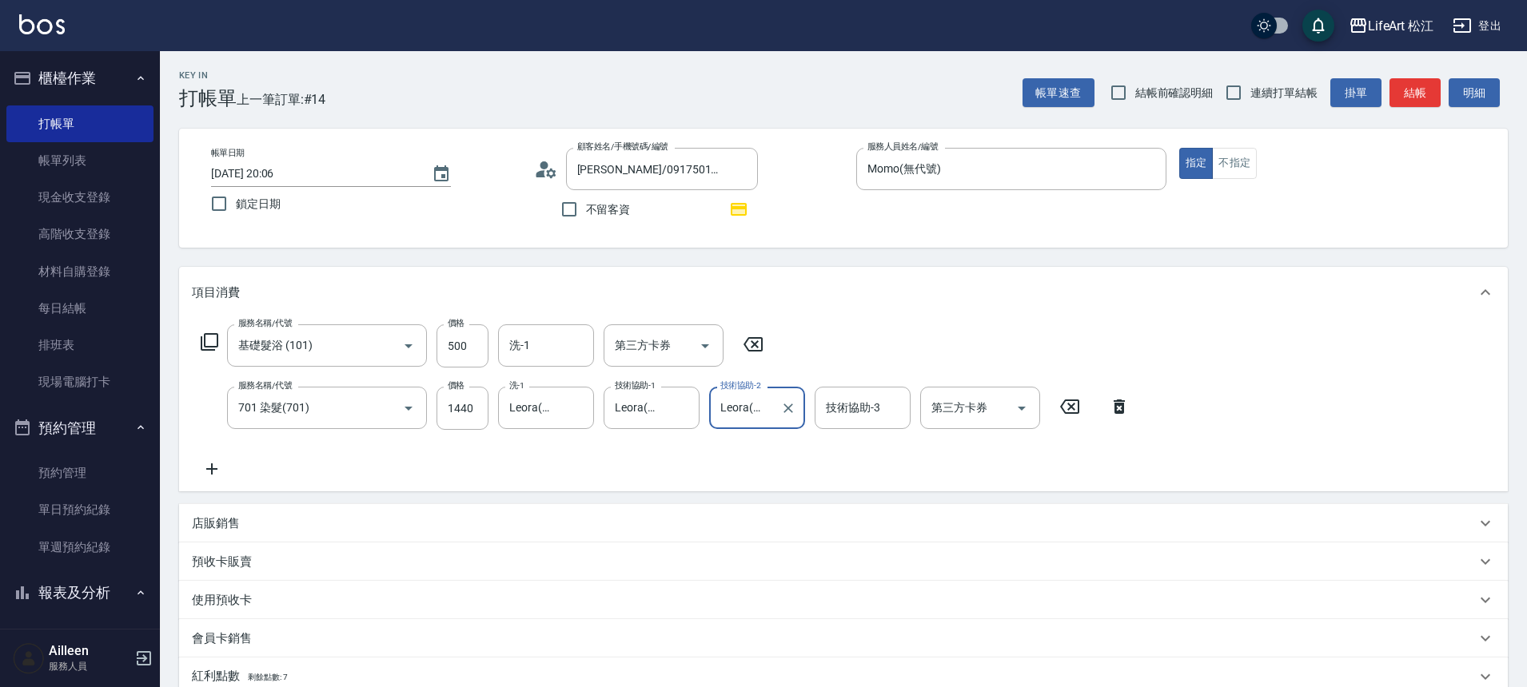
click at [1101, 317] on div "項目消費" at bounding box center [843, 292] width 1328 height 51
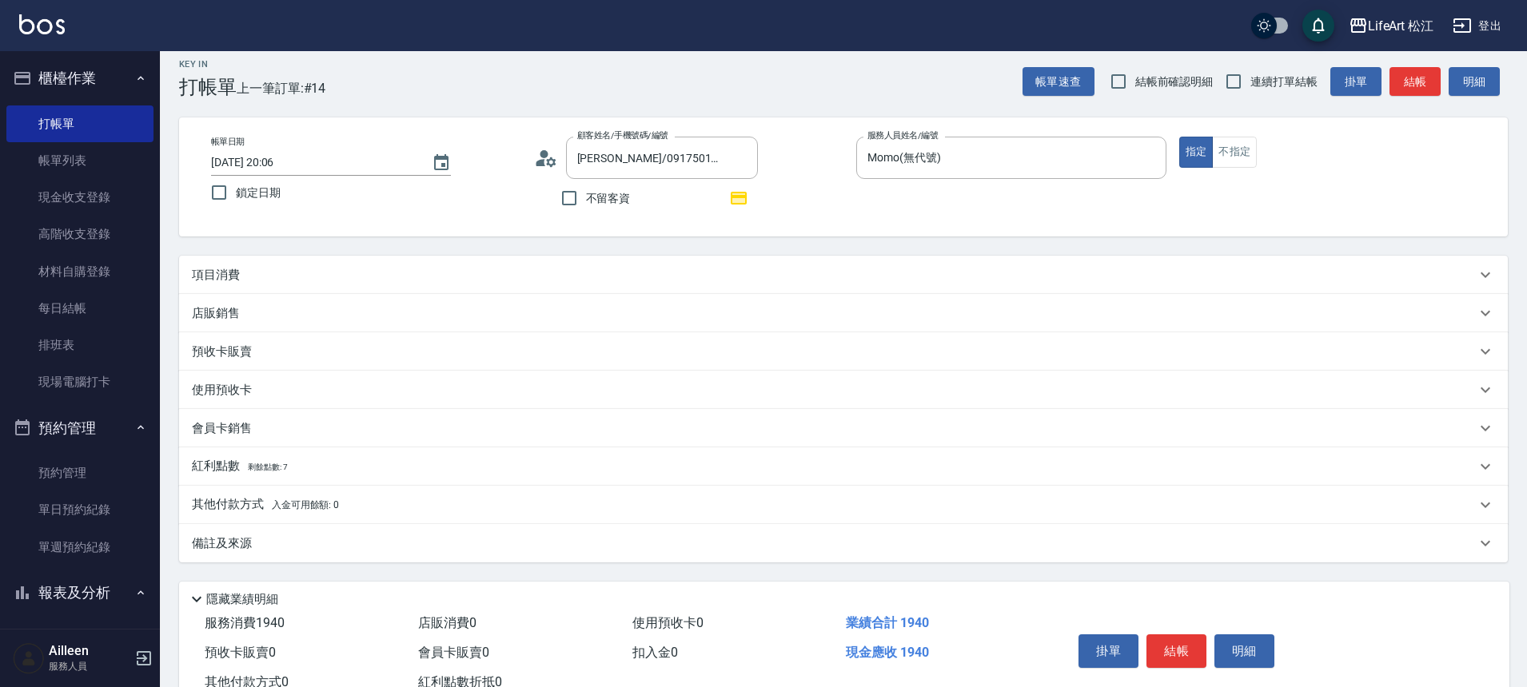
scroll to position [0, 0]
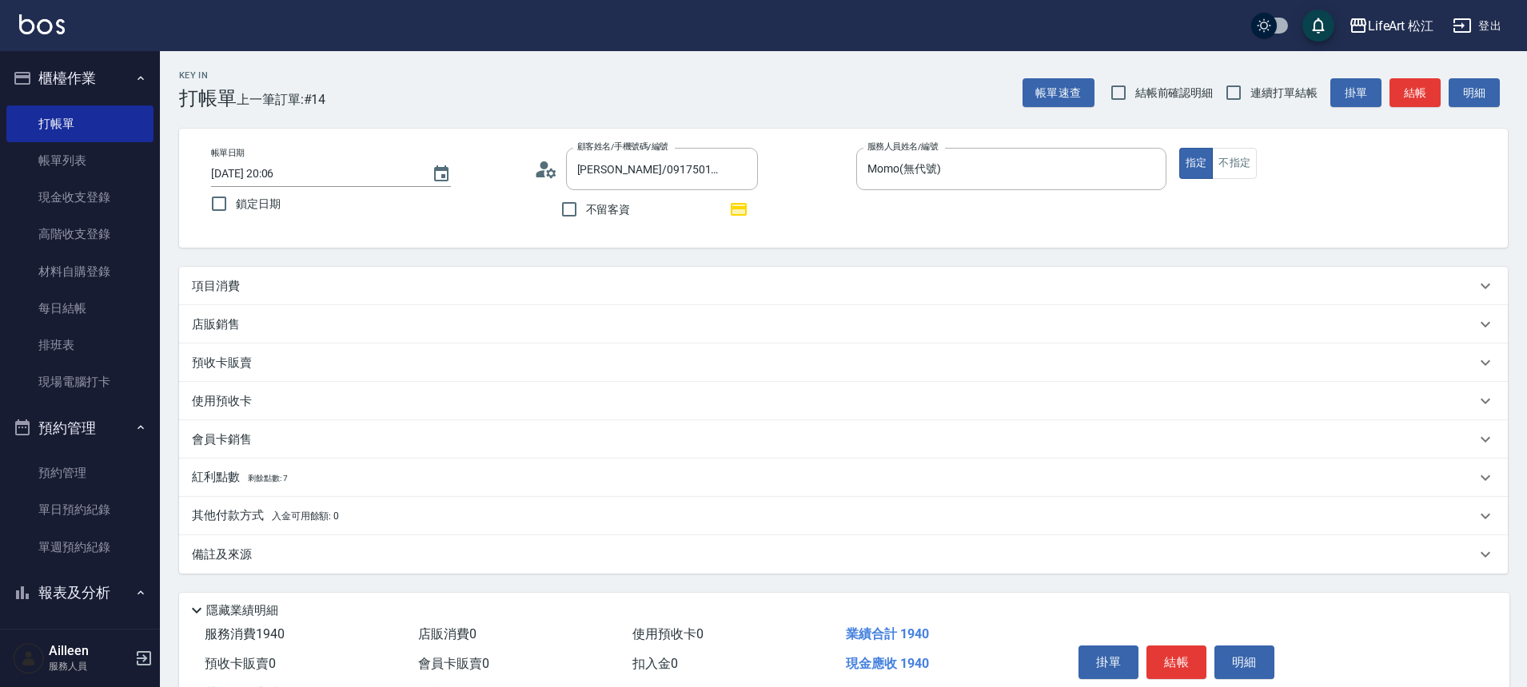
click at [437, 262] on div "Key In 打帳單 上一筆訂單:#14 帳單速查 結帳前確認明細 連續打單結帳 掛單 結帳 明細 帳單日期 [DATE] 20:06 鎖定日期 顧客姓名/手…" at bounding box center [843, 399] width 1367 height 696
click at [433, 285] on div "項目消費" at bounding box center [834, 286] width 1284 height 17
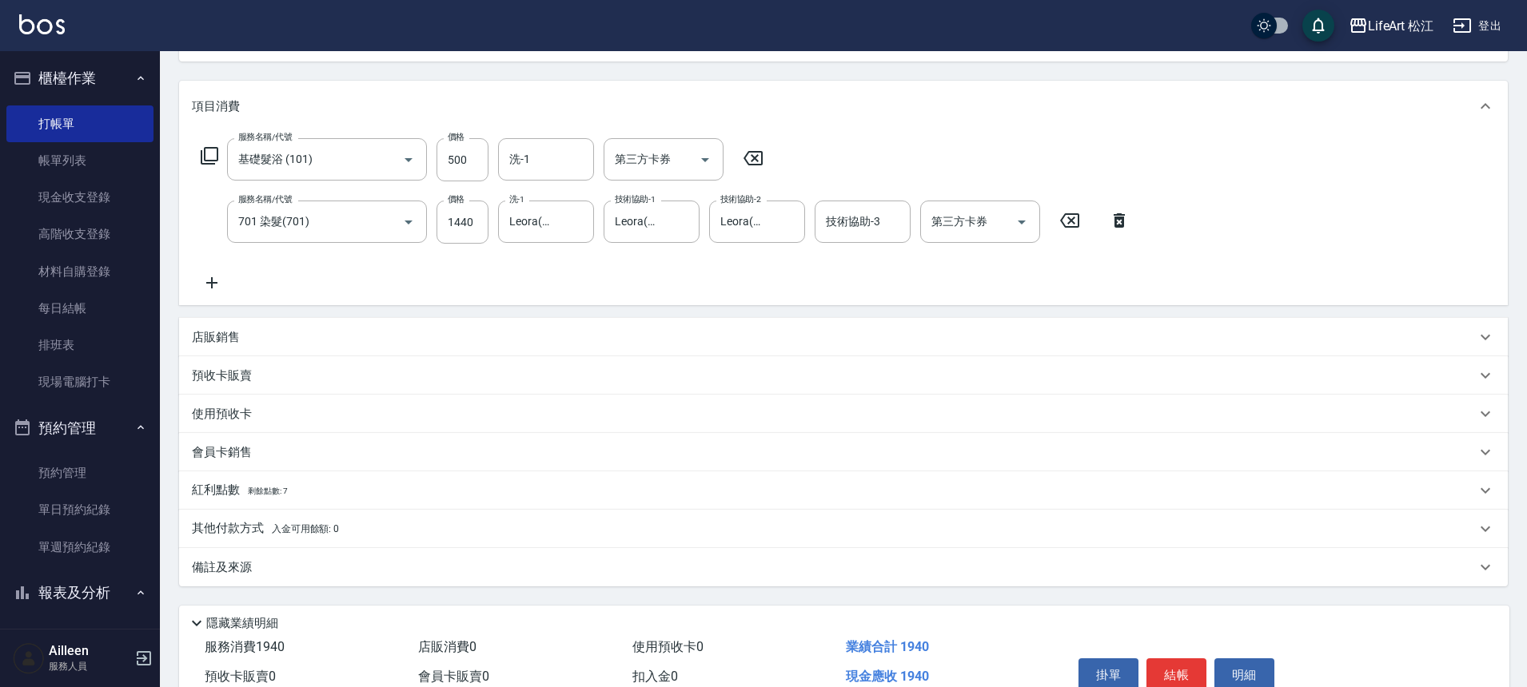
scroll to position [266, 0]
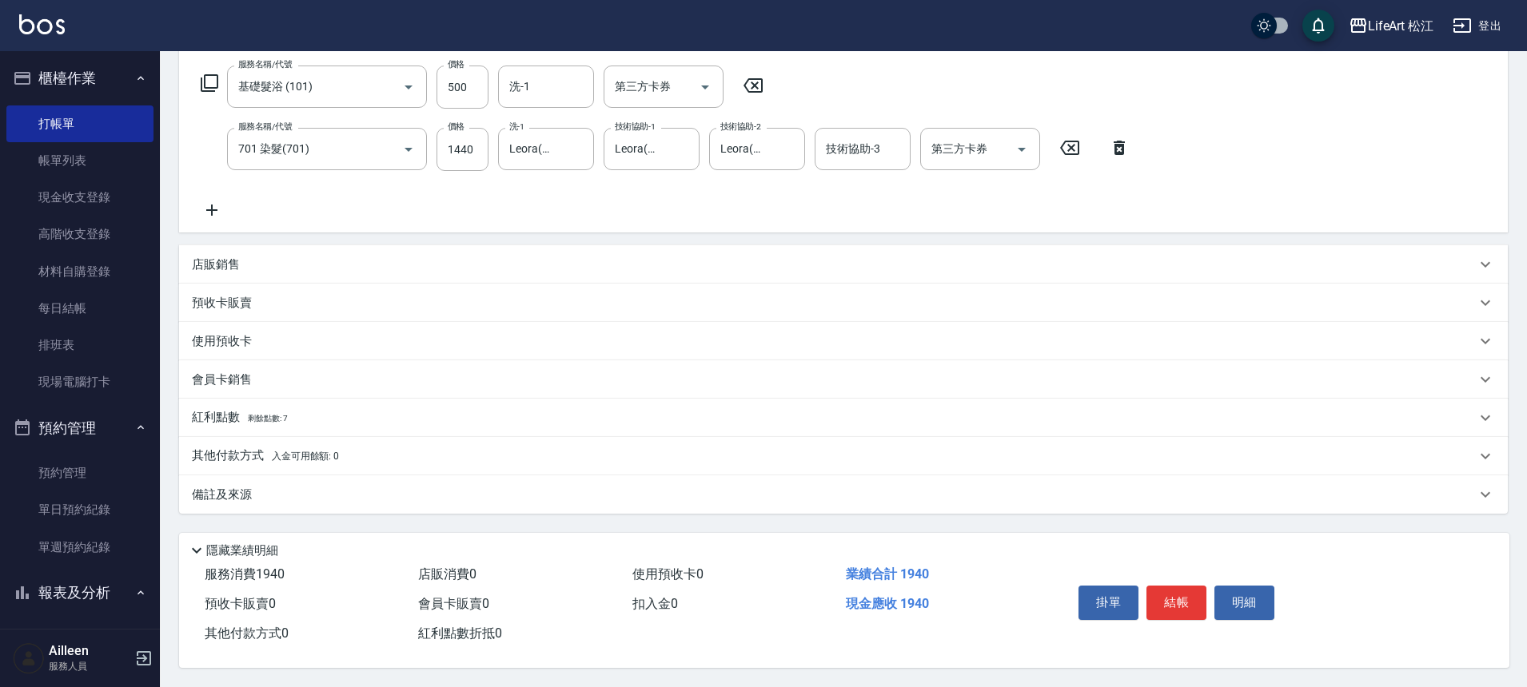
click at [367, 437] on div "其他付款方式 入金可用餘額: 0 其他付款方式 其他付款方式 入金剩餘： 0元 0 ​ 整筆扣入金 0元 異動入金" at bounding box center [843, 456] width 1328 height 38
drag, startPoint x: 375, startPoint y: 412, endPoint x: 368, endPoint y: 418, distance: 9.6
click at [375, 412] on div "紅利點數 剩餘點數: 7" at bounding box center [834, 418] width 1284 height 18
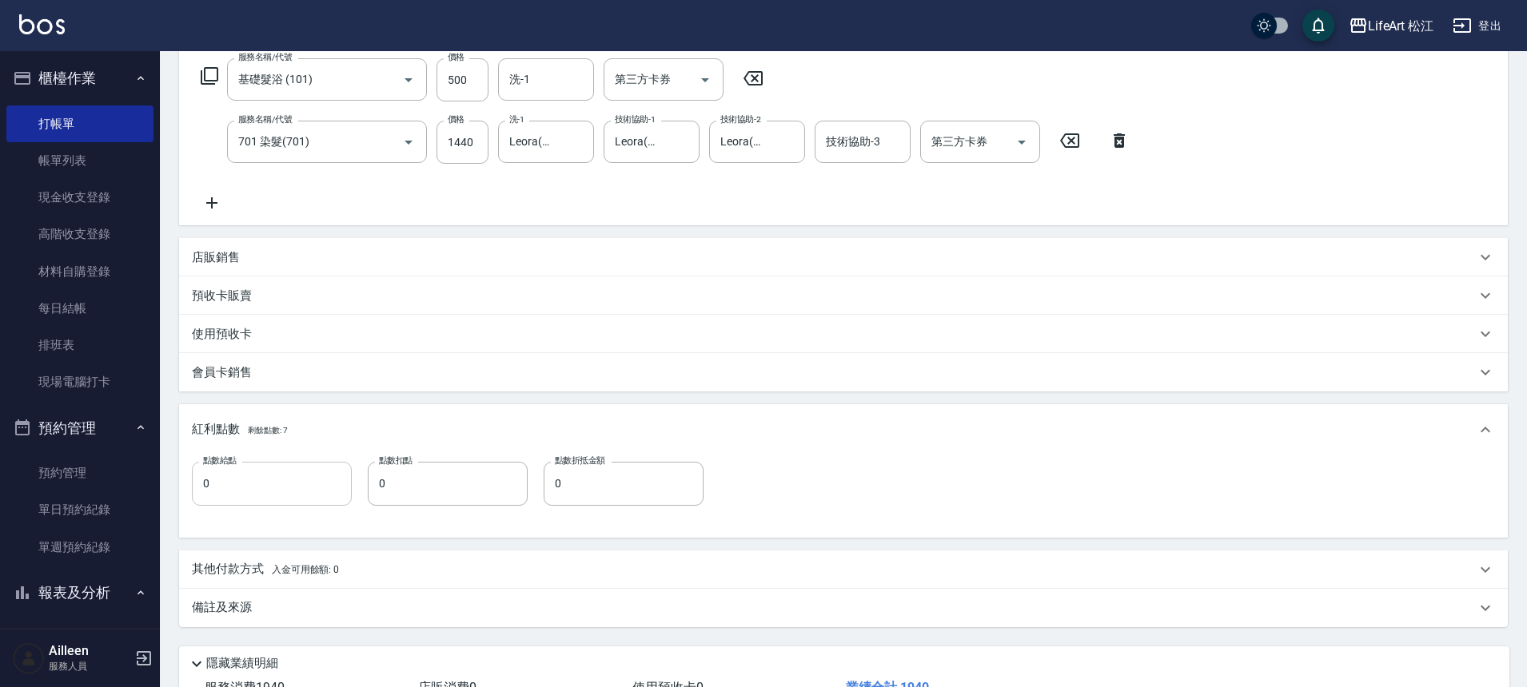
click at [252, 489] on input "0" at bounding box center [272, 483] width 160 height 43
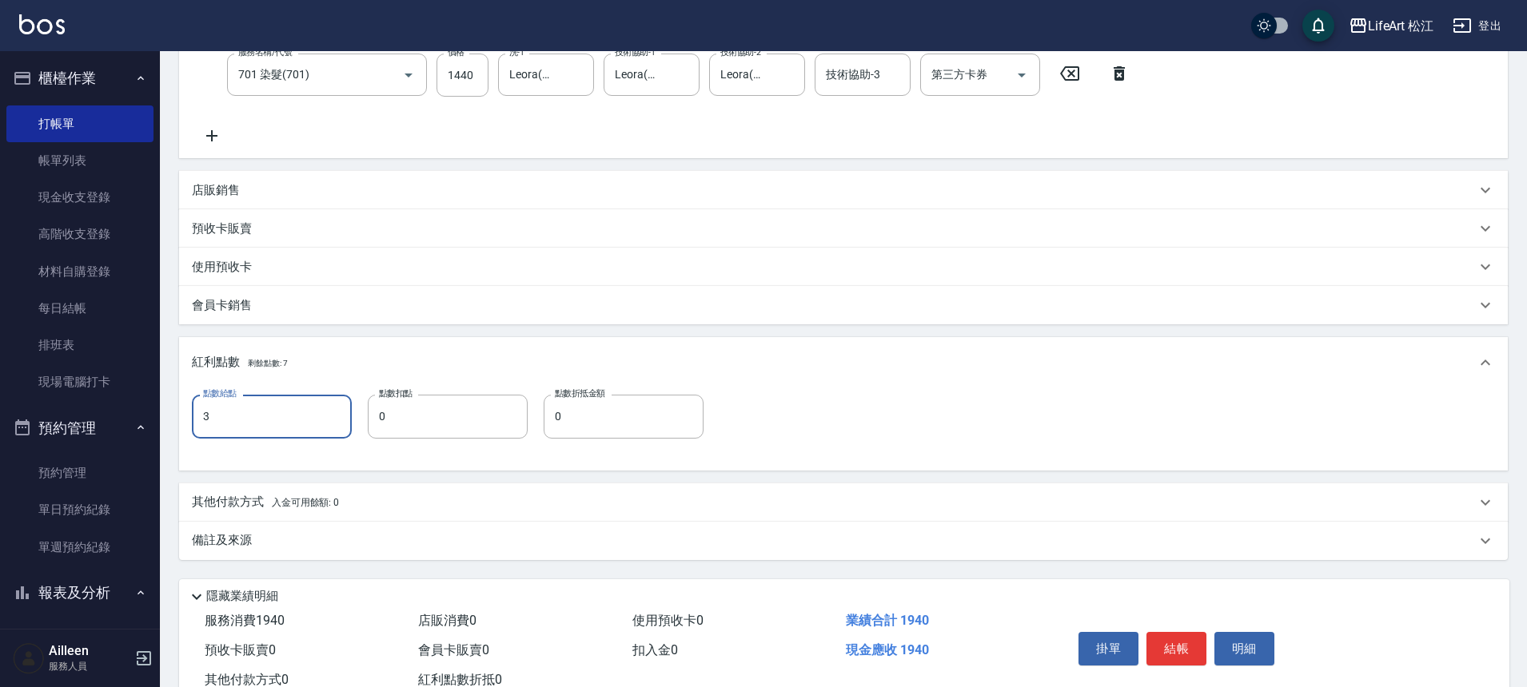
scroll to position [387, 0]
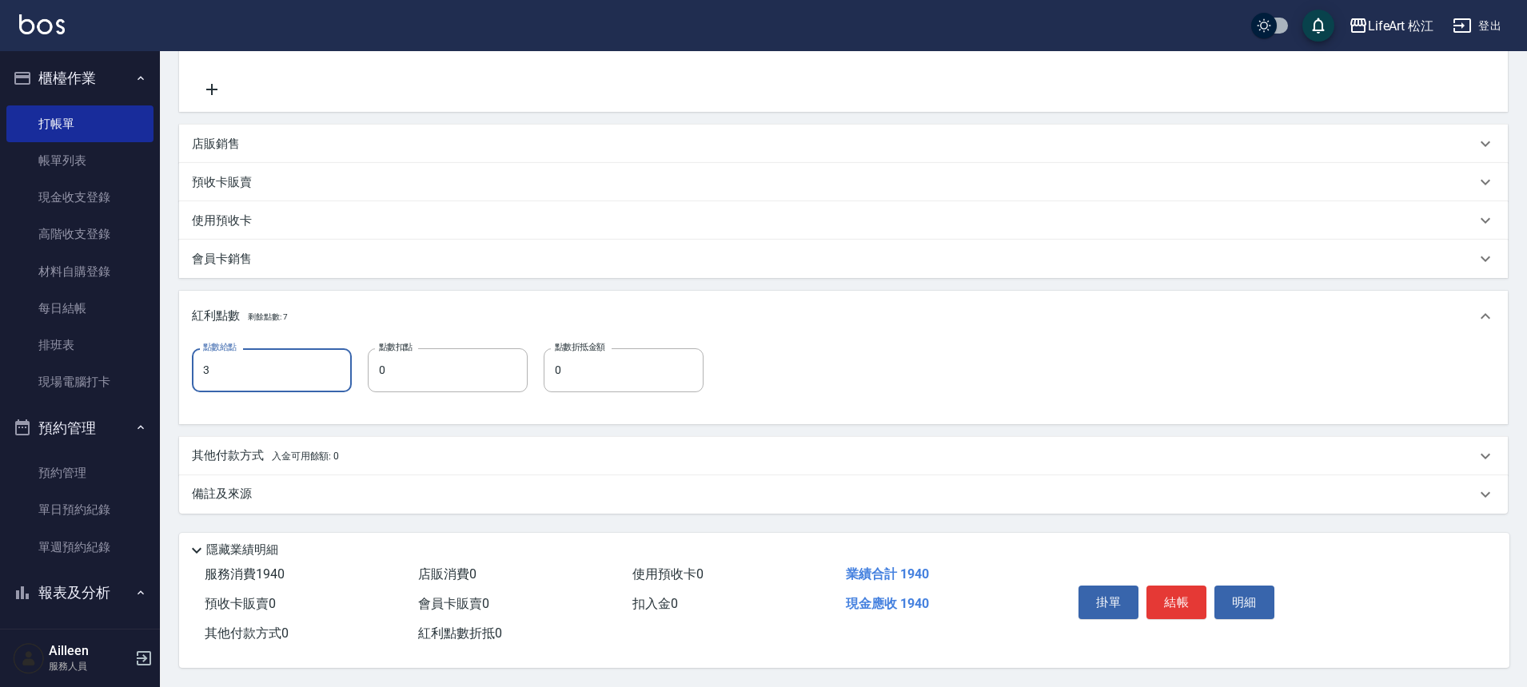
type input "3"
click at [434, 496] on div "備註及來源" at bounding box center [843, 495] width 1328 height 38
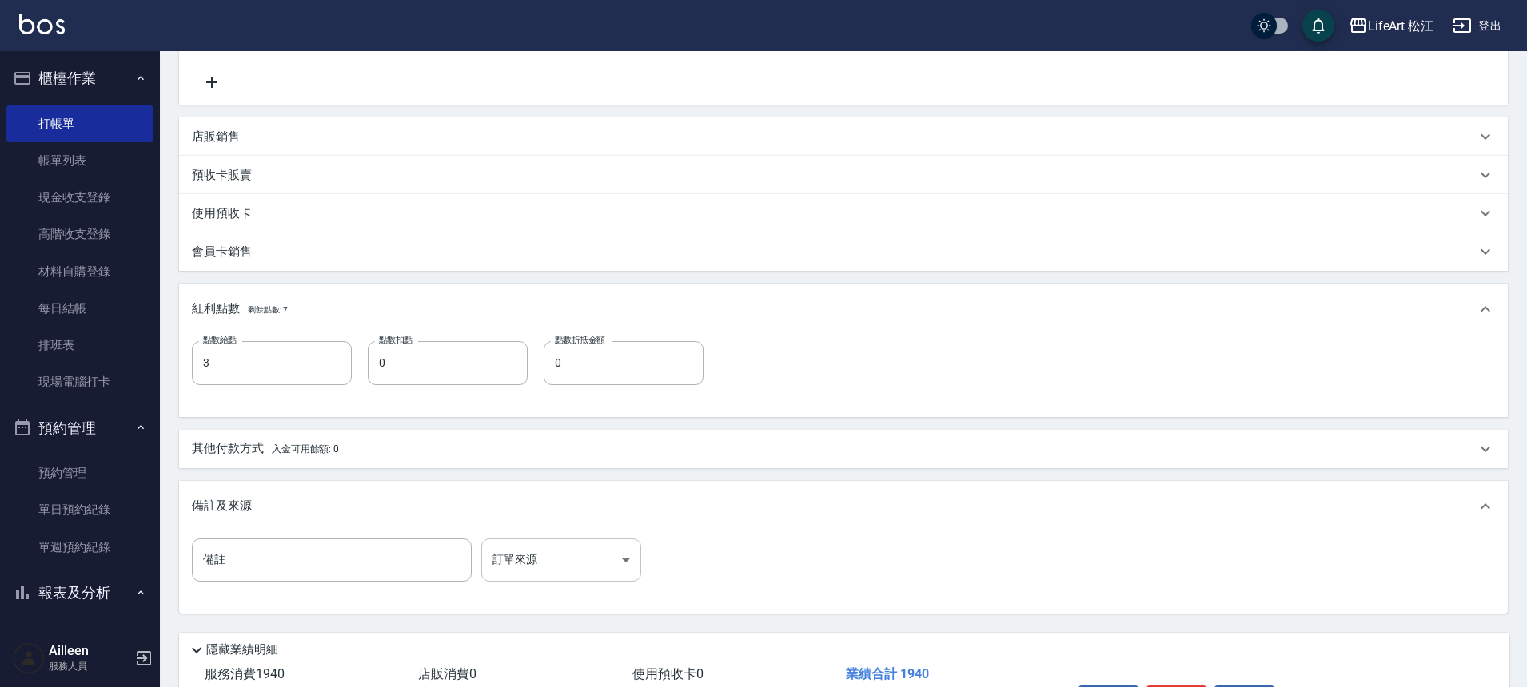
click at [591, 551] on body "LifeArt 松江 登出 櫃檯作業 打帳單 帳單列表 現金收支登錄 高階收支登錄 材料自購登錄 每日結帳 排班表 現場電腦打卡 預約管理 預約管理 單日預約…" at bounding box center [763, 200] width 1527 height 1174
click at [581, 568] on body "LifeArt 松江 登出 櫃檯作業 打帳單 帳單列表 現金收支登錄 高階收支登錄 材料自購登錄 每日結帳 排班表 現場電腦打卡 預約管理 預約管理 單日預約…" at bounding box center [763, 200] width 1527 height 1174
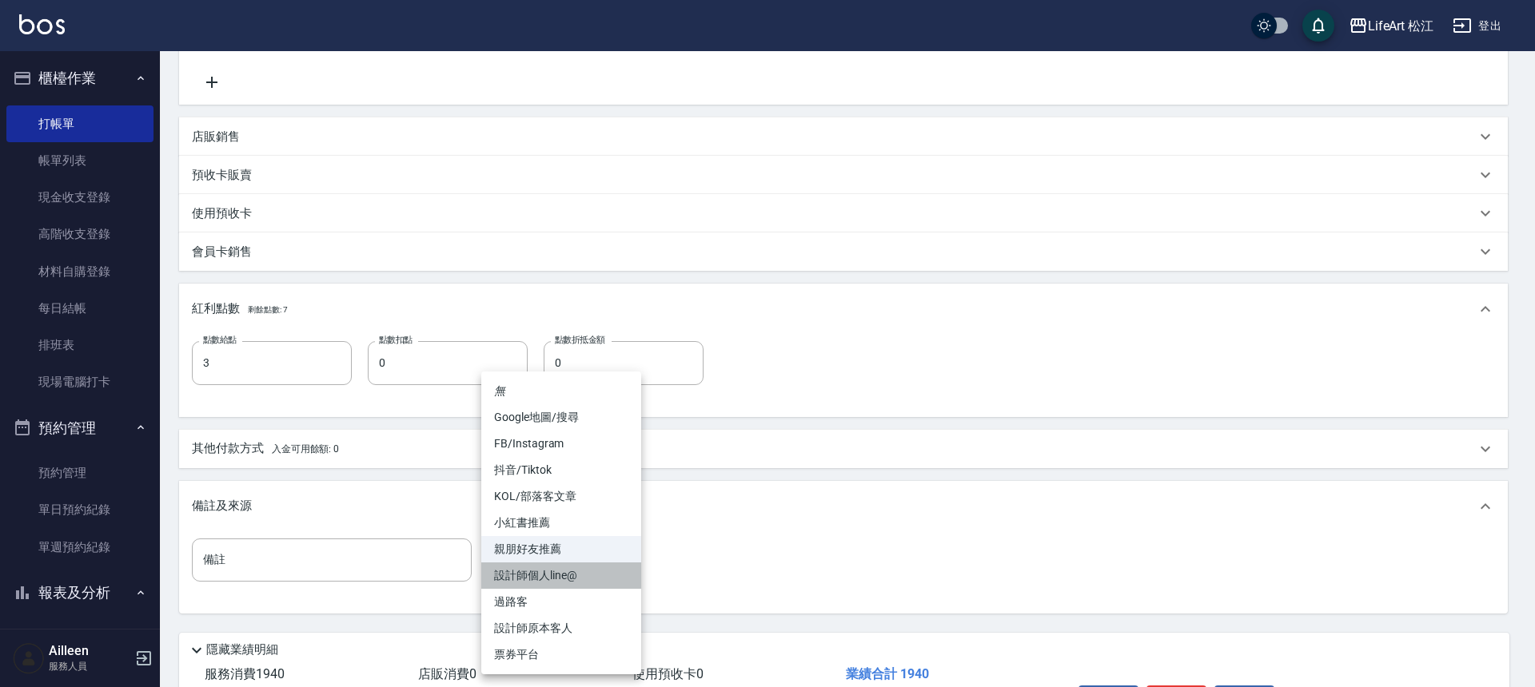
click at [565, 575] on li "設計師個人line@" at bounding box center [561, 576] width 160 height 26
type input "設計師個人line@"
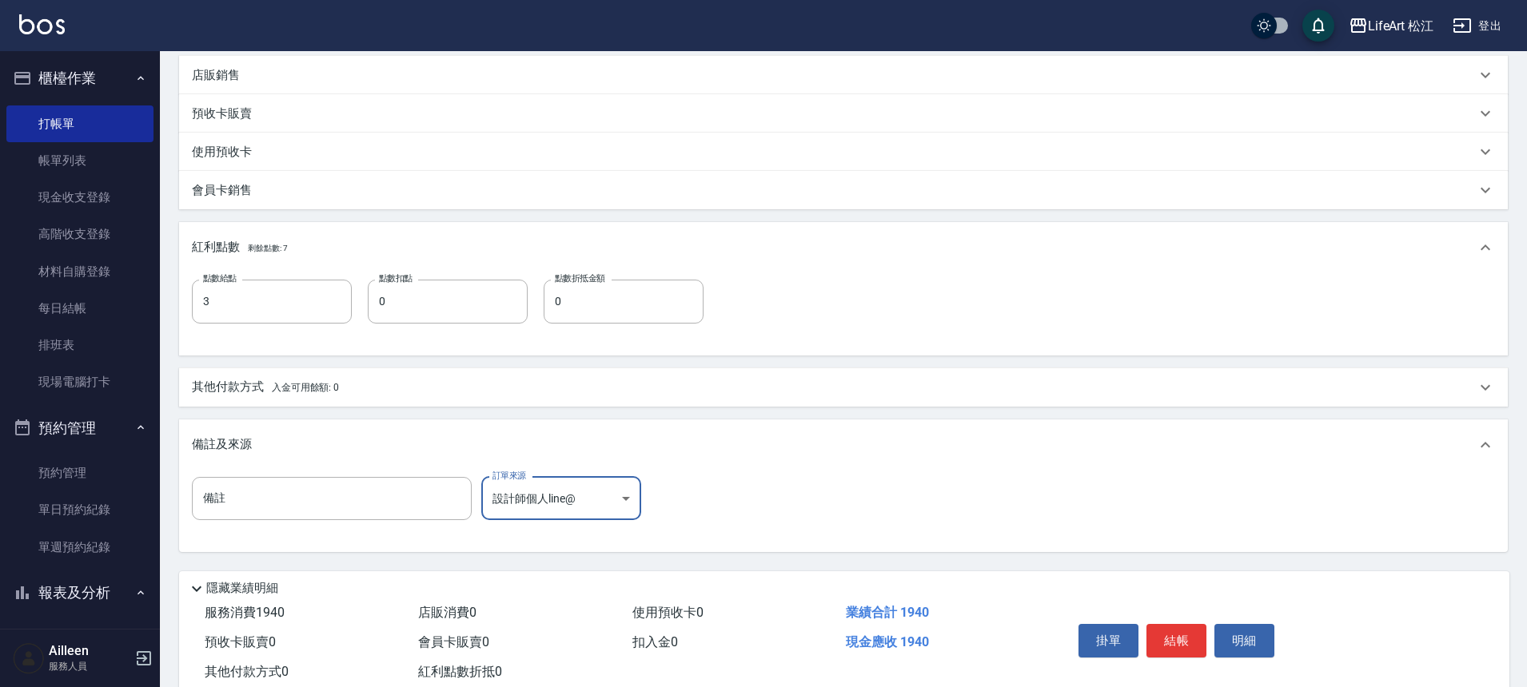
scroll to position [494, 0]
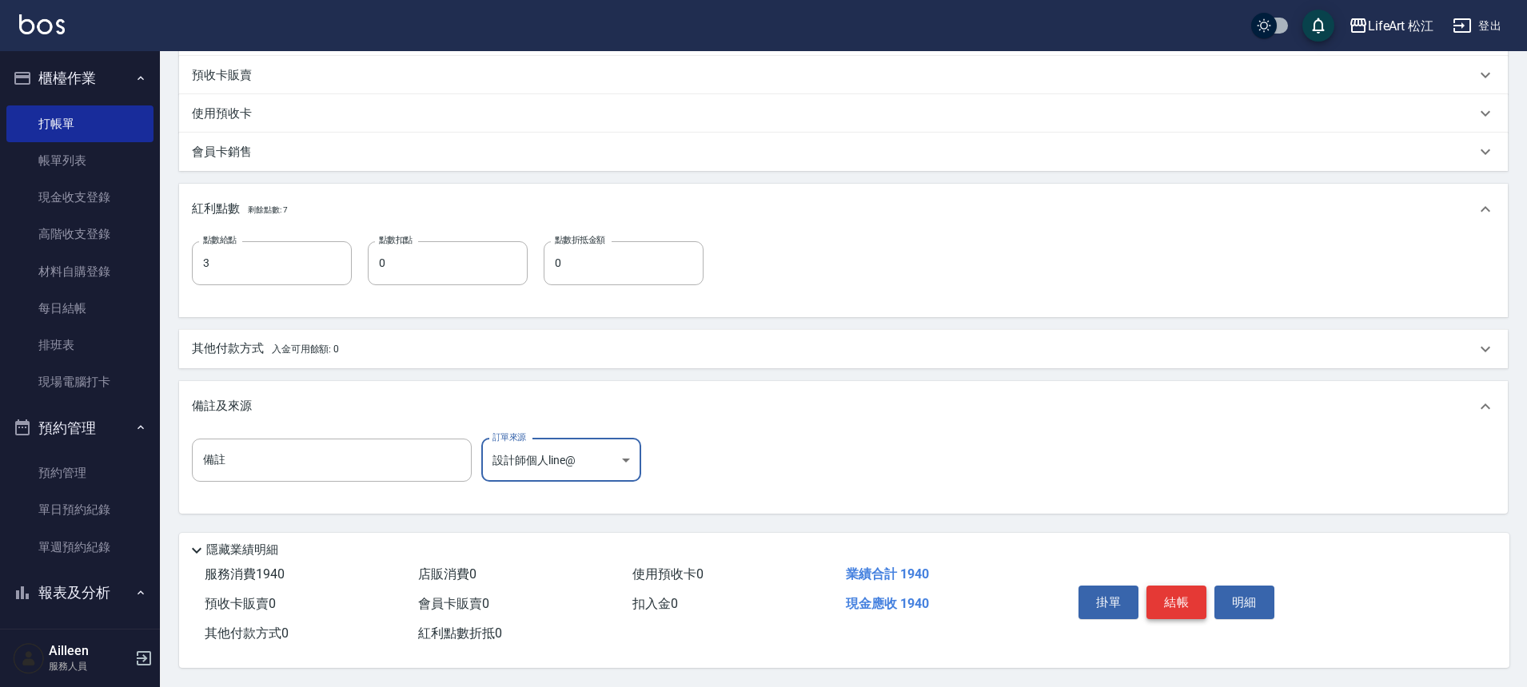
click at [1185, 594] on button "結帳" at bounding box center [1176, 603] width 60 height 34
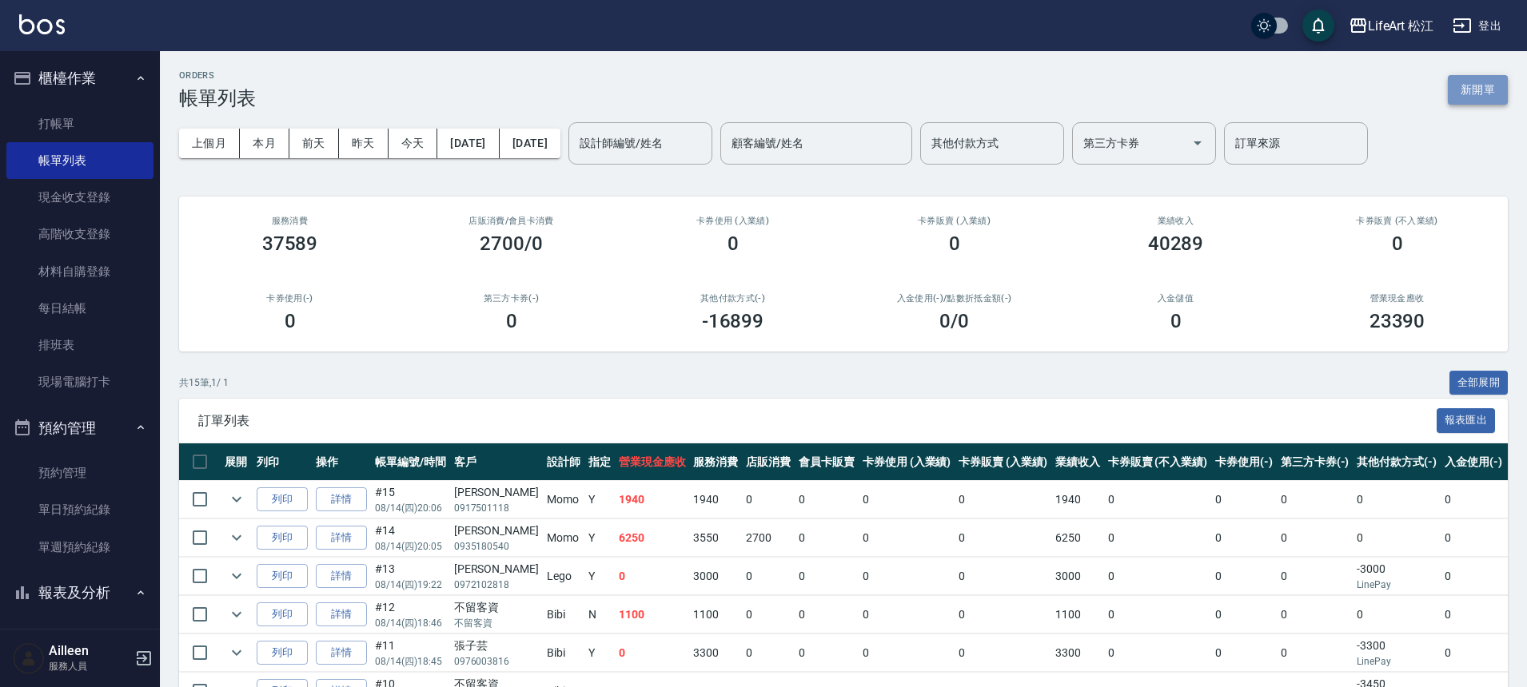
click at [1475, 91] on button "新開單" at bounding box center [1477, 90] width 60 height 30
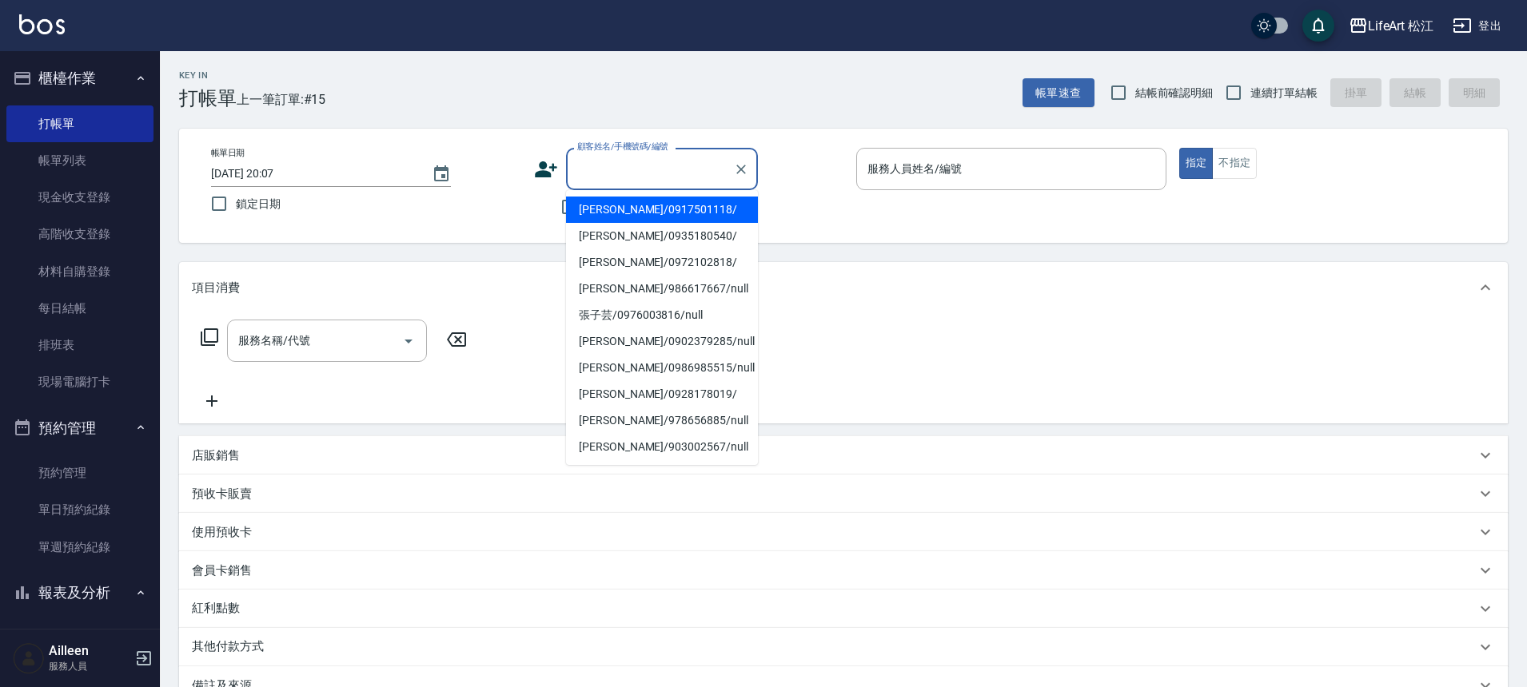
click at [635, 165] on input "顧客姓名/手機號碼/編號" at bounding box center [649, 169] width 153 height 28
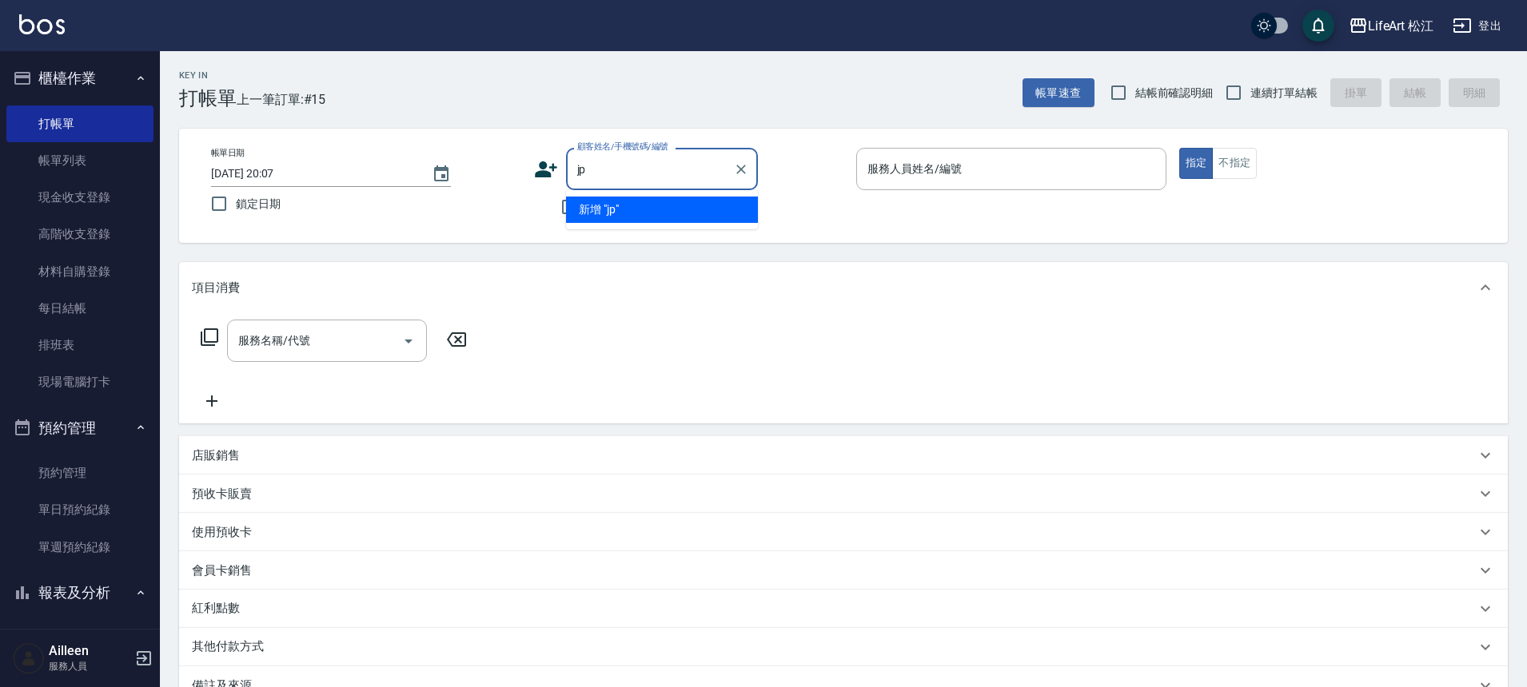
type input "j"
click at [678, 208] on li "[PERSON_NAME]/0973418855/Mo030*" at bounding box center [662, 210] width 192 height 26
type input "[PERSON_NAME]/0973418855/Mo030*"
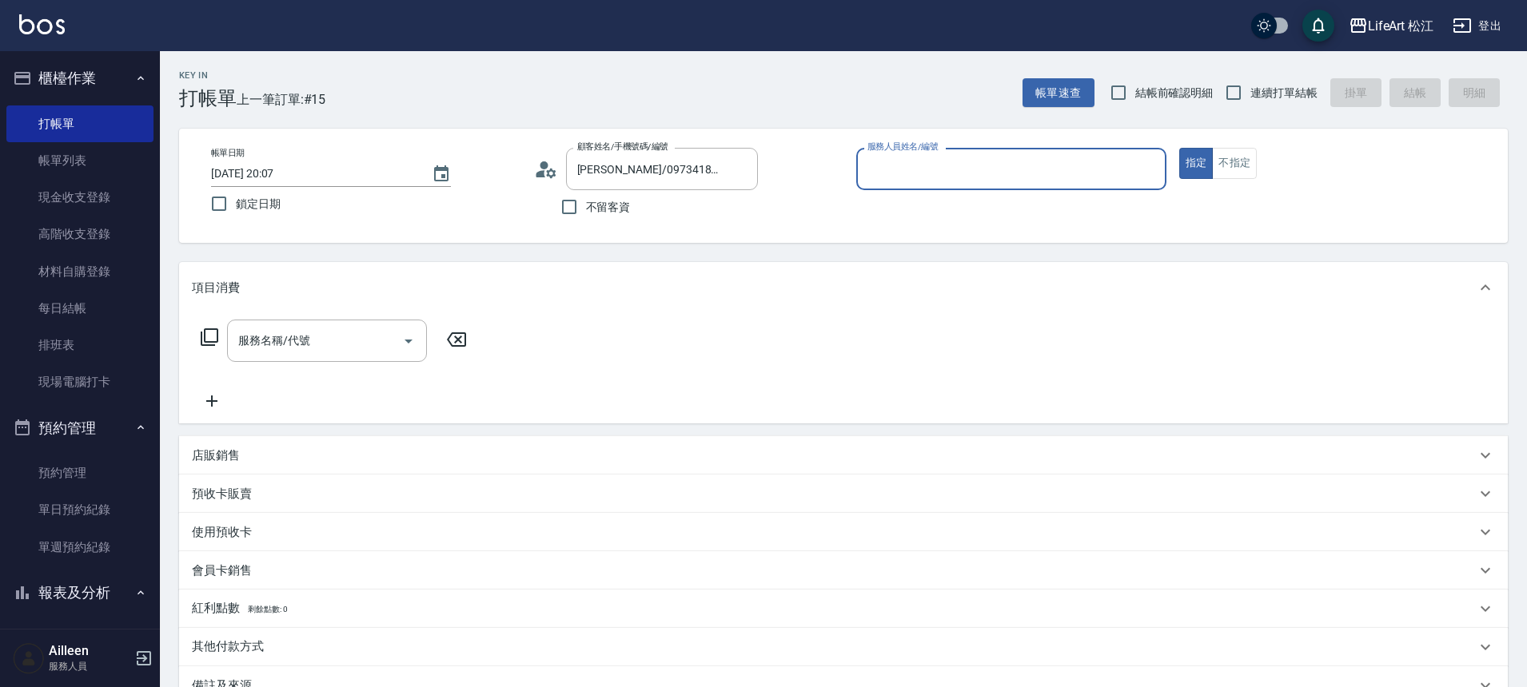
type input "Momo(無代號)"
click at [295, 343] on input "服務名稱/代號" at bounding box center [314, 341] width 161 height 28
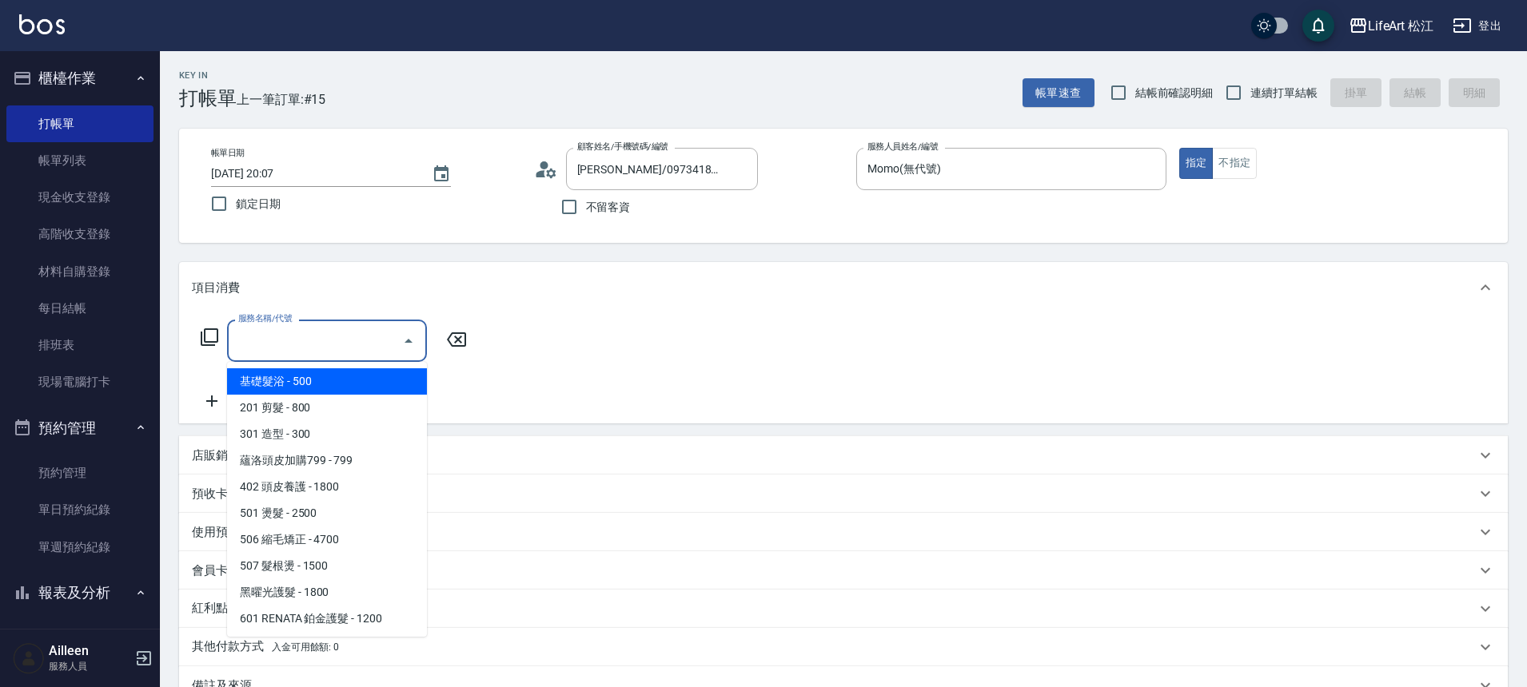
click at [308, 383] on span "基礎髮浴 - 500" at bounding box center [327, 381] width 200 height 26
type input "基礎髮浴 (101)"
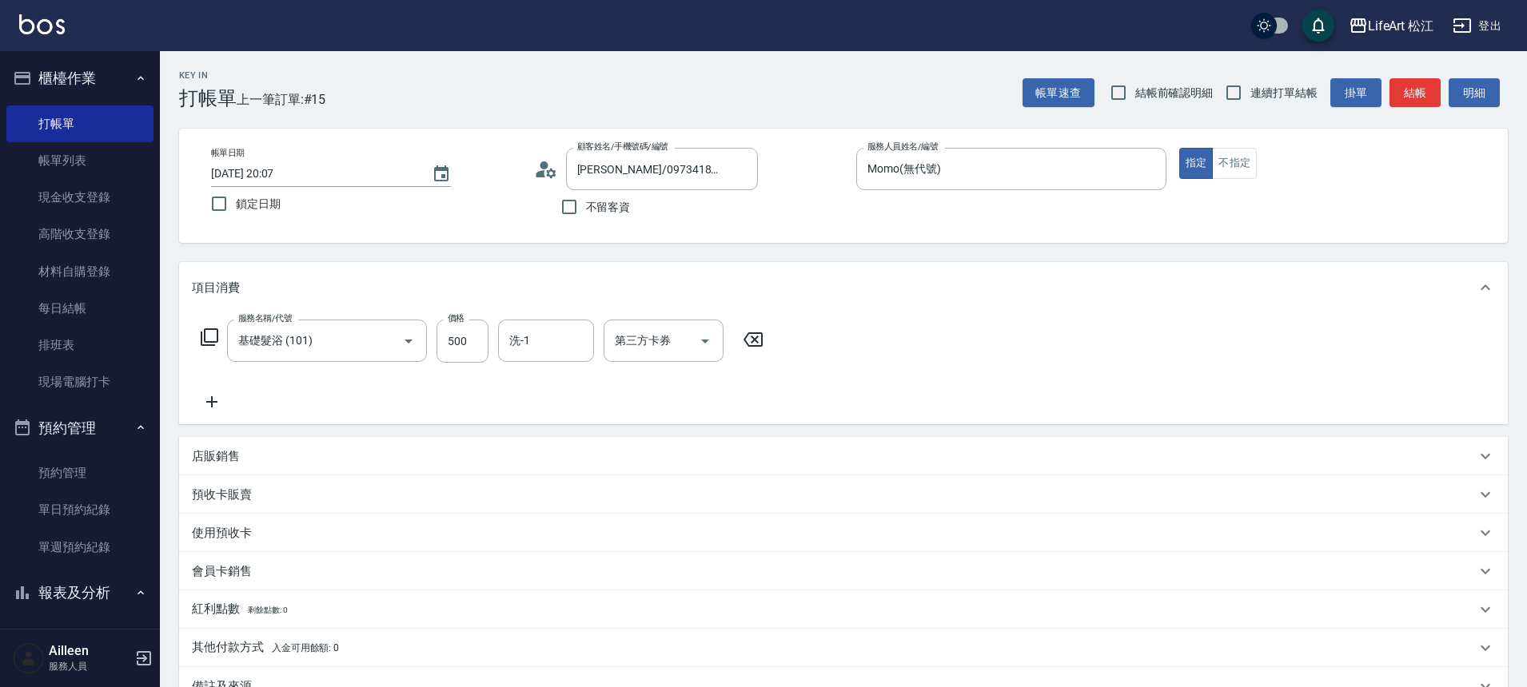
drag, startPoint x: 216, startPoint y: 395, endPoint x: 224, endPoint y: 392, distance: 8.6
click at [220, 389] on div "服務名稱/代號 基礎髮浴 (101) 服務名稱/代號 價格 500 價格 洗-1 洗-1 第三方卡券 第三方卡券" at bounding box center [482, 366] width 581 height 92
click at [217, 410] on icon at bounding box center [212, 401] width 40 height 19
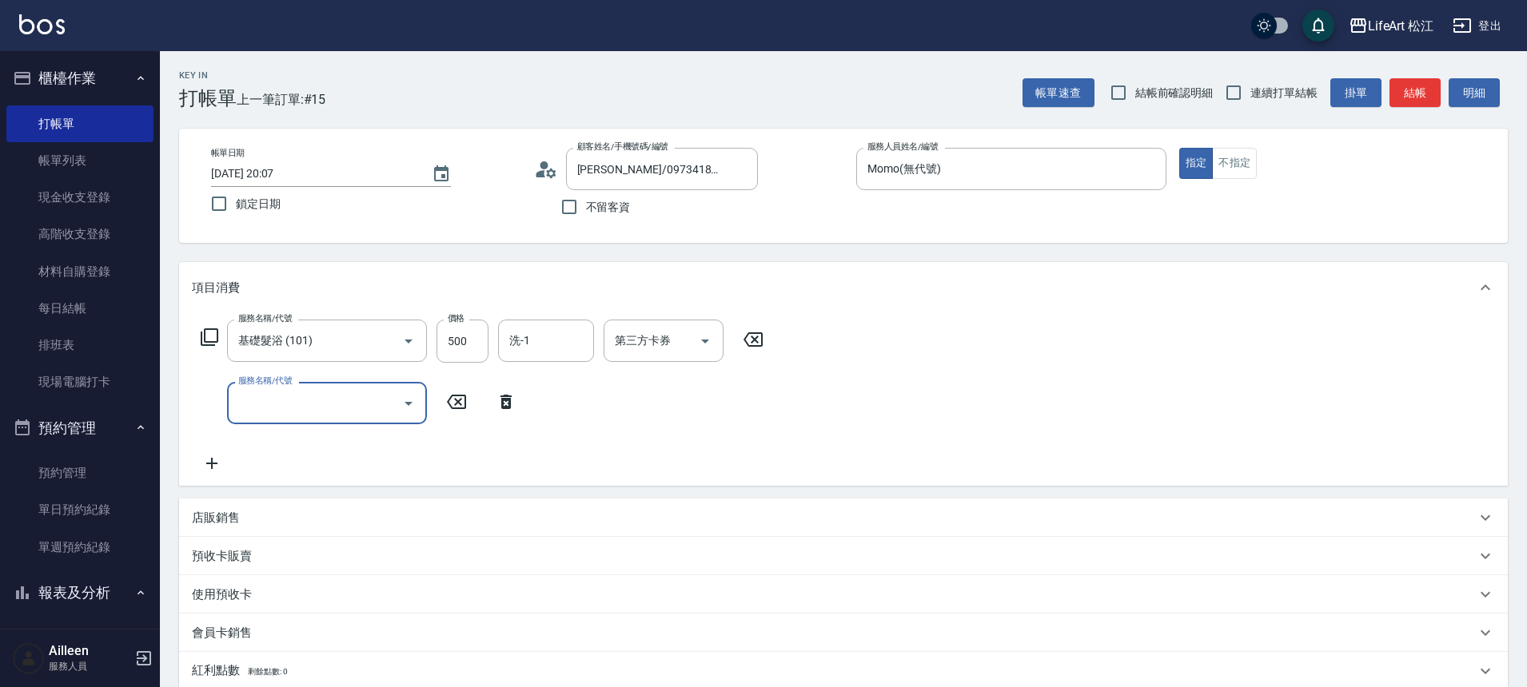
click at [316, 405] on input "服務名稱/代號" at bounding box center [314, 403] width 161 height 28
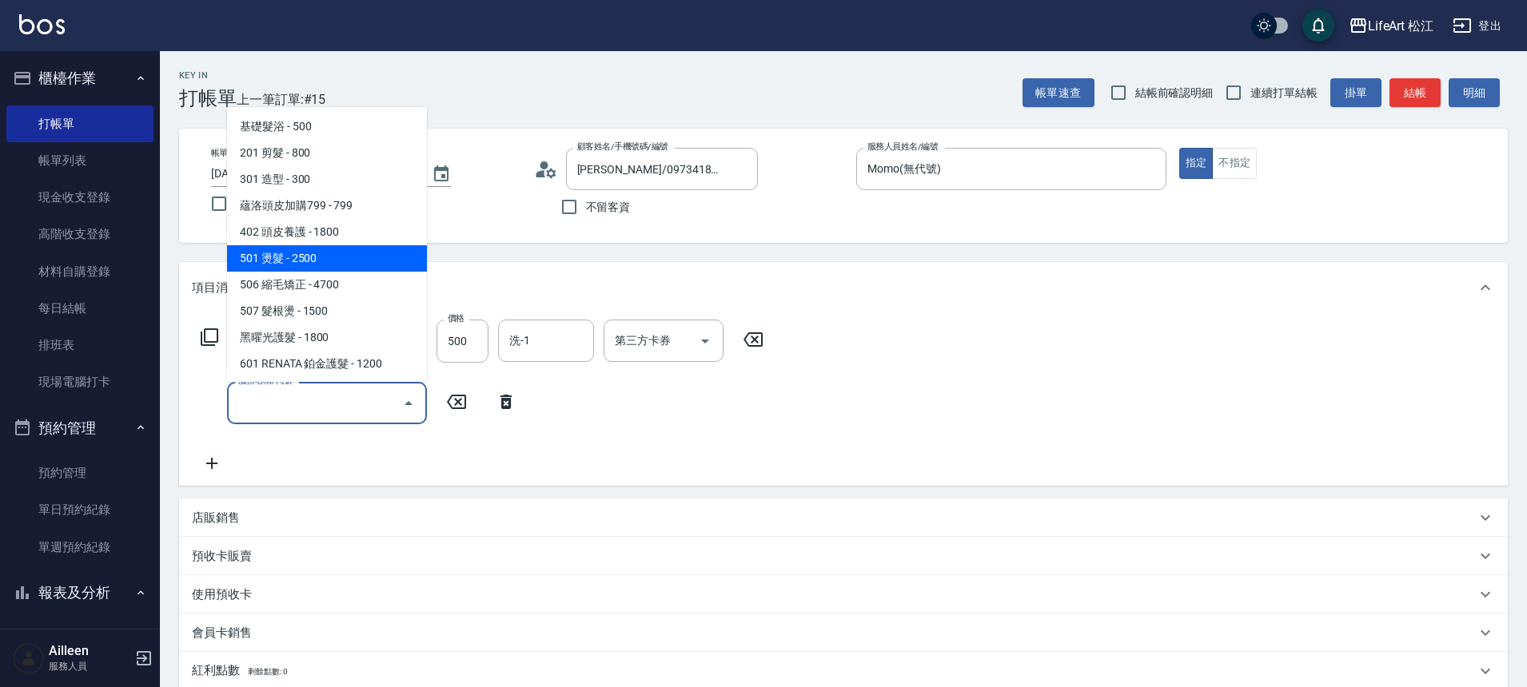
click at [292, 267] on span "501 燙髮 - 2500" at bounding box center [327, 258] width 200 height 26
type input "501 燙髮(501)"
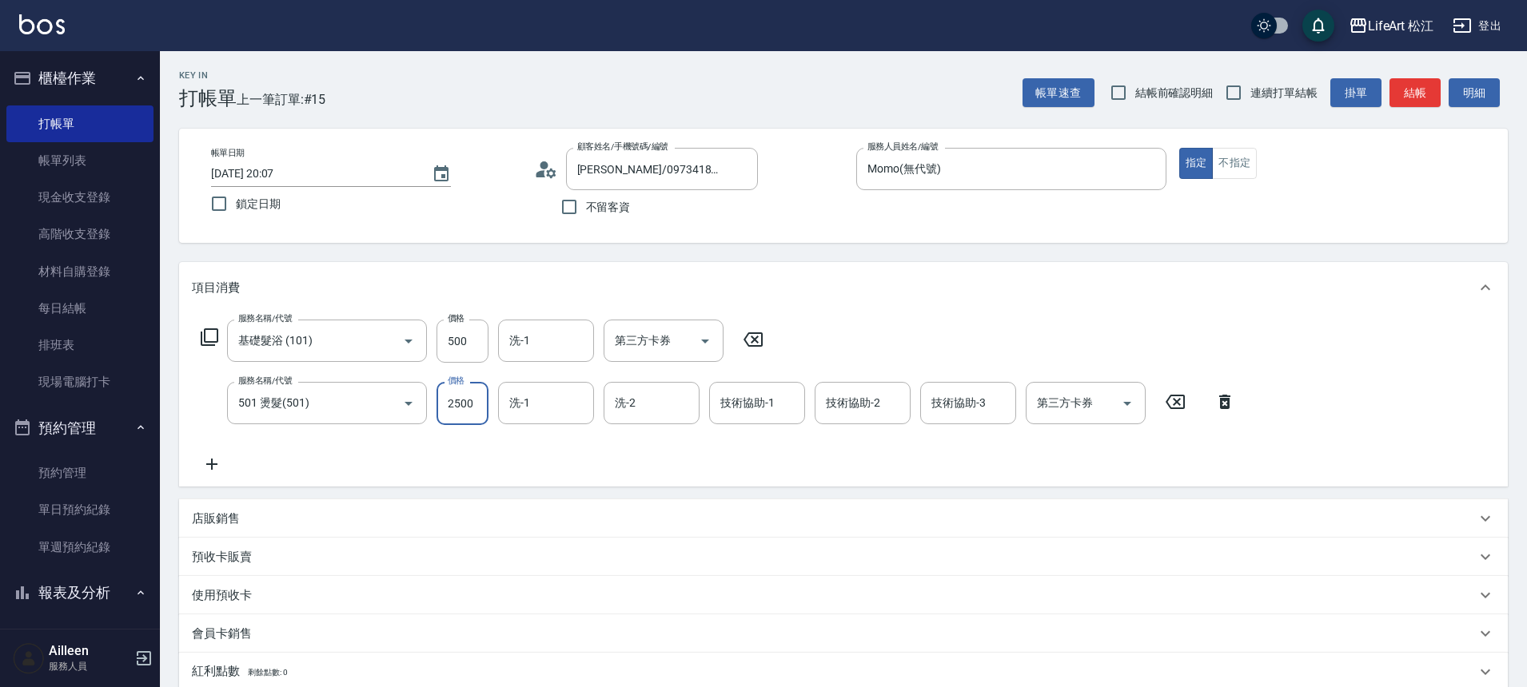
click at [462, 400] on input "2500" at bounding box center [462, 403] width 52 height 43
type input "800"
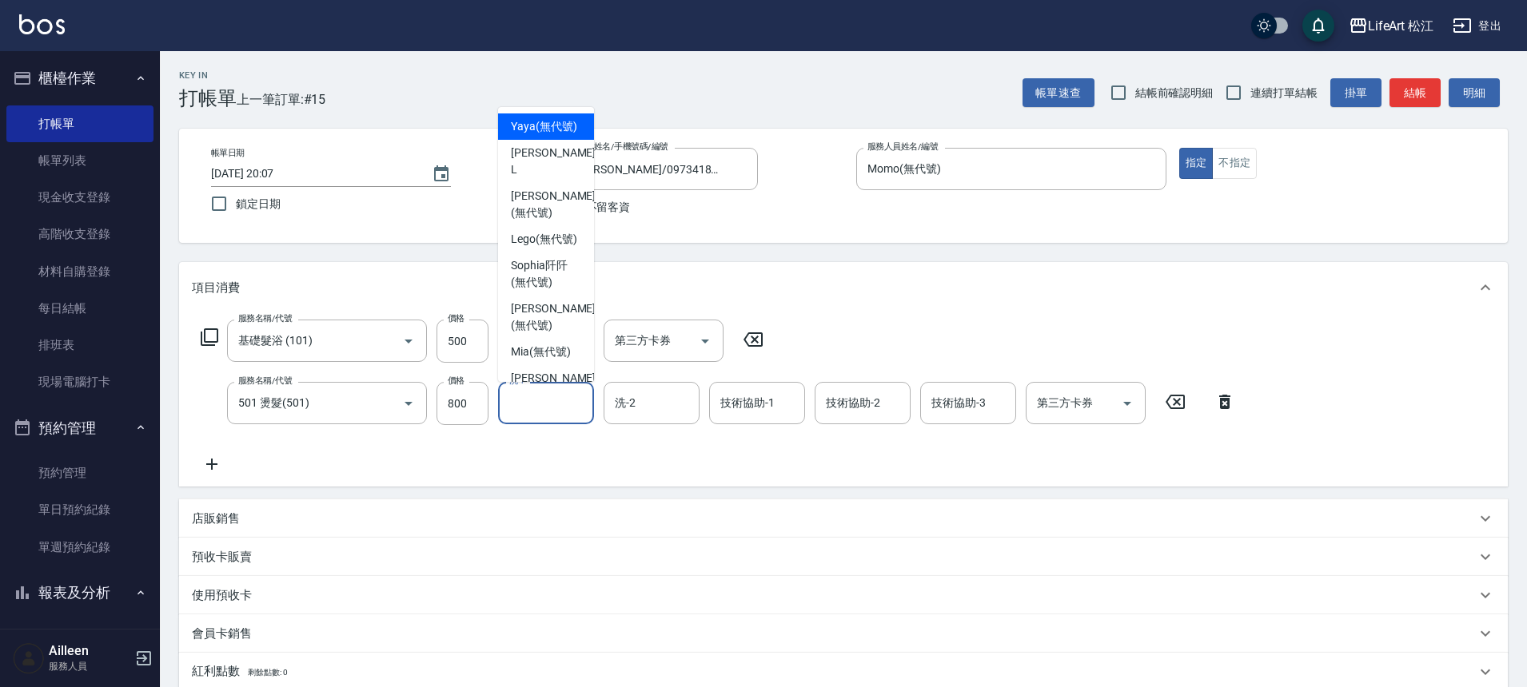
click at [520, 416] on input "洗-1" at bounding box center [546, 403] width 82 height 28
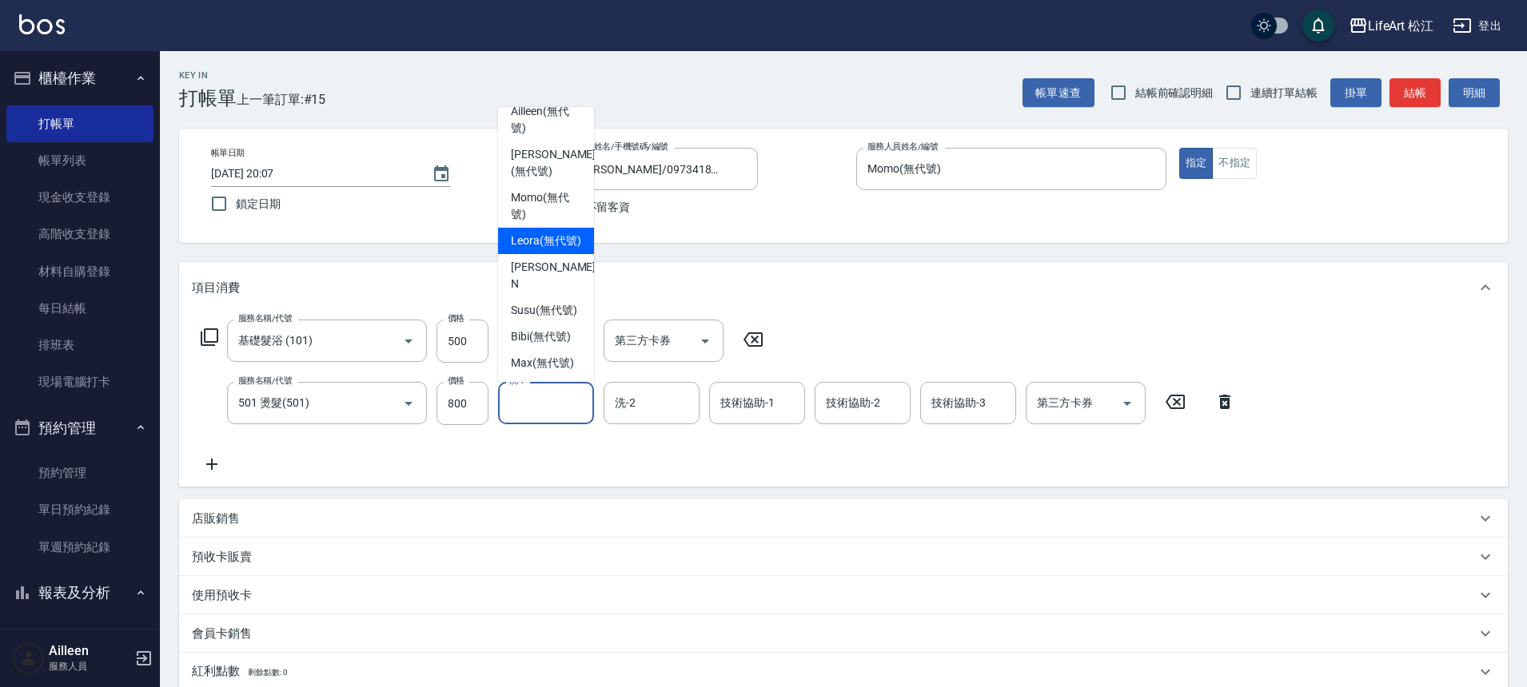
click at [554, 249] on span "Leora (無代號)" at bounding box center [546, 241] width 70 height 17
type input "Leora(無代號)"
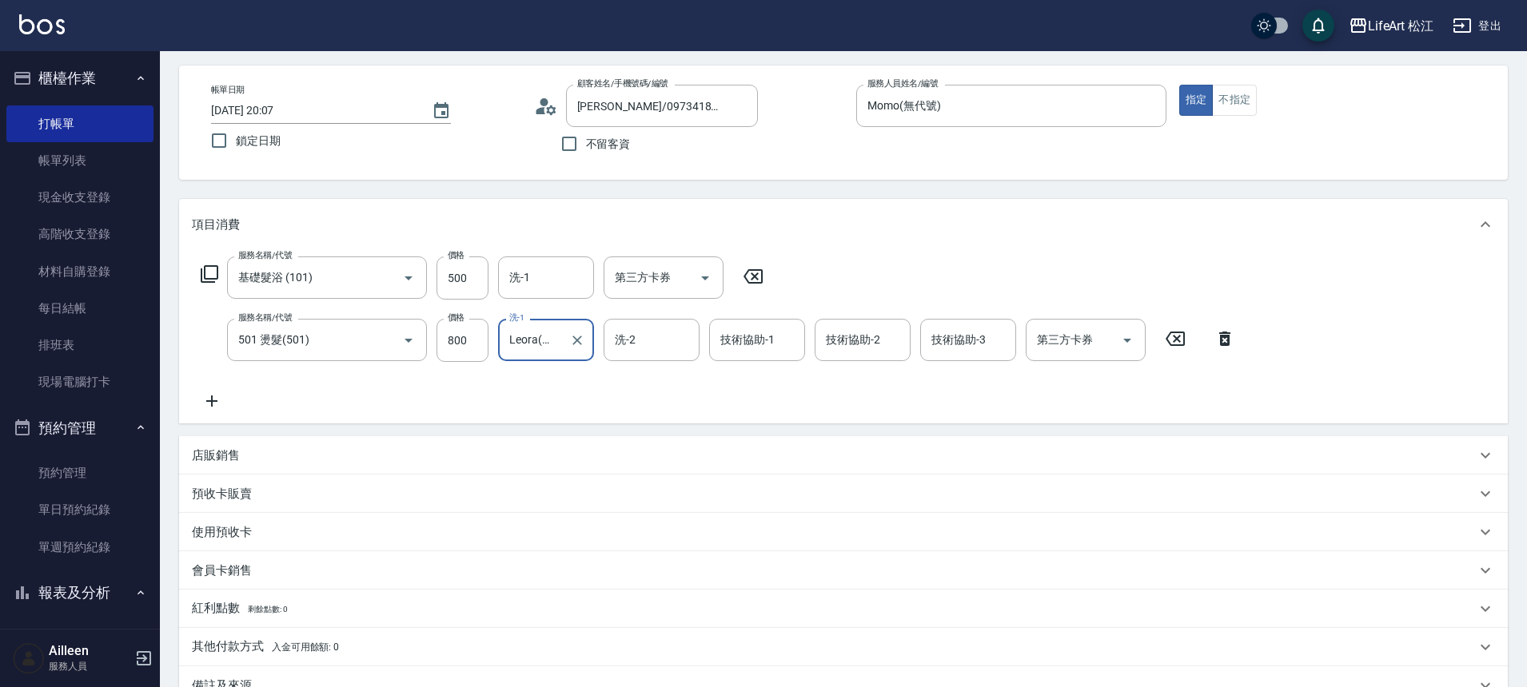
scroll to position [261, 0]
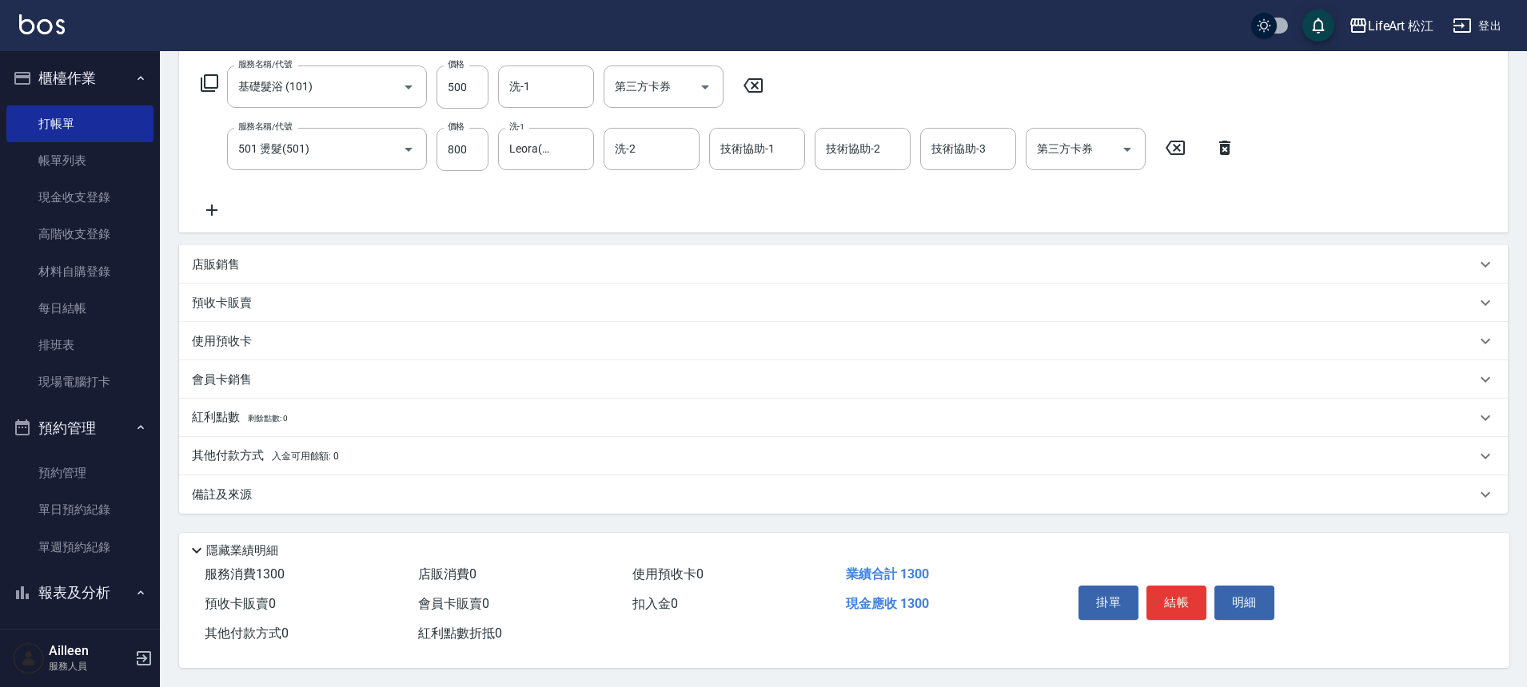
click at [486, 492] on div "備註及來源" at bounding box center [834, 495] width 1284 height 17
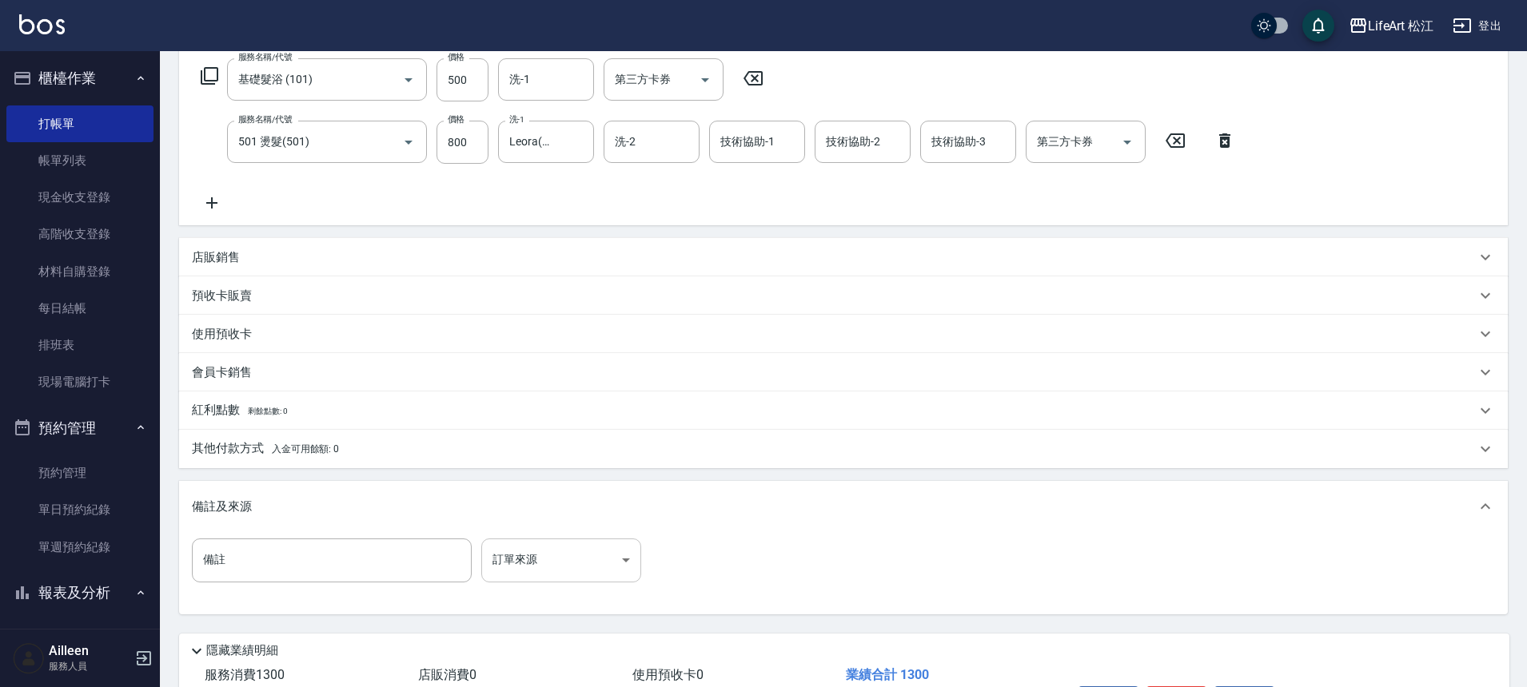
click at [573, 568] on body "LifeArt 松江 登出 櫃檯作業 打帳單 帳單列表 現金收支登錄 高階收支登錄 材料自購登錄 每日結帳 排班表 現場電腦打卡 預約管理 預約管理 單日預約…" at bounding box center [763, 263] width 1527 height 1049
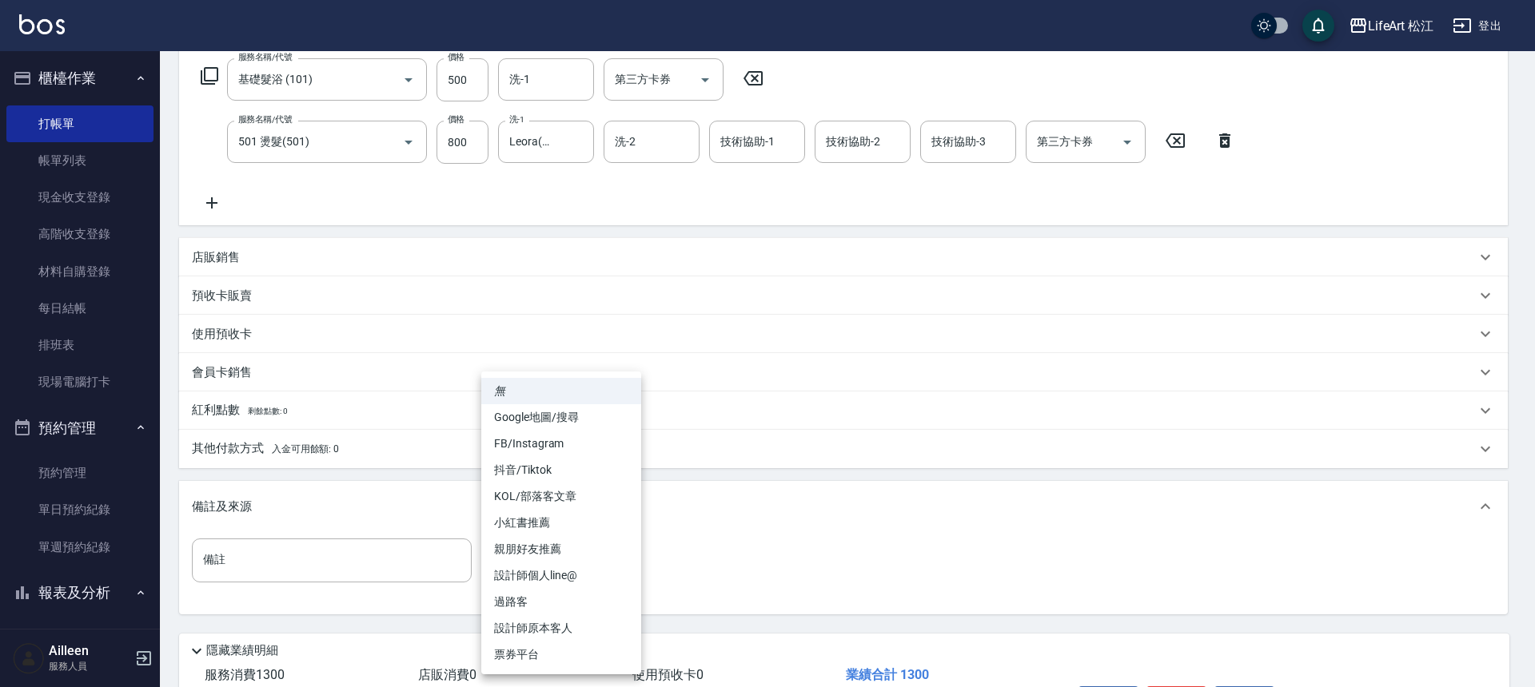
click at [579, 576] on li "設計師個人line@" at bounding box center [561, 576] width 160 height 26
type input "設計師個人line@"
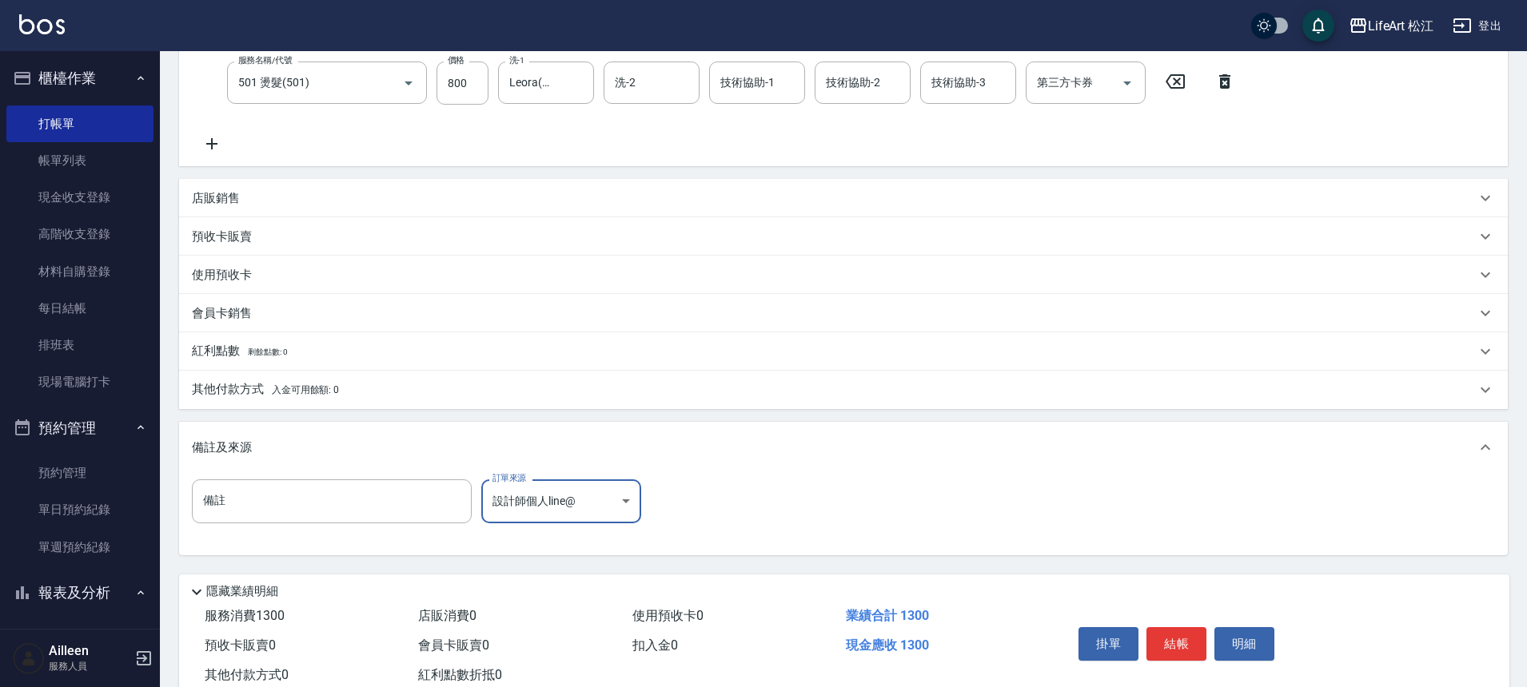
scroll to position [369, 0]
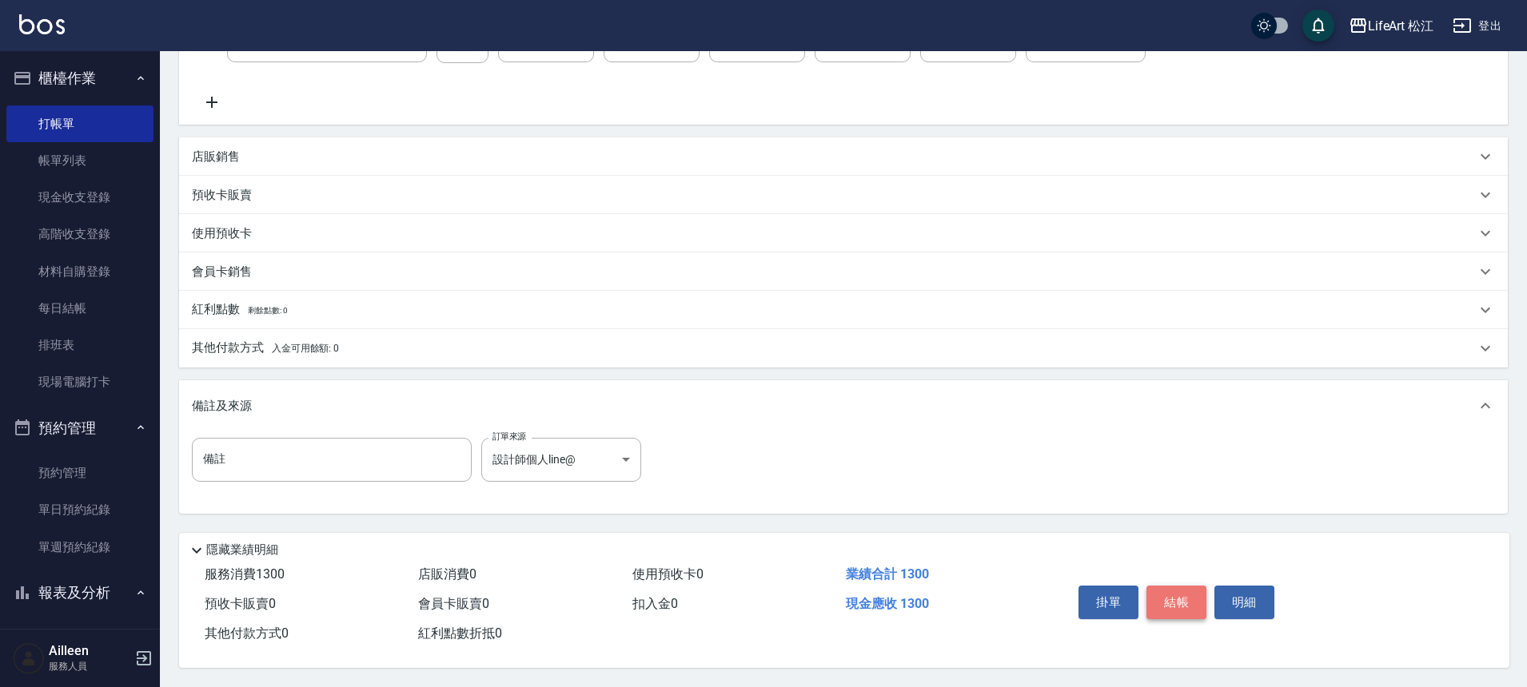
click at [1178, 591] on button "結帳" at bounding box center [1176, 603] width 60 height 34
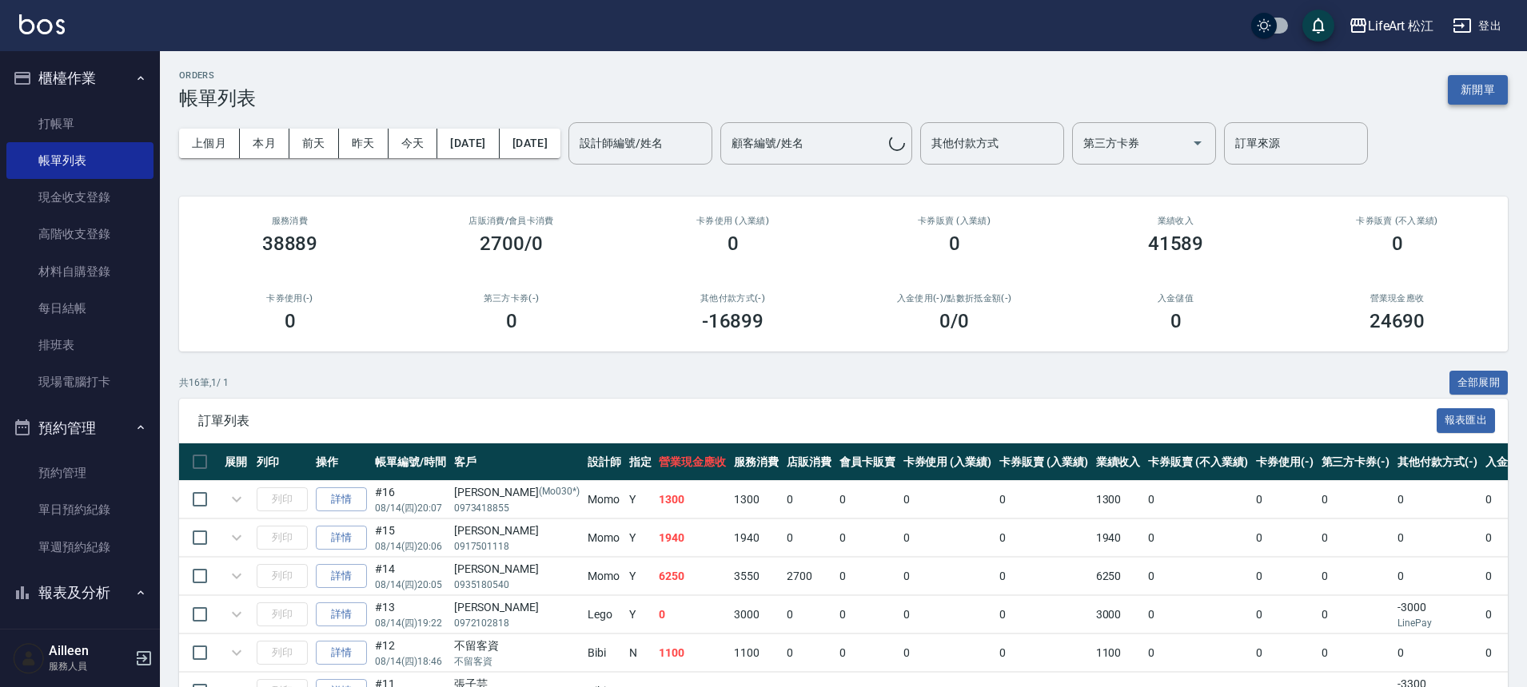
click at [1483, 90] on button "新開單" at bounding box center [1477, 90] width 60 height 30
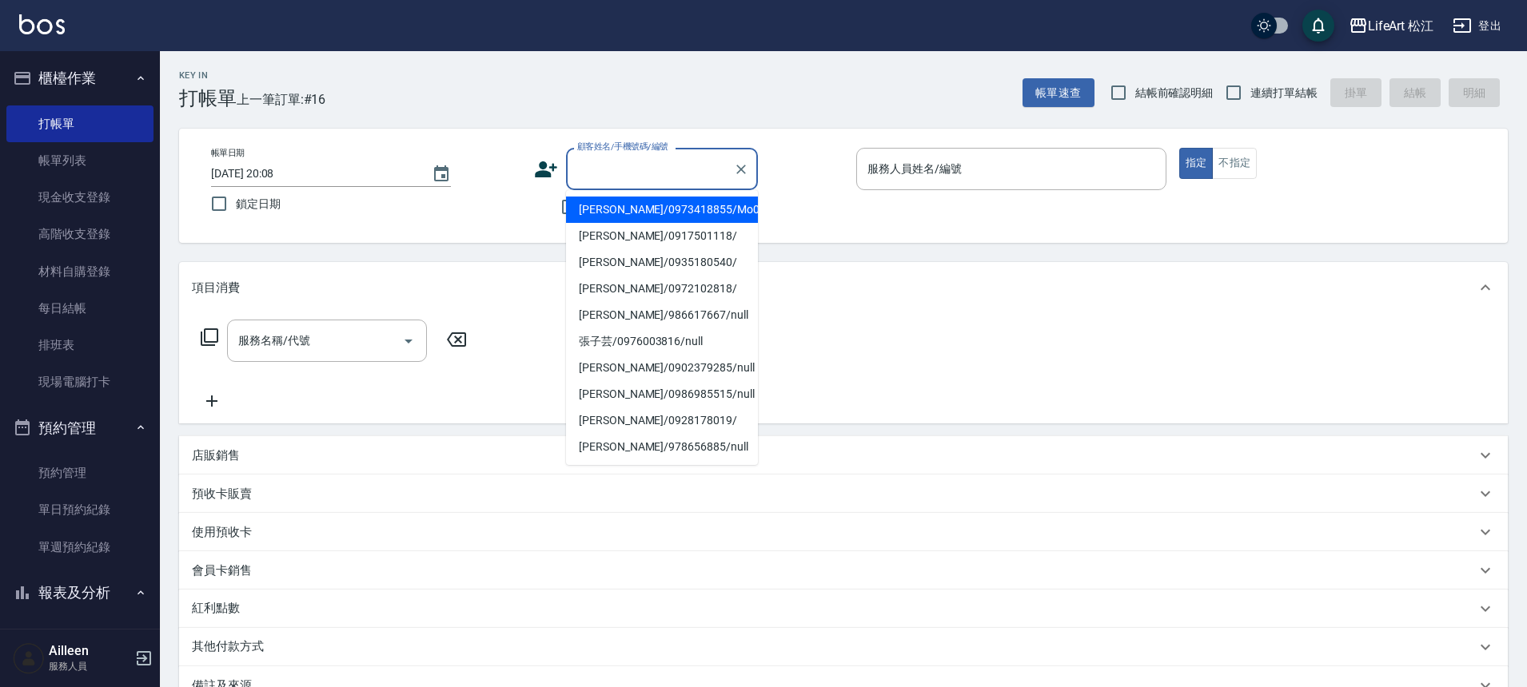
click at [619, 165] on input "顧客姓名/手機號碼/編號" at bounding box center [649, 169] width 153 height 28
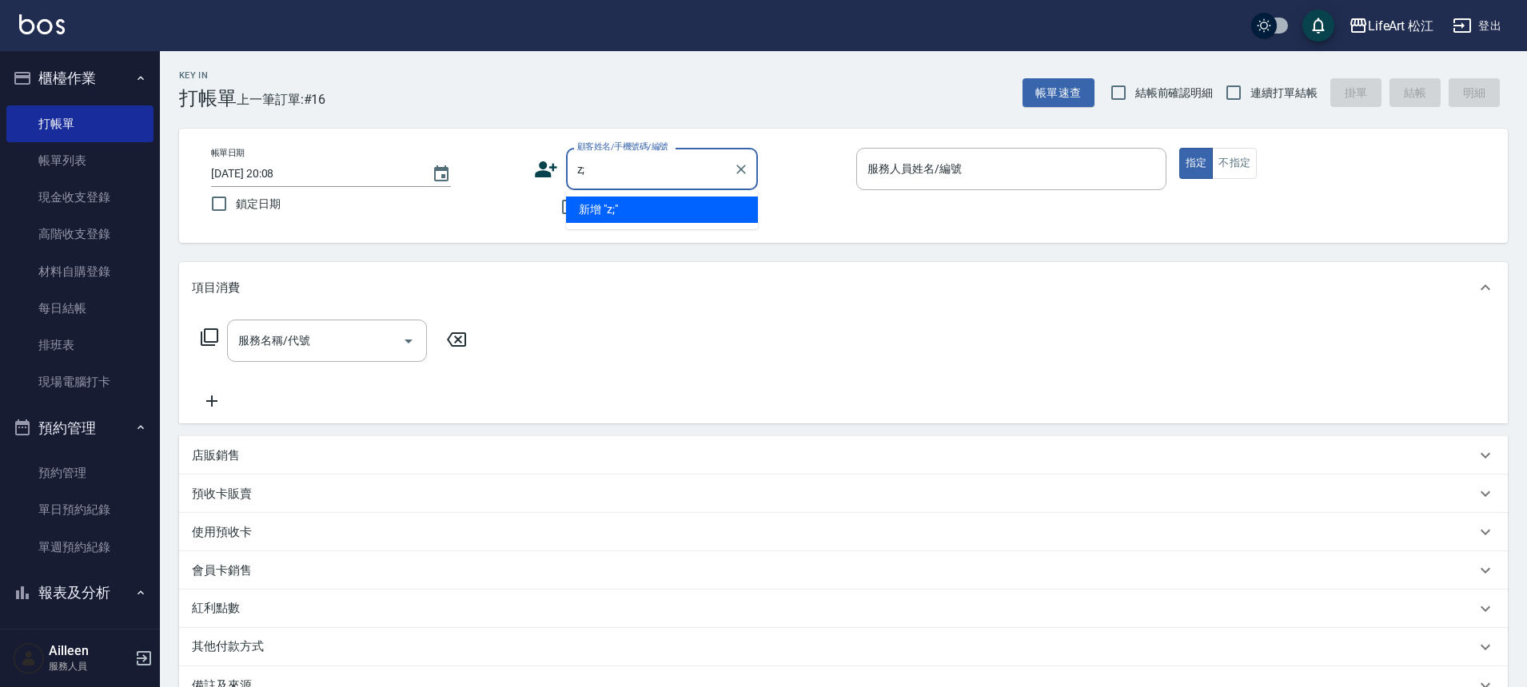
type input "z"
click at [628, 214] on li "[PERSON_NAME]/0933224195/" at bounding box center [662, 210] width 192 height 26
type input "[PERSON_NAME]/0933224195/"
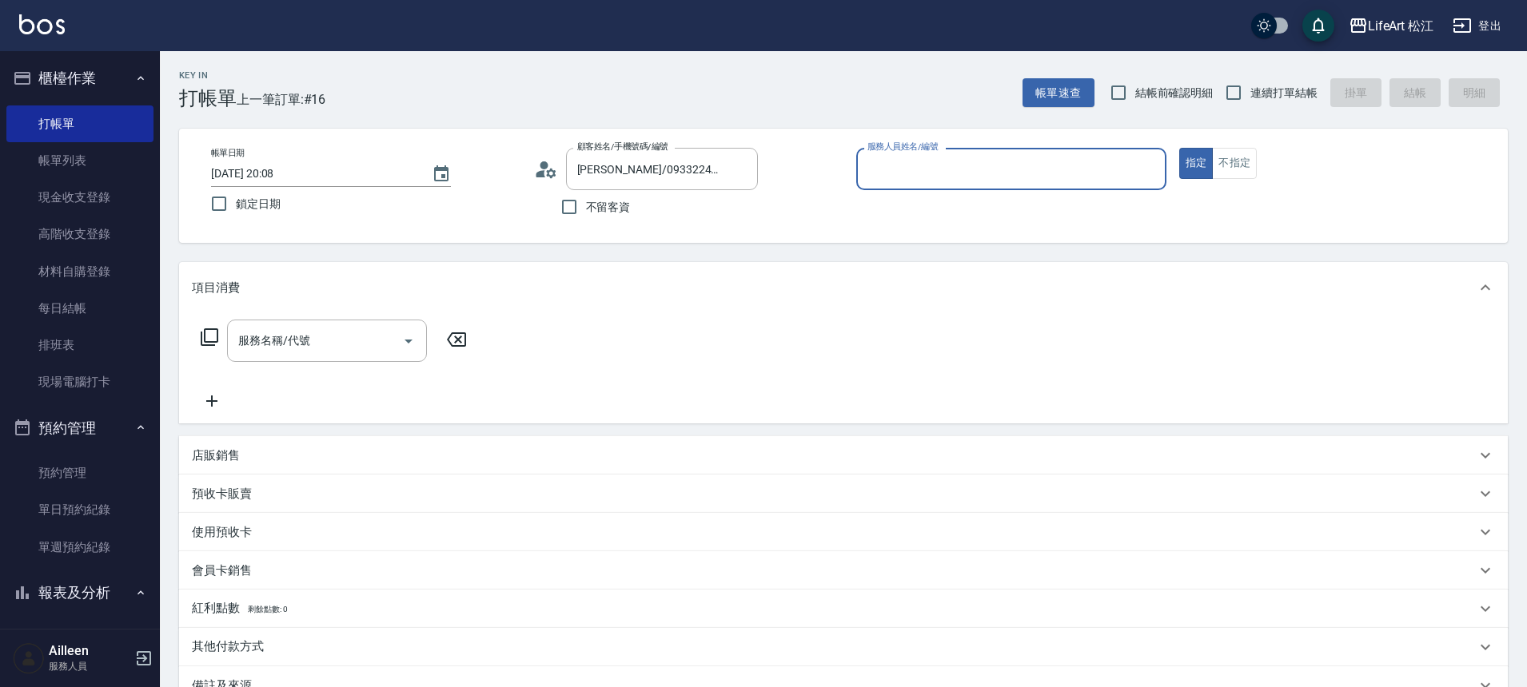
type input "Momo(無代號)"
click at [268, 357] on input "服務名稱/代號" at bounding box center [314, 346] width 161 height 28
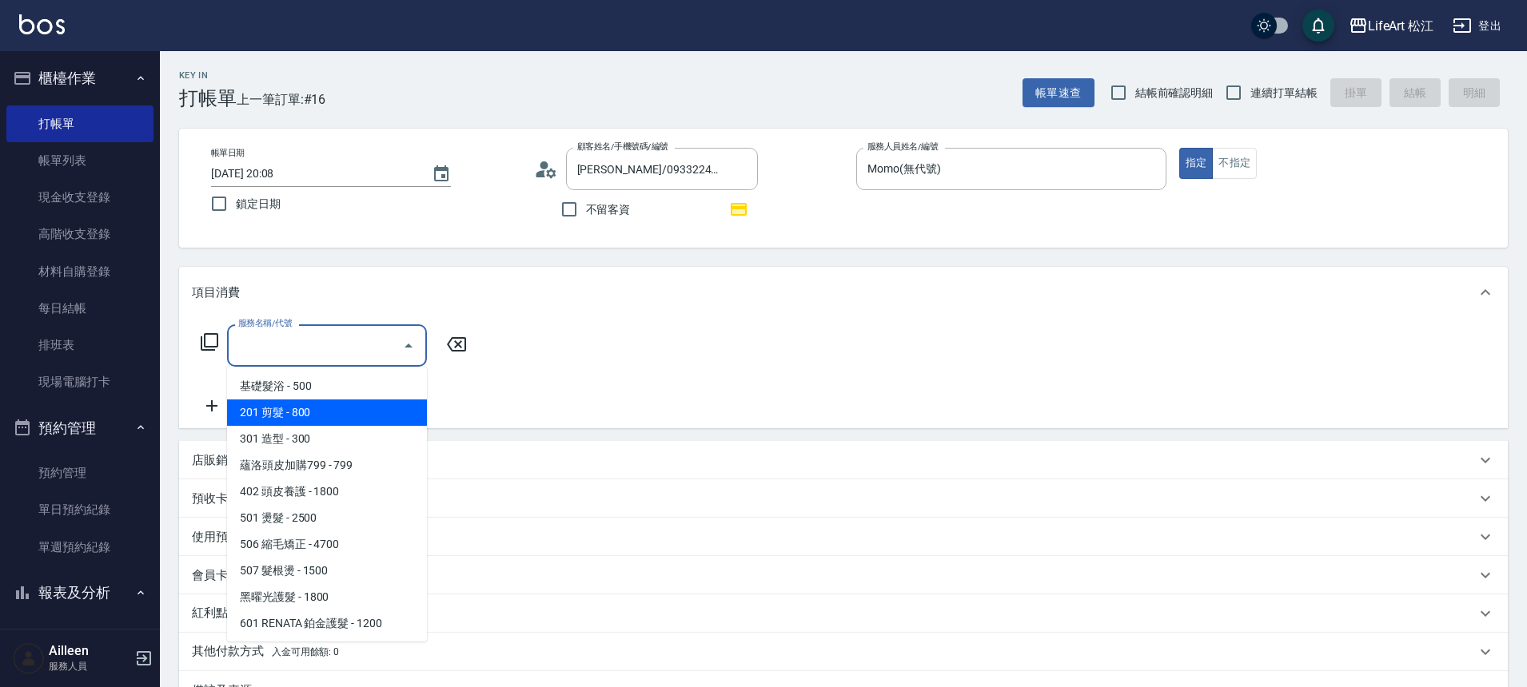
click at [278, 412] on span "201 剪髮 - 800" at bounding box center [327, 413] width 200 height 26
type input "201 剪髮(201)"
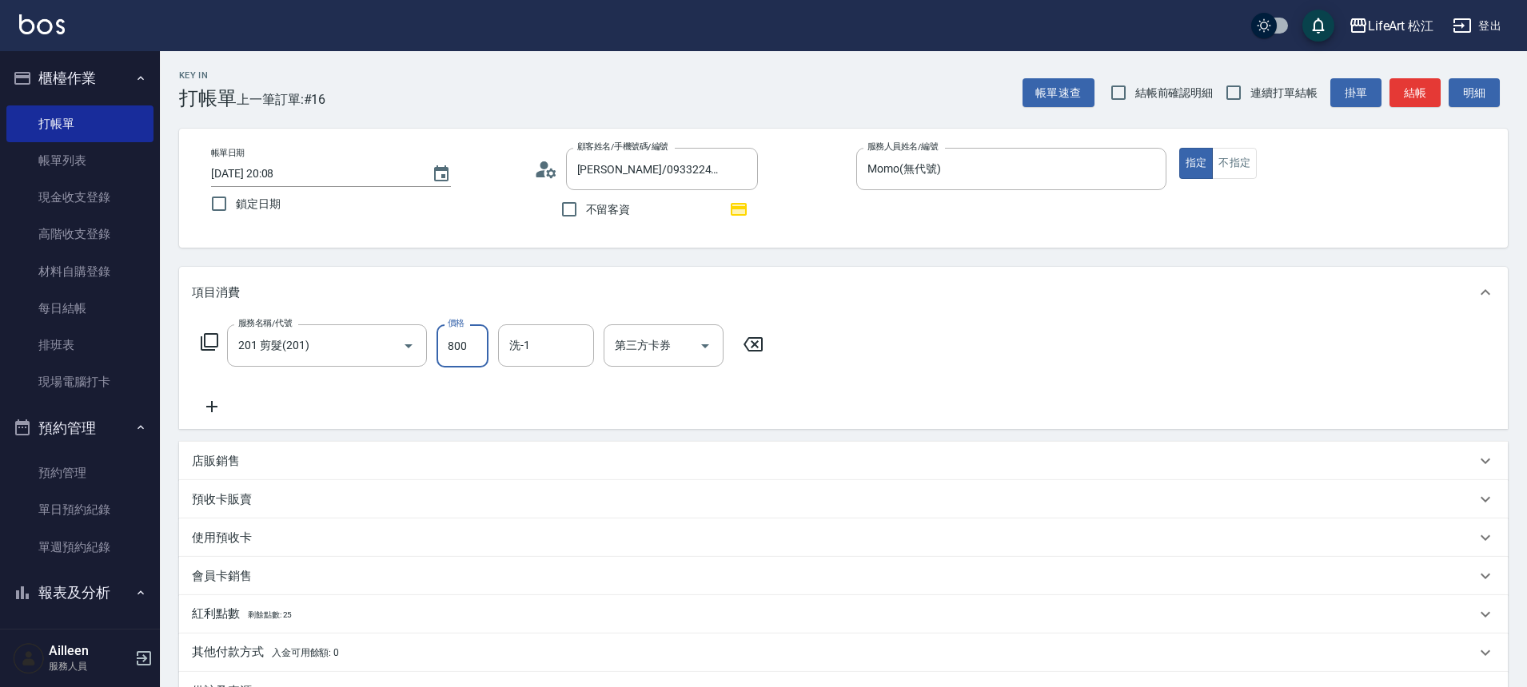
click at [474, 349] on input "800" at bounding box center [462, 346] width 52 height 43
type input "1000"
click at [563, 339] on input "洗-1" at bounding box center [546, 346] width 82 height 28
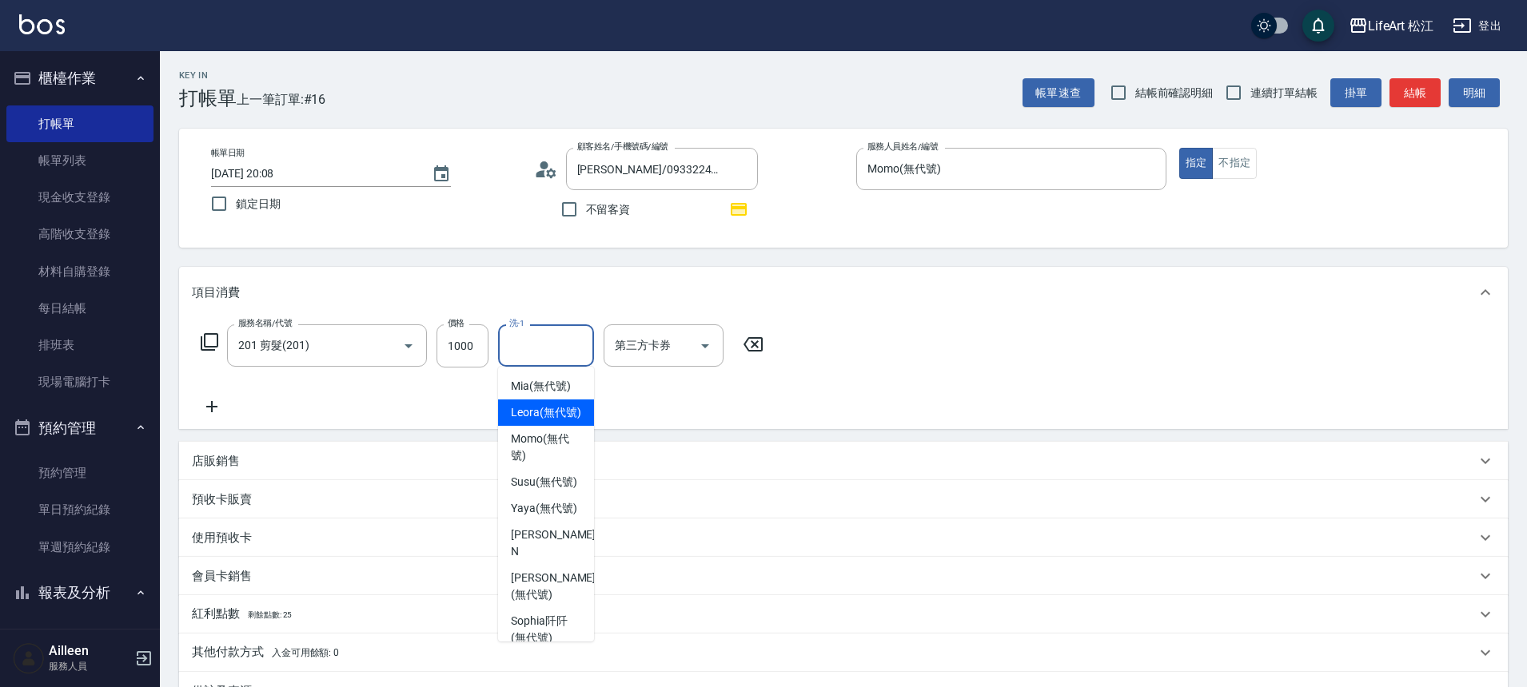
click at [551, 421] on span "Leora (無代號)" at bounding box center [546, 412] width 70 height 17
type input "Leora(無代號)"
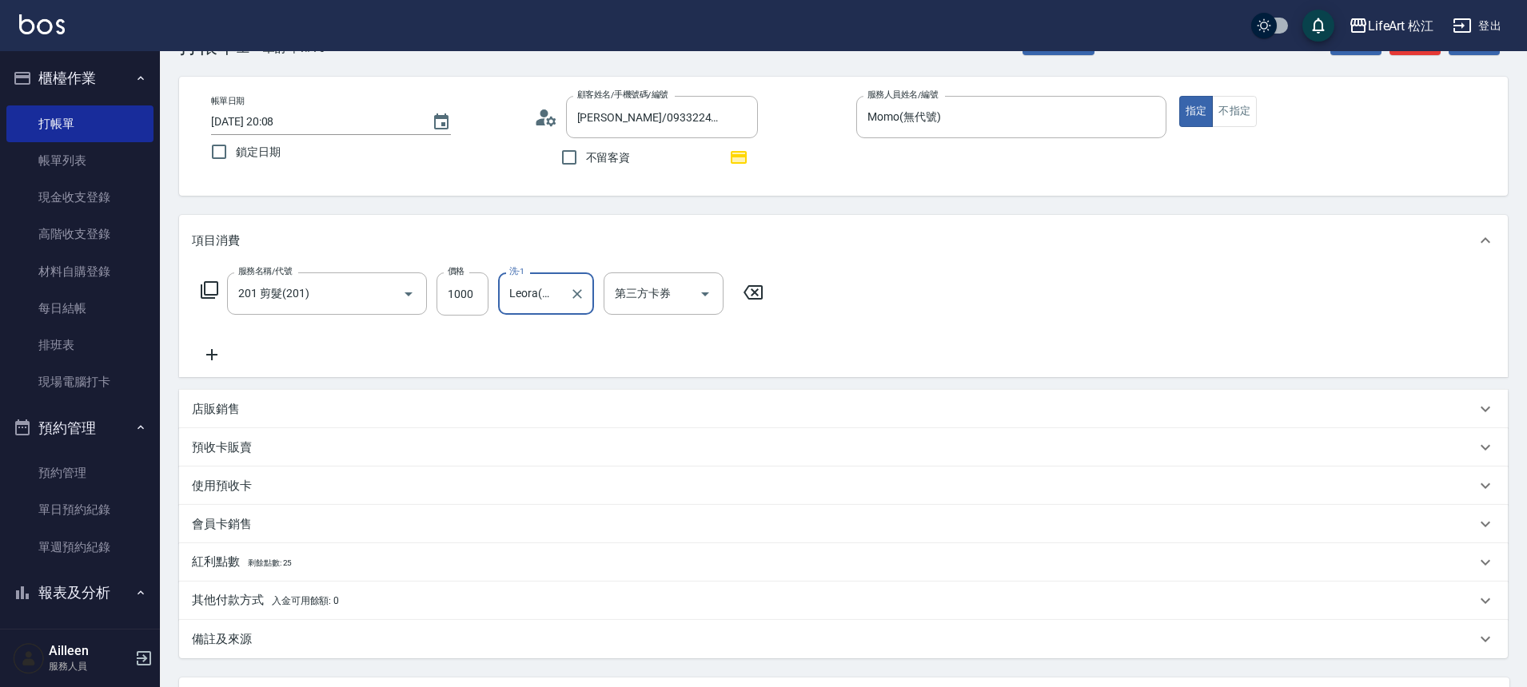
scroll to position [163, 0]
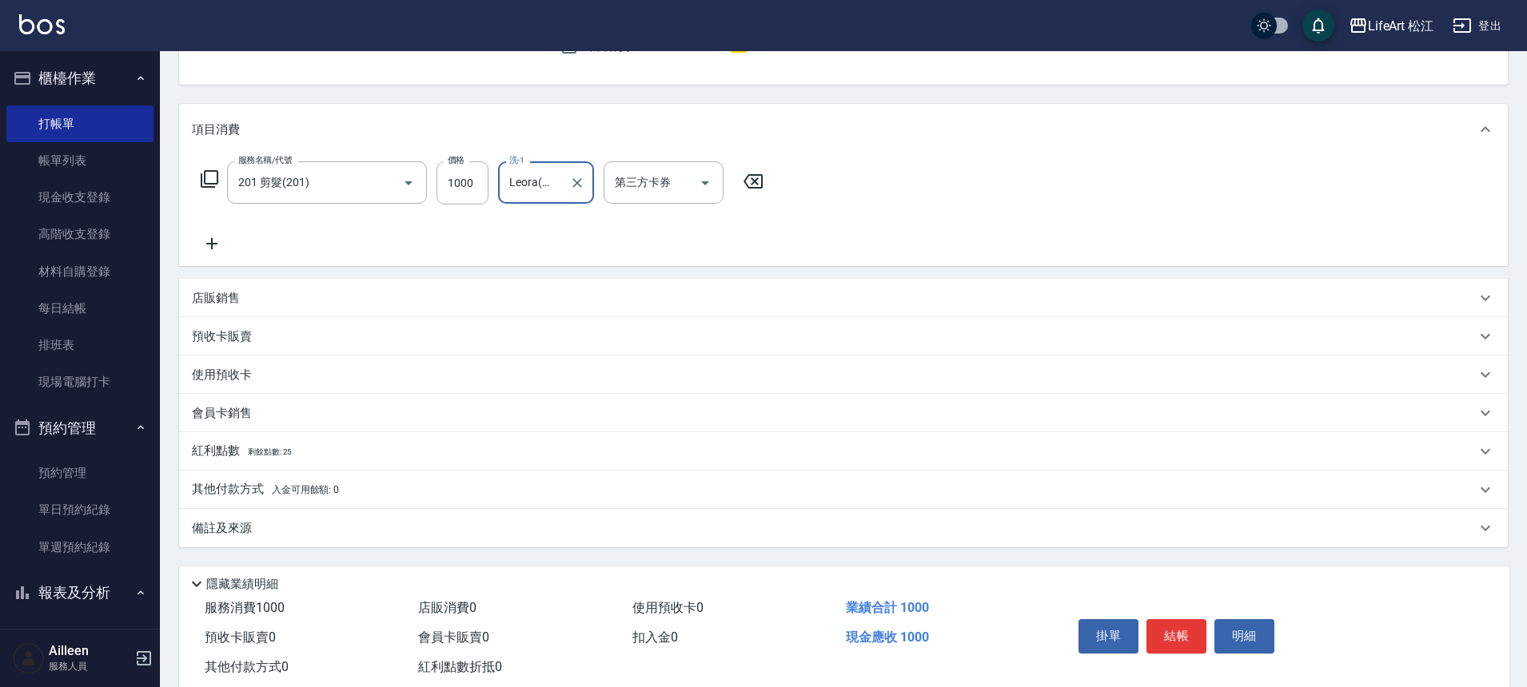
click at [342, 454] on div "紅利點數 剩餘點數: 25" at bounding box center [834, 452] width 1284 height 18
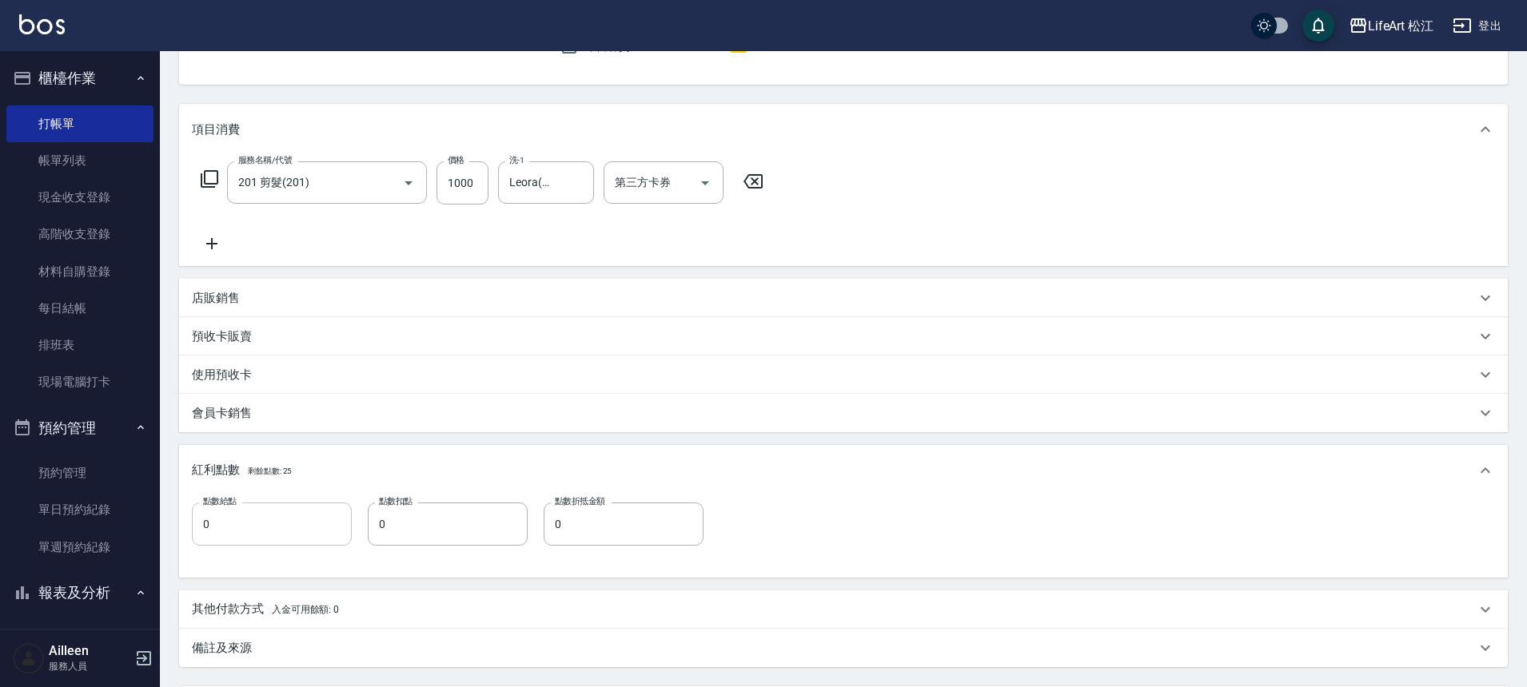
click at [283, 522] on input "0" at bounding box center [272, 524] width 160 height 43
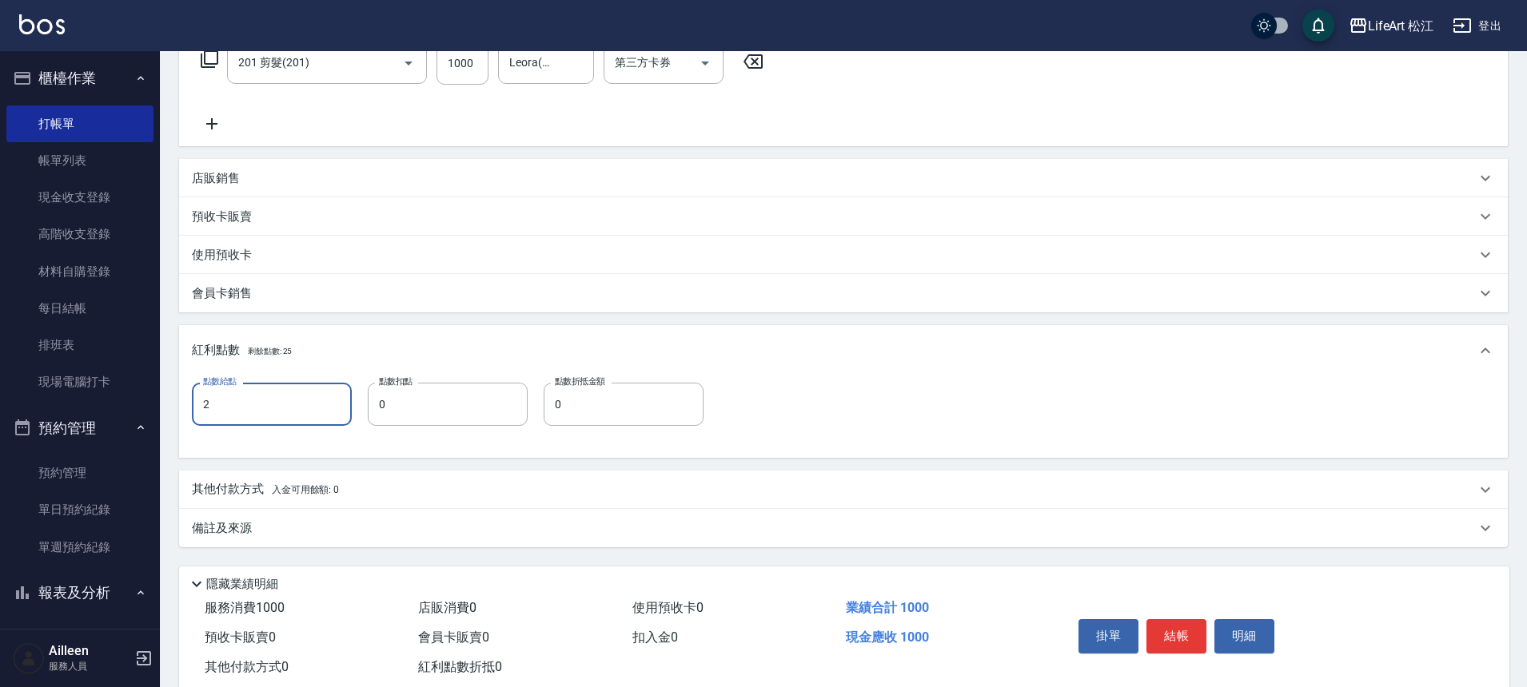
scroll to position [324, 0]
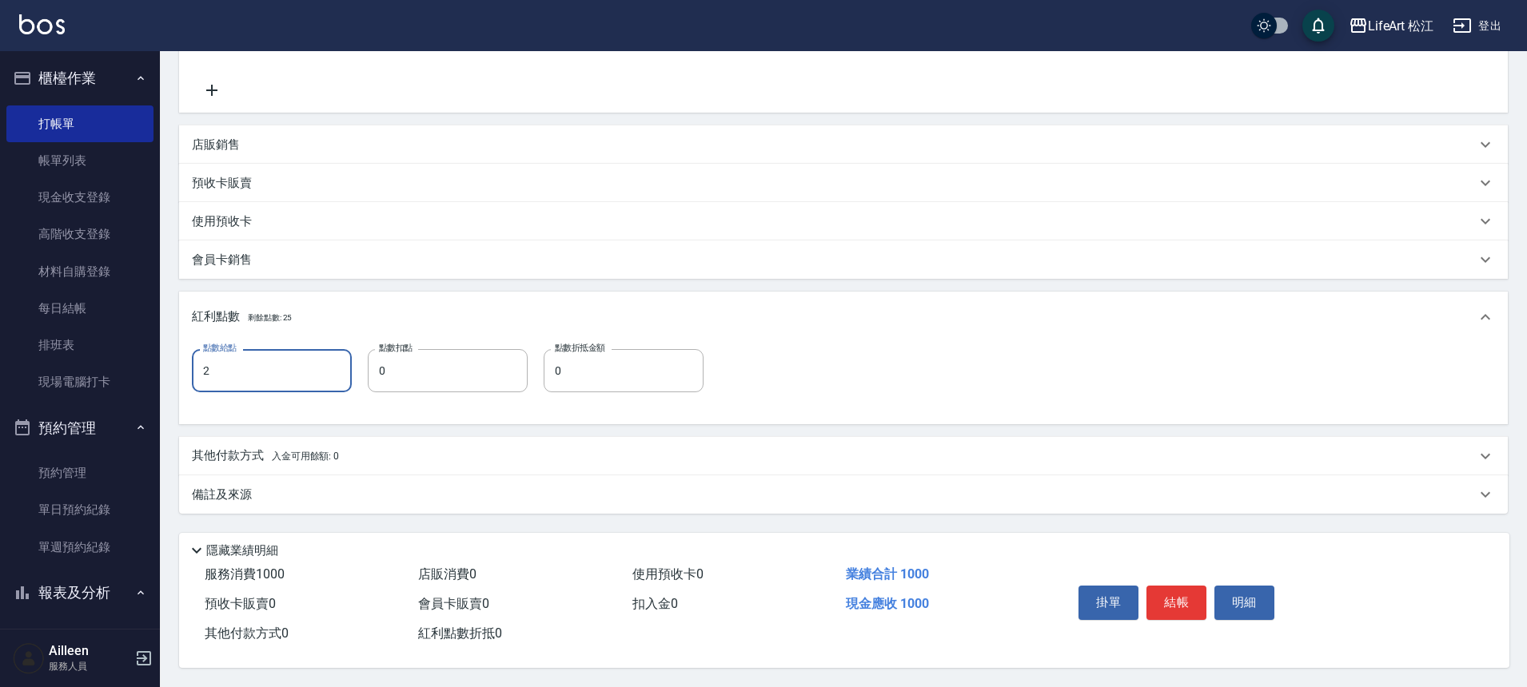
type input "2"
drag, startPoint x: 408, startPoint y: 496, endPoint x: 419, endPoint y: 496, distance: 10.4
click at [408, 496] on div "備註及來源" at bounding box center [843, 495] width 1328 height 38
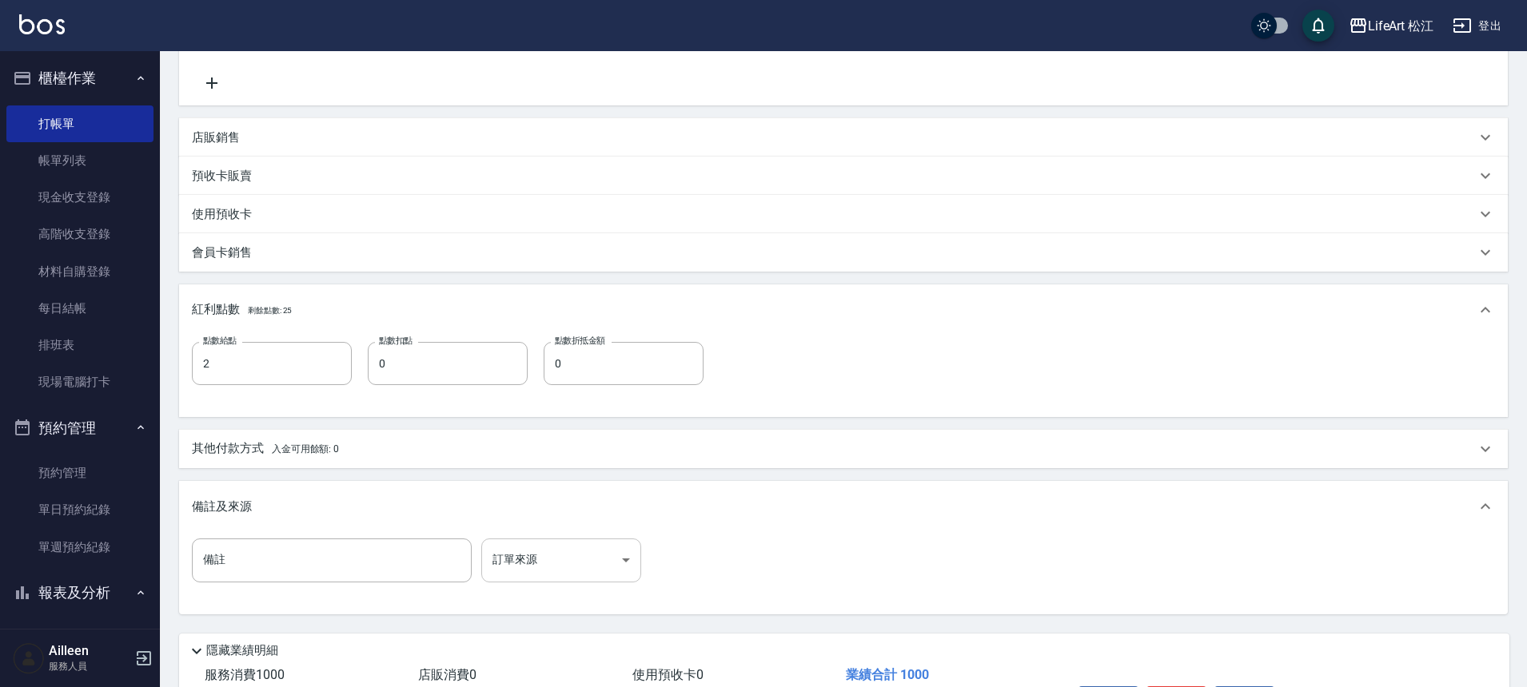
click at [590, 563] on body "LifeArt 松江 登出 櫃檯作業 打帳單 帳單列表 現金收支登錄 高階收支登錄 材料自購登錄 每日結帳 排班表 現場電腦打卡 預約管理 預約管理 單日預約…" at bounding box center [763, 232] width 1527 height 1112
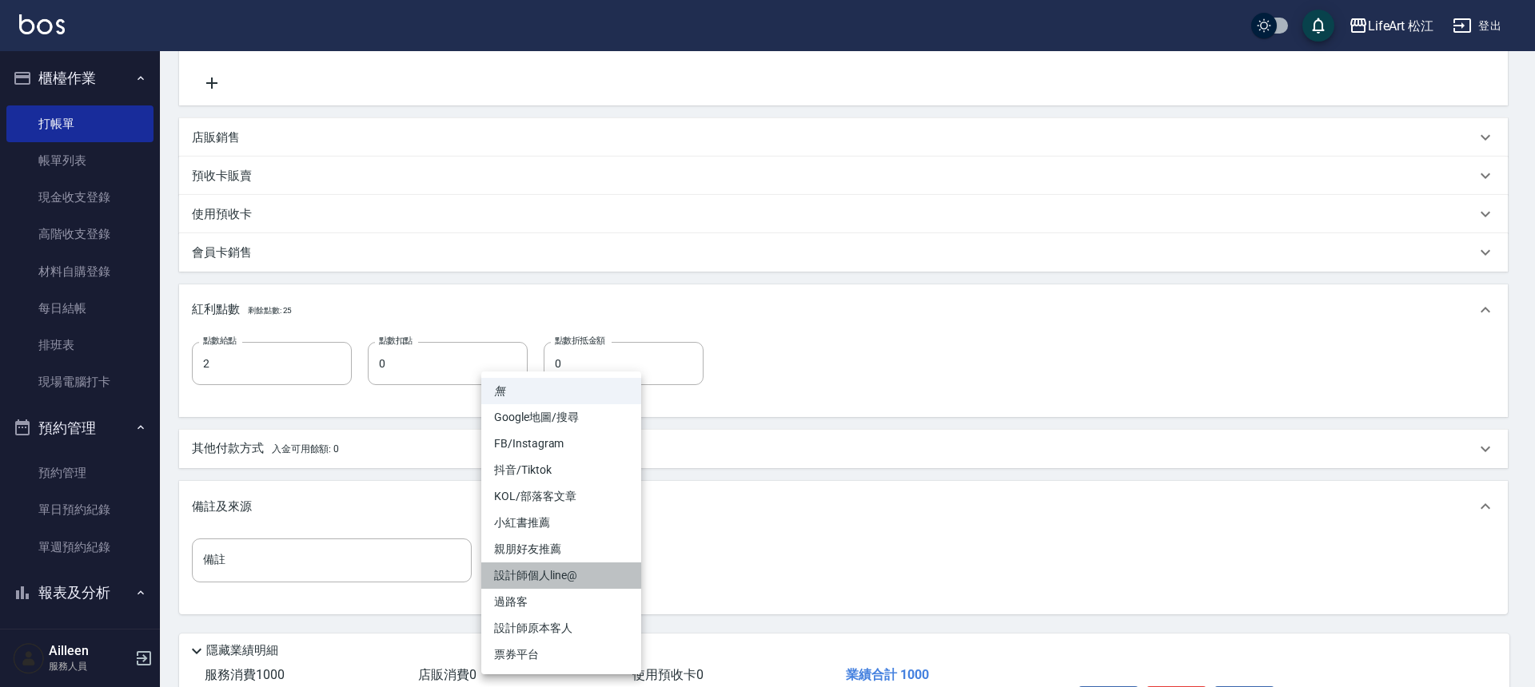
click at [583, 567] on li "設計師個人line@" at bounding box center [561, 576] width 160 height 26
type input "設計師個人line@"
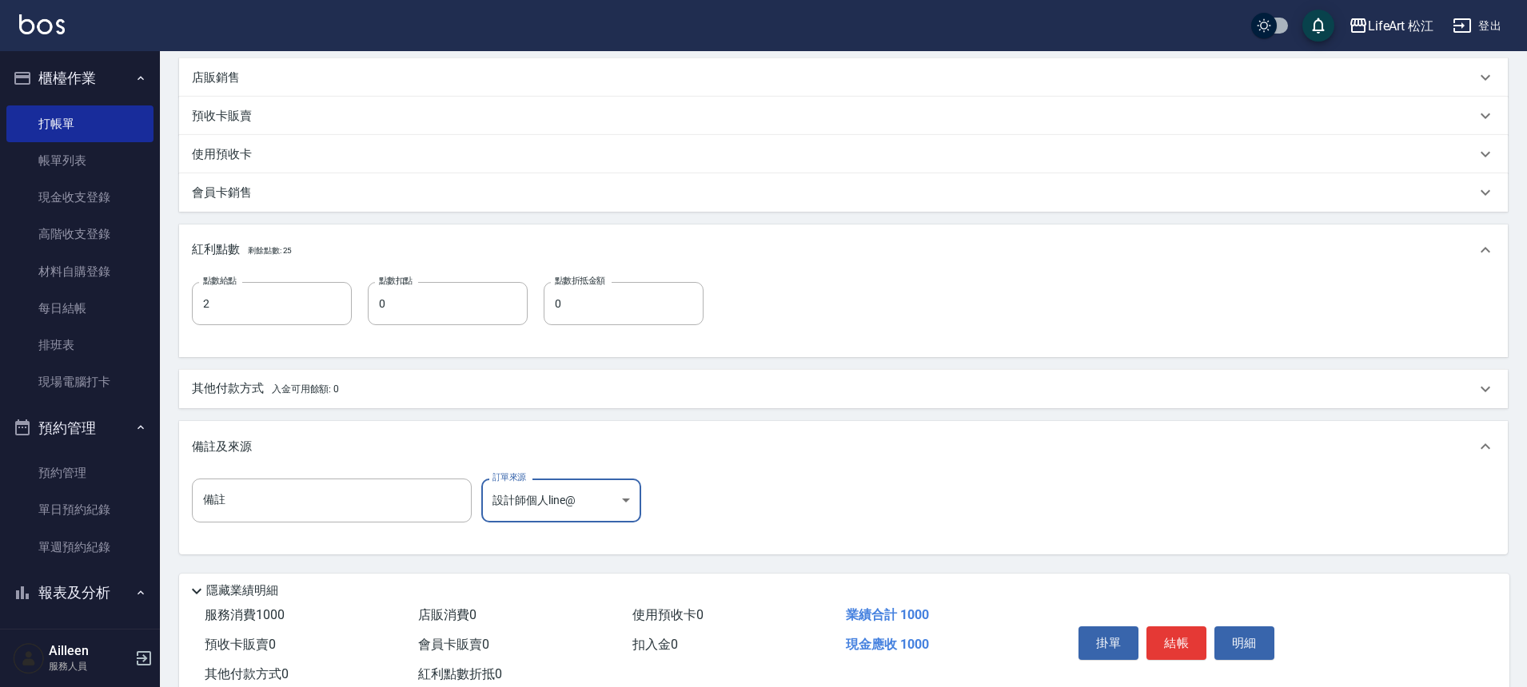
scroll to position [432, 0]
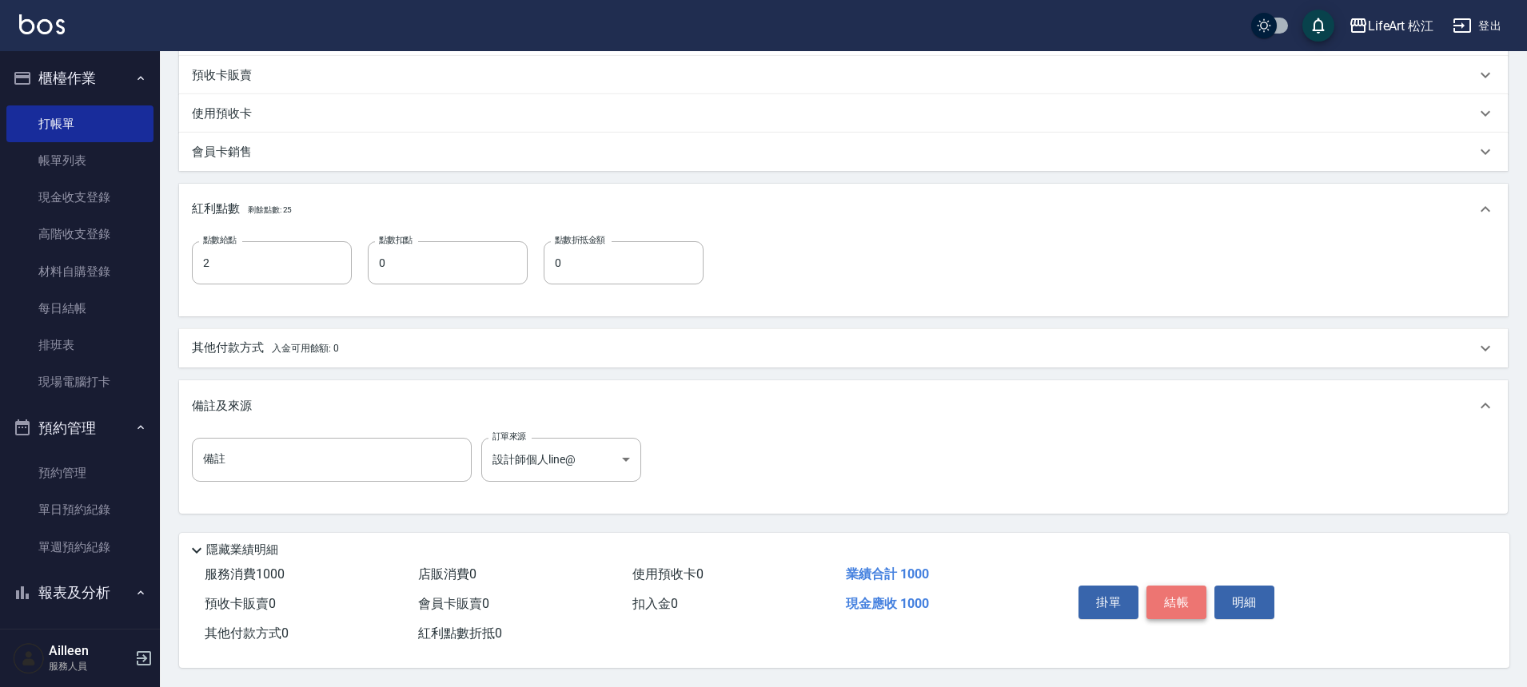
click at [1180, 587] on button "結帳" at bounding box center [1176, 603] width 60 height 34
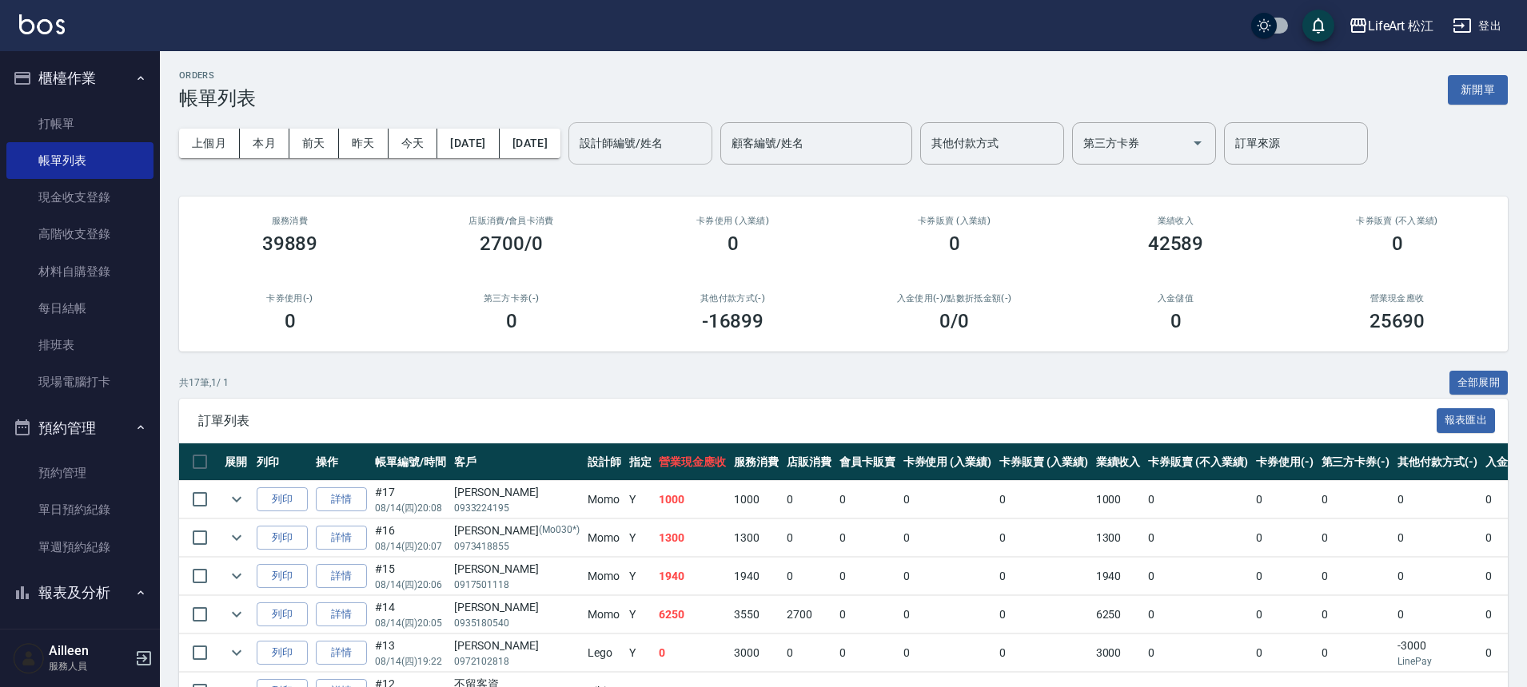
click at [704, 135] on div "設計師編號/姓名 設計師編號/姓名" at bounding box center [640, 143] width 144 height 42
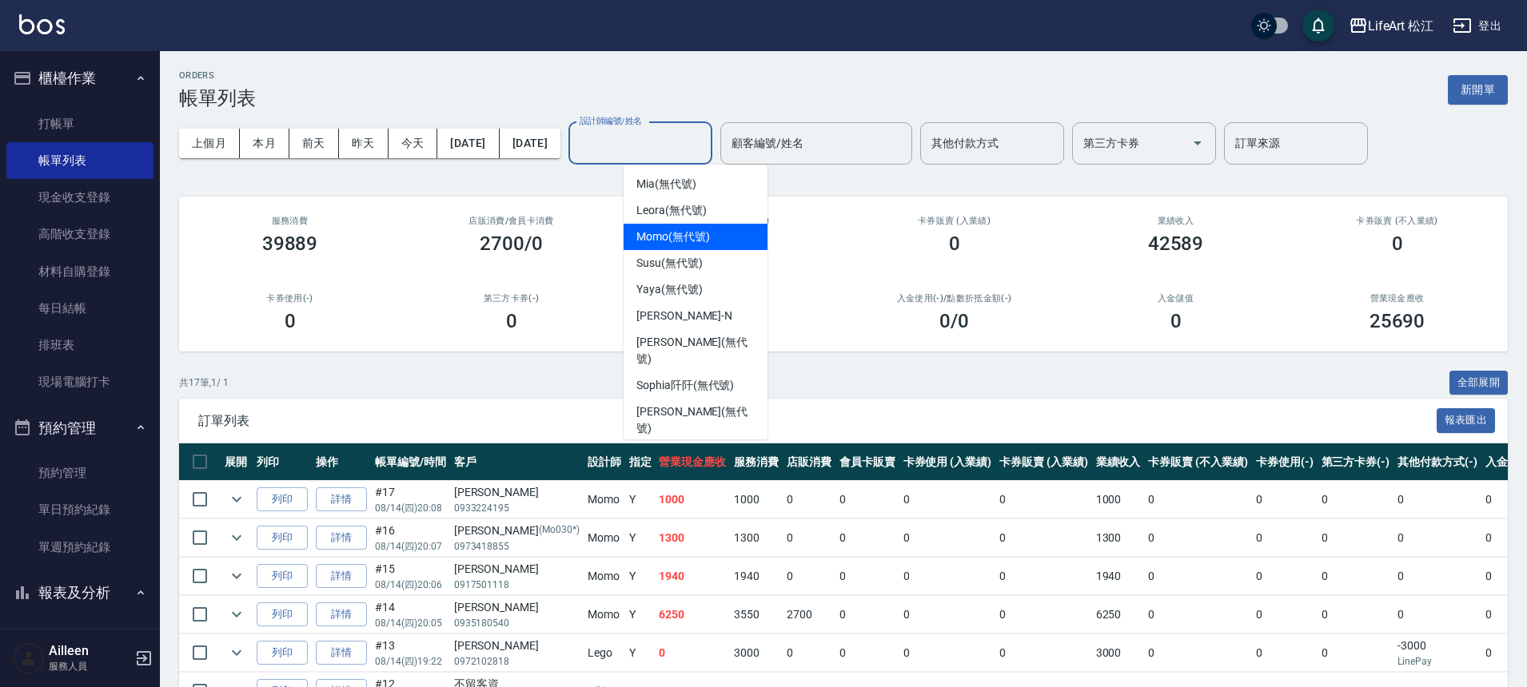
click at [683, 236] on span "Momo (無代號)" at bounding box center [673, 237] width 74 height 17
type input "Momo(無代號)"
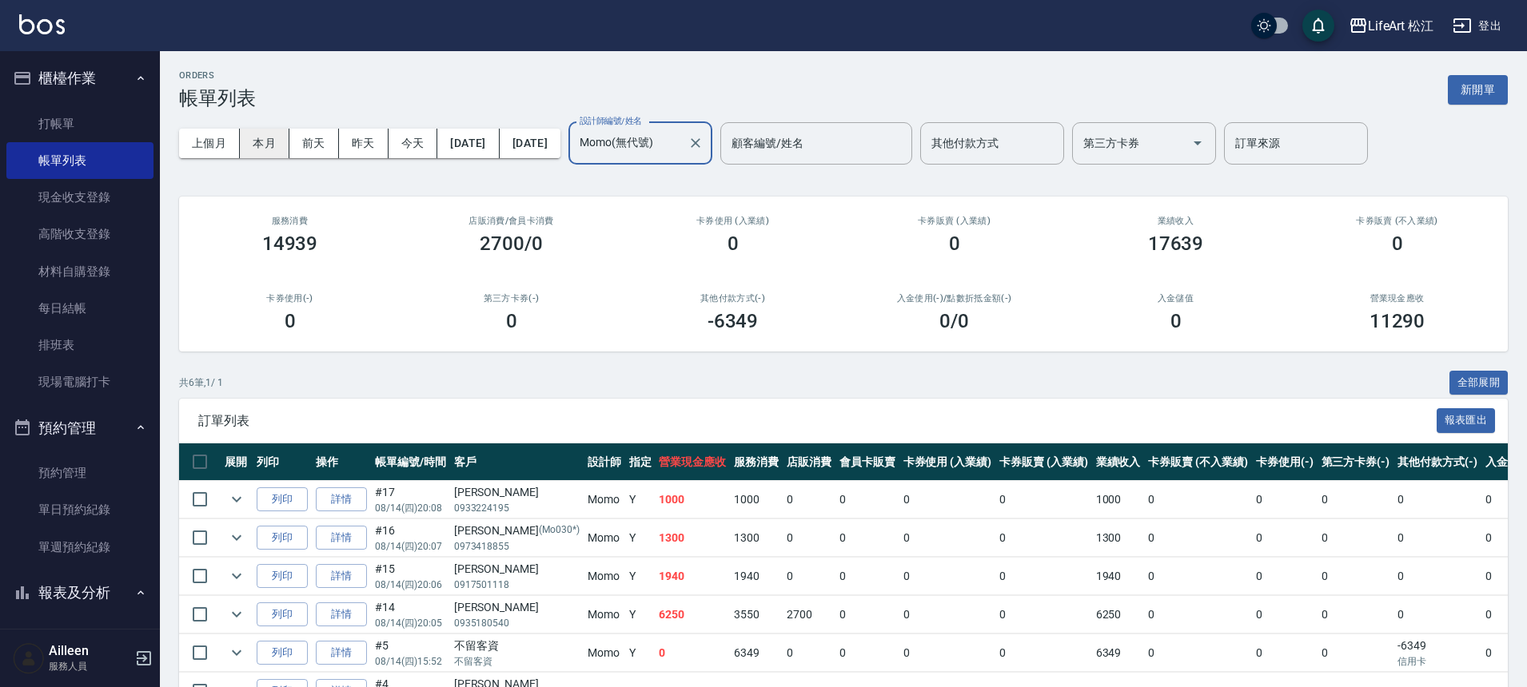
click at [258, 151] on button "本月" at bounding box center [265, 144] width 50 height 30
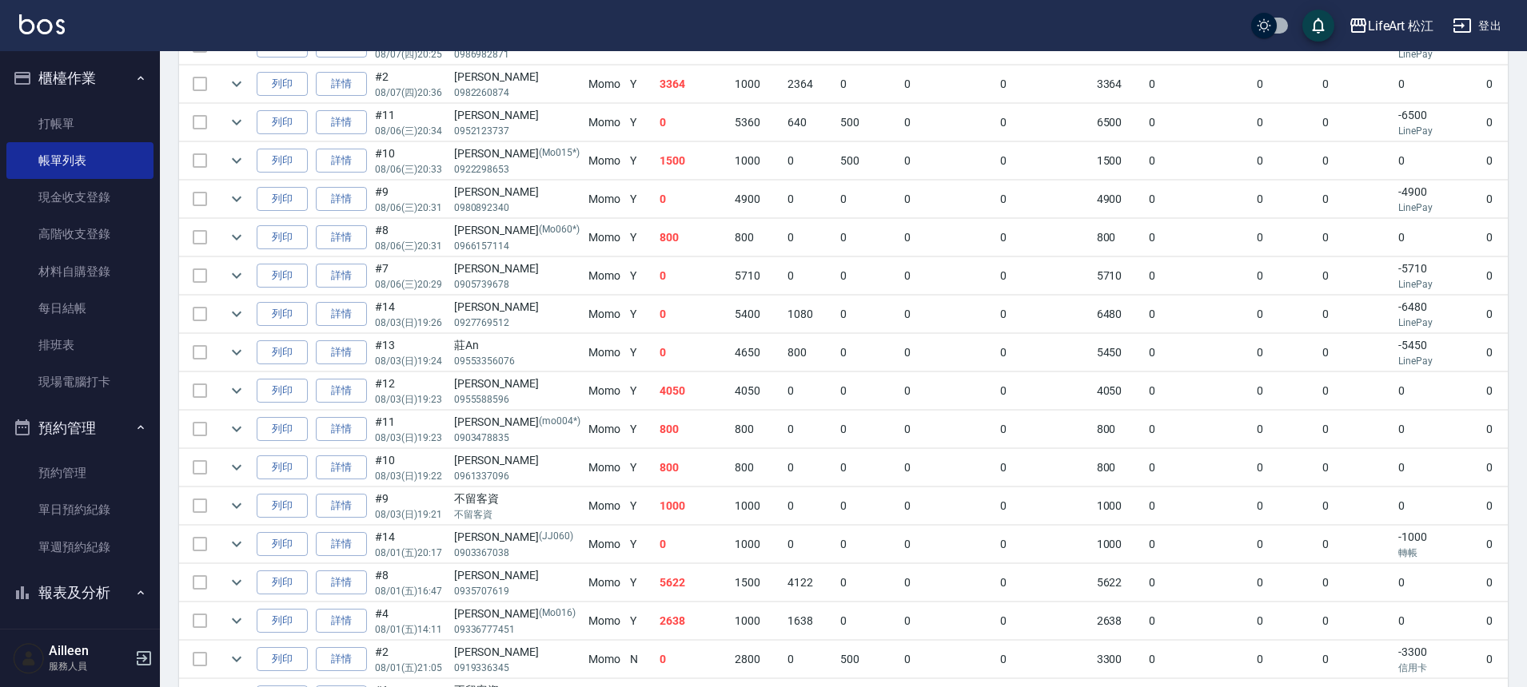
scroll to position [1911, 0]
click at [233, 309] on icon "expand row" at bounding box center [236, 314] width 19 height 19
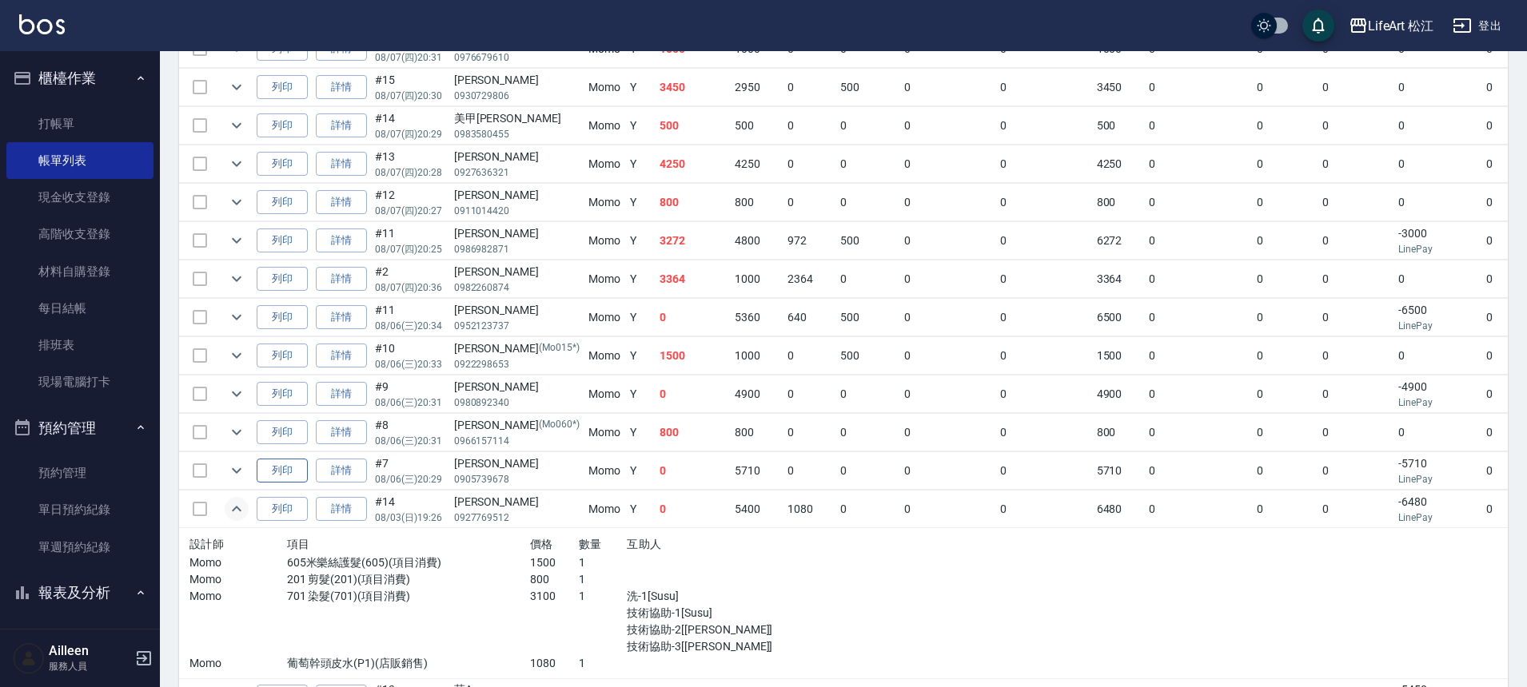
scroll to position [1714, 0]
click at [235, 475] on icon "expand row" at bounding box center [237, 475] width 10 height 6
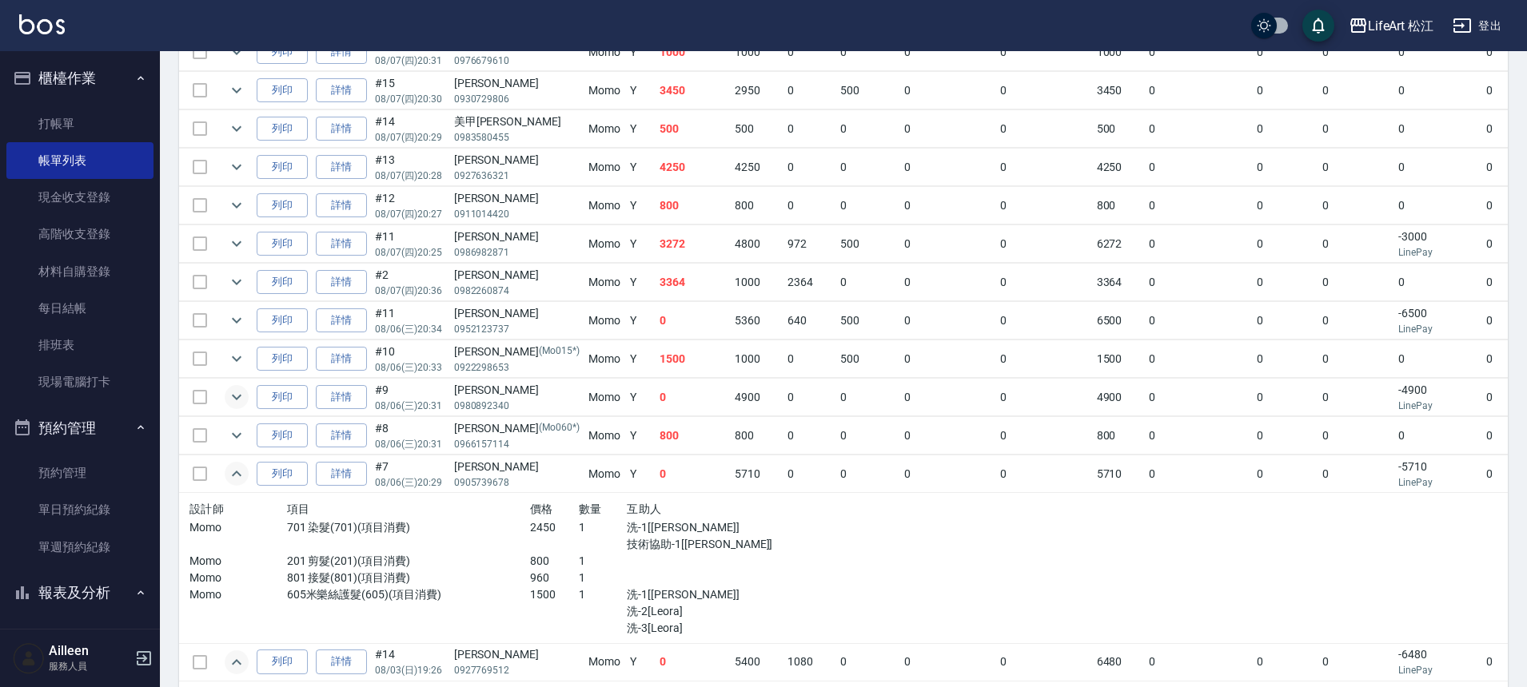
click at [241, 396] on icon "expand row" at bounding box center [236, 397] width 19 height 19
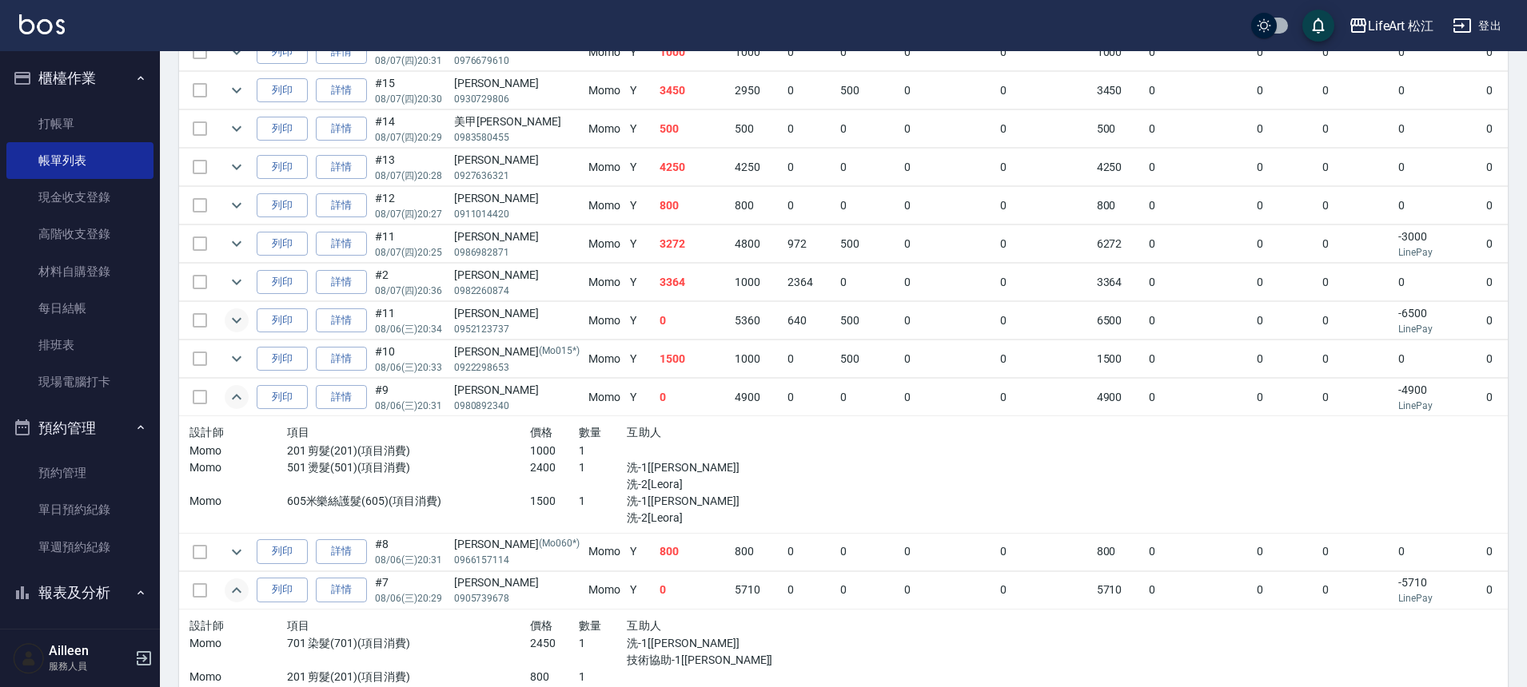
click at [233, 325] on icon "expand row" at bounding box center [236, 320] width 19 height 19
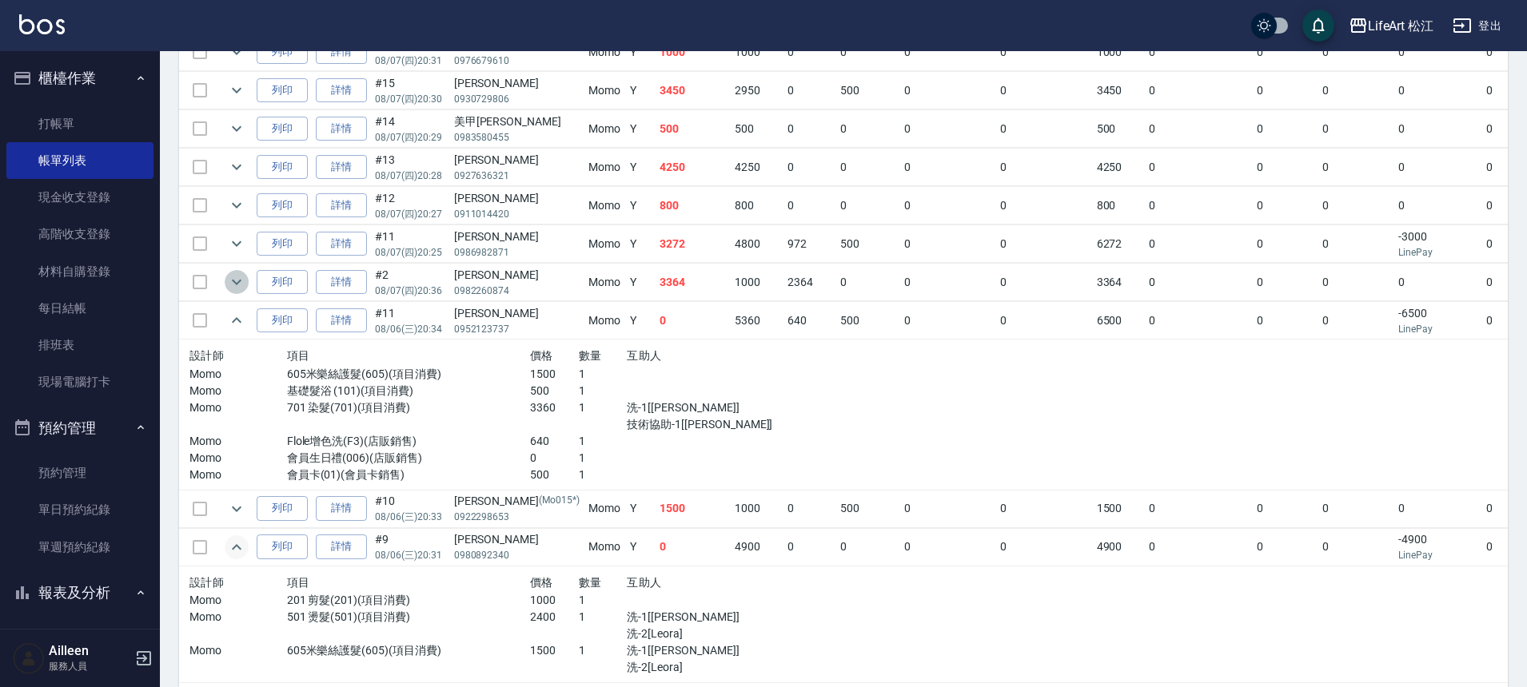
click at [234, 290] on icon "expand row" at bounding box center [236, 282] width 19 height 19
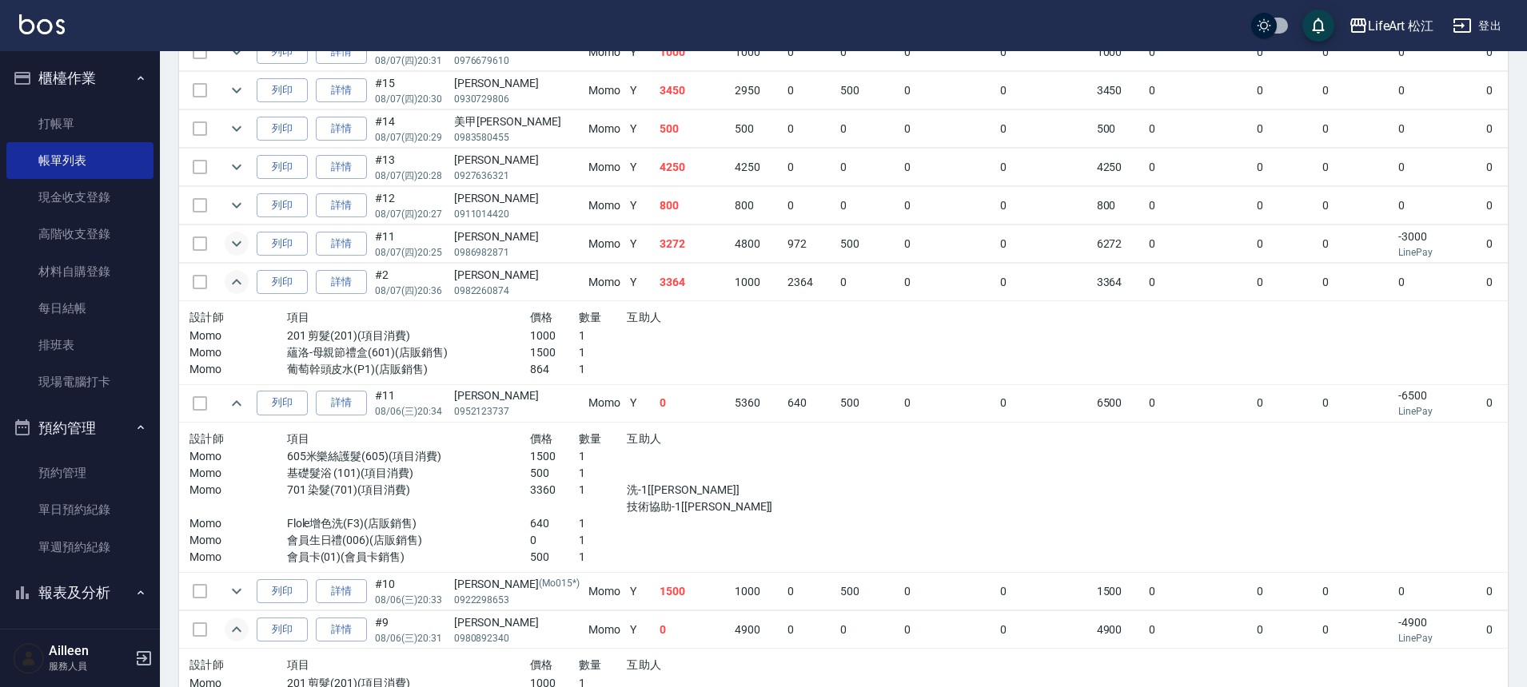
click at [232, 249] on icon "expand row" at bounding box center [236, 243] width 19 height 19
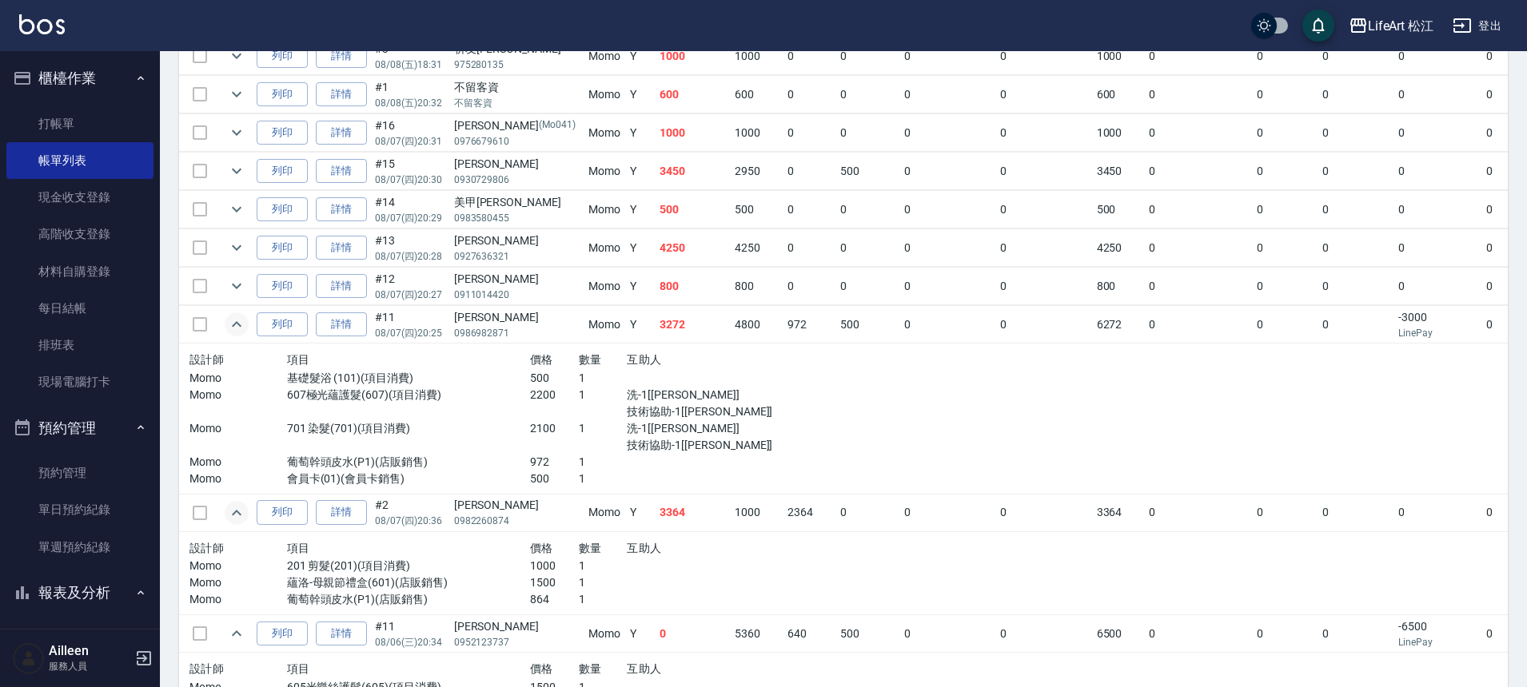
scroll to position [1614, 0]
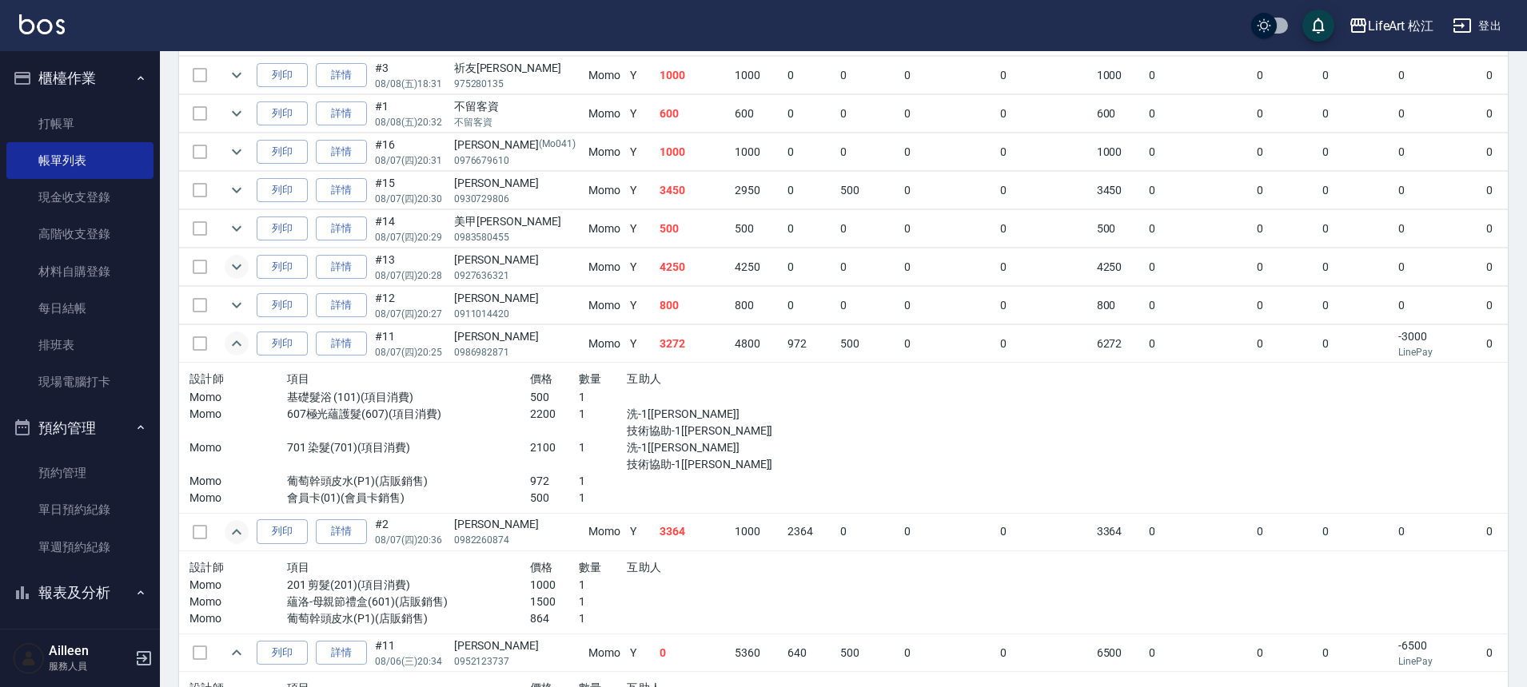
click at [242, 266] on icon "expand row" at bounding box center [236, 266] width 19 height 19
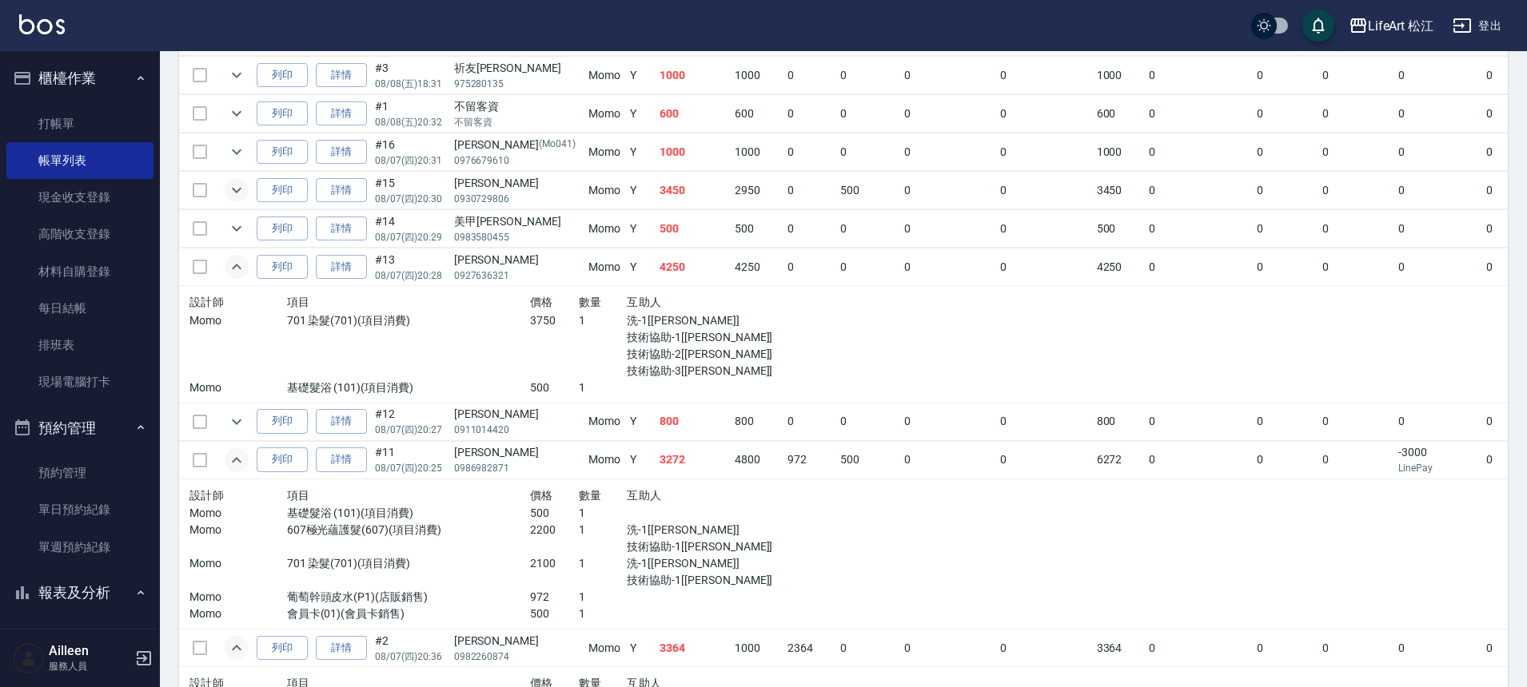
click at [236, 182] on icon "expand row" at bounding box center [236, 190] width 19 height 19
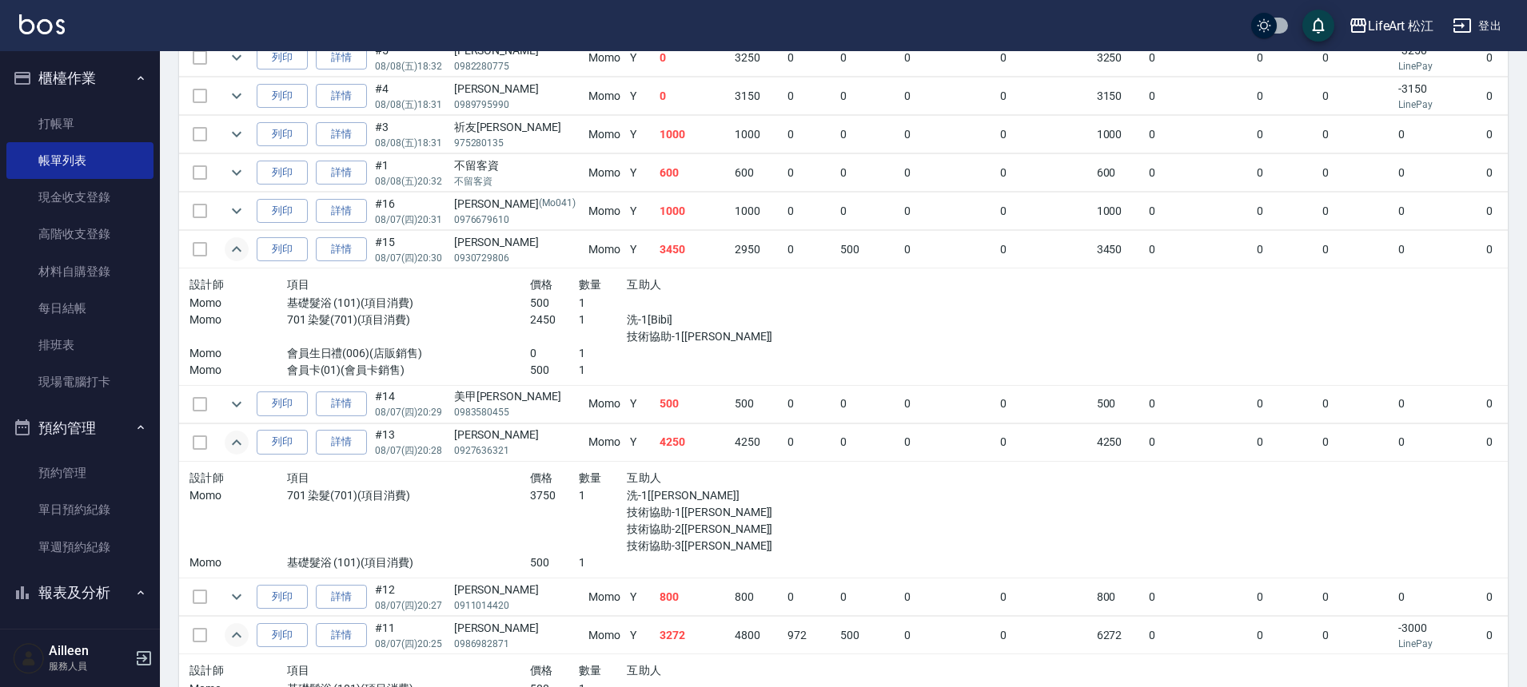
scroll to position [1535, 0]
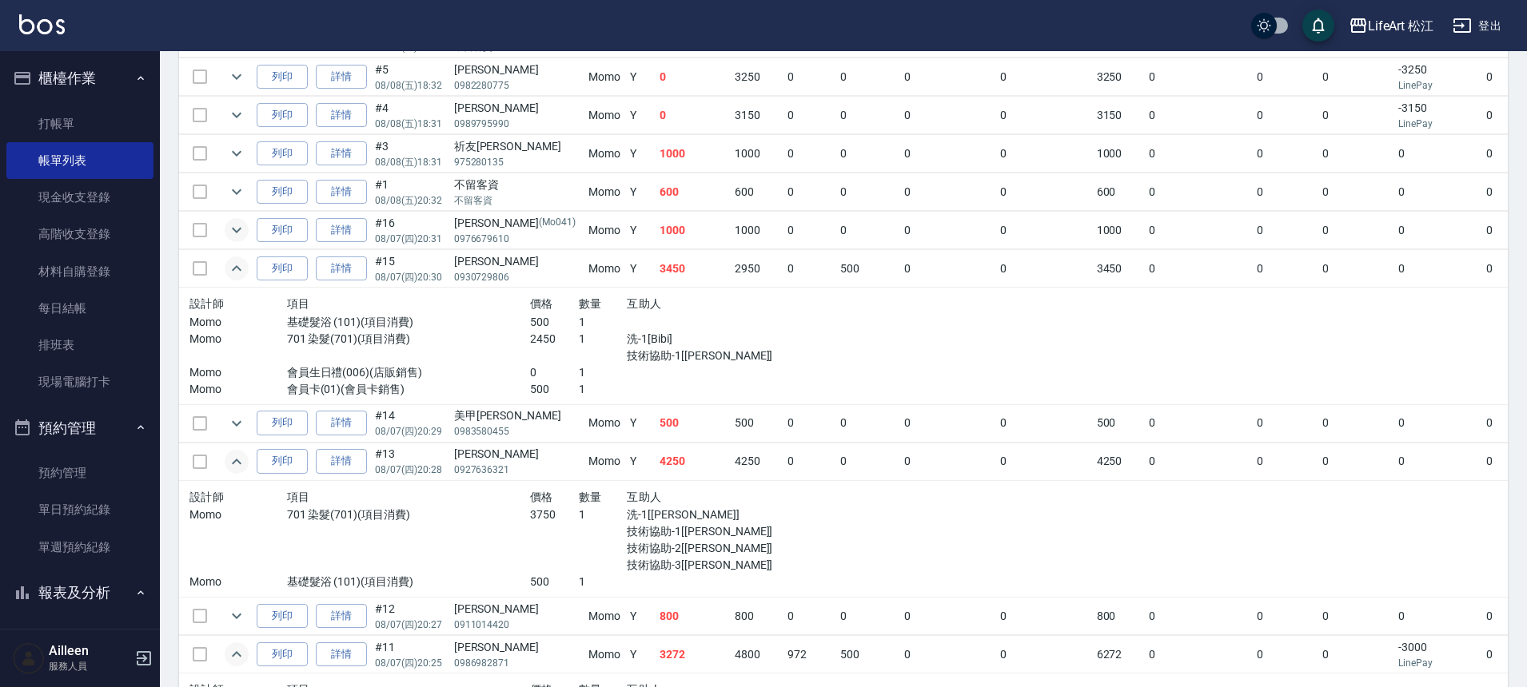
click at [235, 229] on icon "expand row" at bounding box center [236, 230] width 19 height 19
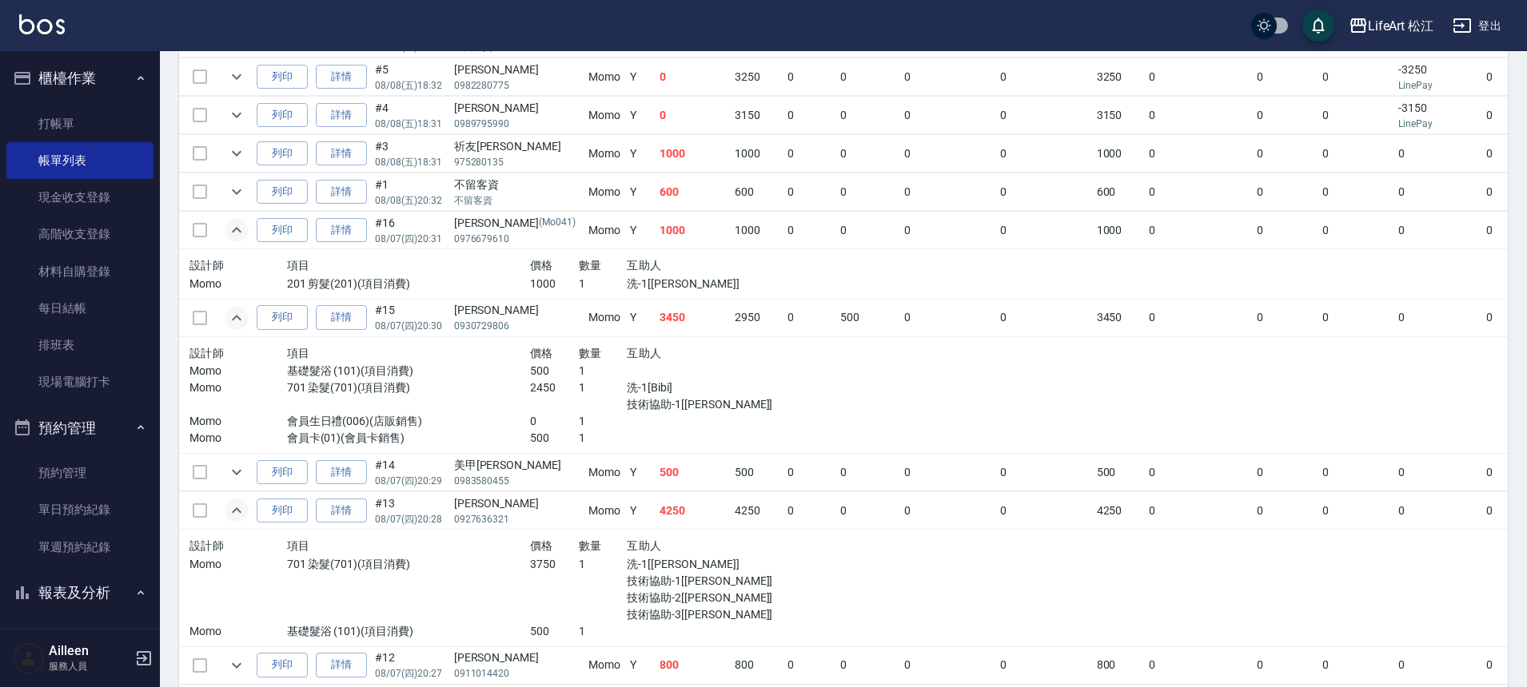
click at [225, 230] on button "expand row" at bounding box center [237, 230] width 24 height 24
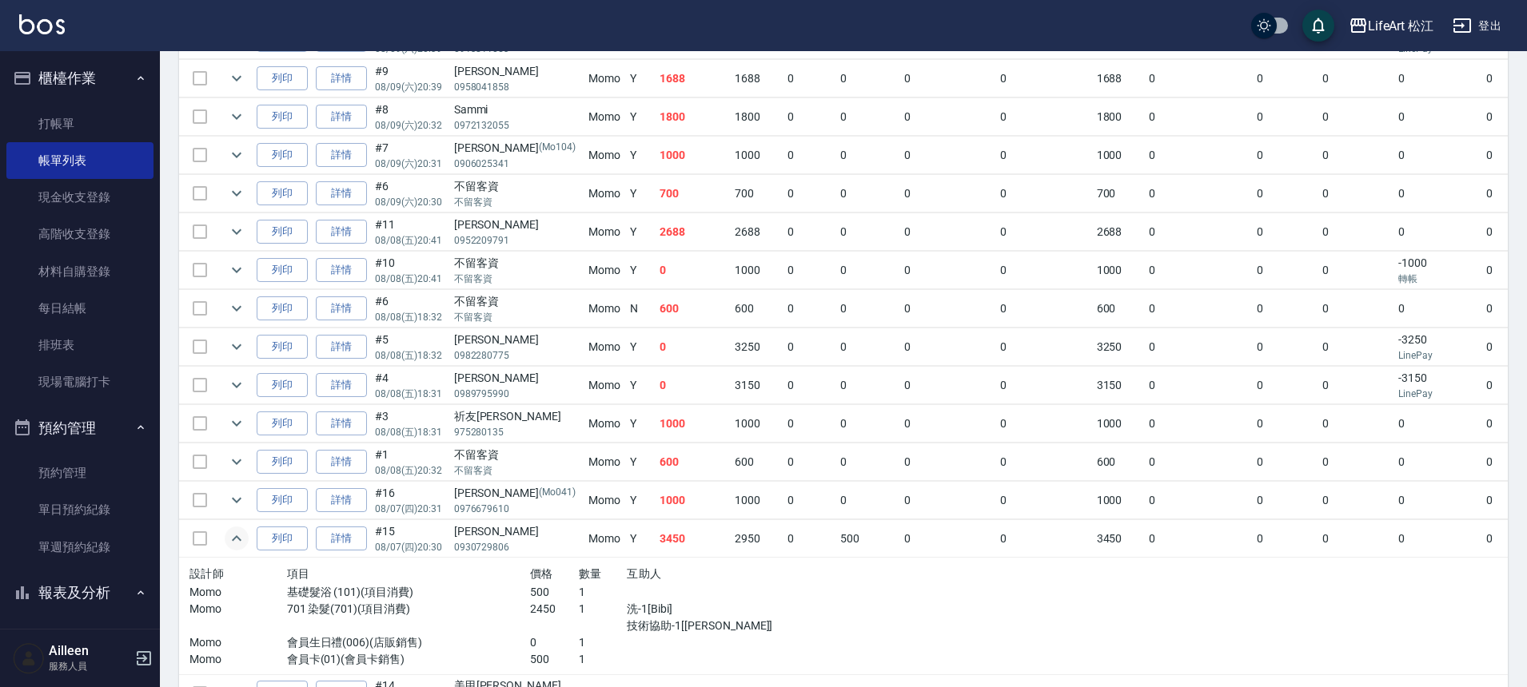
scroll to position [1264, 0]
click at [236, 474] on button "expand row" at bounding box center [237, 464] width 24 height 24
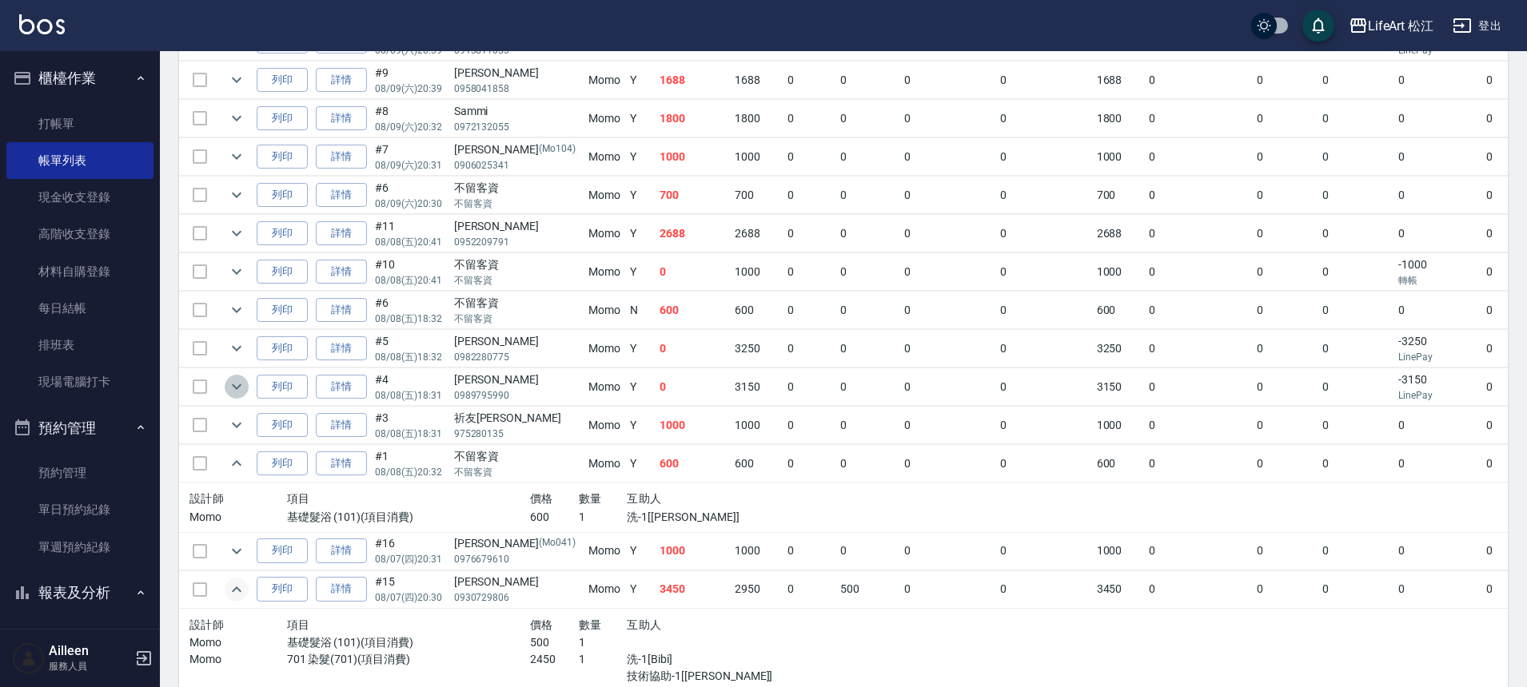
click at [237, 392] on icon "expand row" at bounding box center [236, 386] width 19 height 19
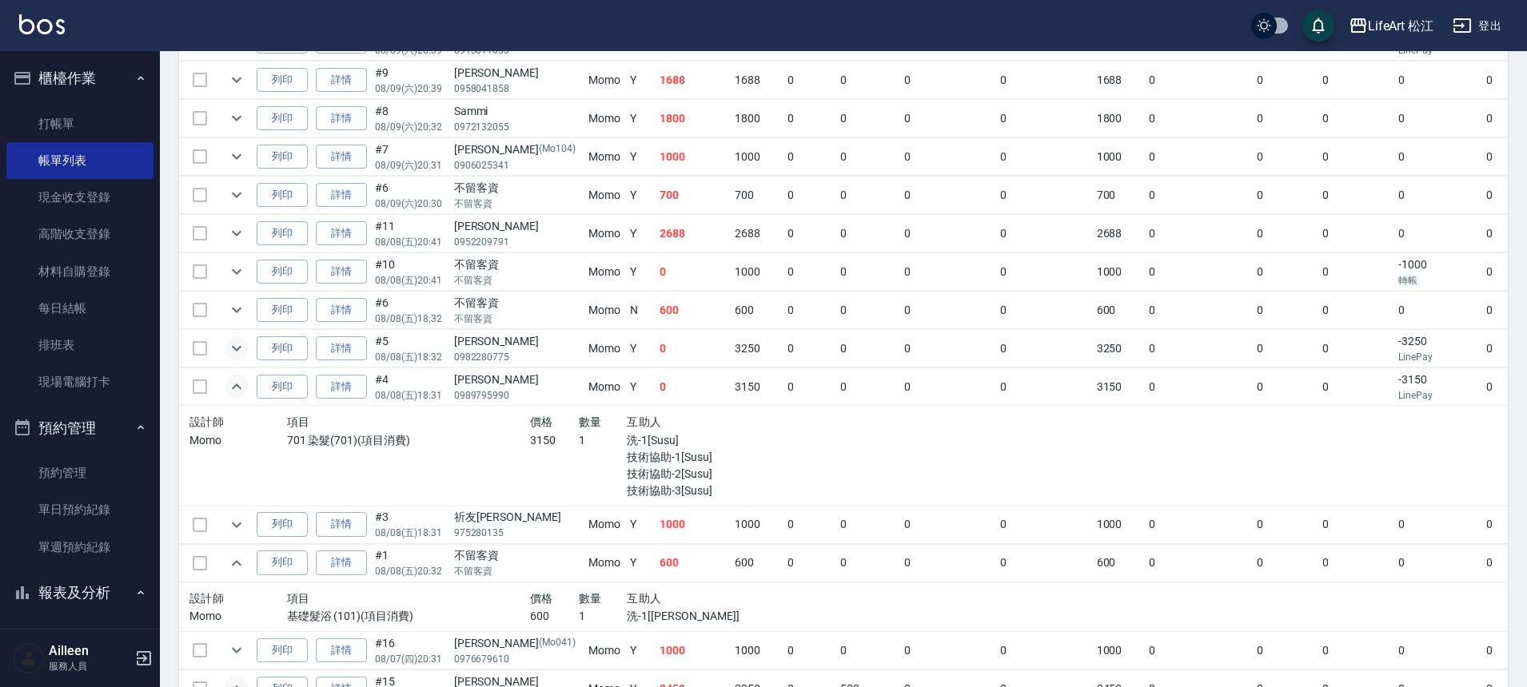
click at [239, 346] on icon "expand row" at bounding box center [237, 349] width 10 height 6
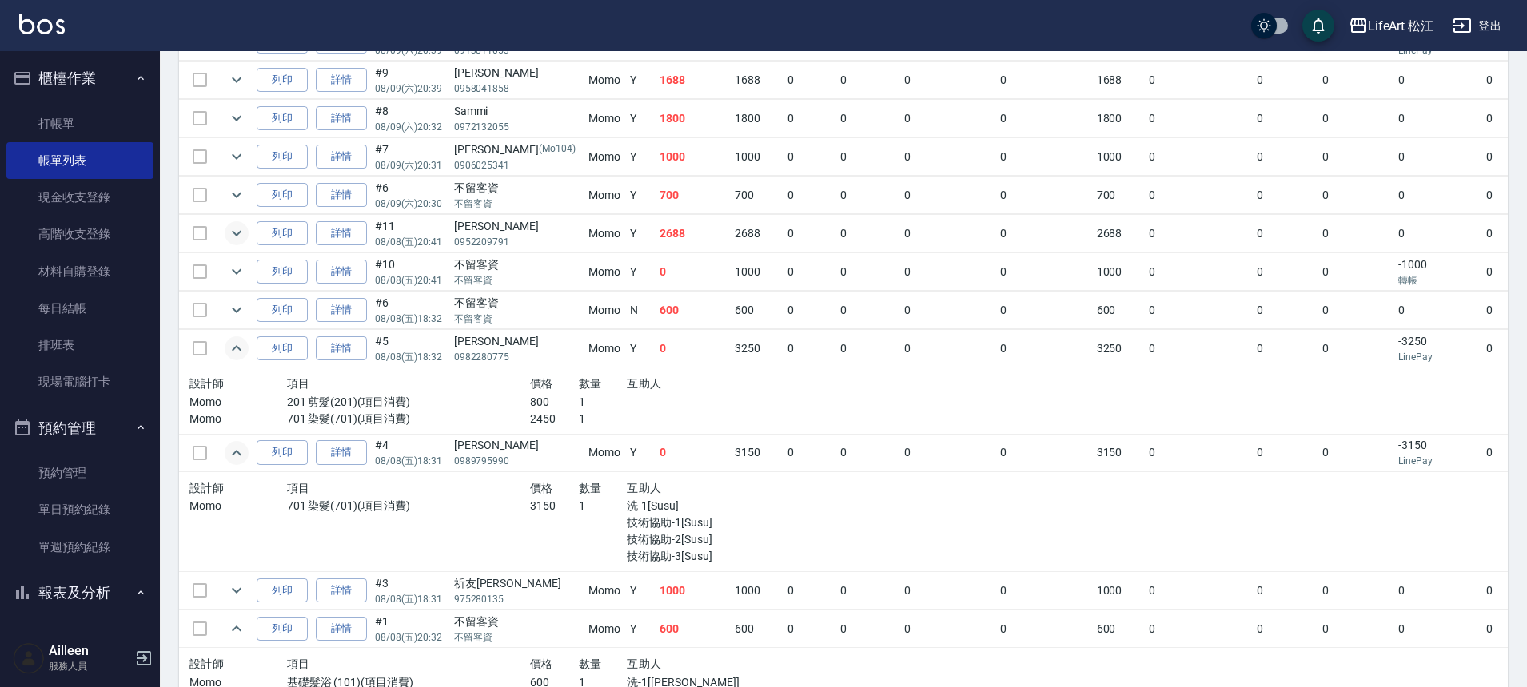
click at [229, 237] on icon "expand row" at bounding box center [236, 233] width 19 height 19
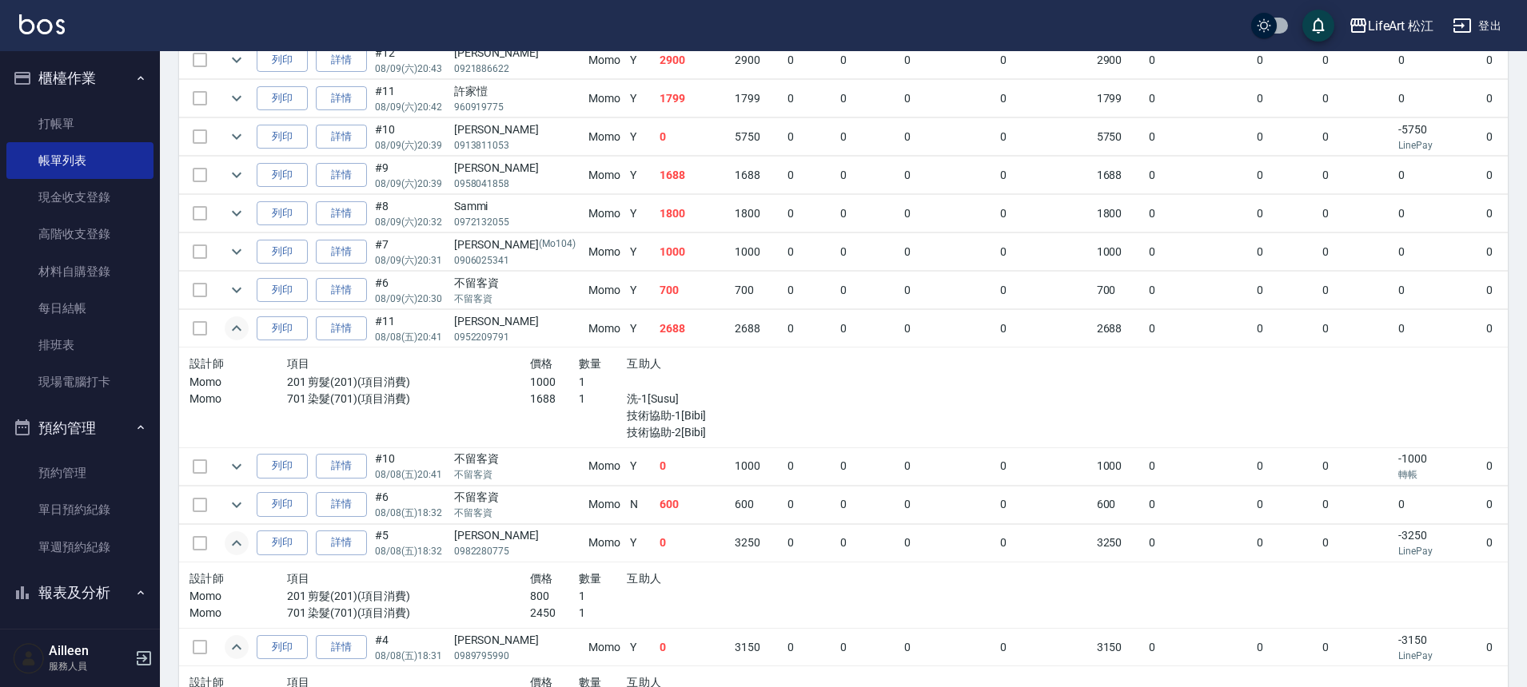
scroll to position [1107, 0]
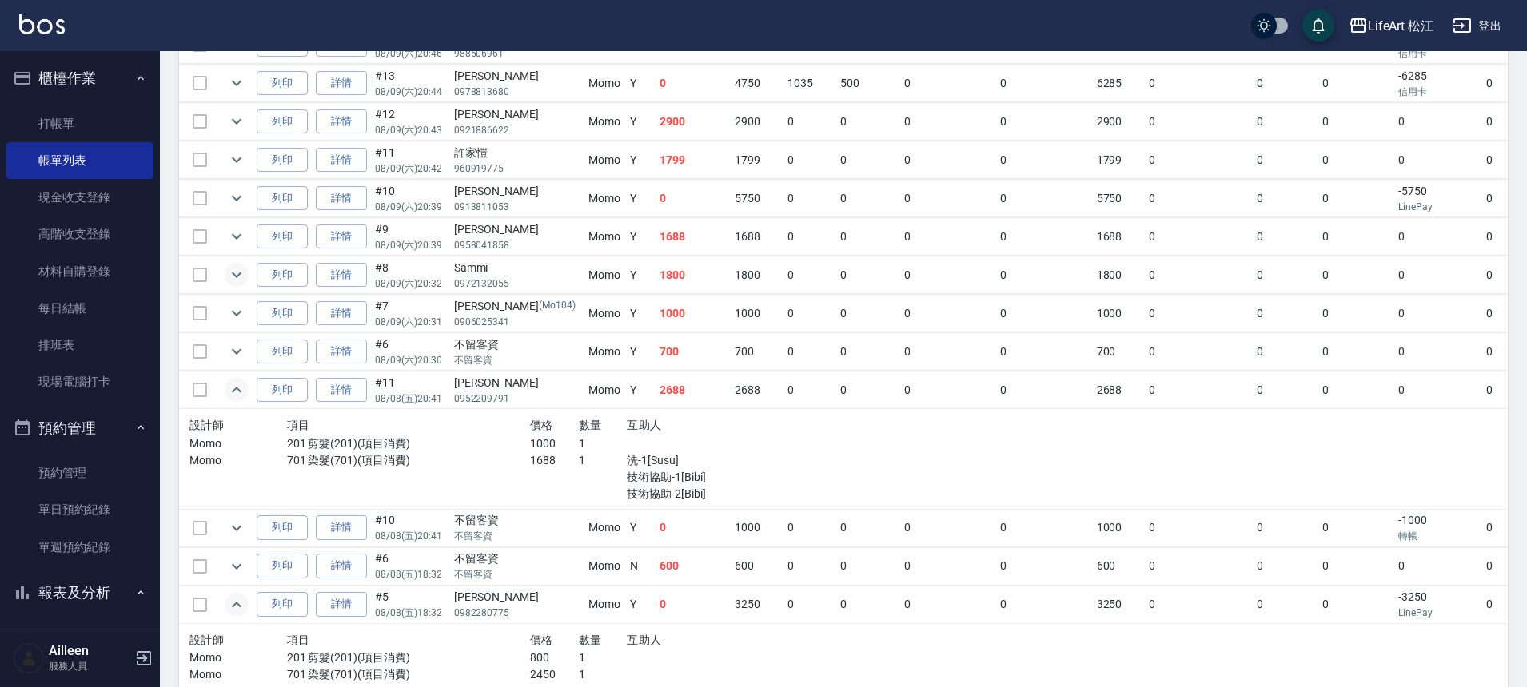
click at [229, 273] on icon "expand row" at bounding box center [236, 274] width 19 height 19
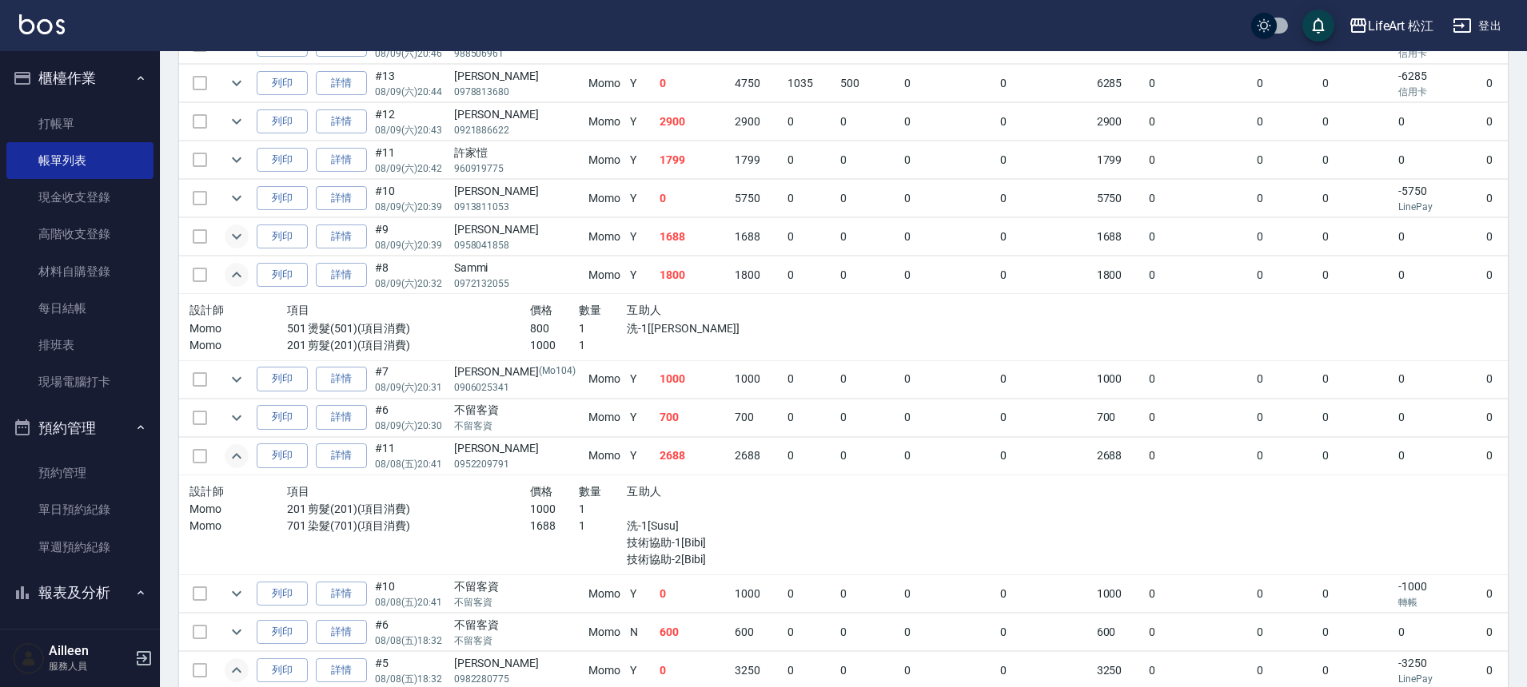
click at [232, 244] on icon "expand row" at bounding box center [236, 236] width 19 height 19
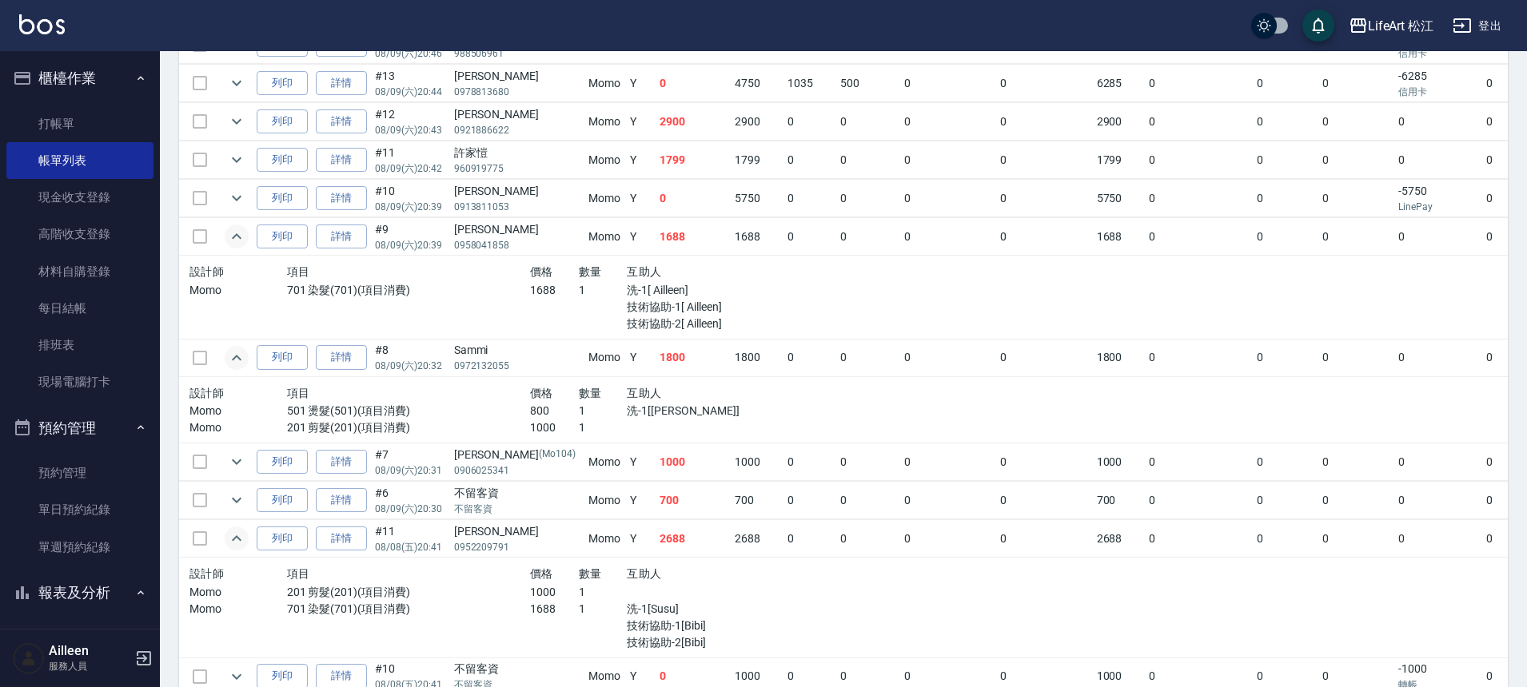
click at [227, 235] on icon "expand row" at bounding box center [236, 236] width 19 height 19
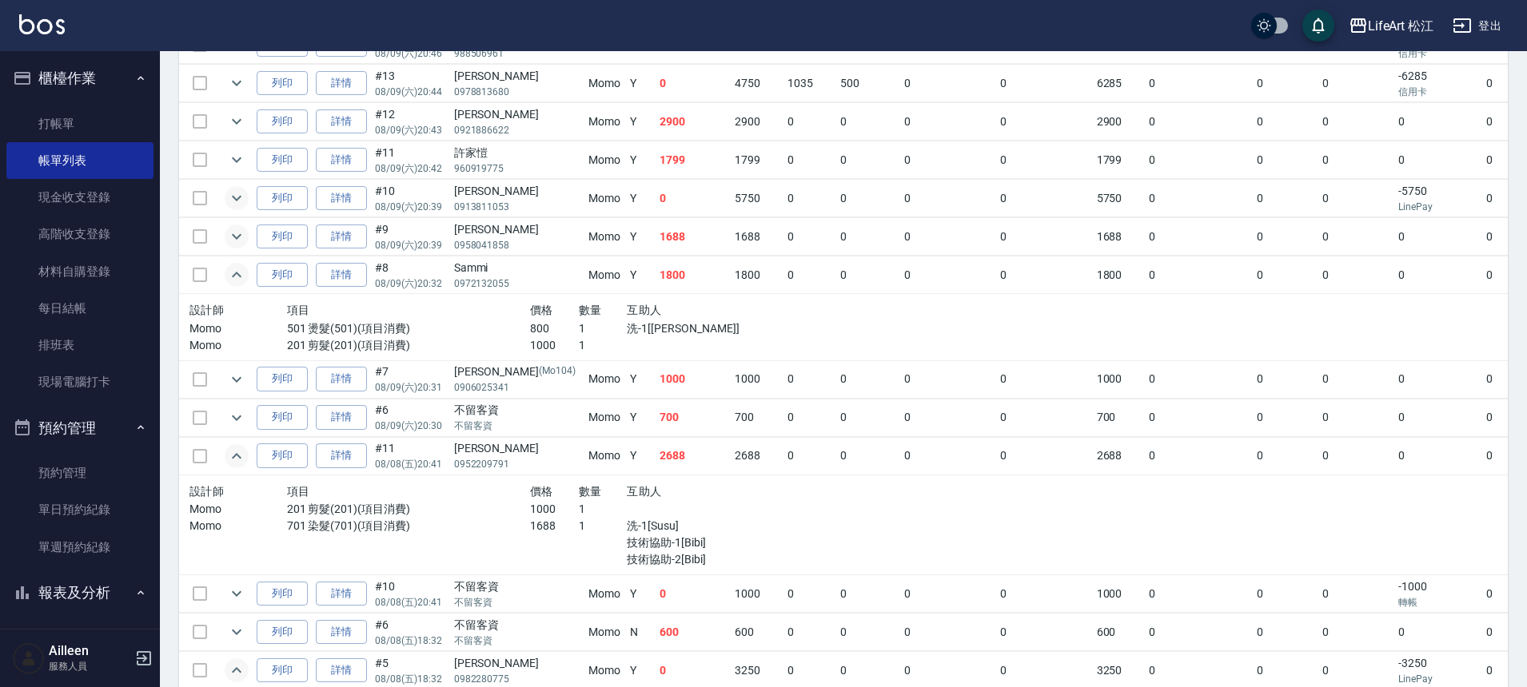
click at [236, 202] on icon "expand row" at bounding box center [236, 198] width 19 height 19
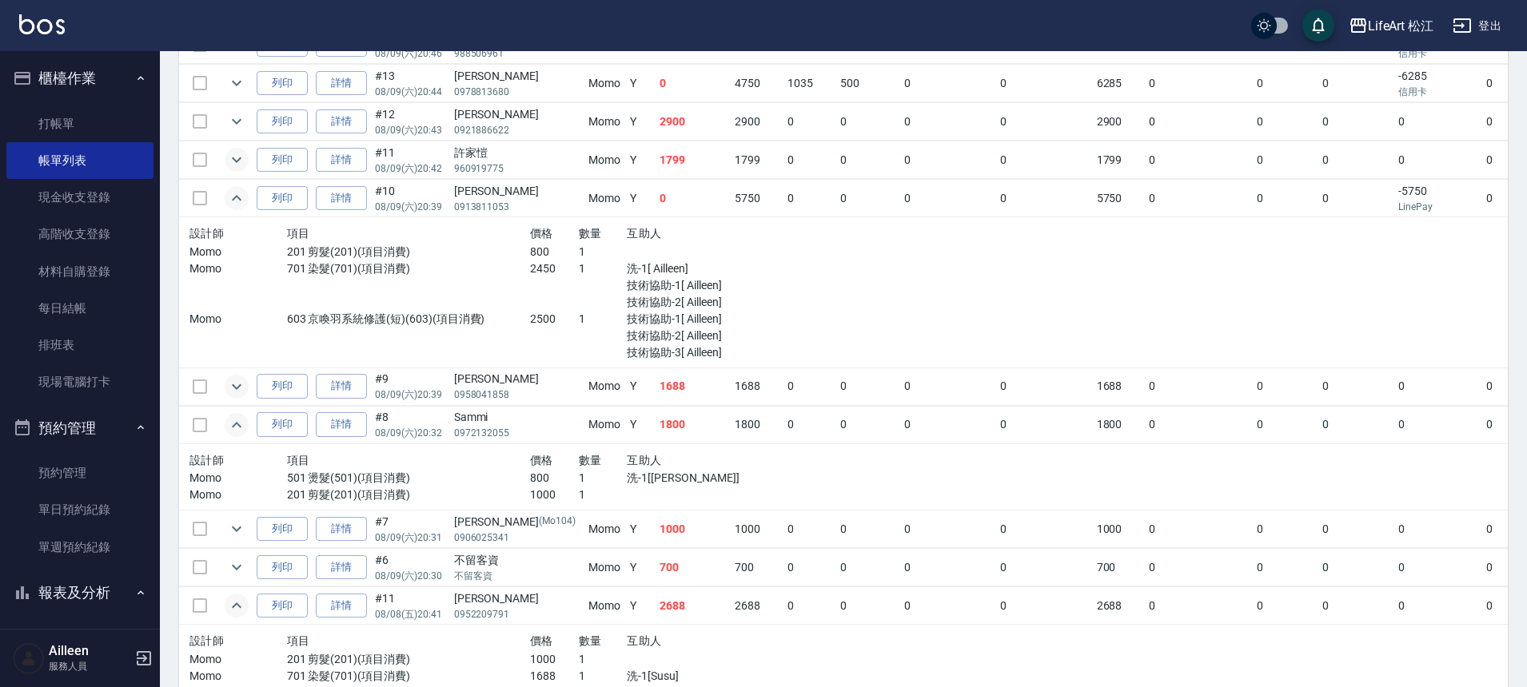
click at [238, 153] on icon "expand row" at bounding box center [236, 159] width 19 height 19
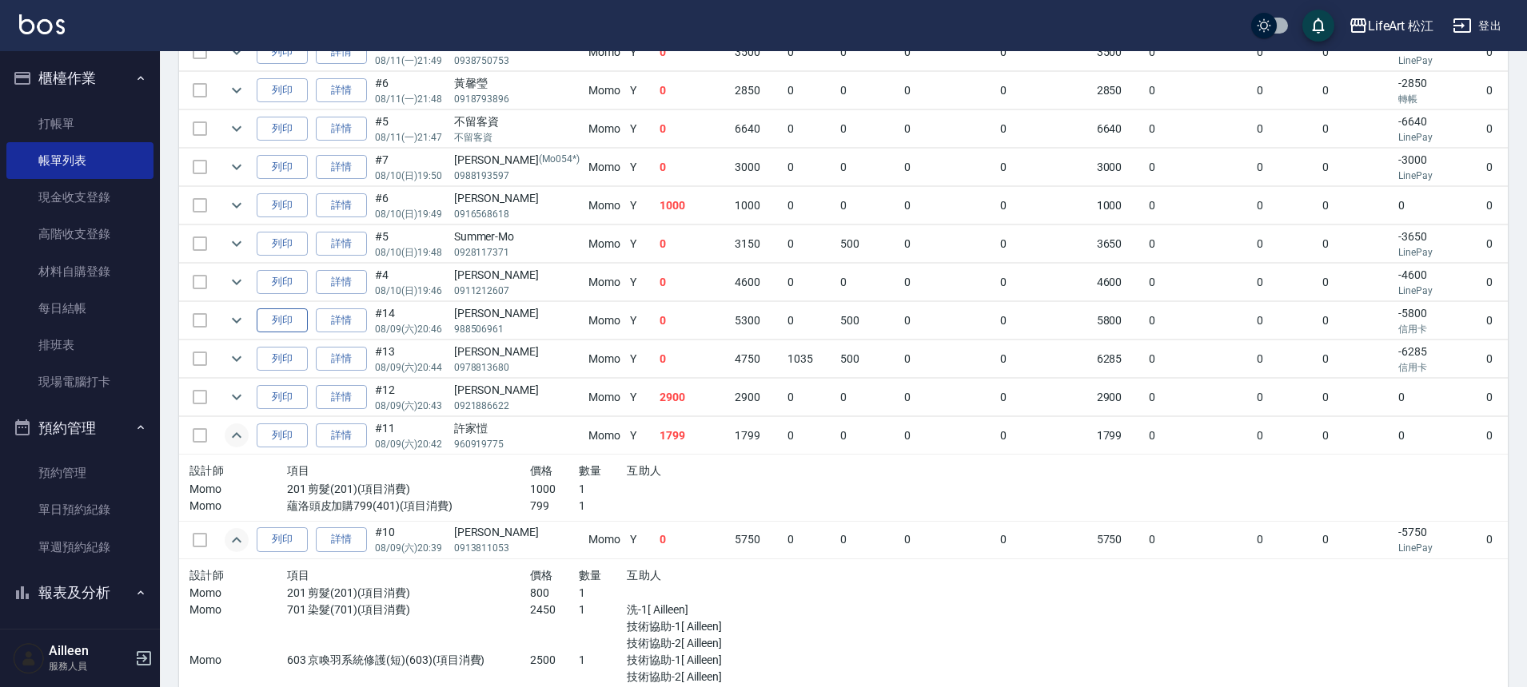
scroll to position [829, 0]
click at [231, 402] on icon "expand row" at bounding box center [236, 399] width 19 height 19
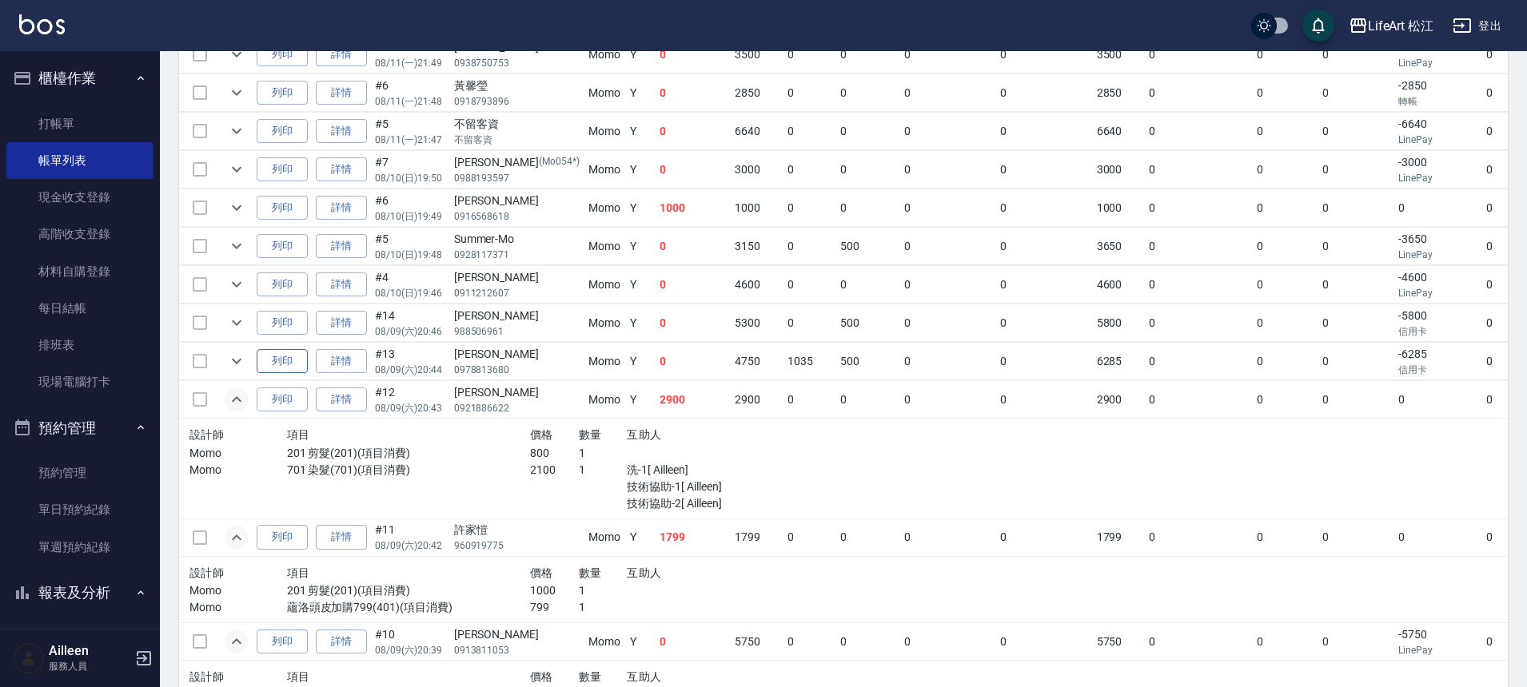
click at [239, 369] on icon "expand row" at bounding box center [236, 361] width 19 height 19
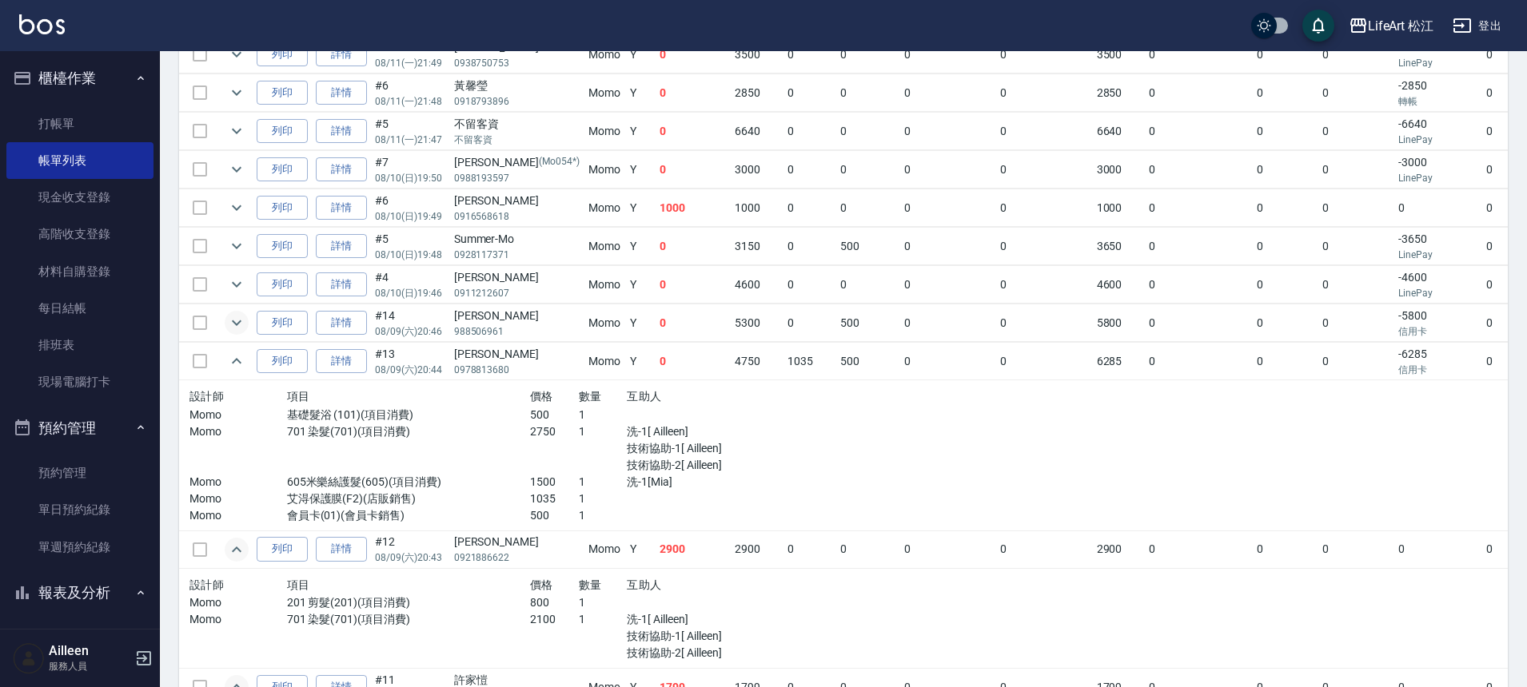
click at [233, 328] on icon "expand row" at bounding box center [236, 322] width 19 height 19
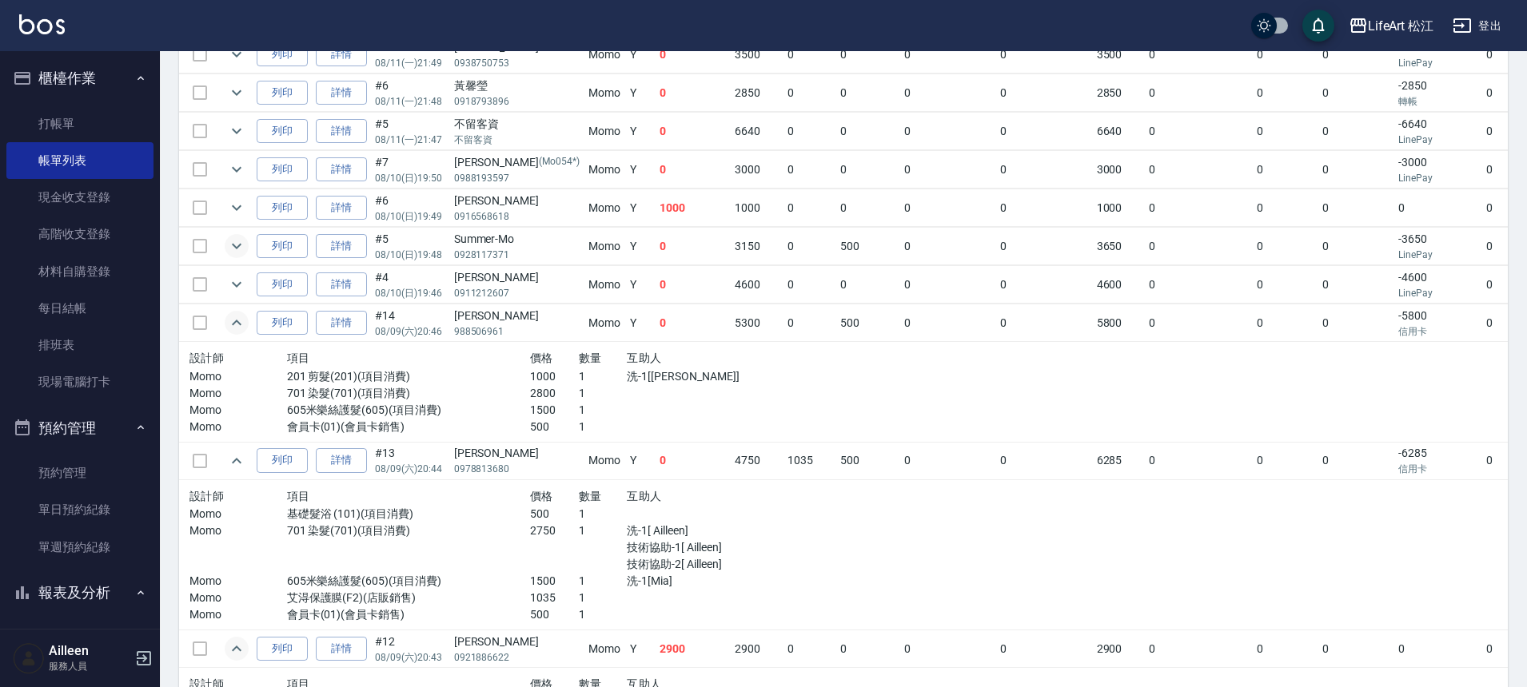
click at [231, 245] on icon "expand row" at bounding box center [236, 246] width 19 height 19
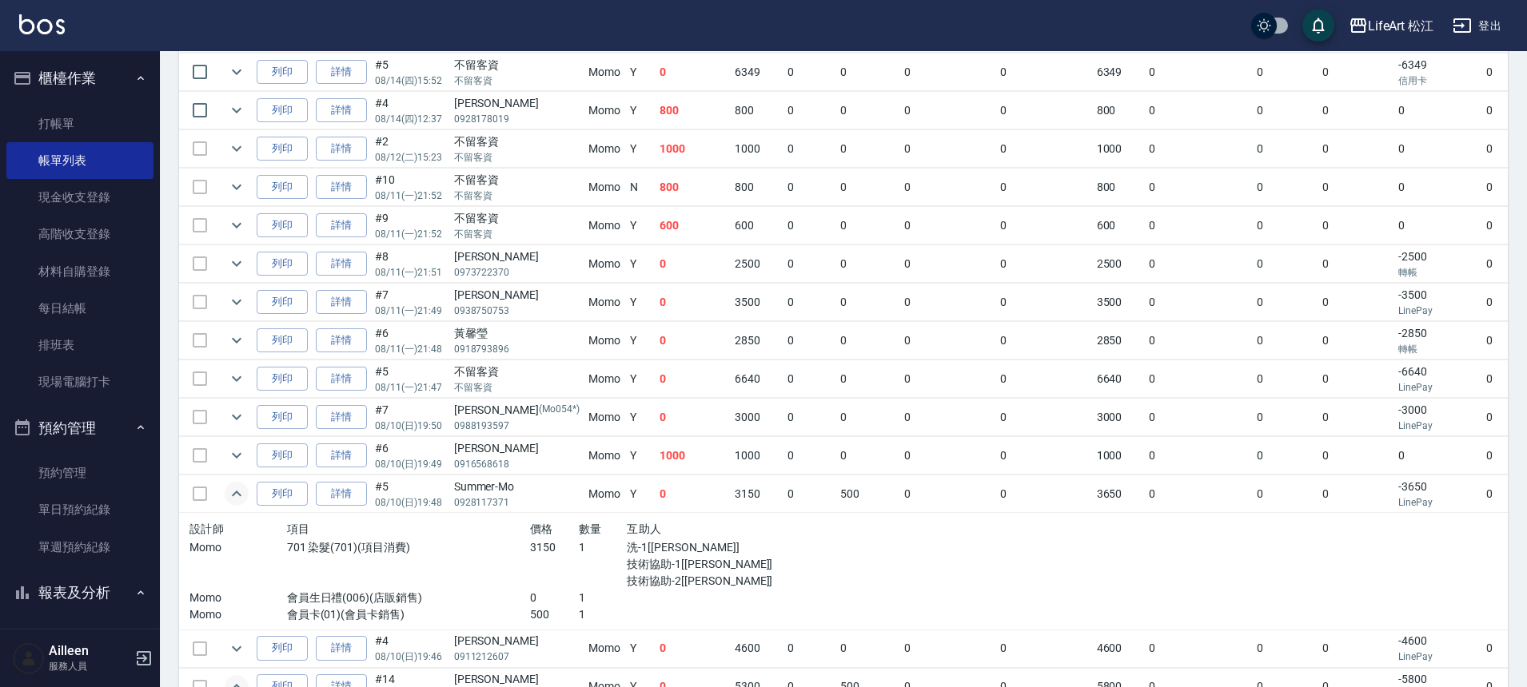
scroll to position [575, 0]
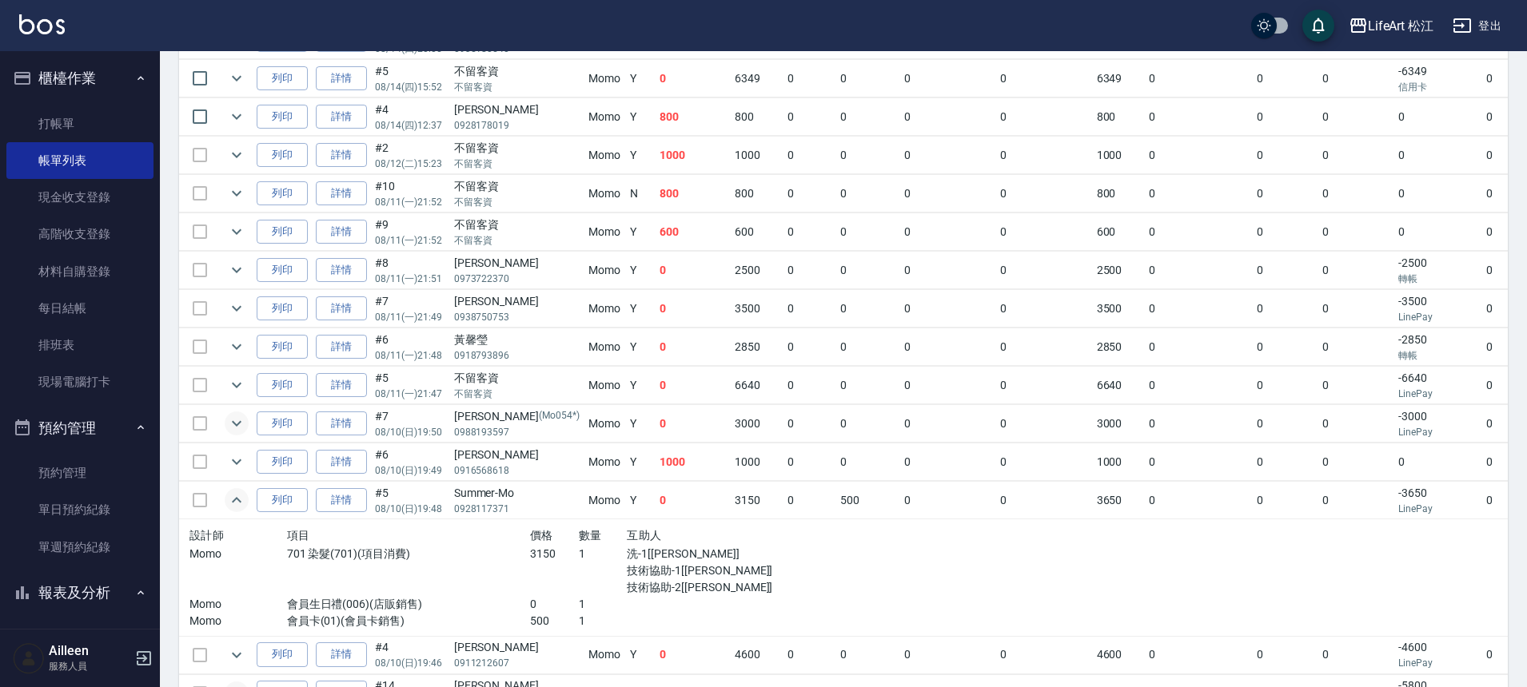
click at [245, 423] on icon "expand row" at bounding box center [236, 423] width 19 height 19
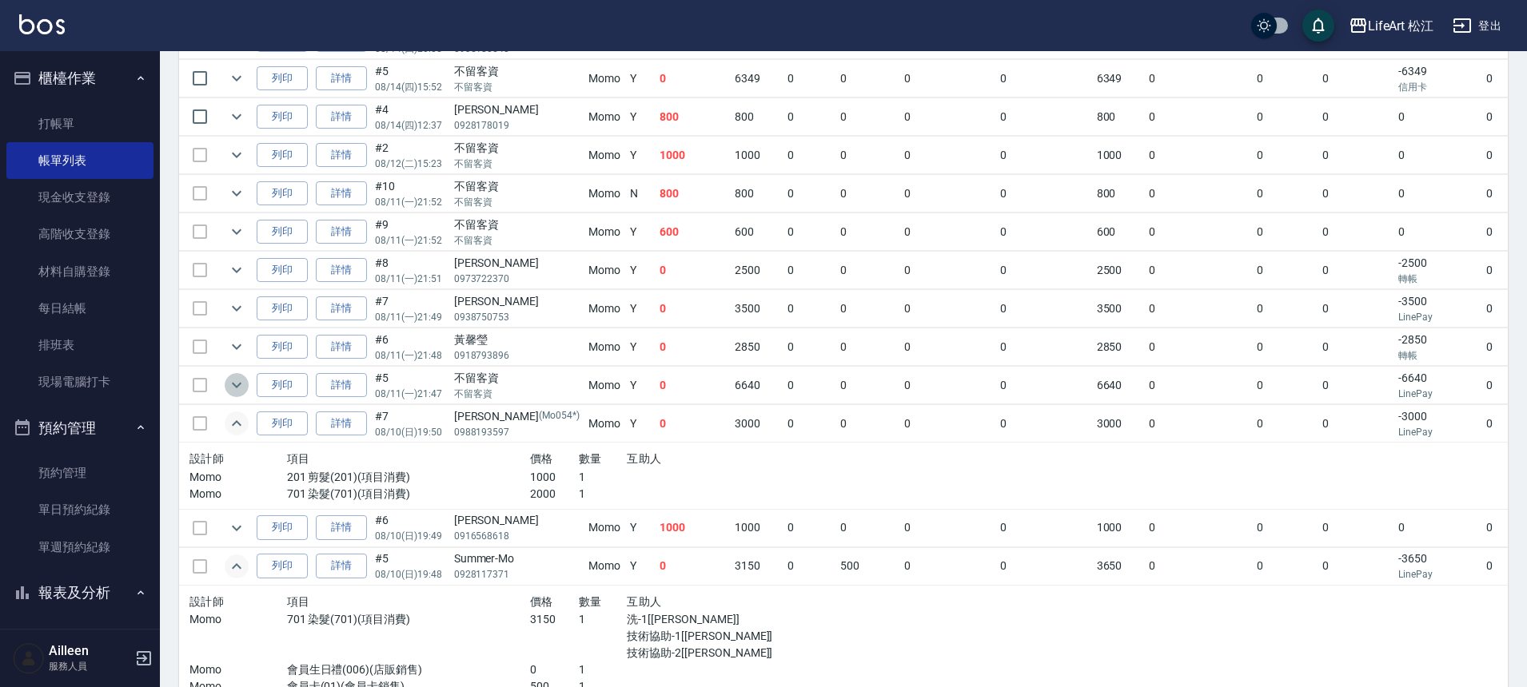
click at [238, 384] on icon "expand row" at bounding box center [237, 386] width 10 height 6
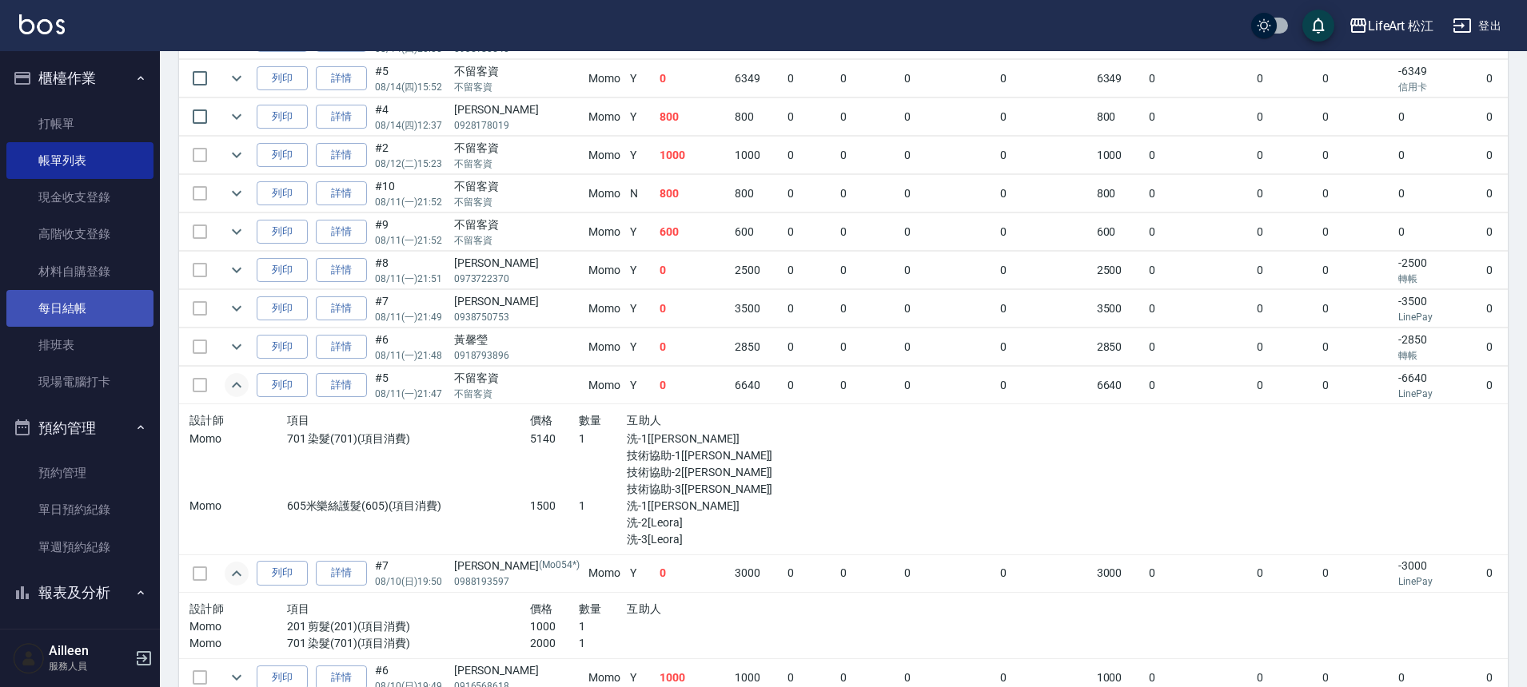
click at [78, 309] on link "每日結帳" at bounding box center [79, 308] width 147 height 37
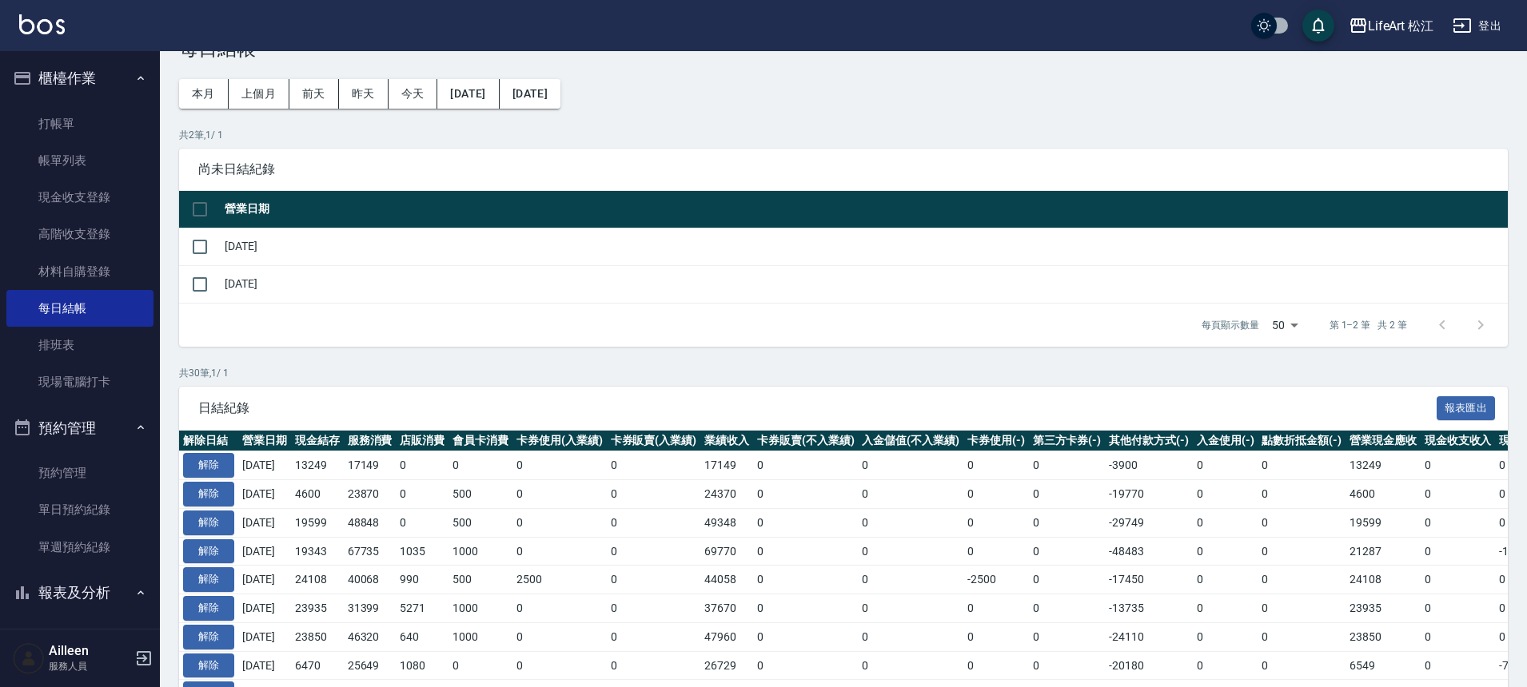
scroll to position [292, 0]
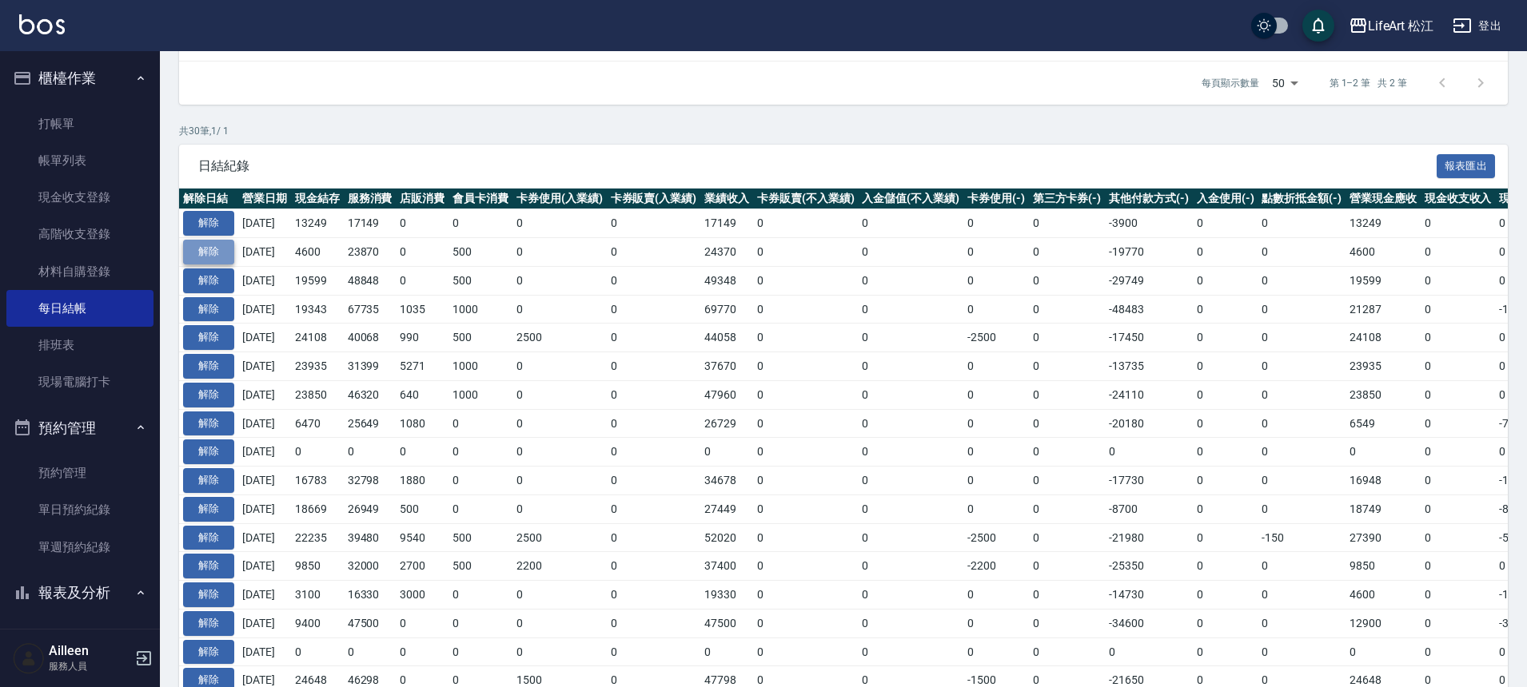
click at [208, 252] on button "解除" at bounding box center [208, 252] width 51 height 25
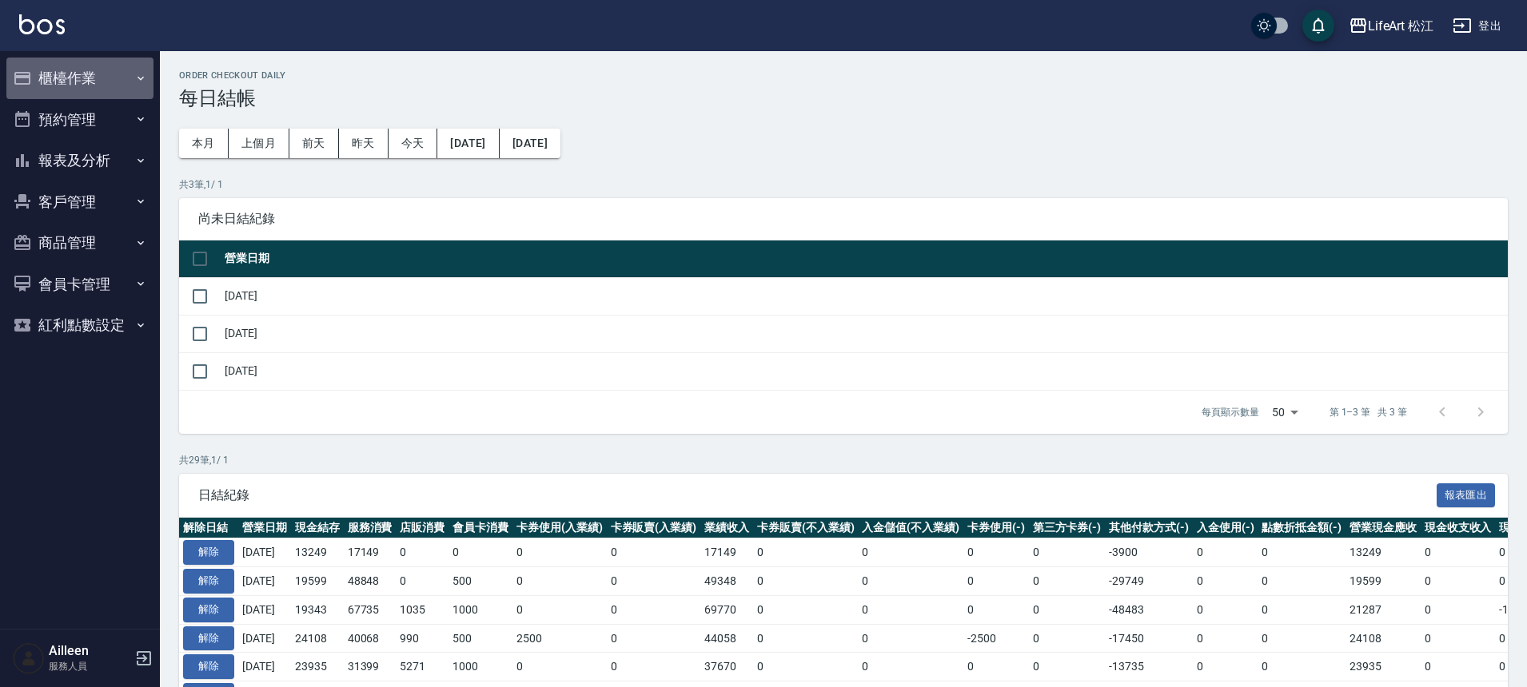
click at [76, 78] on button "櫃檯作業" at bounding box center [79, 79] width 147 height 42
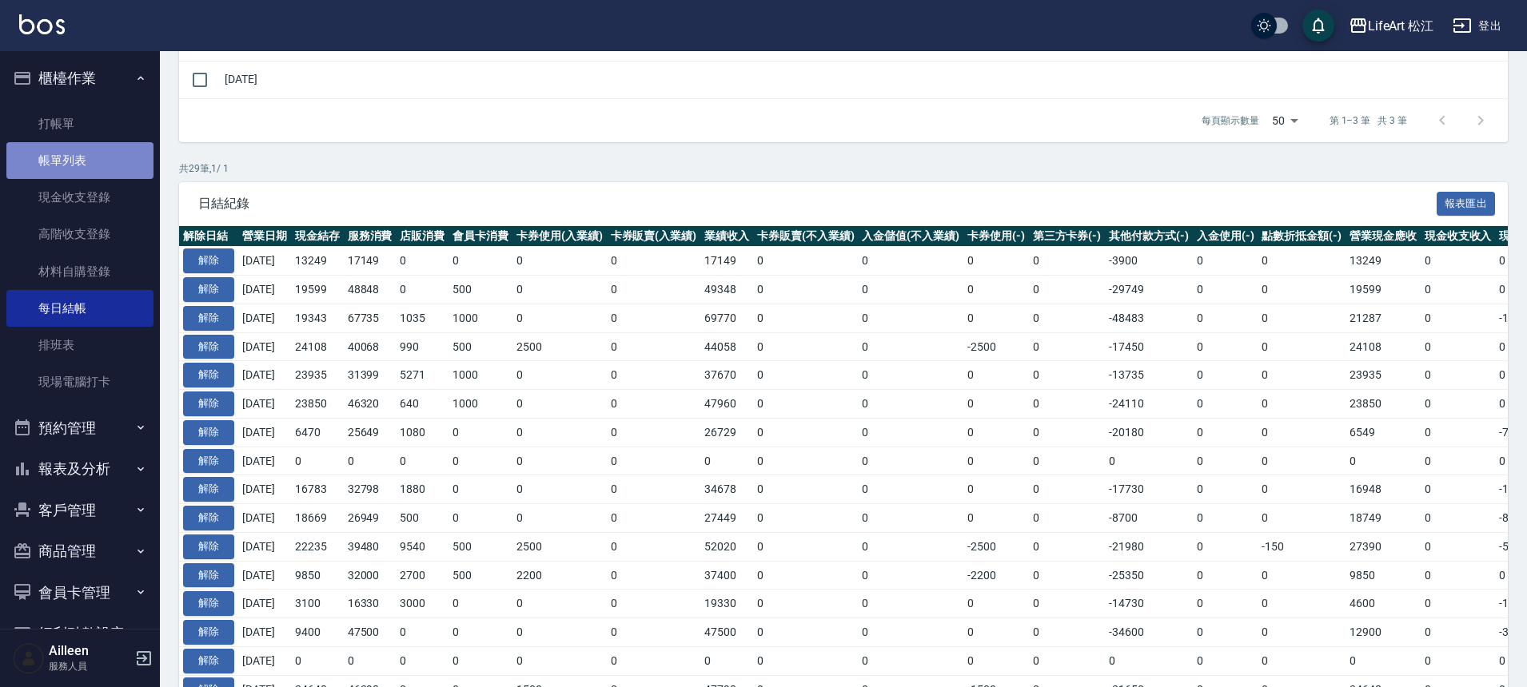
click at [111, 161] on link "帳單列表" at bounding box center [79, 160] width 147 height 37
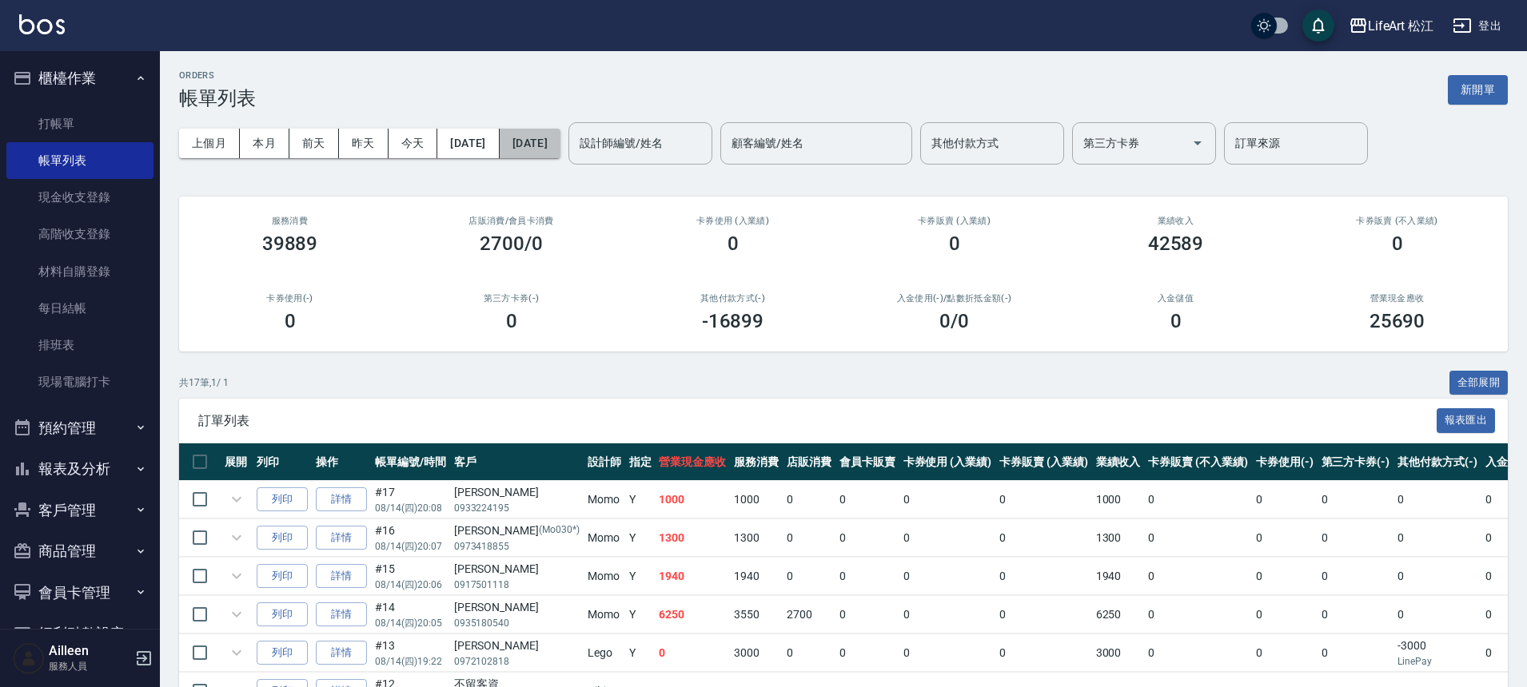
click at [560, 147] on button "[DATE]" at bounding box center [530, 144] width 61 height 30
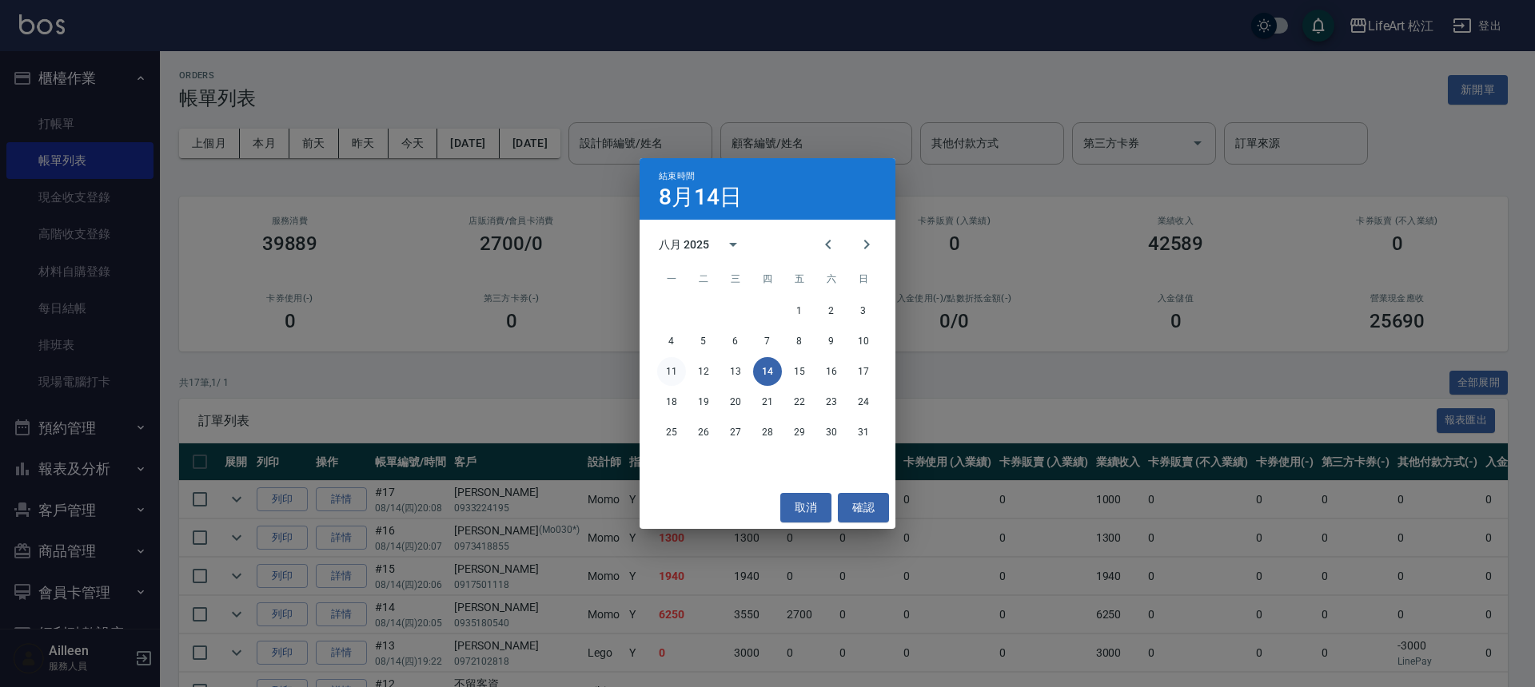
click at [679, 369] on button "11" at bounding box center [671, 371] width 29 height 29
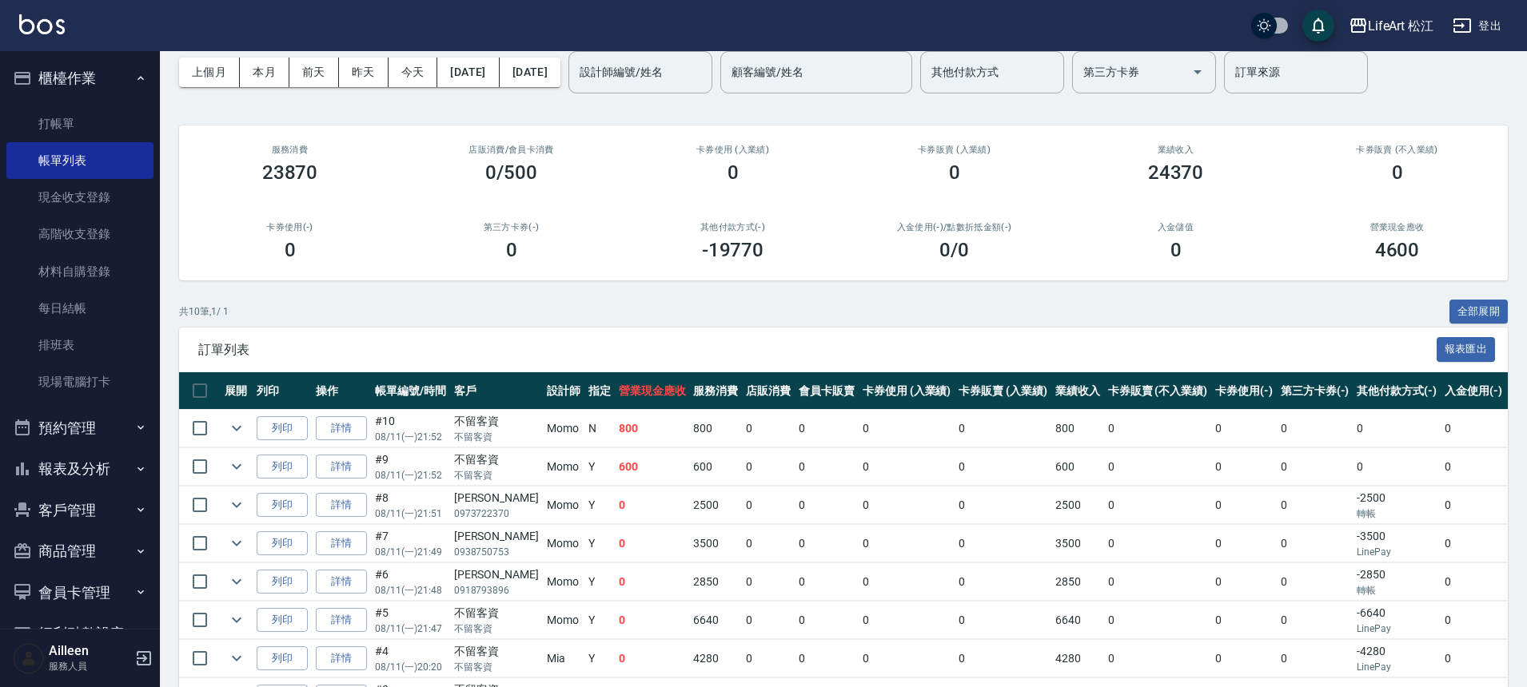
scroll to position [252, 0]
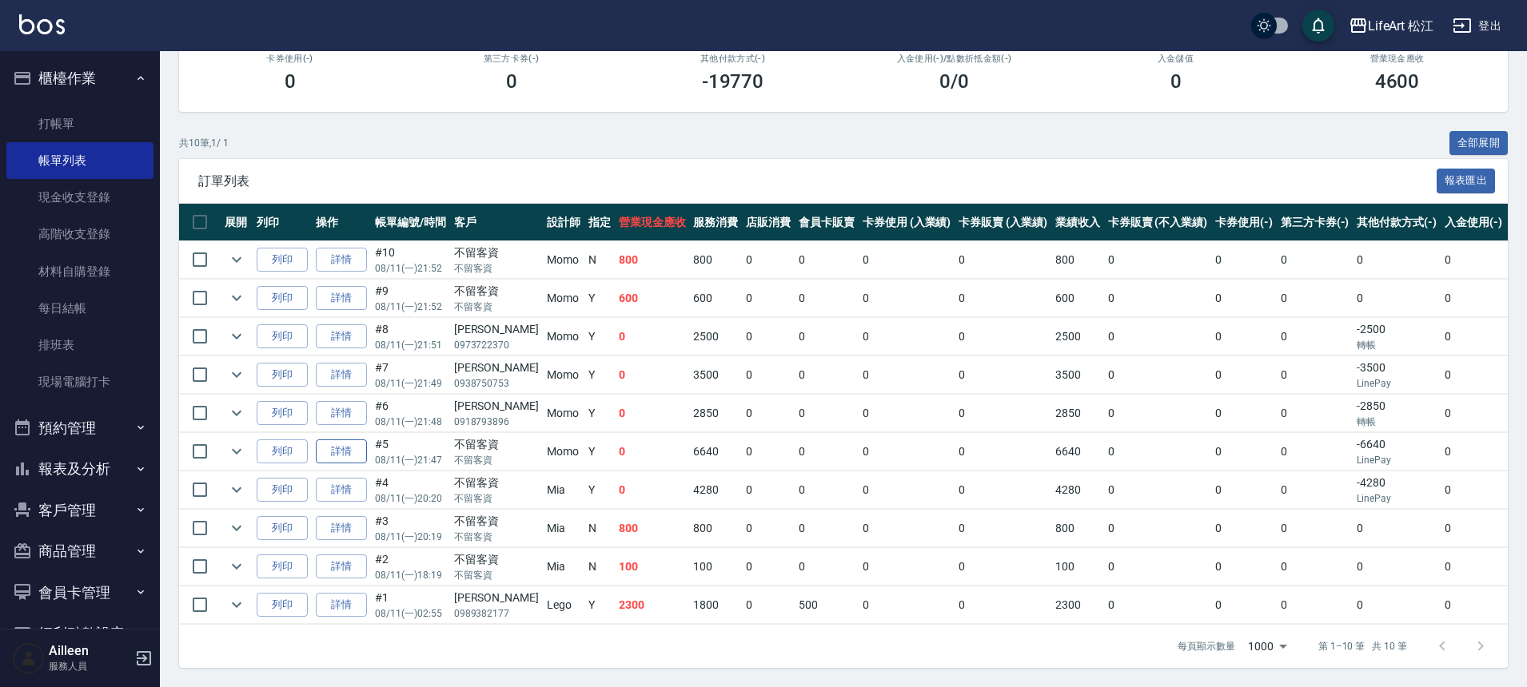
click at [327, 440] on link "詳情" at bounding box center [341, 452] width 51 height 25
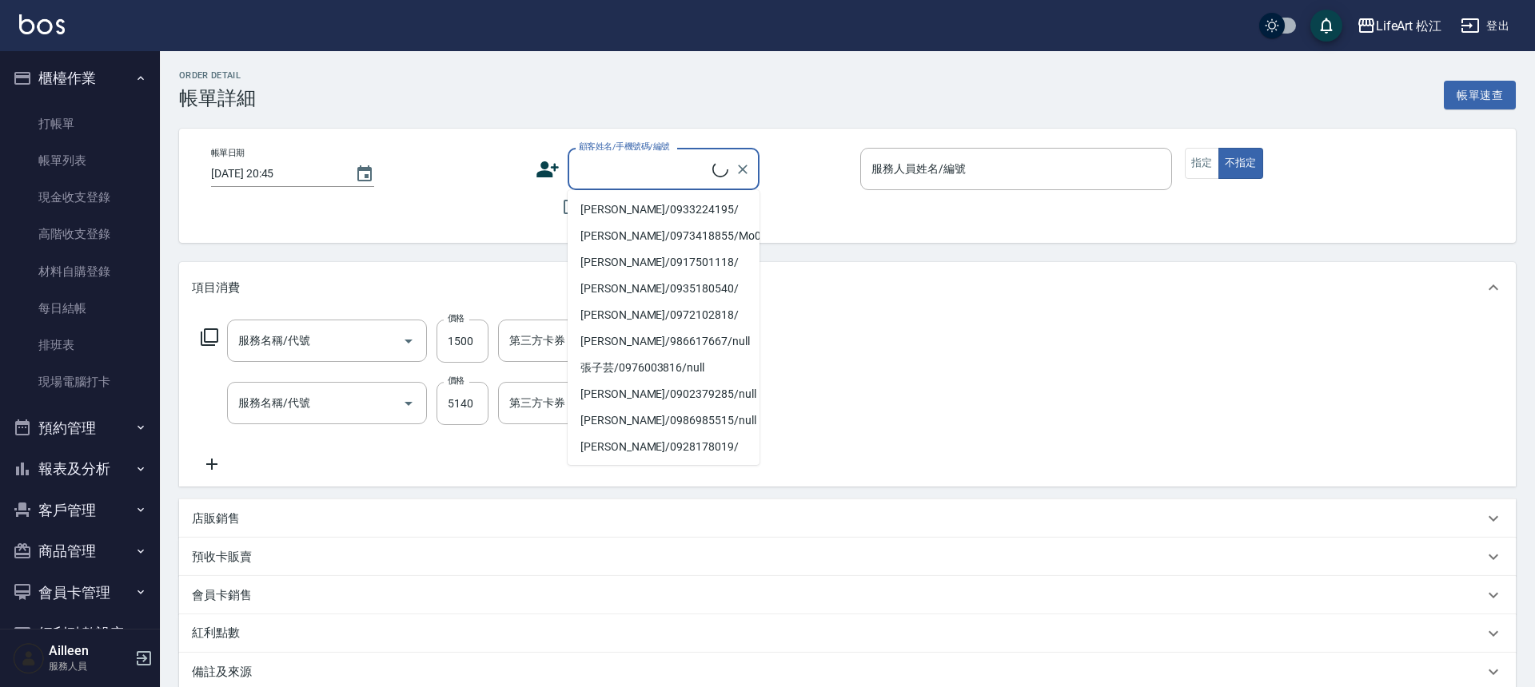
click at [653, 168] on div "顧客姓名/手機號碼/編號 顧客姓名/手機號碼/編號" at bounding box center [663, 169] width 192 height 42
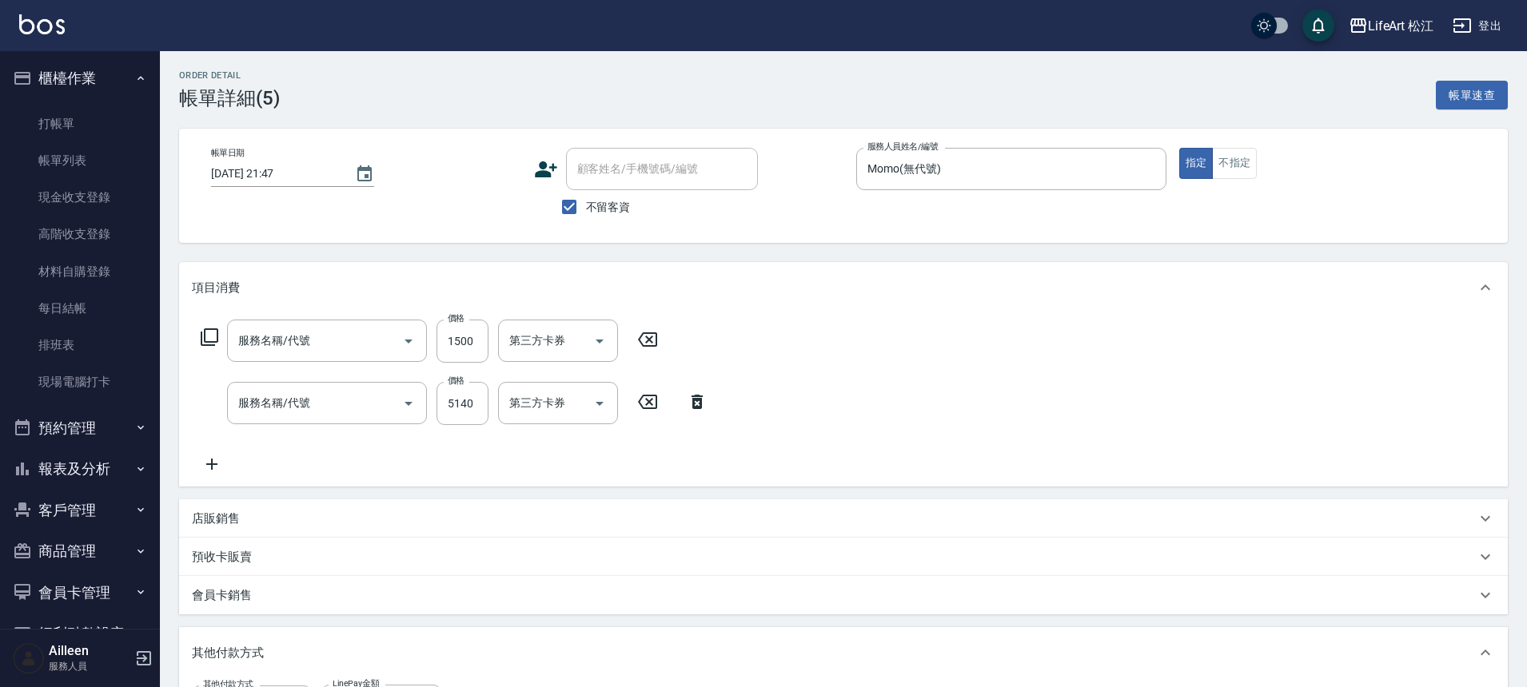
type input "2025/08/11 21:47"
checkbox input "true"
type input "Momo(無代號)"
type input "FB/Instagram"
type input "605米樂絲護髮(605)"
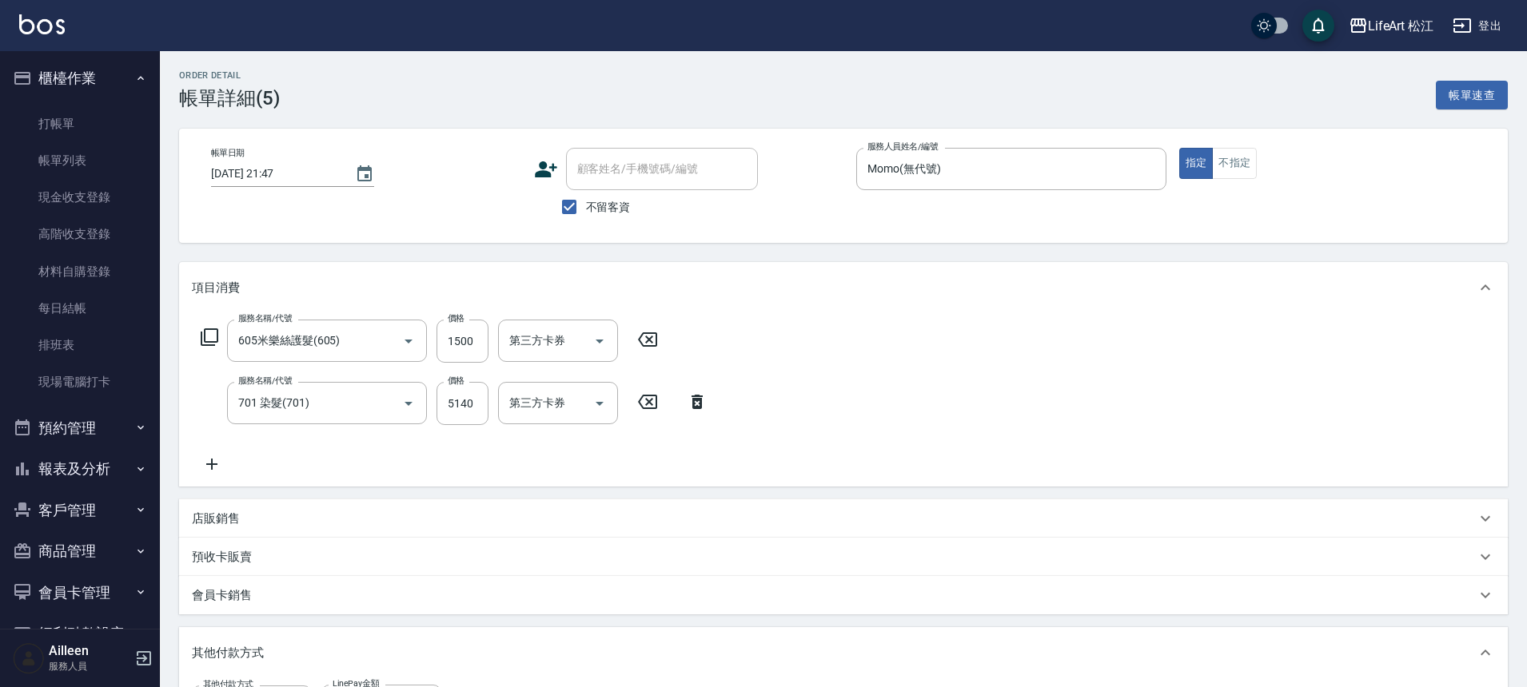
type input "701 染髮(701)"
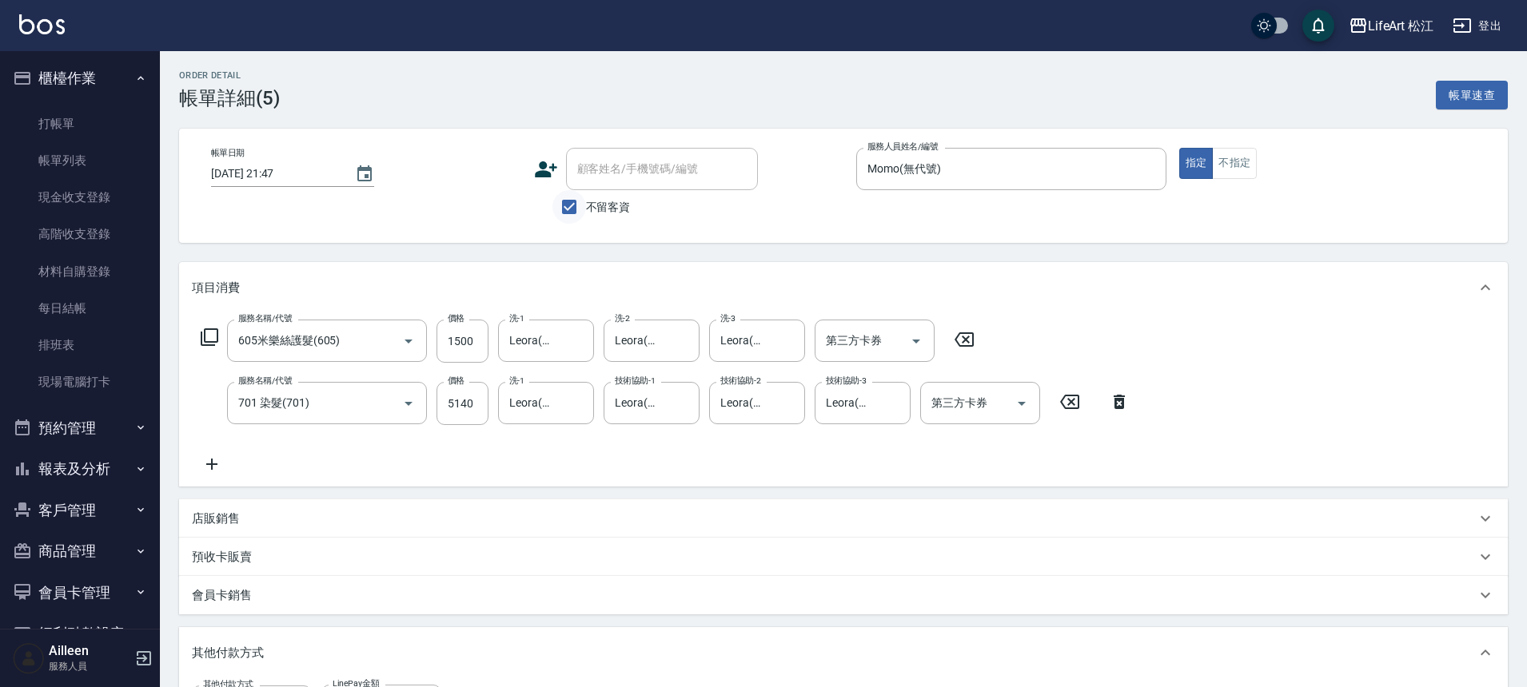
click at [574, 213] on input "不留客資" at bounding box center [569, 207] width 34 height 34
checkbox input "false"
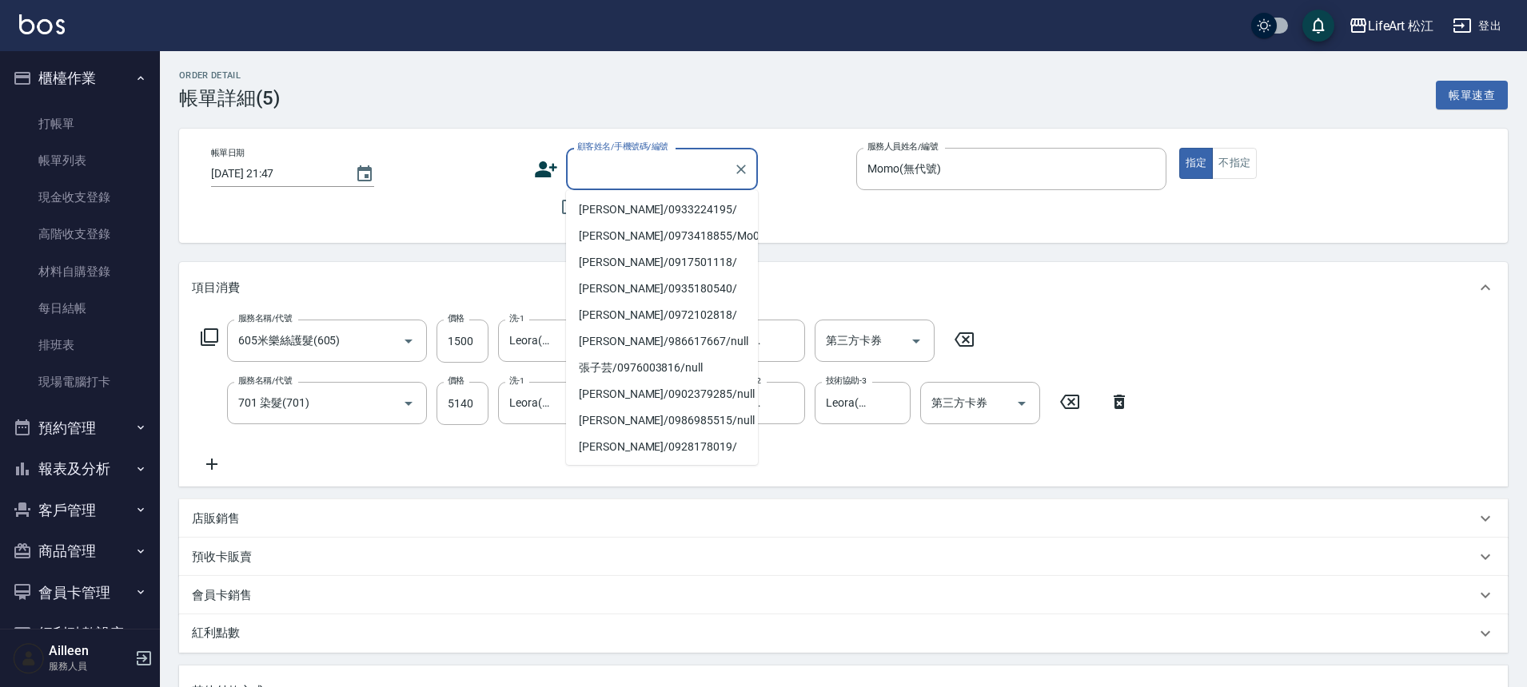
click at [626, 168] on input "顧客姓名/手機號碼/編號" at bounding box center [649, 169] width 153 height 28
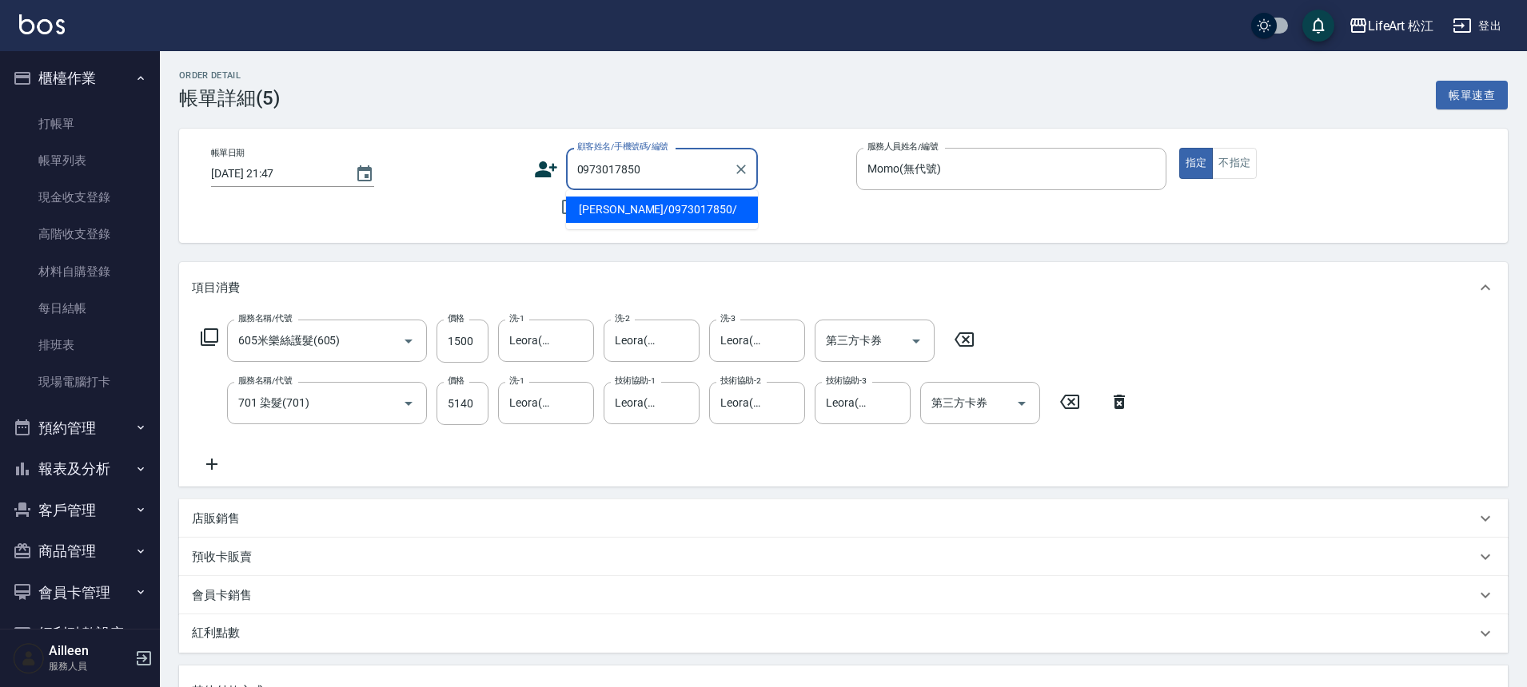
drag, startPoint x: 719, startPoint y: 213, endPoint x: 715, endPoint y: 204, distance: 10.1
click at [718, 213] on li "[PERSON_NAME]/0973017850/" at bounding box center [662, 210] width 192 height 26
type input "[PERSON_NAME]/0973017850/"
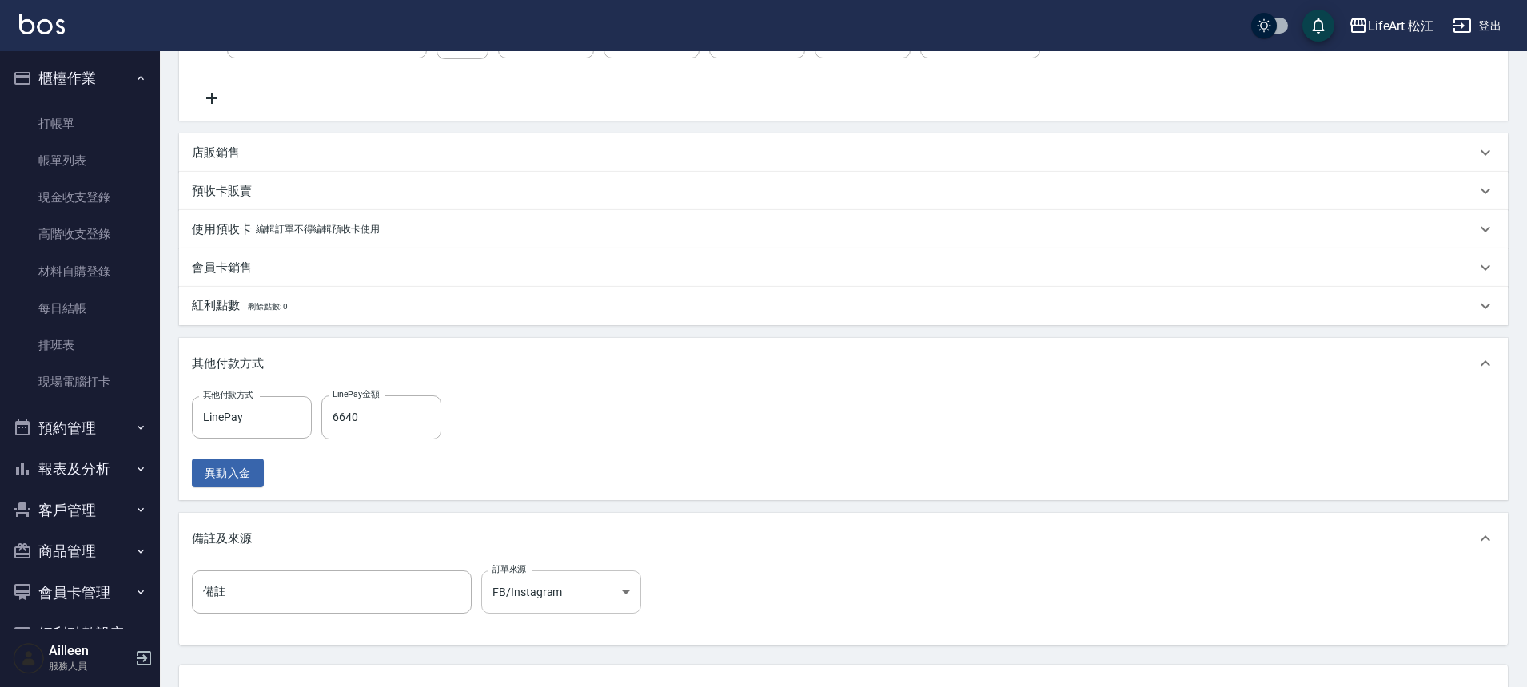
scroll to position [497, 0]
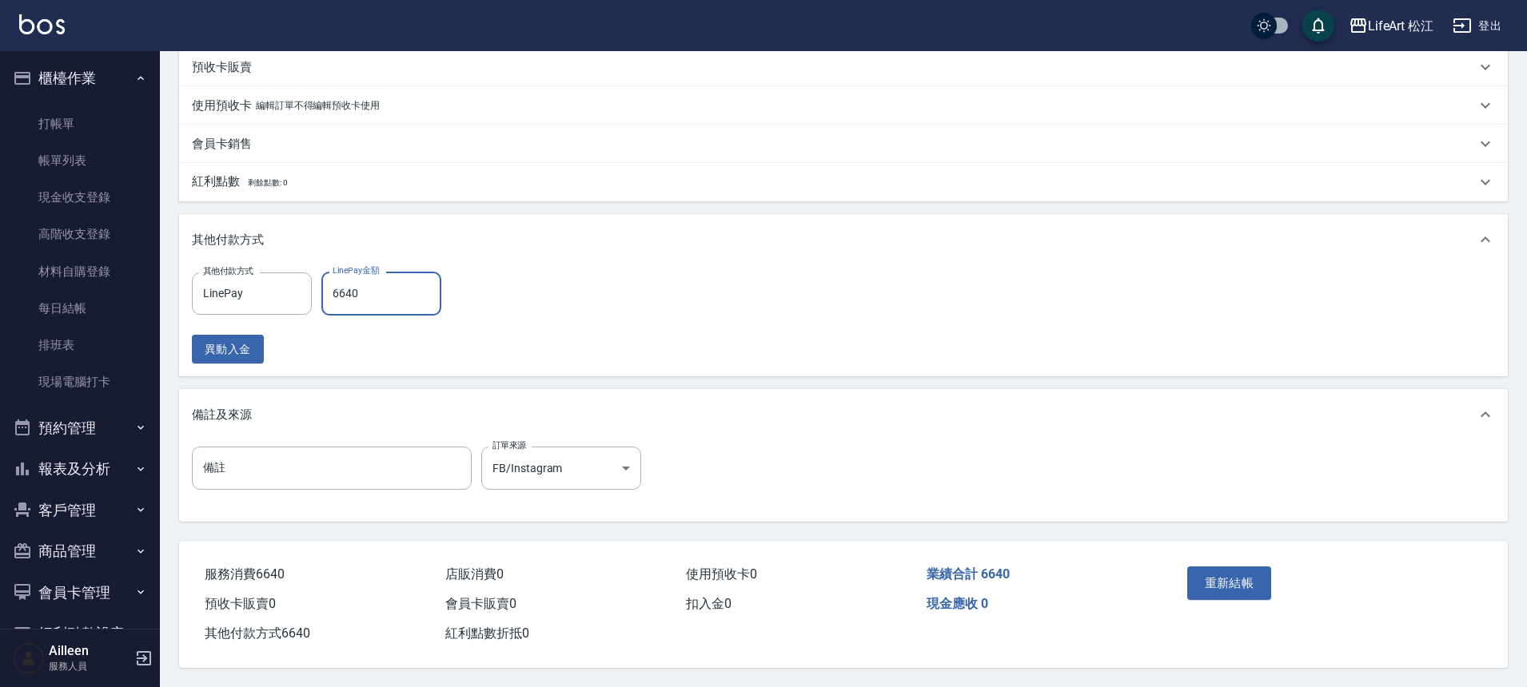
click at [408, 290] on input "6640" at bounding box center [381, 293] width 120 height 43
type input "6640"
click at [1245, 570] on button "重新結帳" at bounding box center [1229, 584] width 85 height 34
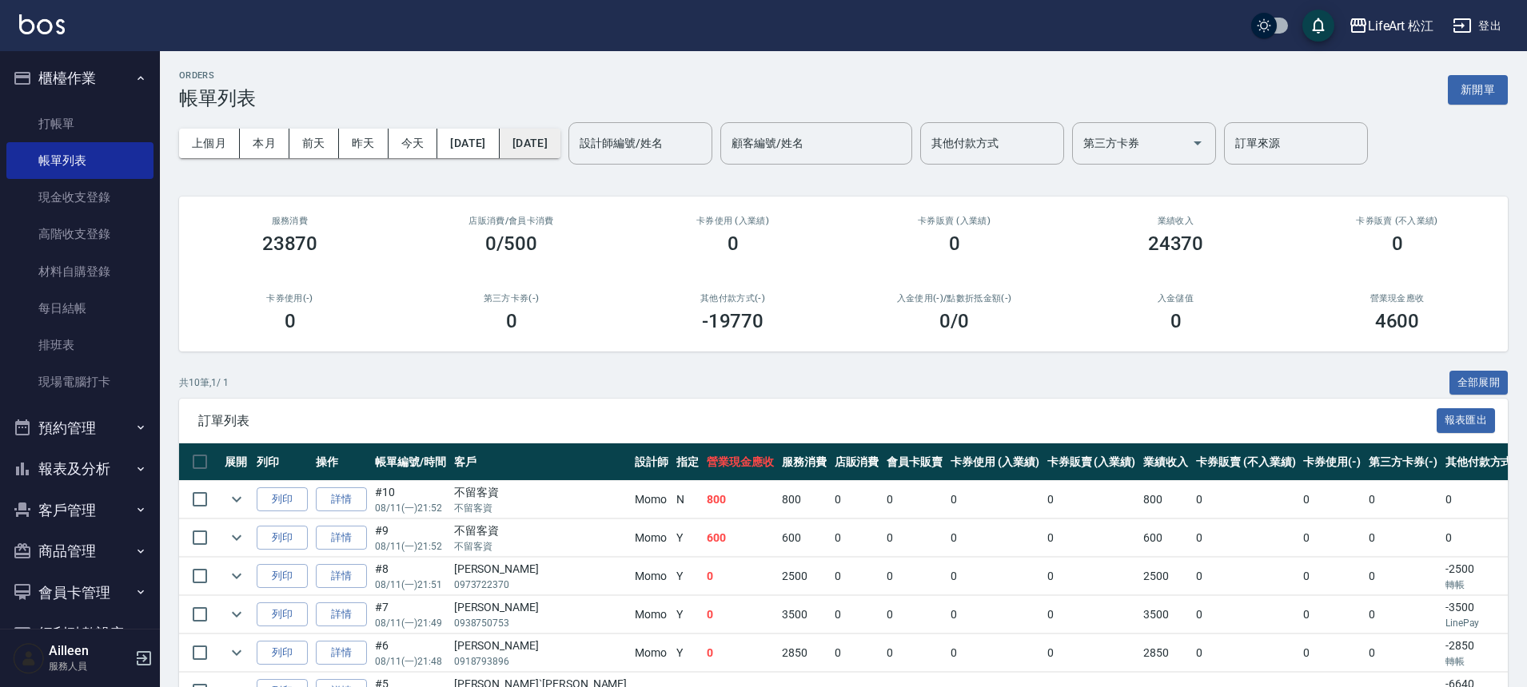
click at [553, 145] on button "[DATE]" at bounding box center [530, 144] width 61 height 30
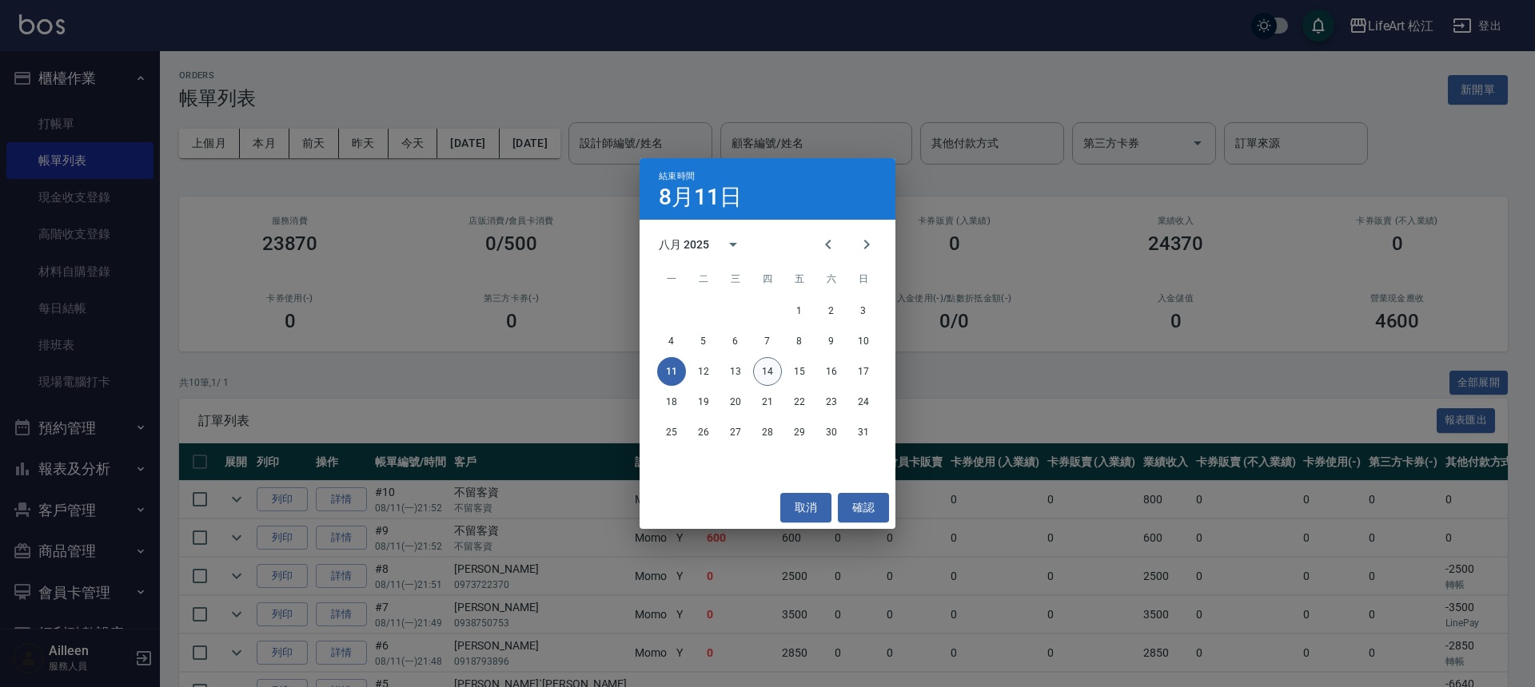
click at [768, 360] on button "14" at bounding box center [767, 371] width 29 height 29
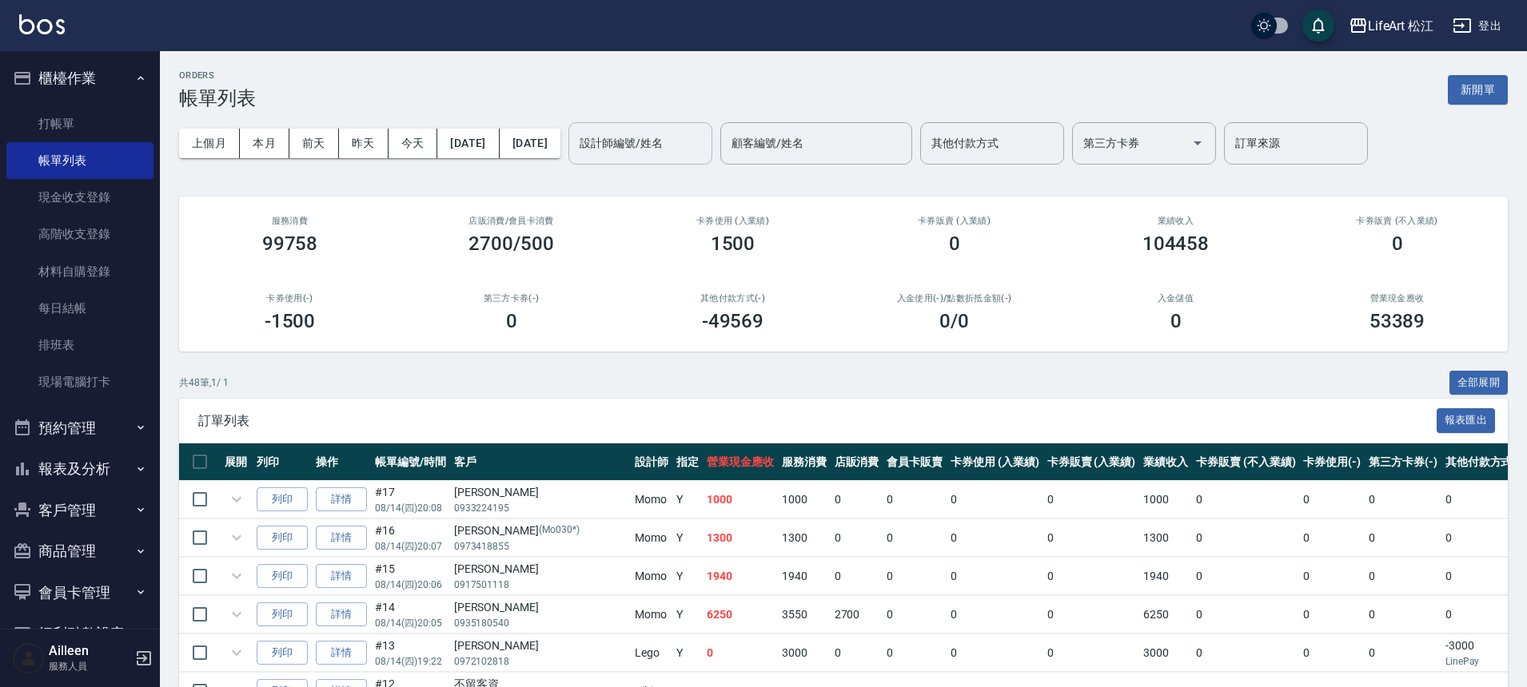
click at [712, 145] on div "設計師編號/姓名 設計師編號/姓名" at bounding box center [640, 143] width 144 height 42
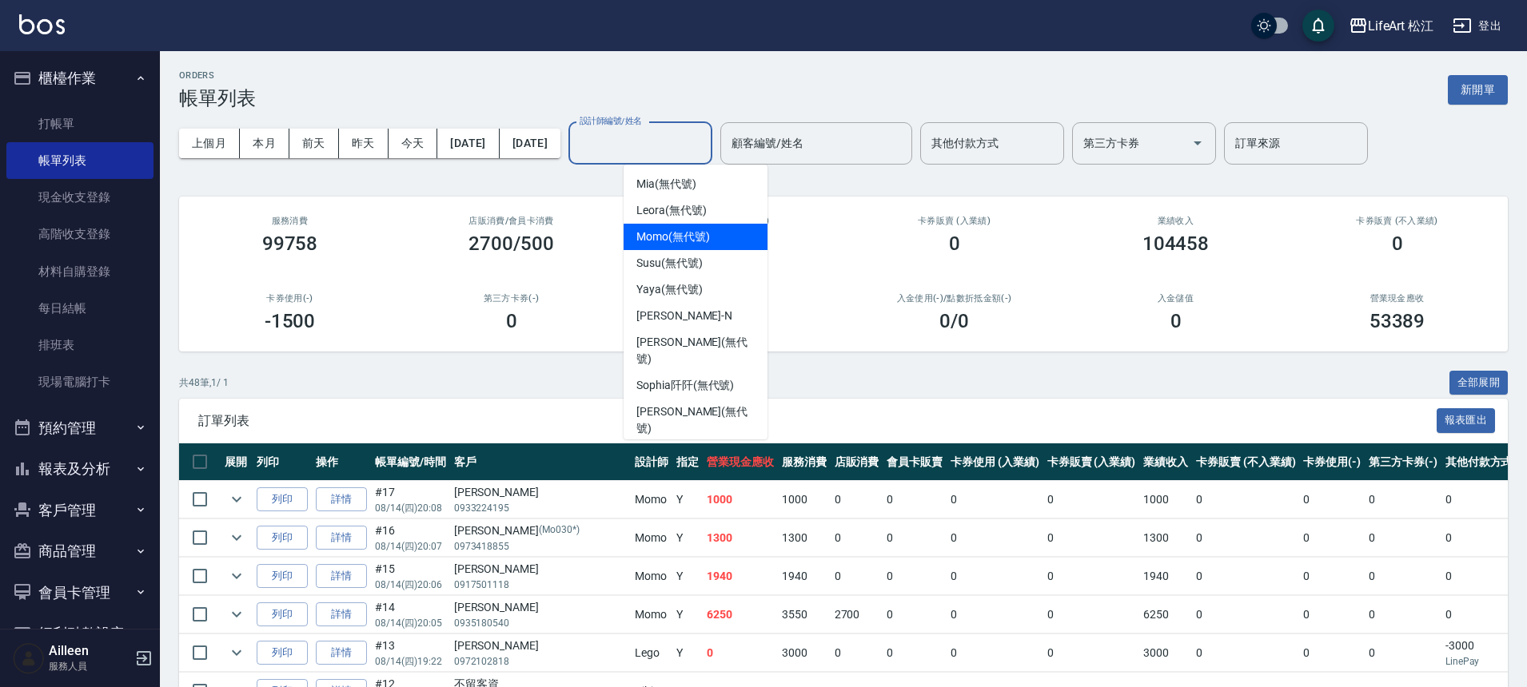
click at [672, 241] on span "Momo (無代號)" at bounding box center [673, 237] width 74 height 17
type input "Momo(無代號)"
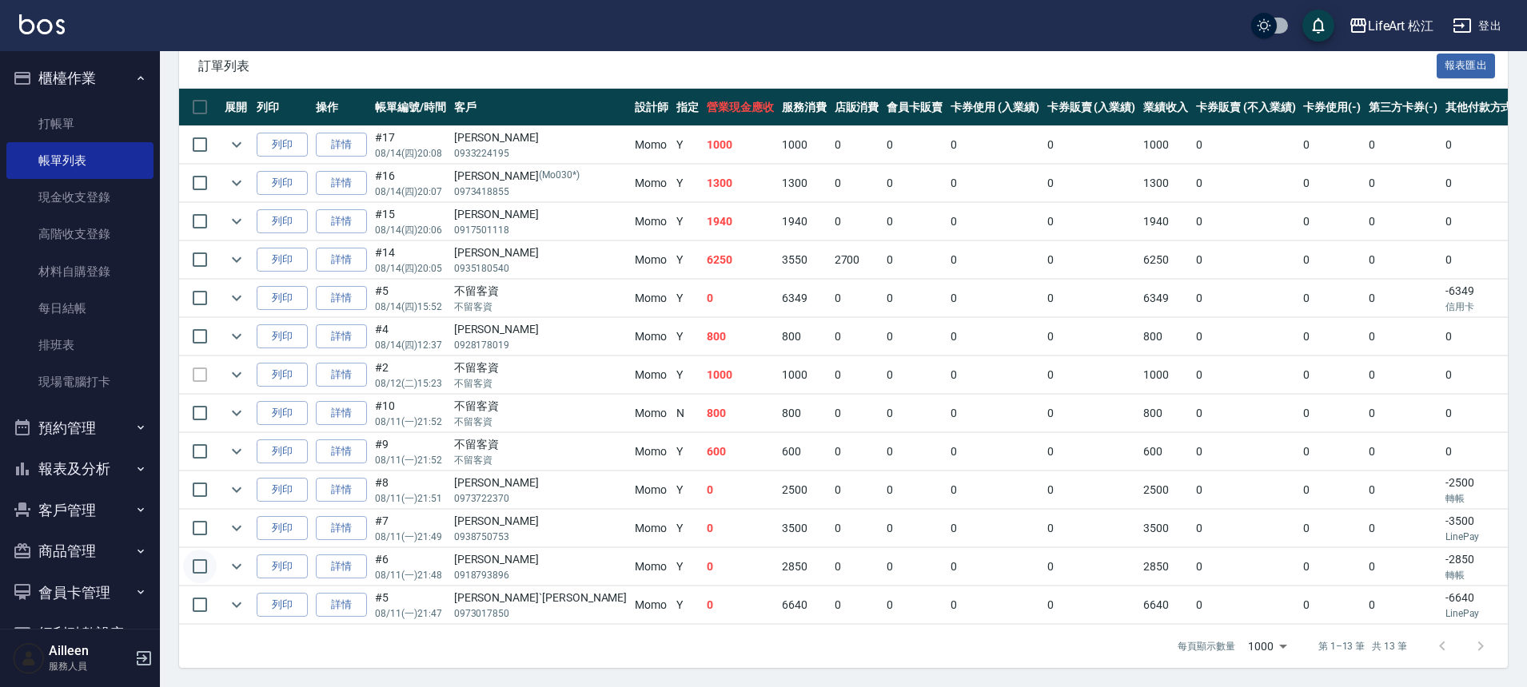
scroll to position [367, 0]
click at [242, 595] on icon "expand row" at bounding box center [236, 604] width 19 height 19
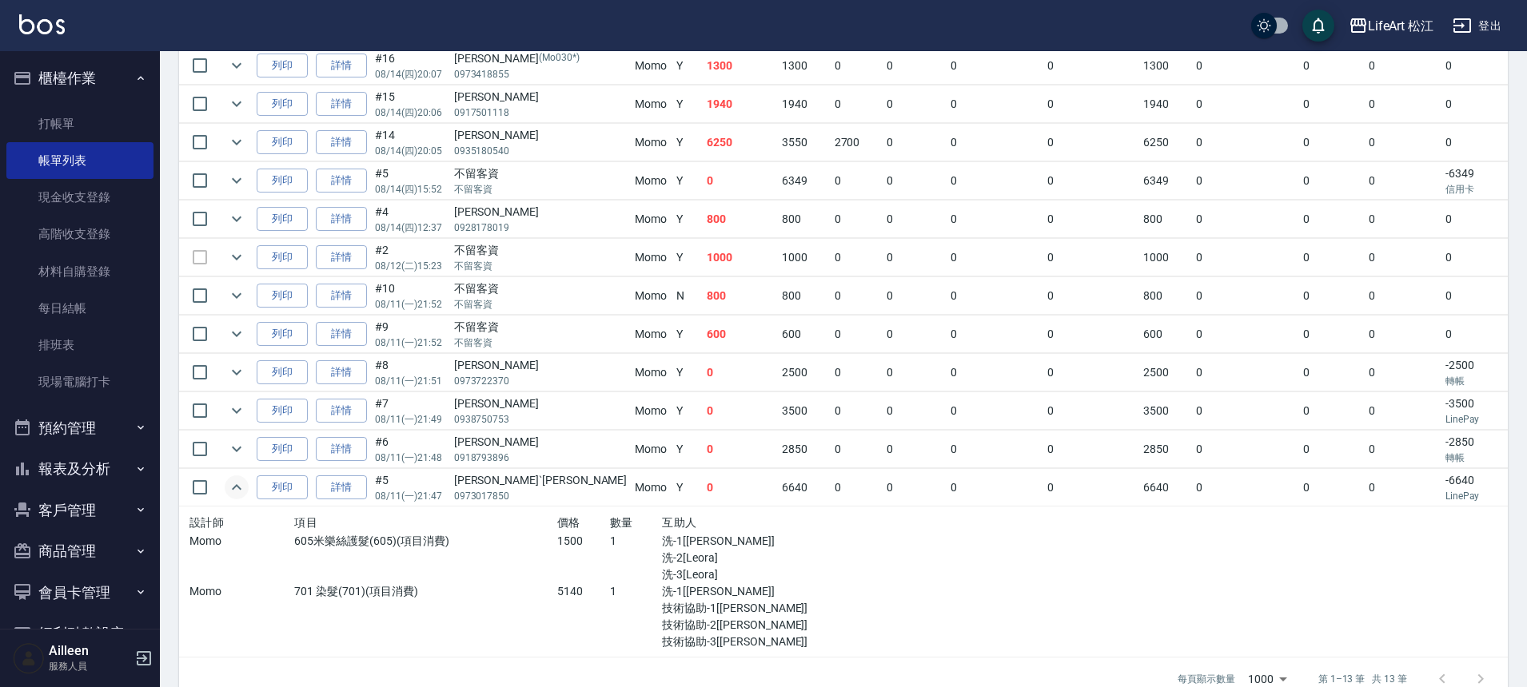
scroll to position [517, 0]
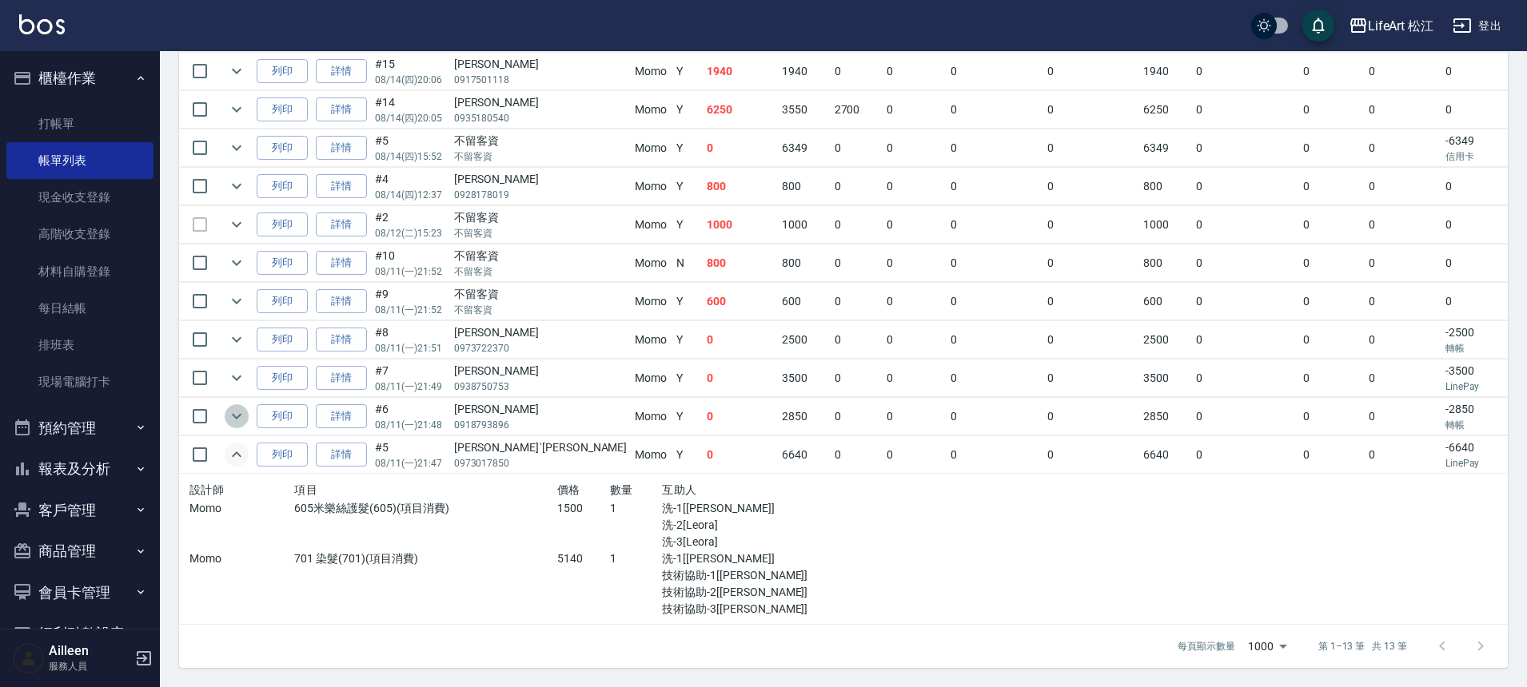
click at [232, 414] on button "expand row" at bounding box center [237, 416] width 24 height 24
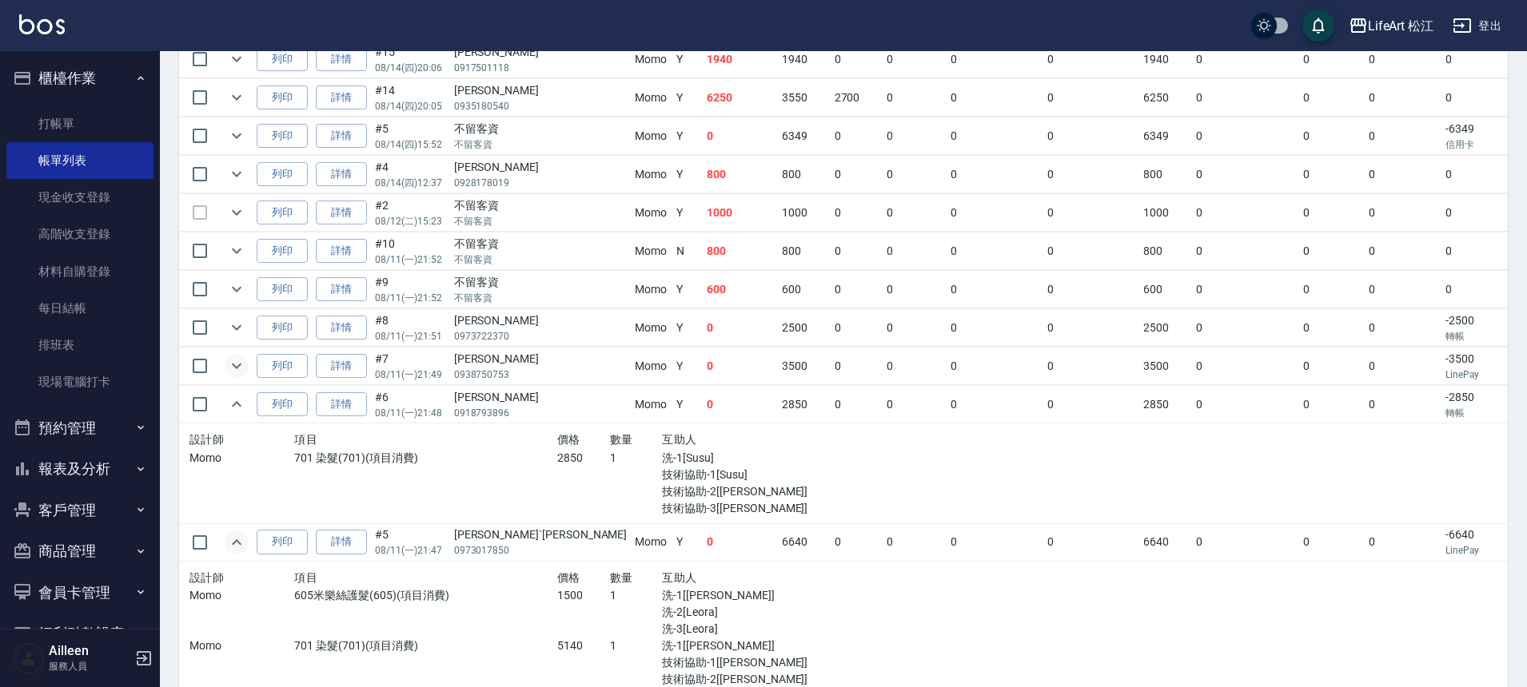
click at [225, 366] on button "expand row" at bounding box center [237, 366] width 24 height 24
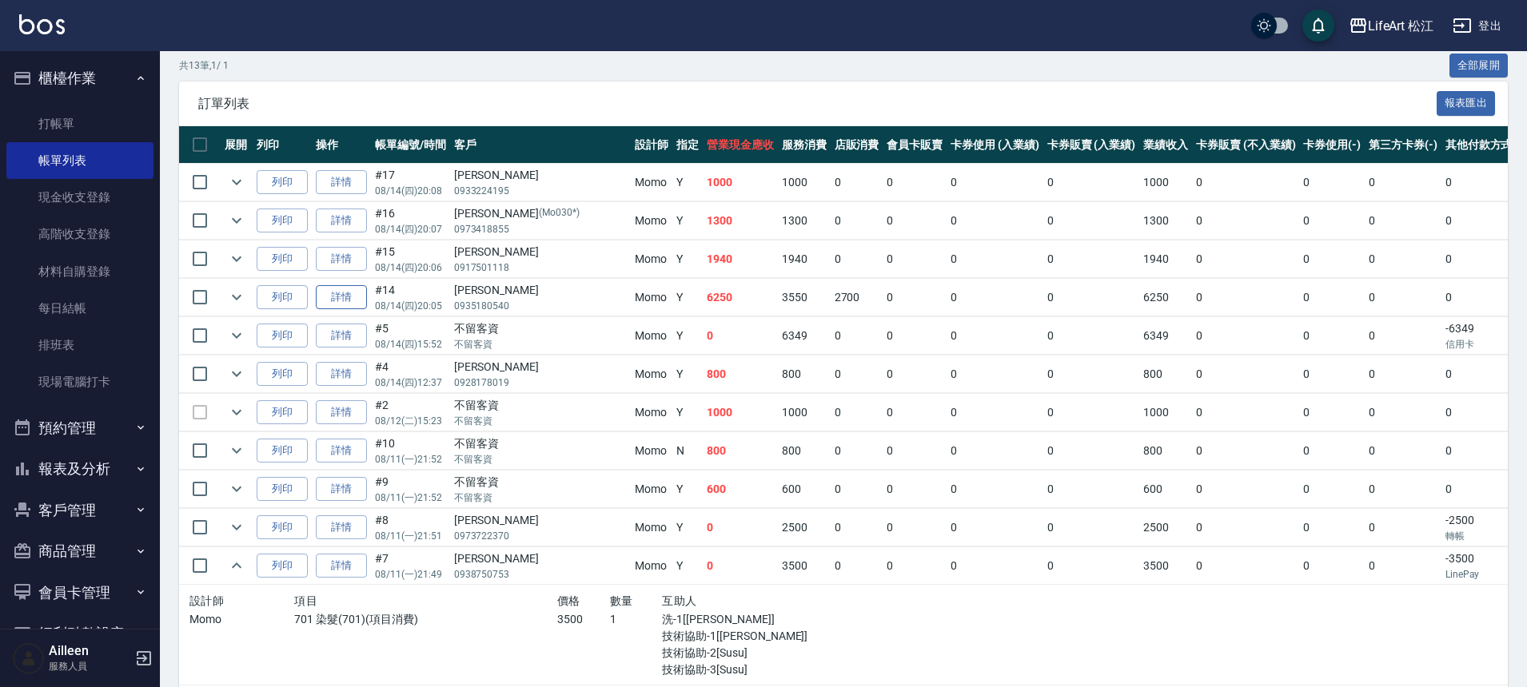
scroll to position [257, 0]
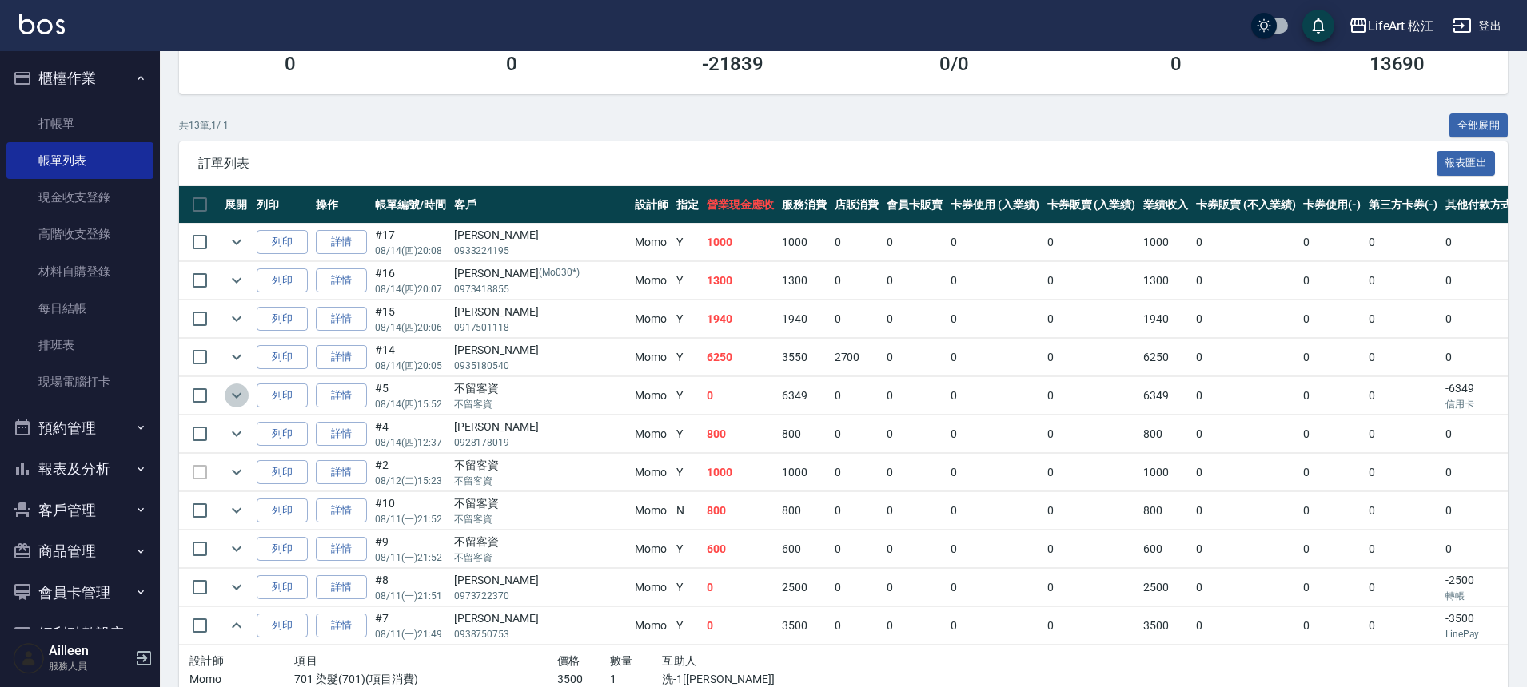
click at [244, 396] on icon "expand row" at bounding box center [236, 395] width 19 height 19
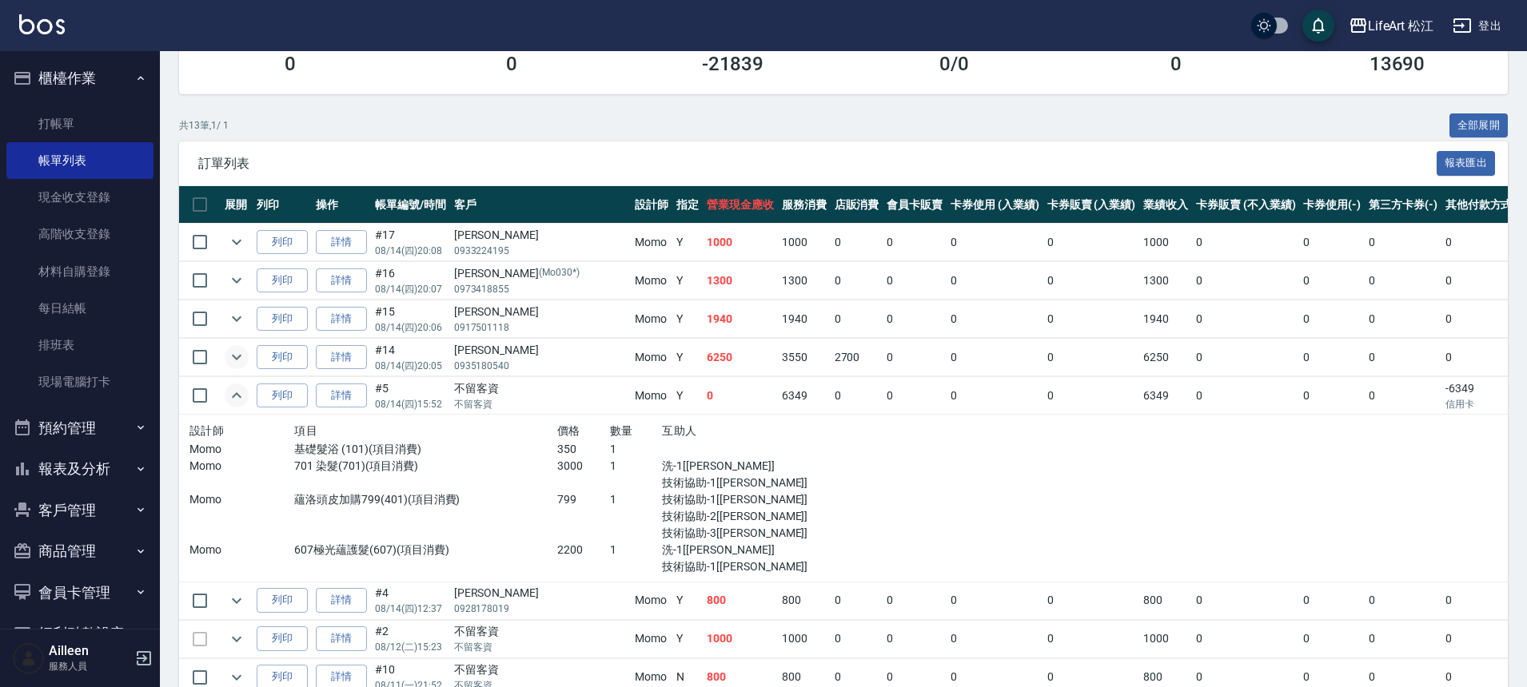
click at [232, 360] on icon "expand row" at bounding box center [236, 357] width 19 height 19
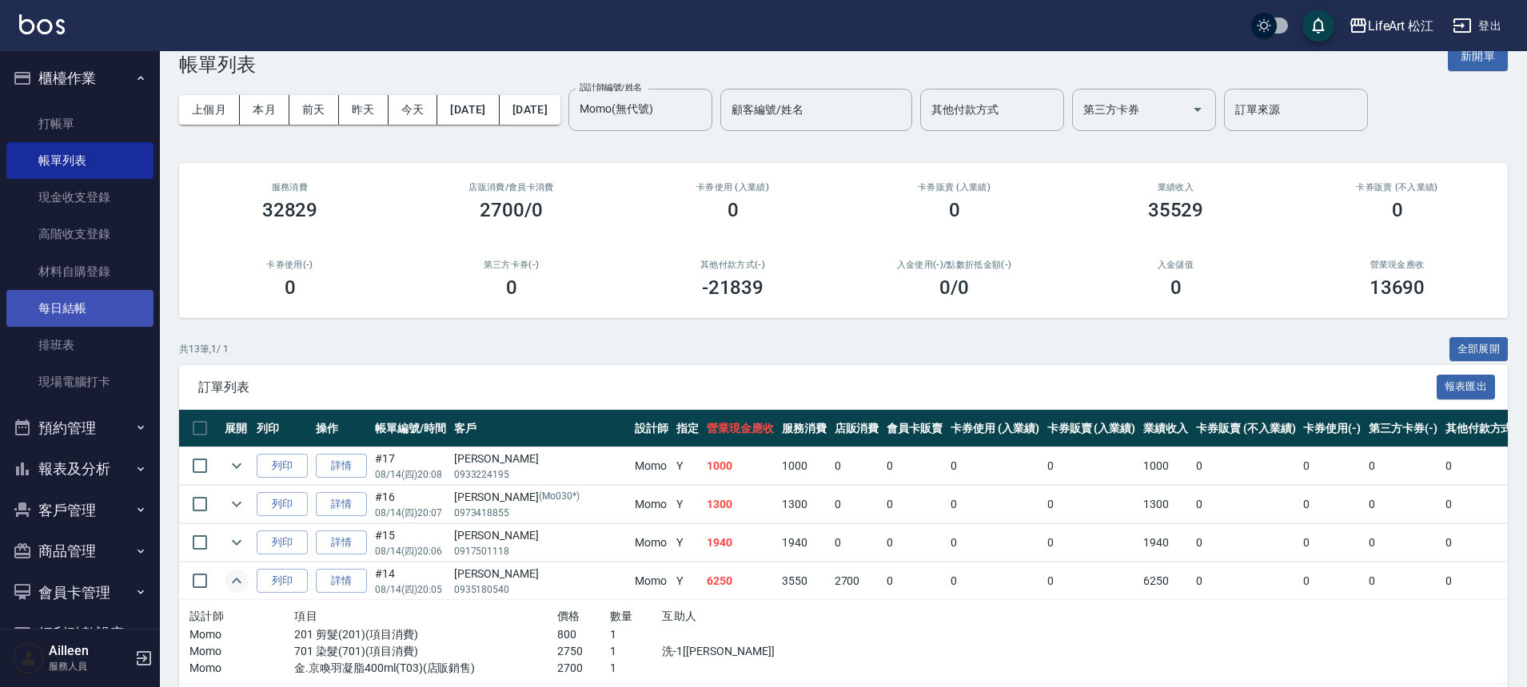
scroll to position [0, 0]
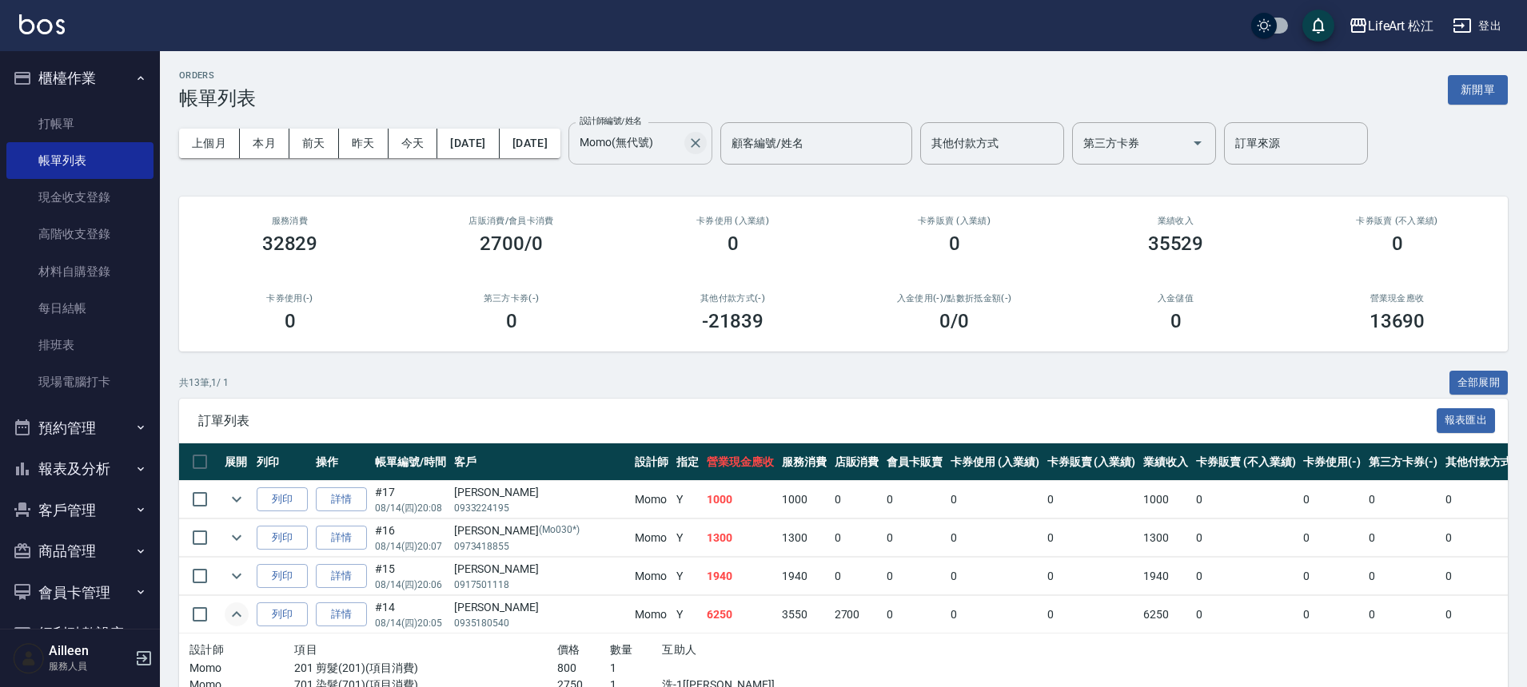
click at [703, 146] on icon "Clear" at bounding box center [695, 143] width 16 height 16
